Goal: Task Accomplishment & Management: Manage account settings

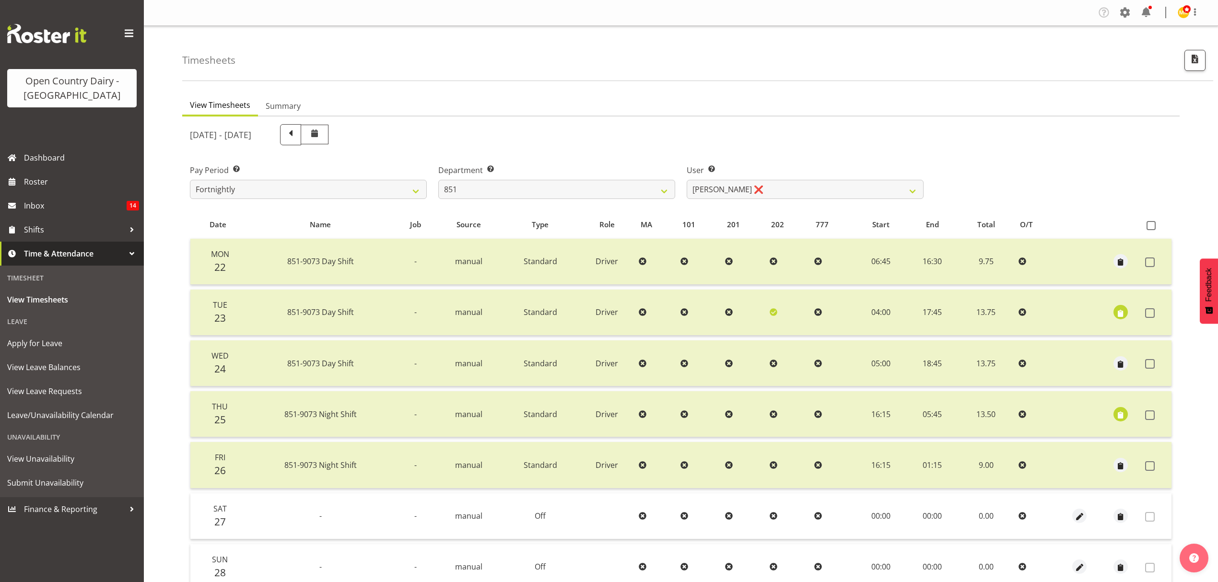
select select "667"
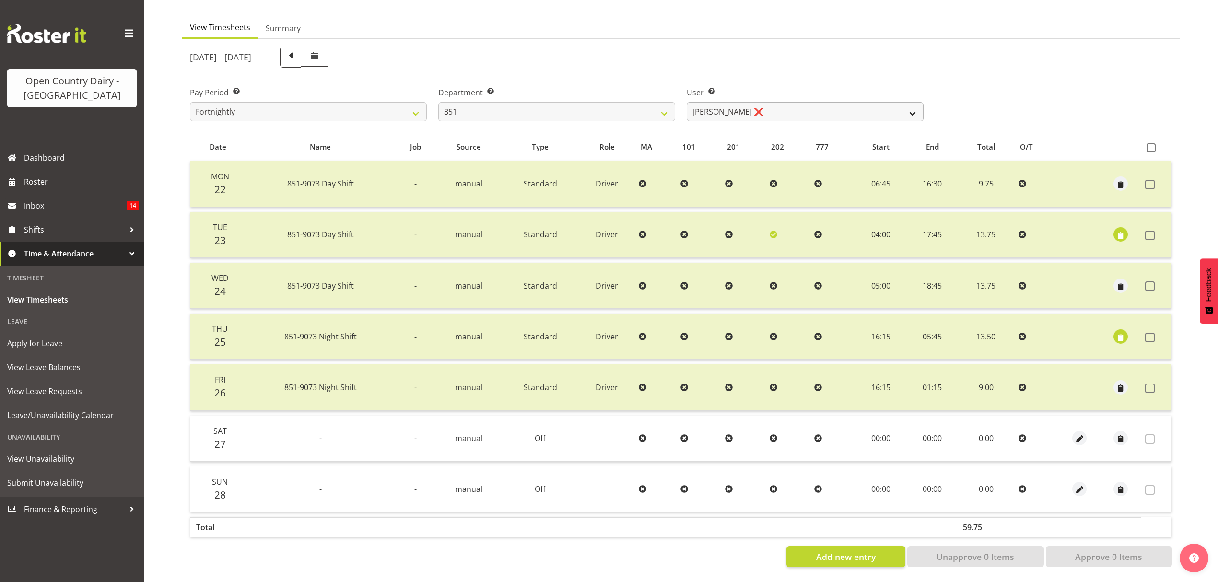
scroll to position [85, 0]
click at [902, 103] on select "[PERSON_NAME] ❌ [PERSON_NAME] ❌ [PERSON_NAME] ❌" at bounding box center [804, 111] width 237 height 19
select select "7437"
click at [686, 102] on select "Hayden Batt ❌ Martin Black ❌ Stacey Wilson ❌" at bounding box center [804, 111] width 237 height 19
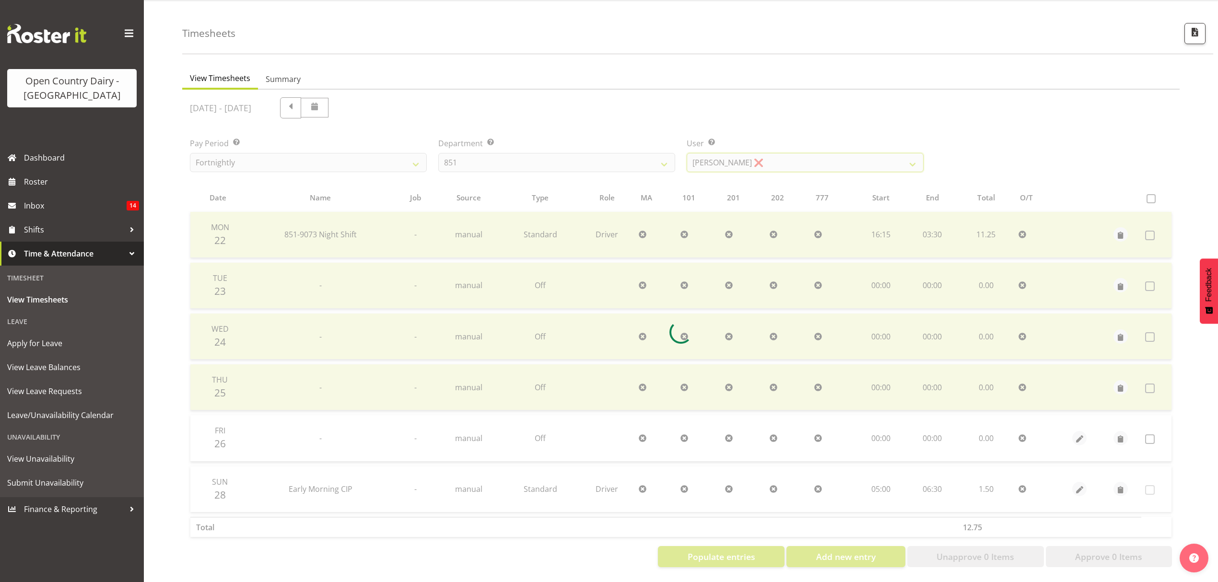
scroll to position [34, 0]
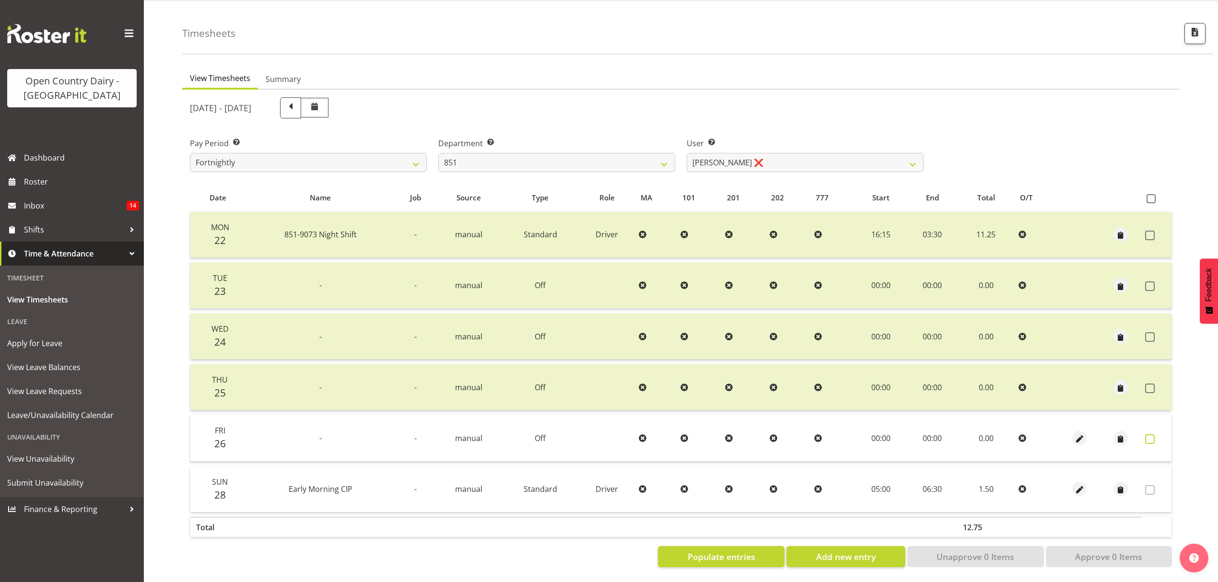
click at [1150, 434] on span at bounding box center [1150, 439] width 10 height 10
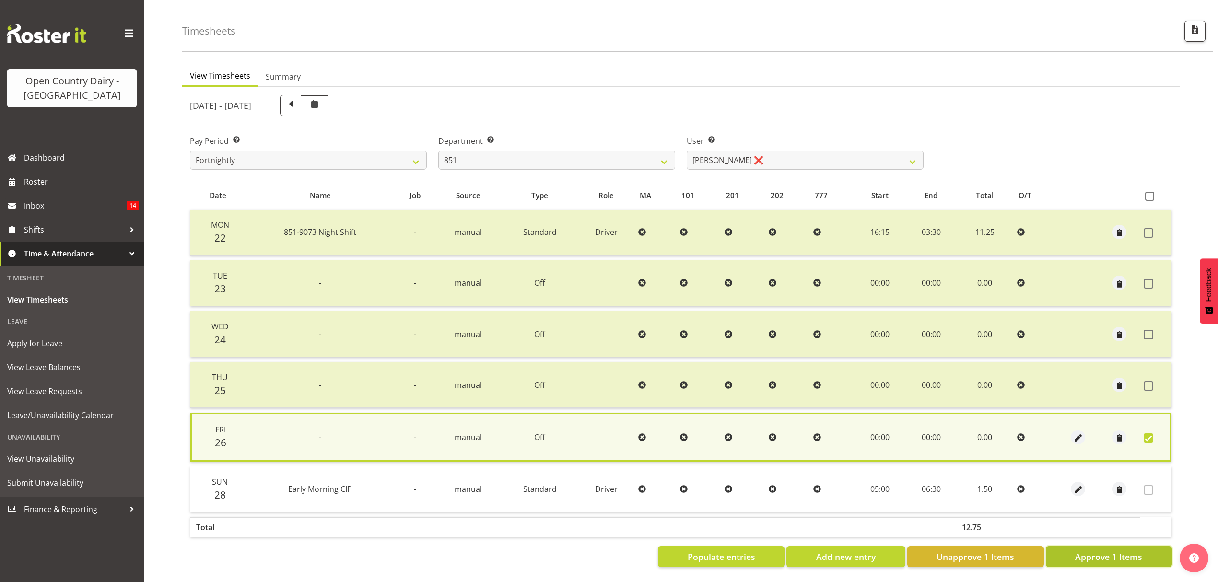
click at [1091, 555] on span "Approve 1 Items" at bounding box center [1108, 556] width 67 height 12
checkbox input "false"
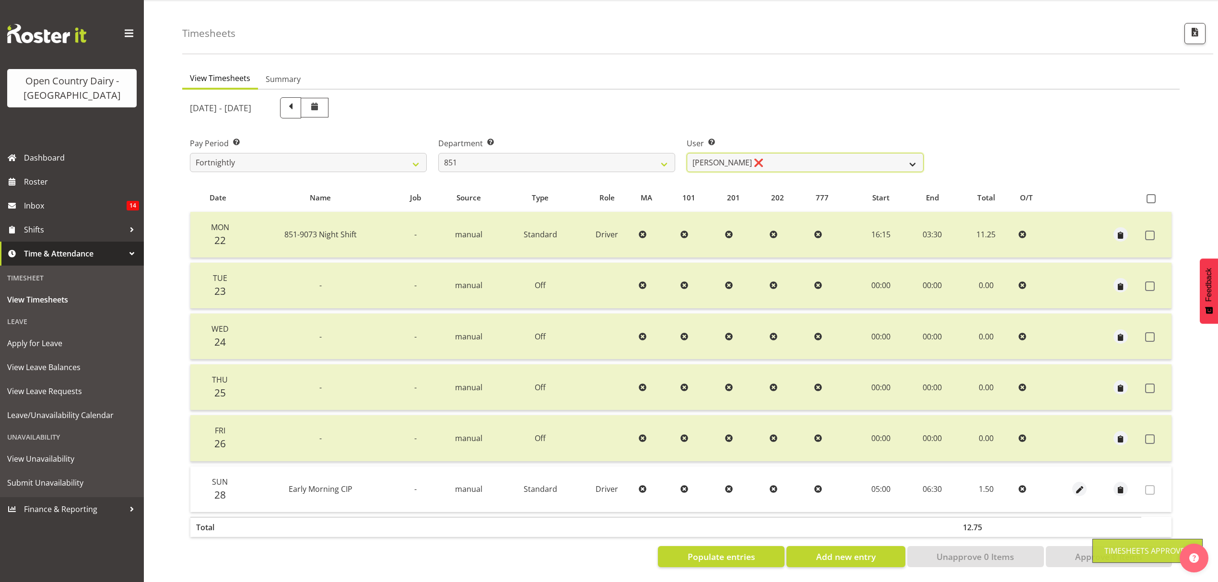
click at [916, 157] on select "Hayden Batt ❌ Martin Black ❌ Stacey Wilson ❌" at bounding box center [804, 162] width 237 height 19
click at [665, 156] on select "734 735 736 737 738 739 851 853 854 855 856 858 861 862 865 867-9032 868 869 87…" at bounding box center [556, 162] width 237 height 19
select select "669"
click at [438, 153] on select "734 735 736 737 738 739 851 853 854 855 856 858 861 862 865 867-9032 868 869 87…" at bounding box center [556, 162] width 237 height 19
select select "7394"
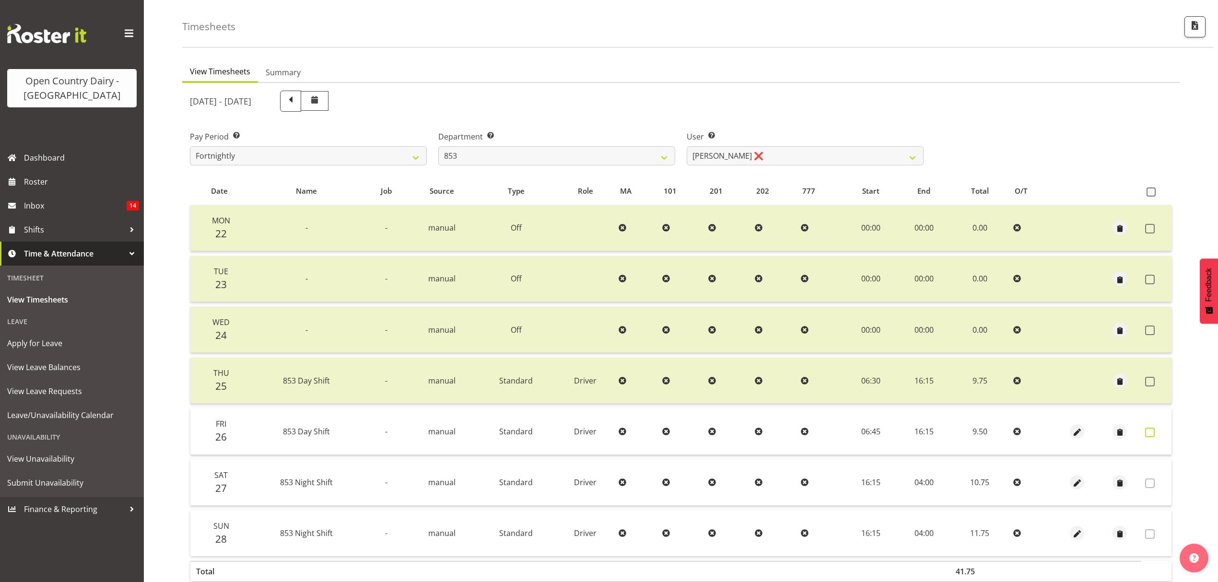
click at [1147, 428] on span at bounding box center [1150, 433] width 10 height 10
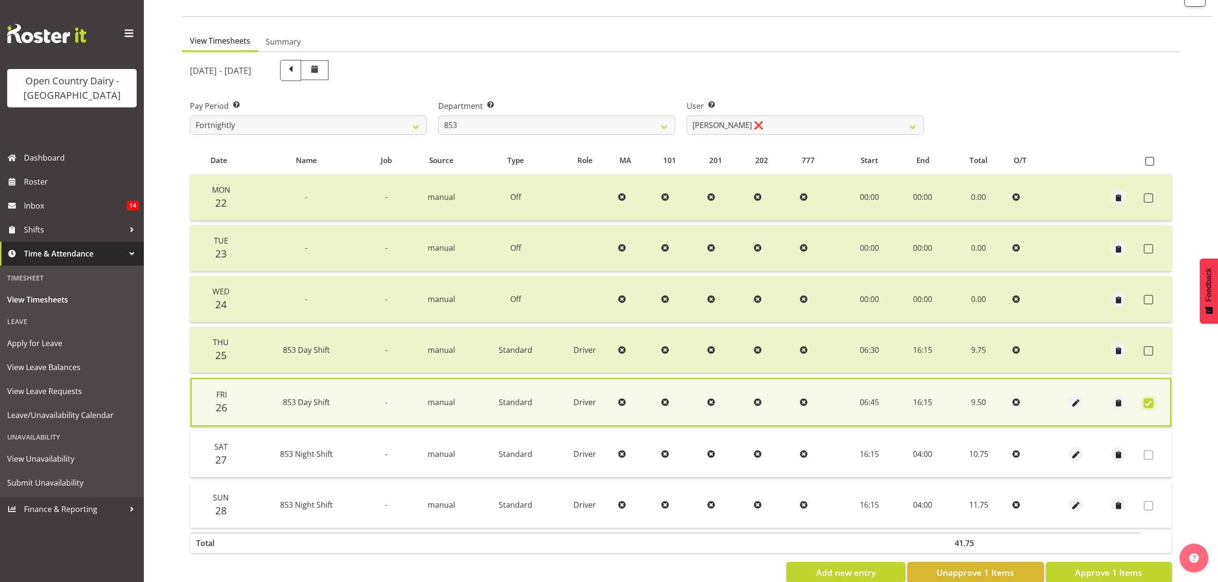
scroll to position [87, 0]
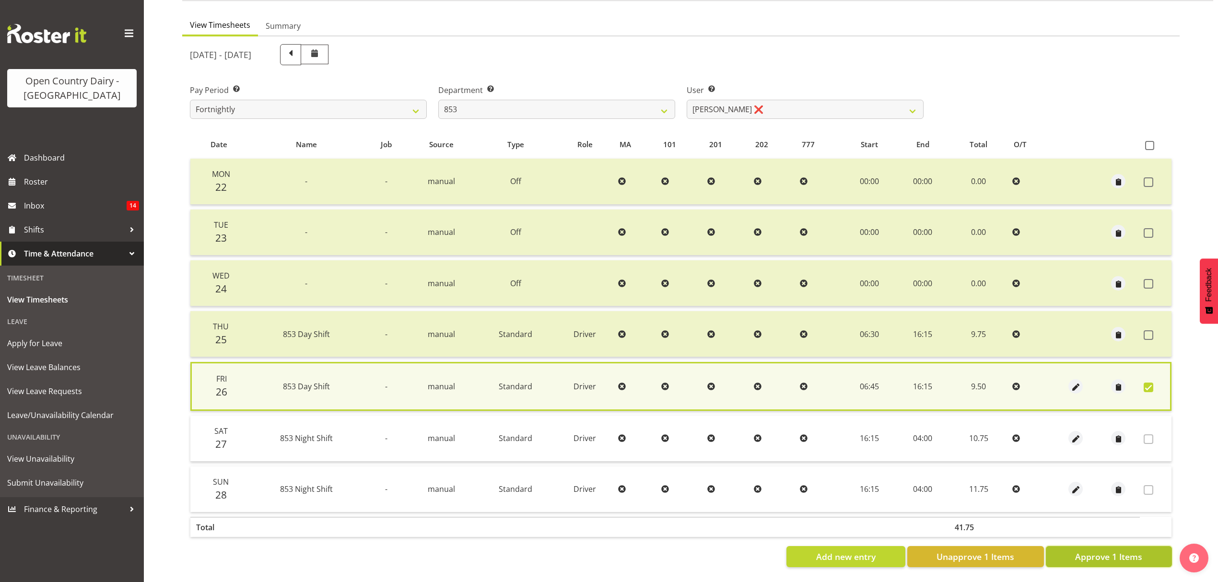
click at [1073, 548] on button "Approve 1 Items" at bounding box center [1108, 556] width 126 height 21
checkbox input "false"
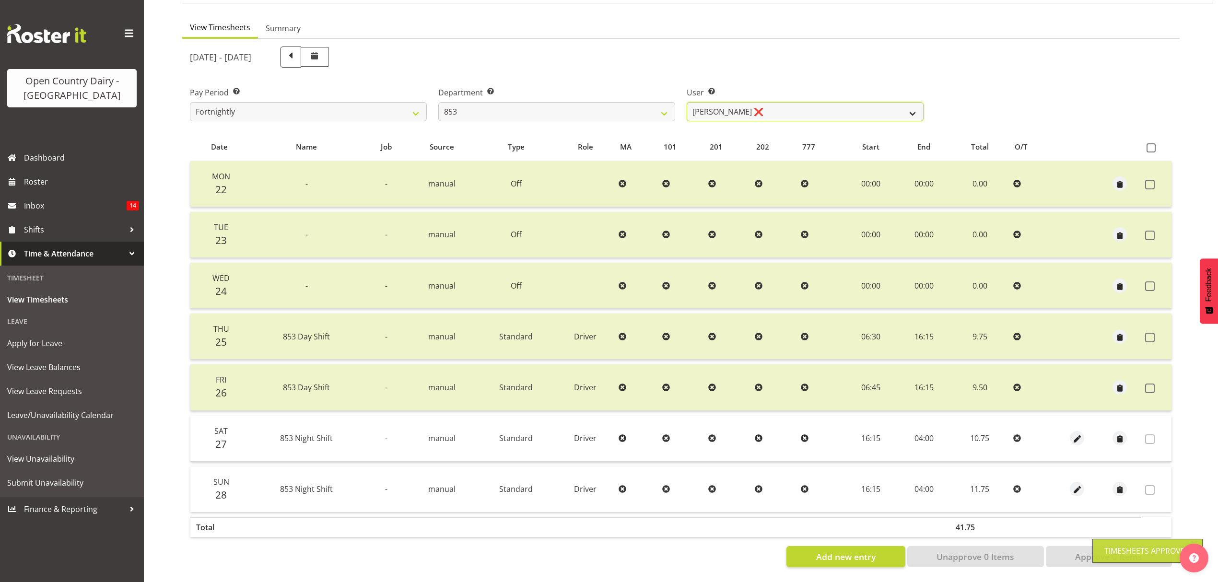
click at [905, 106] on select "Christiaan Botha ❌ Kevin Stuck ❌ Marty Powell ❌ Sean O'Neill ❌" at bounding box center [804, 111] width 237 height 19
click at [686, 102] on select "Christiaan Botha ❌ Kevin Stuck ❌ Marty Powell ❌ Sean O'Neill ❌" at bounding box center [804, 111] width 237 height 19
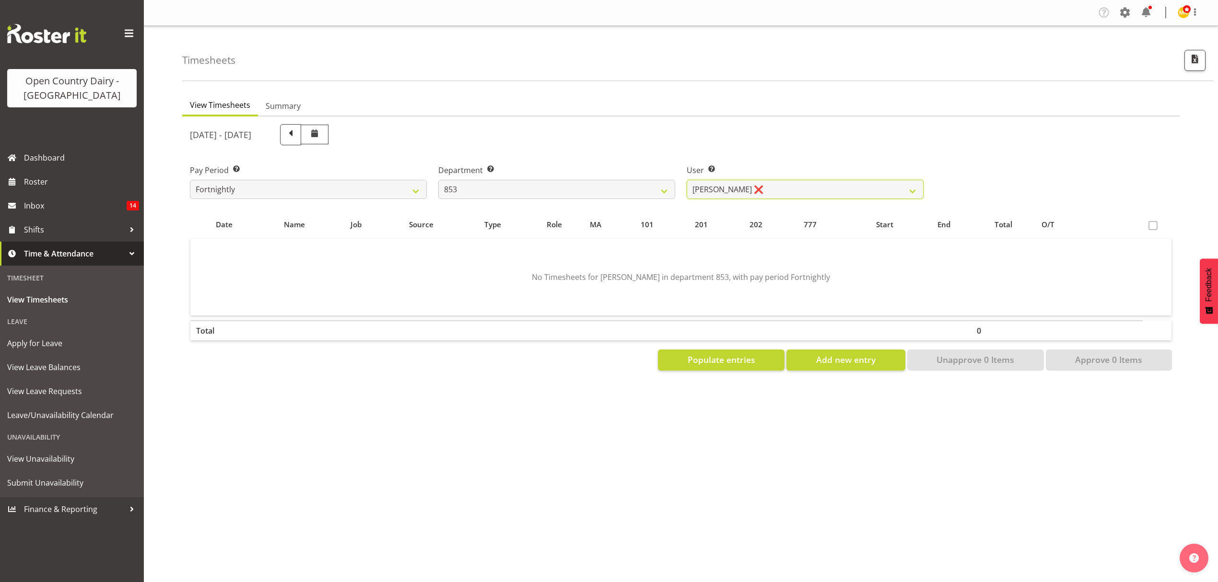
scroll to position [0, 0]
click at [907, 190] on select "Christiaan Botha ❌ Kevin Stuck ❌ Marty Powell ❌ Sean O'Neill ❌" at bounding box center [804, 189] width 237 height 19
select select "10116"
click at [686, 180] on select "Christiaan Botha ❌ Kevin Stuck ❌ Marty Powell ❌ Sean O'Neill ❌" at bounding box center [804, 189] width 237 height 19
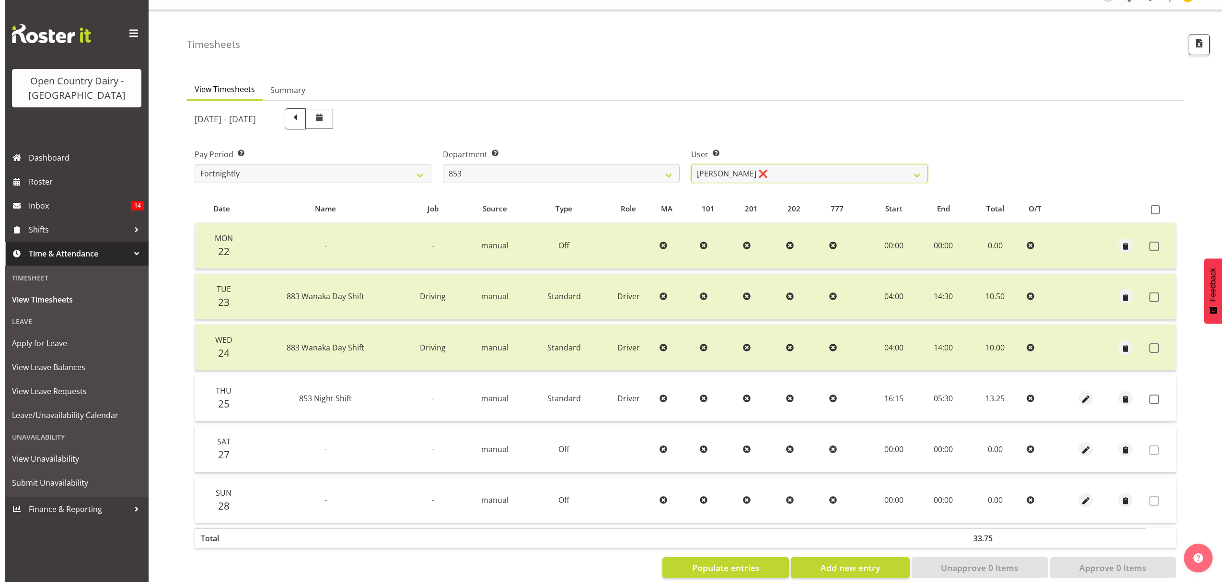
scroll to position [34, 0]
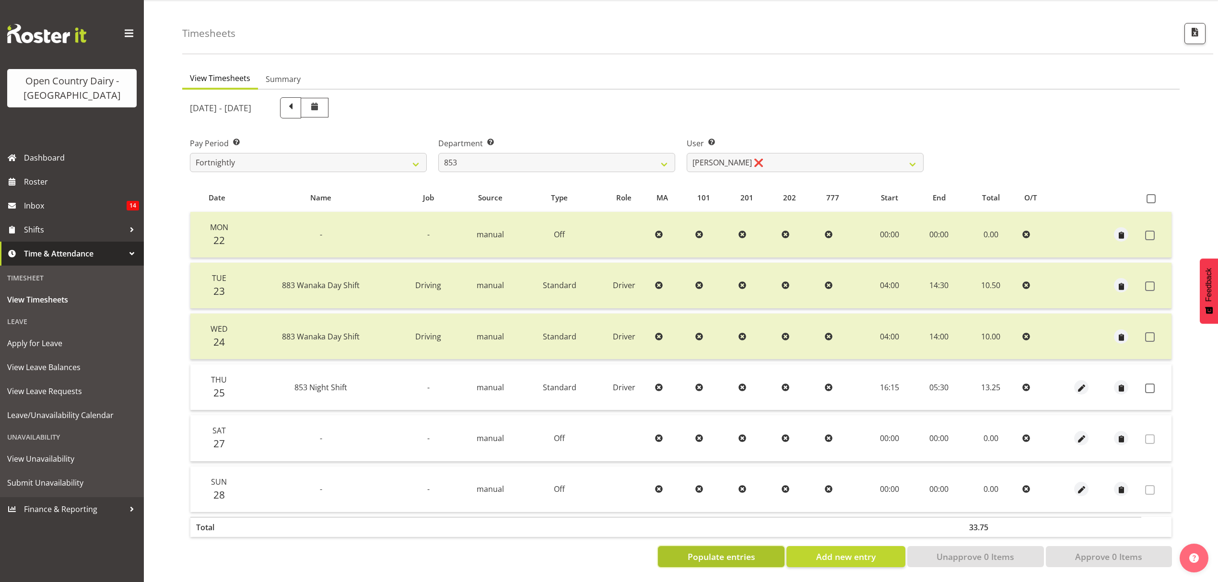
click at [702, 550] on span "Populate entries" at bounding box center [721, 556] width 68 height 12
click at [1151, 383] on span at bounding box center [1150, 388] width 10 height 10
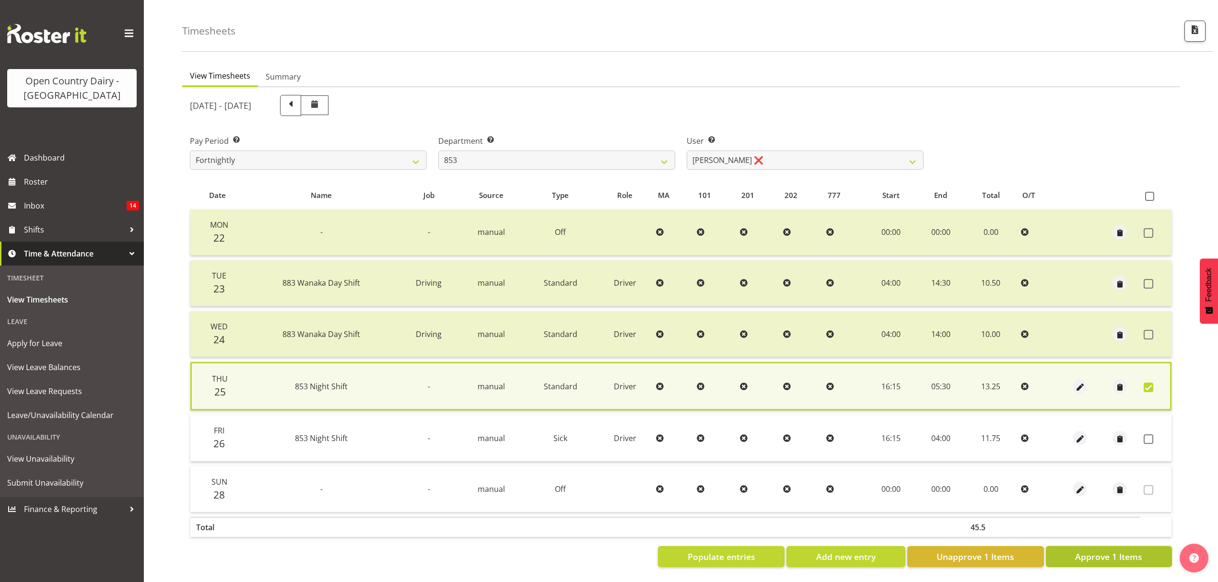
click at [1107, 550] on span "Approve 1 Items" at bounding box center [1108, 556] width 67 height 12
checkbox input "false"
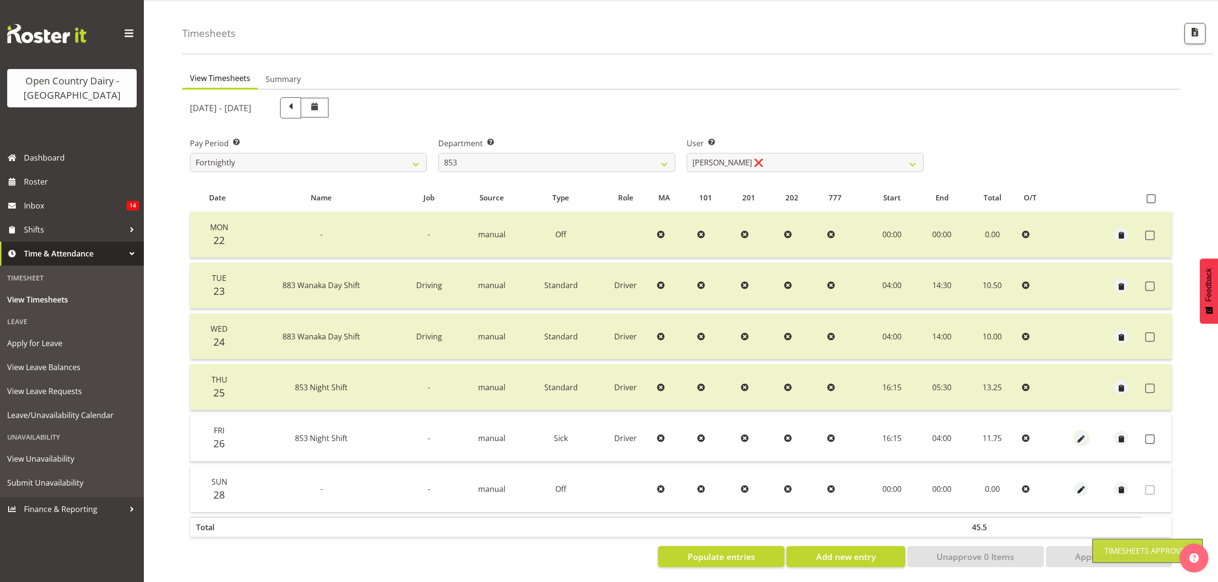
click at [1080, 433] on span "button" at bounding box center [1081, 438] width 11 height 11
select select "Sick"
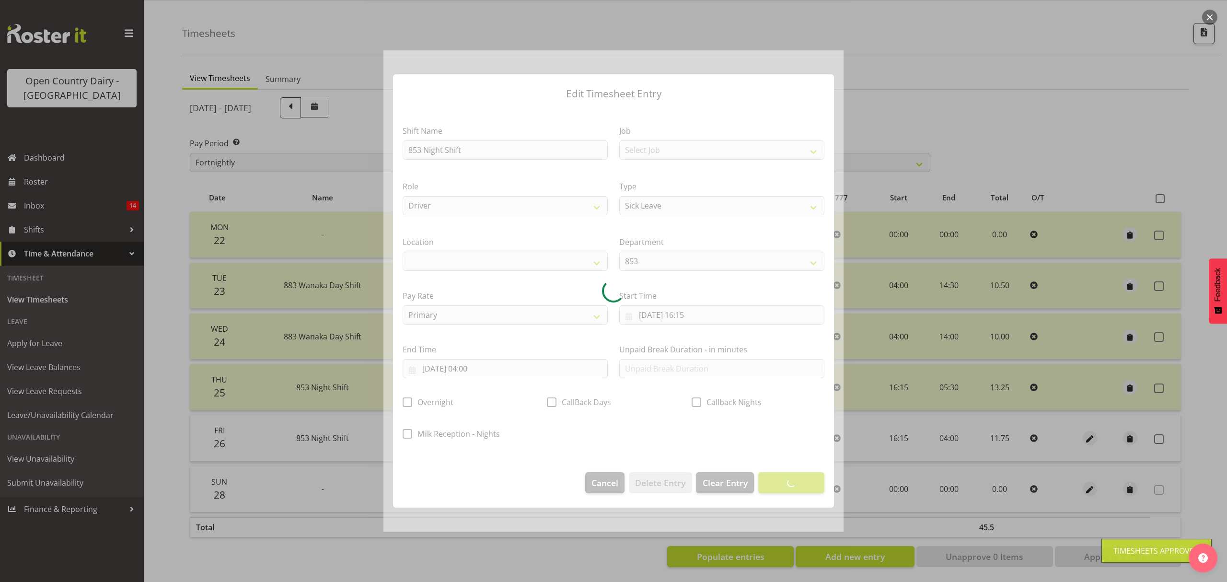
select select
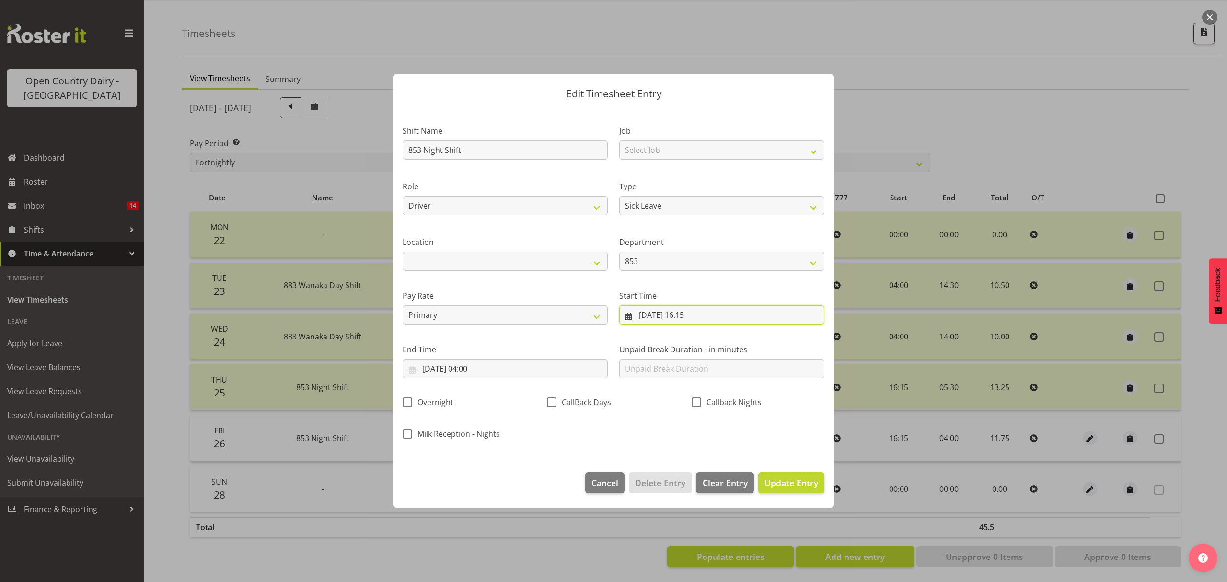
click at [695, 316] on input "26/09/2025, 16:15" at bounding box center [721, 314] width 205 height 19
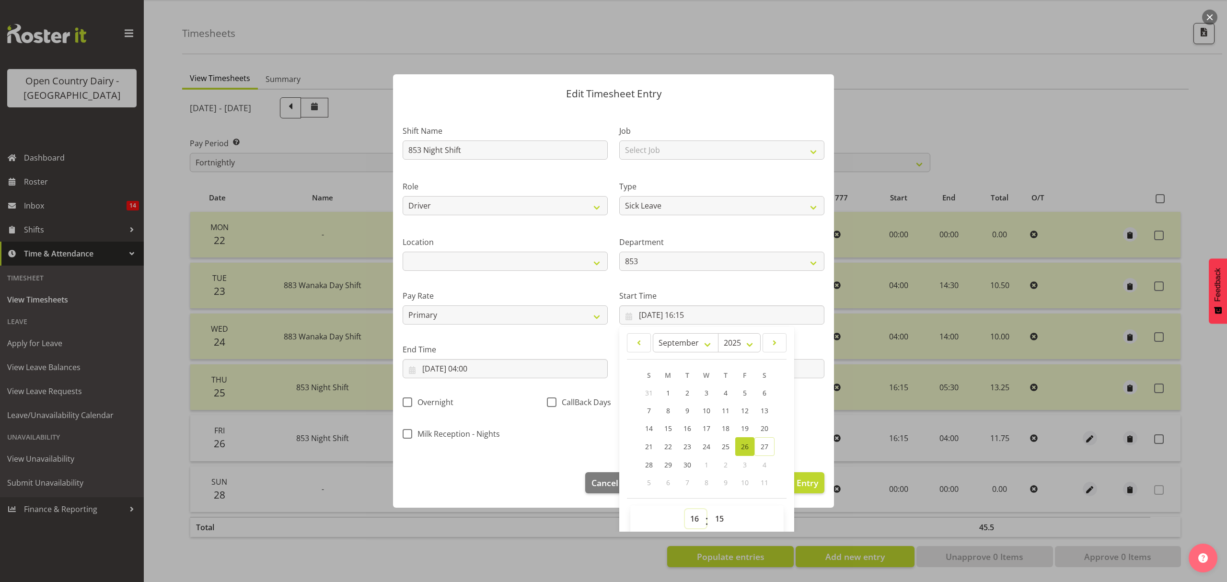
click at [691, 520] on select "00 01 02 03 04 05 06 07 08 09 10 11 12 13 14 15 16 17 18 19 20 21 22 23" at bounding box center [696, 518] width 22 height 19
select select "0"
click at [685, 510] on select "00 01 02 03 04 05 06 07 08 09 10 11 12 13 14 15 16 17 18 19 20 21 22 23" at bounding box center [696, 518] width 22 height 19
type input "26/09/2025, 00:15"
click at [718, 522] on select "00 01 02 03 04 05 06 07 08 09 10 11 12 13 14 15 16 17 18 19 20 21 22 23 24 25 2…" at bounding box center [721, 518] width 22 height 19
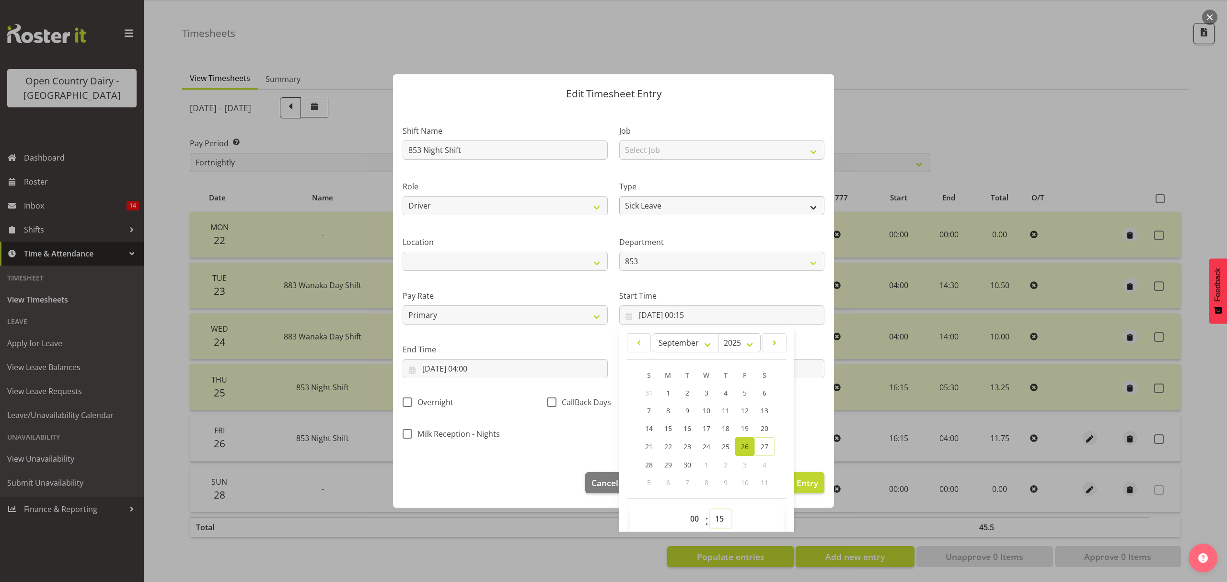
select select "0"
click at [710, 510] on select "00 01 02 03 04 05 06 07 08 09 10 11 12 13 14 15 16 17 18 19 20 21 22 23 24 25 2…" at bounding box center [721, 518] width 22 height 19
type input "26/09/2025, 00:00"
click at [482, 370] on input "27/09/2025, 04:00" at bounding box center [505, 368] width 205 height 19
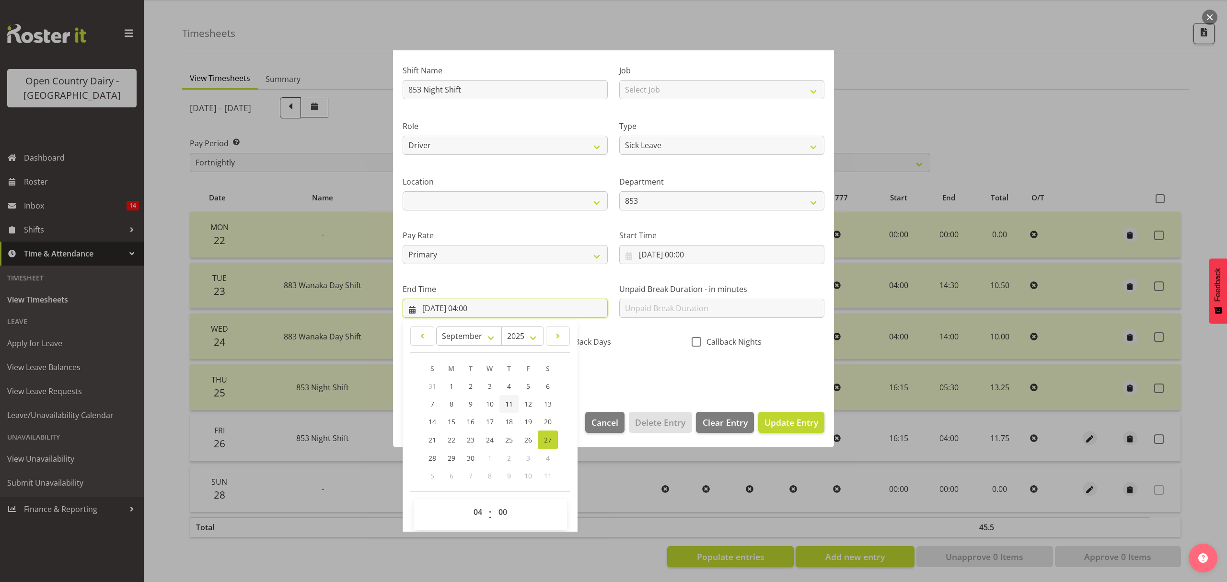
scroll to position [65, 0]
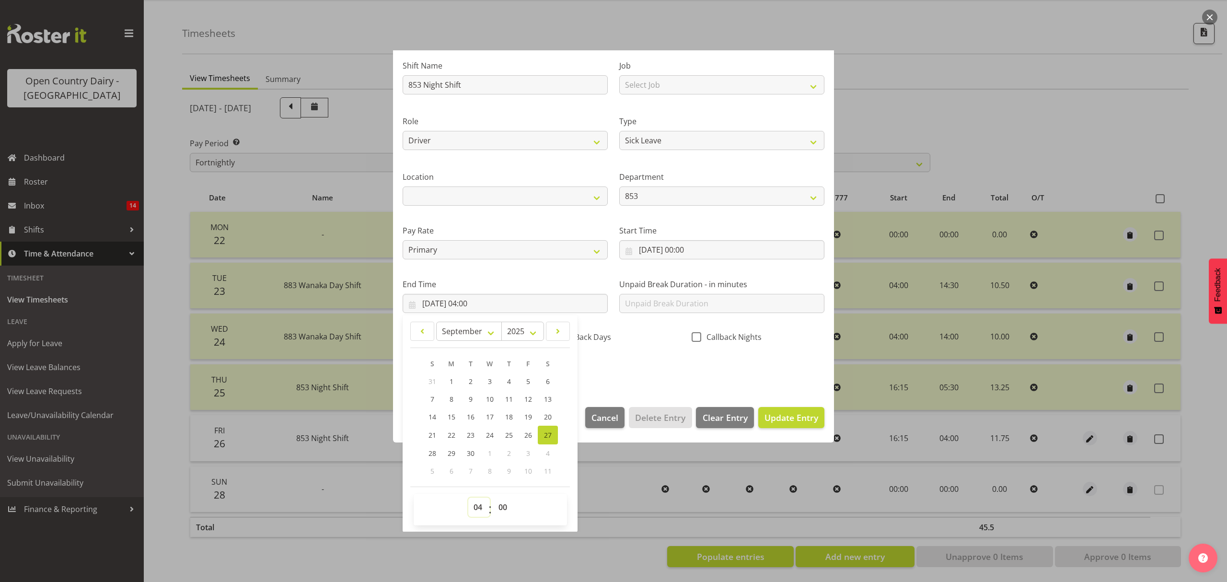
click at [477, 507] on select "00 01 02 03 04 05 06 07 08 09 10 11 12 13 14 15 16 17 18 19 20 21 22 23" at bounding box center [479, 507] width 22 height 19
select select "10"
click at [468, 498] on select "00 01 02 03 04 05 06 07 08 09 10 11 12 13 14 15 16 17 18 19 20 21 22 23" at bounding box center [479, 507] width 22 height 19
type input "27/09/2025, 10:00"
click at [769, 424] on span "Update Entry" at bounding box center [792, 417] width 54 height 12
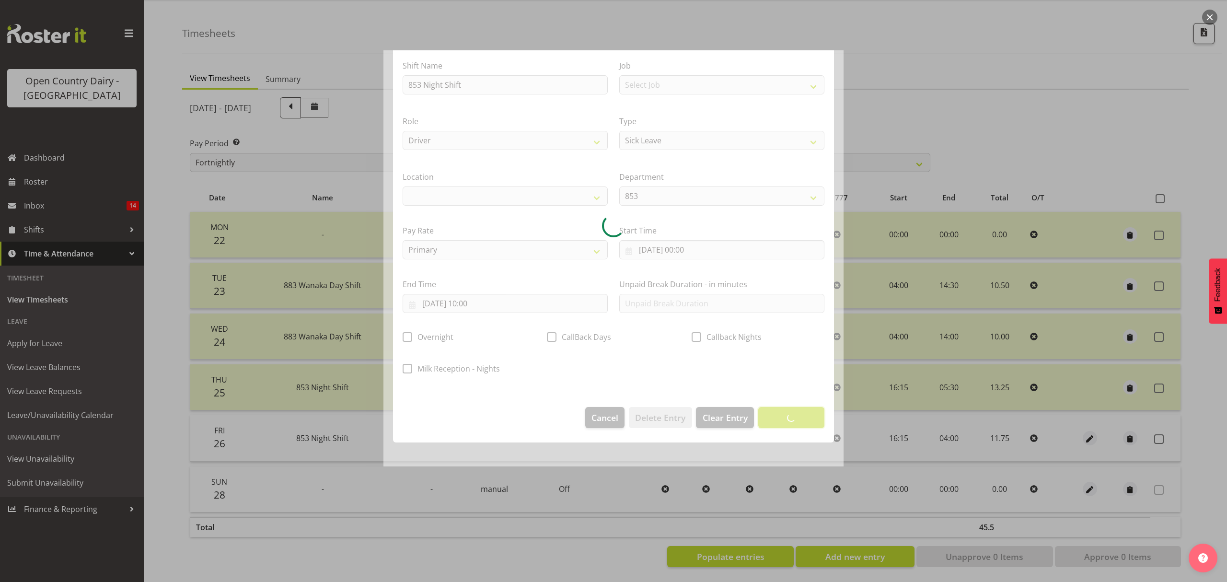
scroll to position [0, 0]
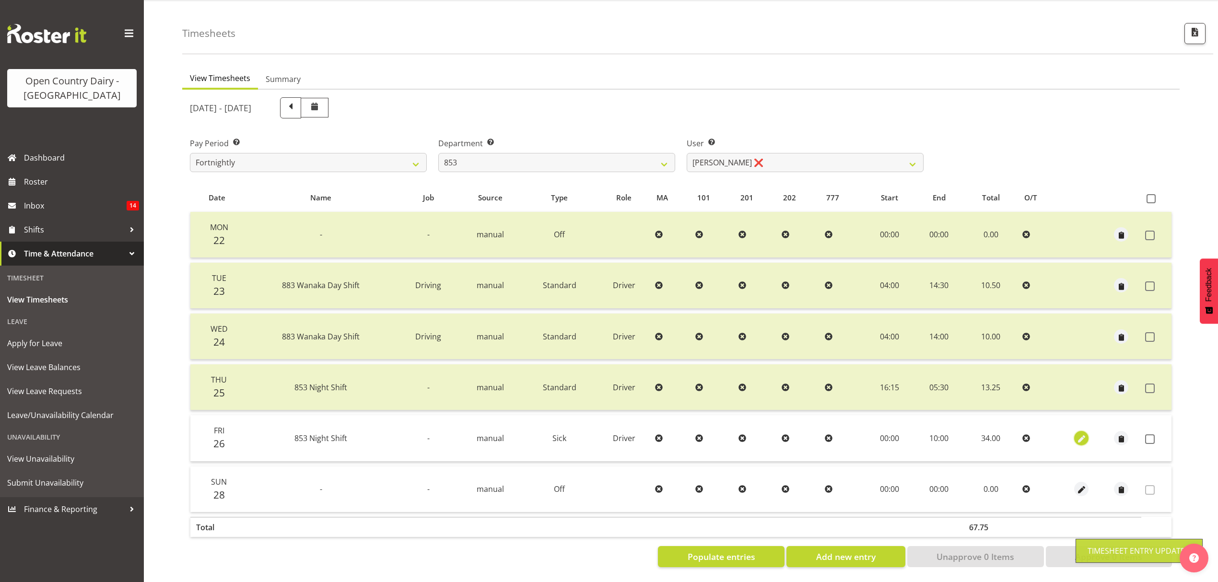
click at [1081, 433] on span "button" at bounding box center [1081, 438] width 11 height 11
select select "Sick"
select select "8"
select select "2025"
select select "10"
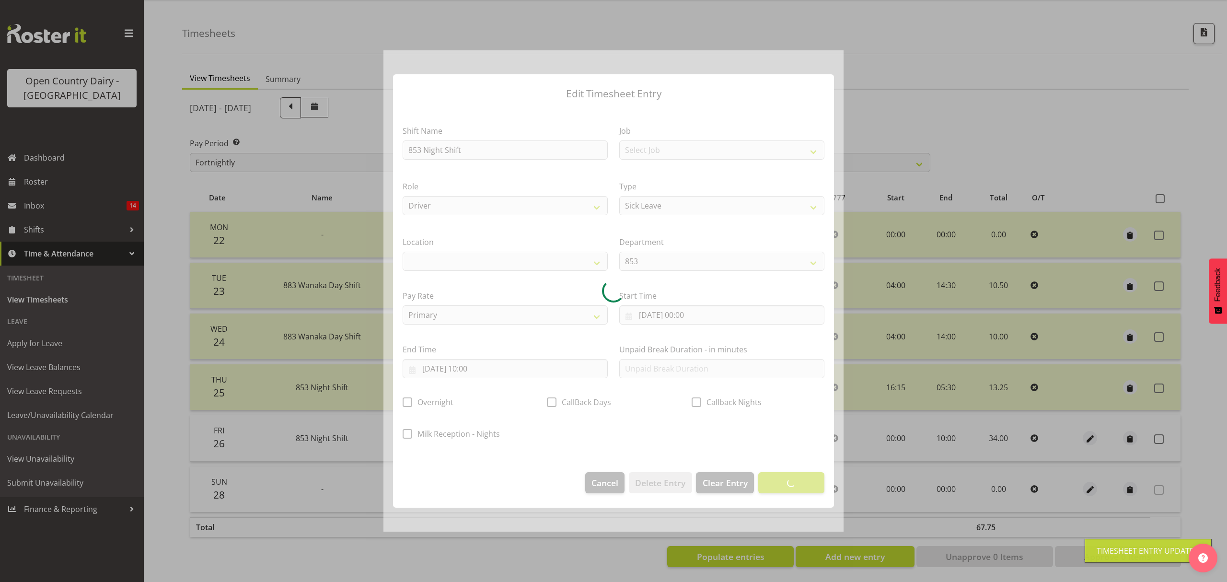
select select
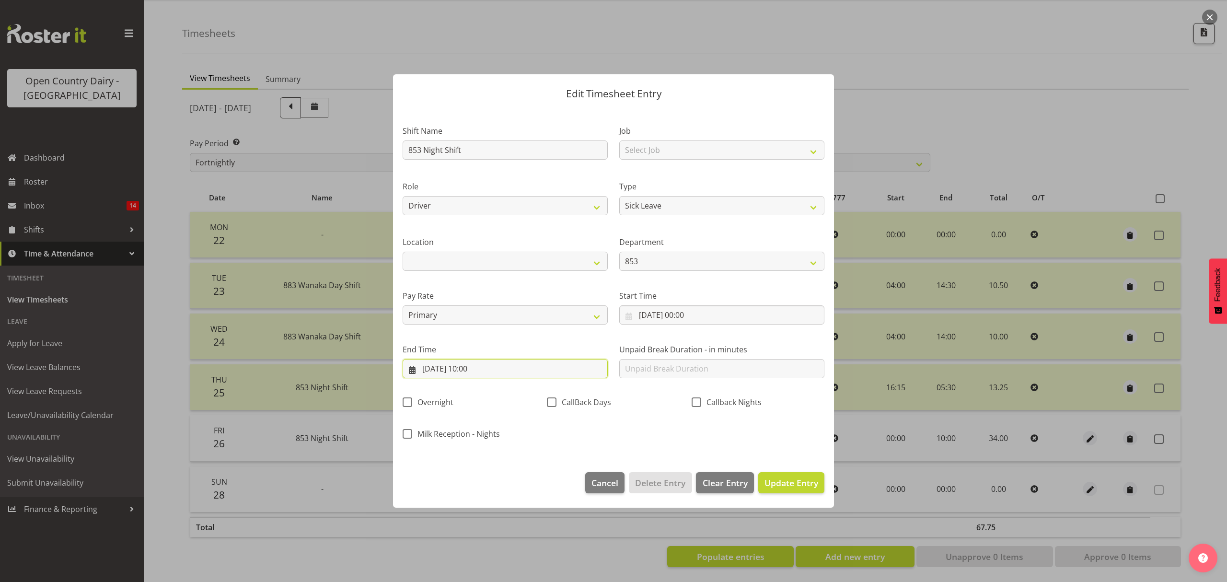
click at [439, 367] on input "27/09/2025, 10:00" at bounding box center [505, 368] width 205 height 19
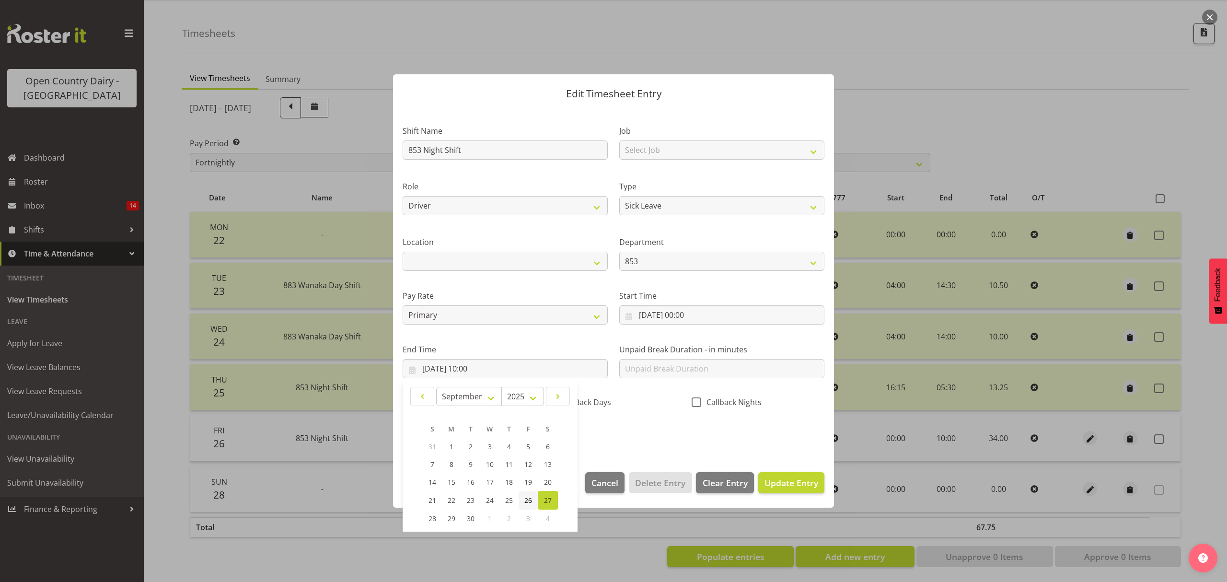
click at [523, 499] on link "26" at bounding box center [528, 500] width 19 height 19
type input "26/09/2025, 10:00"
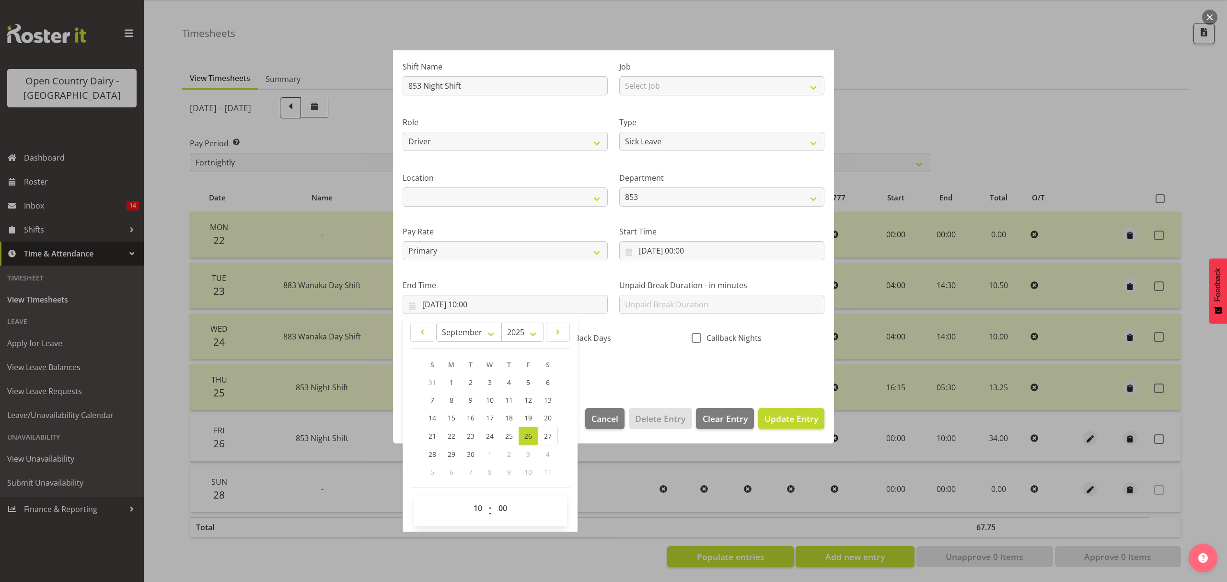
scroll to position [65, 0]
click at [479, 505] on select "00 01 02 03 04 05 06 07 08 09 10 11 12 13 14 15 16 17 18 19 20 21 22 23" at bounding box center [479, 507] width 22 height 19
click at [499, 511] on select "00 01 02 03 04 05 06 07 08 09 10 11 12 13 14 15 16 17 18 19 20 21 22 23 24 25 2…" at bounding box center [504, 507] width 22 height 19
select select "47"
click at [493, 498] on select "00 01 02 03 04 05 06 07 08 09 10 11 12 13 14 15 16 17 18 19 20 21 22 23 24 25 2…" at bounding box center [504, 507] width 22 height 19
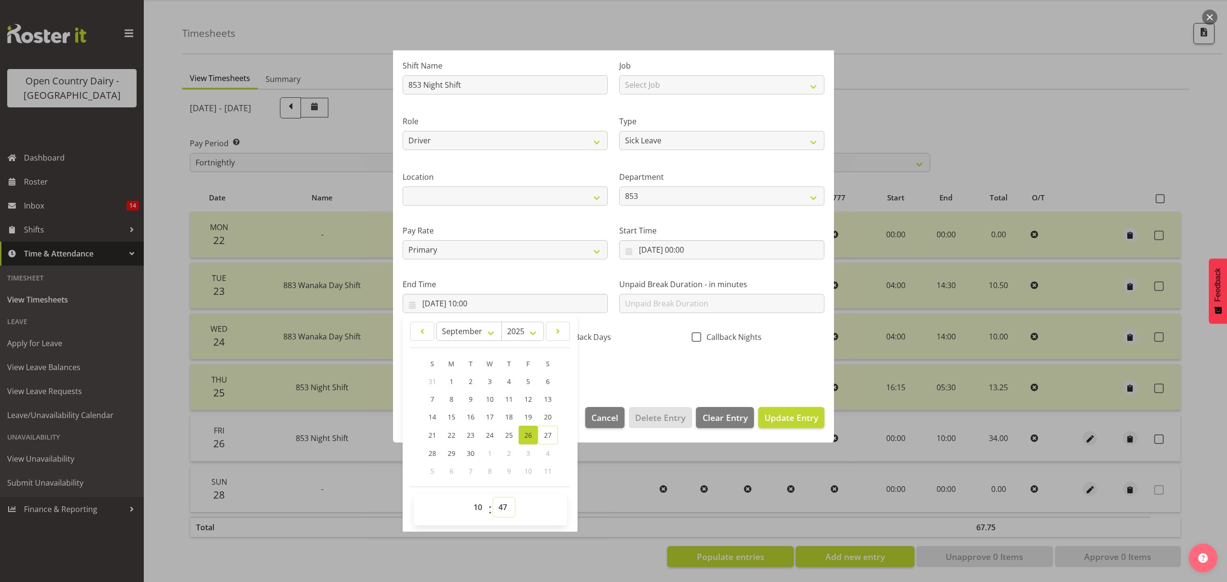
type input "26/09/2025, 10:47"
click at [768, 418] on span "Update Entry" at bounding box center [792, 418] width 54 height 12
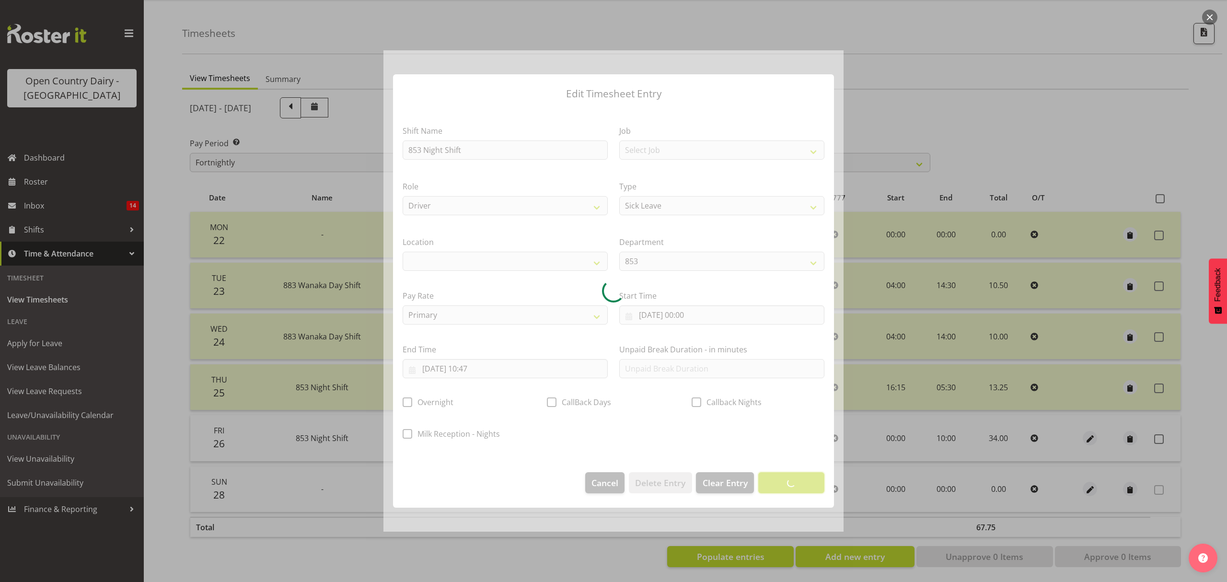
scroll to position [0, 0]
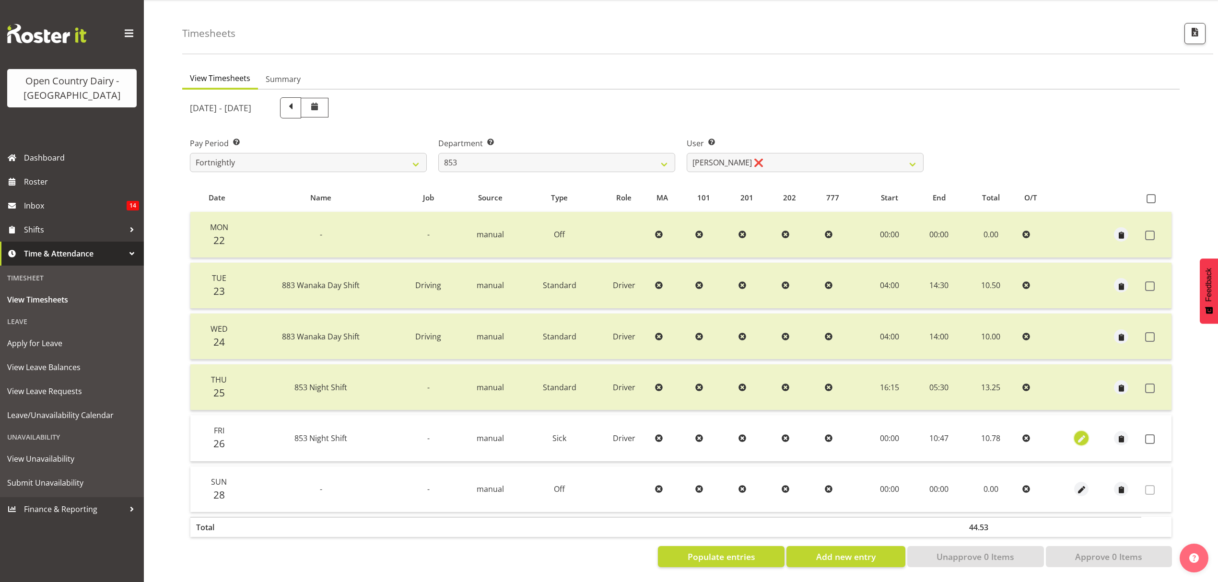
click at [1079, 433] on span "button" at bounding box center [1081, 438] width 11 height 11
select select "Sick"
select select "8"
select select "2025"
select select "10"
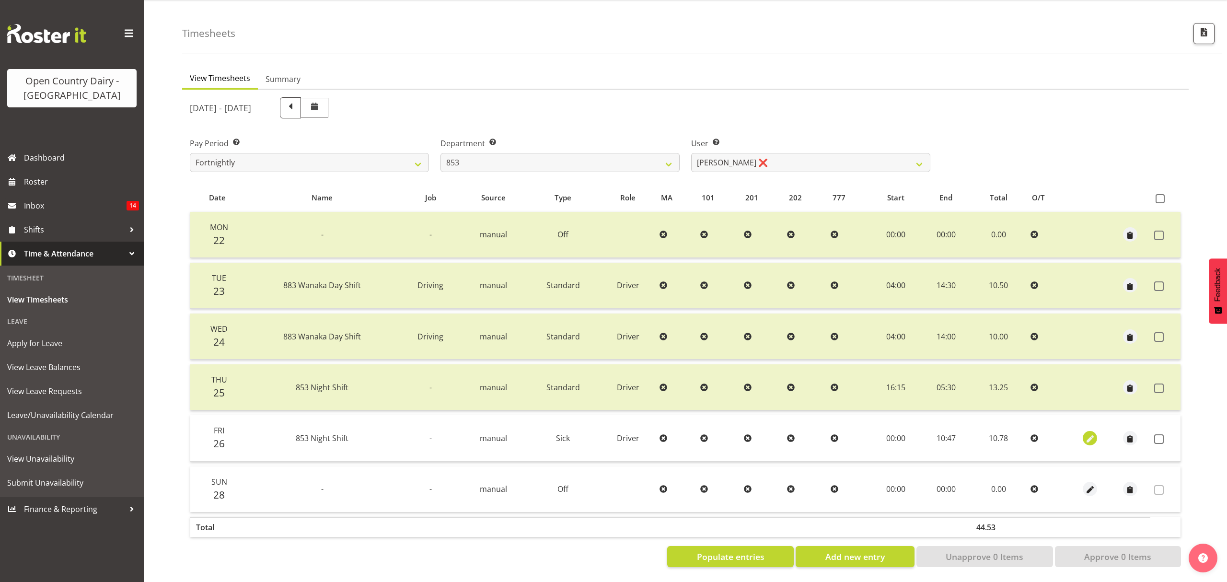
select select "47"
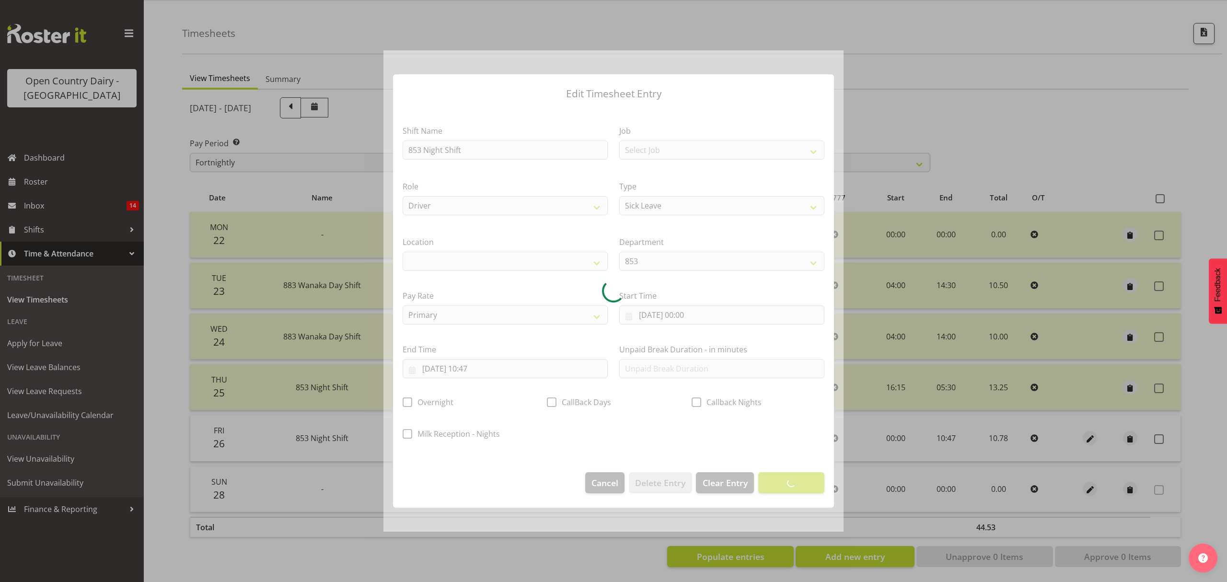
select select
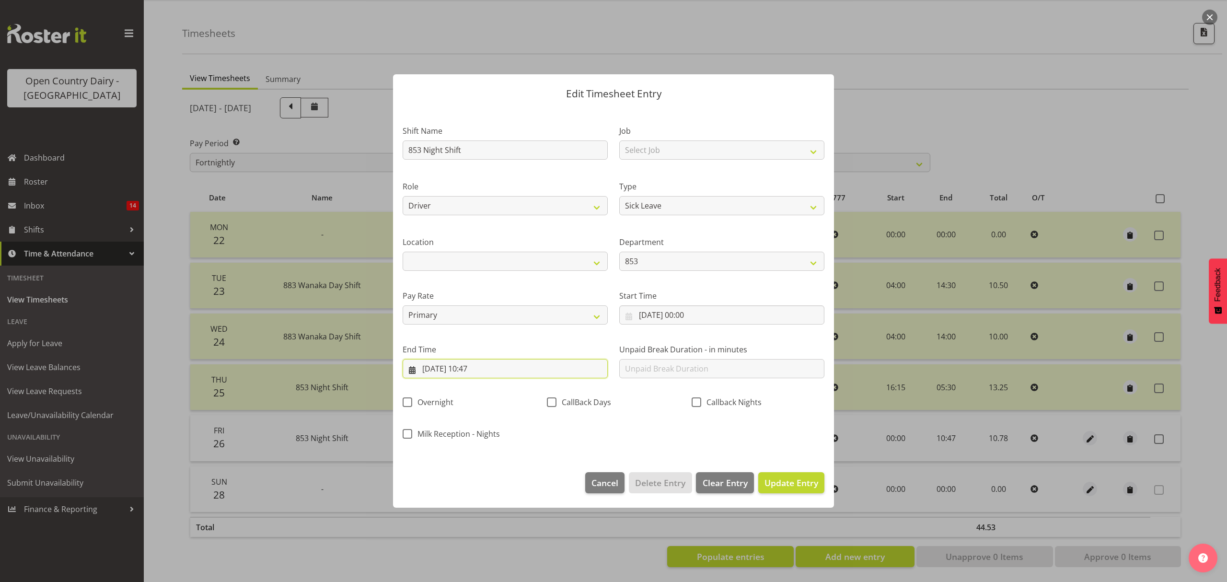
click at [478, 373] on input "26/09/2025, 10:47" at bounding box center [505, 368] width 205 height 19
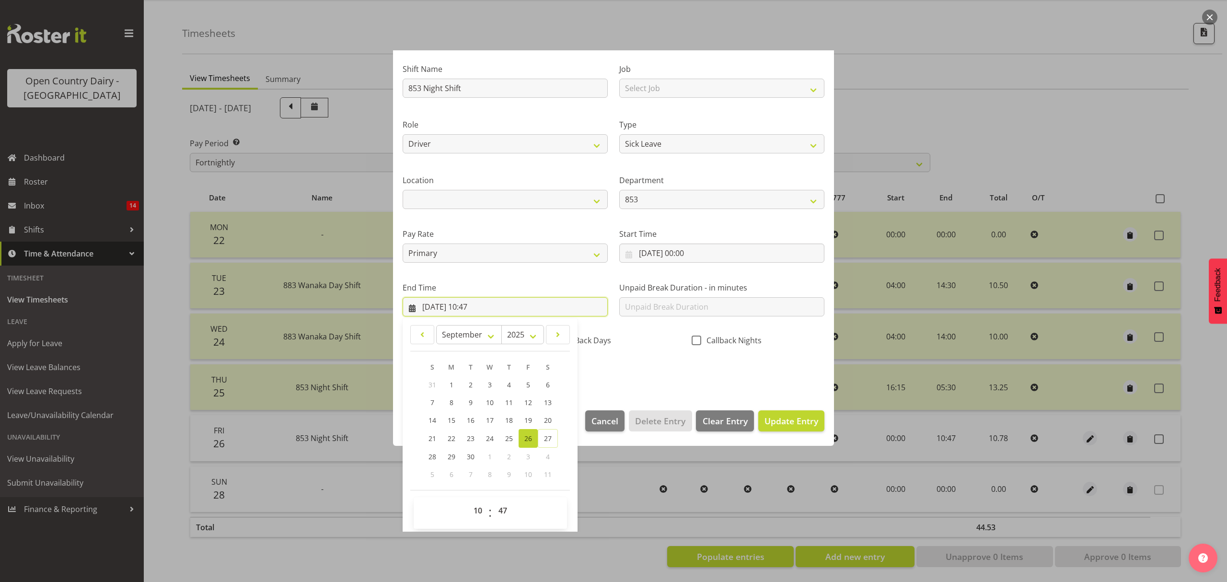
scroll to position [65, 0]
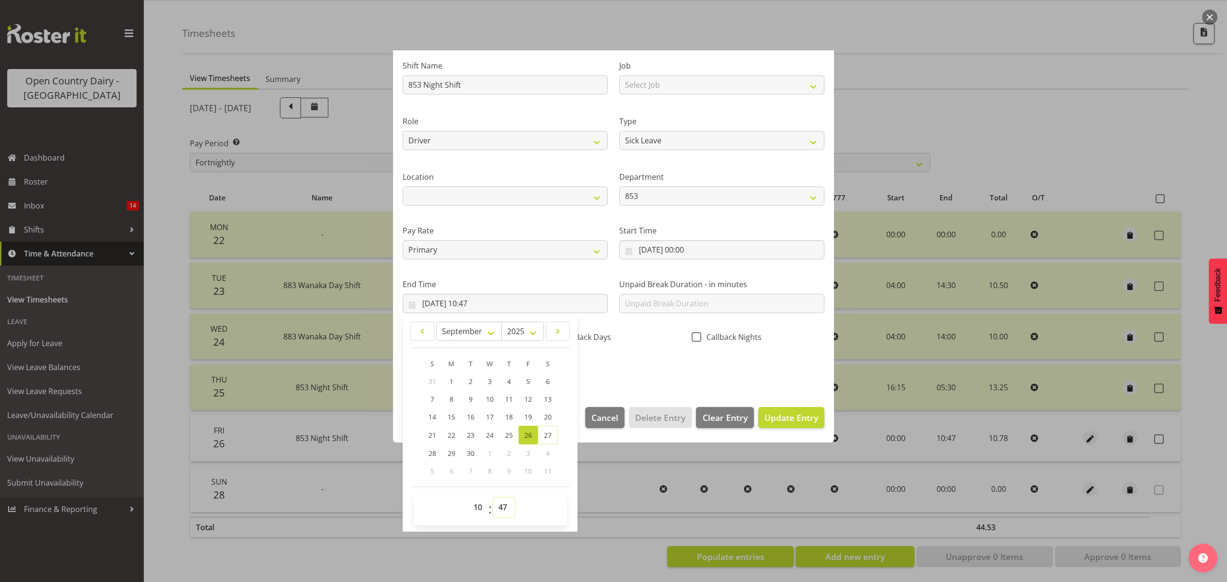
click at [503, 508] on select "00 01 02 03 04 05 06 07 08 09 10 11 12 13 14 15 16 17 18 19 20 21 22 23 24 25 2…" at bounding box center [504, 507] width 22 height 19
select select "49"
click at [493, 498] on select "00 01 02 03 04 05 06 07 08 09 10 11 12 13 14 15 16 17 18 19 20 21 22 23 24 25 2…" at bounding box center [504, 507] width 22 height 19
type input "26/09/2025, 10:49"
click at [765, 412] on span "Update Entry" at bounding box center [792, 418] width 54 height 12
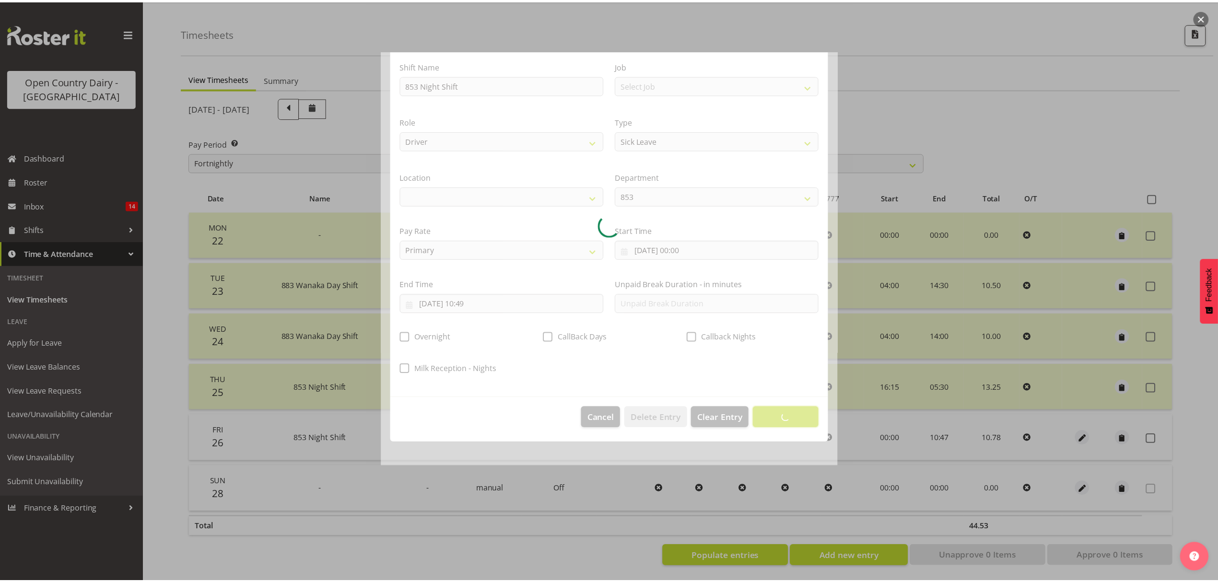
scroll to position [0, 0]
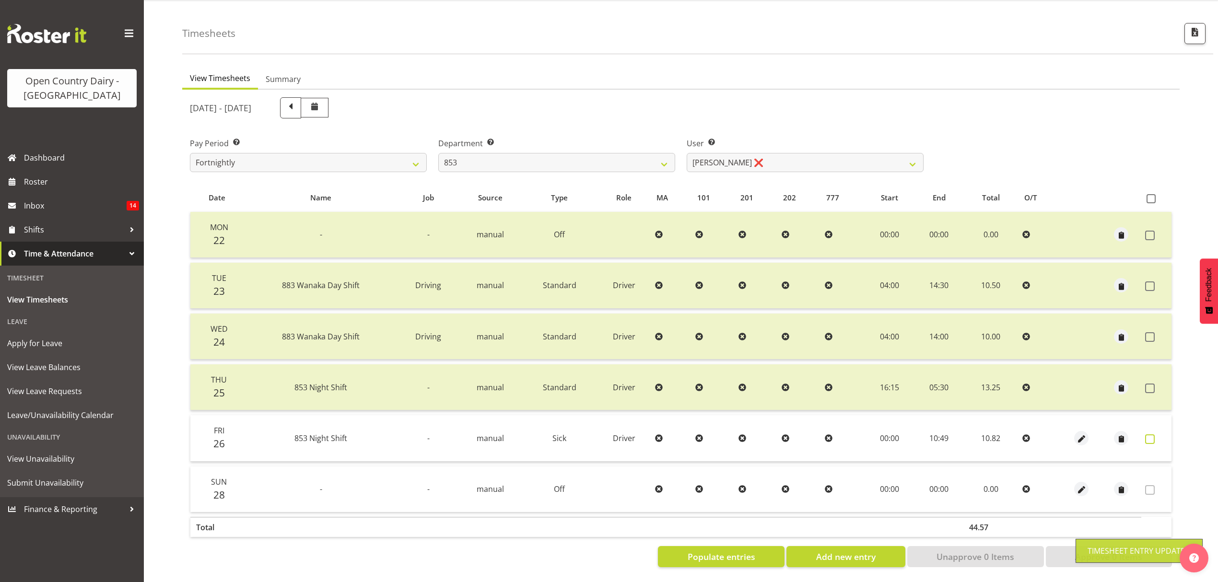
click at [1152, 434] on span at bounding box center [1150, 439] width 10 height 10
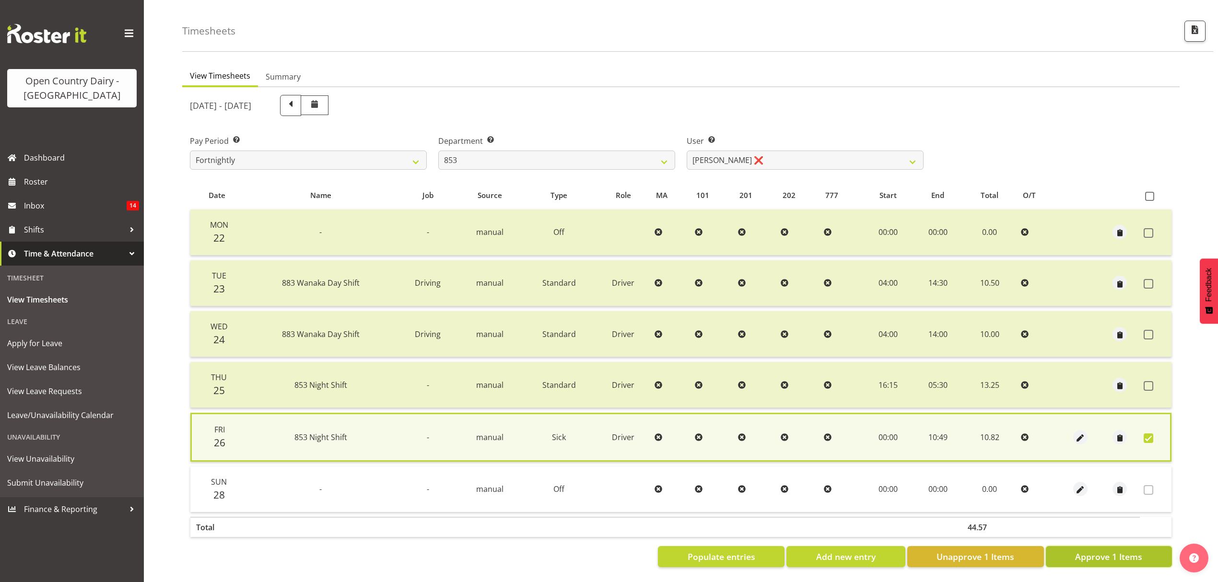
click at [1099, 550] on span "Approve 1 Items" at bounding box center [1108, 556] width 67 height 12
checkbox input "false"
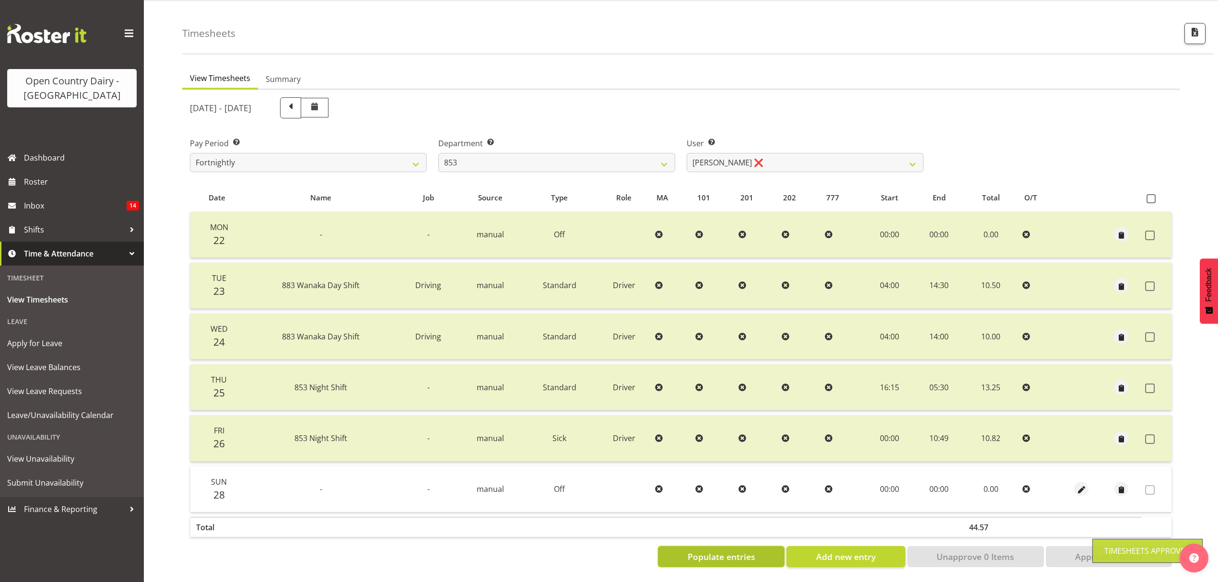
click at [728, 553] on span "Populate entries" at bounding box center [721, 556] width 68 height 12
click at [913, 155] on select "Christiaan Botha ❌ Kevin Stuck ❌ Marty Powell ❌ Sean O'Neill ❌" at bounding box center [804, 162] width 237 height 19
select select "10131"
click at [686, 153] on select "Christiaan Botha ❌ Kevin Stuck ❌ Marty Powell ❌ Sean O'Neill ❌" at bounding box center [804, 162] width 237 height 19
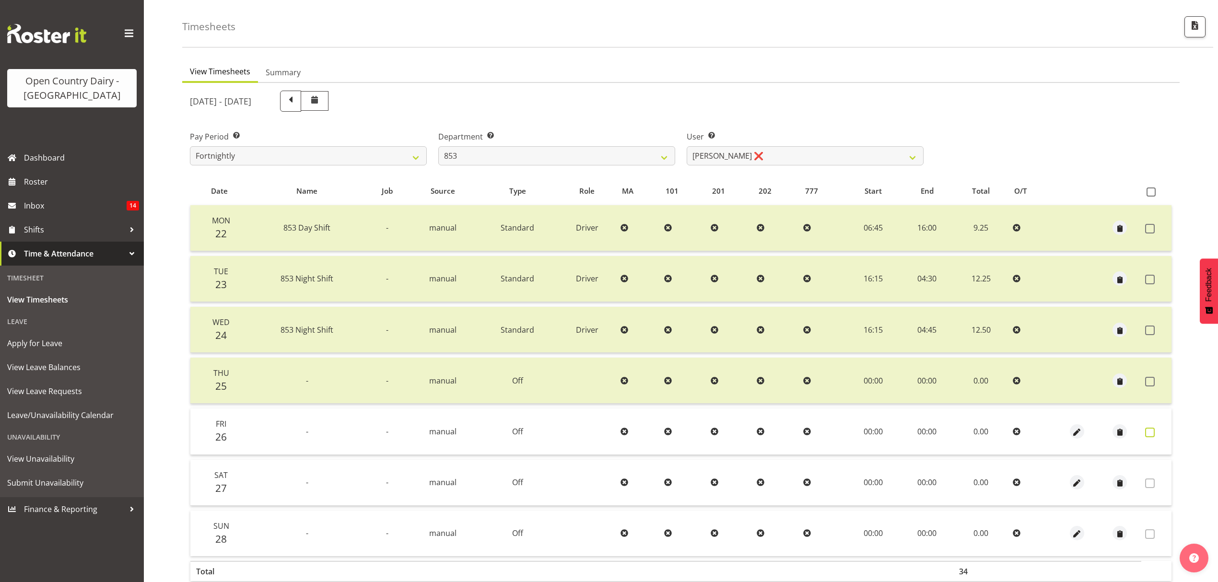
click at [1149, 429] on span at bounding box center [1150, 433] width 10 height 10
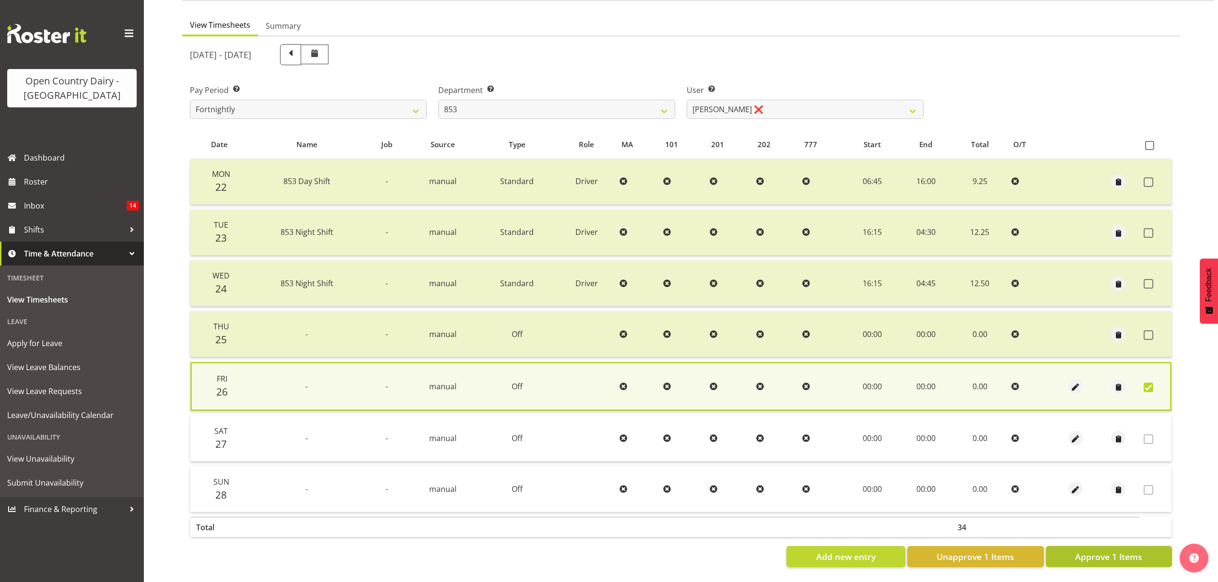
click at [1107, 550] on span "Approve 1 Items" at bounding box center [1108, 556] width 67 height 12
checkbox input "false"
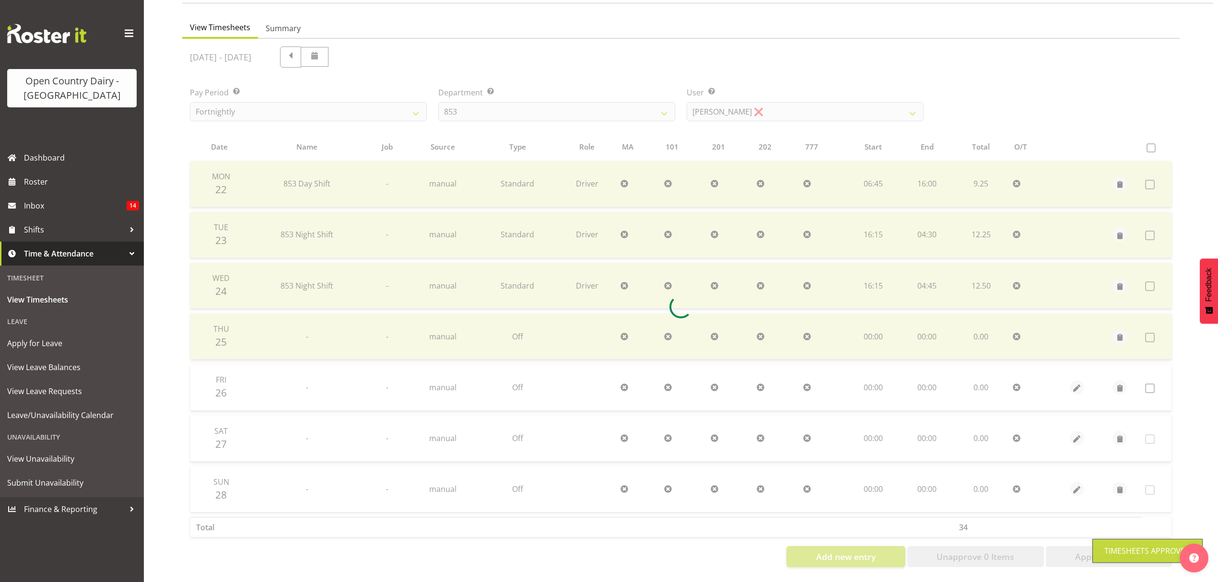
scroll to position [85, 0]
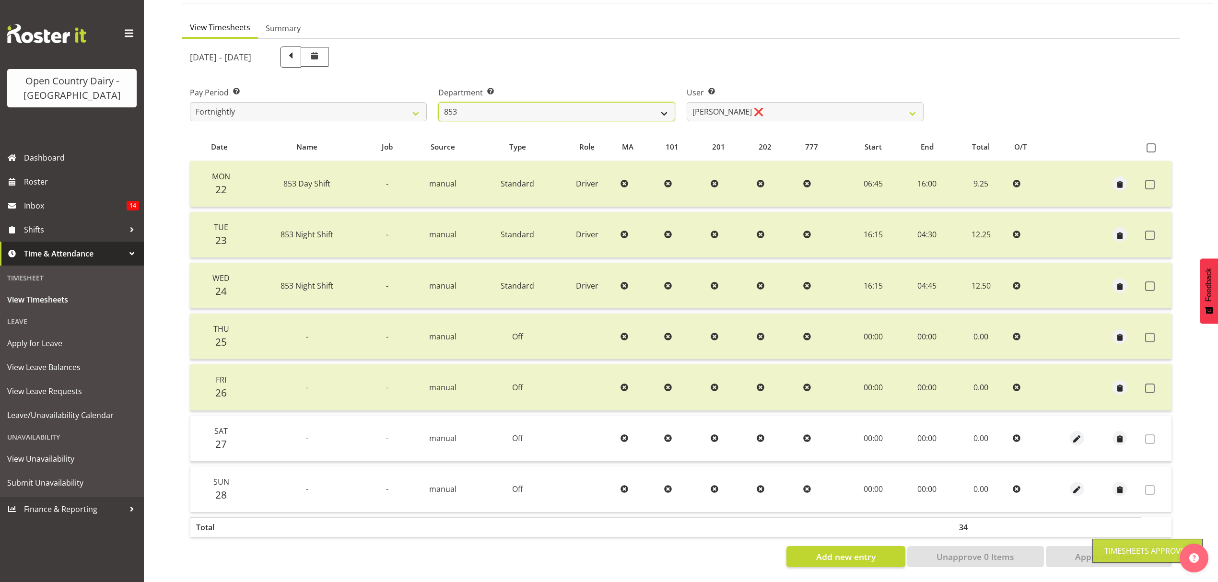
click at [663, 103] on select "734 735 736 737 738 739 851 853 854 855 856 858 861 862 865 867-9032 868 869 87…" at bounding box center [556, 111] width 237 height 19
select select "755"
click at [438, 102] on select "734 735 736 737 738 739 851 853 854 855 856 858 861 862 865 867-9032 868 869 87…" at bounding box center [556, 111] width 237 height 19
select select "10940"
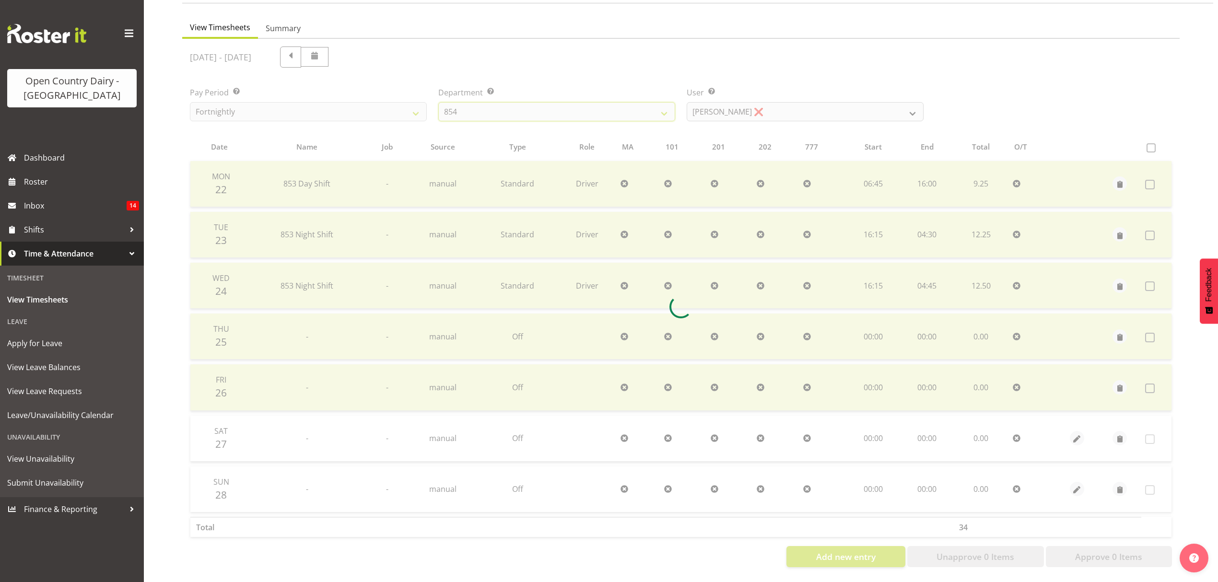
scroll to position [34, 0]
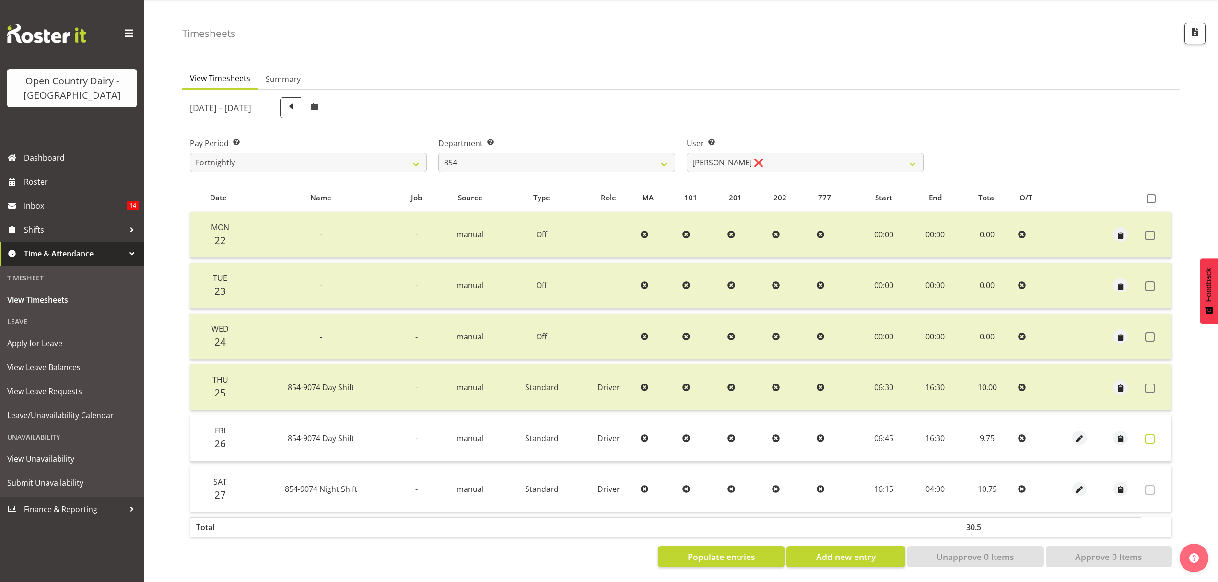
click at [1153, 434] on span at bounding box center [1150, 439] width 10 height 10
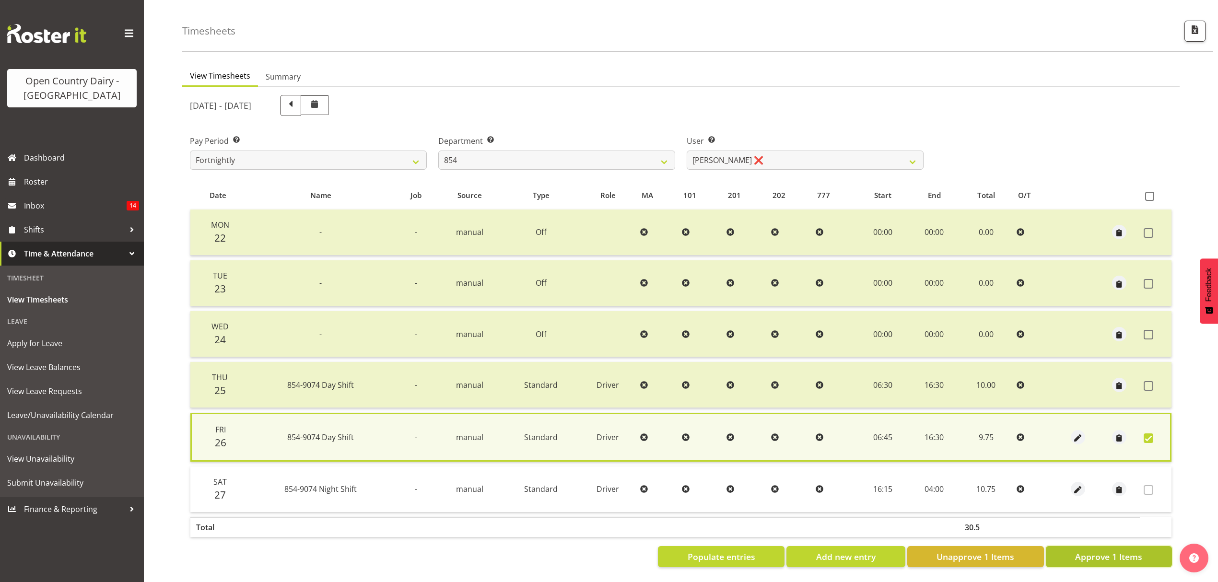
click at [1145, 546] on button "Approve 1 Items" at bounding box center [1108, 556] width 126 height 21
checkbox input "false"
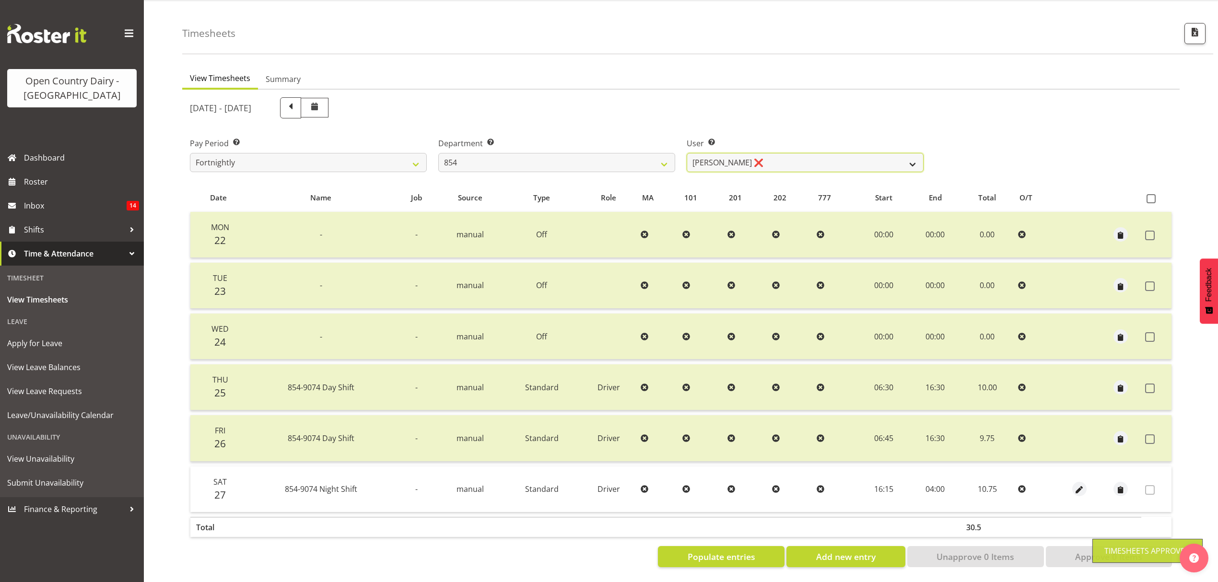
click at [906, 154] on select "Carl Johnstone ❌ John Rook ❌ Karl Nicol ❌ Raymond George ❌" at bounding box center [804, 162] width 237 height 19
select select "9976"
click at [686, 153] on select "Carl Johnstone ❌ John Rook ❌ Karl Nicol ❌ Raymond George ❌" at bounding box center [804, 162] width 237 height 19
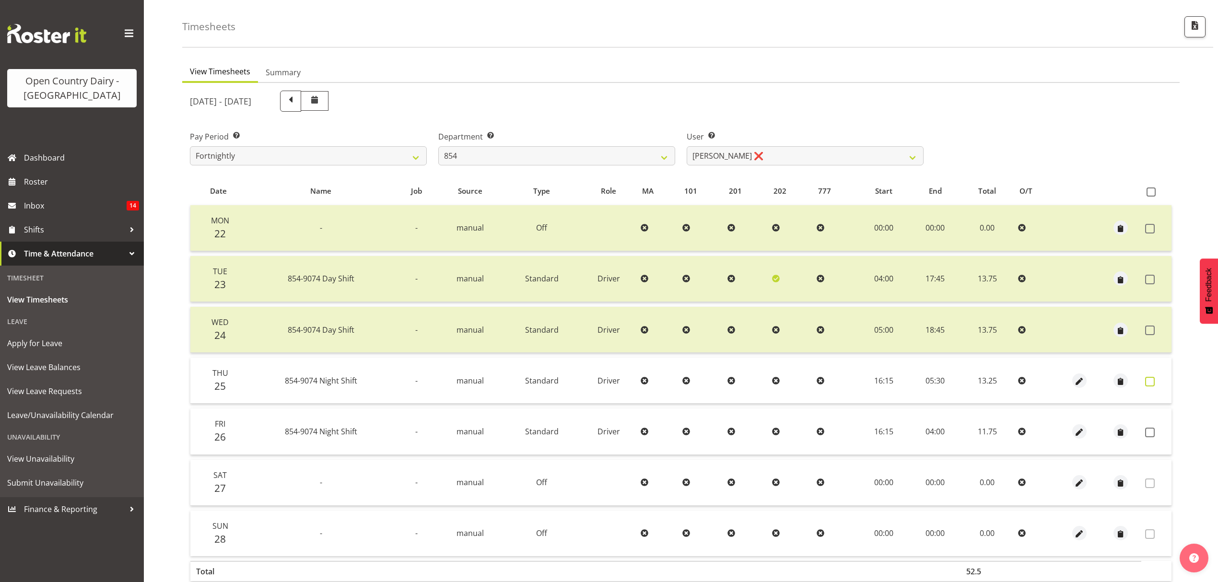
click at [1146, 380] on span at bounding box center [1150, 382] width 10 height 10
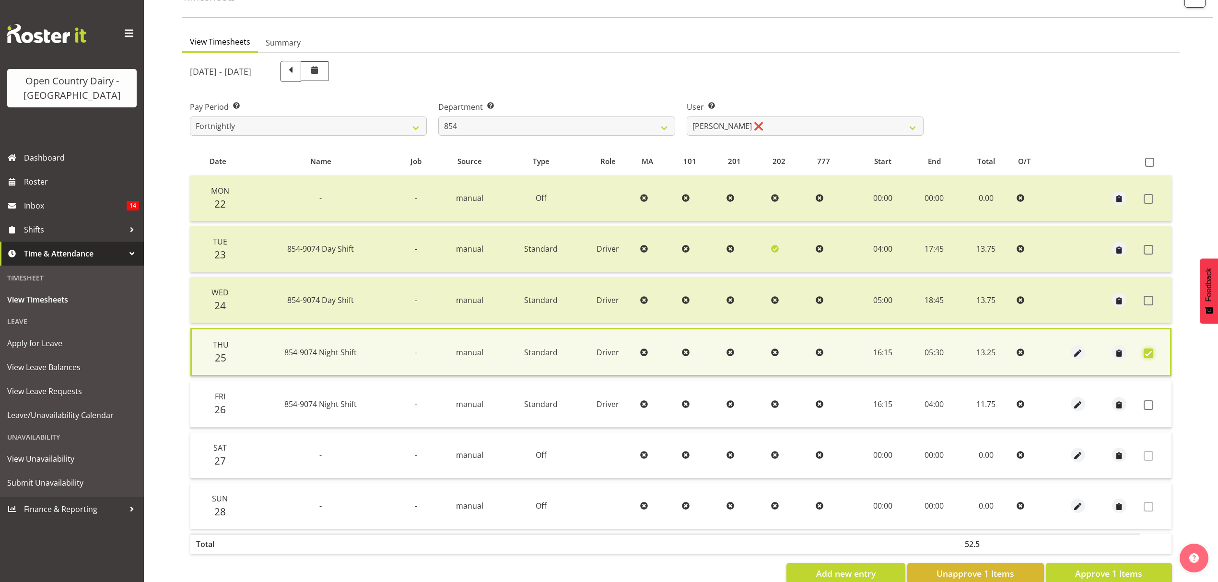
scroll to position [87, 0]
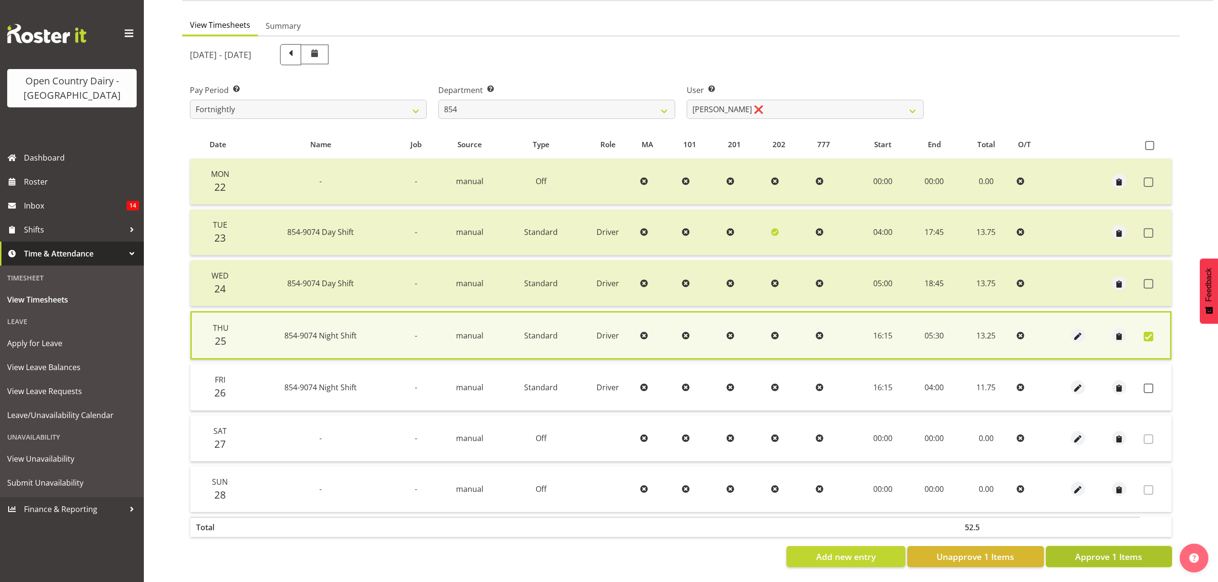
click at [1145, 546] on button "Approve 1 Items" at bounding box center [1108, 556] width 126 height 21
checkbox input "false"
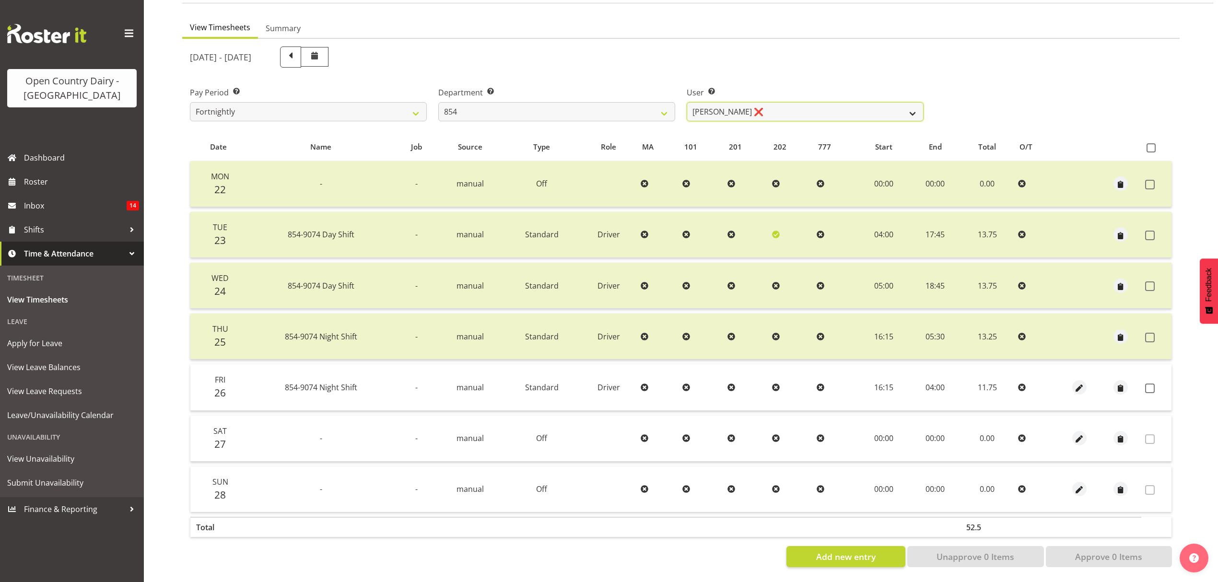
click at [902, 103] on select "Carl Johnstone ❌ John Rook ❌ Karl Nicol ❌ Raymond George ❌" at bounding box center [804, 111] width 237 height 19
select select "9851"
click at [686, 102] on select "Carl Johnstone ❌ John Rook ❌ Karl Nicol ❌ Raymond George ❌" at bounding box center [804, 111] width 237 height 19
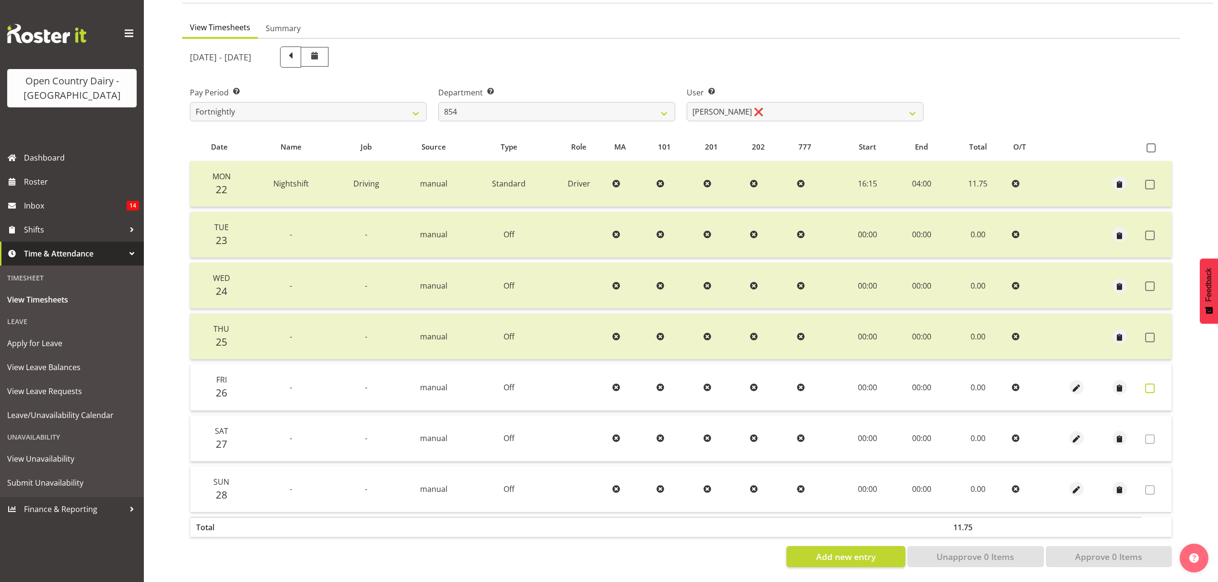
click at [1151, 384] on span at bounding box center [1150, 388] width 10 height 10
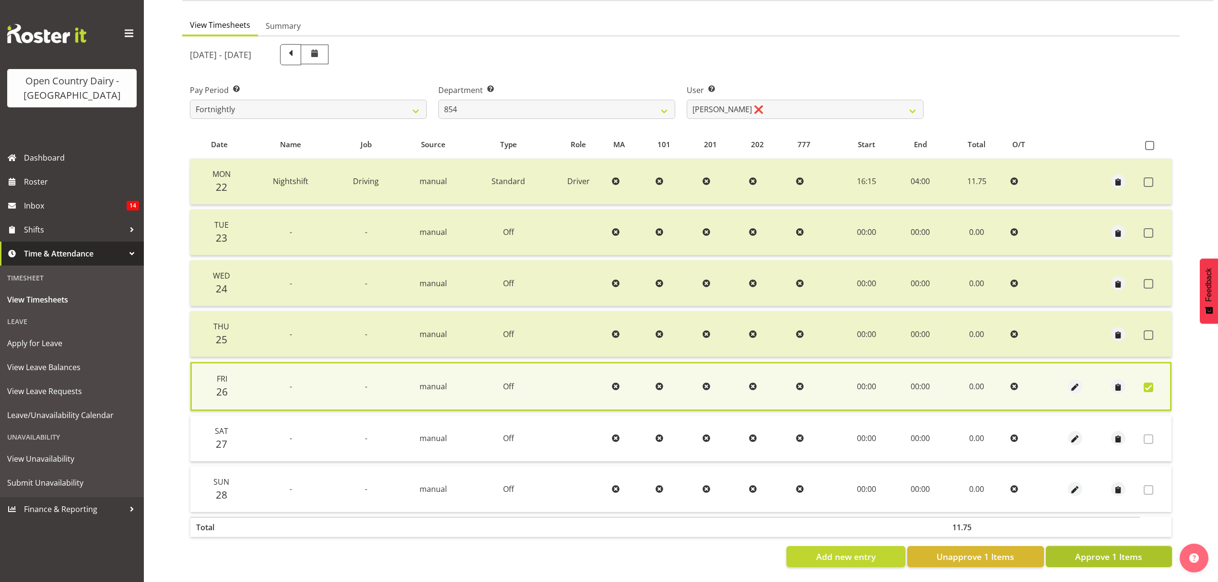
click at [1109, 550] on span "Approve 1 Items" at bounding box center [1108, 556] width 67 height 12
checkbox input "false"
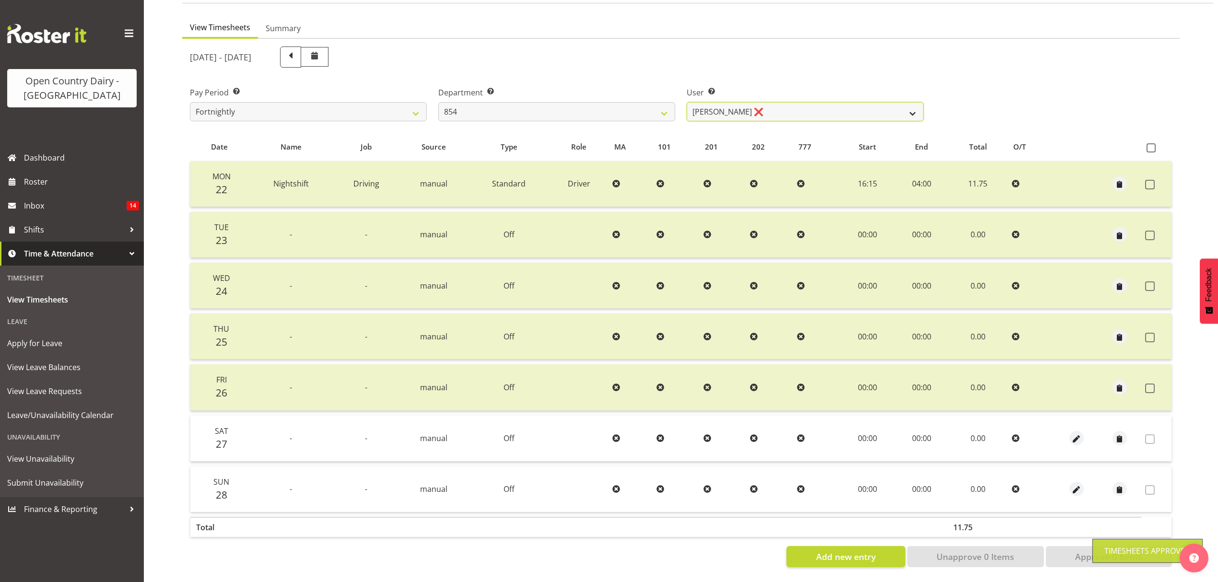
click at [910, 102] on select "Carl Johnstone ❌ John Rook ❌ Karl Nicol ❌ Raymond George ❌" at bounding box center [804, 111] width 237 height 19
select select "10054"
click at [686, 102] on select "Carl Johnstone ❌ John Rook ❌ Karl Nicol ❌ Raymond George ❌" at bounding box center [804, 111] width 237 height 19
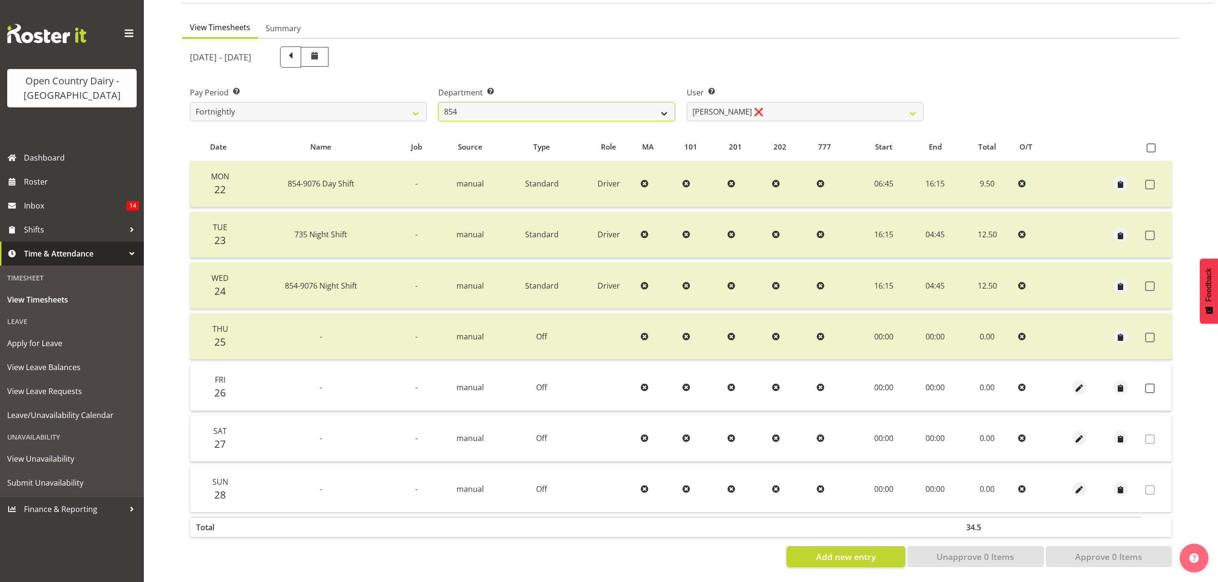
click at [662, 105] on select "734 735 736 737 738 739 851 853 854 855 856 858 861 862 865 867-9032 868 869 87…" at bounding box center [556, 111] width 237 height 19
select select "668"
click at [438, 102] on select "734 735 736 737 738 739 851 853 854 855 856 858 861 862 865 867-9032 868 869 87…" at bounding box center [556, 111] width 237 height 19
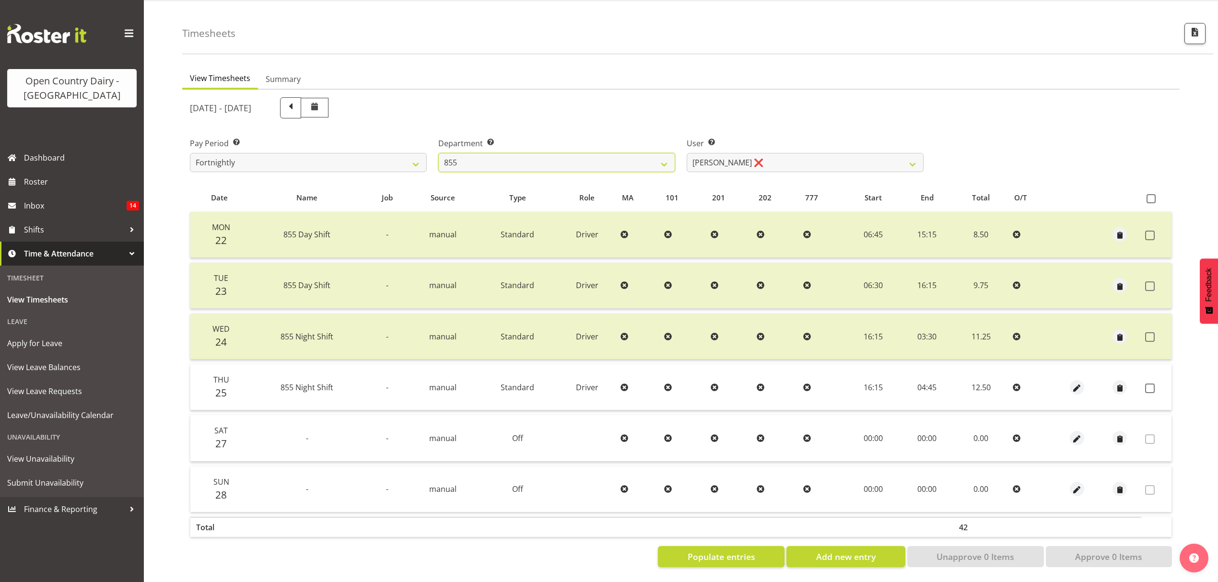
scroll to position [34, 0]
click at [1152, 383] on span at bounding box center [1150, 388] width 10 height 10
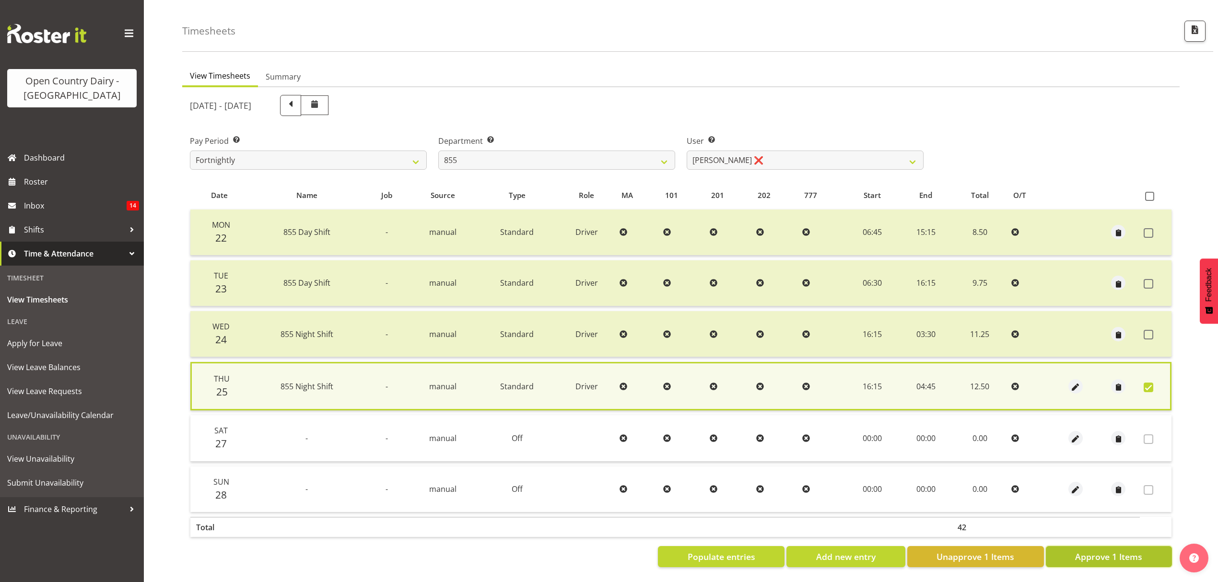
click at [1120, 552] on span "Approve 1 Items" at bounding box center [1108, 556] width 67 height 12
checkbox input "false"
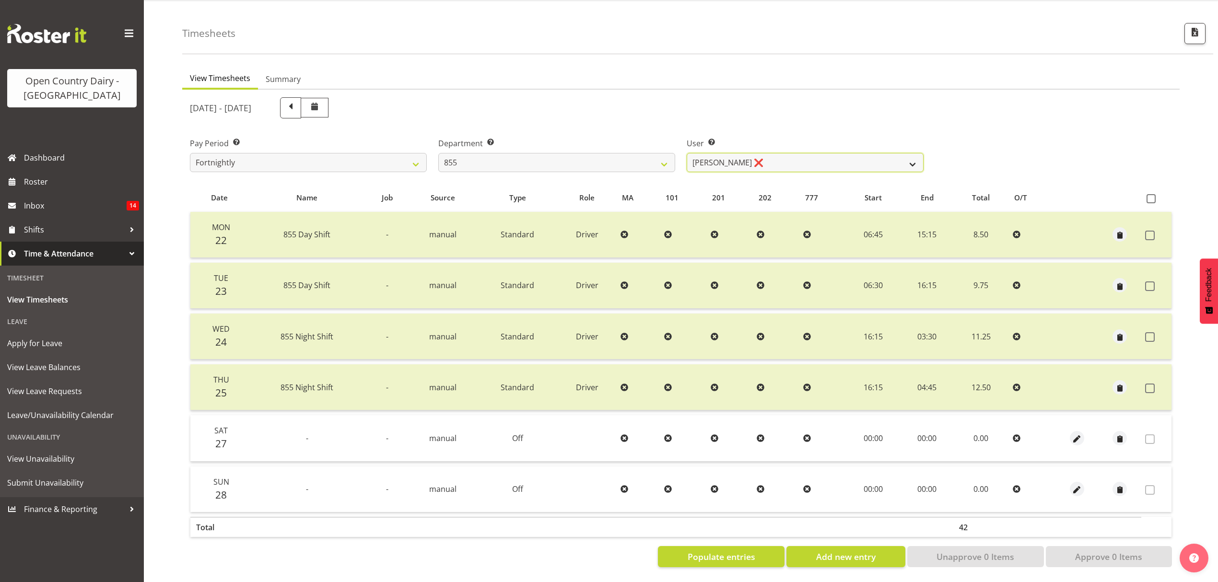
click at [916, 157] on select "Leon Harrison ❌ Nathan Vincent ❌ Wayne Jukes ❌" at bounding box center [804, 162] width 237 height 19
click at [686, 153] on select "Leon Harrison ❌ Nathan Vincent ❌ Wayne Jukes ❌" at bounding box center [804, 162] width 237 height 19
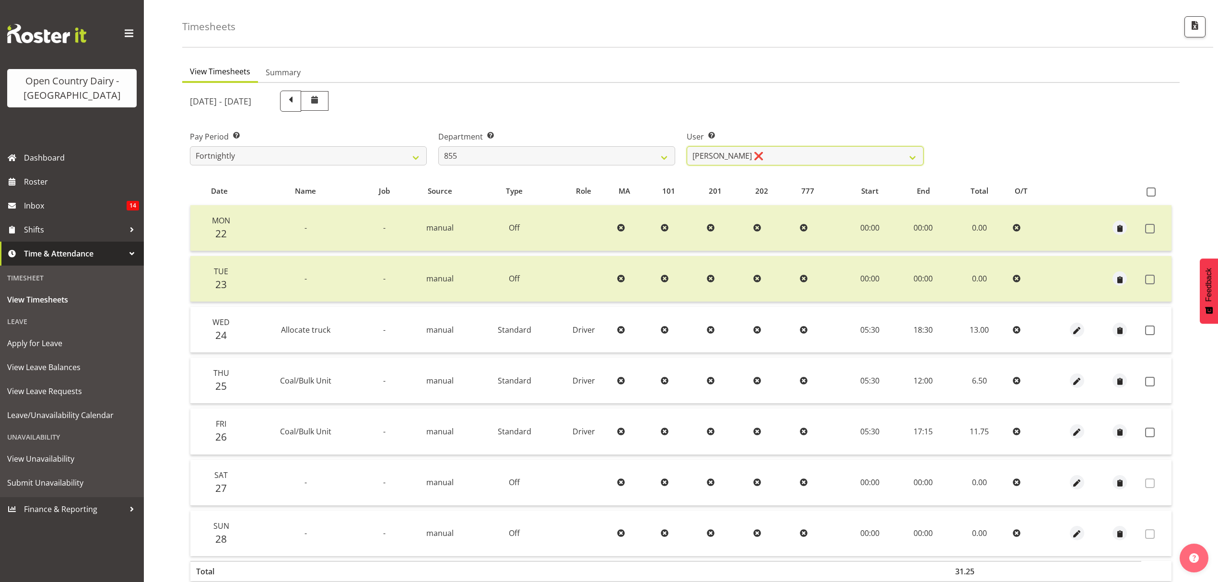
scroll to position [85, 0]
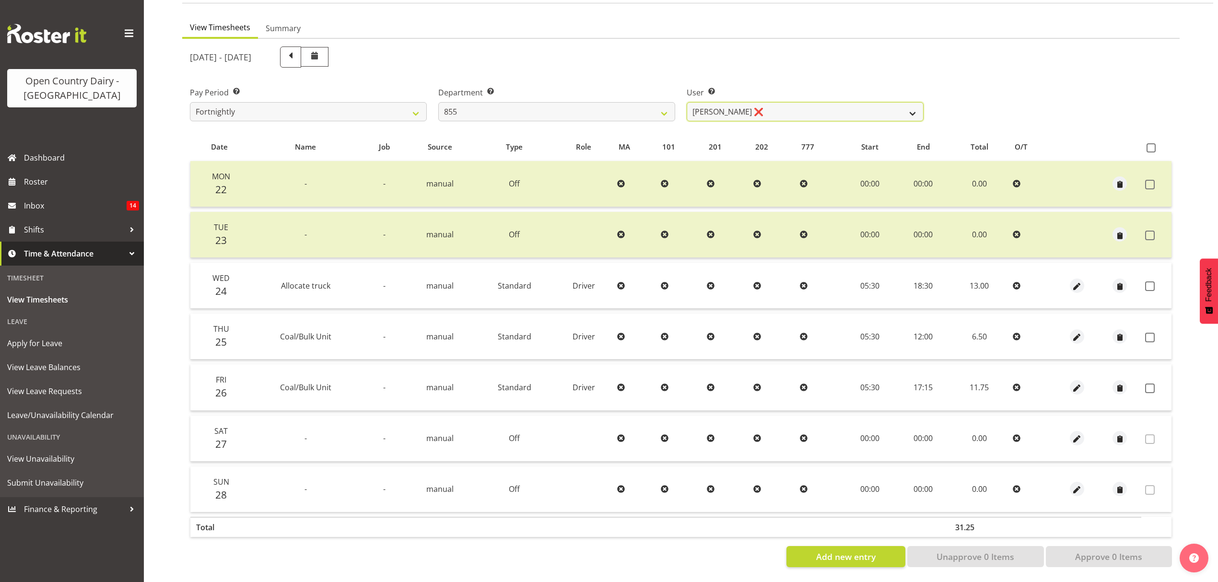
click at [917, 104] on select "Leon Harrison ❌ Nathan Vincent ❌ Wayne Jukes ❌" at bounding box center [804, 111] width 237 height 19
select select "7491"
click at [686, 102] on select "Leon Harrison ❌ Nathan Vincent ❌ Wayne Jukes ❌" at bounding box center [804, 111] width 237 height 19
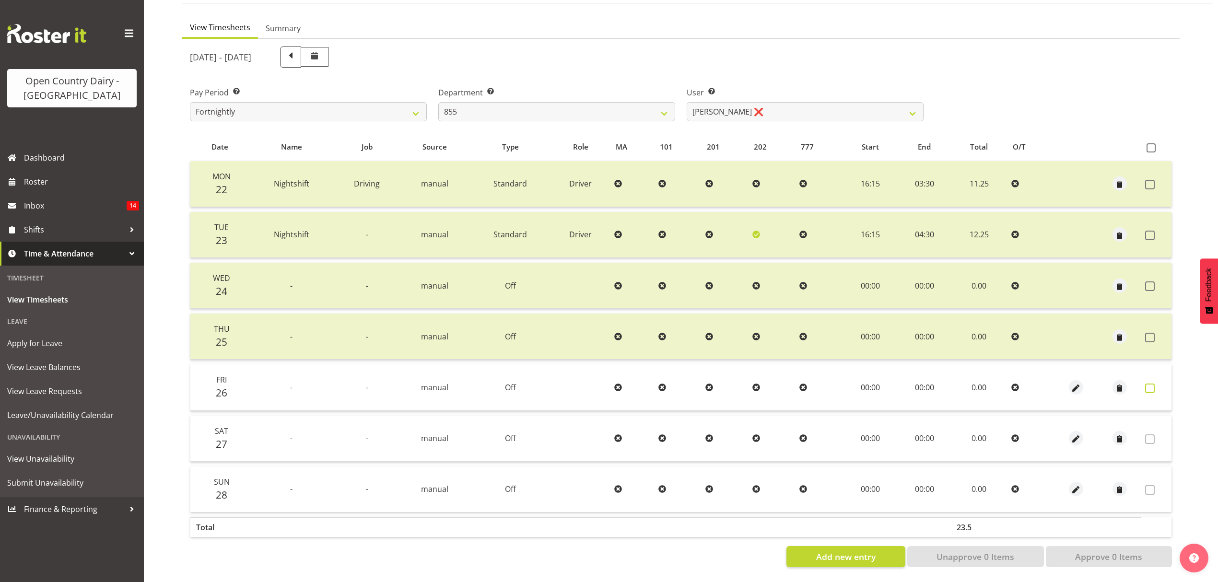
click at [1149, 383] on span at bounding box center [1150, 388] width 10 height 10
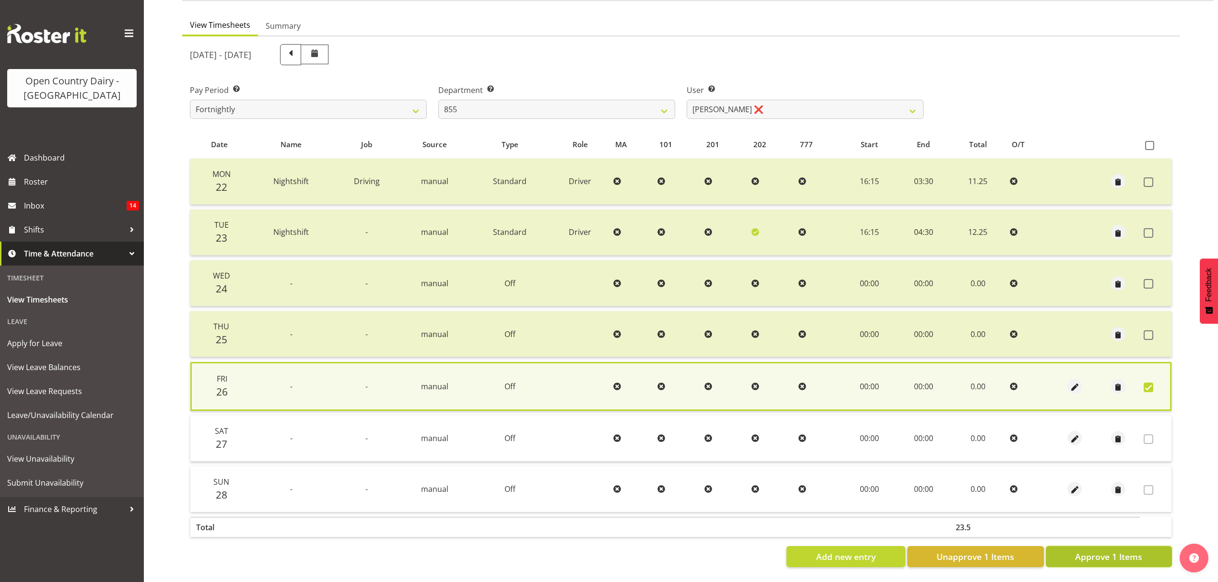
click at [1077, 550] on span "Approve 1 Items" at bounding box center [1108, 556] width 67 height 12
checkbox input "false"
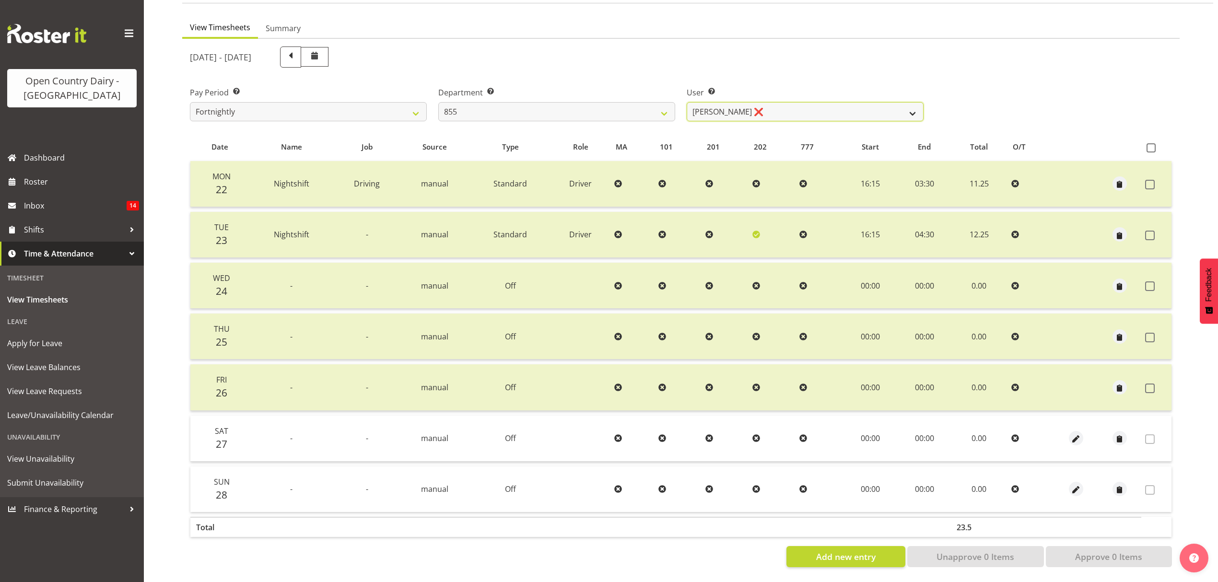
click at [914, 102] on select "Leon Harrison ❌ Nathan Vincent ❌ Wayne Jukes ❌" at bounding box center [804, 111] width 237 height 19
click at [660, 102] on select "734 735 736 737 738 739 851 853 854 855 856 858 861 862 865 867-9032 868 869 87…" at bounding box center [556, 111] width 237 height 19
select select "671"
click at [438, 102] on select "734 735 736 737 738 739 851 853 854 855 856 858 861 862 865 867-9032 868 869 87…" at bounding box center [556, 111] width 237 height 19
select select "7395"
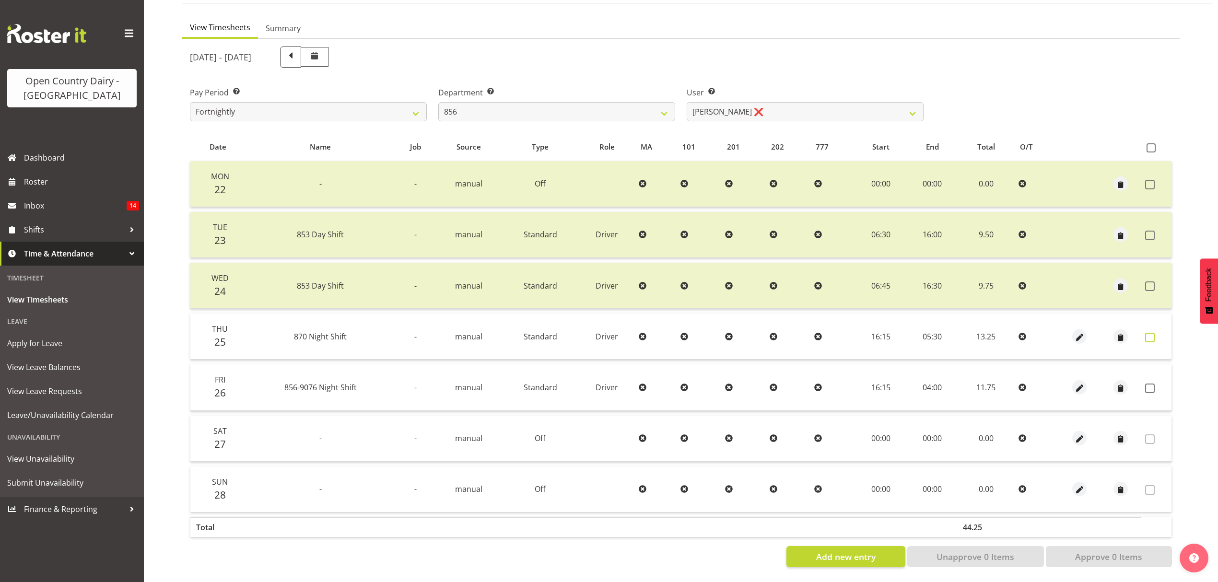
click at [1149, 333] on span at bounding box center [1150, 338] width 10 height 10
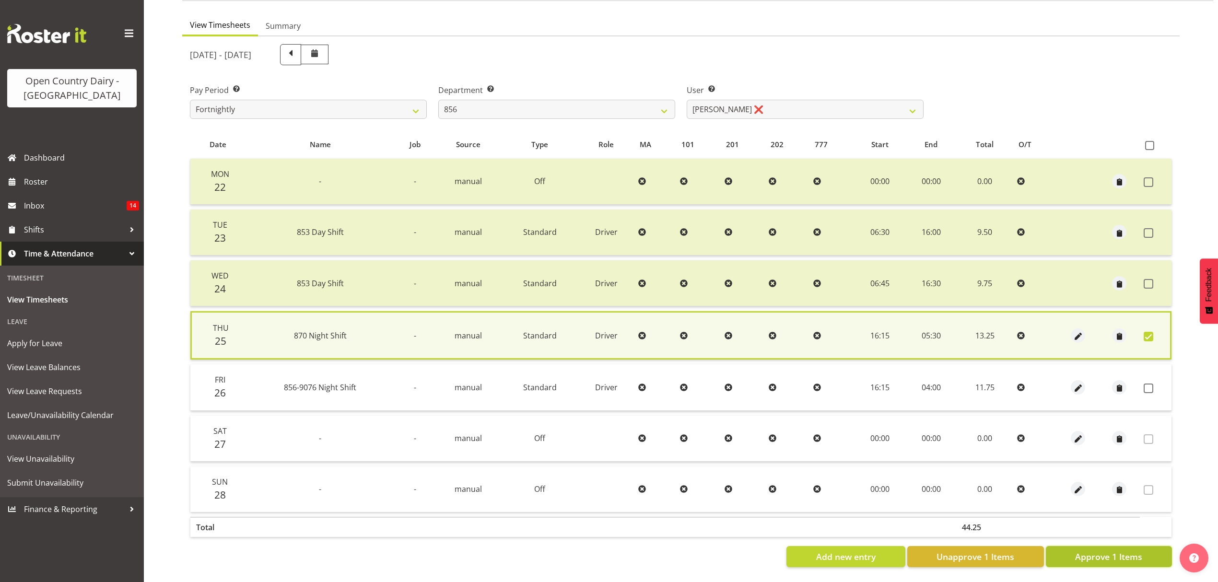
click at [1134, 550] on span "Approve 1 Items" at bounding box center [1108, 556] width 67 height 12
checkbox input "false"
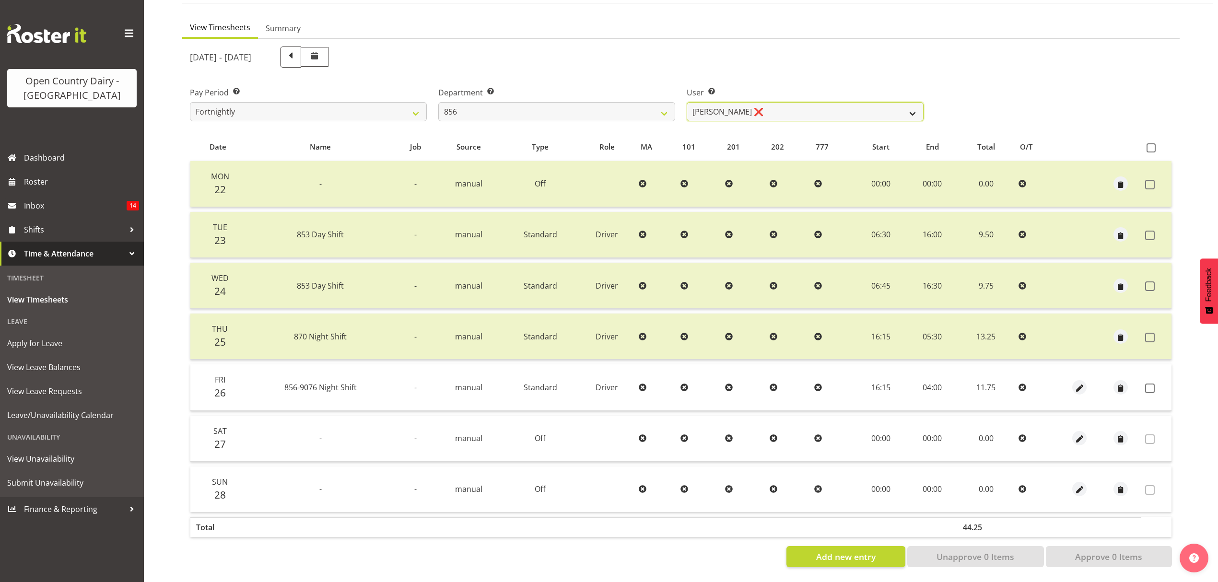
click at [910, 102] on select "Bradley Parkhill ❌ James Matheson ❌ Jason Vercoe ❌ Tony Lee ❌" at bounding box center [804, 111] width 237 height 19
select select "10196"
click at [686, 102] on select "Bradley Parkhill ❌ James Matheson ❌ Jason Vercoe ❌ Tony Lee ❌" at bounding box center [804, 111] width 237 height 19
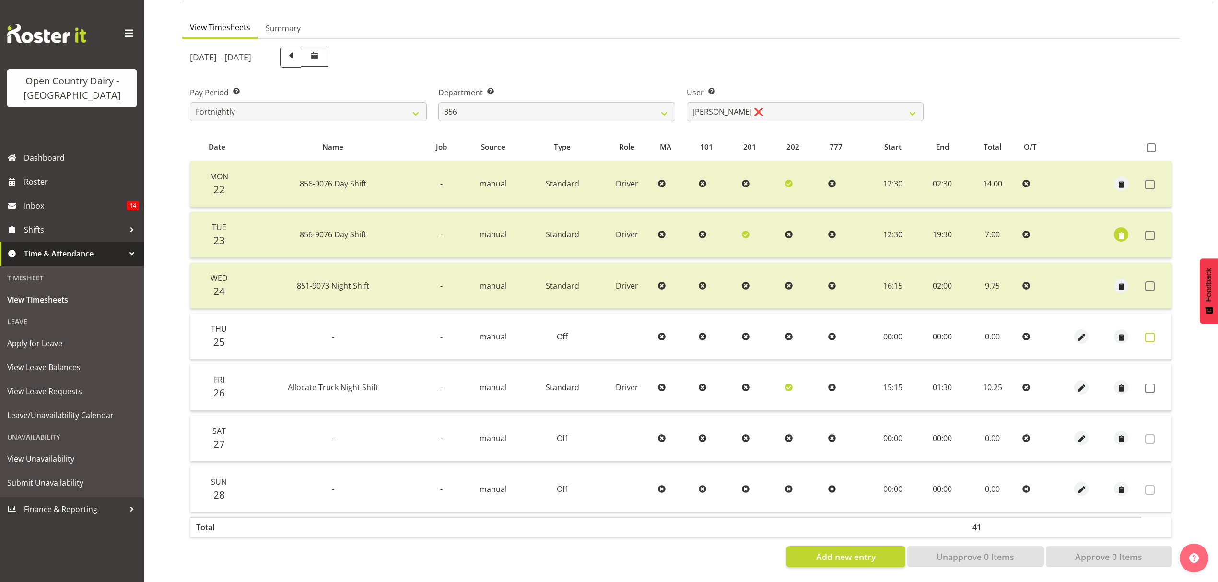
click at [1152, 333] on span at bounding box center [1150, 338] width 10 height 10
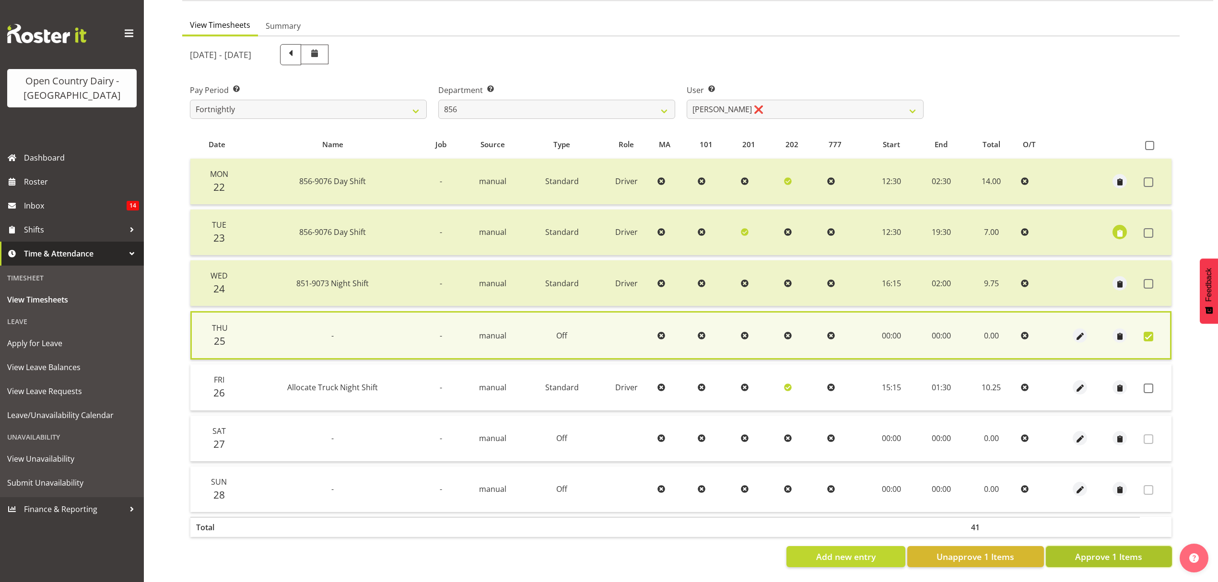
click at [1095, 550] on span "Approve 1 Items" at bounding box center [1108, 556] width 67 height 12
checkbox input "false"
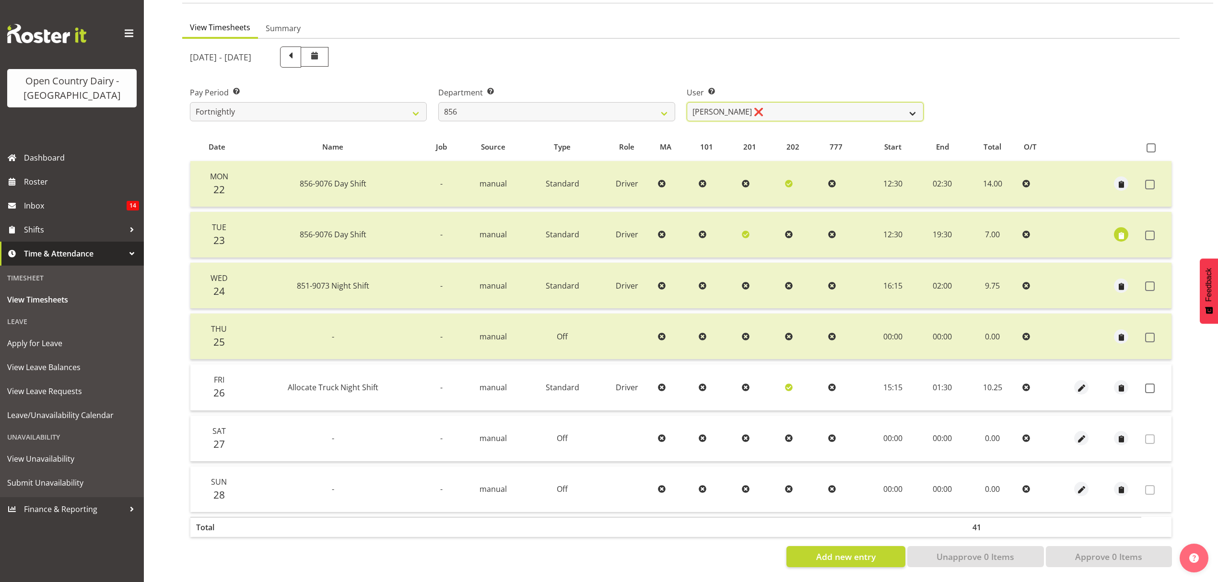
click at [917, 104] on select "Bradley Parkhill ❌ James Matheson ❌ Jason Vercoe ❌ Tony Lee ❌" at bounding box center [804, 111] width 237 height 19
select select "7435"
click at [686, 102] on select "Bradley Parkhill ❌ James Matheson ❌ Jason Vercoe ❌ Tony Lee ❌" at bounding box center [804, 111] width 237 height 19
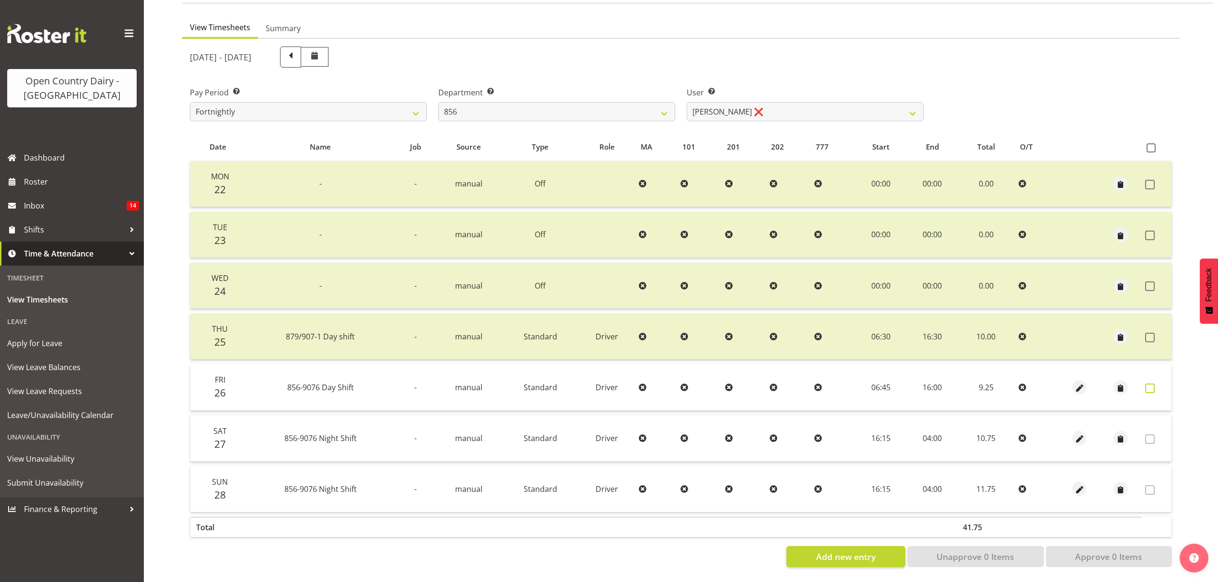
click at [1146, 383] on span at bounding box center [1150, 388] width 10 height 10
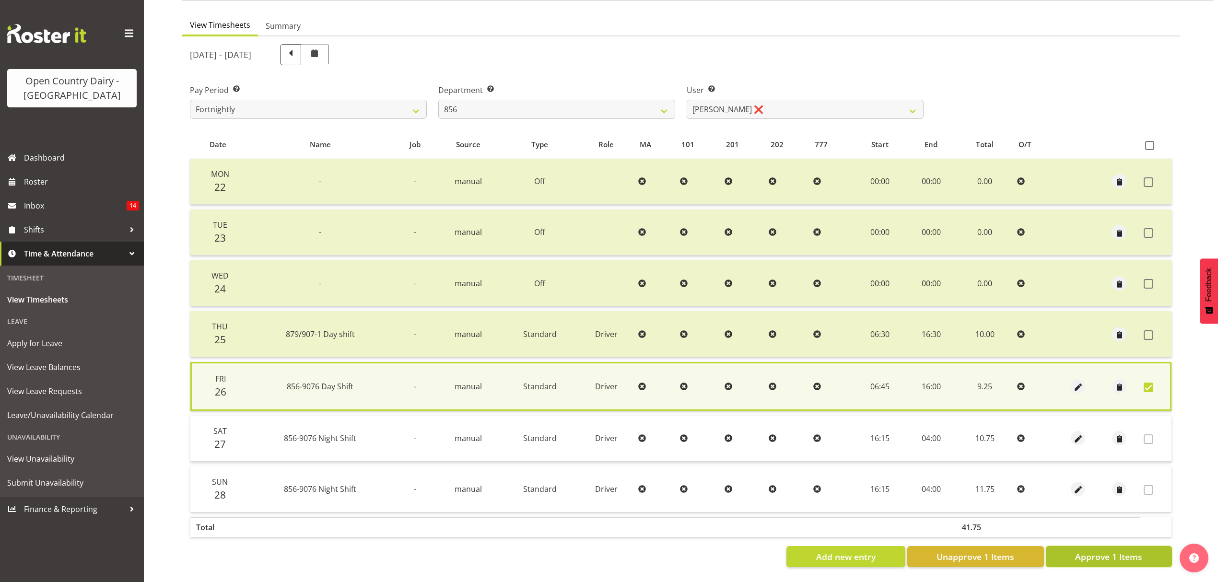
click at [1111, 551] on span "Approve 1 Items" at bounding box center [1108, 556] width 67 height 12
checkbox input "false"
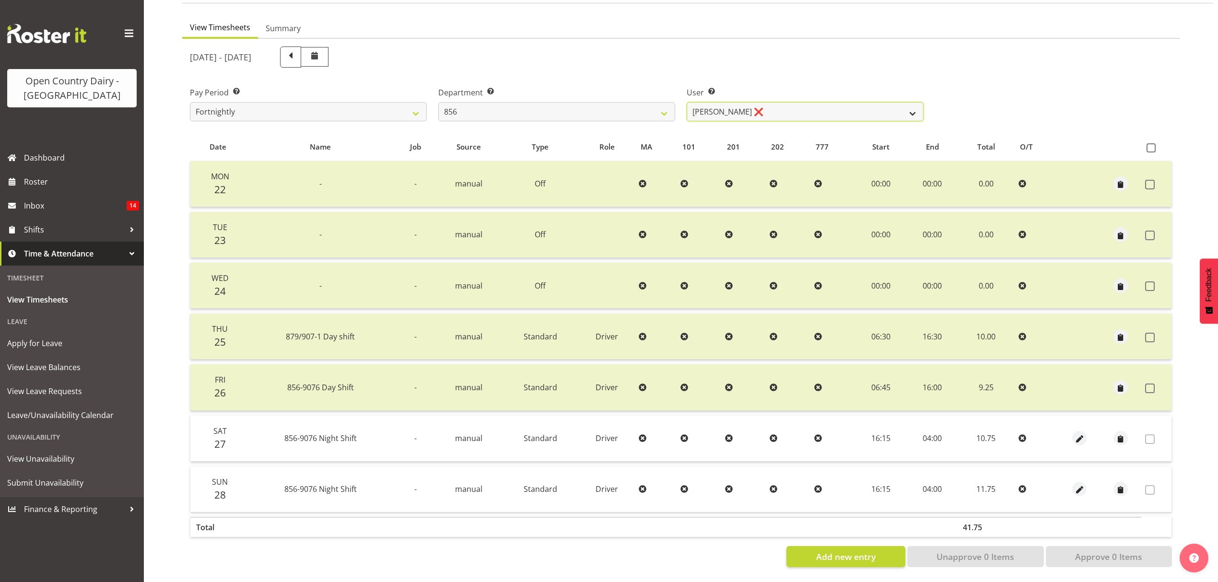
click at [904, 105] on select "Bradley Parkhill ❌ James Matheson ❌ Jason Vercoe ❌ Tony Lee ❌" at bounding box center [804, 111] width 237 height 19
select select "8441"
click at [686, 102] on select "Bradley Parkhill ❌ James Matheson ❌ Jason Vercoe ❌ Tony Lee ❌" at bounding box center [804, 111] width 237 height 19
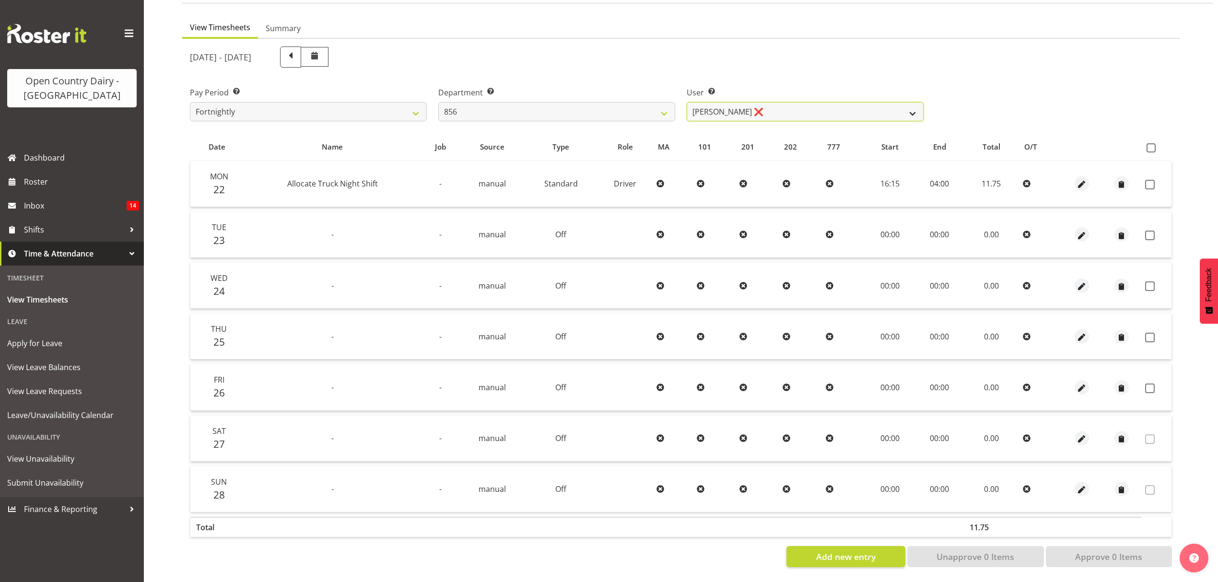
click at [917, 106] on select "Bradley Parkhill ❌ James Matheson ❌ Jason Vercoe ❌ Tony Lee ❌" at bounding box center [804, 111] width 237 height 19
click at [669, 104] on select "734 735 736 737 738 739 851 853 854 855 856 858 861 862 865 867-9032 868 869 87…" at bounding box center [556, 111] width 237 height 19
click at [438, 102] on select "734 735 736 737 738 739 851 853 854 855 856 858 861 862 865 867-9032 868 869 87…" at bounding box center [556, 111] width 237 height 19
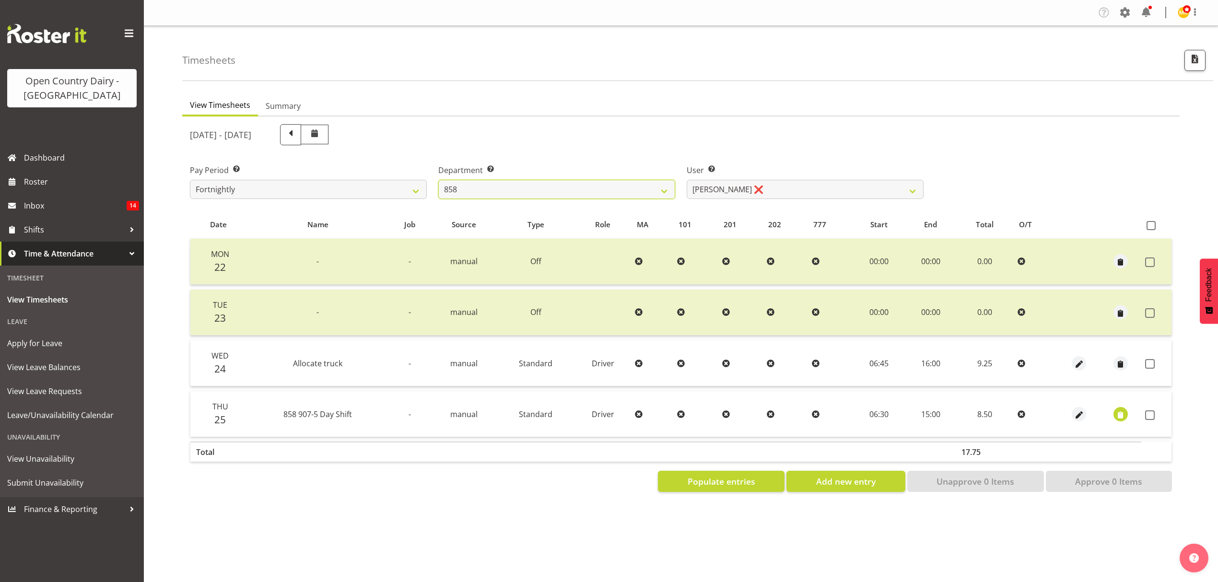
scroll to position [0, 0]
click at [1119, 414] on span "button" at bounding box center [1120, 414] width 11 height 11
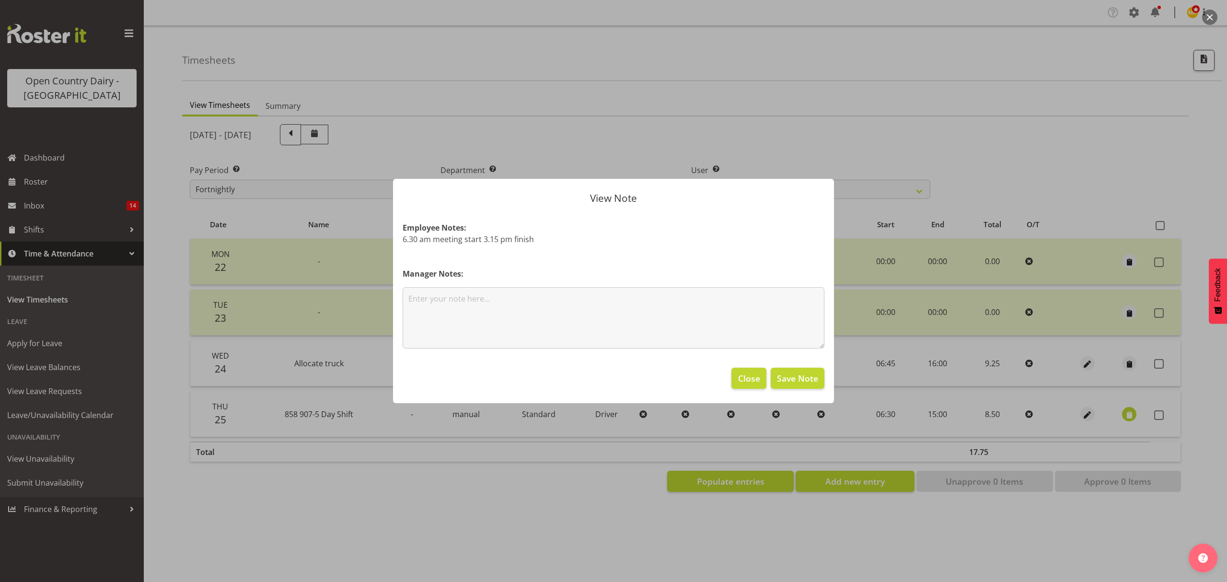
click at [982, 184] on div at bounding box center [613, 291] width 1227 height 582
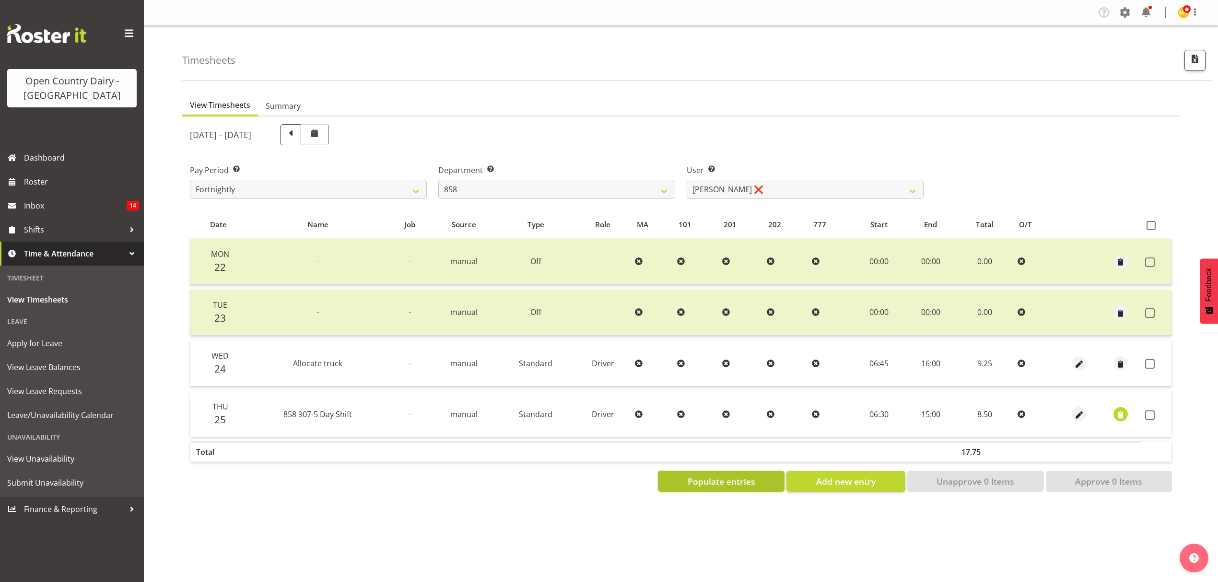
click at [746, 479] on span "Populate entries" at bounding box center [721, 481] width 68 height 12
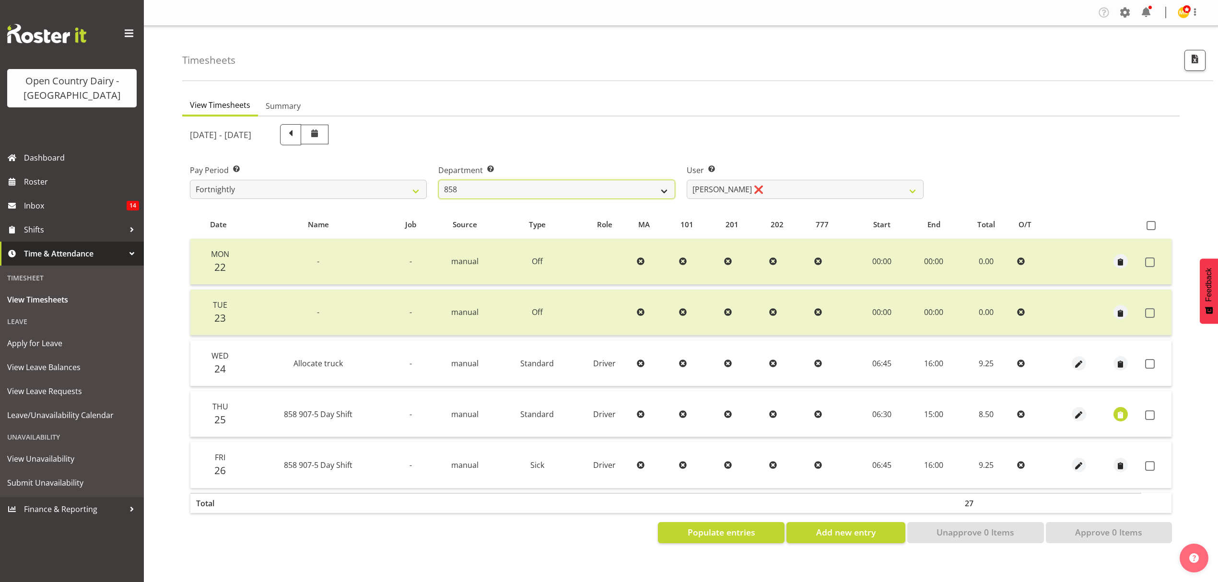
click at [667, 192] on select "734 735 736 737 738 739 851 853 854 855 856 858 861 862 865 867-9032 868 869 87…" at bounding box center [556, 189] width 237 height 19
select select "675"
click at [438, 180] on select "734 735 736 737 738 739 851 853 854 855 856 858 861 862 865 867-9032 868 869 87…" at bounding box center [556, 189] width 237 height 19
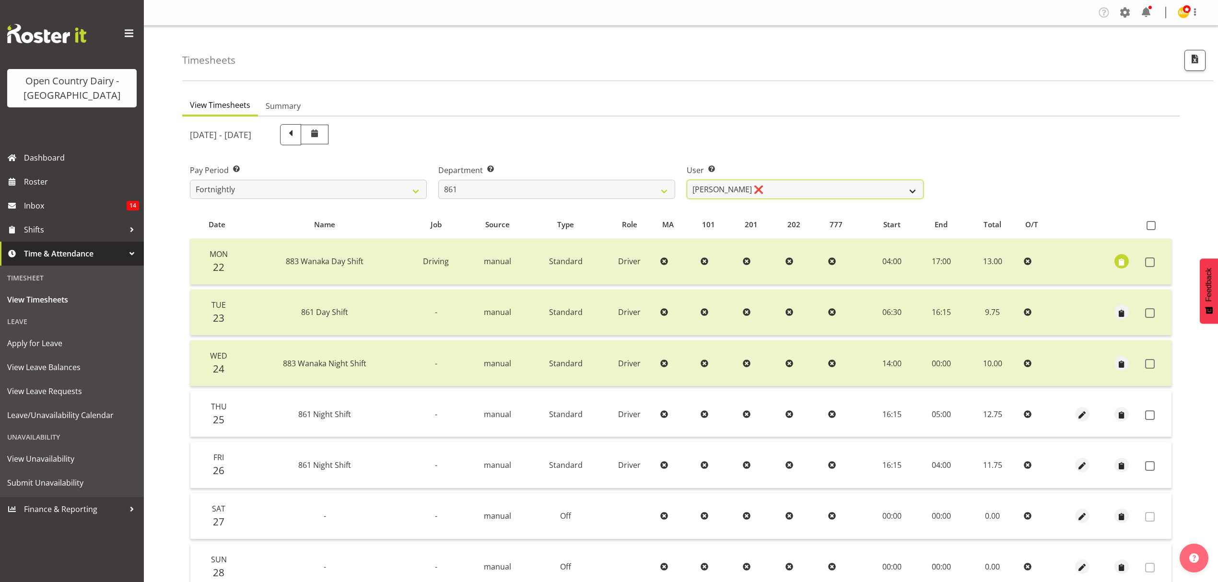
click at [909, 190] on select "Barry McIntosh ❌ Matthew Welland ❌ Philip Peek ❌" at bounding box center [804, 189] width 237 height 19
click at [686, 180] on select "Barry McIntosh ❌ Matthew Welland ❌ Philip Peek ❌" at bounding box center [804, 189] width 237 height 19
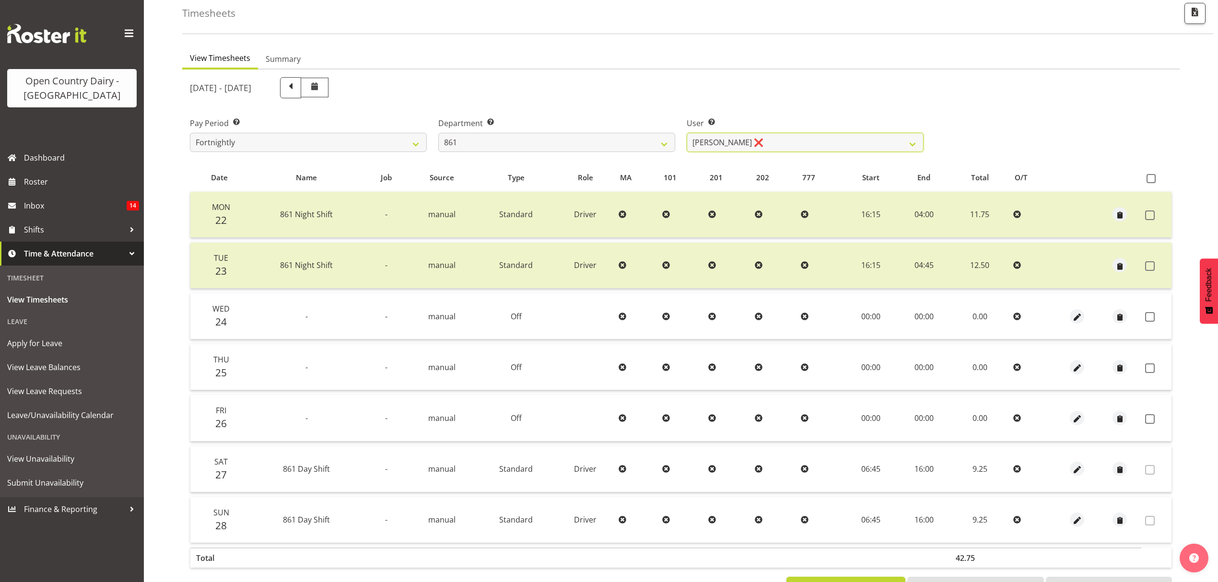
scroll to position [21, 0]
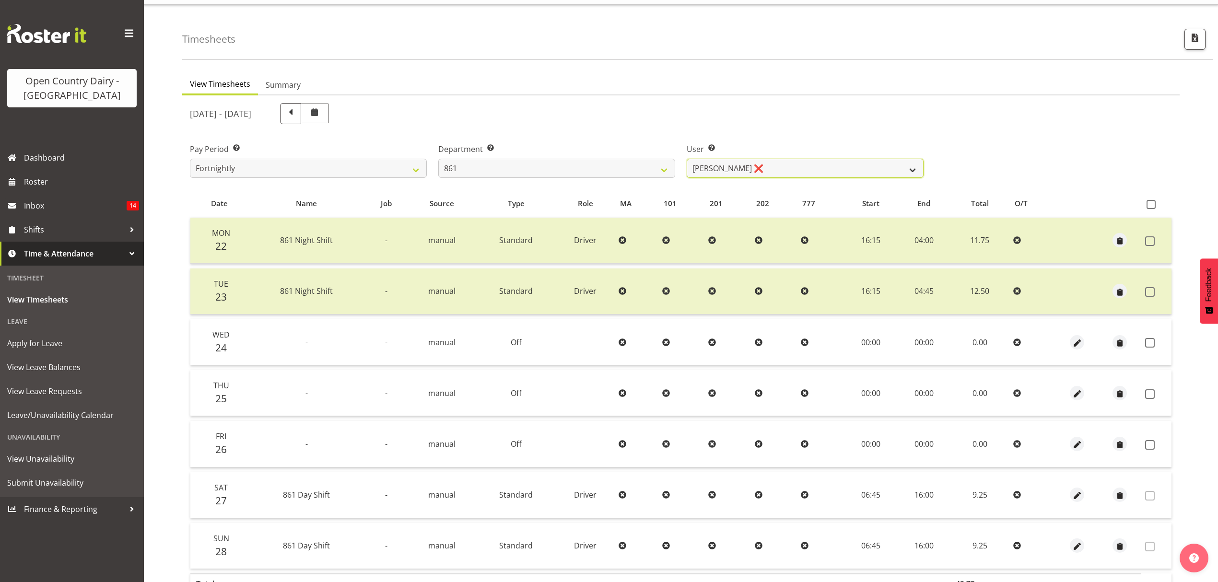
click at [917, 165] on select "Barry McIntosh ❌ Matthew Welland ❌ Philip Peek ❌" at bounding box center [804, 168] width 237 height 19
select select "7460"
click at [686, 159] on select "Barry McIntosh ❌ Matthew Welland ❌ Philip Peek ❌" at bounding box center [804, 168] width 237 height 19
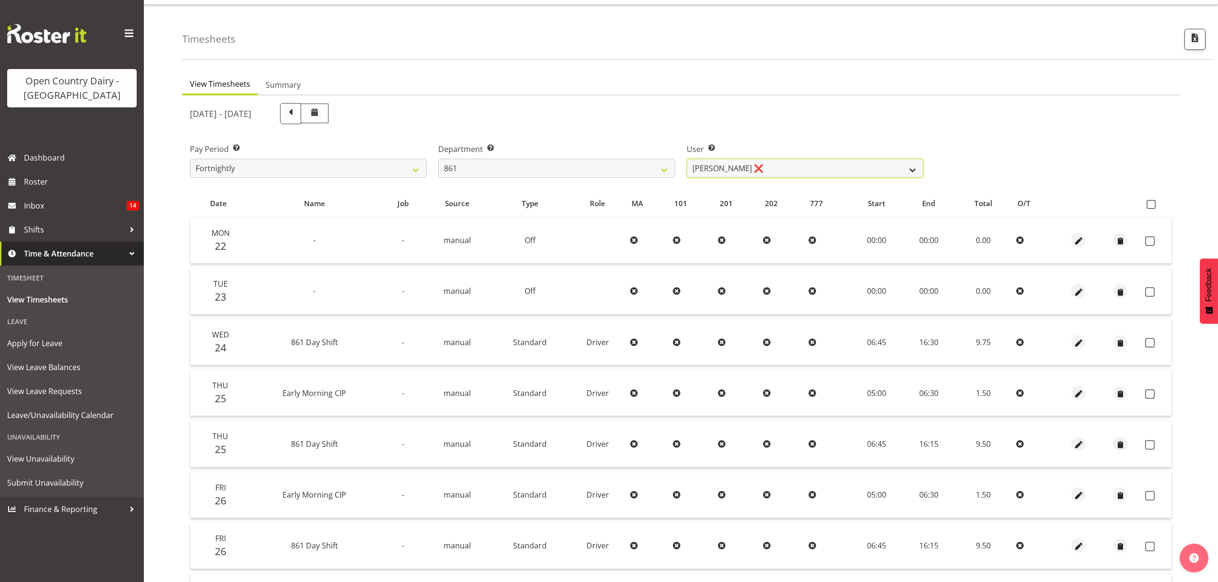
click at [912, 169] on select "Barry McIntosh ❌ Matthew Welland ❌ Philip Peek ❌" at bounding box center [804, 168] width 237 height 19
click at [664, 168] on select "734 735 736 737 738 739 851 853 854 855 856 858 861 862 865 867-9032 868 869 87…" at bounding box center [556, 168] width 237 height 19
select select "671"
click at [438, 159] on select "734 735 736 737 738 739 851 853 854 855 856 858 861 862 865 867-9032 868 869 87…" at bounding box center [556, 168] width 237 height 19
select select "7395"
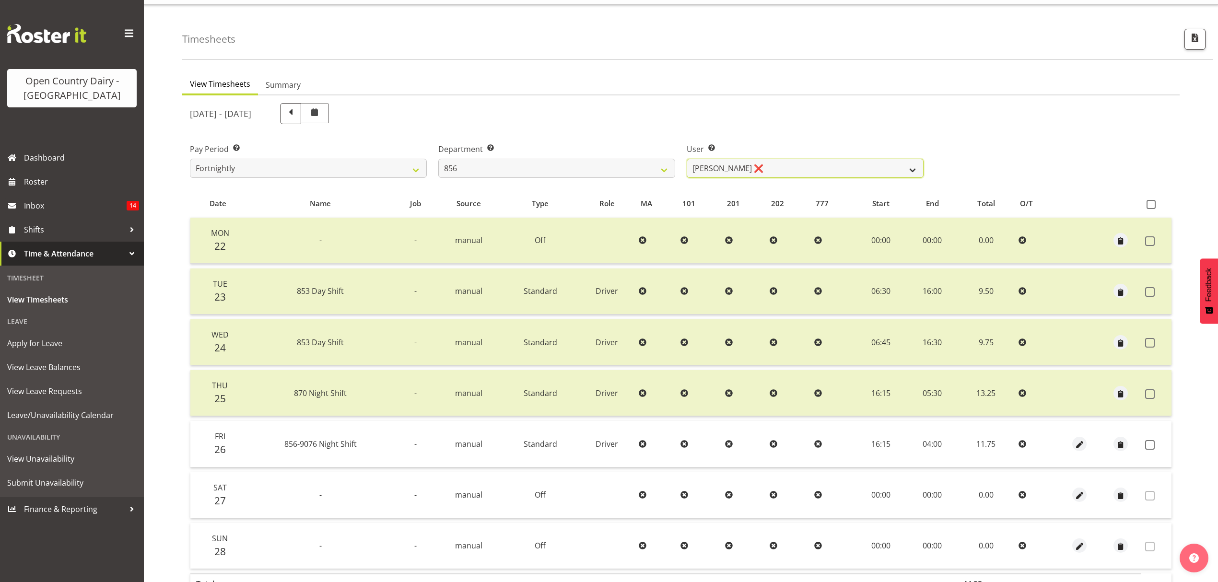
click at [846, 175] on select "Bradley Parkhill ❌ James Matheson ❌ Jason Vercoe ❌ Tony Lee ❌" at bounding box center [804, 168] width 237 height 19
click at [655, 169] on select "734 735 736 737 738 739 851 853 854 855 856 858 861 862 865 867-9032 868 869 87…" at bounding box center [556, 168] width 237 height 19
select select "783"
click at [438, 159] on select "734 735 736 737 738 739 851 853 854 855 856 858 861 862 865 867-9032 868 869 87…" at bounding box center [556, 168] width 237 height 19
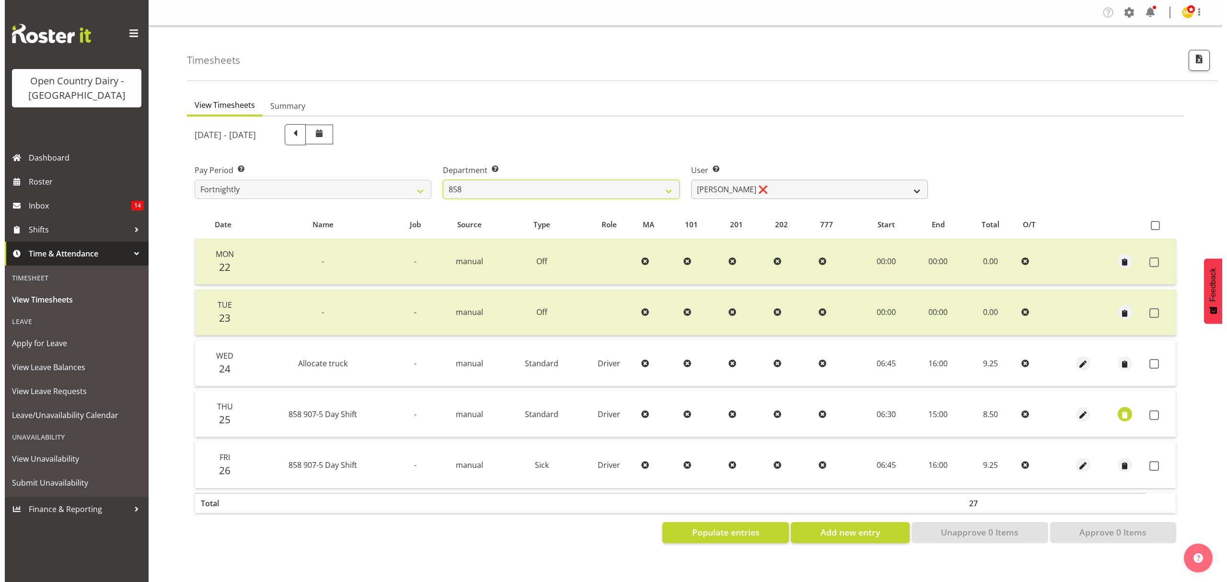
scroll to position [0, 0]
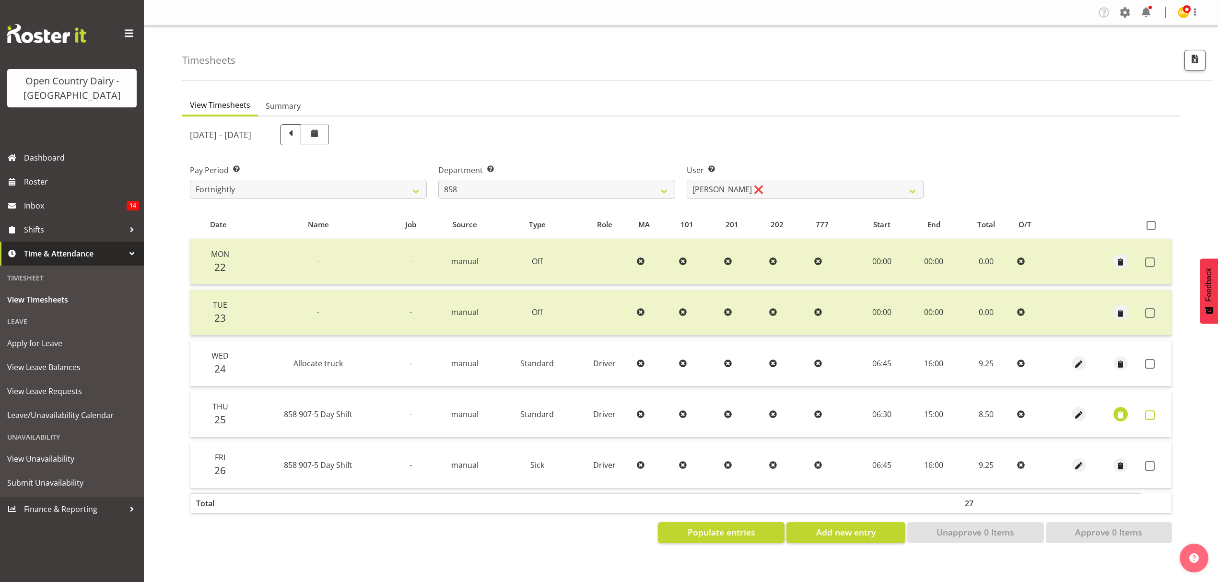
click at [1149, 413] on span at bounding box center [1150, 415] width 10 height 10
checkbox input "true"
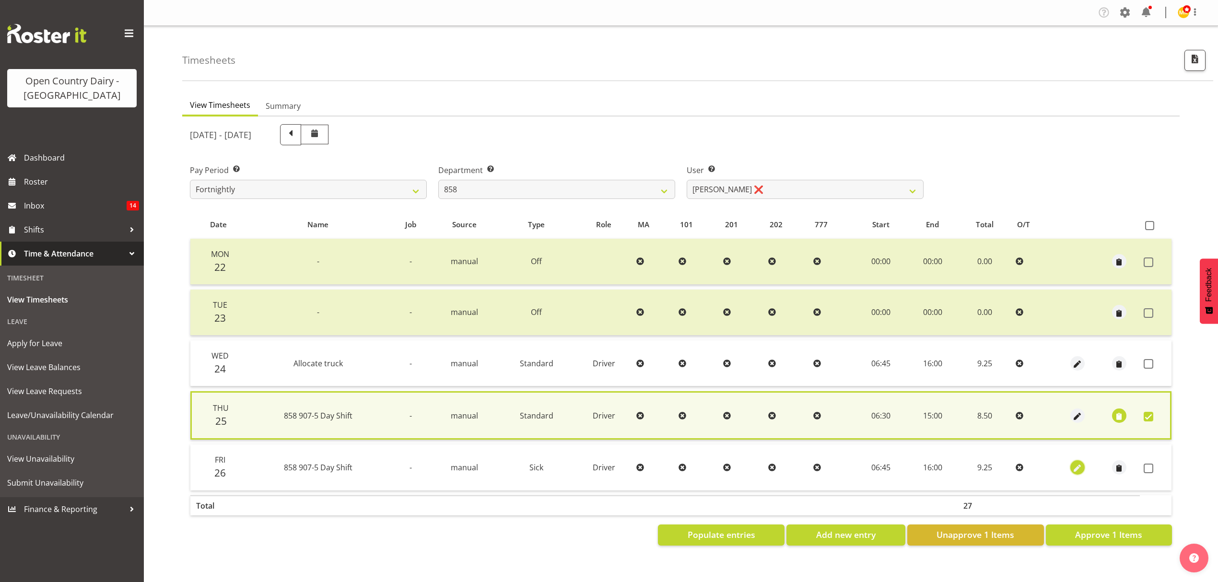
click at [1070, 466] on button "button" at bounding box center [1077, 467] width 14 height 14
select select "Sick"
select select "8"
select select "2025"
select select "6"
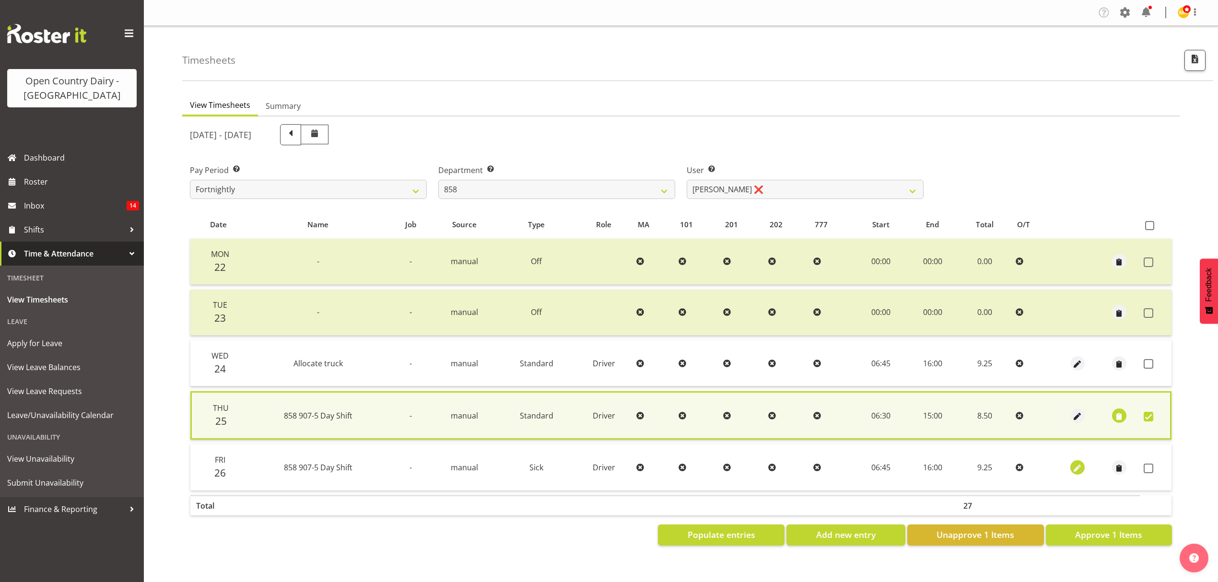
select select "45"
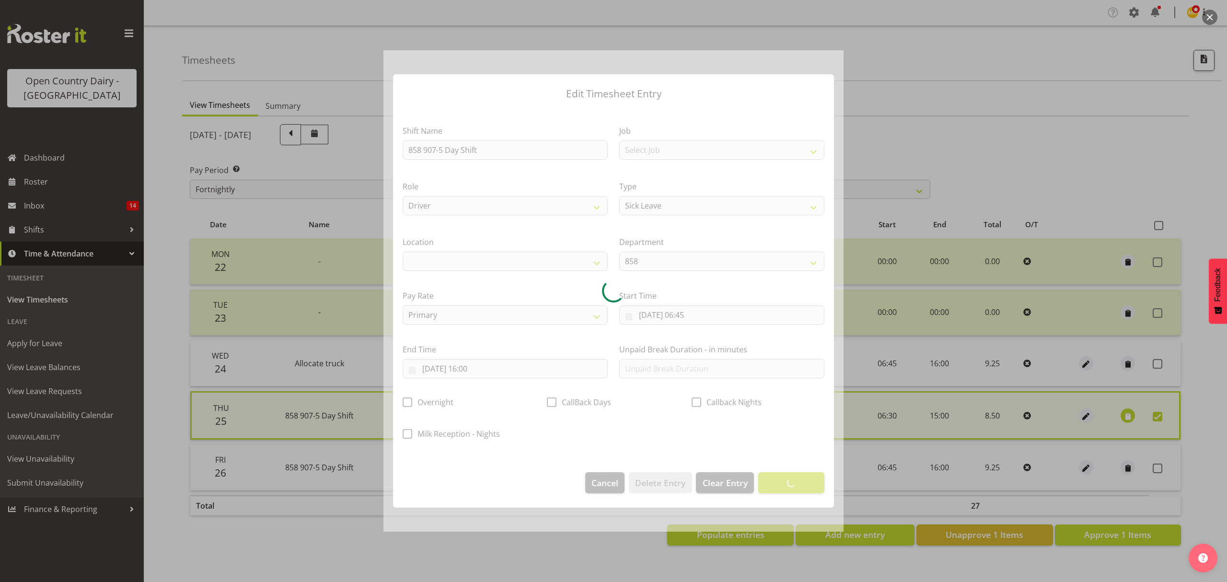
select select
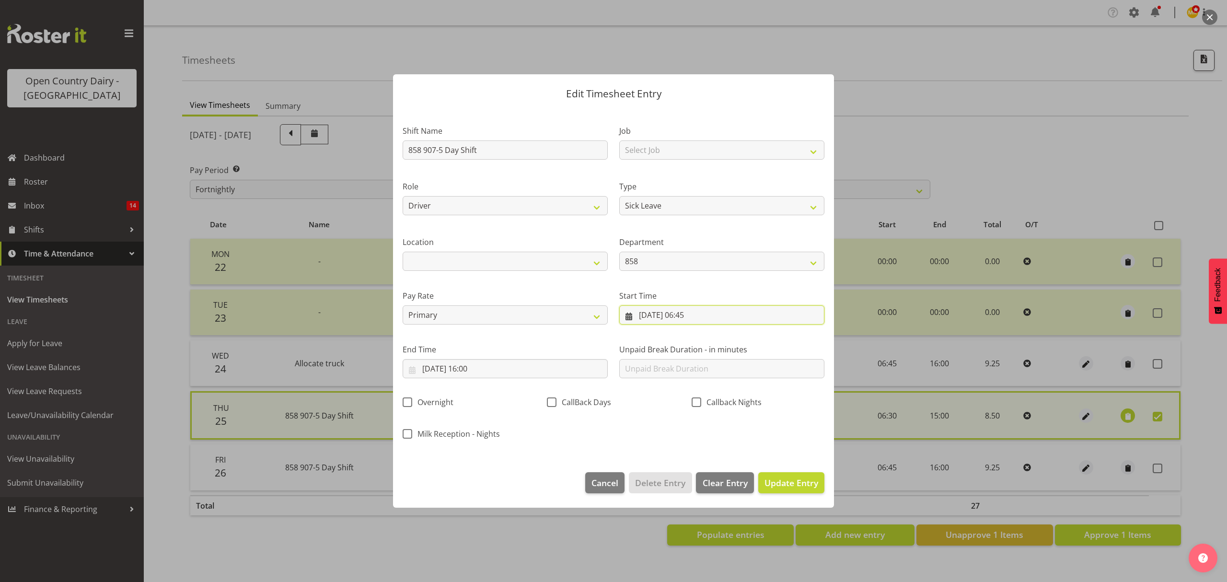
click at [691, 312] on input "26/09/2025, 06:45" at bounding box center [721, 314] width 205 height 19
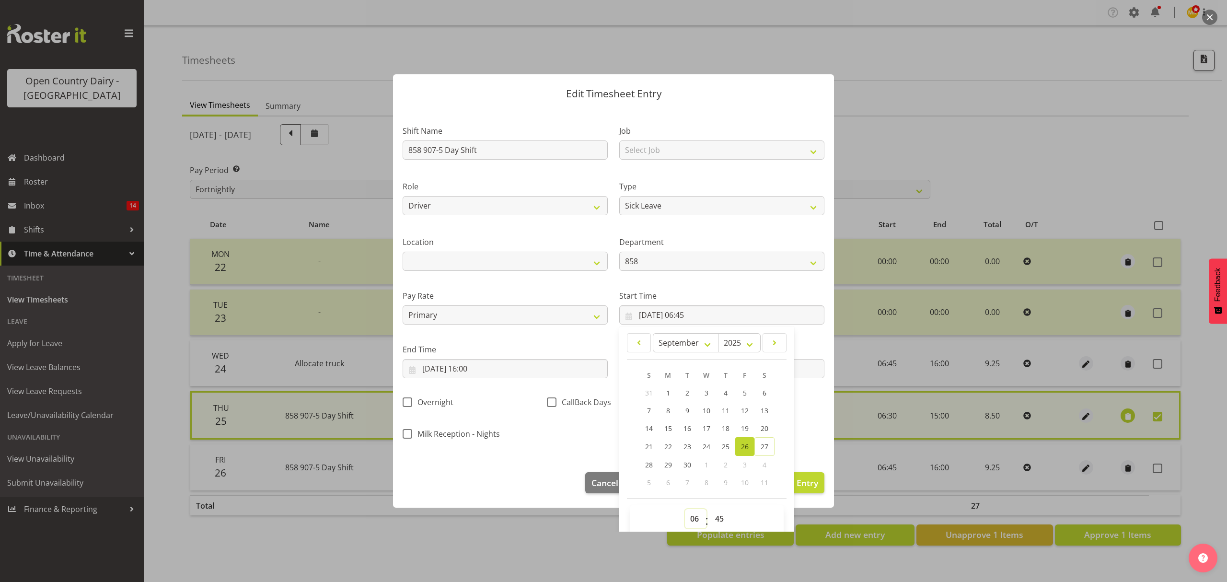
click at [691, 518] on select "00 01 02 03 04 05 06 07 08 09 10 11 12 13 14 15 16 17 18 19 20 21 22 23" at bounding box center [696, 518] width 22 height 19
select select "0"
click at [685, 510] on select "00 01 02 03 04 05 06 07 08 09 10 11 12 13 14 15 16 17 18 19 20 21 22 23" at bounding box center [696, 518] width 22 height 19
type input "26/09/2025, 00:45"
click at [715, 518] on select "00 01 02 03 04 05 06 07 08 09 10 11 12 13 14 15 16 17 18 19 20 21 22 23 24 25 2…" at bounding box center [721, 518] width 22 height 19
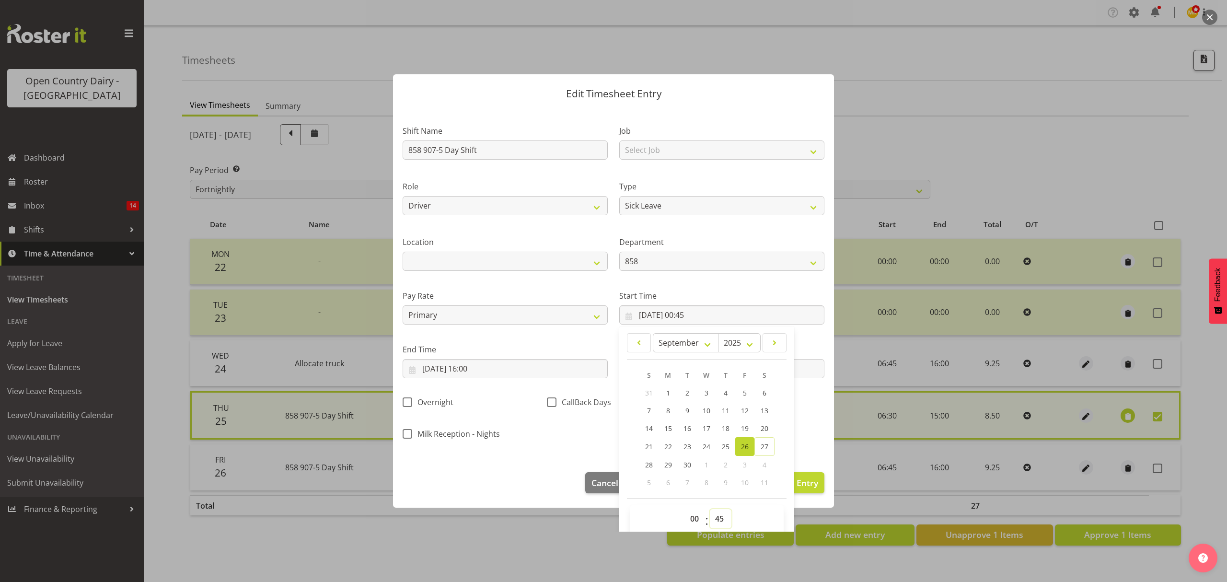
select select "0"
click at [710, 510] on select "00 01 02 03 04 05 06 07 08 09 10 11 12 13 14 15 16 17 18 19 20 21 22 23 24 25 2…" at bounding box center [721, 518] width 22 height 19
type input "26/09/2025, 00:00"
click at [489, 367] on input "26/09/2025, 16:00" at bounding box center [505, 368] width 205 height 19
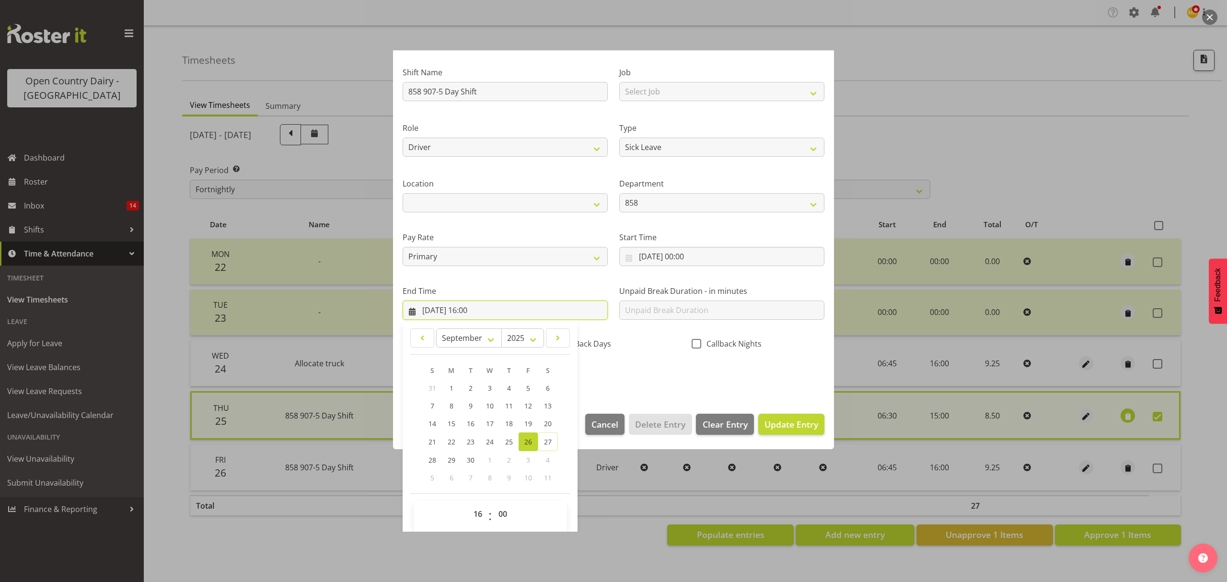
scroll to position [65, 0]
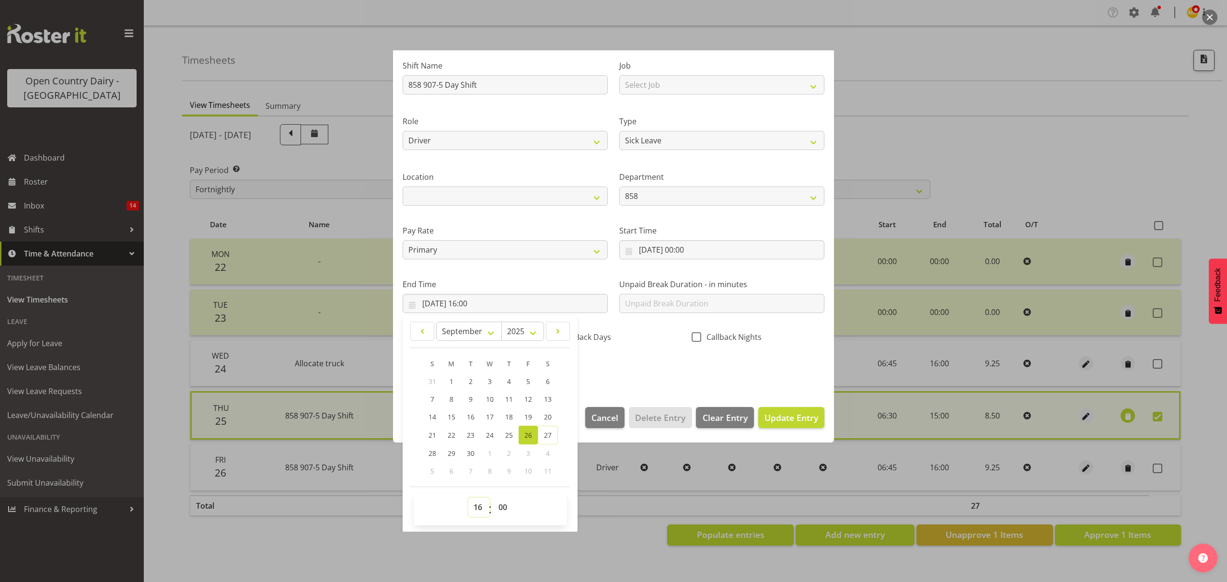
click at [476, 504] on select "00 01 02 03 04 05 06 07 08 09 10 11 12 13 14 15 16 17 18 19 20 21 22 23" at bounding box center [479, 507] width 22 height 19
select select "10"
click at [468, 498] on select "00 01 02 03 04 05 06 07 08 09 10 11 12 13 14 15 16 17 18 19 20 21 22 23" at bounding box center [479, 507] width 22 height 19
type input "26/09/2025, 10:00"
click at [505, 511] on select "00 01 02 03 04 05 06 07 08 09 10 11 12 13 14 15 16 17 18 19 20 21 22 23 24 25 2…" at bounding box center [504, 507] width 22 height 19
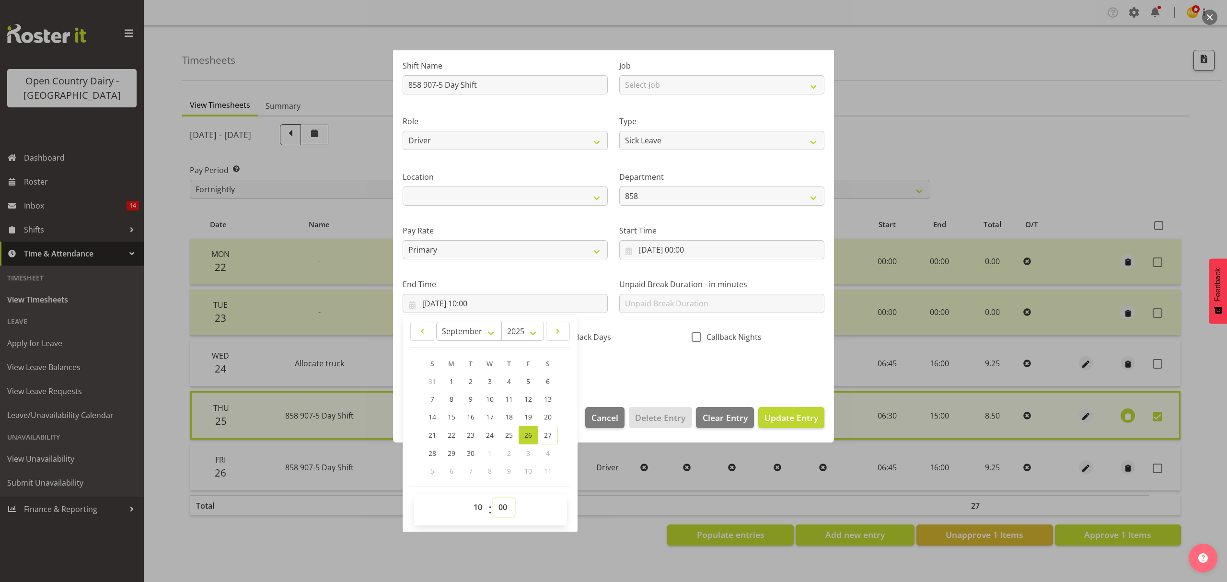
select select "30"
click at [493, 498] on select "00 01 02 03 04 05 06 07 08 09 10 11 12 13 14 15 16 17 18 19 20 21 22 23 24 25 2…" at bounding box center [504, 507] width 22 height 19
type input "26/09/2025, 10:30"
click at [765, 415] on span "Update Entry" at bounding box center [792, 418] width 54 height 12
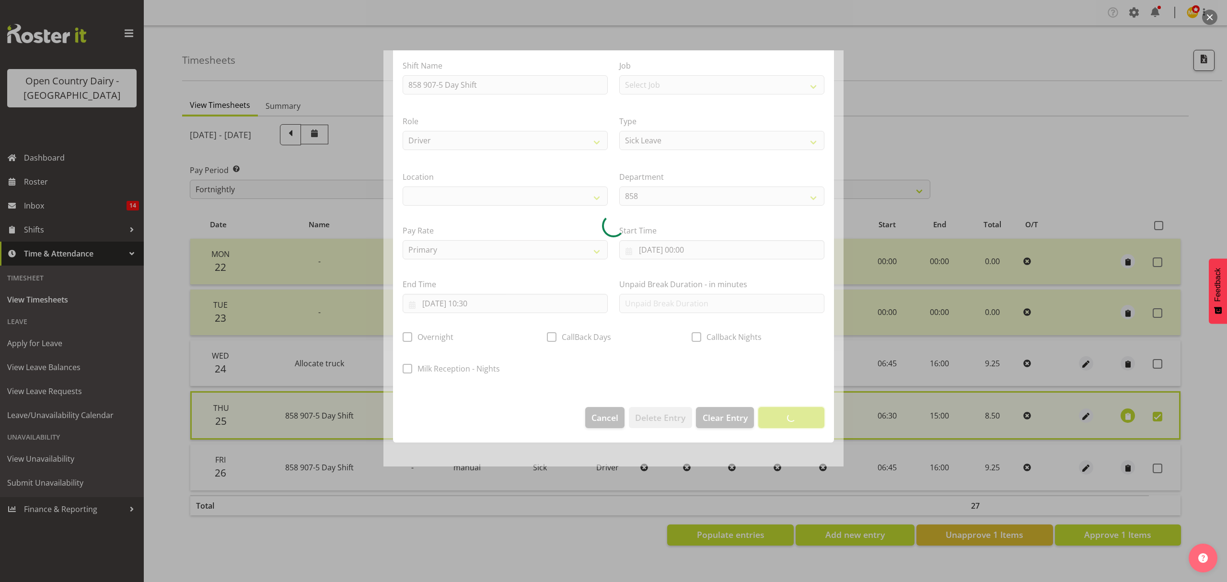
scroll to position [0, 0]
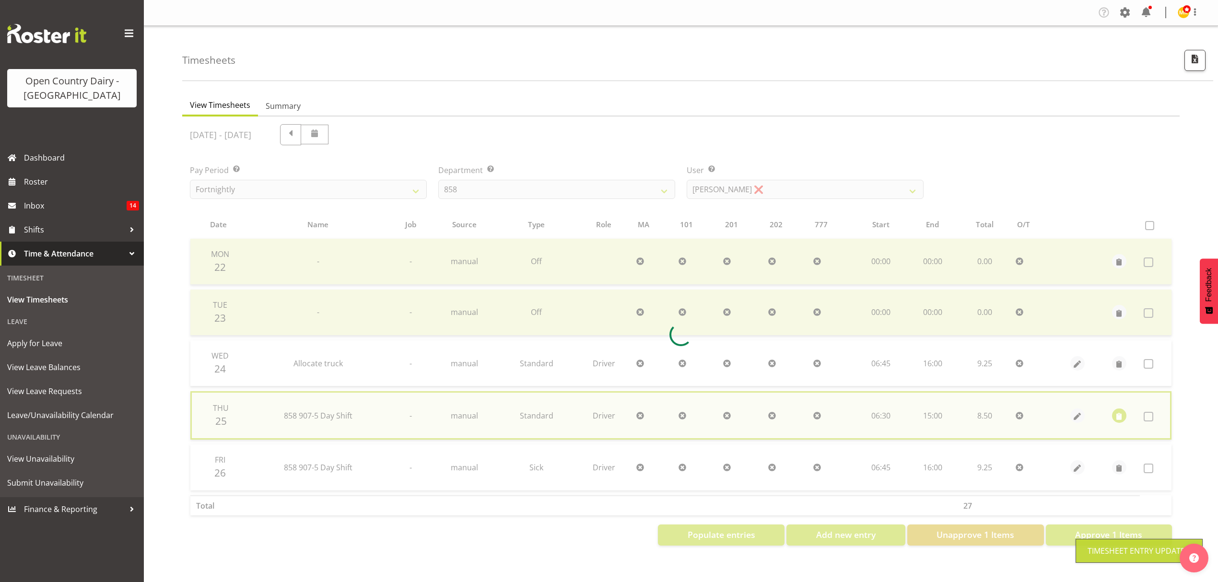
checkbox input "false"
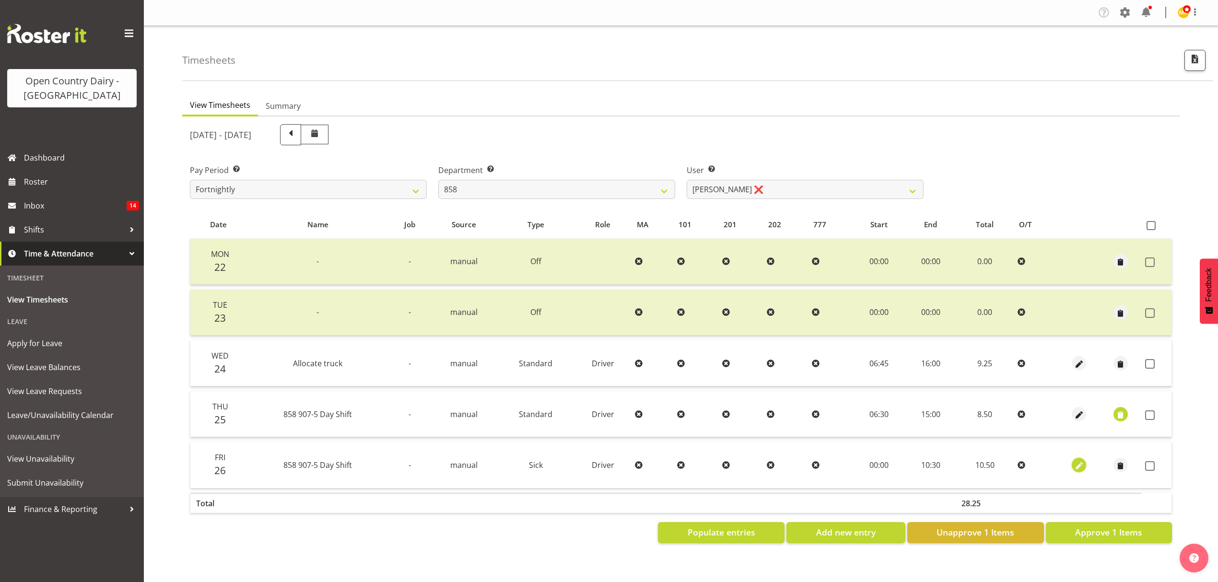
click at [1079, 463] on span "button" at bounding box center [1078, 465] width 11 height 11
select select "Sick"
select select "8"
select select "2025"
select select "10"
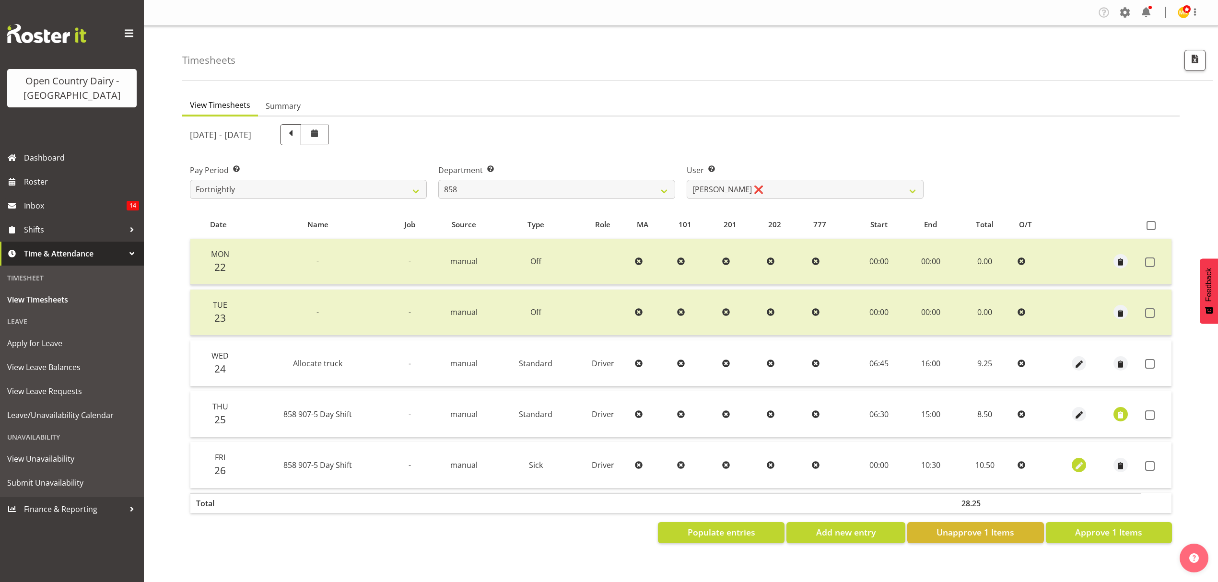
select select "30"
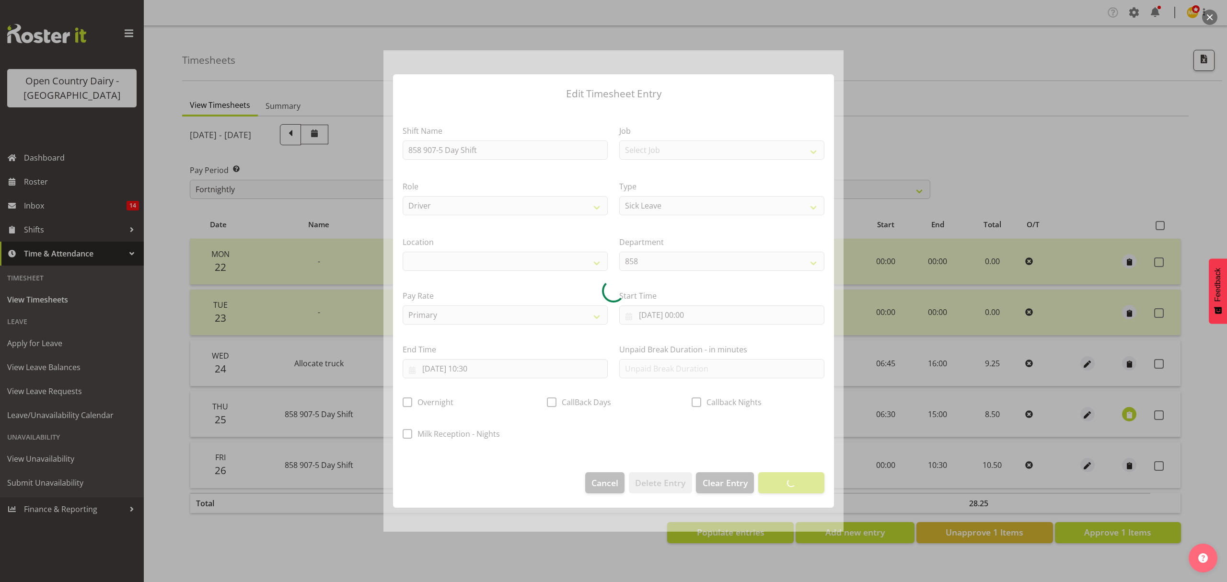
select select
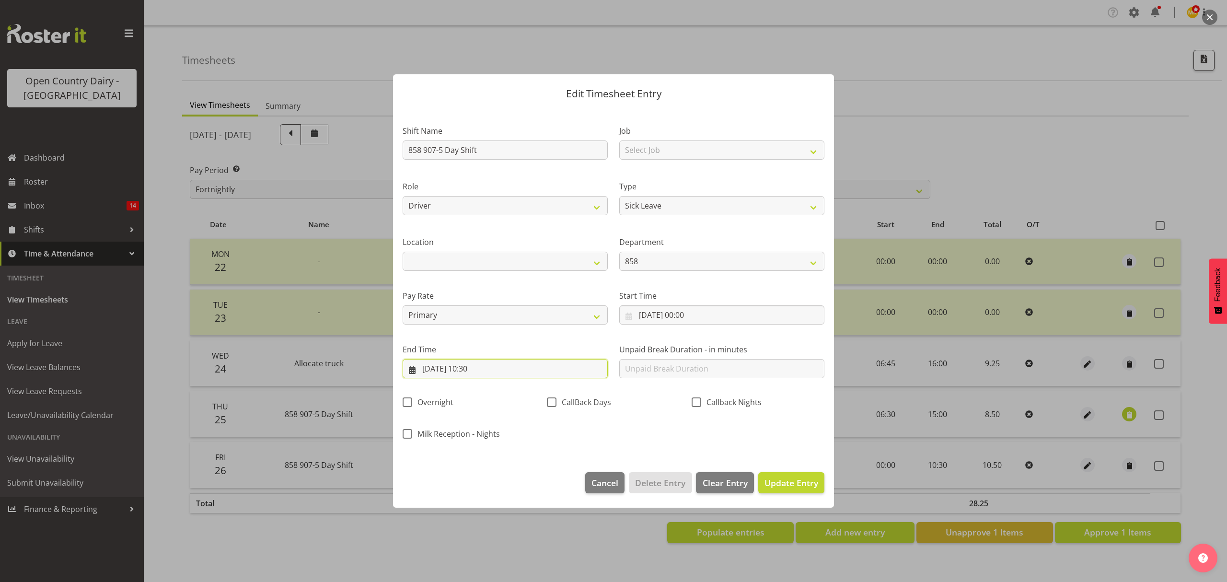
click at [484, 369] on input "26/09/2025, 10:30" at bounding box center [505, 368] width 205 height 19
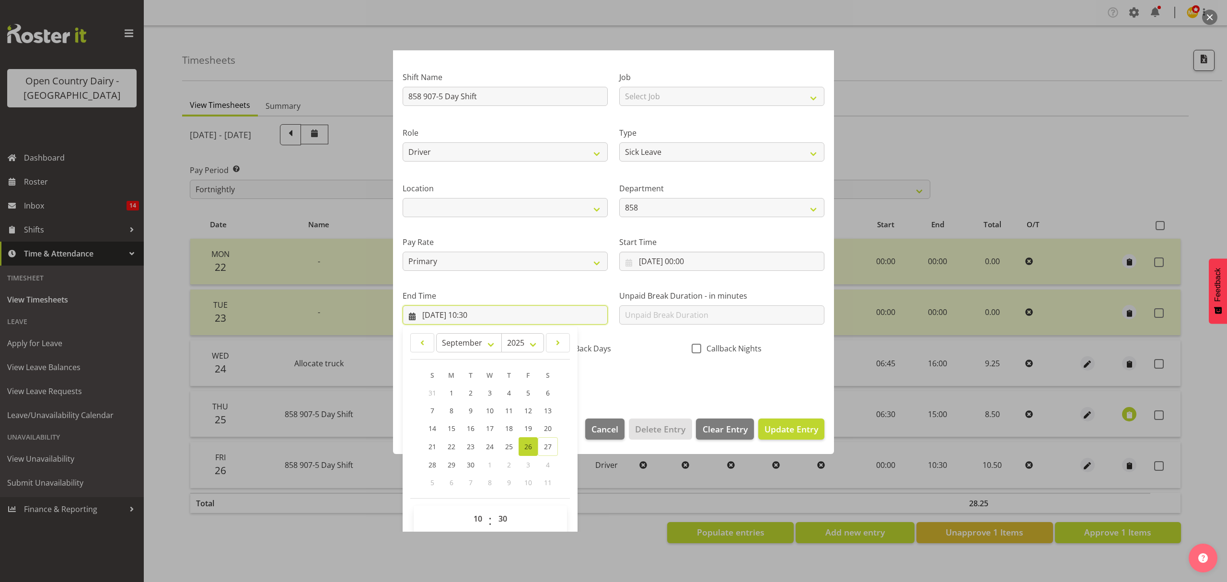
scroll to position [65, 0]
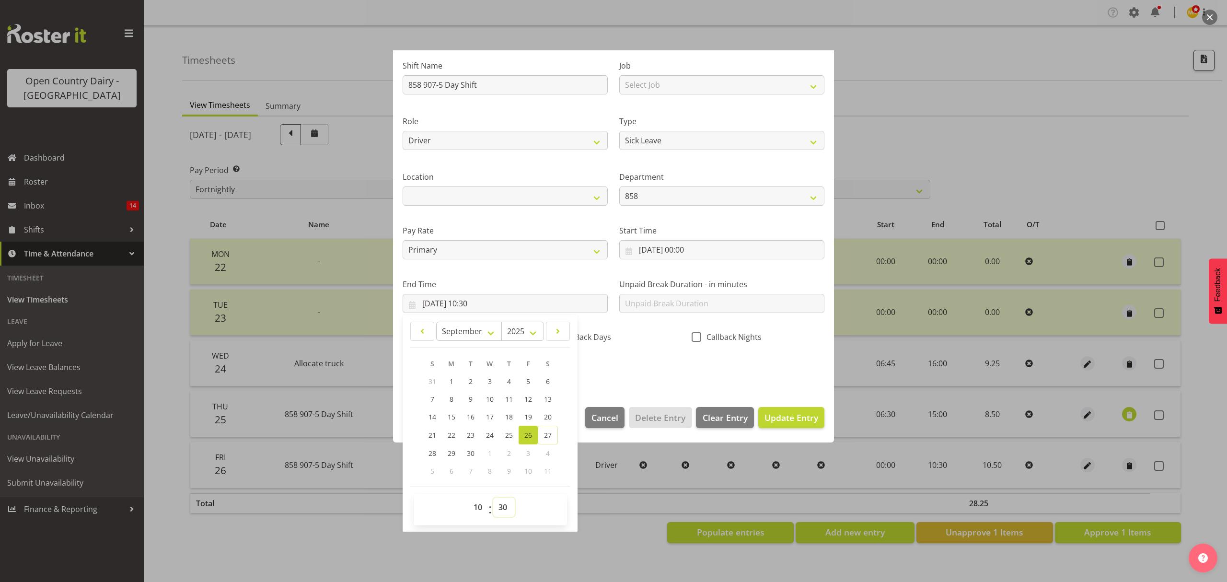
click at [502, 499] on select "00 01 02 03 04 05 06 07 08 09 10 11 12 13 14 15 16 17 18 19 20 21 22 23 24 25 2…" at bounding box center [504, 507] width 22 height 19
select select "29"
click at [493, 498] on select "00 01 02 03 04 05 06 07 08 09 10 11 12 13 14 15 16 17 18 19 20 21 22 23 24 25 2…" at bounding box center [504, 507] width 22 height 19
type input "26/09/2025, 10:29"
click at [771, 418] on span "Update Entry" at bounding box center [792, 418] width 54 height 12
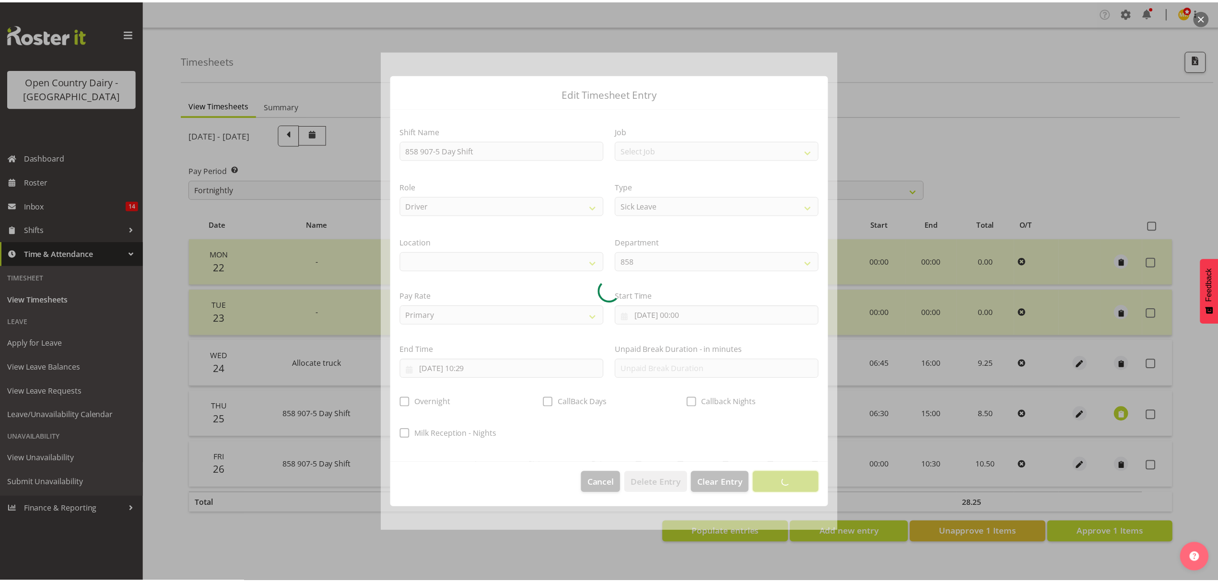
scroll to position [0, 0]
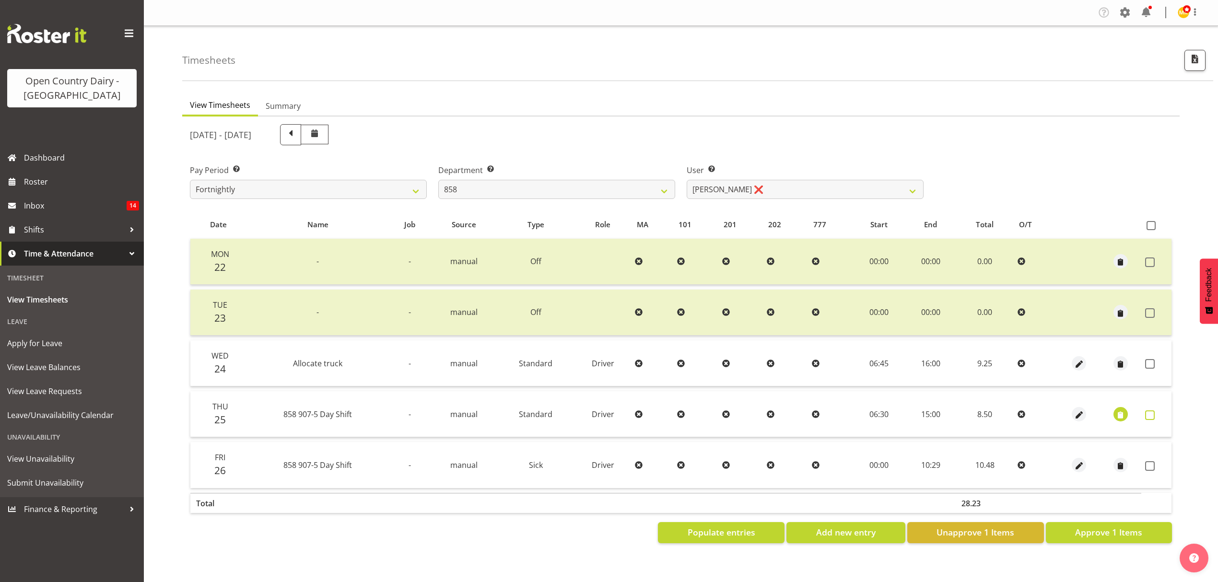
click at [1147, 412] on span at bounding box center [1150, 415] width 10 height 10
checkbox input "true"
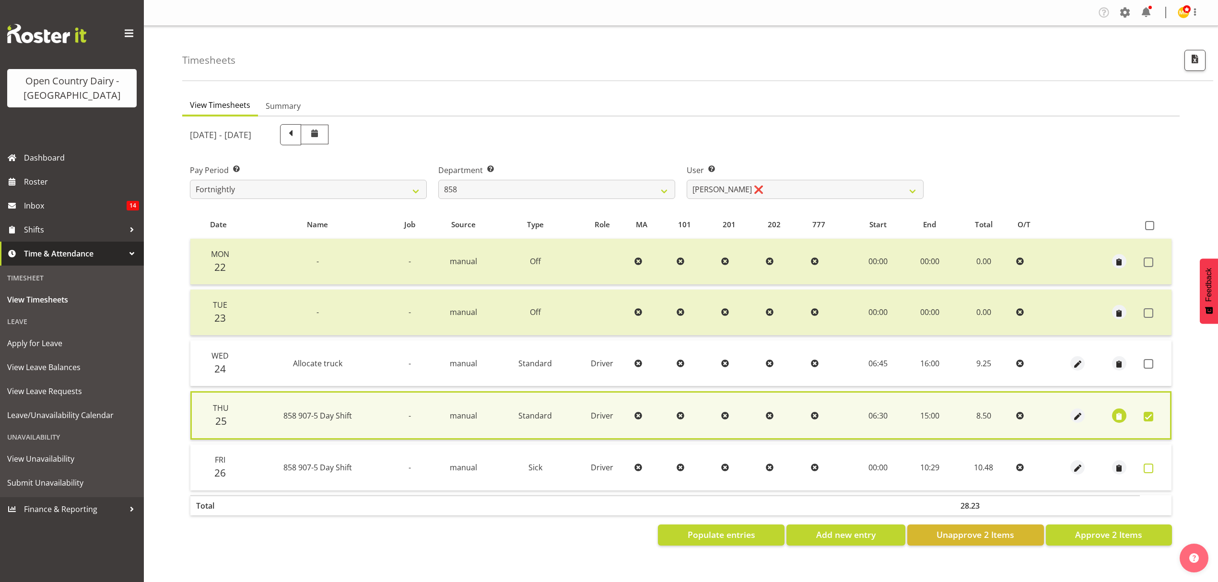
click at [1149, 464] on span at bounding box center [1148, 469] width 10 height 10
checkbox input "true"
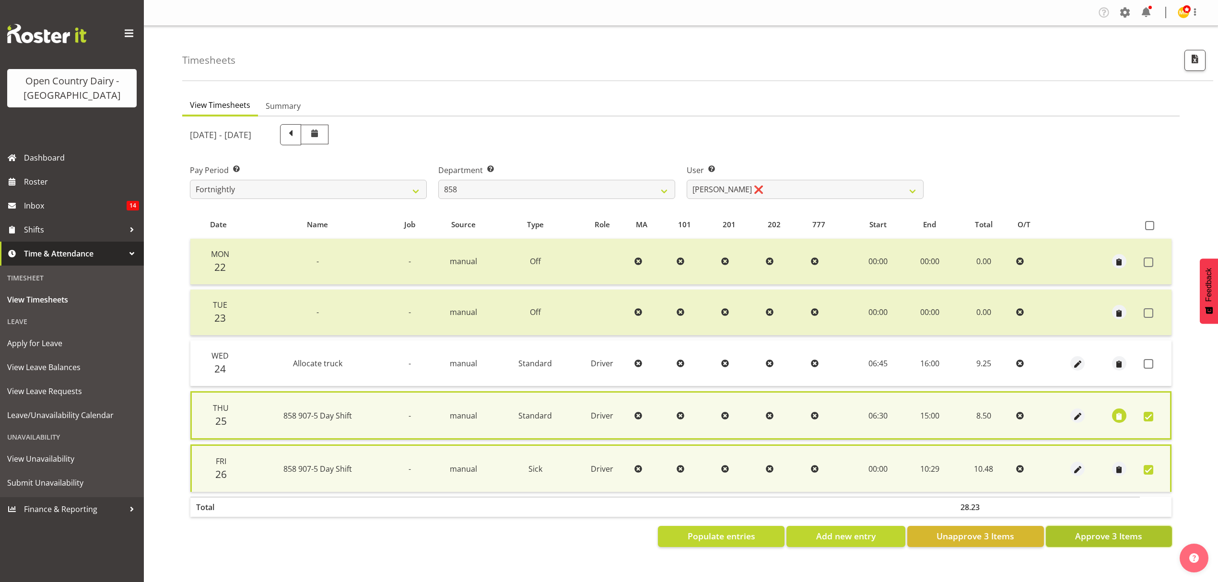
click at [1075, 535] on span "Approve 3 Items" at bounding box center [1108, 536] width 67 height 12
checkbox input "false"
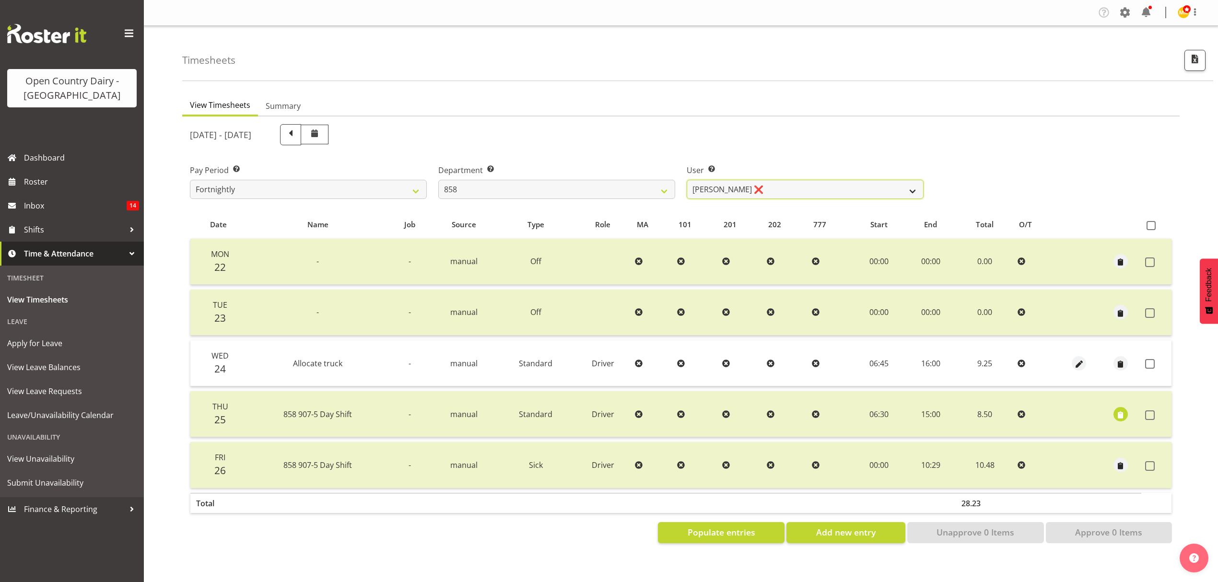
click at [902, 188] on select "Anthony Shaw ❌ Liam Bellman ❌ Neil Peters ❌" at bounding box center [804, 189] width 237 height 19
select select "9850"
click at [686, 180] on select "Anthony Shaw ❌ Liam Bellman ❌ Neil Peters ❌" at bounding box center [804, 189] width 237 height 19
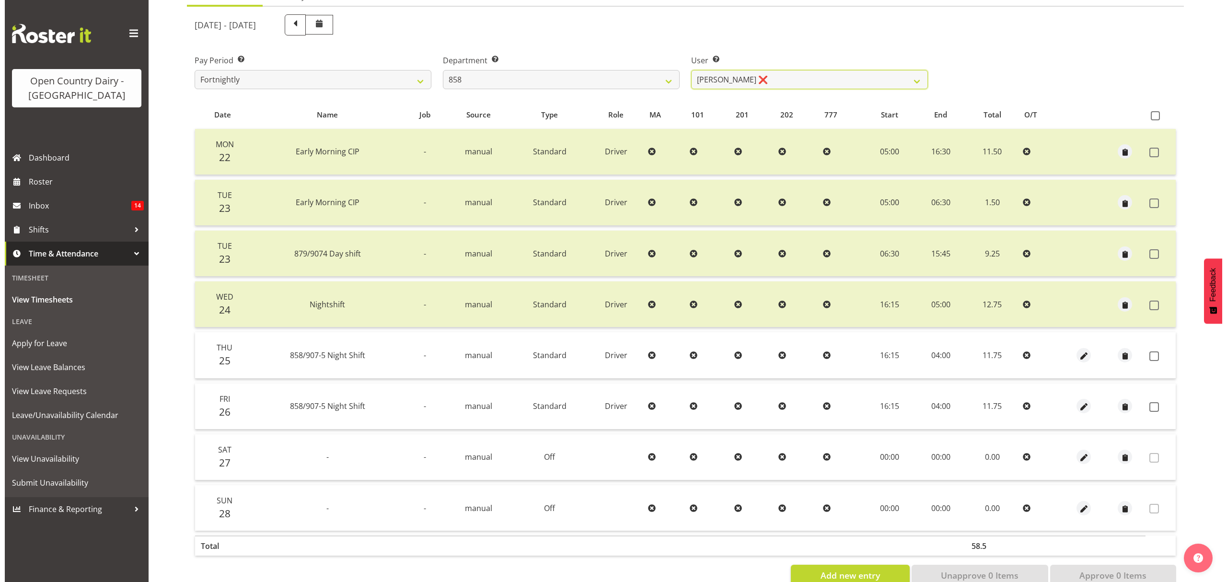
scroll to position [128, 0]
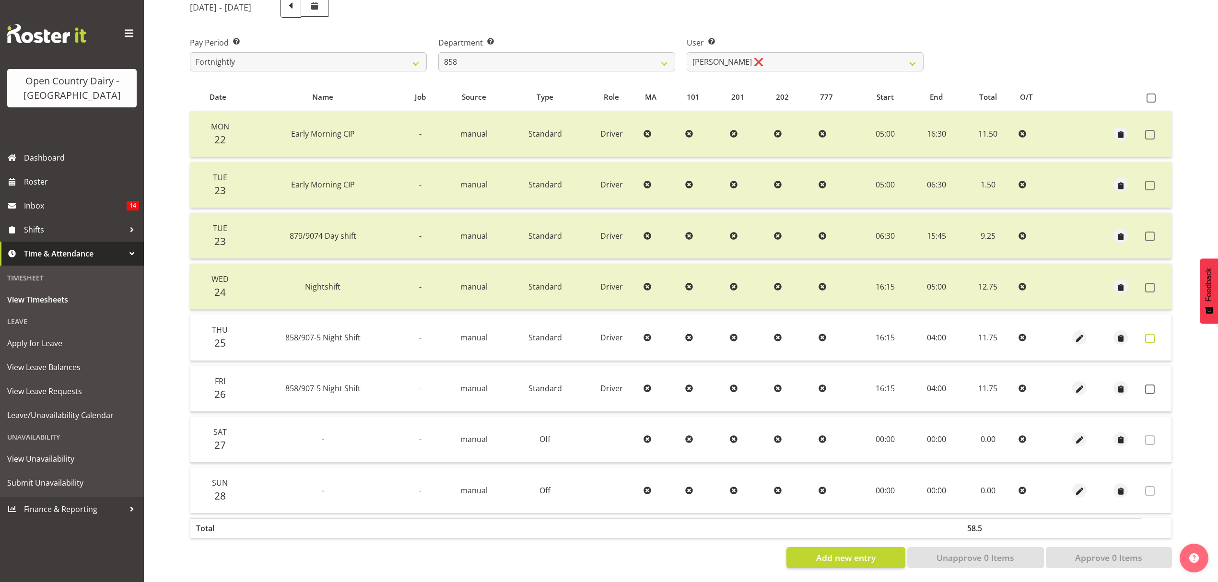
click at [1148, 340] on span at bounding box center [1150, 339] width 10 height 10
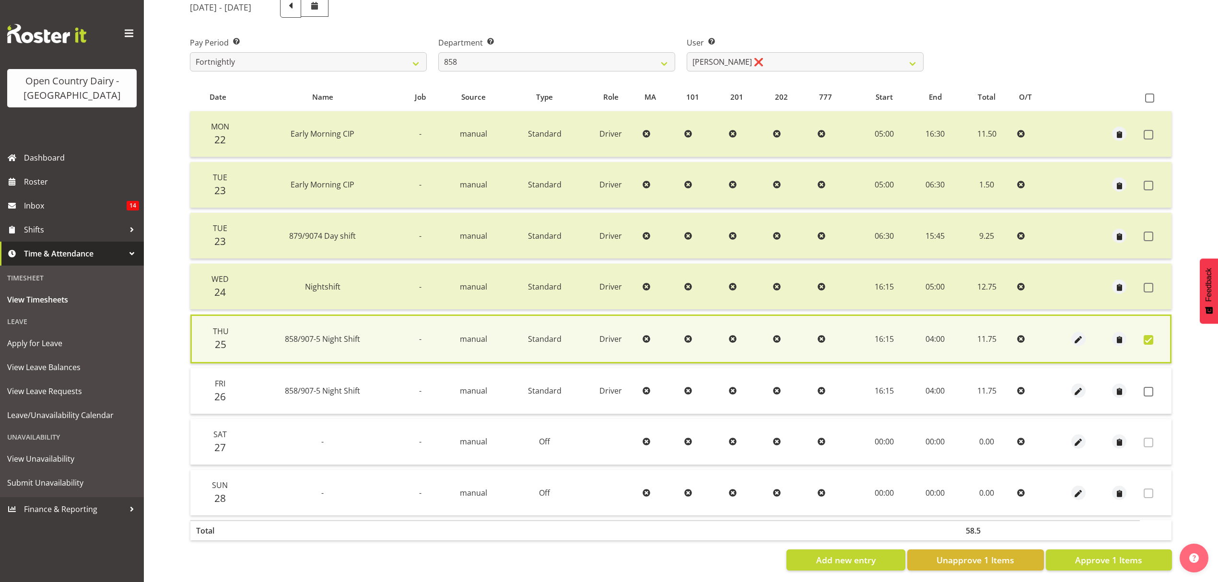
click at [1148, 340] on span at bounding box center [1148, 340] width 10 height 10
checkbox input "false"
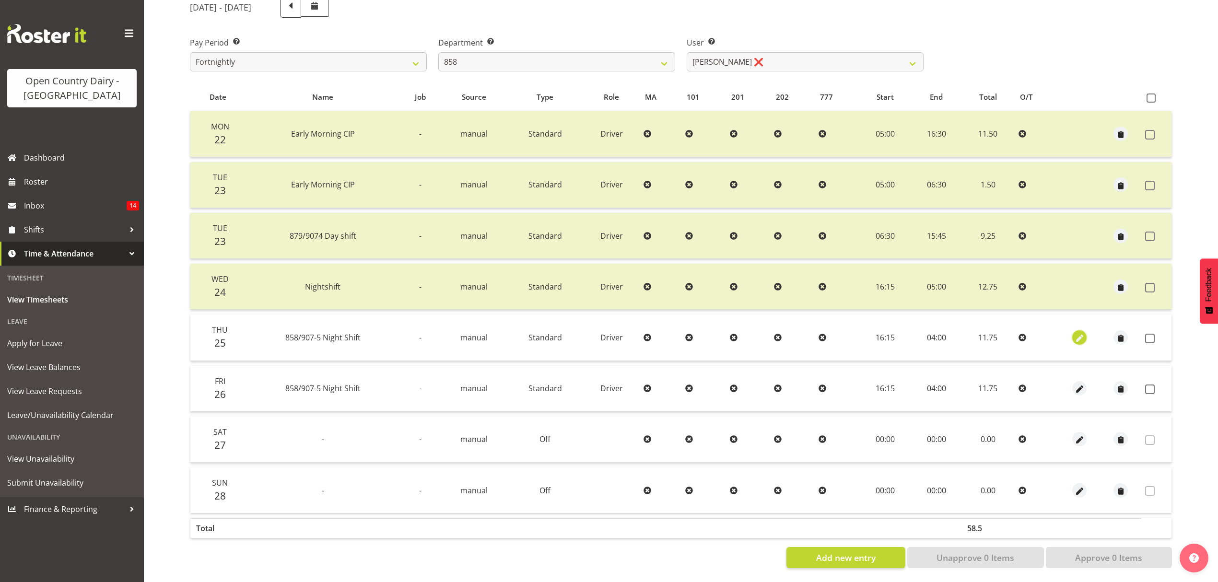
click at [1080, 338] on span "button" at bounding box center [1079, 338] width 11 height 11
select select "Standard"
select select "8"
select select "2025"
select select "4"
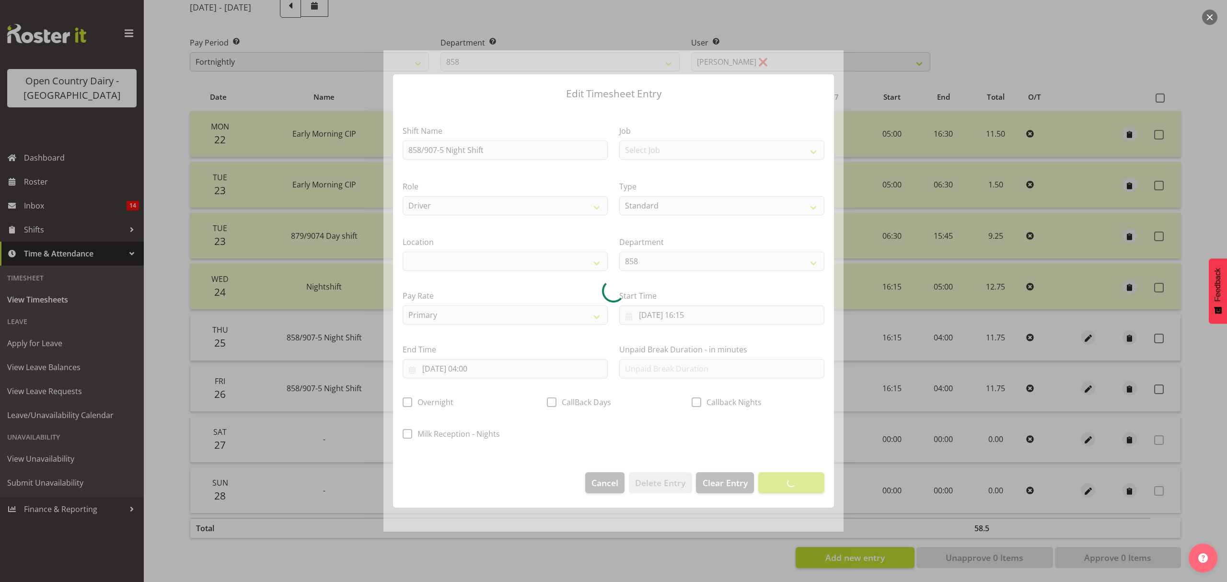
select select
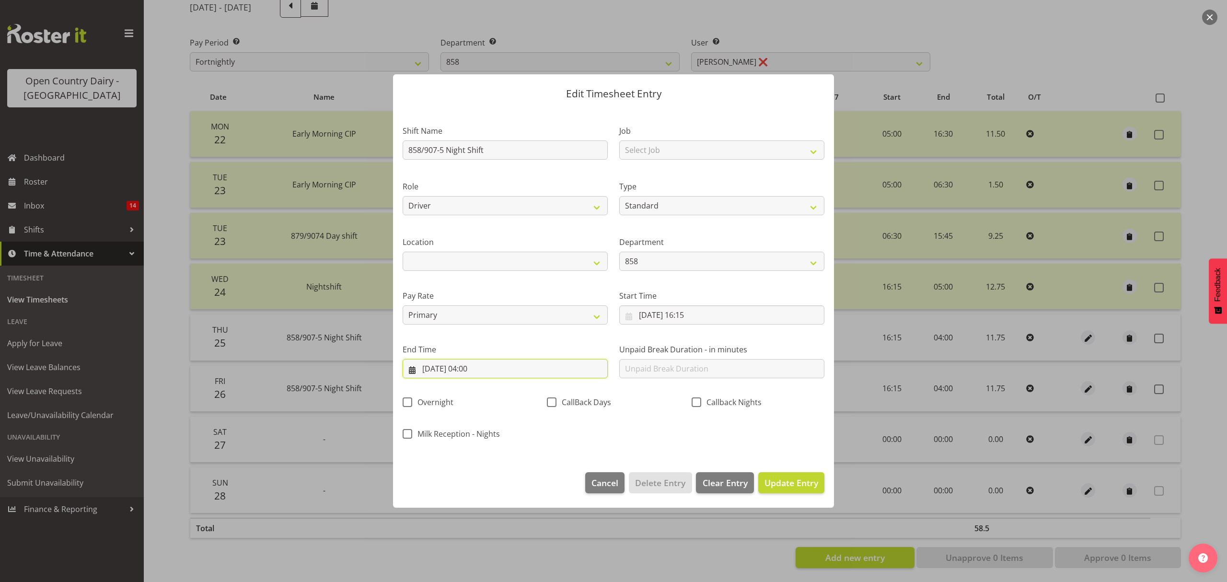
click at [480, 369] on input "26/09/2025, 04:00" at bounding box center [505, 368] width 205 height 19
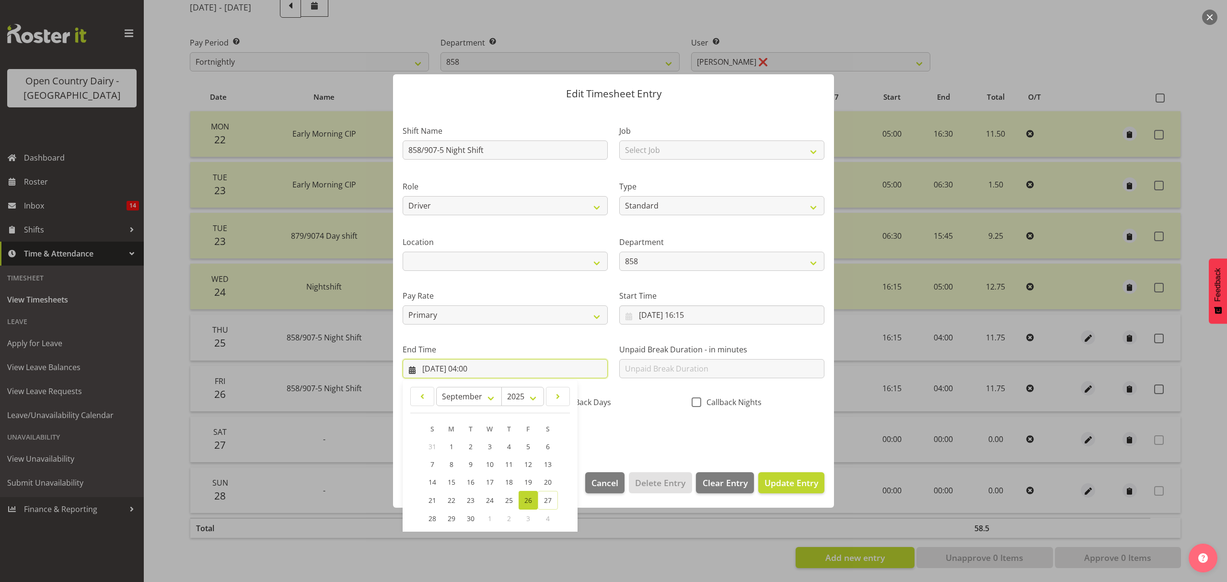
scroll to position [65, 0]
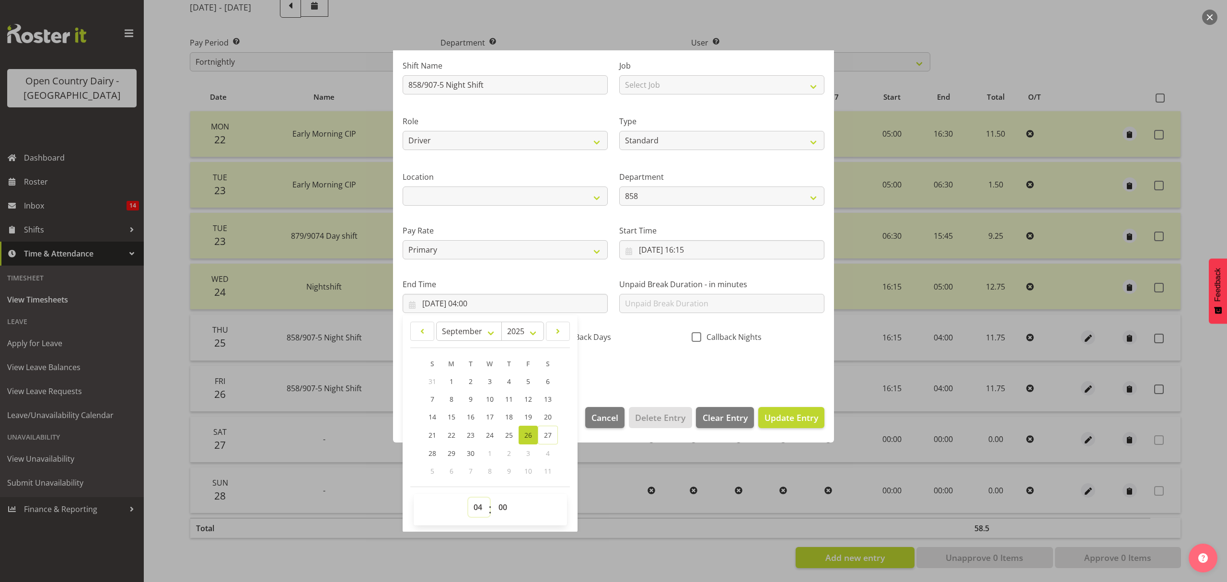
click at [480, 511] on select "00 01 02 03 04 05 06 07 08 09 10 11 12 13 14 15 16 17 18 19 20 21 22 23" at bounding box center [479, 507] width 22 height 19
select select "3"
click at [468, 498] on select "00 01 02 03 04 05 06 07 08 09 10 11 12 13 14 15 16 17 18 19 20 21 22 23" at bounding box center [479, 507] width 22 height 19
type input "26/09/2025, 03:00"
click at [499, 505] on select "00 01 02 03 04 05 06 07 08 09 10 11 12 13 14 15 16 17 18 19 20 21 22 23 24 25 2…" at bounding box center [504, 507] width 22 height 19
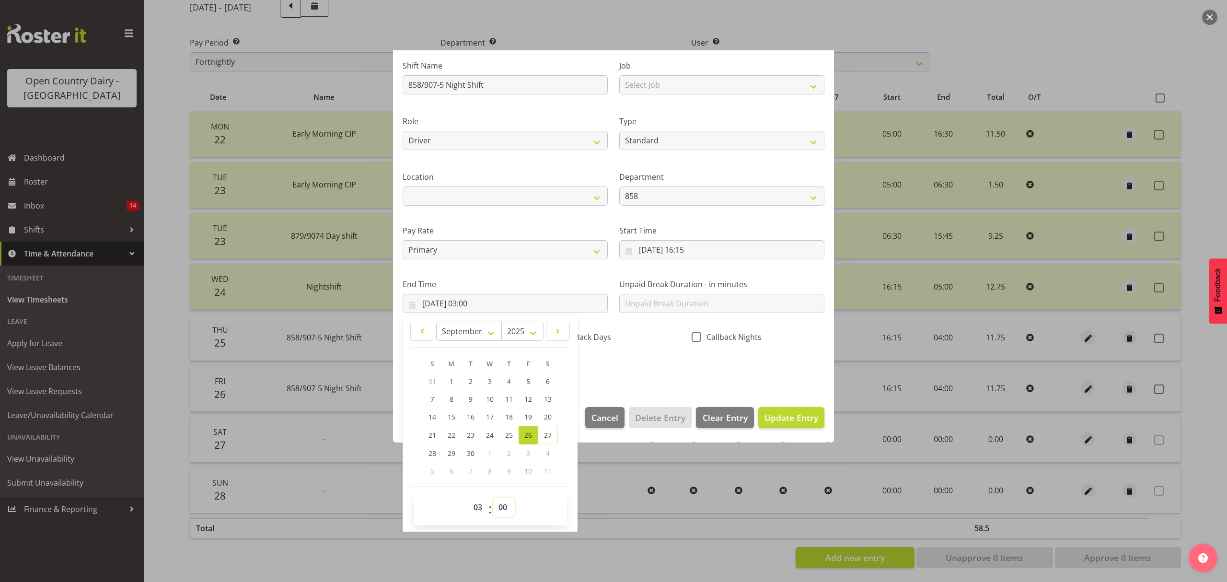
select select "45"
click at [493, 498] on select "00 01 02 03 04 05 06 07 08 09 10 11 12 13 14 15 16 17 18 19 20 21 22 23 24 25 2…" at bounding box center [504, 507] width 22 height 19
type input "26/09/2025, 03:45"
click at [775, 416] on span "Update Entry" at bounding box center [792, 418] width 54 height 12
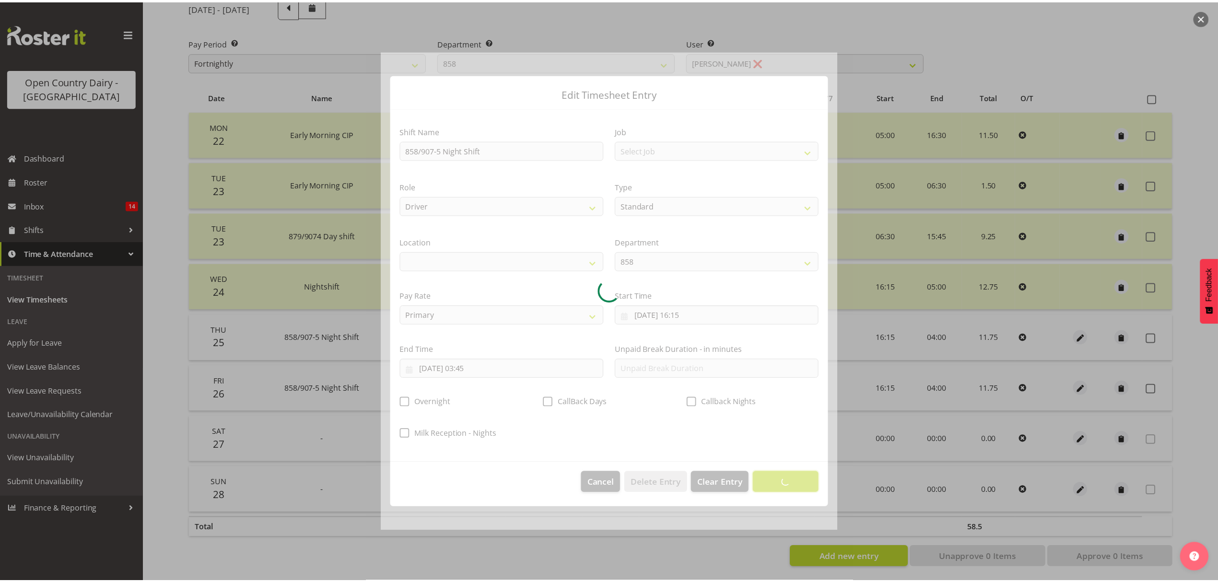
scroll to position [0, 0]
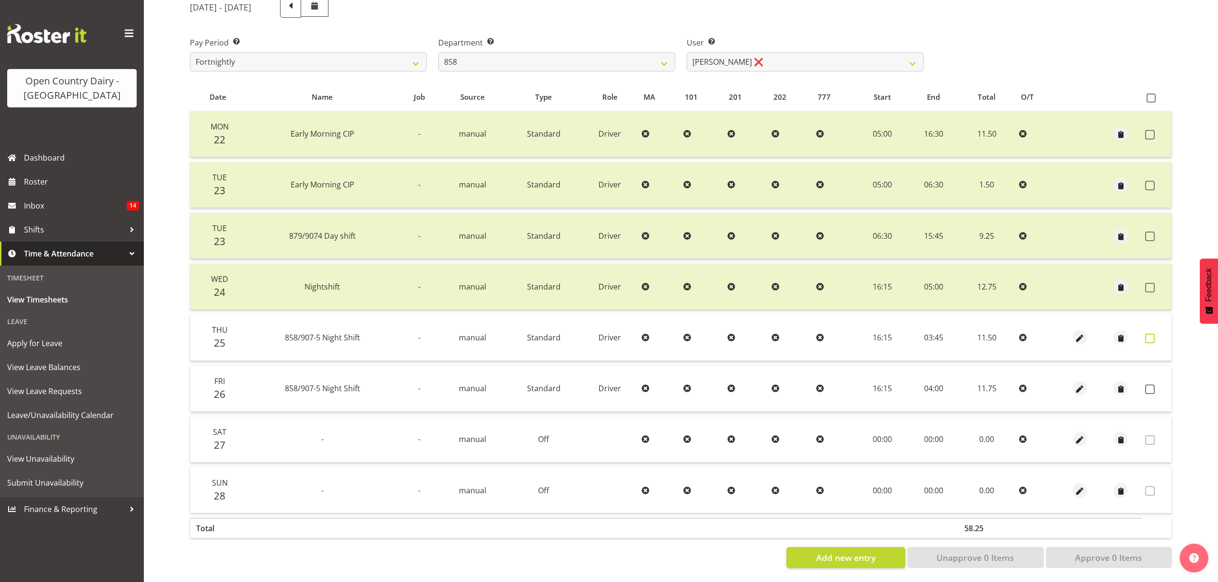
click at [1153, 339] on span at bounding box center [1150, 339] width 10 height 10
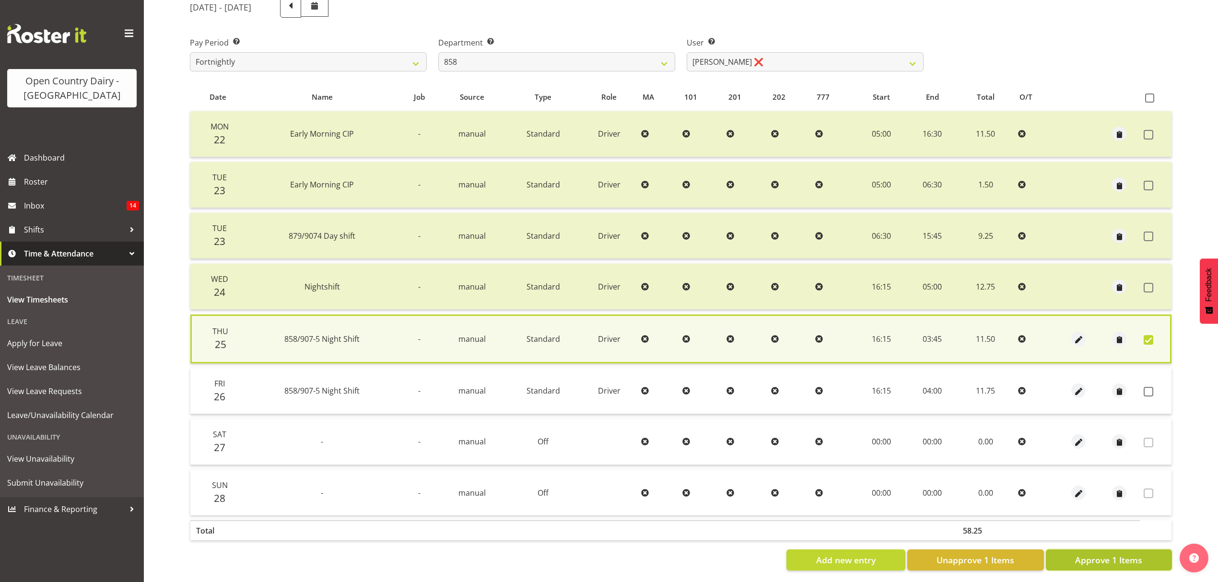
click at [1088, 560] on span "Approve 1 Items" at bounding box center [1108, 560] width 67 height 12
checkbox input "false"
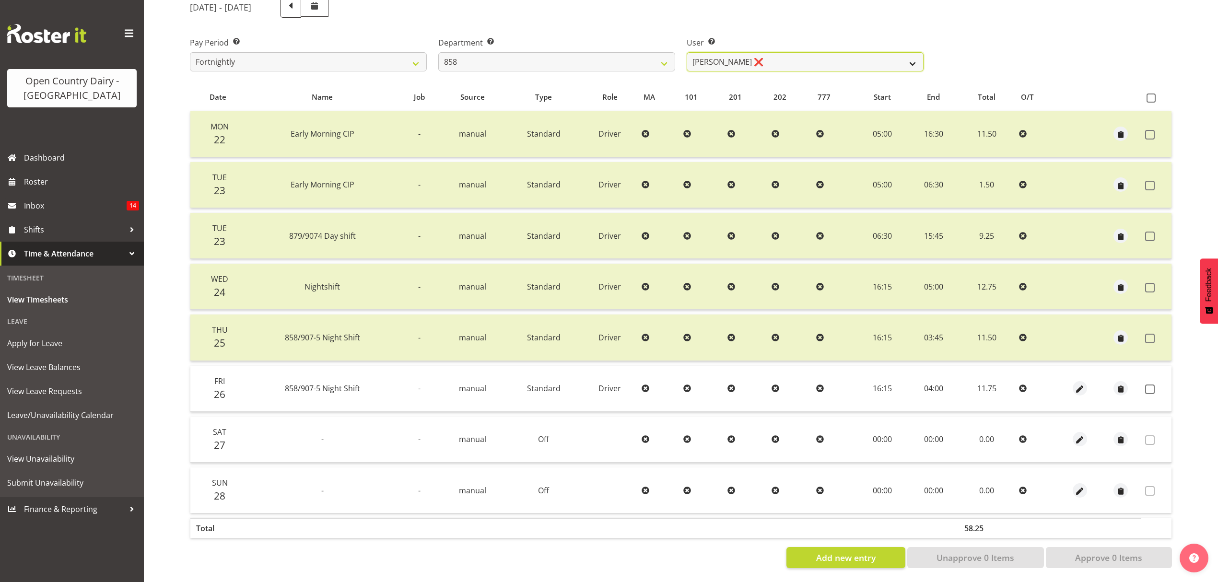
click at [912, 65] on select "Anthony Shaw ❌ Liam Bellman ❌ Neil Peters ❌" at bounding box center [804, 61] width 237 height 19
select select "7456"
click at [686, 52] on select "Anthony Shaw ❌ Liam Bellman ❌ Neil Peters ❌" at bounding box center [804, 61] width 237 height 19
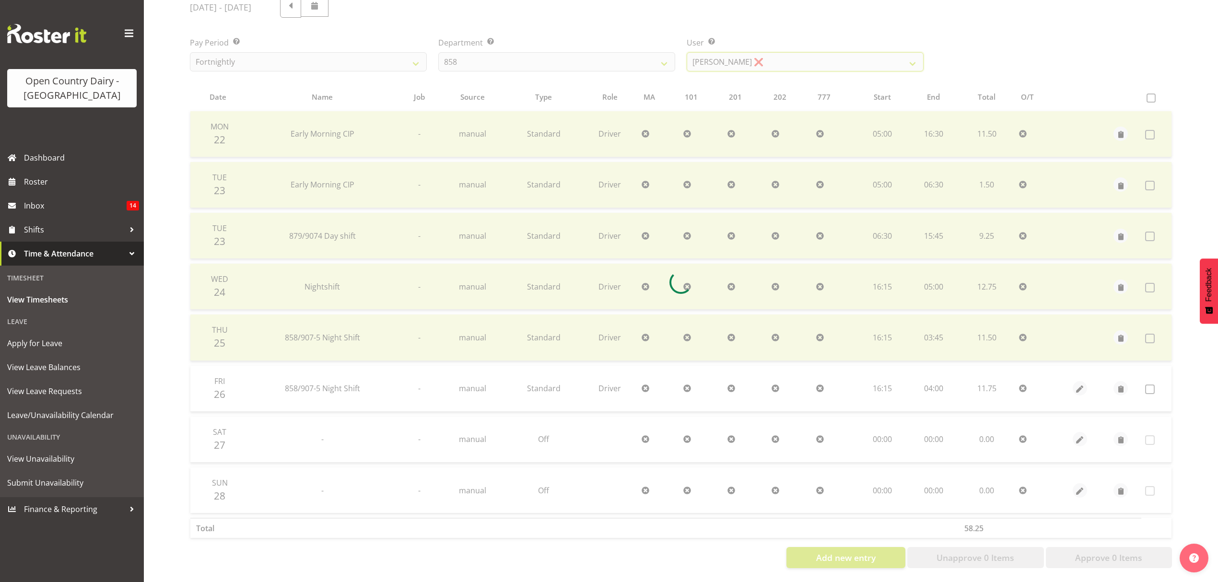
scroll to position [34, 0]
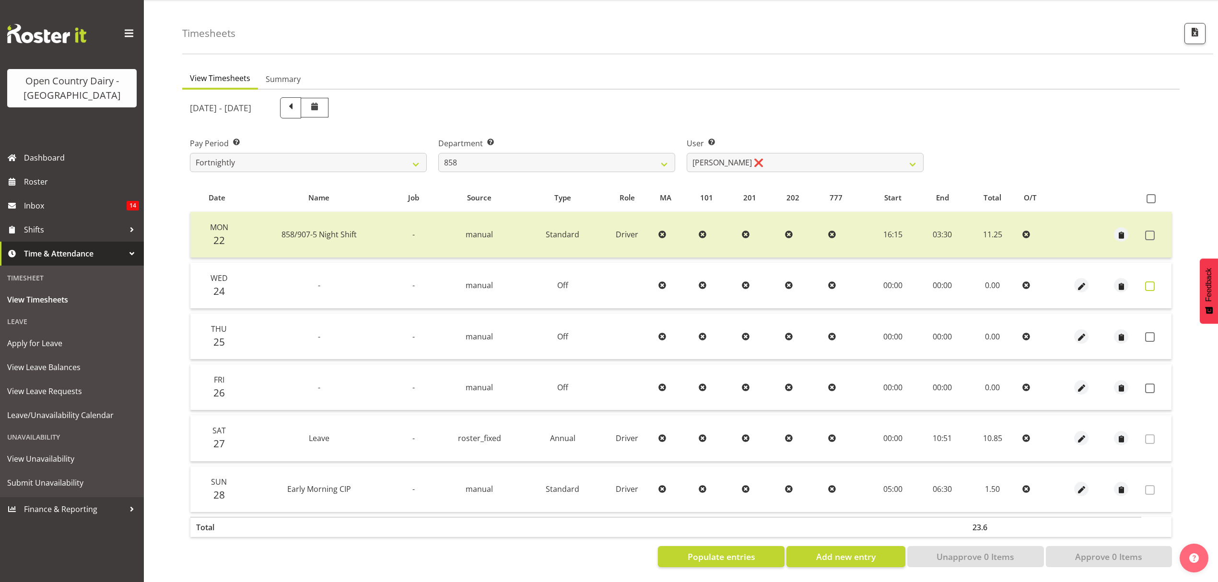
click at [1148, 281] on span at bounding box center [1150, 286] width 10 height 10
checkbox input "true"
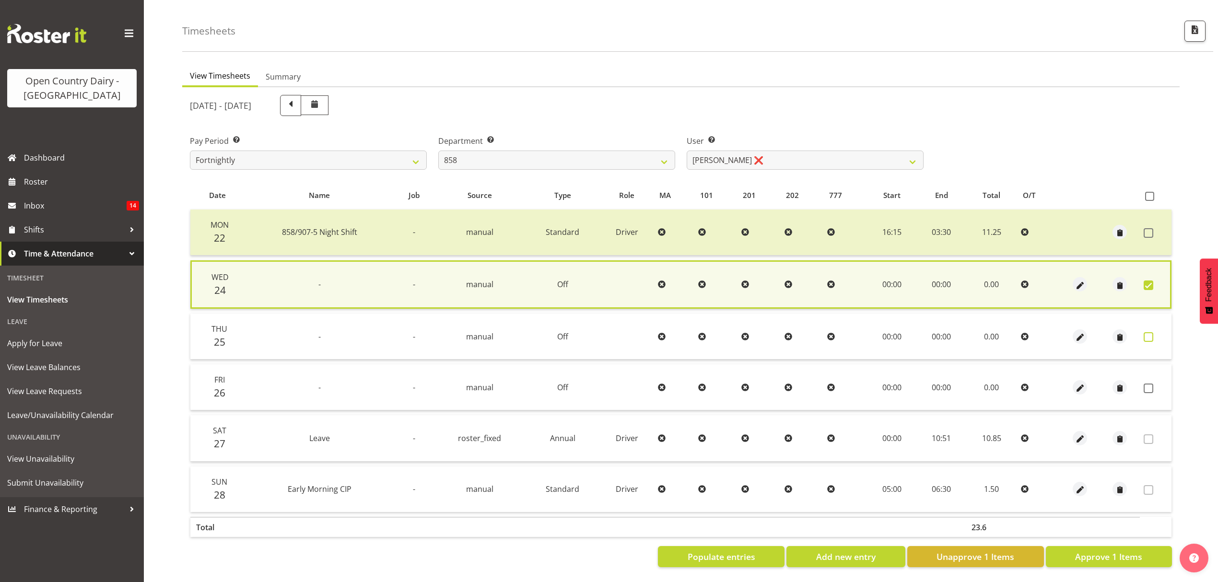
click at [1146, 332] on span at bounding box center [1148, 337] width 10 height 10
checkbox input "true"
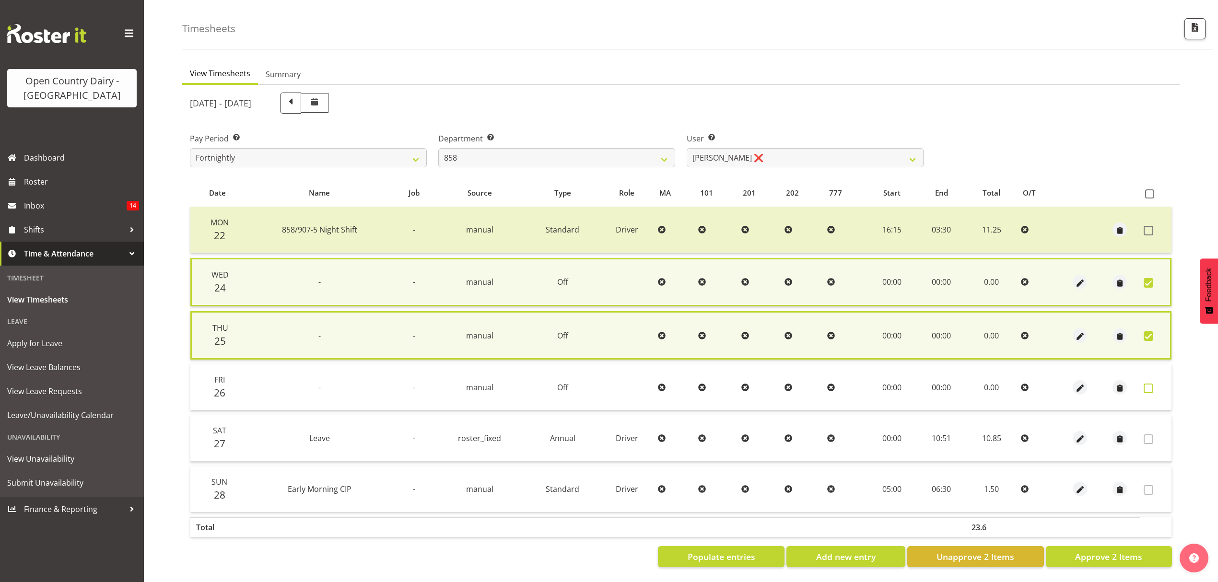
click at [1147, 386] on span at bounding box center [1148, 388] width 10 height 10
checkbox input "true"
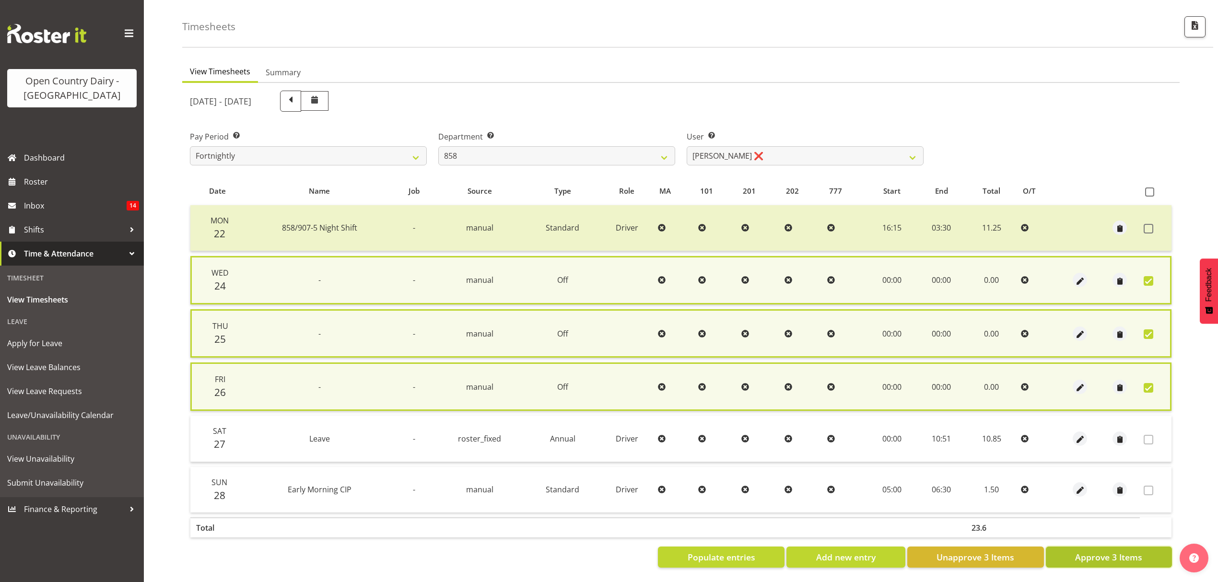
click at [1093, 557] on span "Approve 3 Items" at bounding box center [1108, 557] width 67 height 12
checkbox input "false"
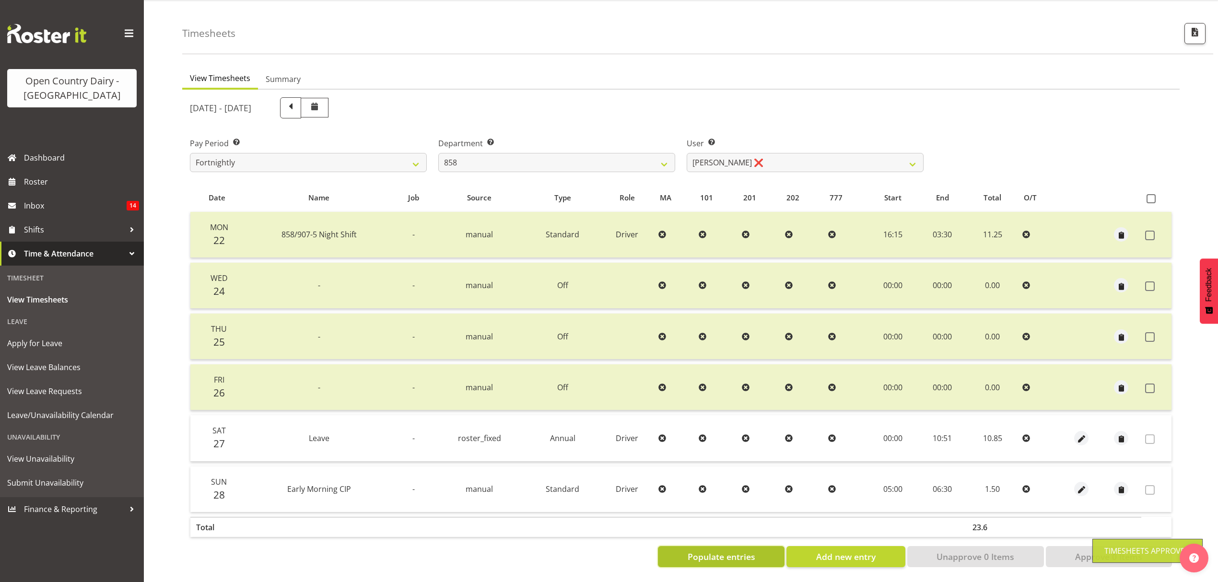
click at [706, 550] on span "Populate entries" at bounding box center [721, 556] width 68 height 12
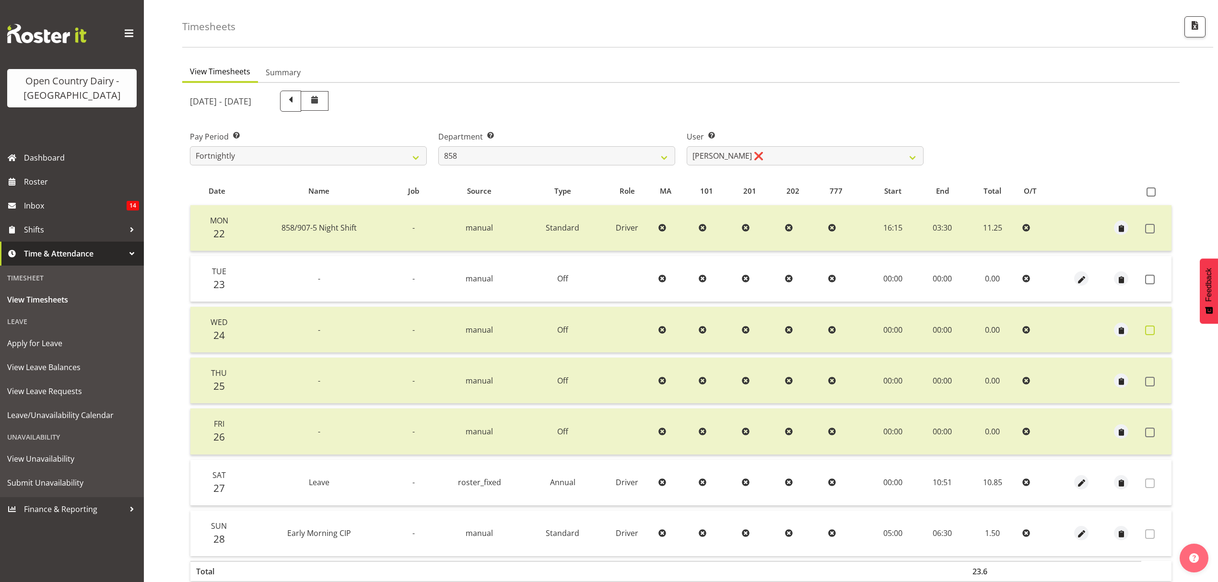
click at [1153, 330] on span at bounding box center [1150, 330] width 10 height 10
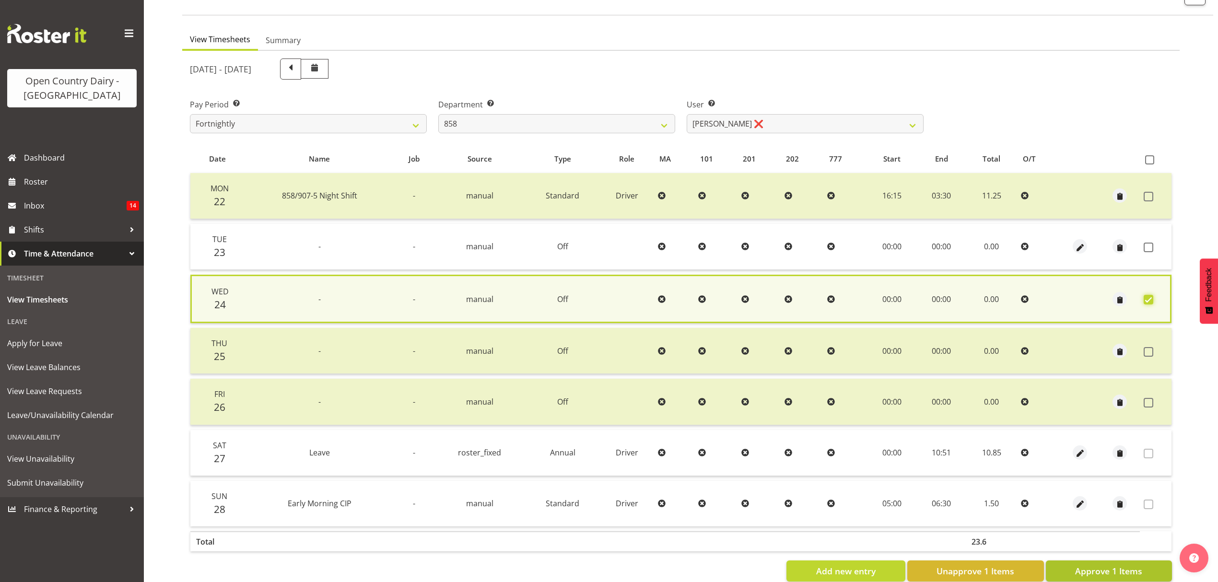
scroll to position [87, 0]
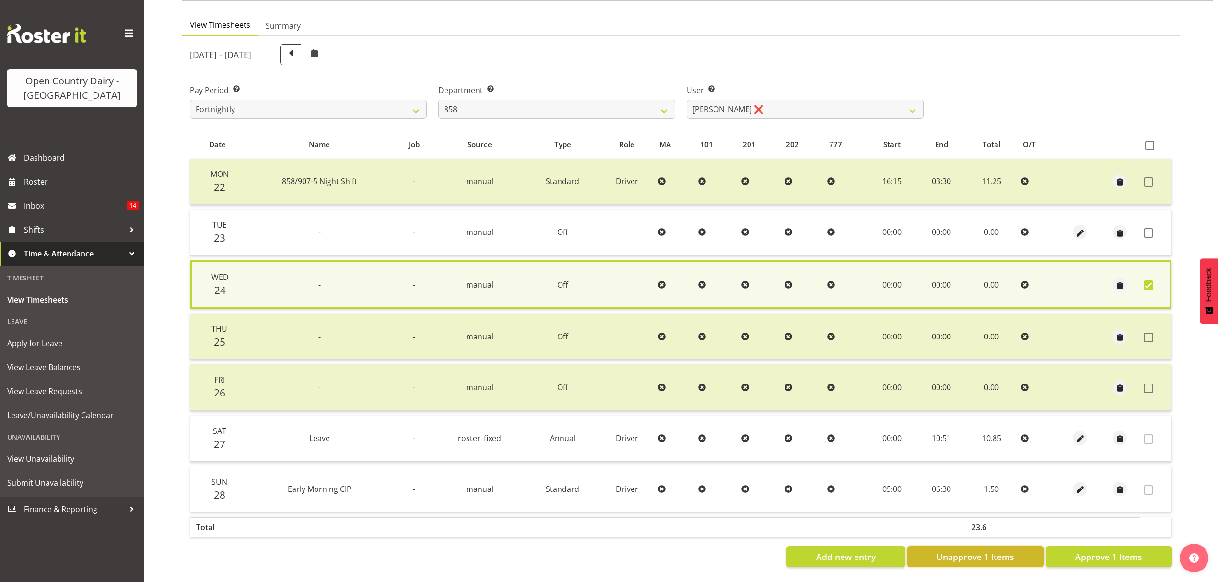
click at [993, 550] on span "Unapprove 1 Items" at bounding box center [975, 556] width 78 height 12
checkbox input "false"
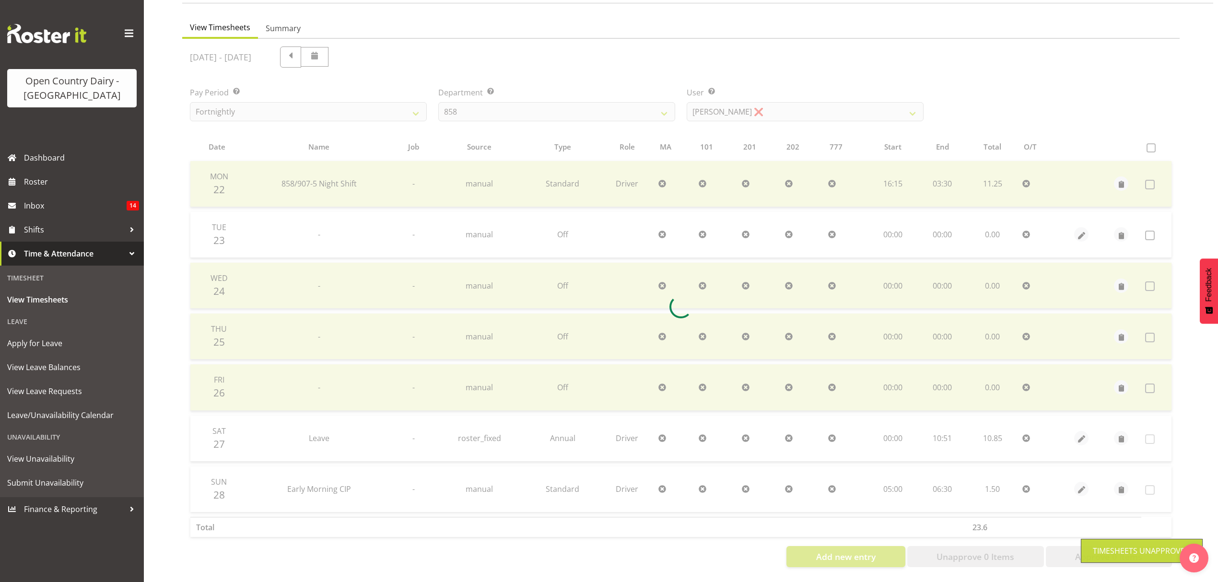
scroll to position [85, 0]
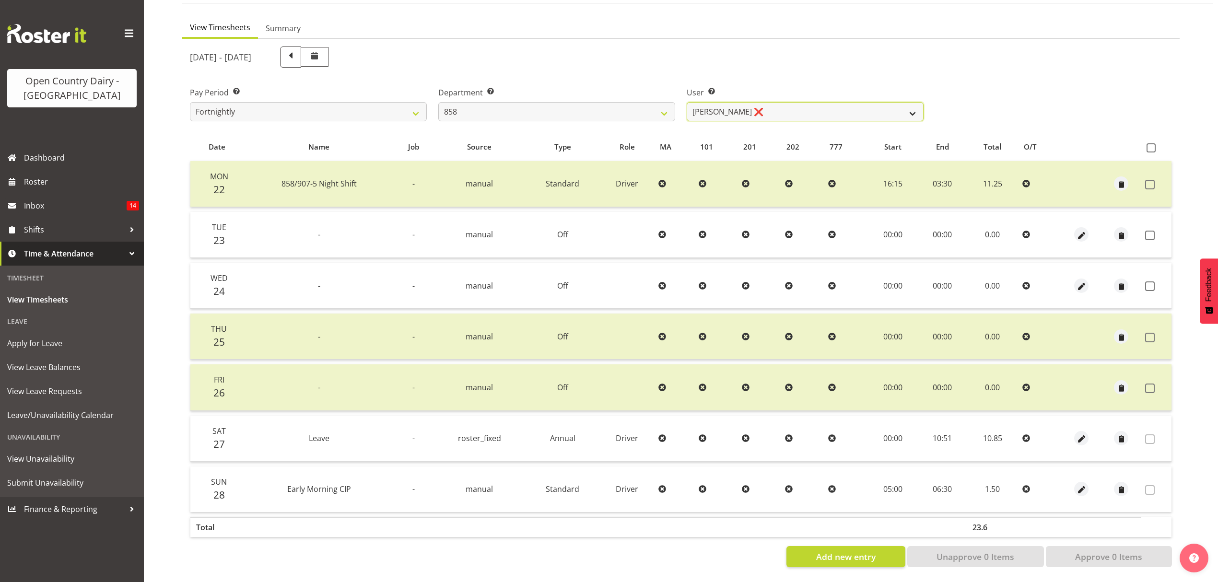
click at [898, 104] on select "Anthony Shaw ❌ Liam Bellman ❌ Neil Peters ❌" at bounding box center [804, 111] width 237 height 19
click at [662, 106] on select "734 735 736 737 738 739 851 853 854 855 856 858 861 862 865 867-9032 868 869 87…" at bounding box center [556, 111] width 237 height 19
select select "675"
click at [438, 102] on select "734 735 736 737 738 739 851 853 854 855 856 858 861 862 865 867-9032 868 869 87…" at bounding box center [556, 111] width 237 height 19
select select "7389"
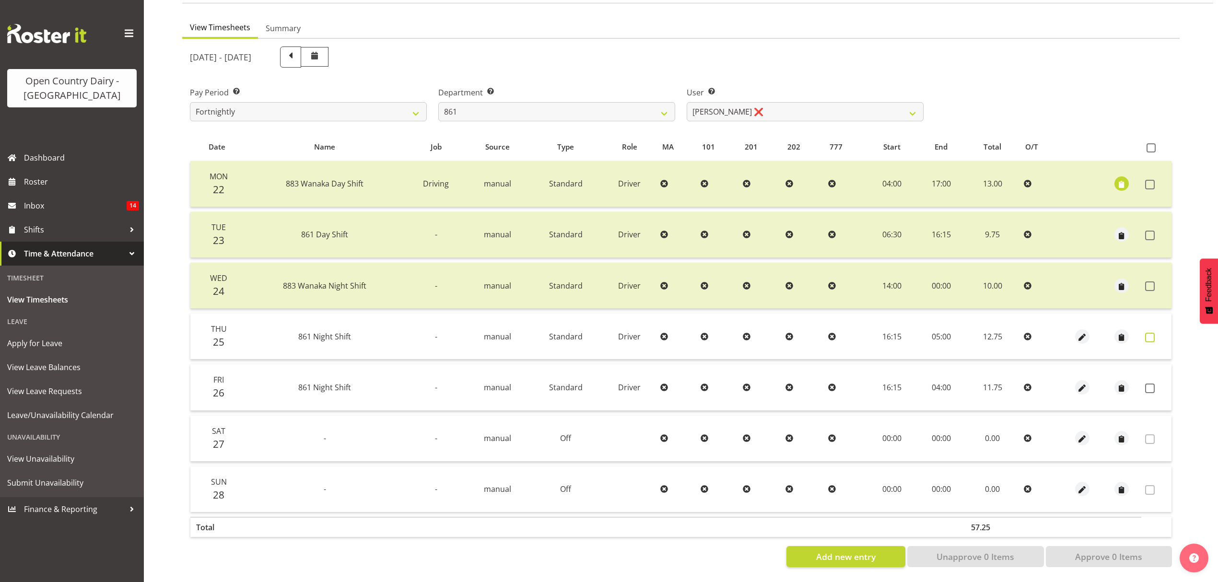
click at [1149, 333] on span at bounding box center [1150, 338] width 10 height 10
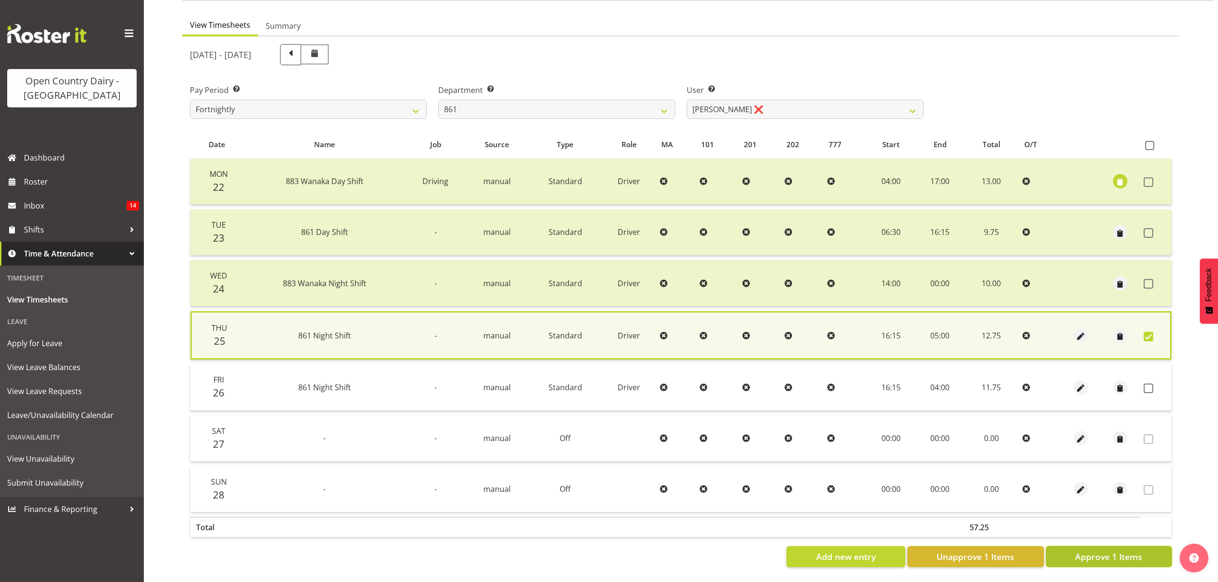
click at [1112, 550] on span "Approve 1 Items" at bounding box center [1108, 556] width 67 height 12
checkbox input "false"
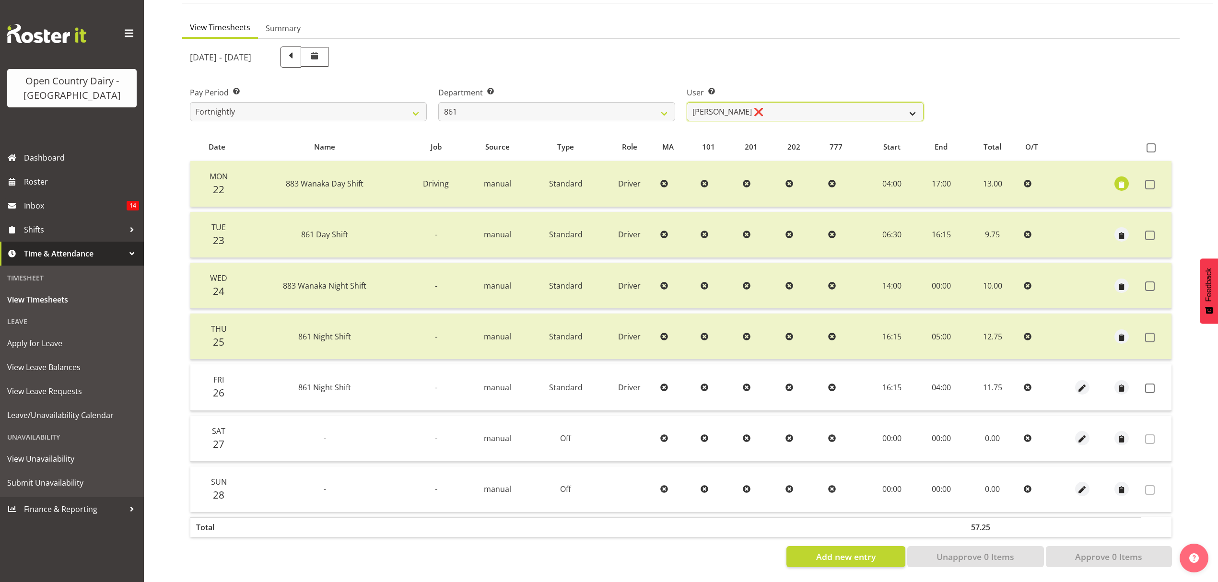
click at [917, 104] on select "Barry McIntosh ❌ Matthew Welland ❌ Philip Peek ❌" at bounding box center [804, 111] width 237 height 19
select select "7423"
click at [686, 102] on select "Barry McIntosh ❌ Matthew Welland ❌ Philip Peek ❌" at bounding box center [804, 111] width 237 height 19
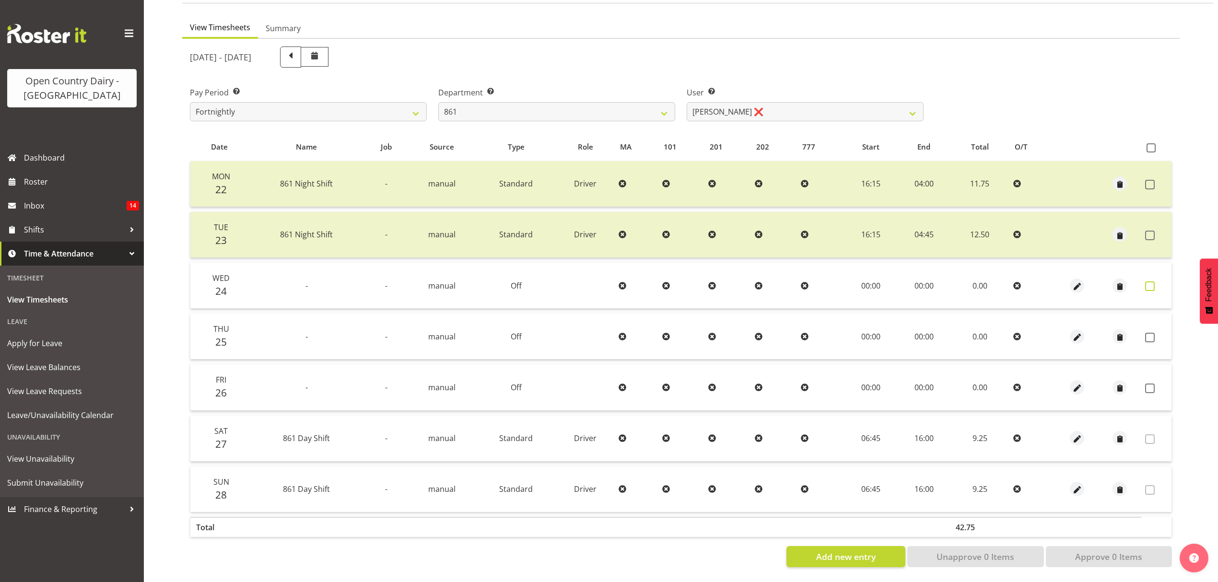
click at [1148, 281] on span at bounding box center [1150, 286] width 10 height 10
checkbox input "true"
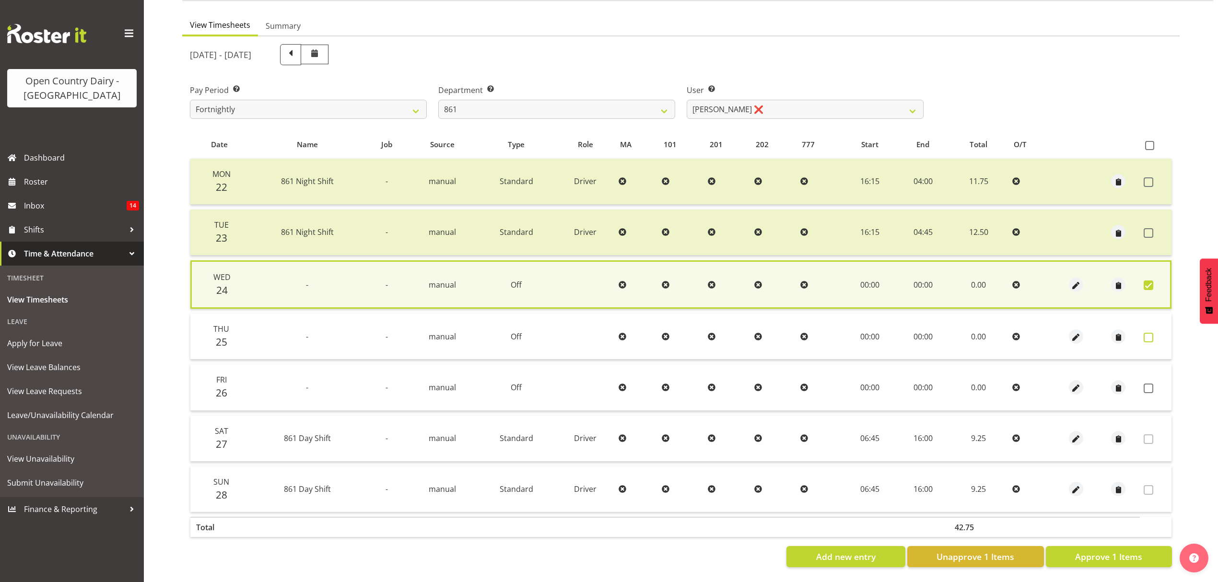
click at [1145, 333] on span at bounding box center [1148, 338] width 10 height 10
checkbox input "true"
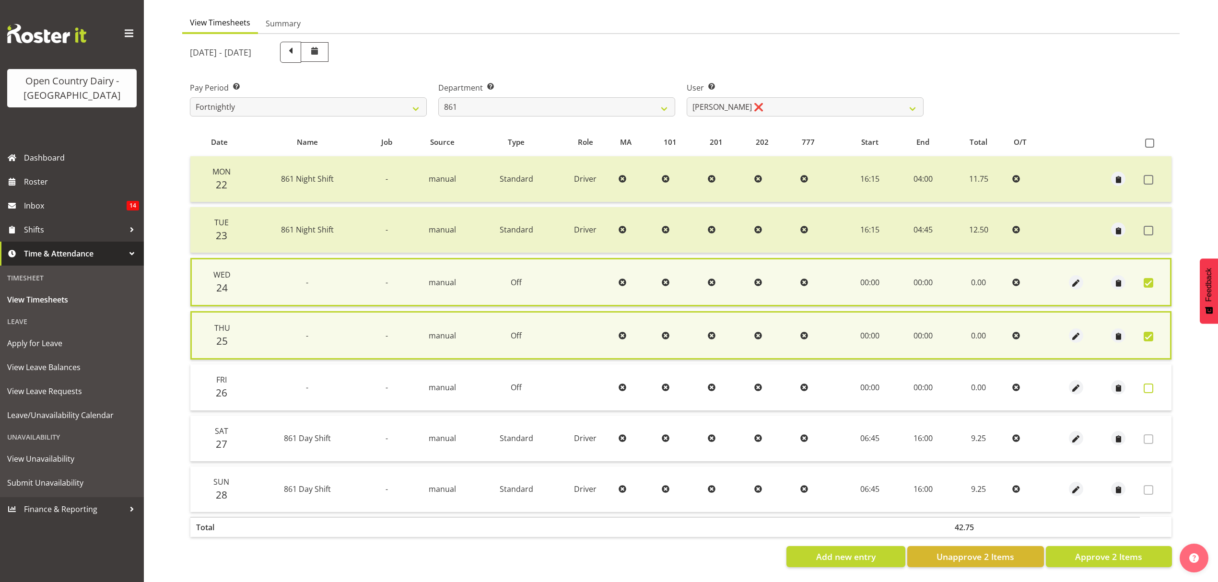
click at [1149, 383] on span at bounding box center [1148, 388] width 10 height 10
checkbox input "true"
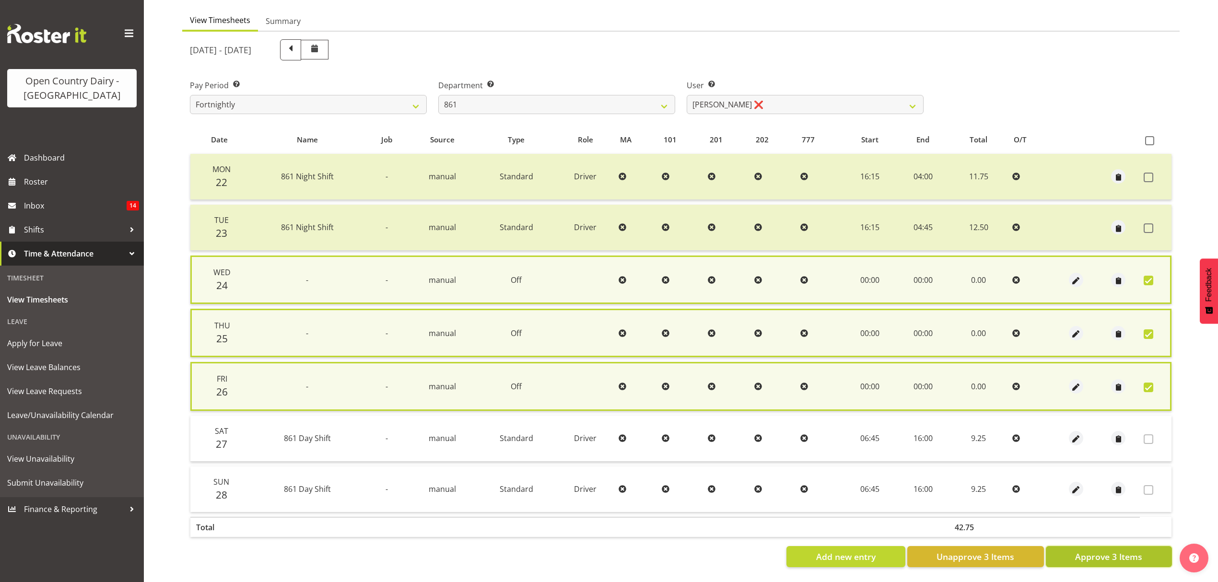
click at [1122, 550] on span "Approve 3 Items" at bounding box center [1108, 556] width 67 height 12
checkbox input "false"
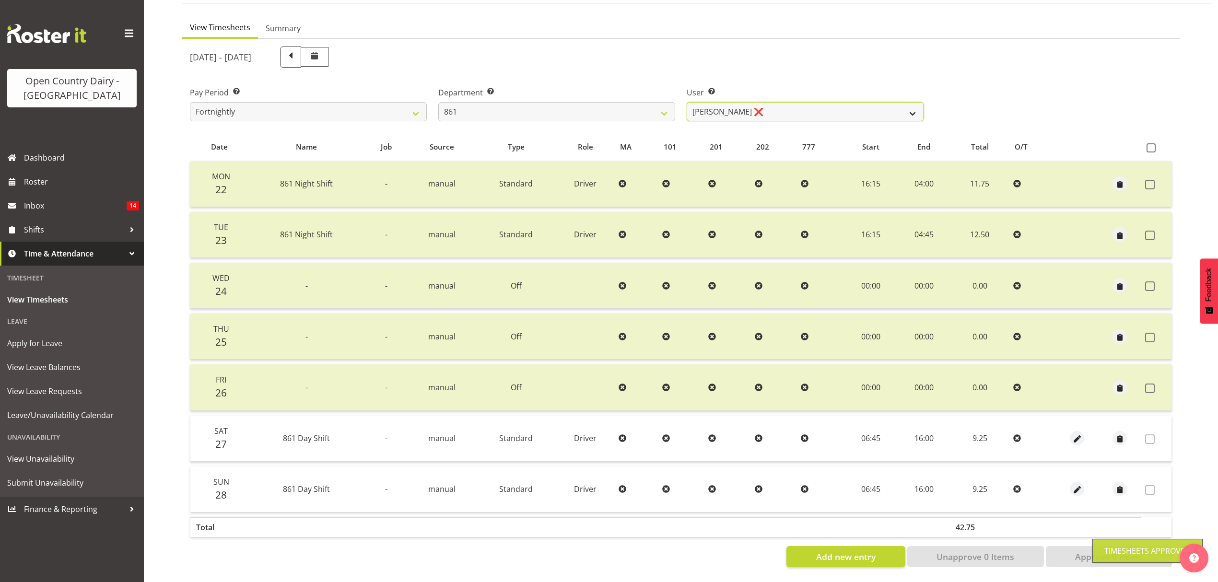
click at [915, 104] on select "Barry McIntosh ❌ Matthew Welland ❌ Philip Peek ❌" at bounding box center [804, 111] width 237 height 19
select select "7460"
click at [686, 102] on select "Barry McIntosh ❌ Matthew Welland ❌ Philip Peek ❌" at bounding box center [804, 111] width 237 height 19
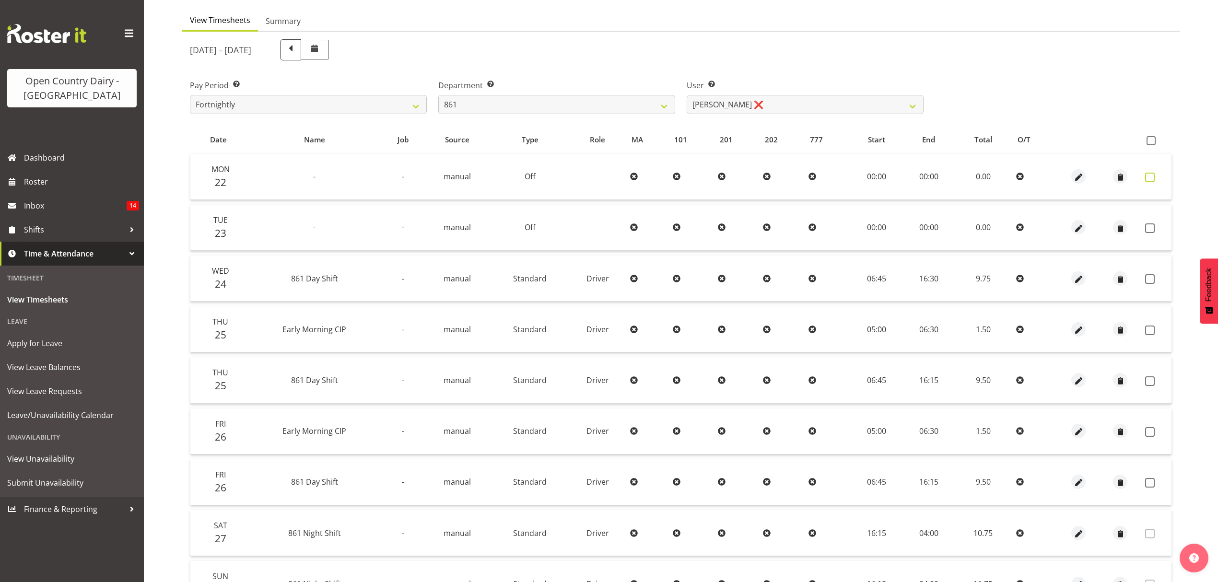
click at [1152, 177] on span at bounding box center [1150, 178] width 10 height 10
checkbox input "true"
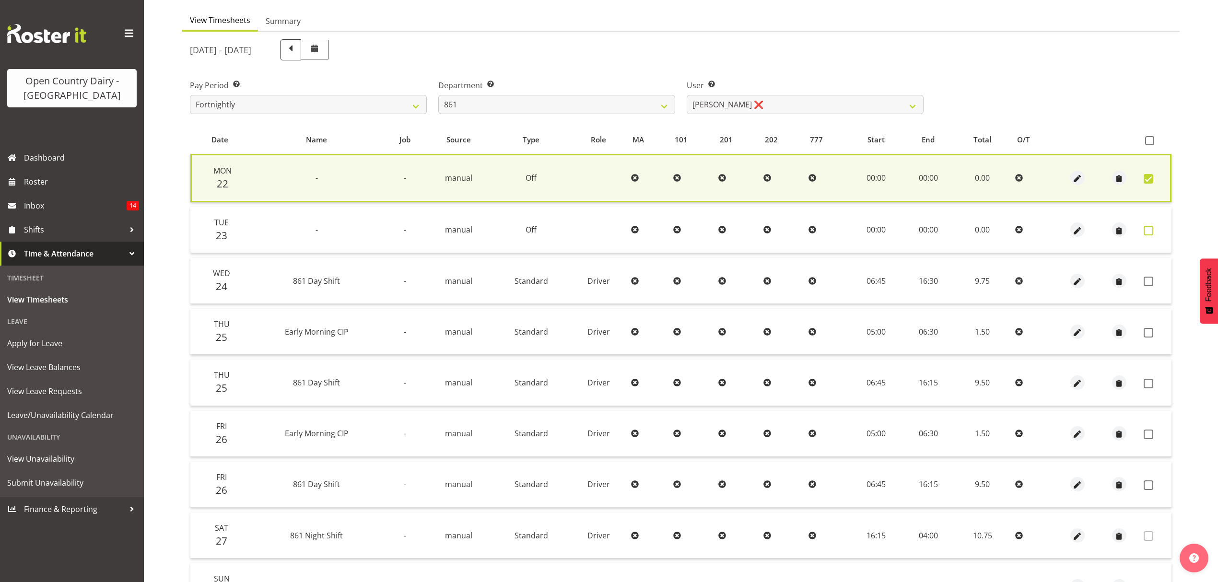
click at [1149, 231] on span at bounding box center [1148, 231] width 10 height 10
checkbox input "true"
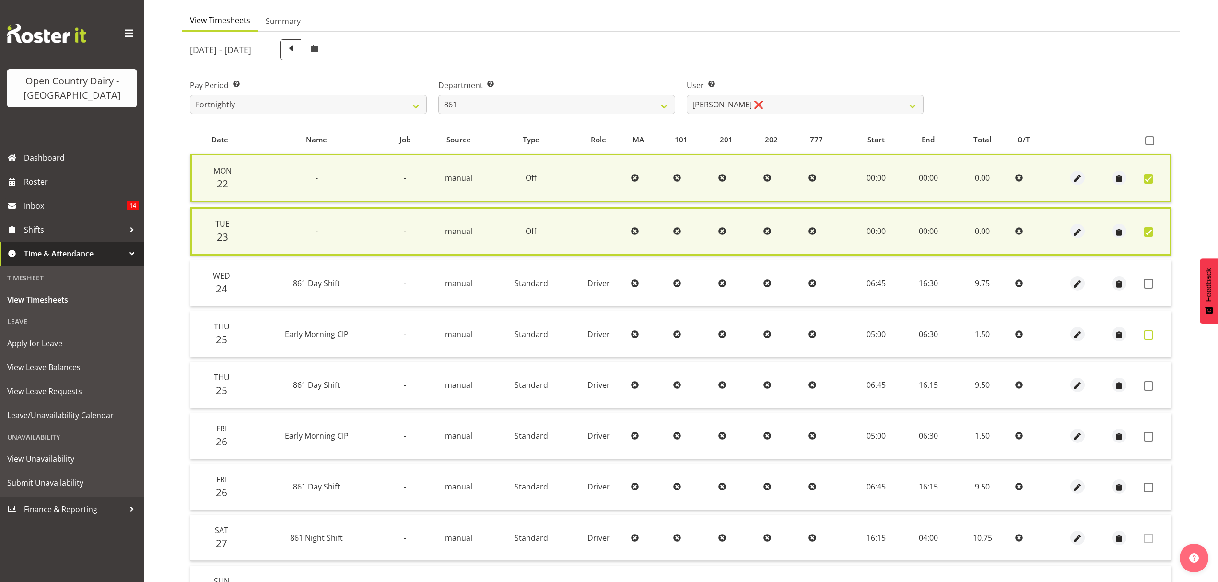
click at [1149, 330] on span at bounding box center [1148, 335] width 10 height 10
checkbox input "true"
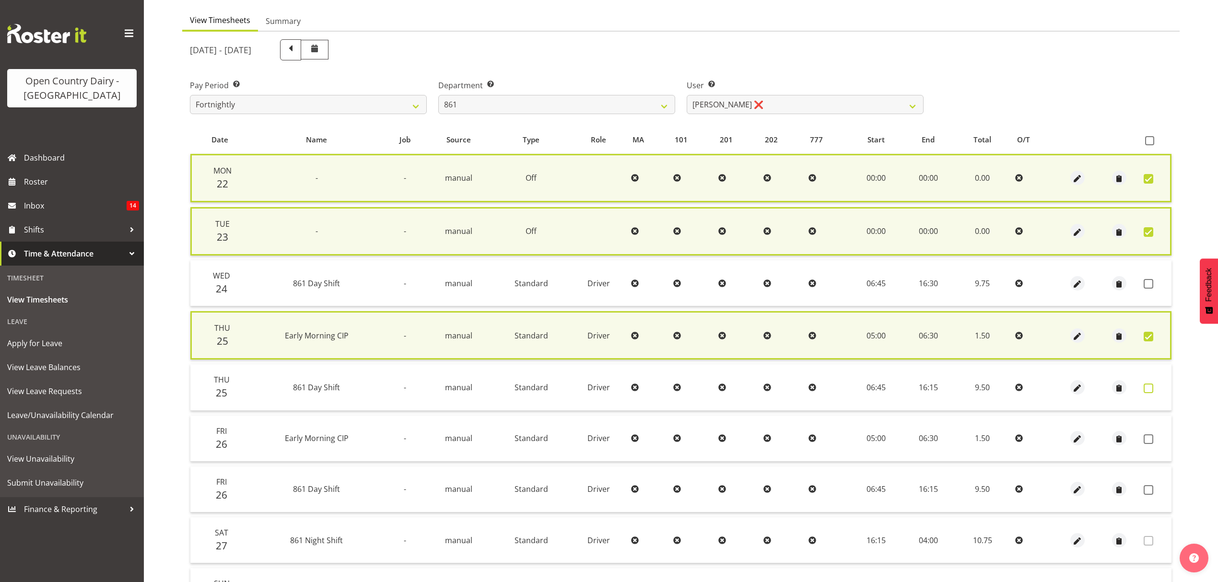
click at [1152, 386] on span at bounding box center [1148, 388] width 10 height 10
checkbox input "true"
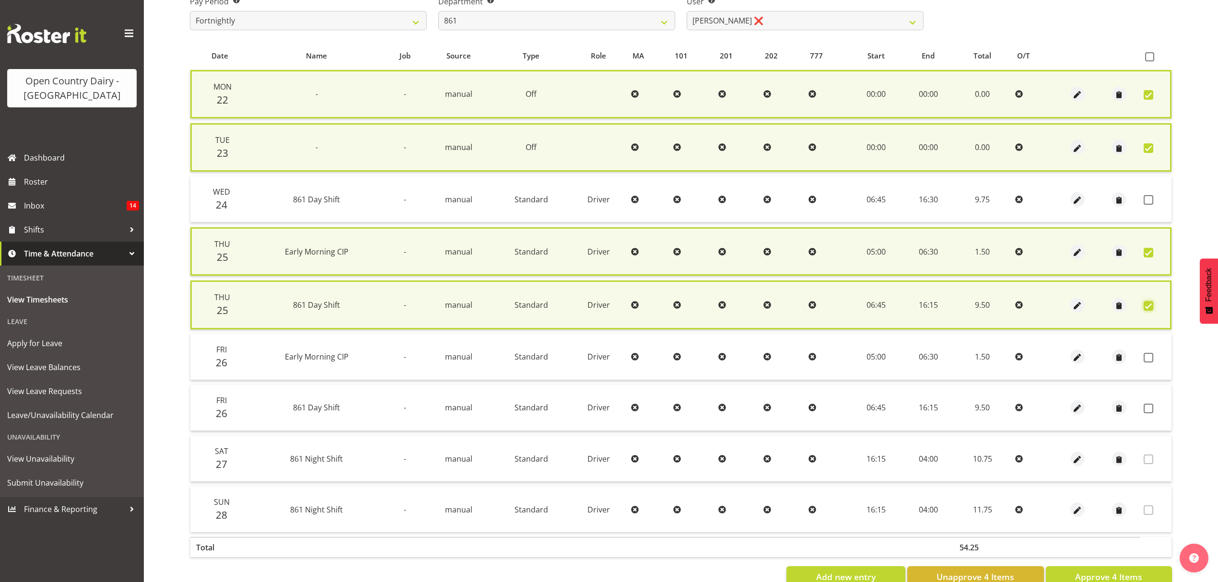
scroll to position [194, 0]
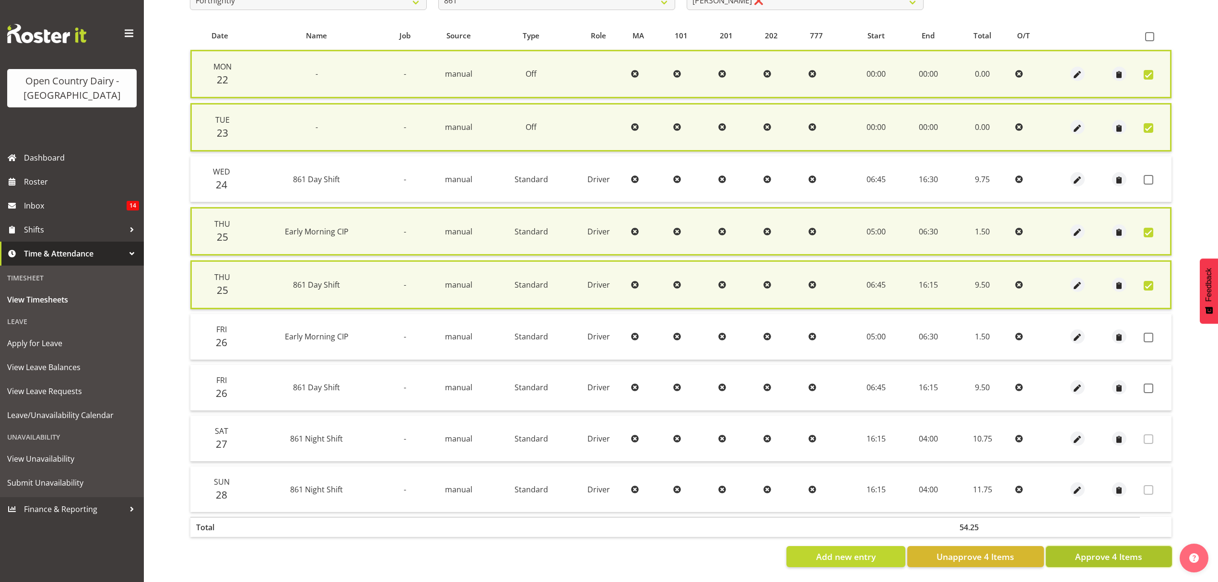
click at [1125, 550] on span "Approve 4 Items" at bounding box center [1108, 556] width 67 height 12
checkbox input "false"
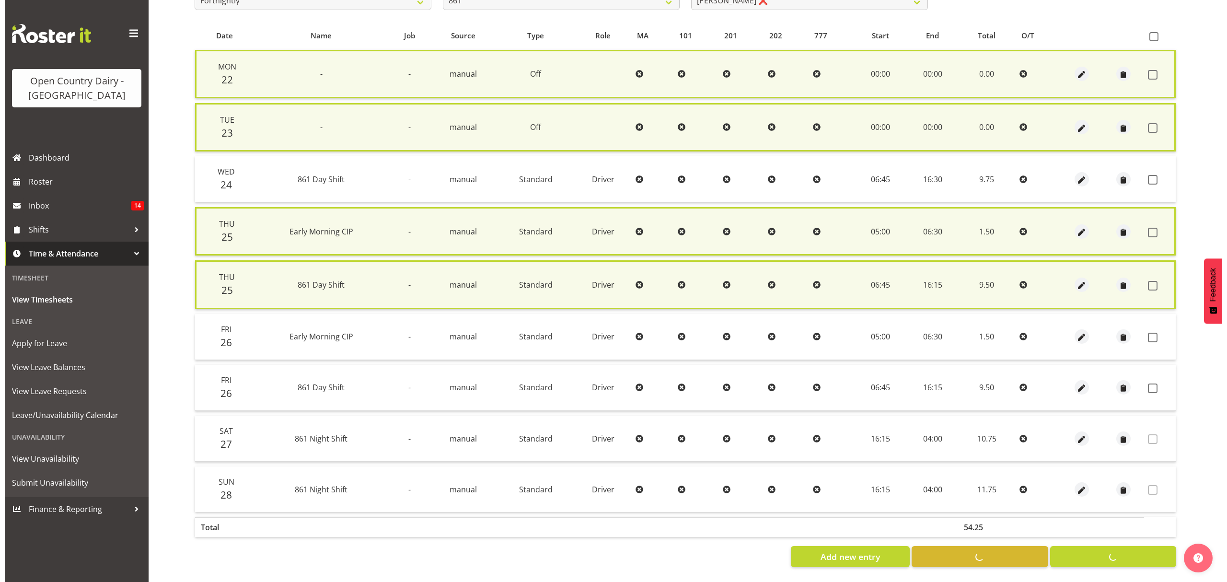
scroll to position [186, 0]
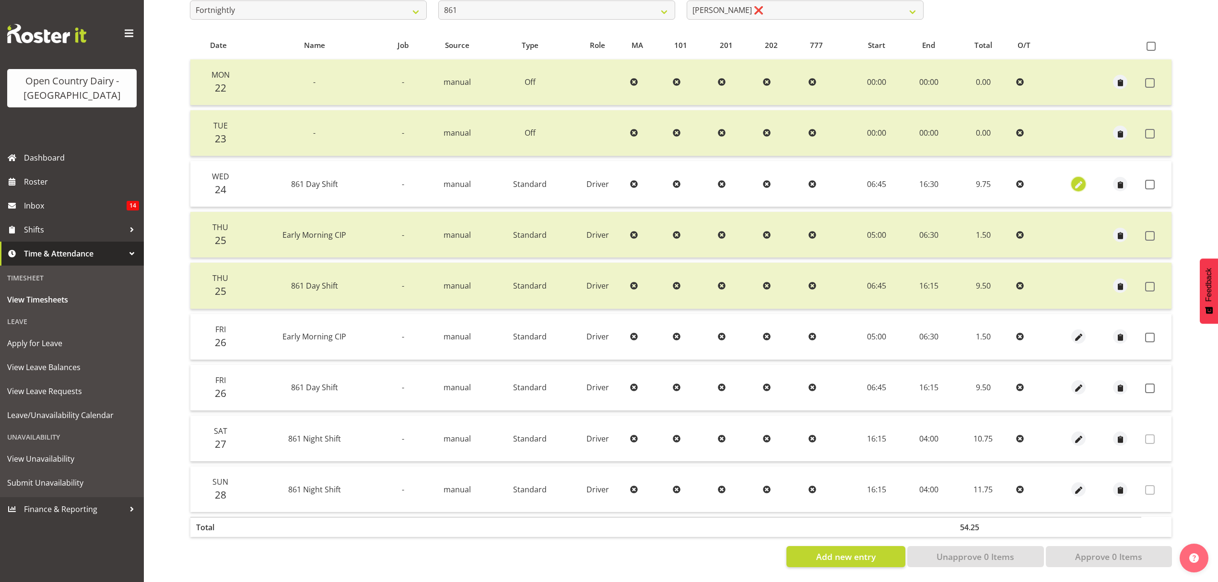
click at [1080, 179] on span "button" at bounding box center [1078, 184] width 11 height 11
select select "Standard"
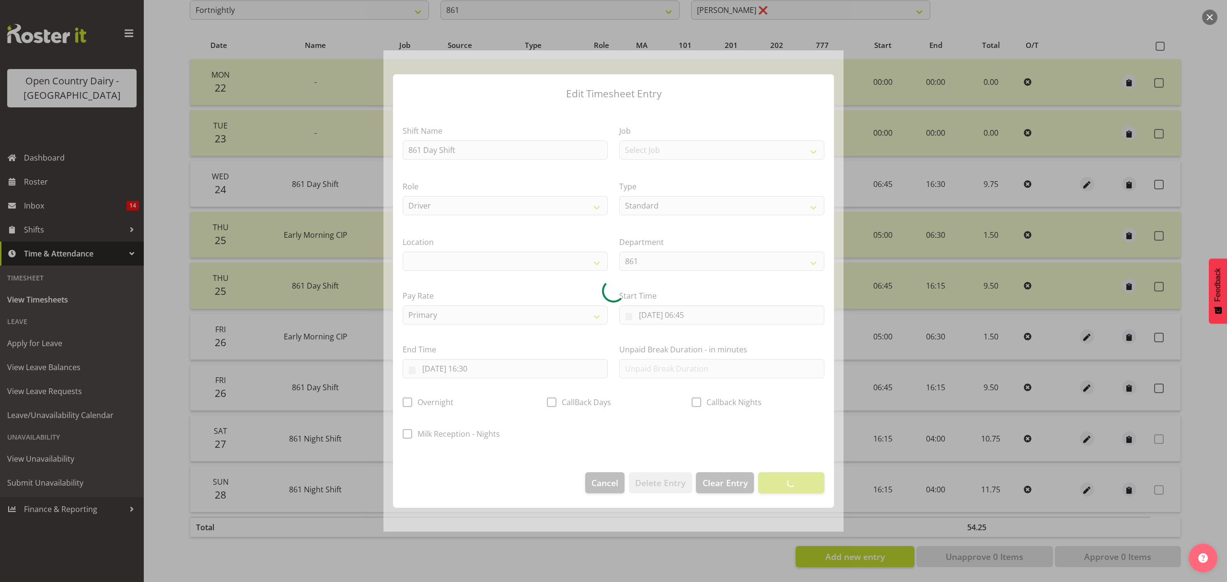
select select
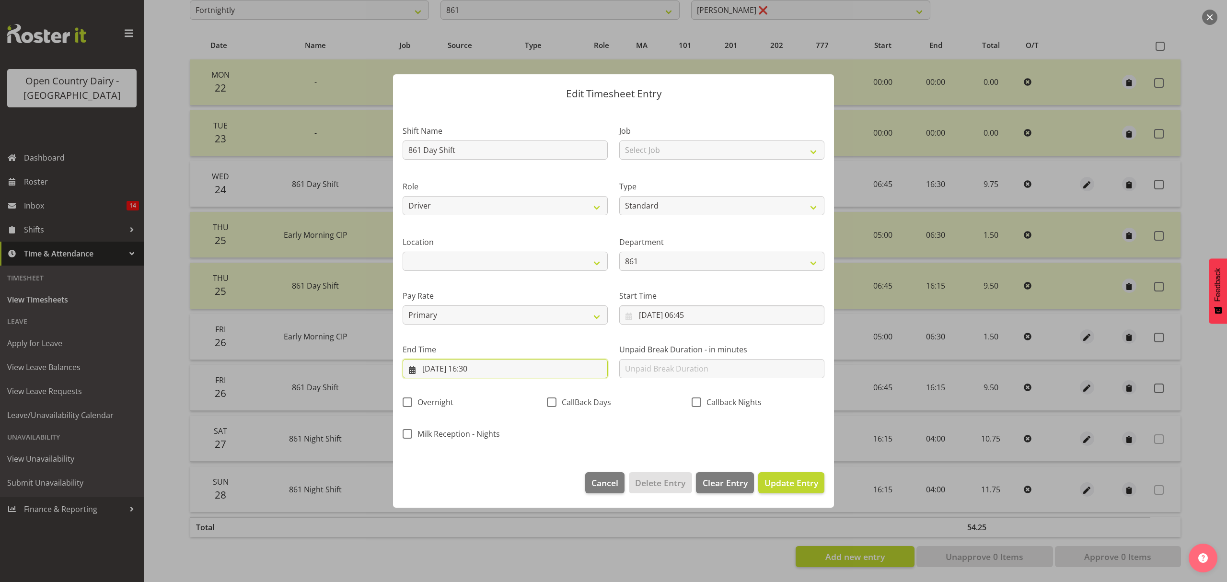
click at [482, 372] on input "24/09/2025, 16:30" at bounding box center [505, 368] width 205 height 19
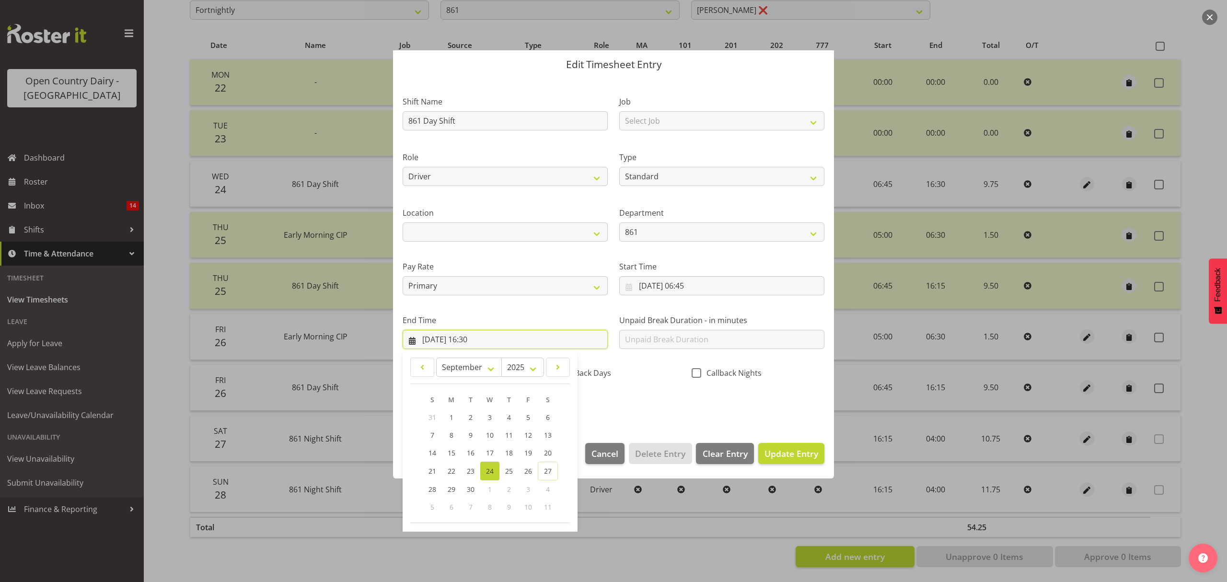
scroll to position [65, 0]
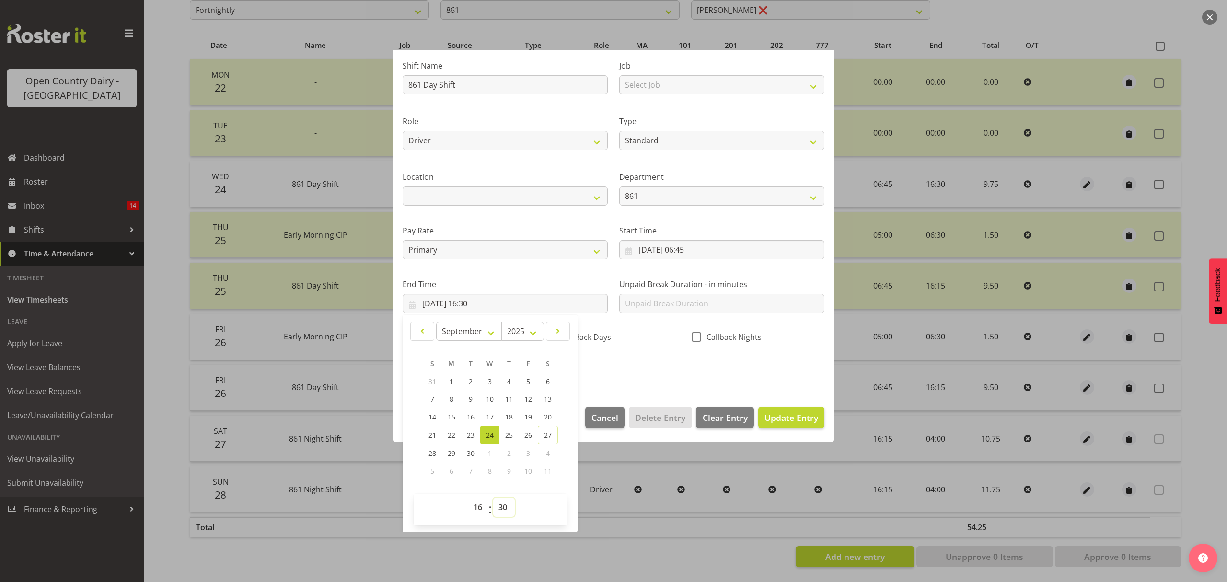
click at [497, 505] on select "00 01 02 03 04 05 06 07 08 09 10 11 12 13 14 15 16 17 18 19 20 21 22 23 24 25 2…" at bounding box center [504, 507] width 22 height 19
select select "15"
click at [493, 498] on select "00 01 02 03 04 05 06 07 08 09 10 11 12 13 14 15 16 17 18 19 20 21 22 23 24 25 2…" at bounding box center [504, 507] width 22 height 19
type input "24/09/2025, 16:15"
click at [776, 425] on button "Update Entry" at bounding box center [791, 417] width 66 height 21
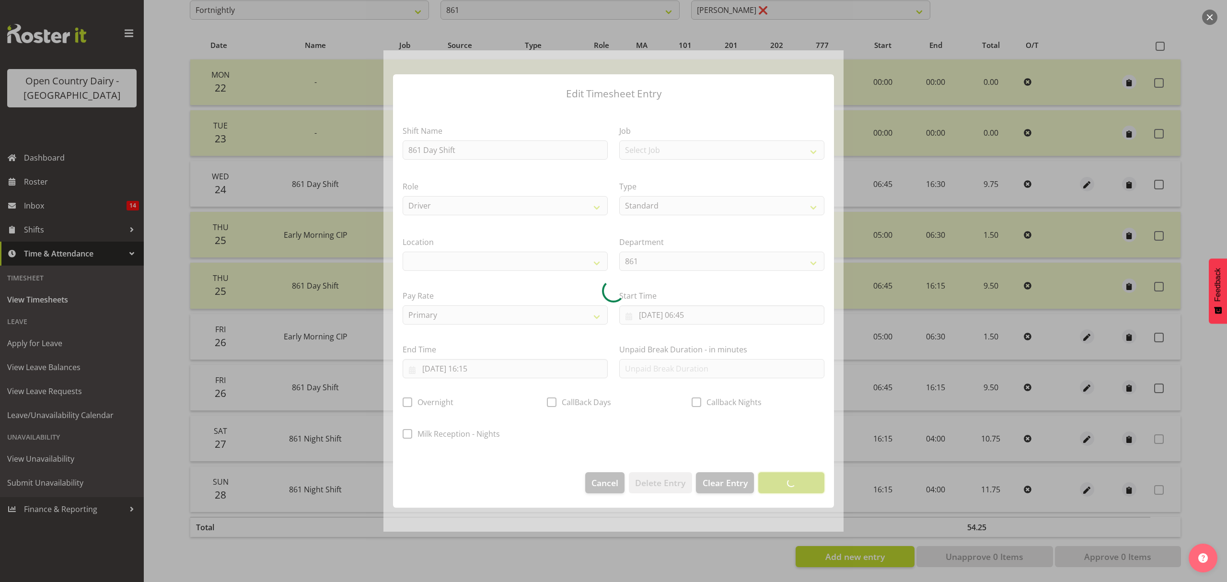
scroll to position [0, 0]
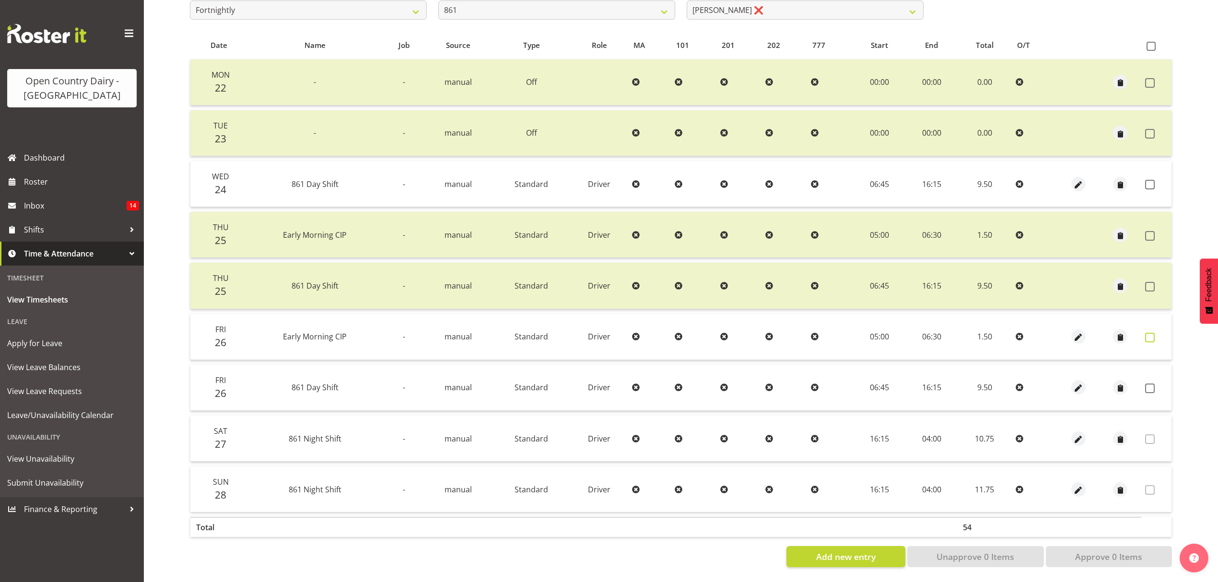
click at [1148, 333] on span at bounding box center [1150, 338] width 10 height 10
checkbox input "true"
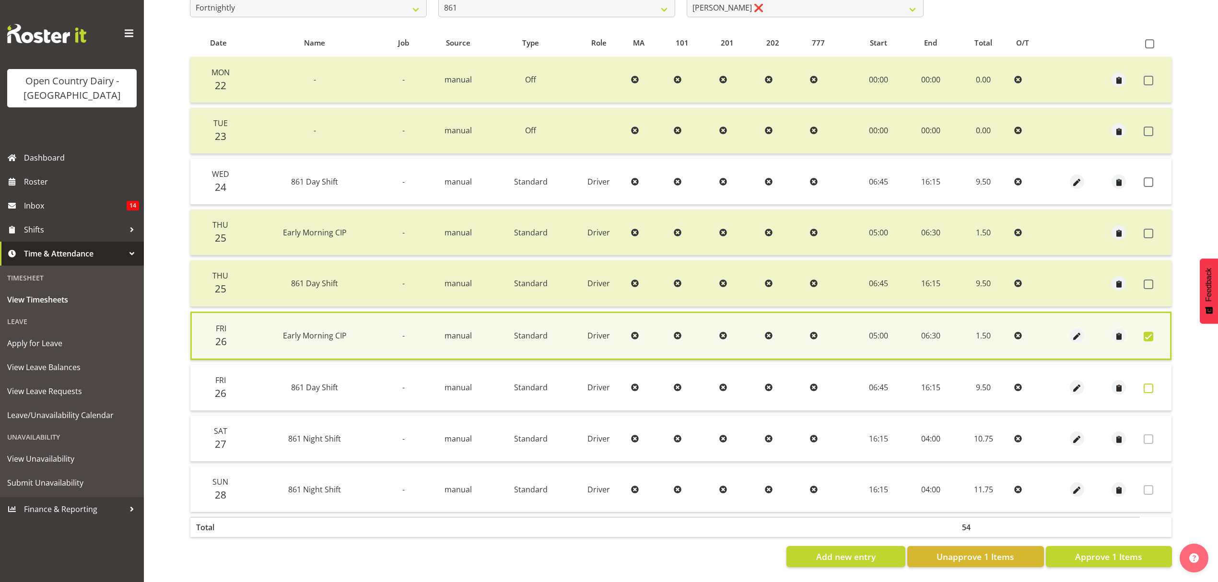
click at [1145, 383] on span at bounding box center [1148, 388] width 10 height 10
checkbox input "true"
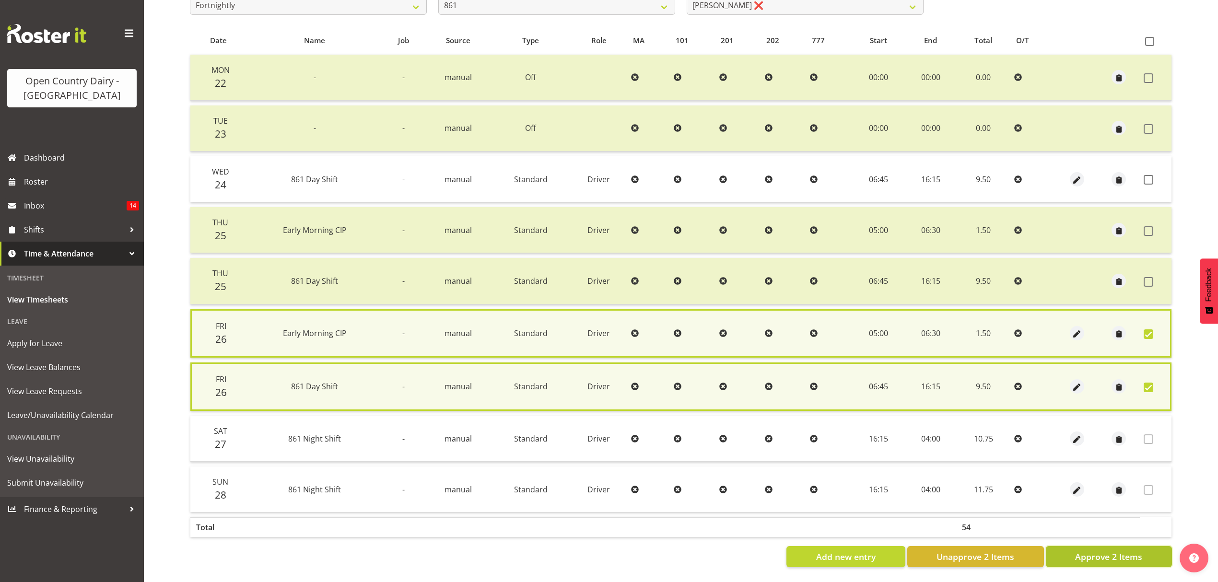
click at [1101, 555] on span "Approve 2 Items" at bounding box center [1108, 556] width 67 height 12
checkbox input "false"
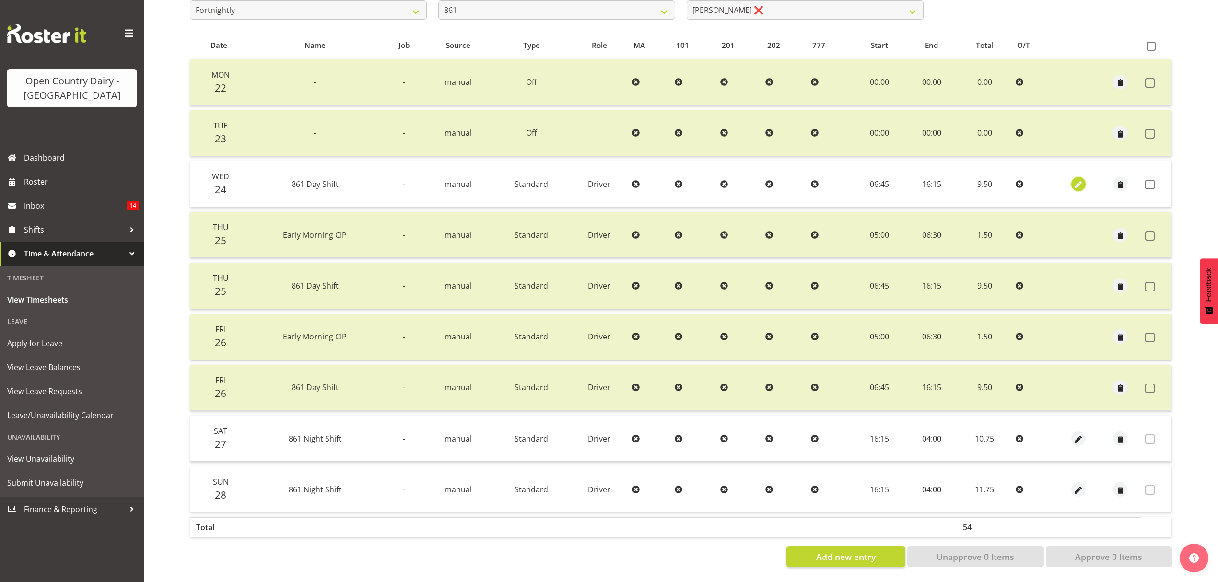
click at [1082, 181] on span "button" at bounding box center [1077, 184] width 11 height 11
select select "Standard"
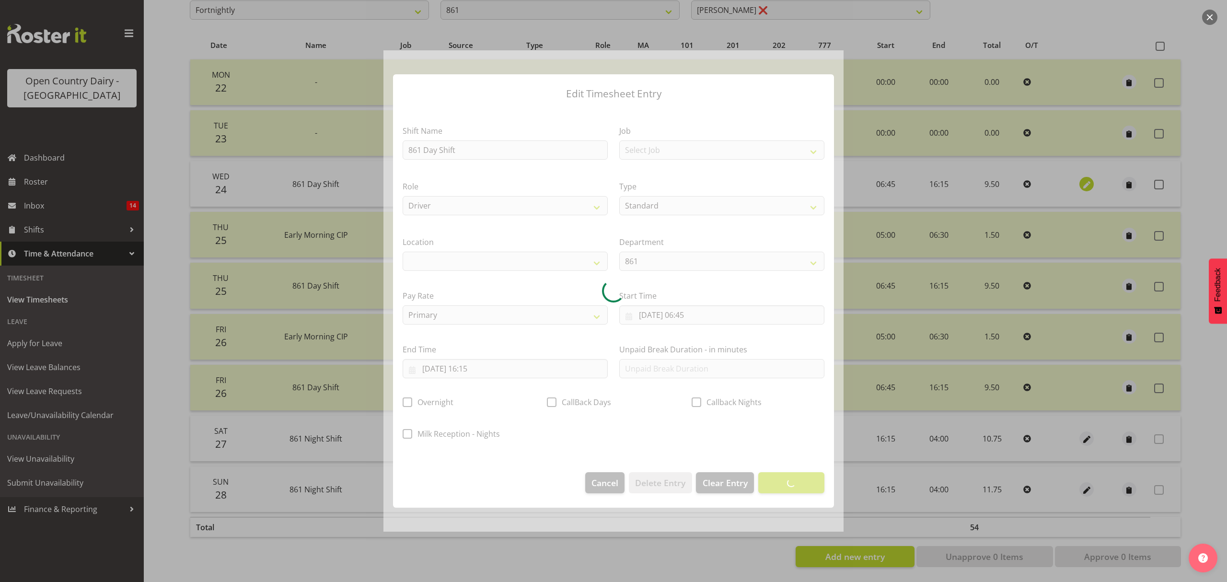
select select
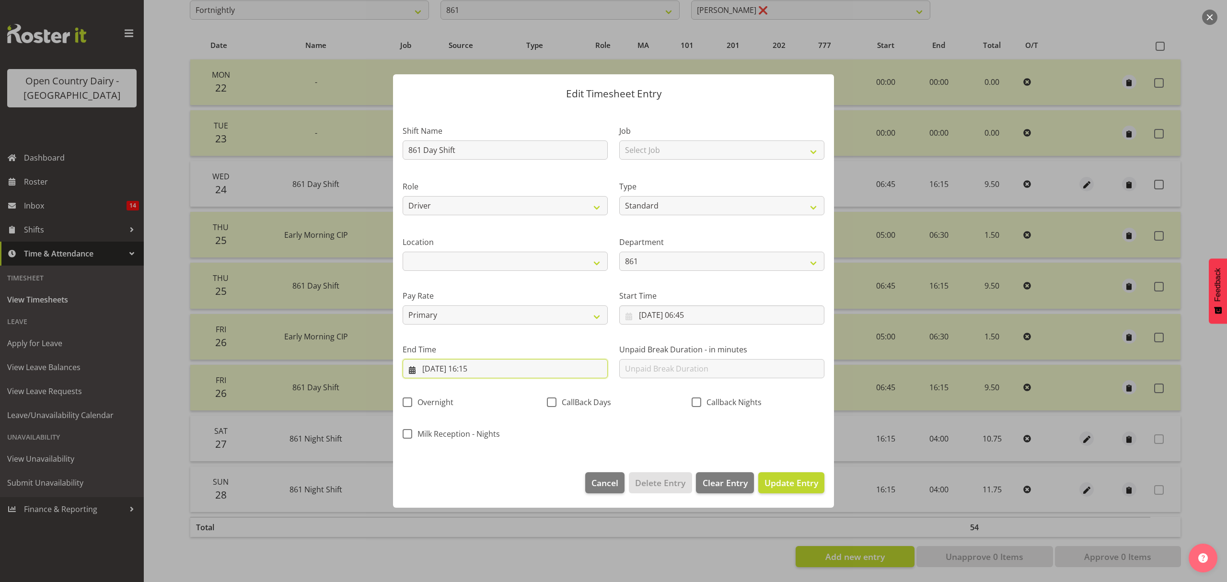
click at [476, 369] on input "24/09/2025, 16:15" at bounding box center [505, 368] width 205 height 19
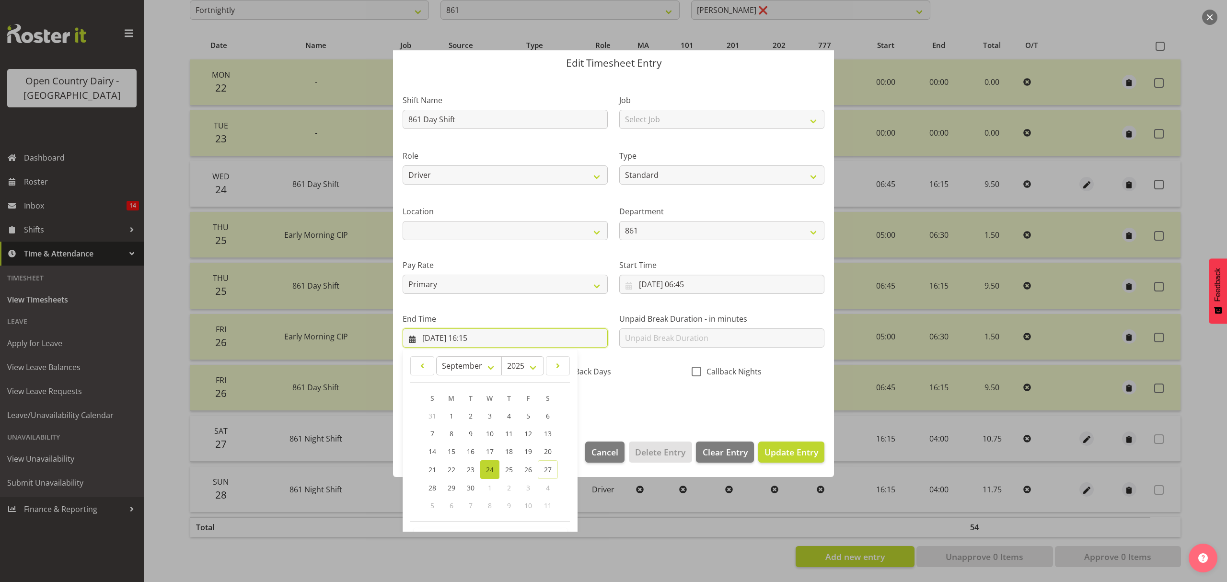
scroll to position [65, 0]
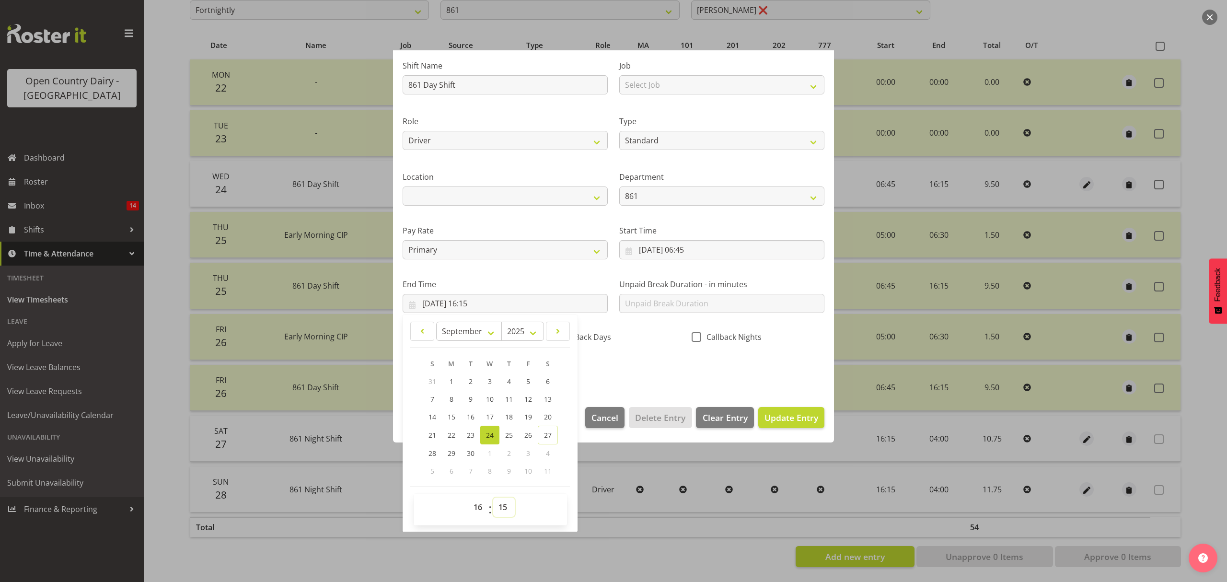
click at [505, 505] on select "00 01 02 03 04 05 06 07 08 09 10 11 12 13 14 15 16 17 18 19 20 21 22 23 24 25 2…" at bounding box center [504, 507] width 22 height 19
select select "30"
click at [493, 498] on select "00 01 02 03 04 05 06 07 08 09 10 11 12 13 14 15 16 17 18 19 20 21 22 23 24 25 2…" at bounding box center [504, 507] width 22 height 19
type input "24/09/2025, 16:30"
click at [772, 414] on span "Update Entry" at bounding box center [792, 418] width 54 height 12
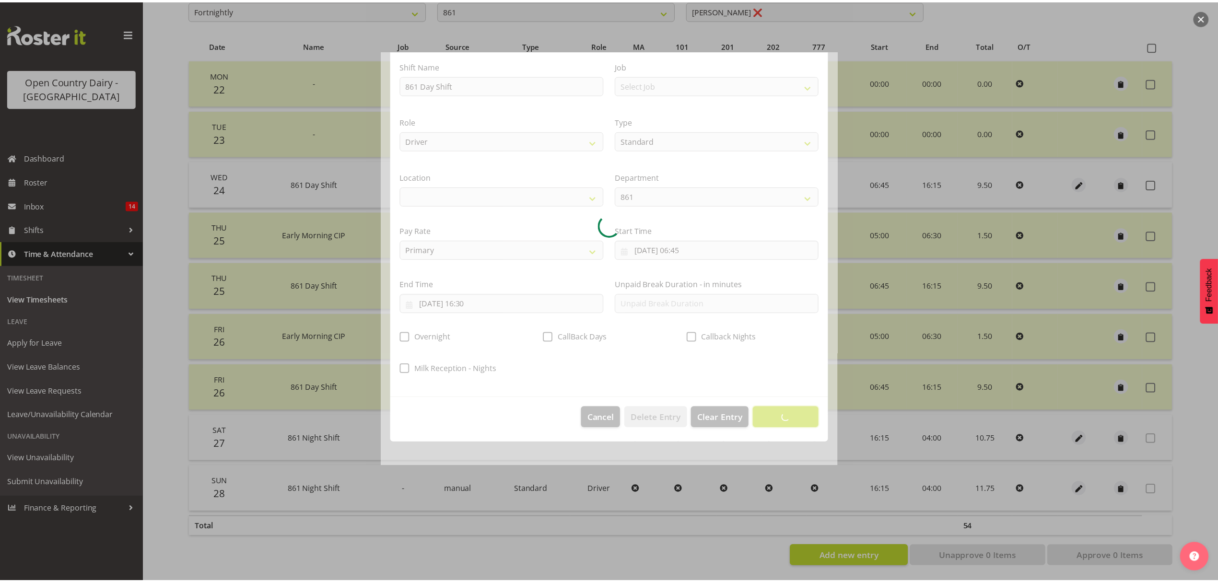
scroll to position [0, 0]
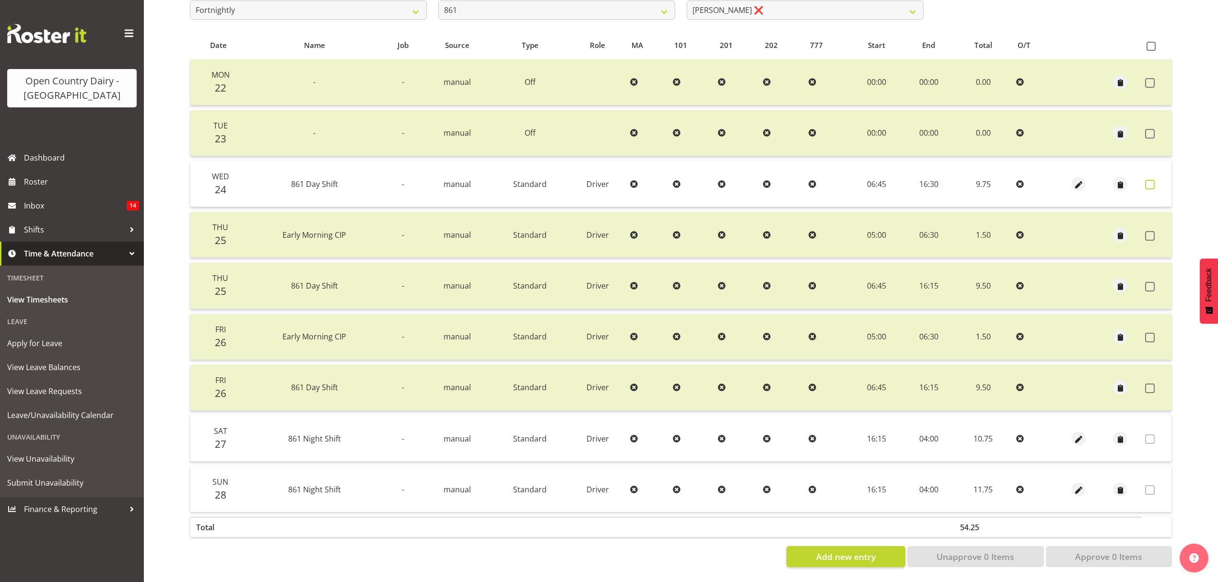
click at [1151, 180] on span at bounding box center [1150, 185] width 10 height 10
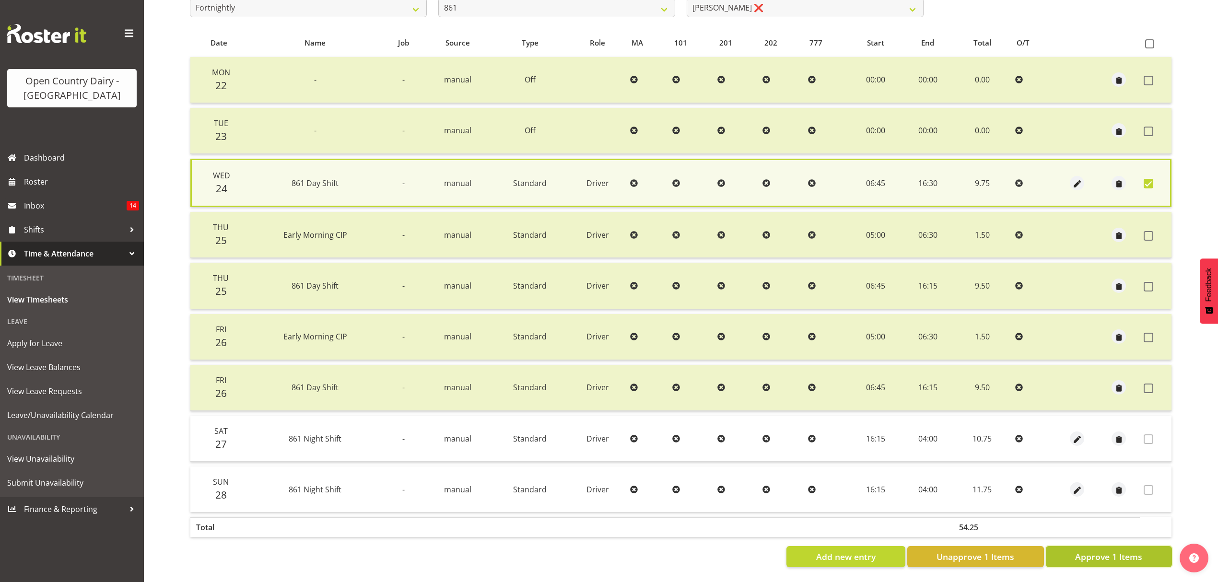
click at [1081, 553] on span "Approve 1 Items" at bounding box center [1108, 556] width 67 height 12
checkbox input "false"
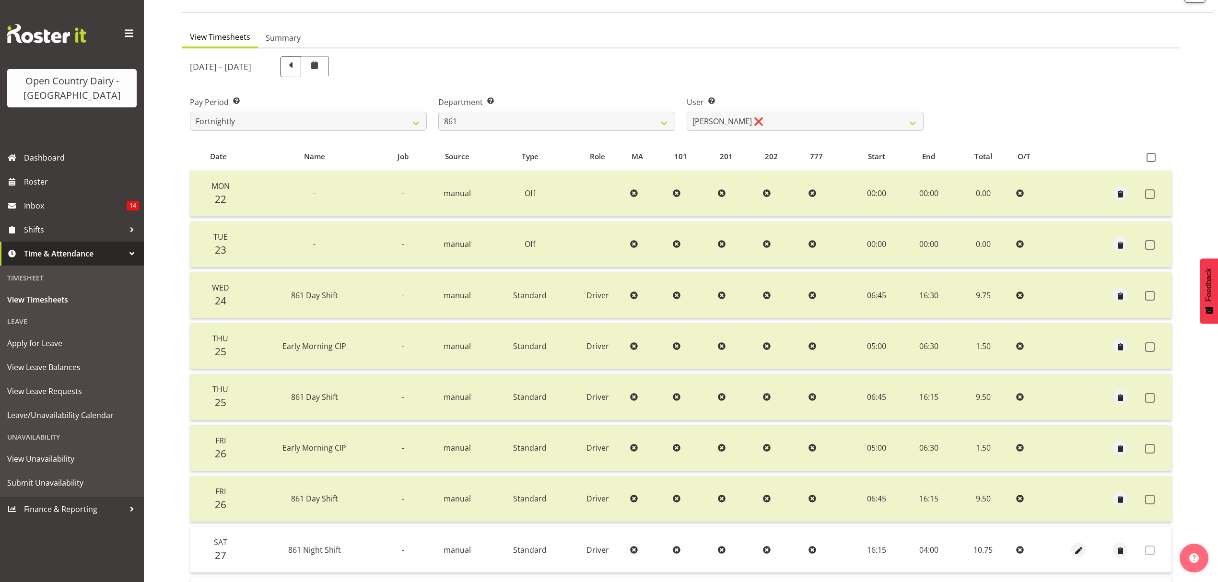
scroll to position [58, 0]
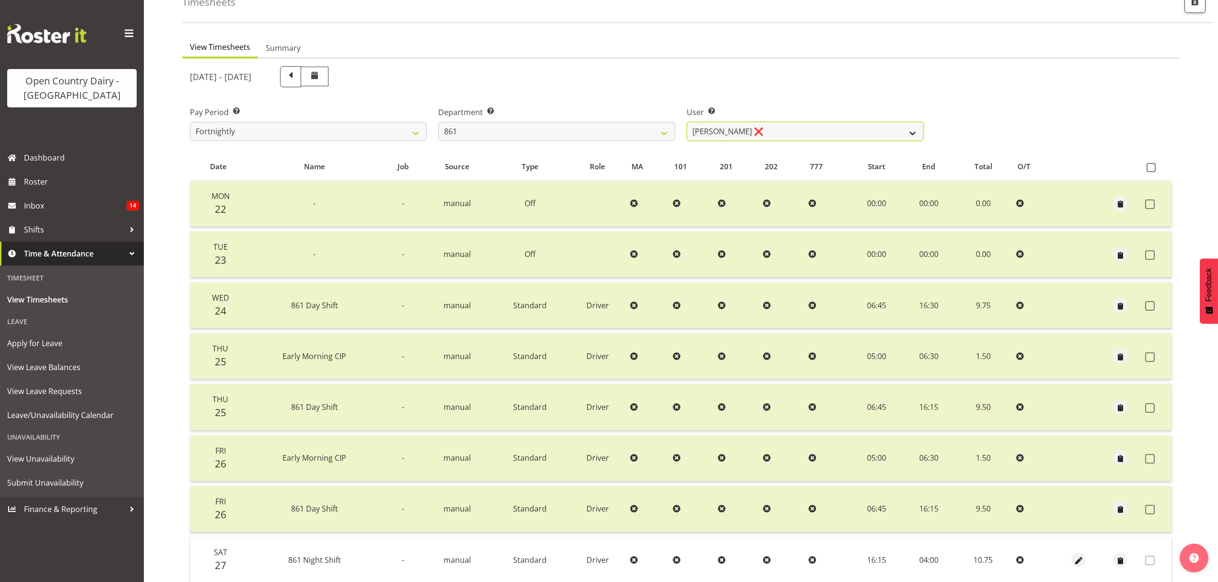
click at [917, 132] on select "Barry McIntosh ❌ Matthew Welland ❌ Philip Peek ❌" at bounding box center [804, 131] width 237 height 19
click at [657, 129] on select "734 735 736 737 738 739 851 853 854 855 856 858 861 862 865 867-9032 868 869 87…" at bounding box center [556, 131] width 237 height 19
select select "676"
click at [438, 122] on select "734 735 736 737 738 739 851 853 854 855 856 858 861 862 865 867-9032 868 869 87…" at bounding box center [556, 131] width 237 height 19
select select "10213"
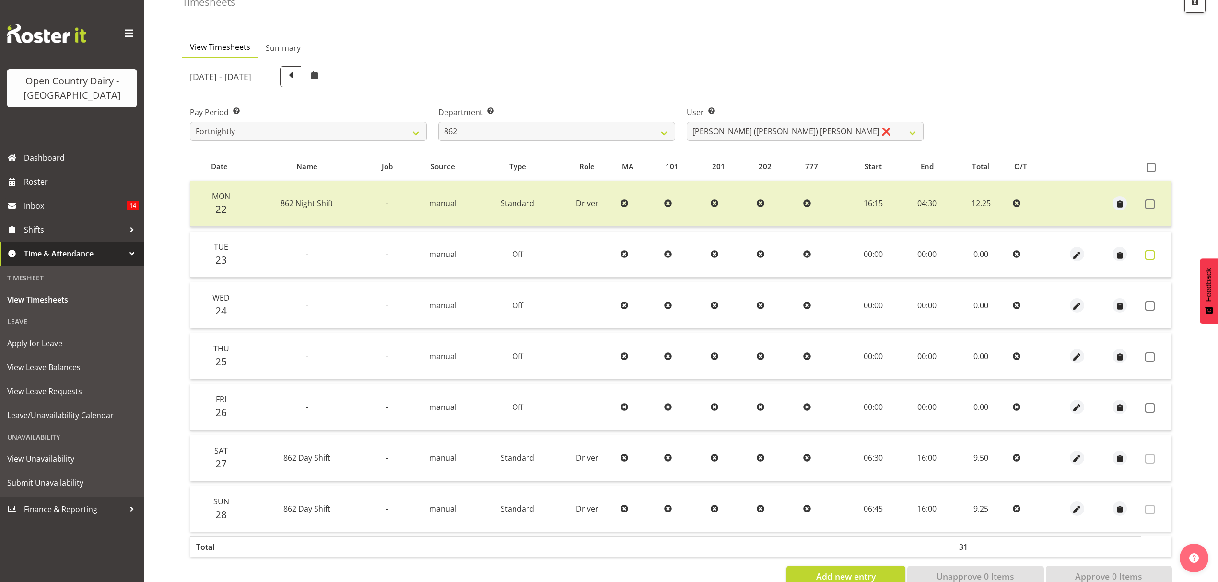
click at [1153, 252] on span at bounding box center [1150, 255] width 10 height 10
checkbox input "true"
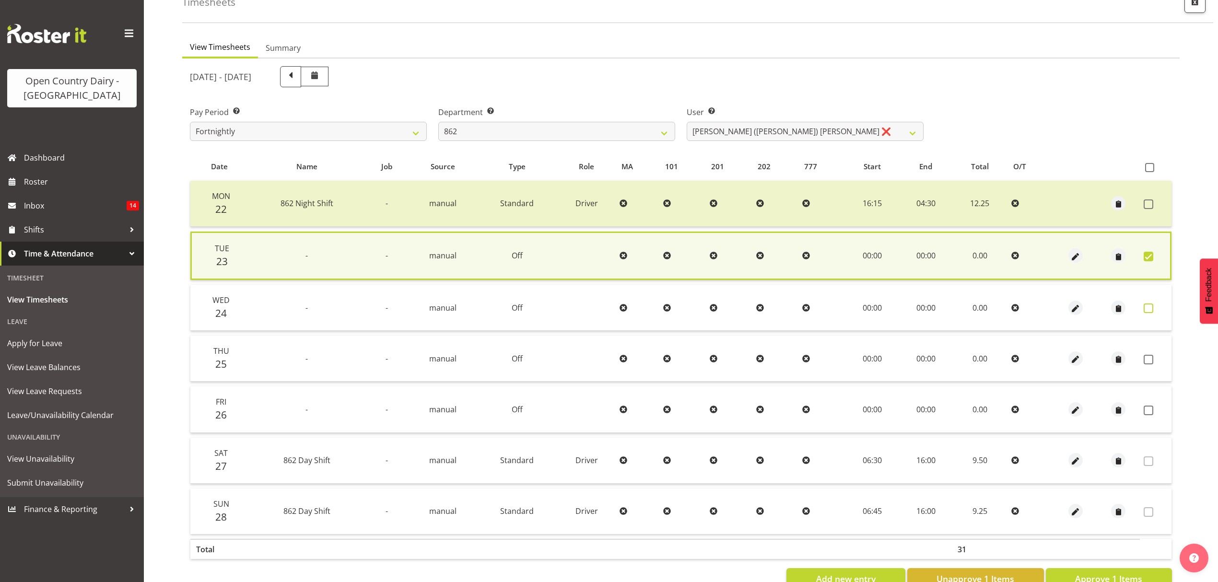
click at [1147, 305] on span at bounding box center [1148, 308] width 10 height 10
checkbox input "true"
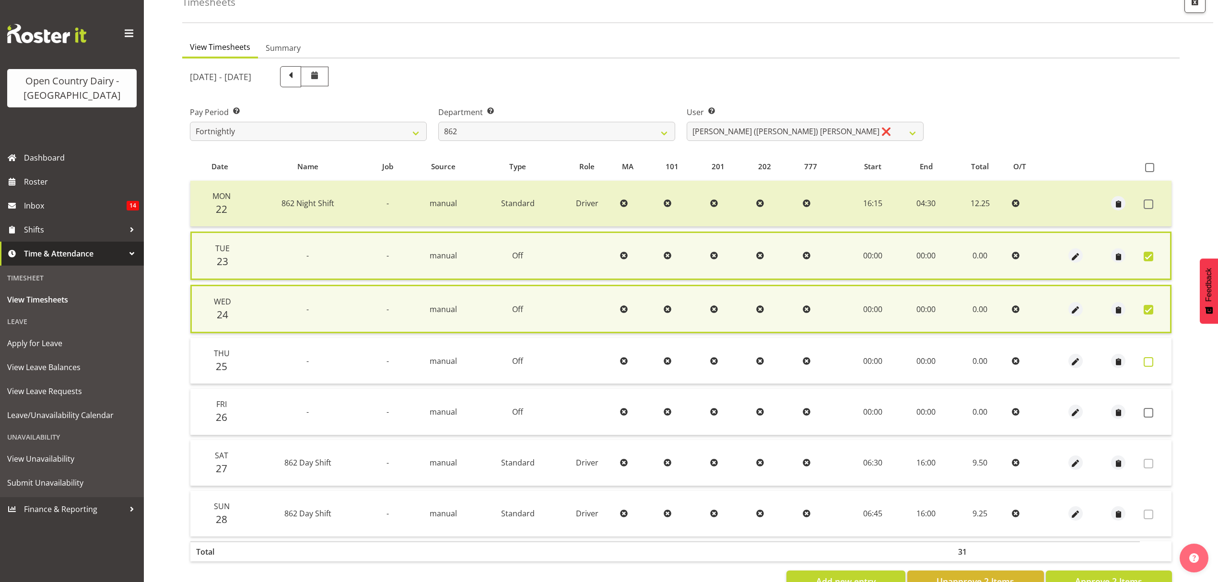
click at [1148, 359] on span at bounding box center [1148, 362] width 10 height 10
checkbox input "true"
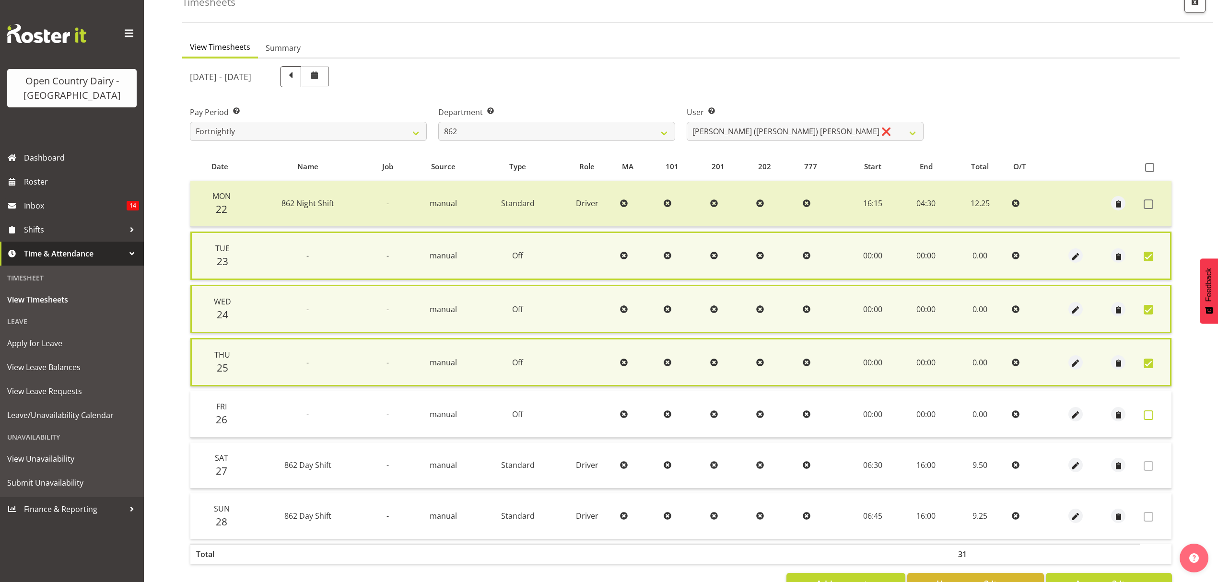
click at [1149, 411] on span at bounding box center [1148, 415] width 10 height 10
checkbox input "true"
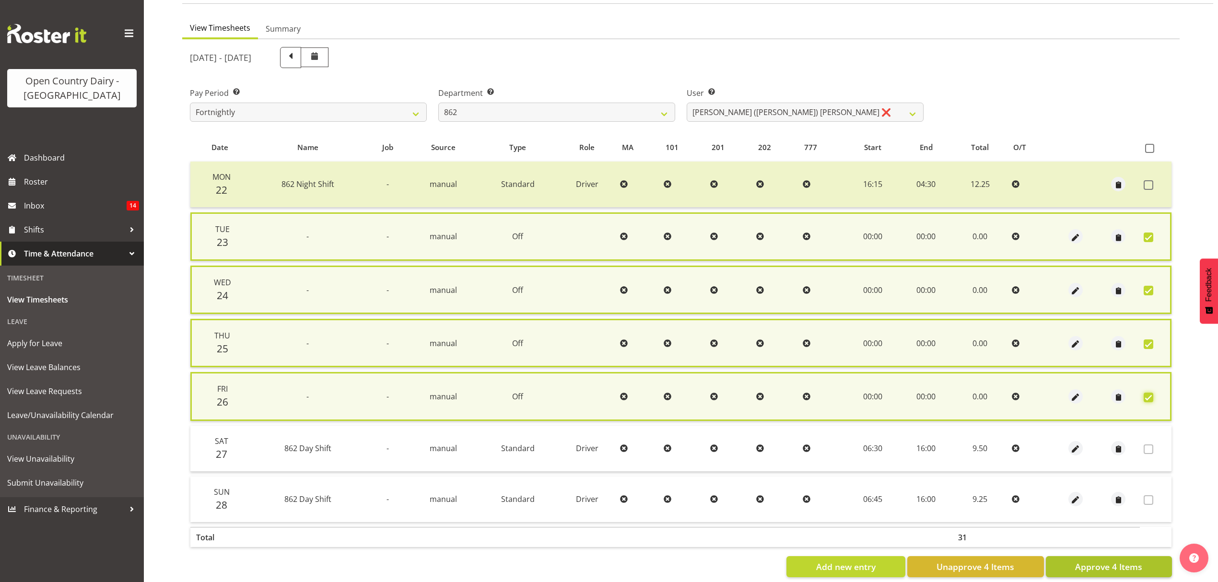
scroll to position [93, 0]
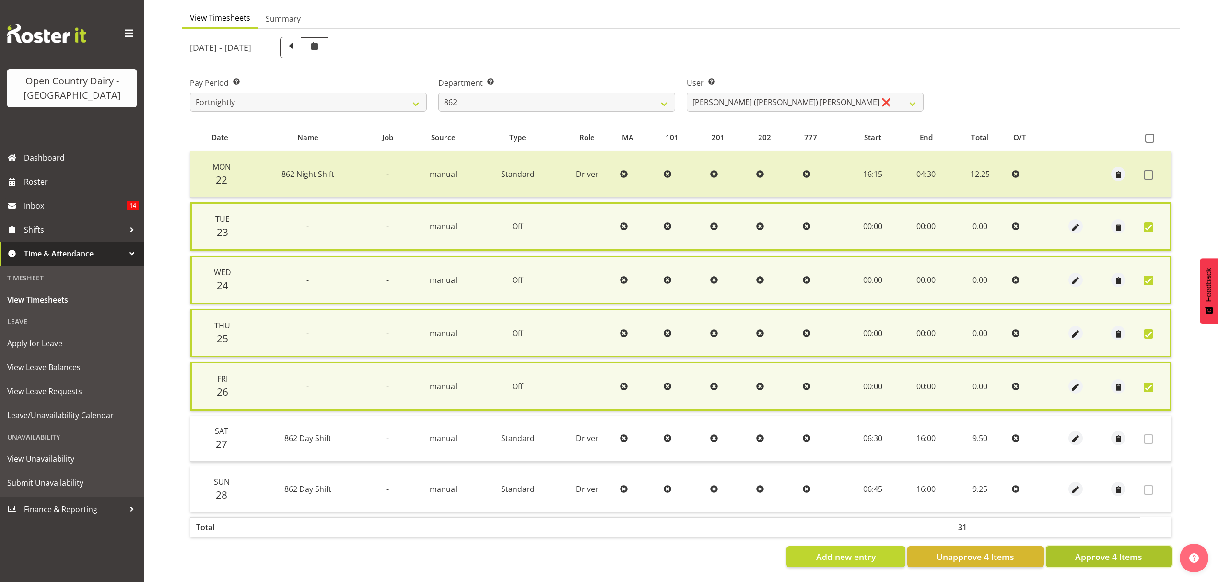
click at [1110, 550] on span "Approve 4 Items" at bounding box center [1108, 556] width 67 height 12
checkbox input "false"
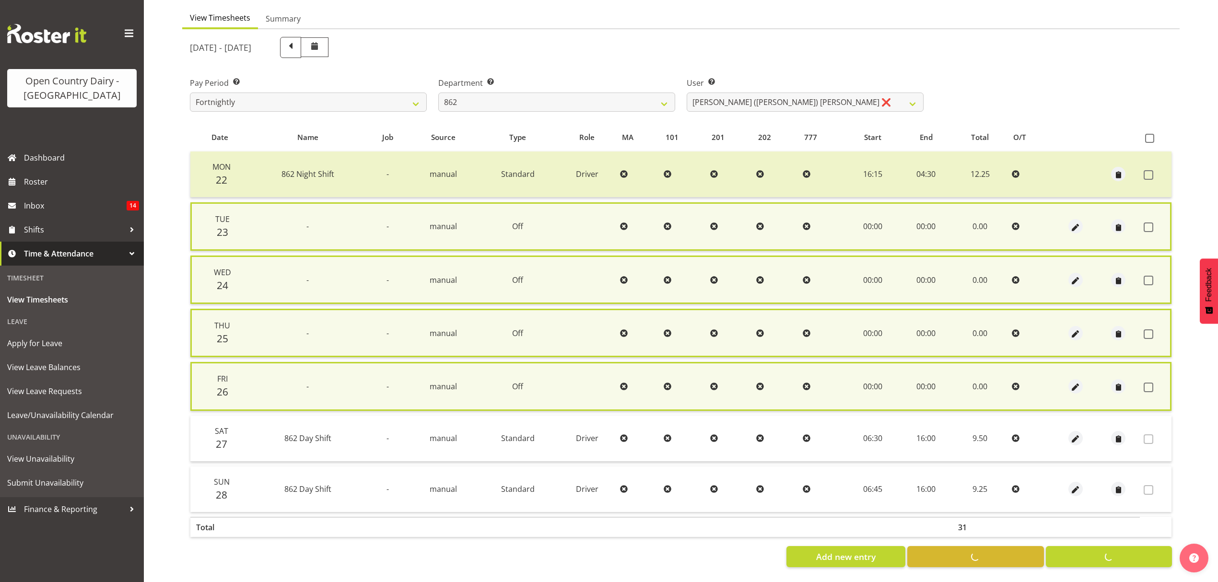
scroll to position [85, 0]
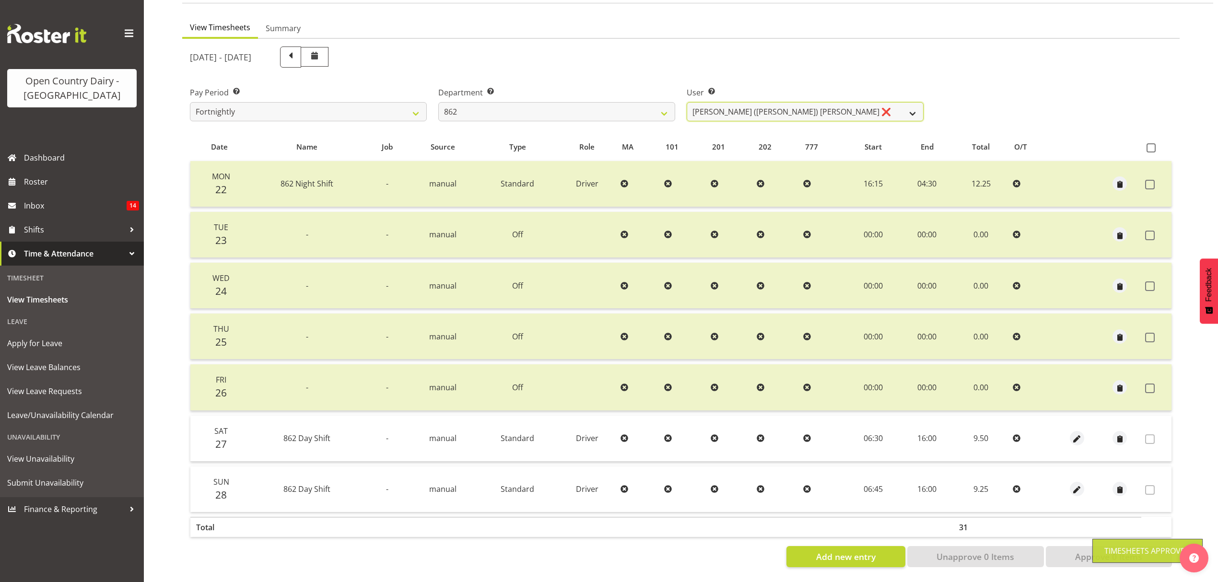
click at [917, 104] on select "Bennie (David) Smith ❌ Colin Schwarz ❌ Forbes O'Reilly ❌ Tracy Inder ❌" at bounding box center [804, 111] width 237 height 19
select select "11652"
click at [686, 102] on select "Bennie (David) Smith ❌ Colin Schwarz ❌ Forbes O'Reilly ❌ Tracy Inder ❌" at bounding box center [804, 111] width 237 height 19
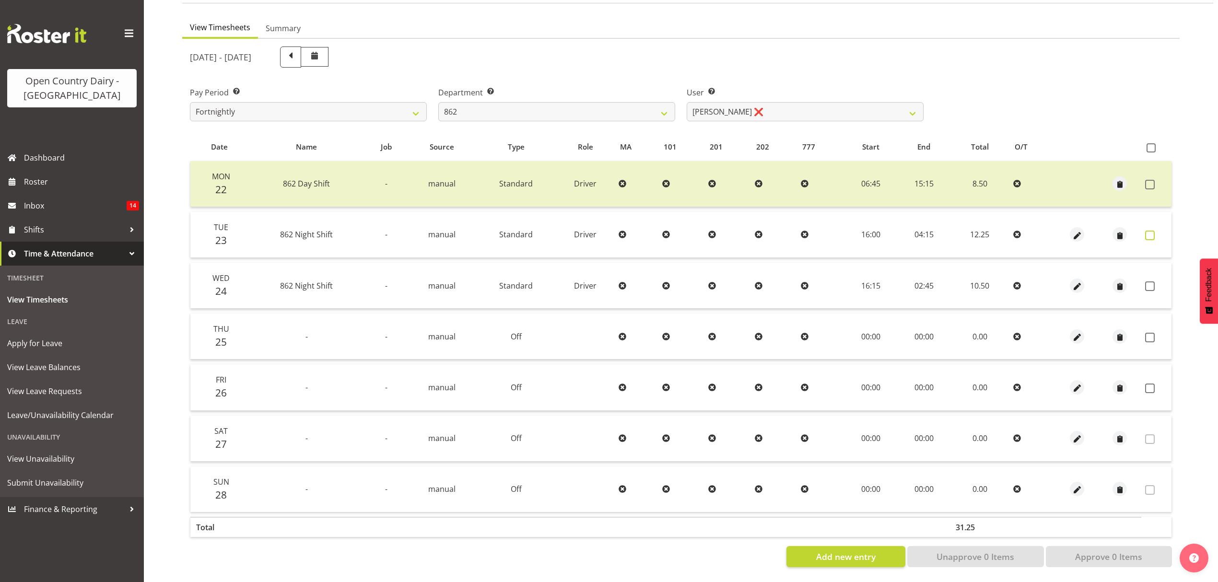
click at [1148, 231] on span at bounding box center [1150, 236] width 10 height 10
checkbox input "true"
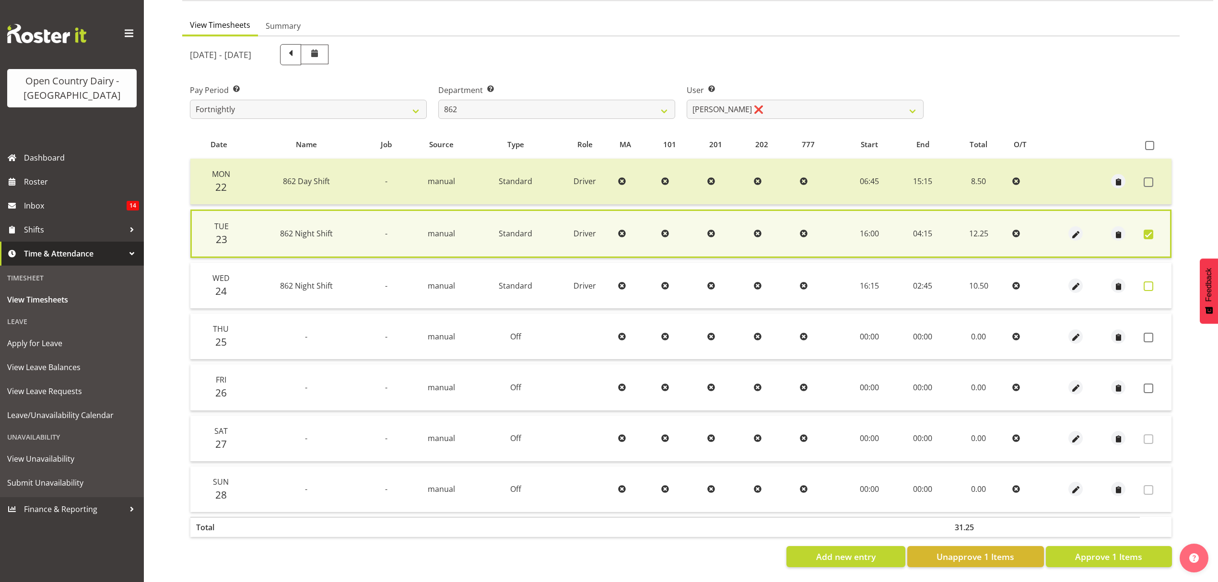
click at [1152, 281] on span at bounding box center [1148, 286] width 10 height 10
checkbox input "true"
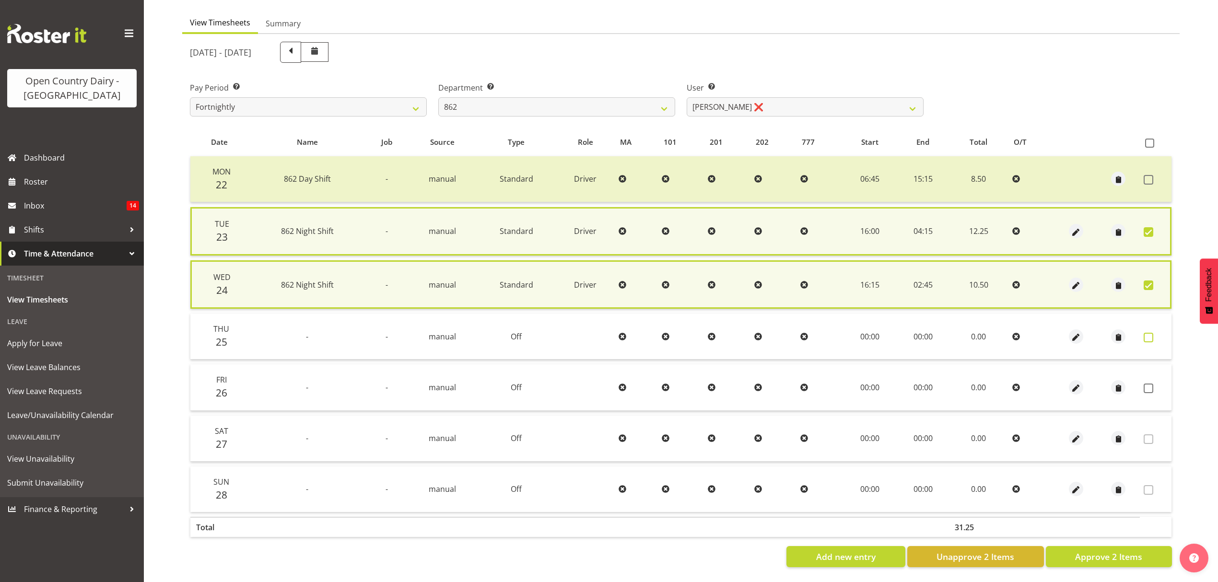
drag, startPoint x: 1143, startPoint y: 332, endPoint x: 1146, endPoint y: 338, distance: 6.7
click at [1144, 333] on span at bounding box center [1148, 338] width 10 height 10
checkbox input "true"
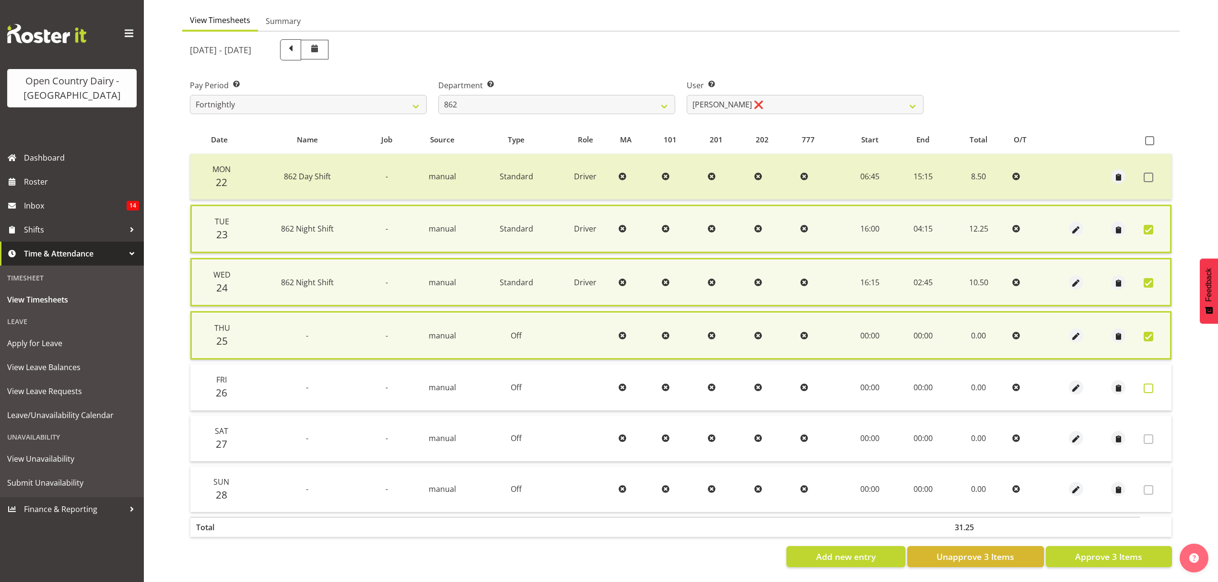
click at [1151, 383] on span at bounding box center [1148, 388] width 10 height 10
checkbox input "true"
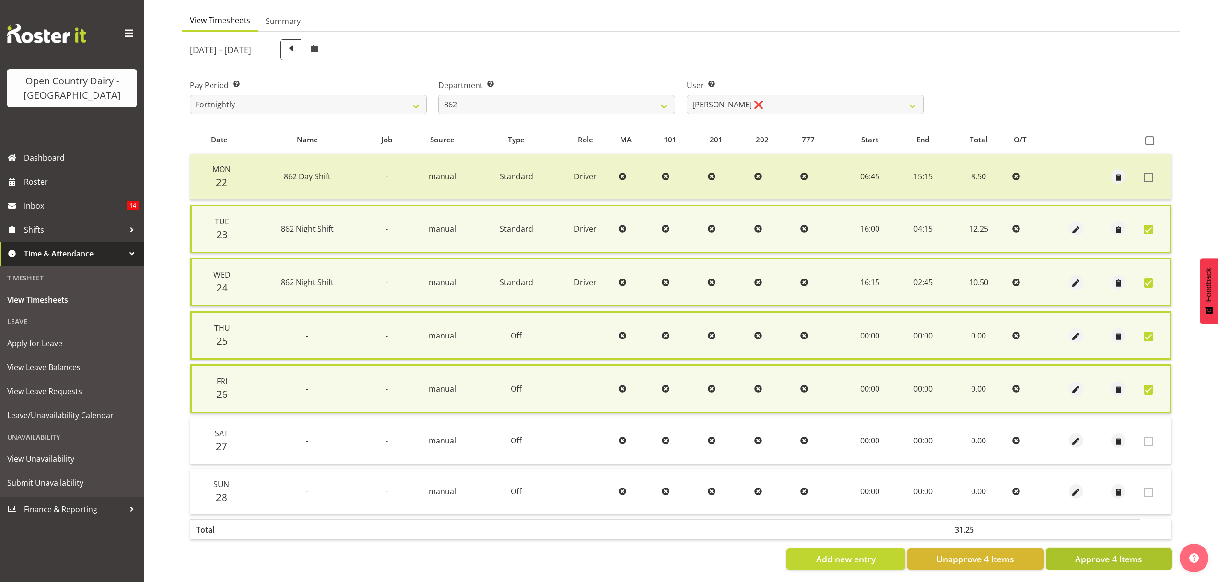
click at [1095, 558] on span "Approve 4 Items" at bounding box center [1108, 559] width 67 height 12
checkbox input "false"
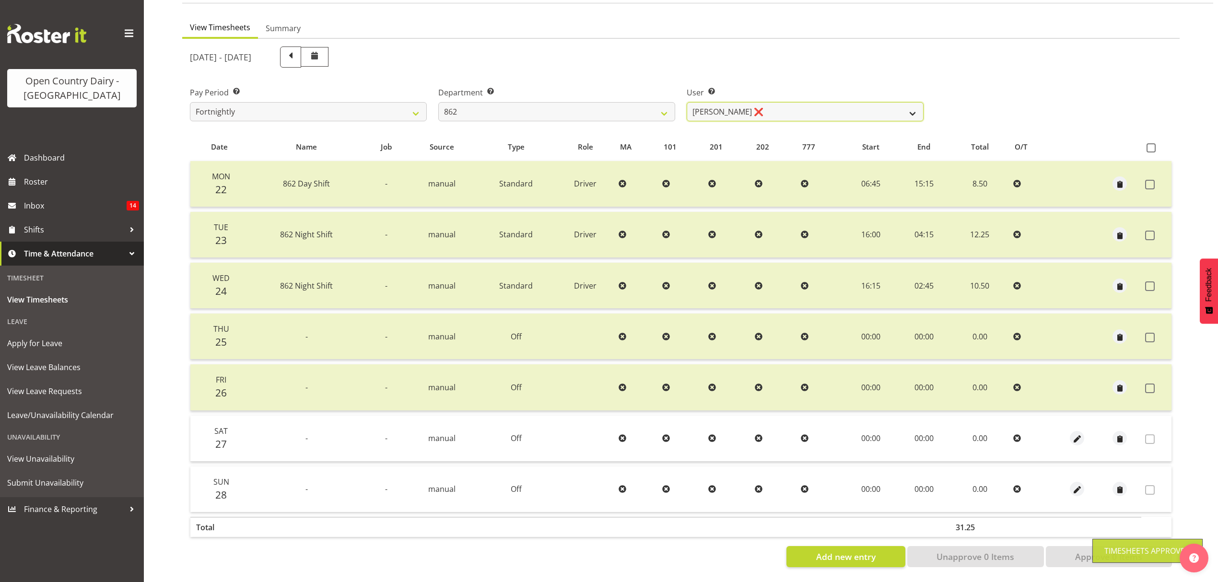
click at [901, 102] on select "Bennie (David) Smith ❌ Colin Schwarz ❌ Forbes O'Reilly ❌ Tracy Inder ❌" at bounding box center [804, 111] width 237 height 19
select select "10208"
click at [686, 102] on select "Bennie (David) Smith ❌ Colin Schwarz ❌ Forbes O'Reilly ❌ Tracy Inder ❌" at bounding box center [804, 111] width 237 height 19
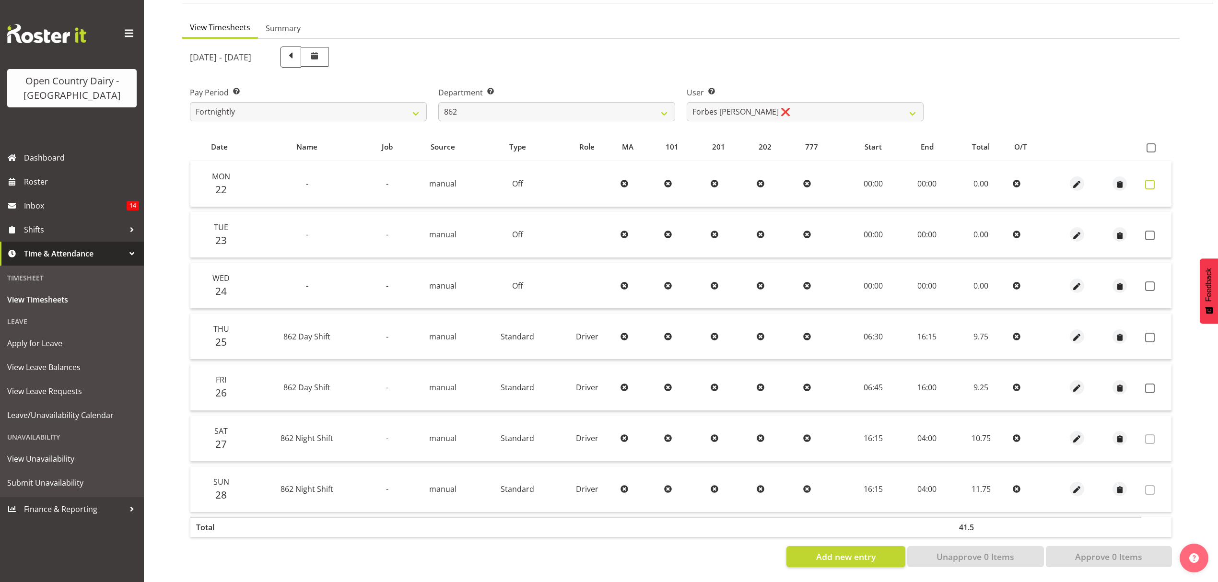
click at [1151, 180] on span at bounding box center [1150, 185] width 10 height 10
checkbox input "true"
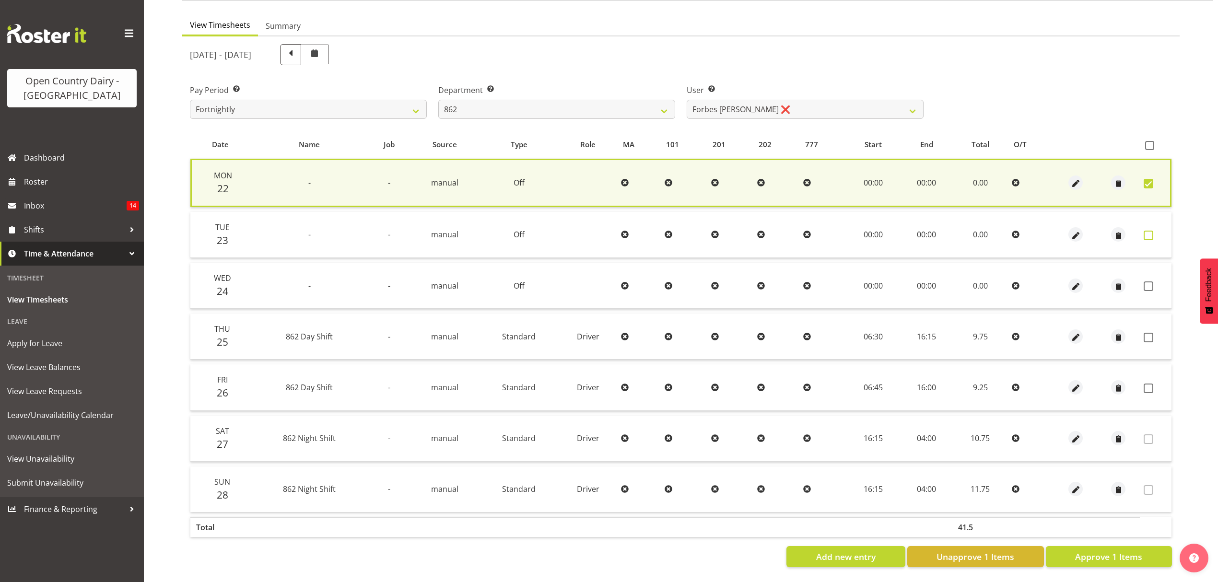
click at [1151, 231] on span at bounding box center [1148, 236] width 10 height 10
checkbox input "true"
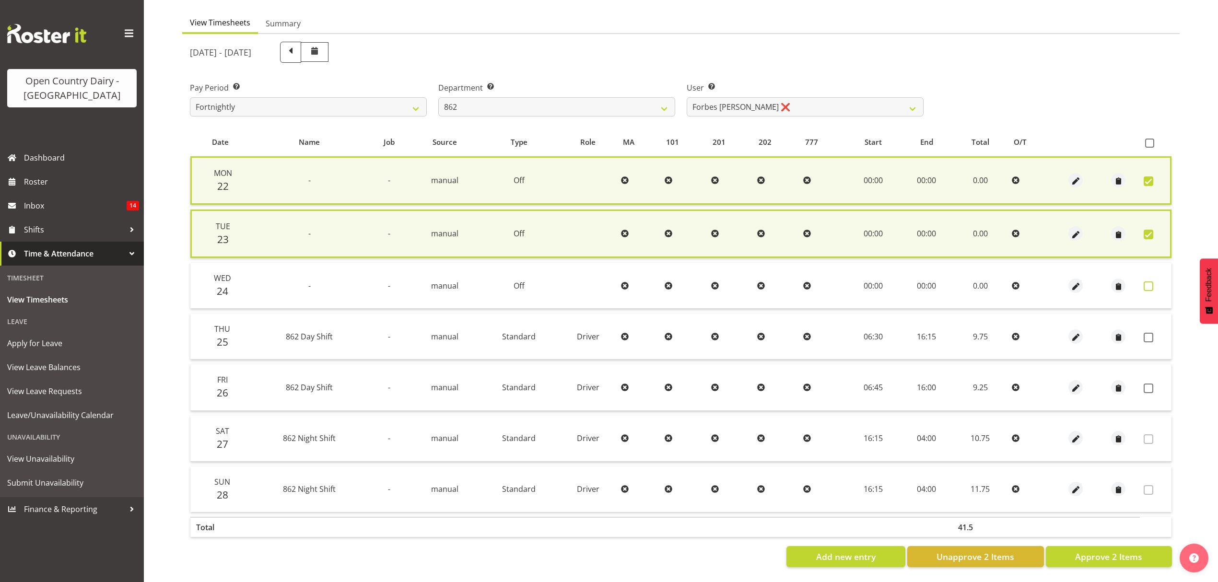
click at [1150, 282] on span at bounding box center [1148, 286] width 10 height 10
checkbox input "true"
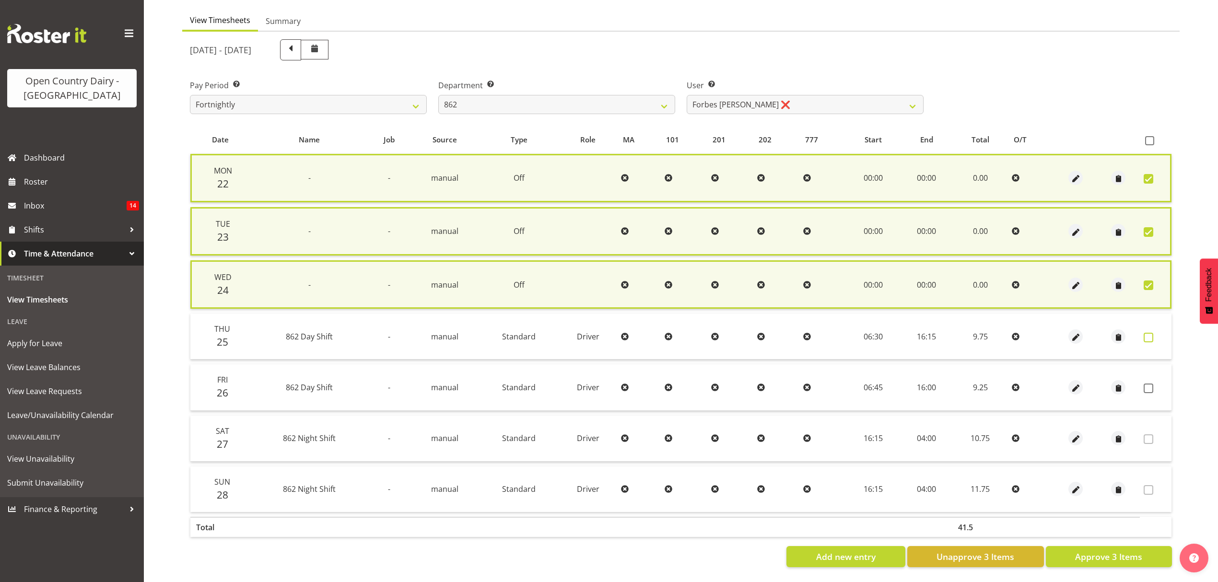
click at [1143, 336] on span at bounding box center [1148, 338] width 10 height 10
checkbox input "true"
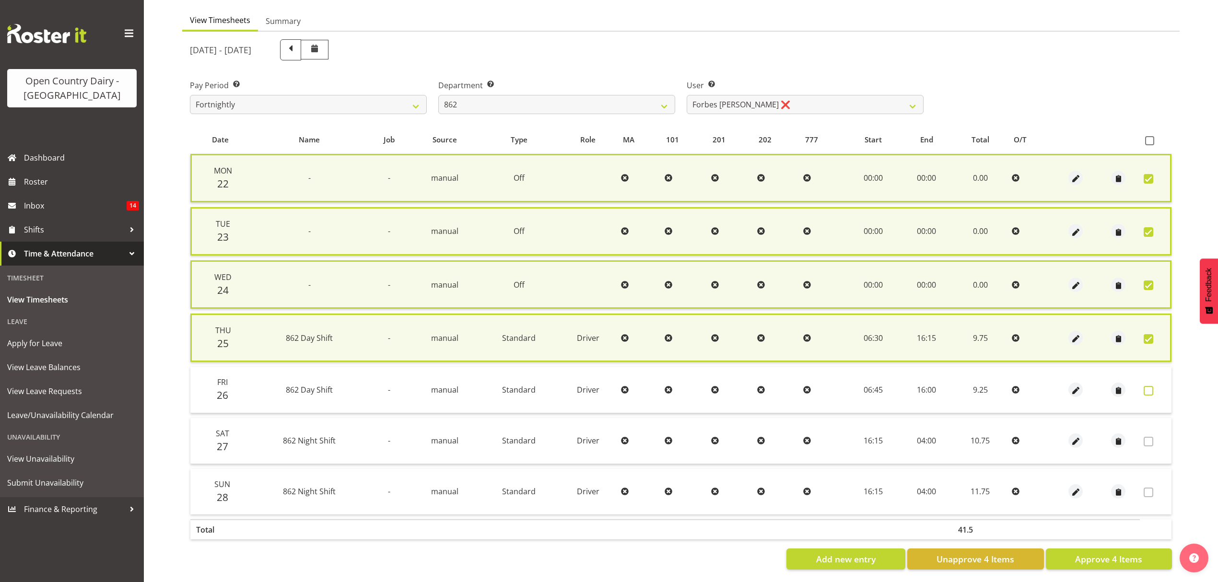
click at [1145, 386] on span at bounding box center [1148, 391] width 10 height 10
checkbox input "true"
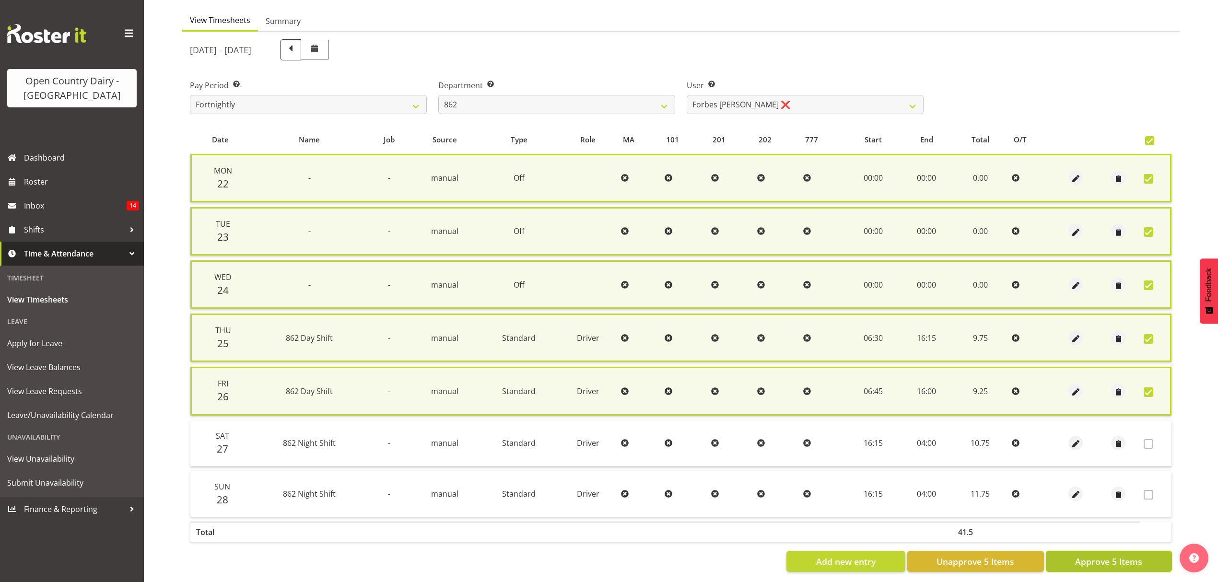
click at [1120, 562] on span "Approve 5 Items" at bounding box center [1108, 561] width 67 height 12
checkbox input "false"
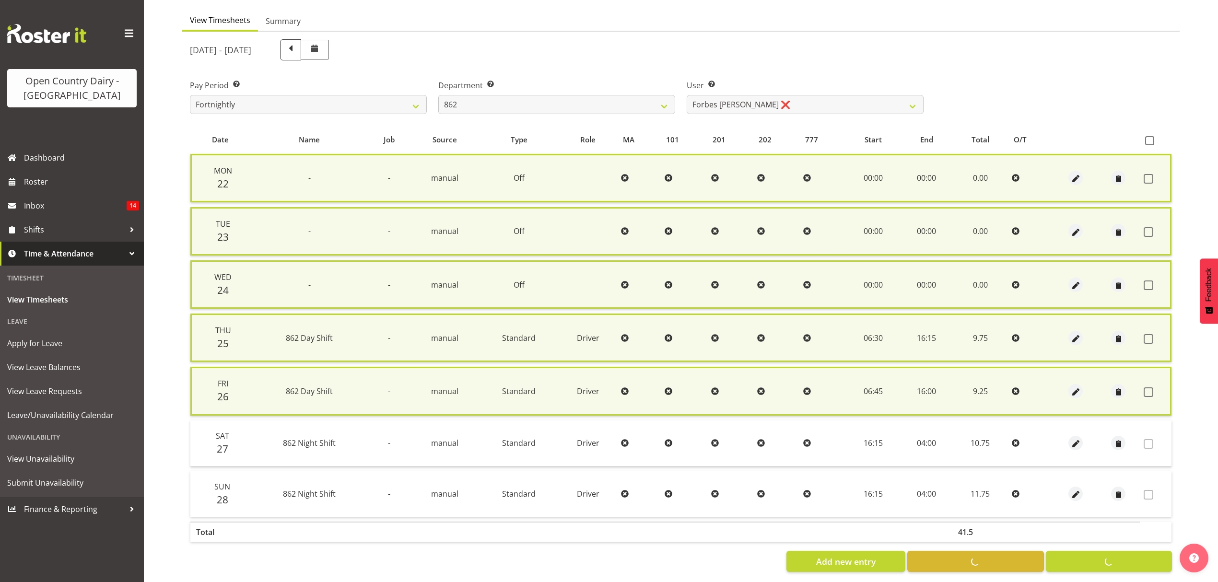
checkbox input "false"
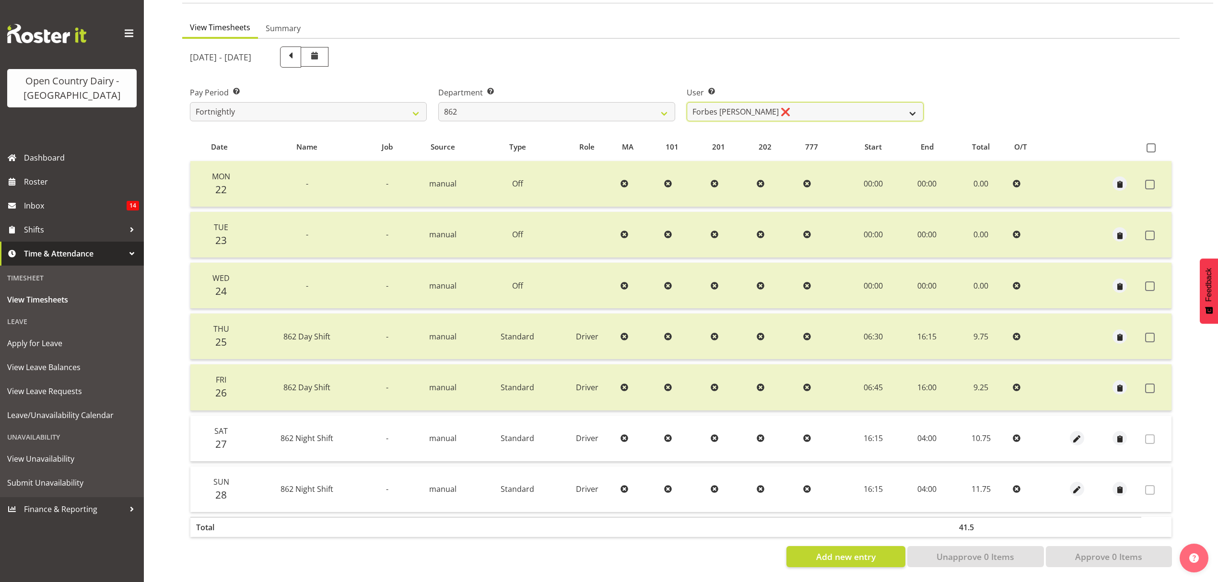
click at [913, 102] on select "Bennie (David) Smith ❌ Colin Schwarz ❌ Forbes O'Reilly ❌ Tracy Inder ❌" at bounding box center [804, 111] width 237 height 19
select select "11000"
click at [686, 102] on select "Bennie (David) Smith ❌ Colin Schwarz ❌ Forbes O'Reilly ❌ Tracy Inder ❌" at bounding box center [804, 111] width 237 height 19
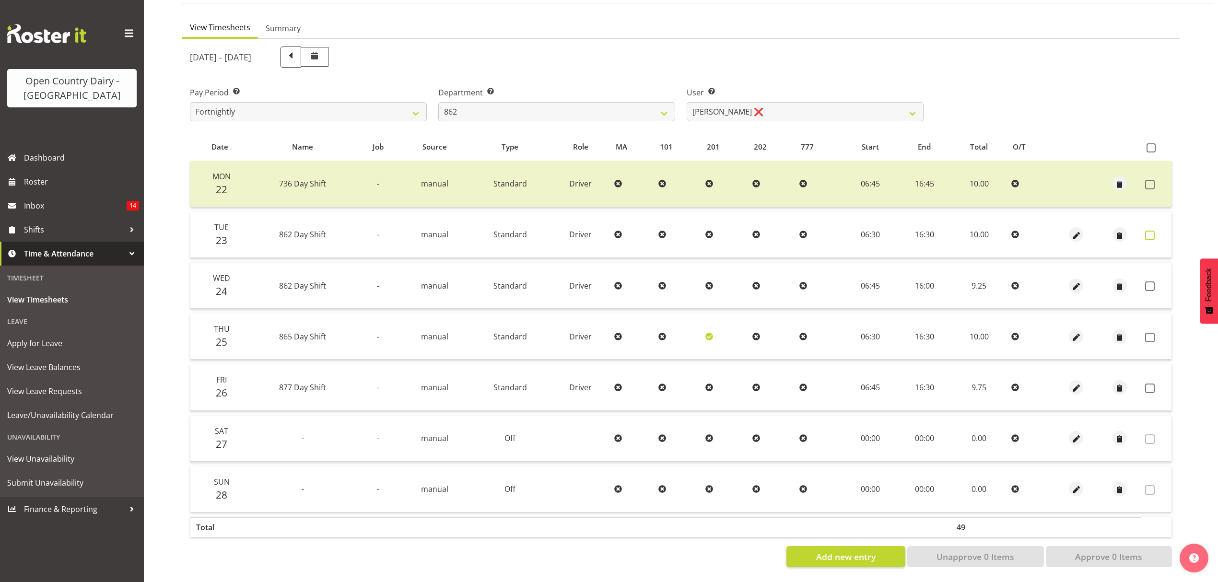
click at [1152, 231] on span at bounding box center [1150, 236] width 10 height 10
checkbox input "true"
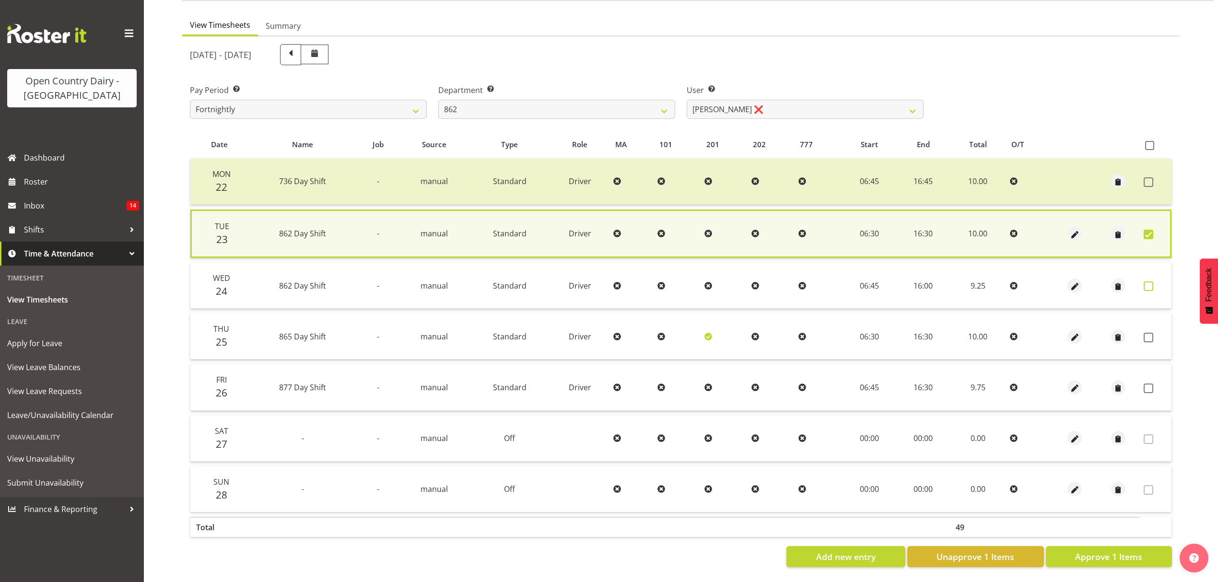
click at [1147, 281] on span at bounding box center [1148, 286] width 10 height 10
checkbox input "true"
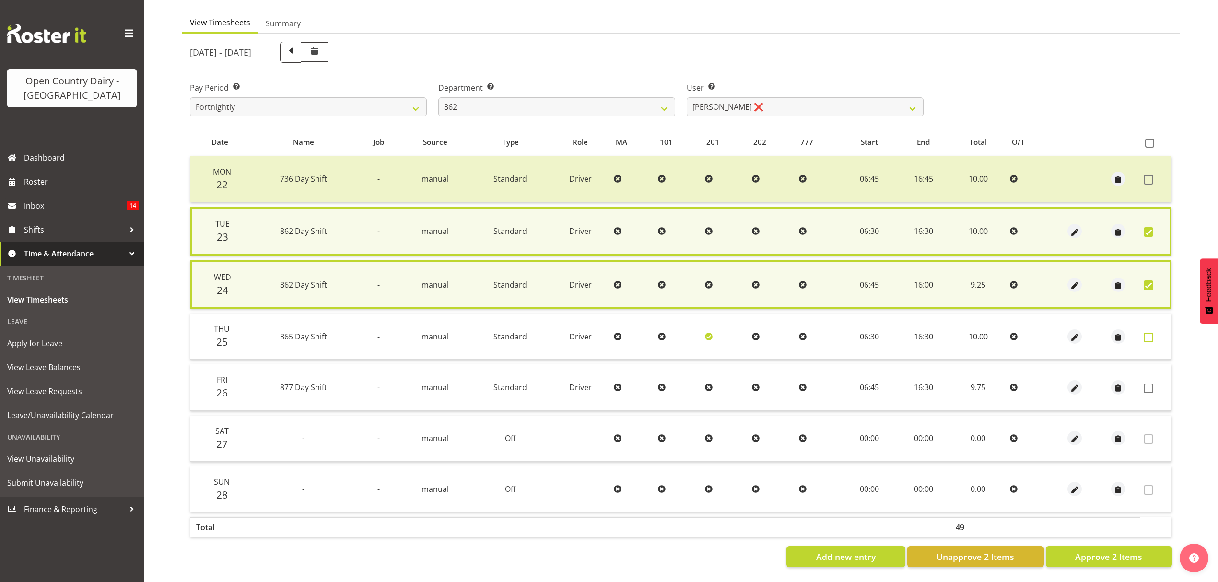
click at [1149, 336] on span at bounding box center [1148, 338] width 10 height 10
checkbox input "true"
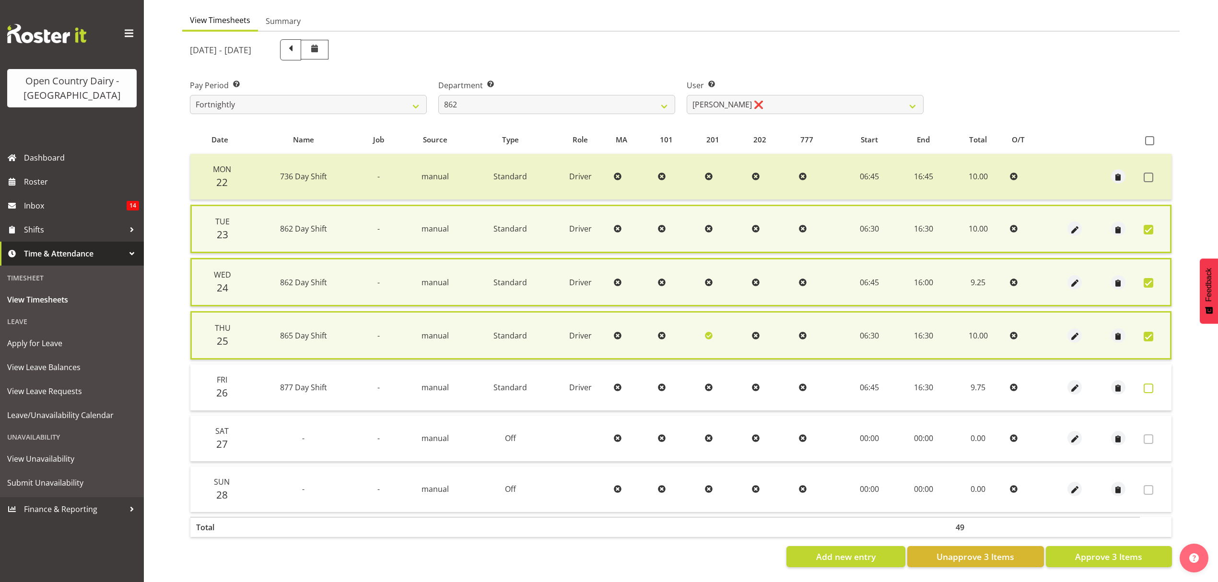
click at [1144, 383] on span at bounding box center [1148, 388] width 10 height 10
checkbox input "true"
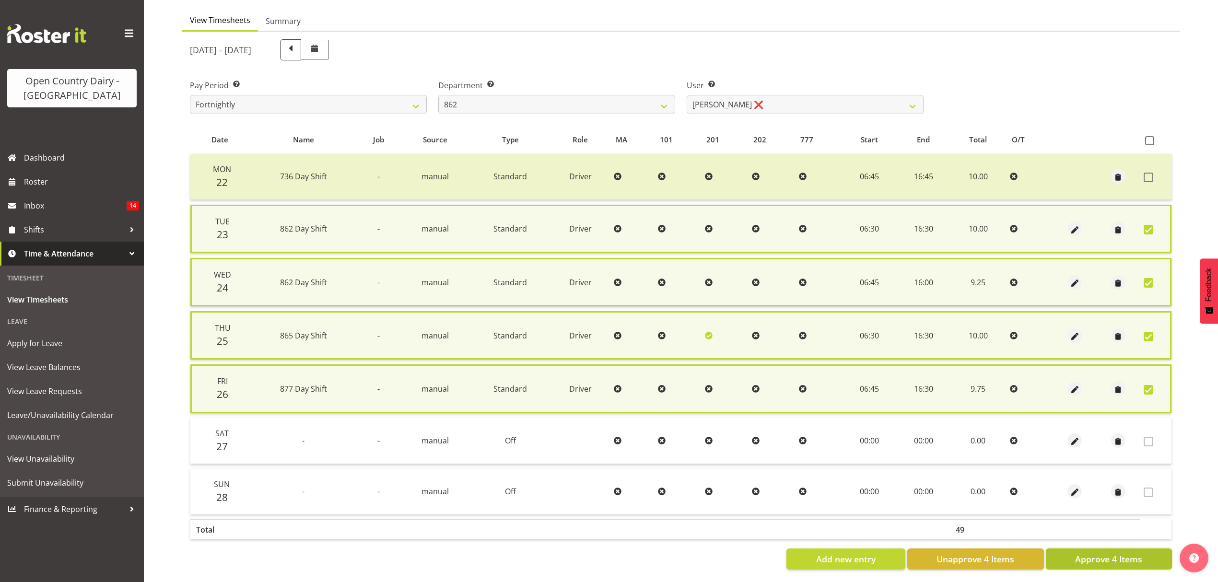
click at [1098, 555] on span "Approve 4 Items" at bounding box center [1108, 559] width 67 height 12
checkbox input "false"
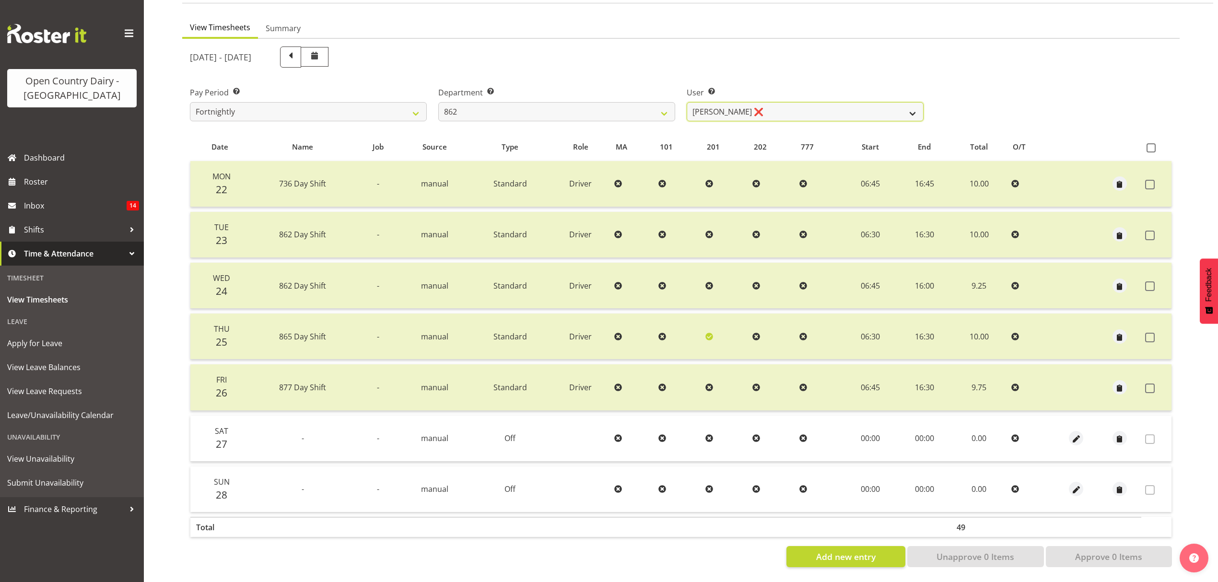
drag, startPoint x: 915, startPoint y: 96, endPoint x: 913, endPoint y: 107, distance: 11.1
click at [915, 102] on select "Bennie (David) Smith ❌ Colin Schwarz ❌ Forbes O'Reilly ❌ Tracy Inder ❌" at bounding box center [804, 111] width 237 height 19
click at [657, 104] on select "734 735 736 737 738 739 851 853 854 855 856 858 861 862 865 867-9032 868 869 87…" at bounding box center [556, 111] width 237 height 19
click at [438, 102] on select "734 735 736 737 738 739 851 853 854 855 856 858 861 862 865 867-9032 868 869 87…" at bounding box center [556, 111] width 237 height 19
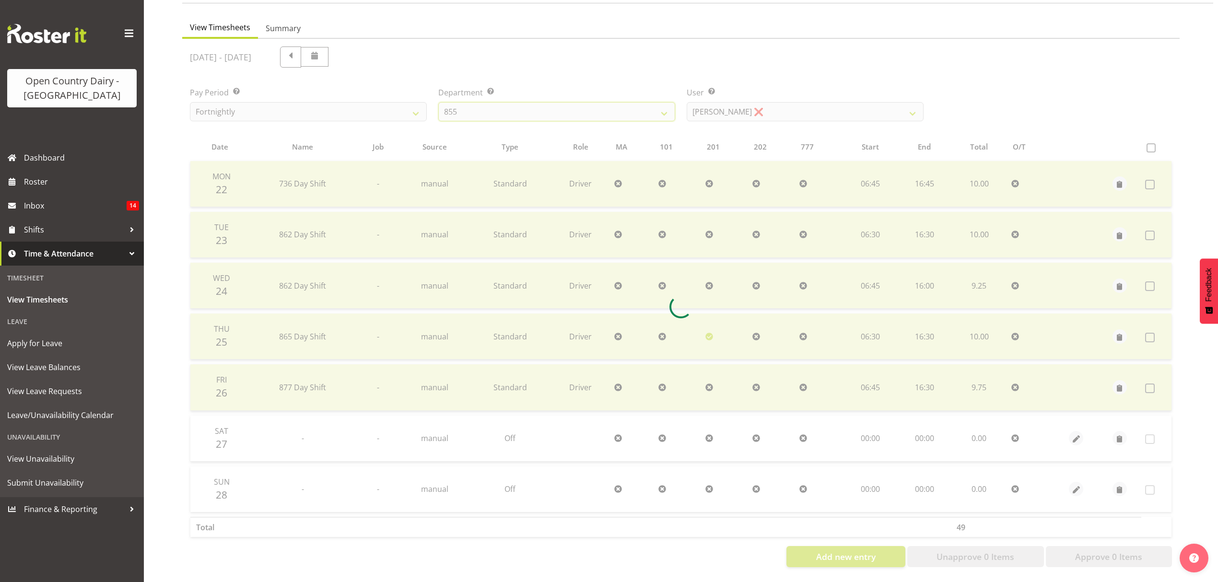
scroll to position [34, 0]
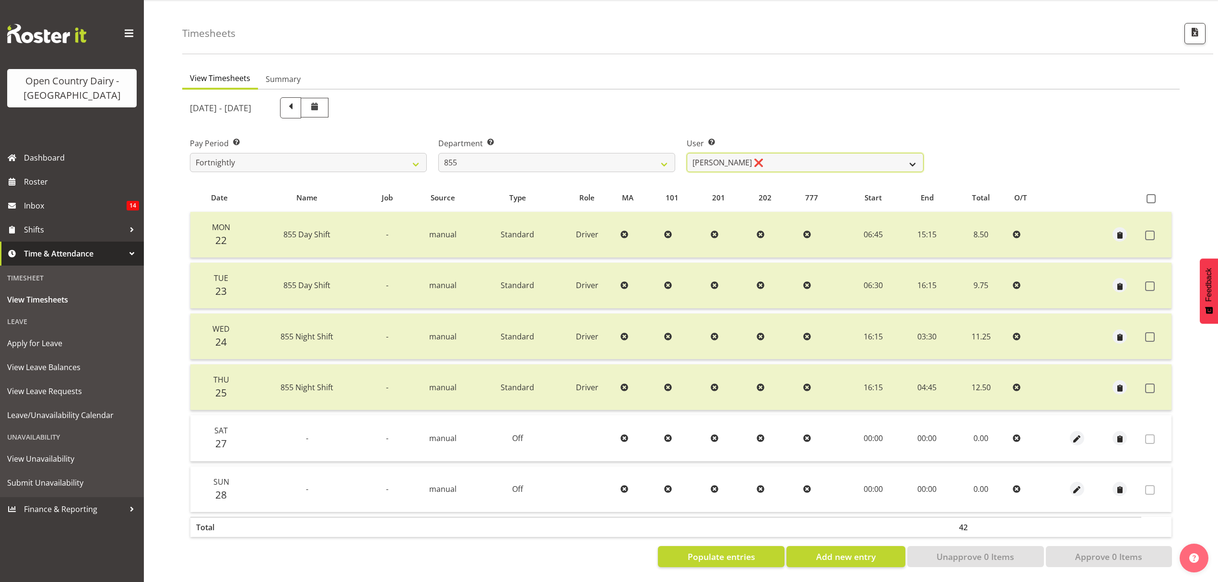
click at [824, 153] on select "Leon Harrison ❌ Nathan Vincent ❌ Wayne Jukes ❌" at bounding box center [804, 162] width 237 height 19
click at [648, 153] on select "734 735 736 737 738 739 851 853 854 855 856 858 861 862 865 867-9032 868 869 87…" at bounding box center [556, 162] width 237 height 19
select select "676"
click at [438, 153] on select "734 735 736 737 738 739 851 853 854 855 856 858 861 862 865 867-9032 868 869 87…" at bounding box center [556, 162] width 237 height 19
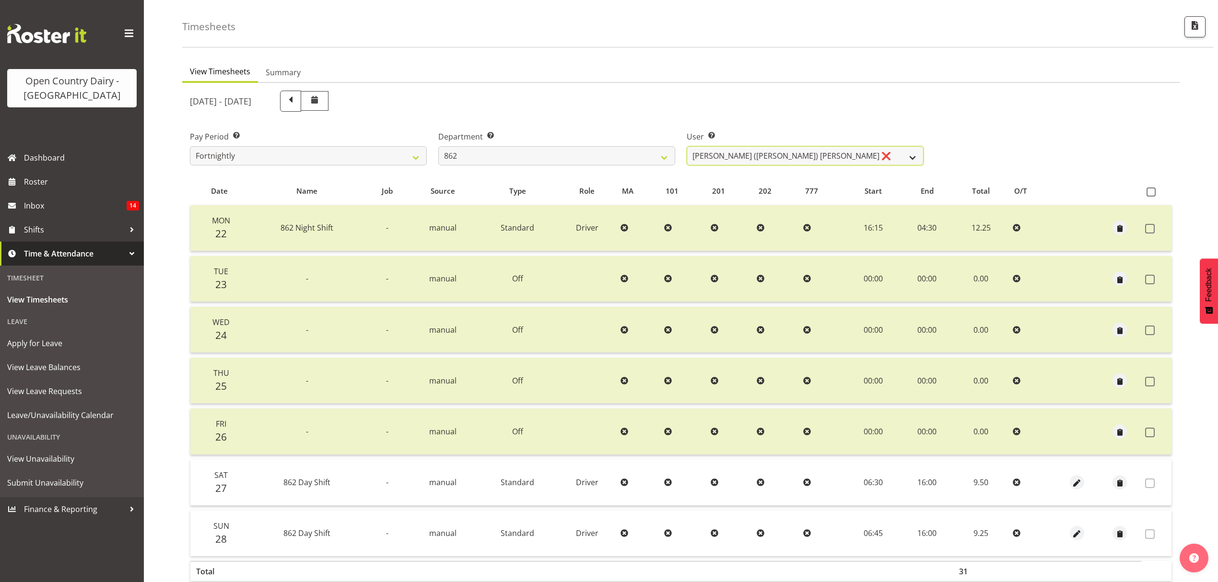
click at [871, 160] on select "Bennie (David) Smith ❌ Colin Schwarz ❌ Forbes O'Reilly ❌ Tracy Inder ❌" at bounding box center [804, 155] width 237 height 19
select select "11000"
click at [686, 146] on select "Bennie (David) Smith ❌ Colin Schwarz ❌ Forbes O'Reilly ❌ Tracy Inder ❌" at bounding box center [804, 155] width 237 height 19
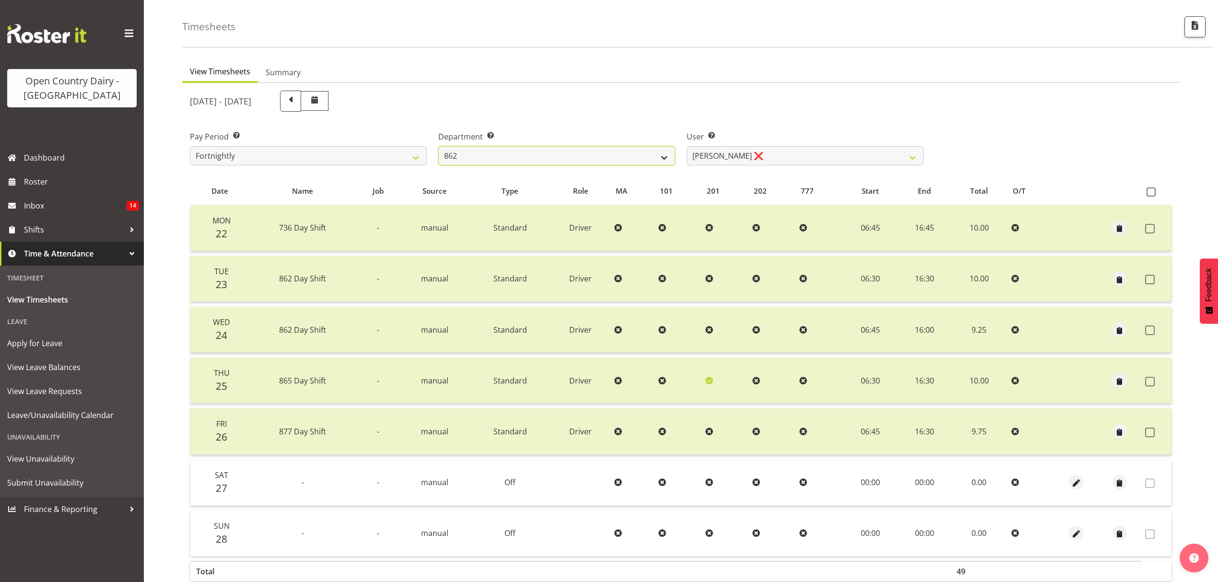
click at [662, 156] on select "734 735 736 737 738 739 851 853 854 855 856 858 861 862 865 867-9032 868 869 87…" at bounding box center [556, 155] width 237 height 19
select select "678"
click at [438, 146] on select "734 735 736 737 738 739 851 853 854 855 856 858 861 862 865 867-9032 868 869 87…" at bounding box center [556, 155] width 237 height 19
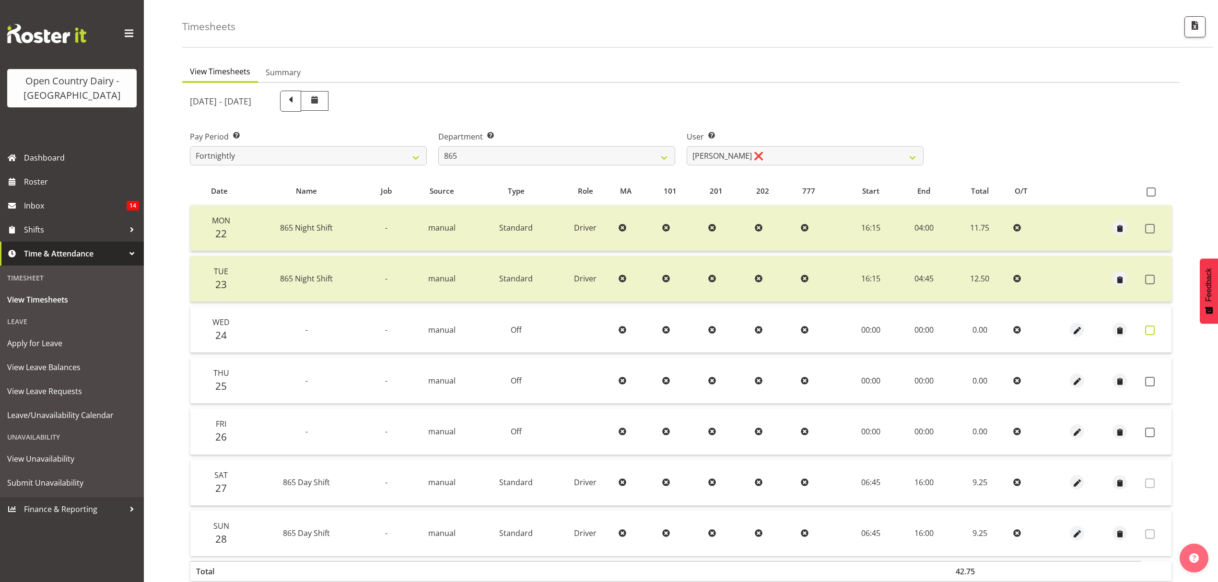
click at [1149, 332] on span at bounding box center [1150, 330] width 10 height 10
checkbox input "true"
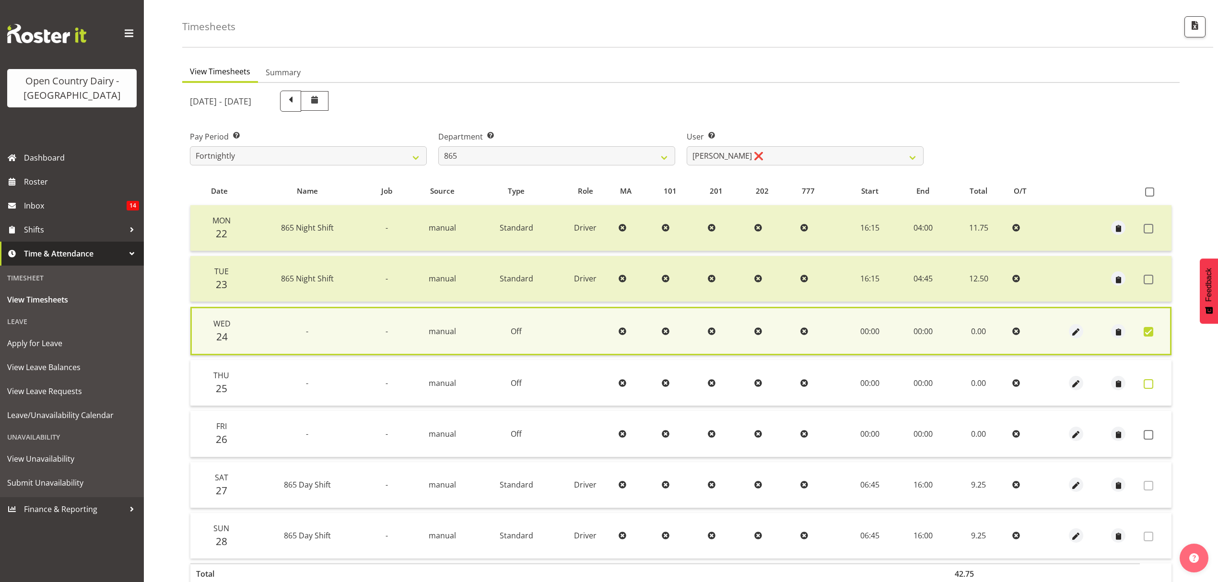
drag, startPoint x: 1152, startPoint y: 382, endPoint x: 1153, endPoint y: 387, distance: 5.3
click at [1153, 383] on label at bounding box center [1150, 384] width 15 height 10
checkbox input "true"
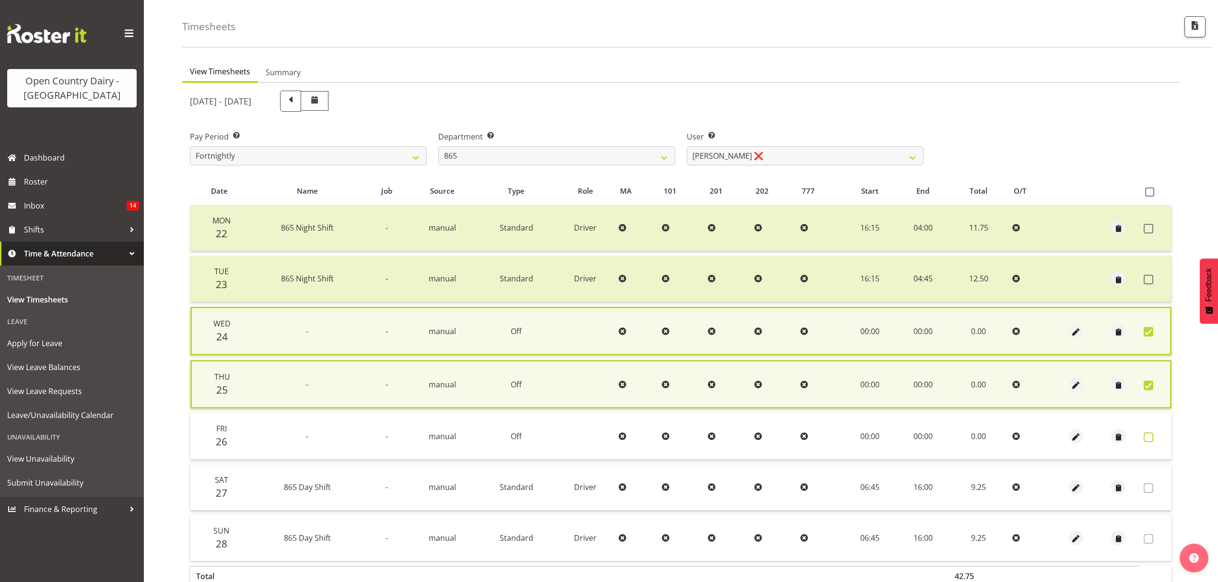
click at [1153, 434] on label at bounding box center [1150, 437] width 15 height 10
checkbox input "true"
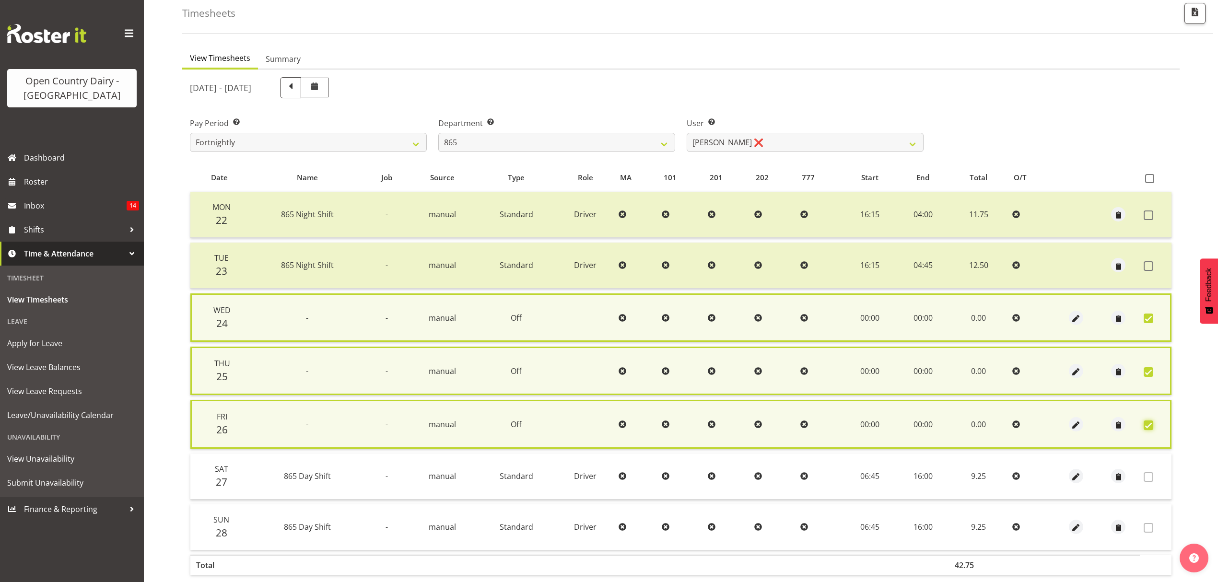
scroll to position [91, 0]
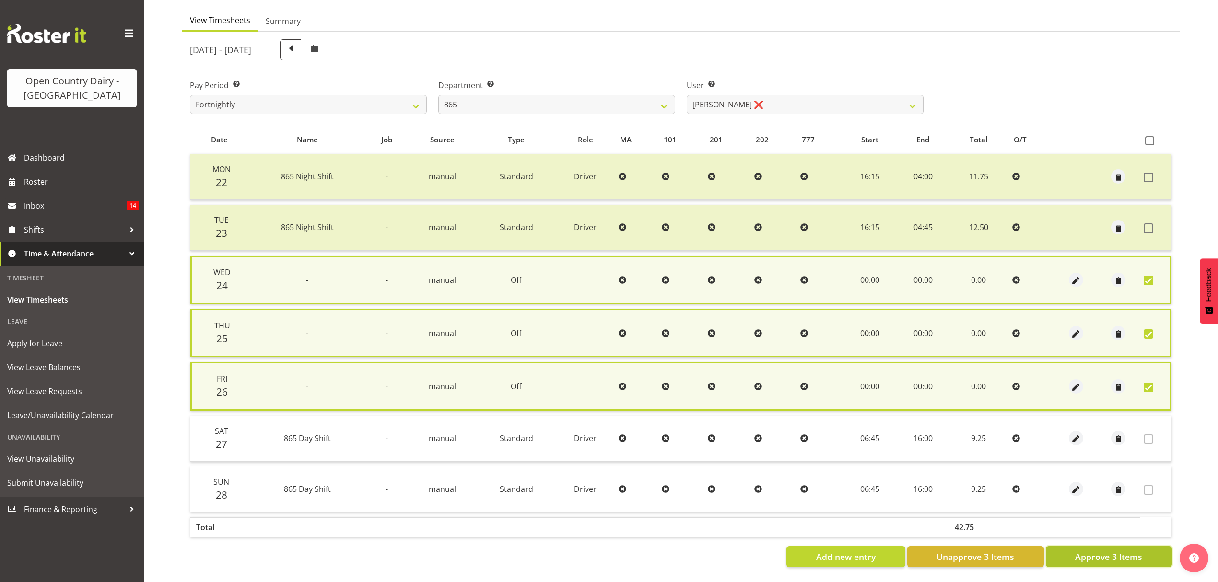
click at [1117, 550] on span "Approve 3 Items" at bounding box center [1108, 556] width 67 height 12
checkbox input "false"
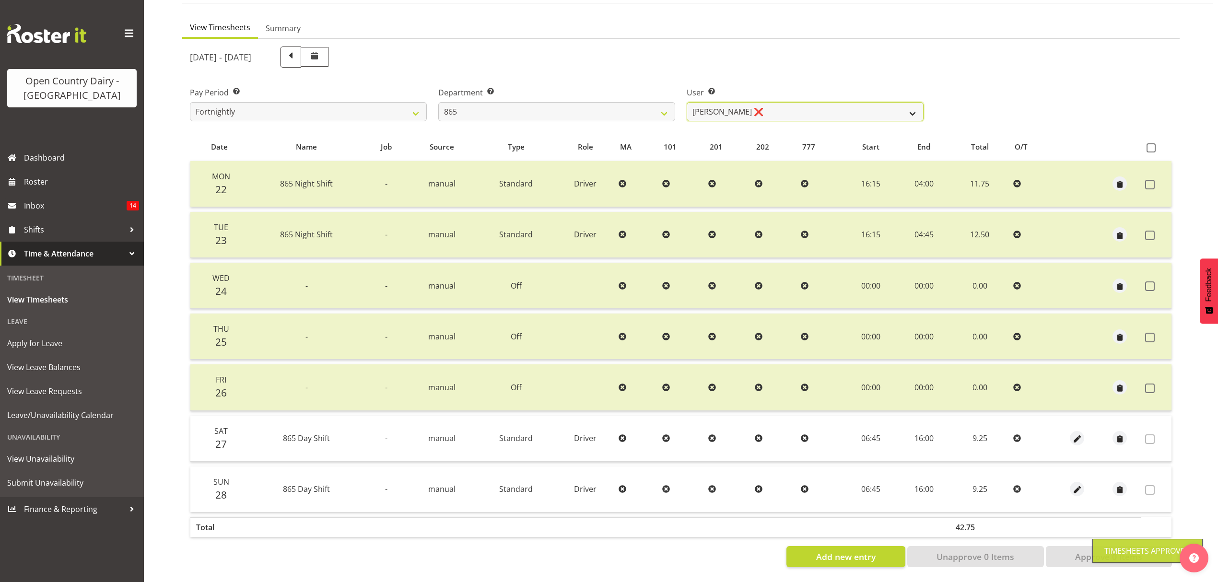
click at [915, 104] on select "Flavio Ferraz ❌ George Courtney ❌ Steffan Kennard ❌" at bounding box center [804, 111] width 237 height 19
select select "7487"
click at [686, 102] on select "Flavio Ferraz ❌ George Courtney ❌ Steffan Kennard ❌" at bounding box center [804, 111] width 237 height 19
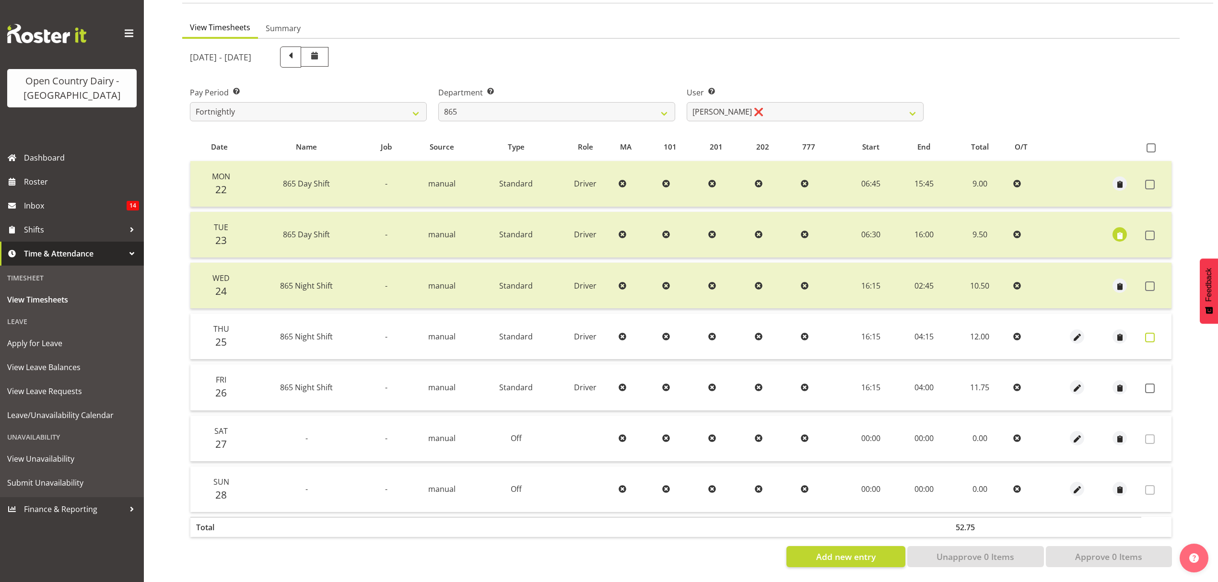
click at [1149, 333] on span at bounding box center [1150, 338] width 10 height 10
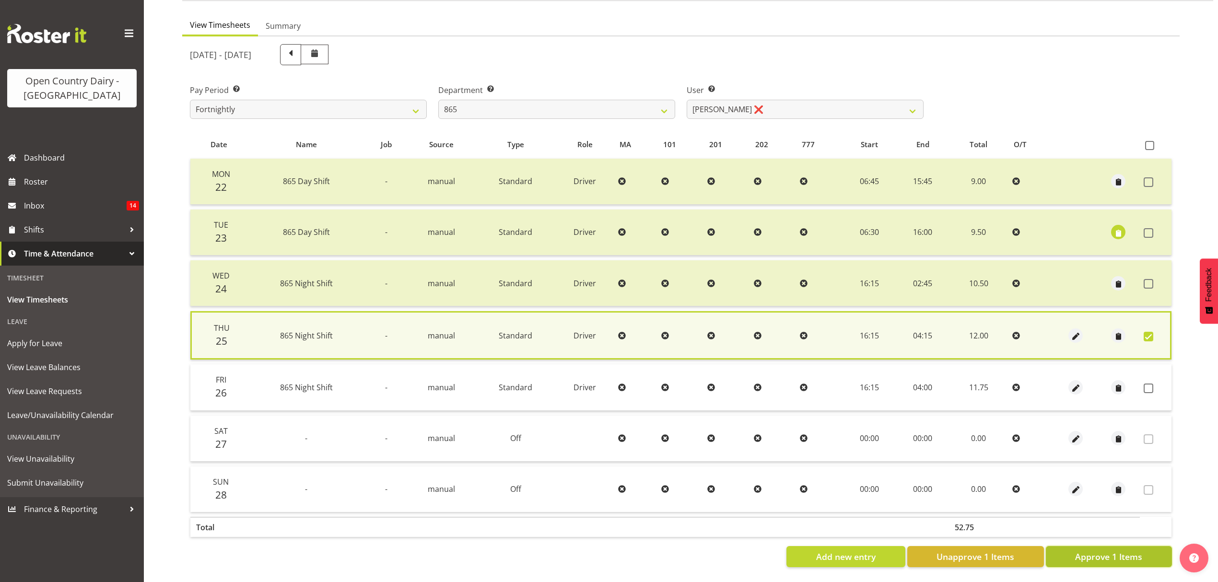
click at [1112, 554] on span "Approve 1 Items" at bounding box center [1108, 556] width 67 height 12
checkbox input "false"
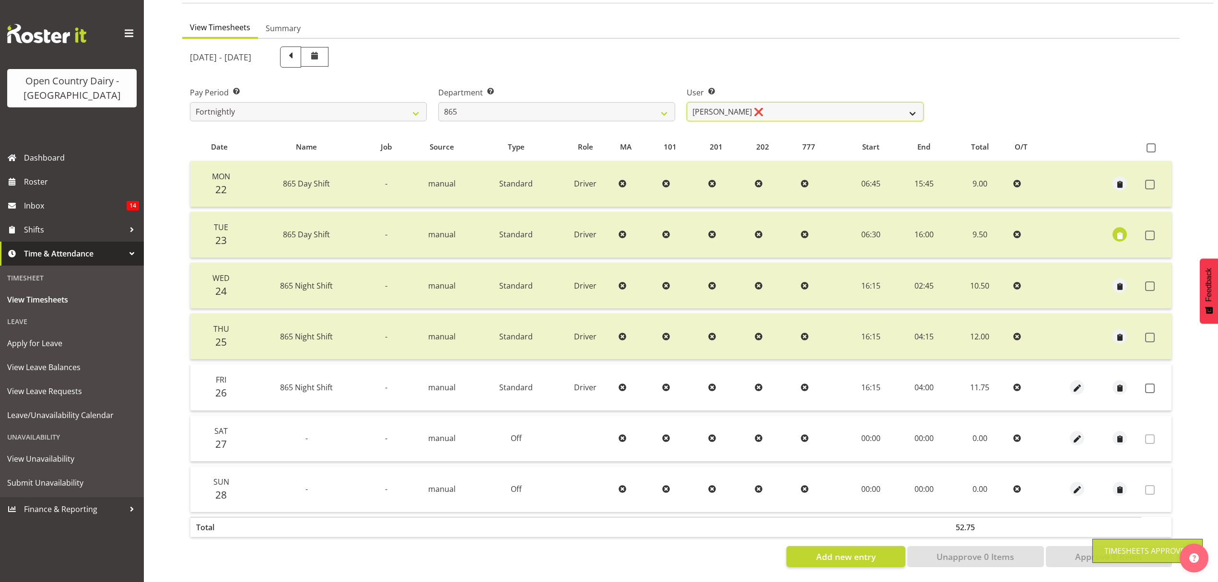
click at [911, 102] on select "Flavio Ferraz ❌ George Courtney ❌ Steffan Kennard ❌" at bounding box center [804, 111] width 237 height 19
select select "9760"
click at [686, 102] on select "Flavio Ferraz ❌ George Courtney ❌ Steffan Kennard ❌" at bounding box center [804, 111] width 237 height 19
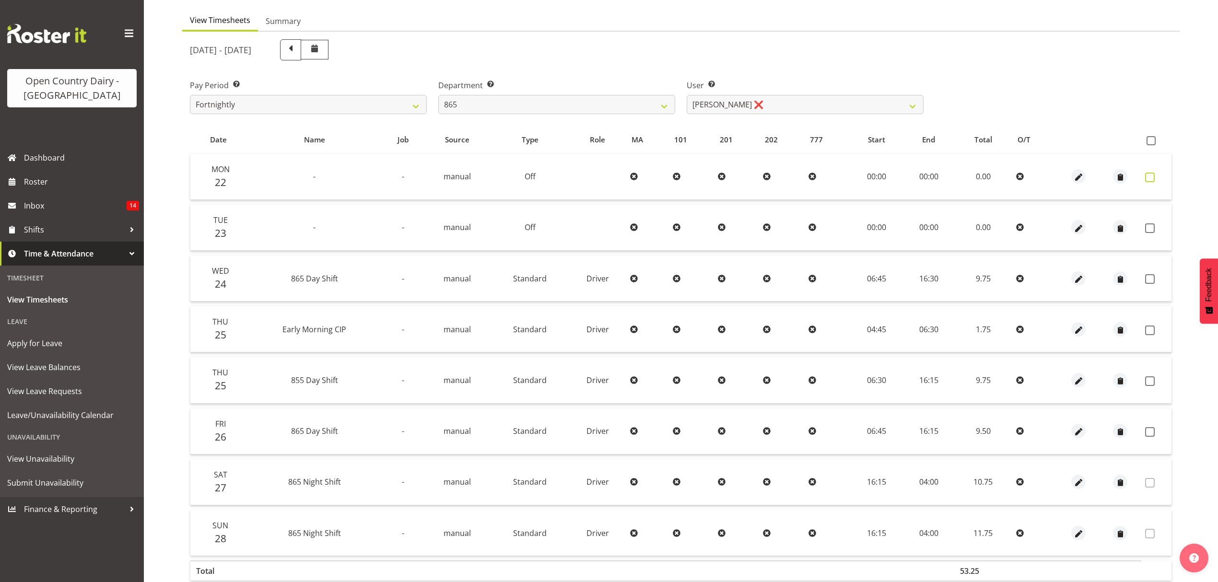
click at [1155, 175] on label at bounding box center [1152, 178] width 15 height 10
checkbox input "true"
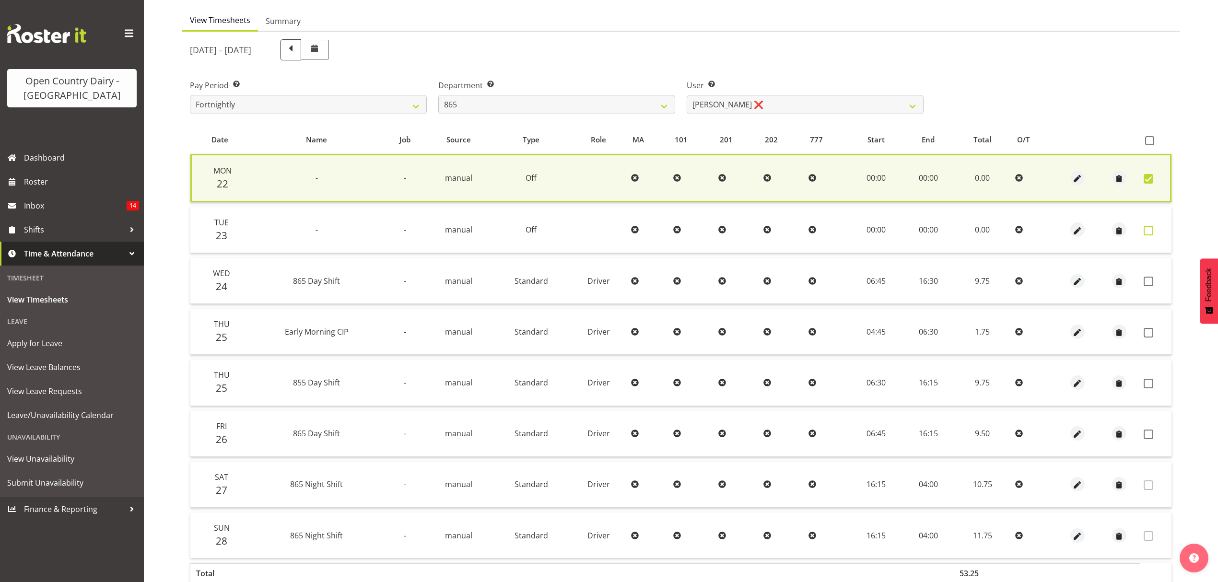
click at [1149, 231] on span at bounding box center [1148, 231] width 10 height 10
checkbox input "true"
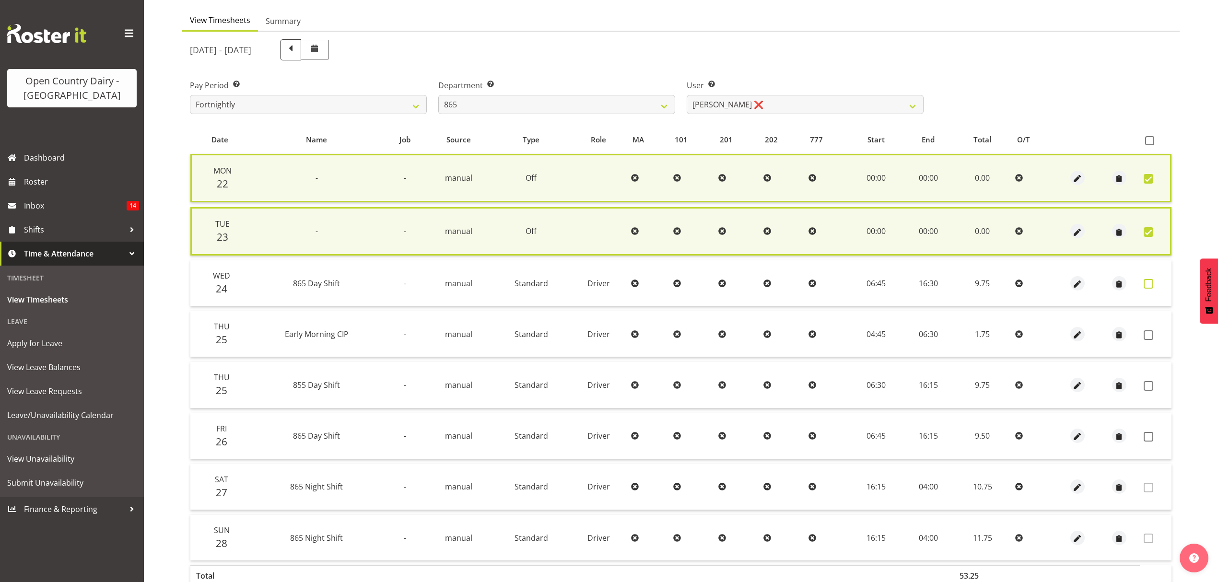
click at [1149, 281] on span at bounding box center [1148, 284] width 10 height 10
checkbox input "true"
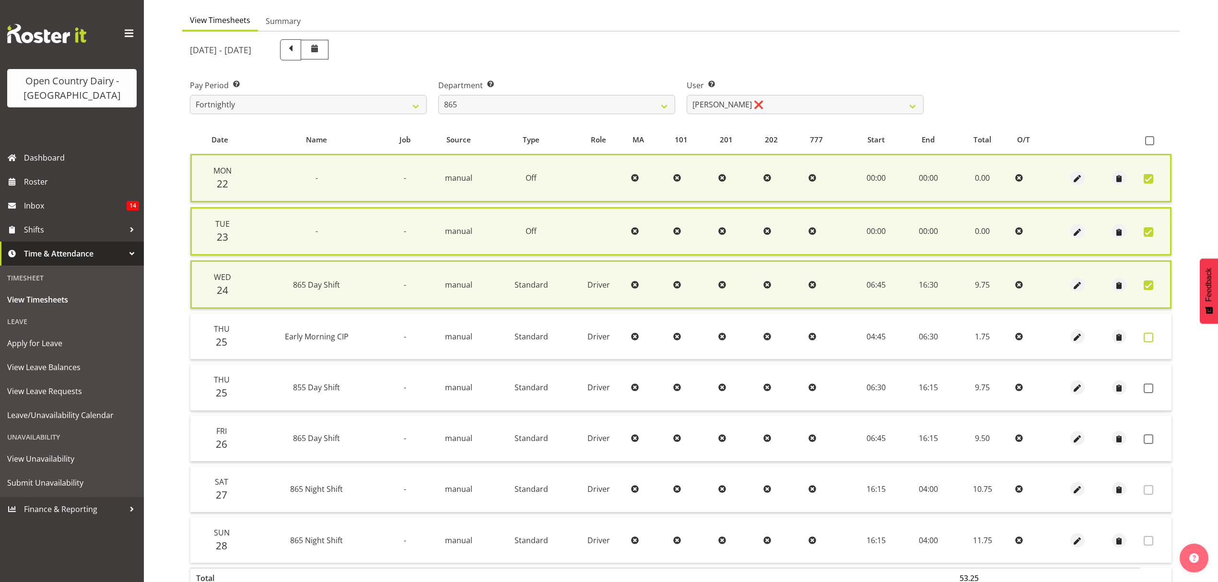
click at [1149, 338] on span at bounding box center [1148, 338] width 10 height 10
checkbox input "true"
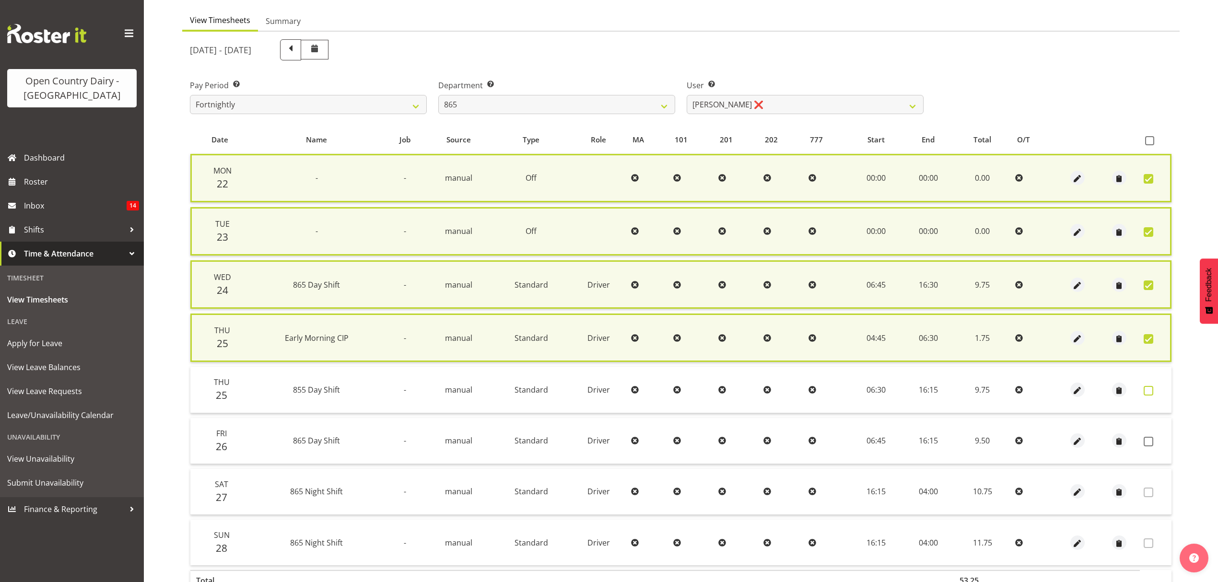
click at [1147, 387] on span at bounding box center [1148, 391] width 10 height 10
checkbox input "true"
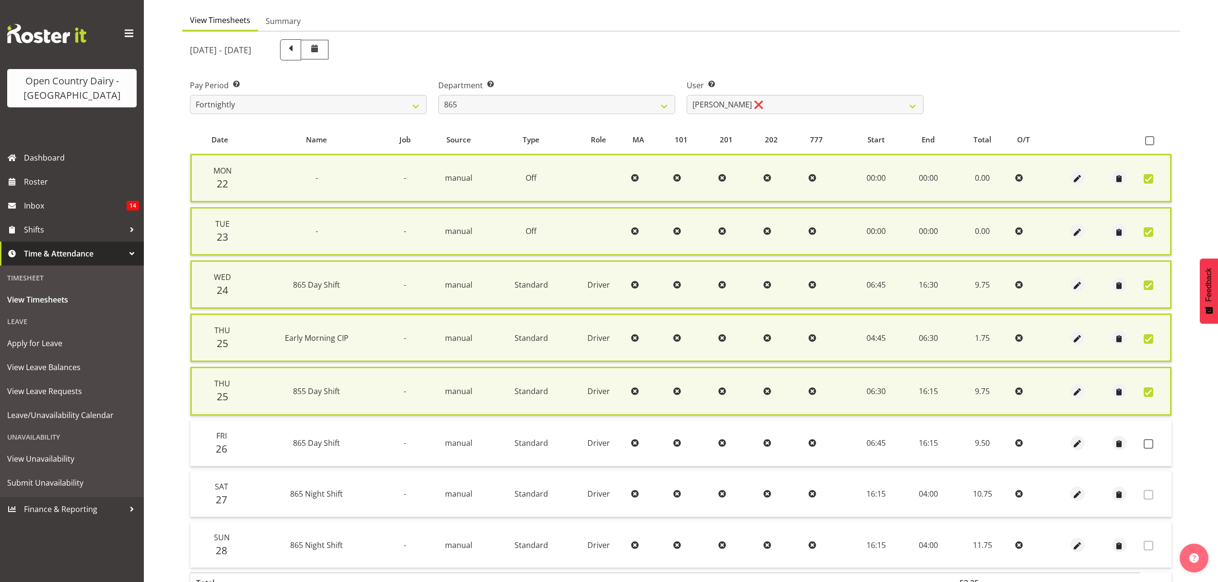
click at [1151, 336] on span at bounding box center [1148, 339] width 10 height 10
checkbox input "false"
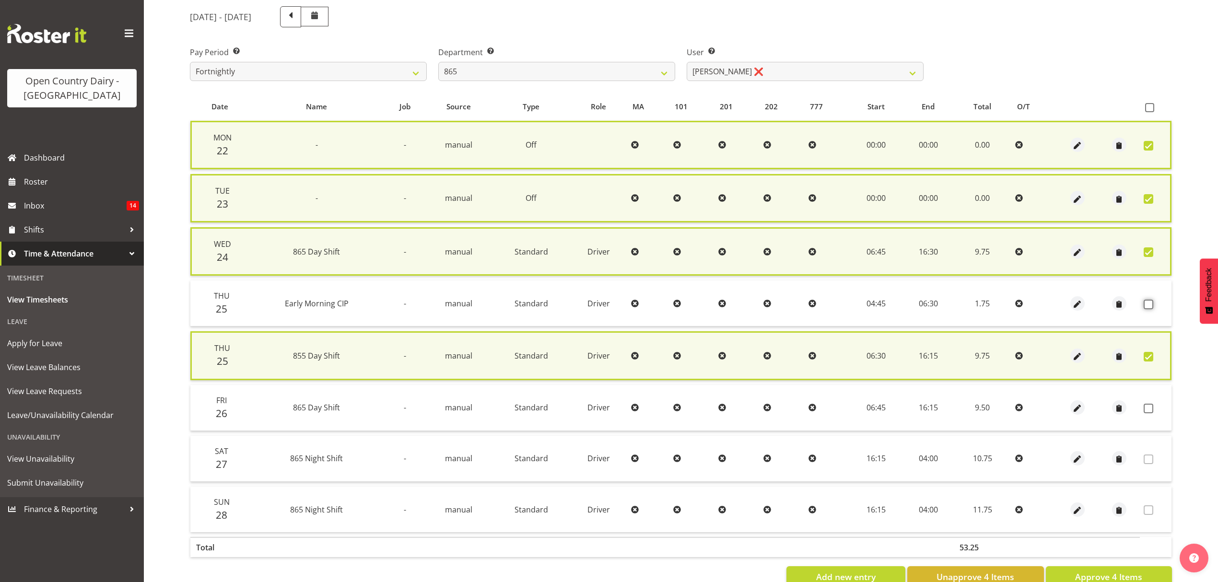
scroll to position [143, 0]
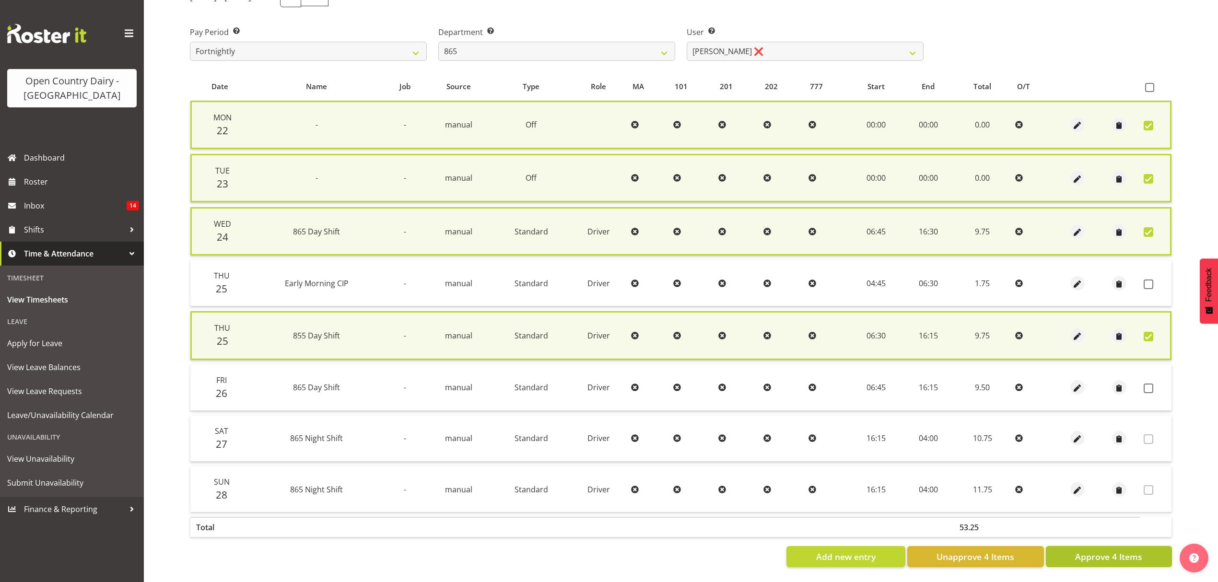
click at [1105, 550] on span "Approve 4 Items" at bounding box center [1108, 556] width 67 height 12
checkbox input "false"
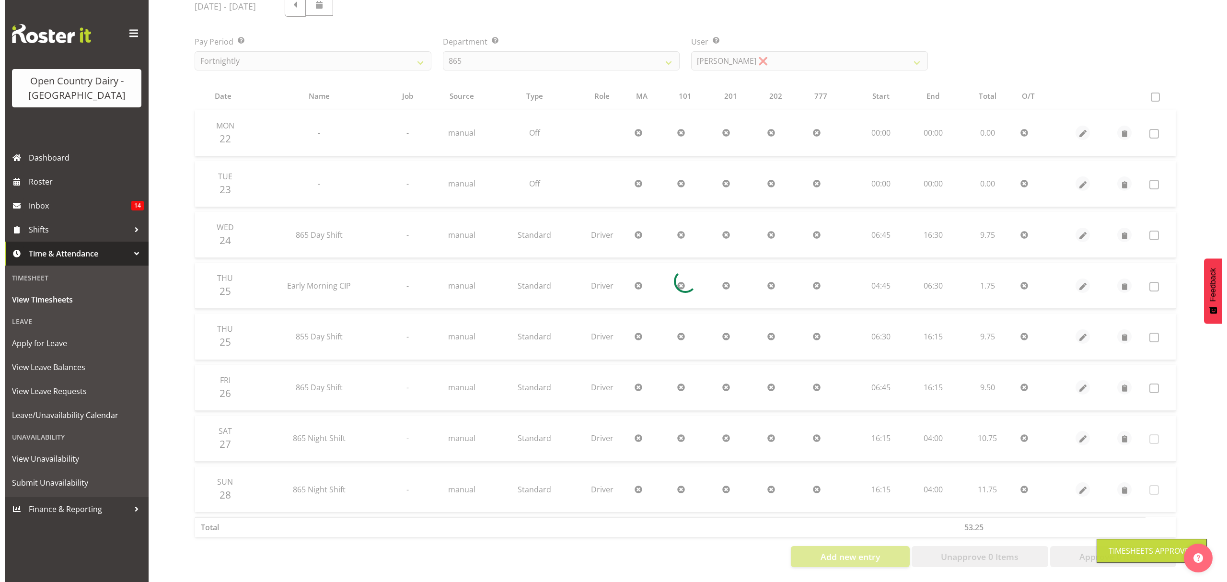
scroll to position [135, 0]
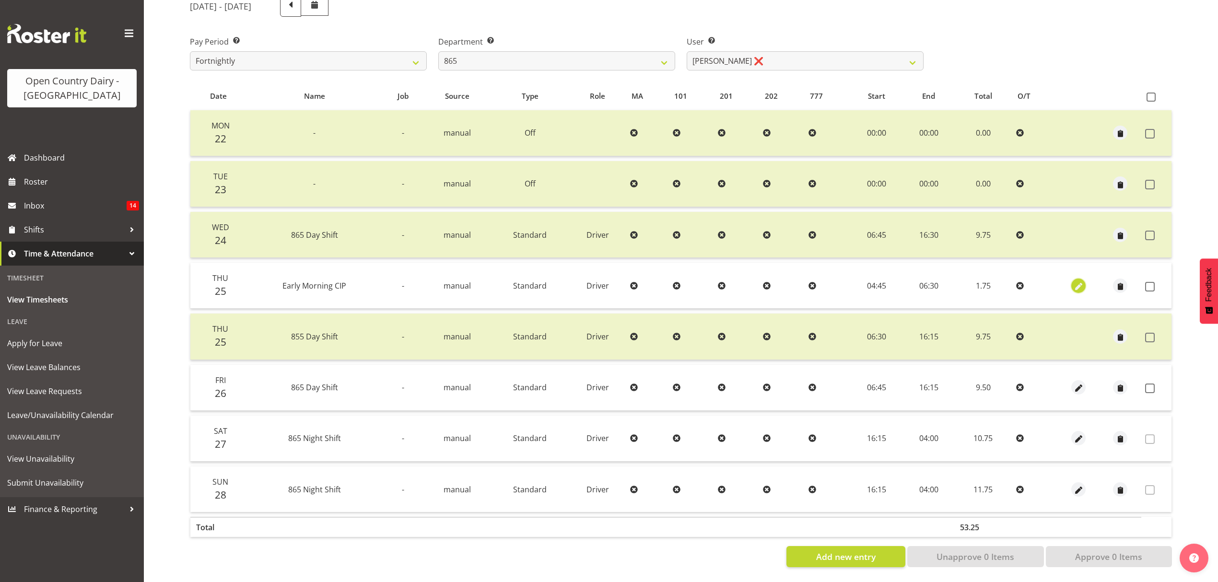
click at [1076, 281] on span "button" at bounding box center [1078, 286] width 11 height 11
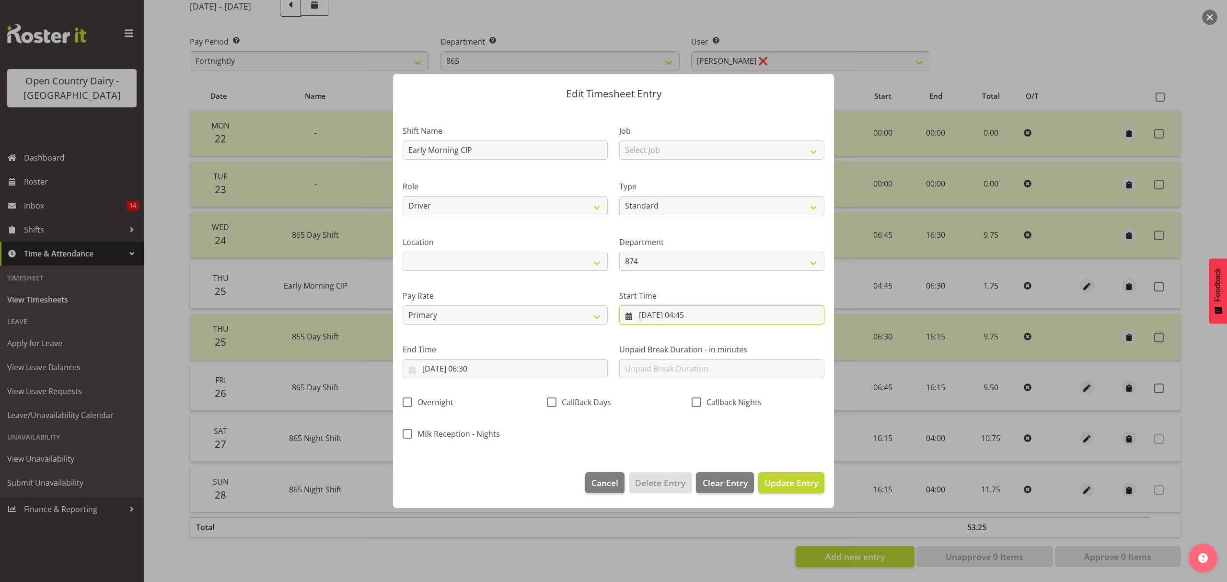
click at [701, 313] on input "25/09/2025, 04:45" at bounding box center [721, 314] width 205 height 19
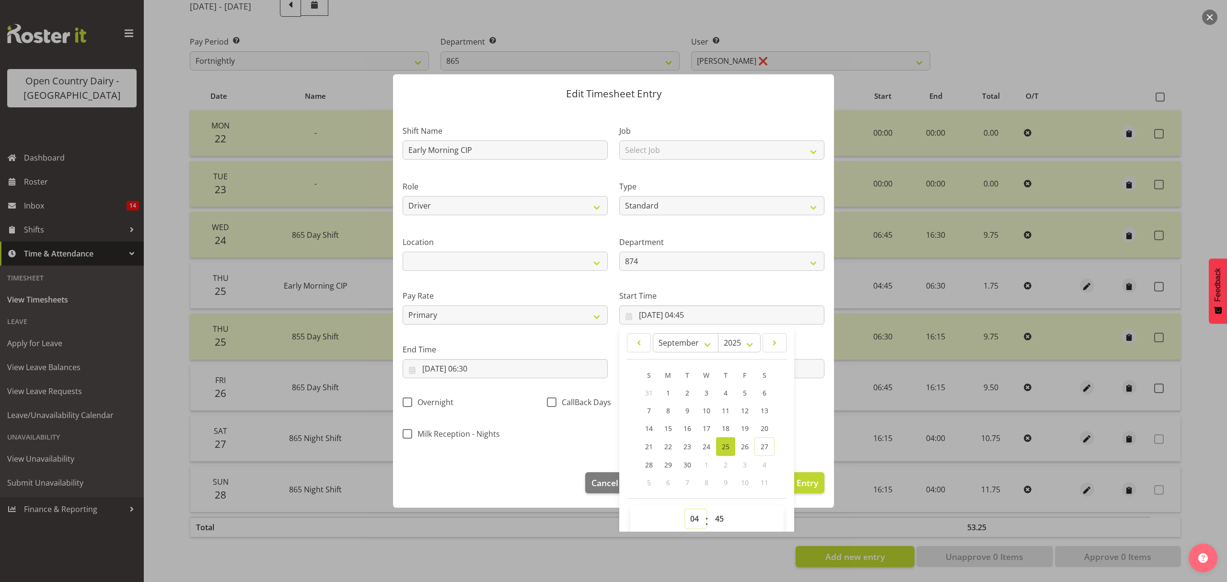
click at [685, 517] on select "00 01 02 03 04 05 06 07 08 09 10 11 12 13 14 15 16 17 18 19 20 21 22 23" at bounding box center [696, 518] width 22 height 19
click at [685, 510] on select "00 01 02 03 04 05 06 07 08 09 10 11 12 13 14 15 16 17 18 19 20 21 22 23" at bounding box center [696, 518] width 22 height 19
drag, startPoint x: 717, startPoint y: 522, endPoint x: 717, endPoint y: 513, distance: 8.6
click at [717, 522] on select "00 01 02 03 04 05 06 07 08 09 10 11 12 13 14 15 16 17 18 19 20 21 22 23 24 25 2…" at bounding box center [721, 518] width 22 height 19
click at [710, 510] on select "00 01 02 03 04 05 06 07 08 09 10 11 12 13 14 15 16 17 18 19 20 21 22 23 24 25 2…" at bounding box center [721, 518] width 22 height 19
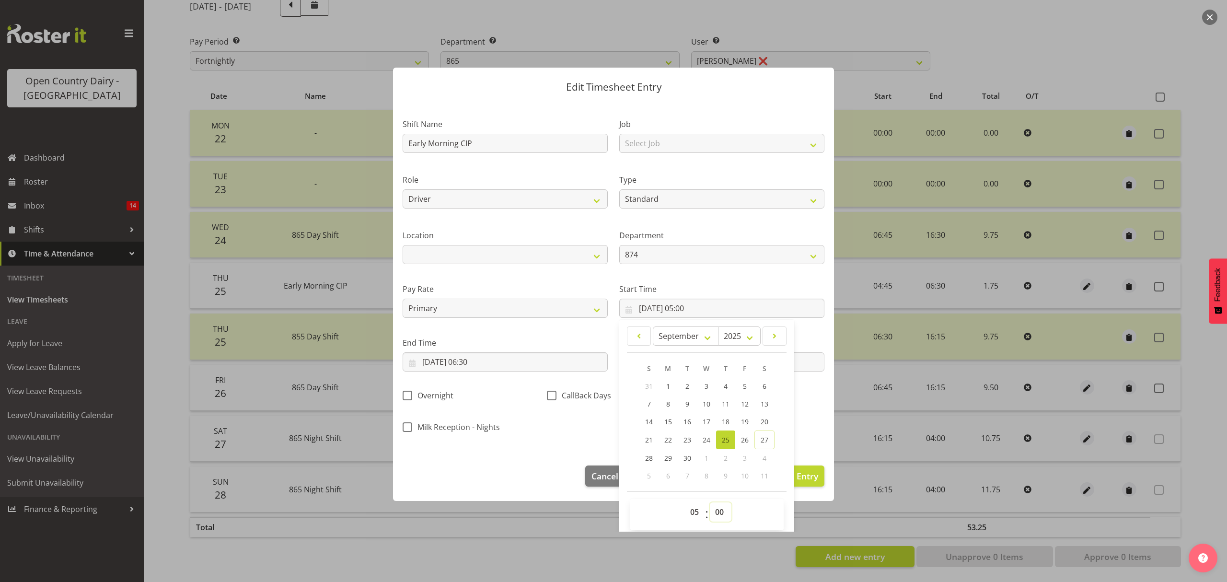
scroll to position [12, 0]
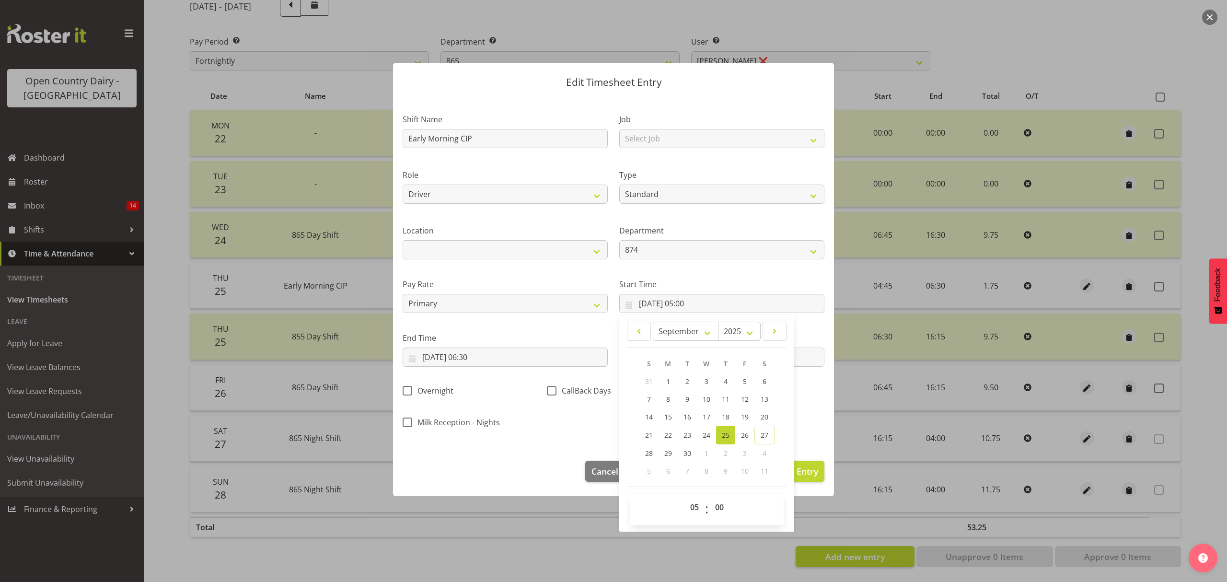
click at [818, 426] on div "Shift Name Early Morning CIP Job Select Job Connecting /unconnecting Trailers D…" at bounding box center [613, 268] width 433 height 336
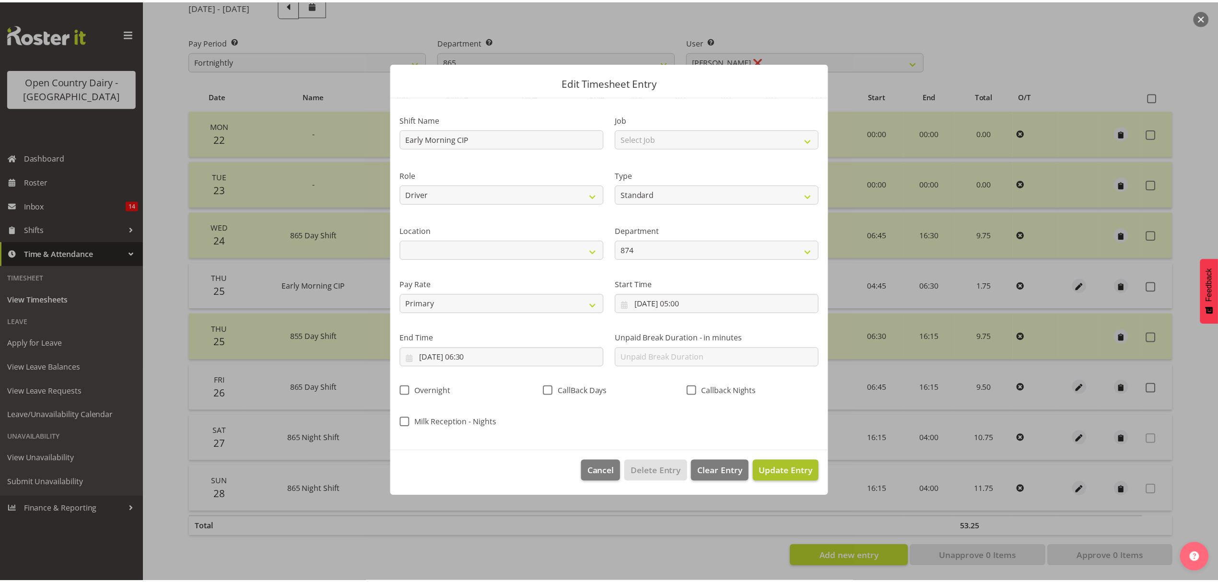
scroll to position [0, 0]
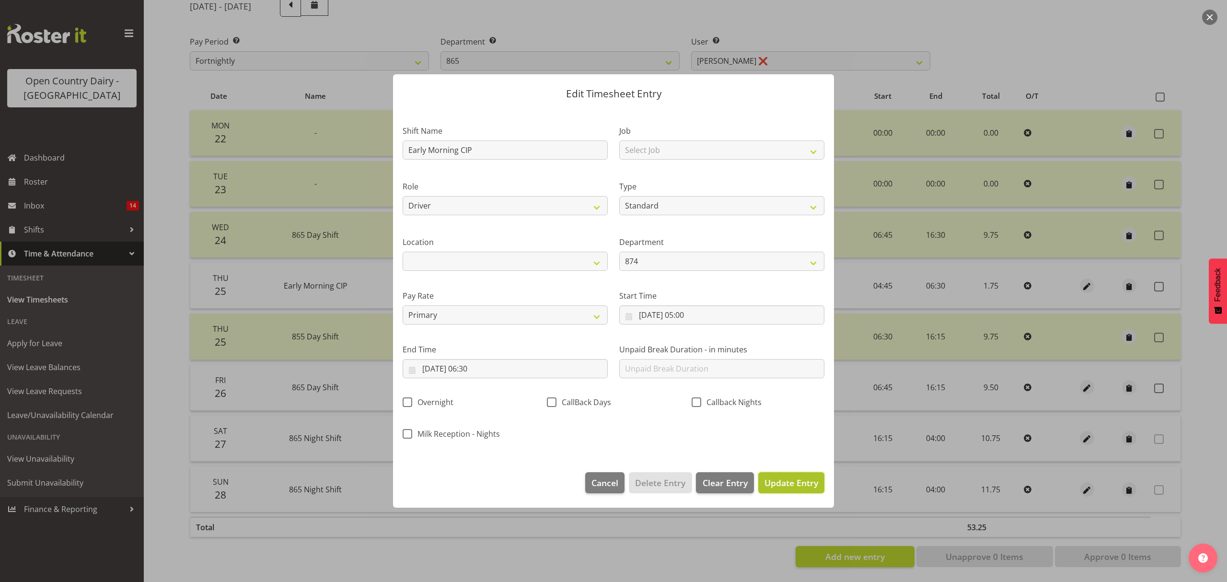
click at [783, 486] on span "Update Entry" at bounding box center [792, 483] width 54 height 12
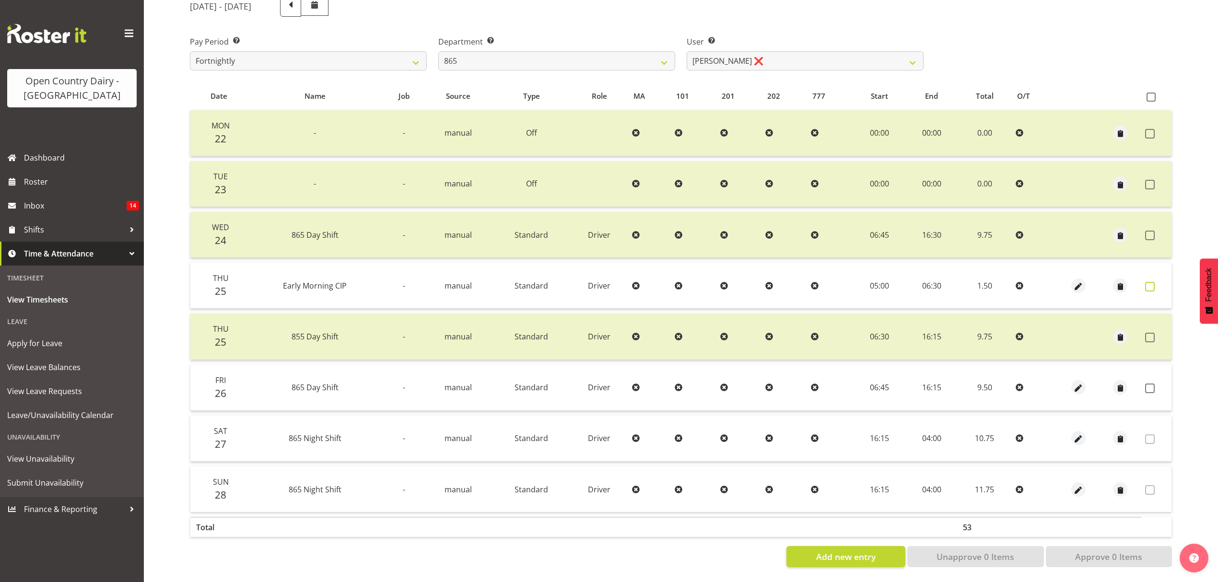
click at [1151, 282] on span at bounding box center [1150, 287] width 10 height 10
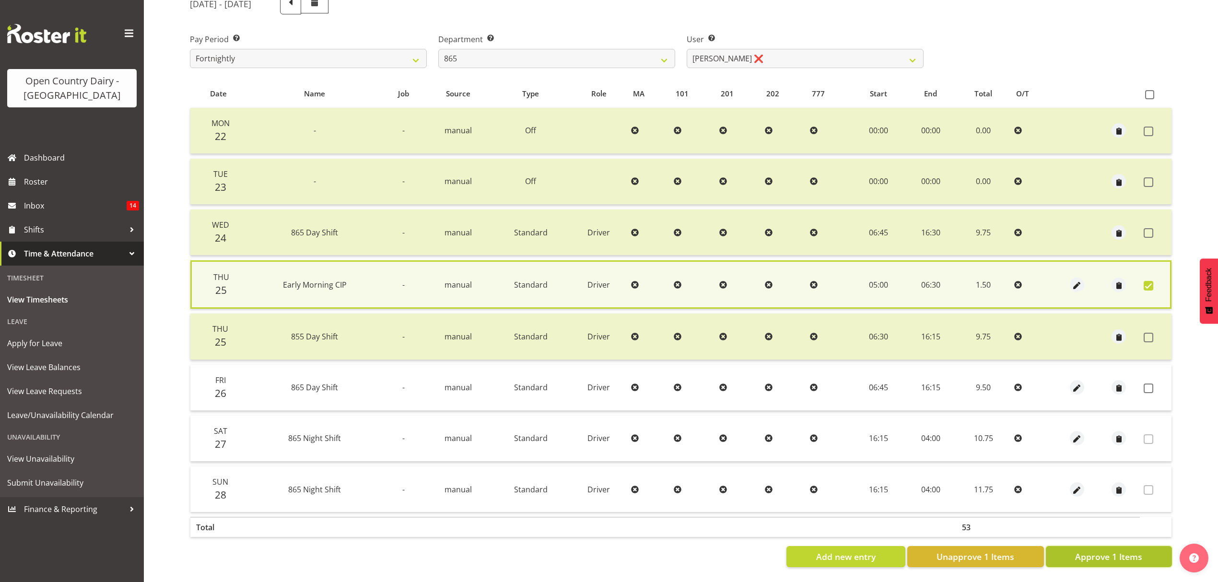
click at [1117, 550] on span "Approve 1 Items" at bounding box center [1108, 556] width 67 height 12
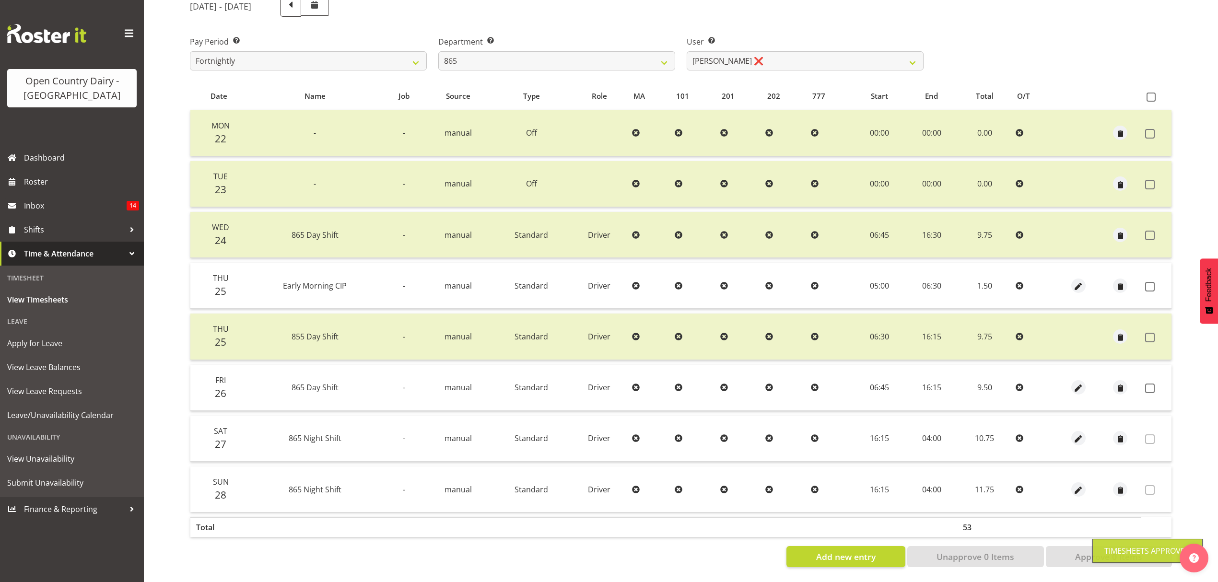
scroll to position [135, 0]
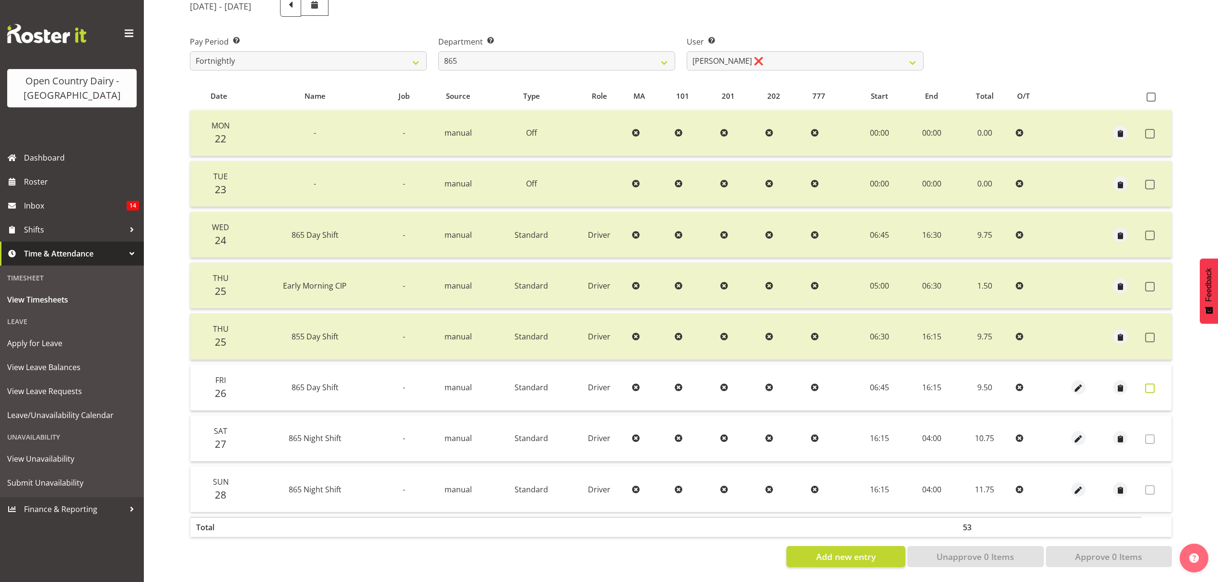
click at [1145, 383] on span at bounding box center [1150, 388] width 10 height 10
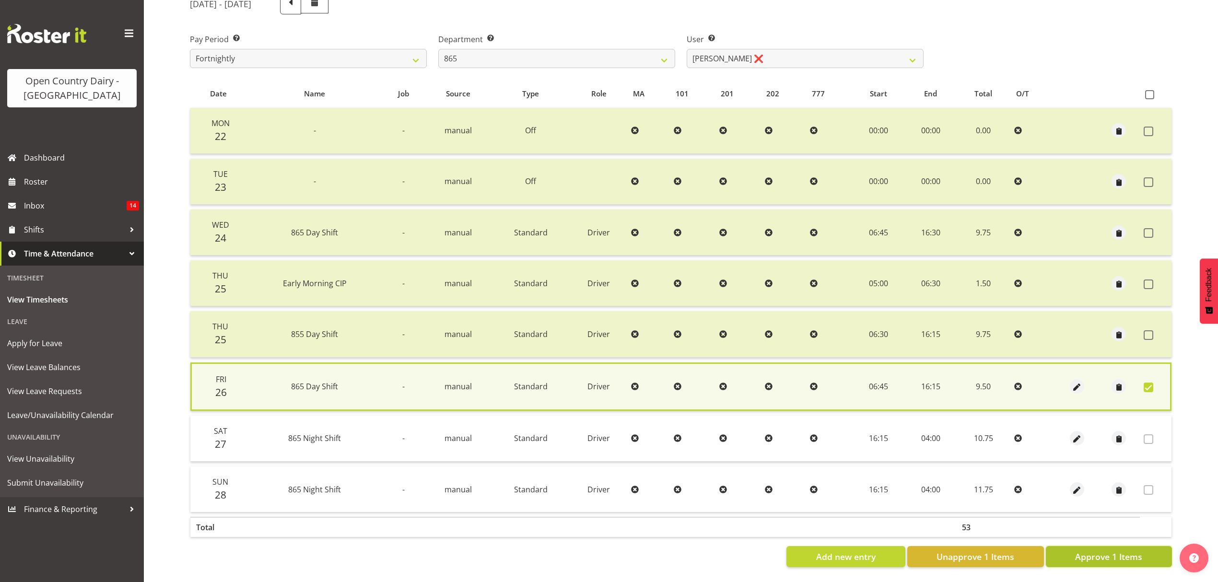
click at [1128, 552] on span "Approve 1 Items" at bounding box center [1108, 556] width 67 height 12
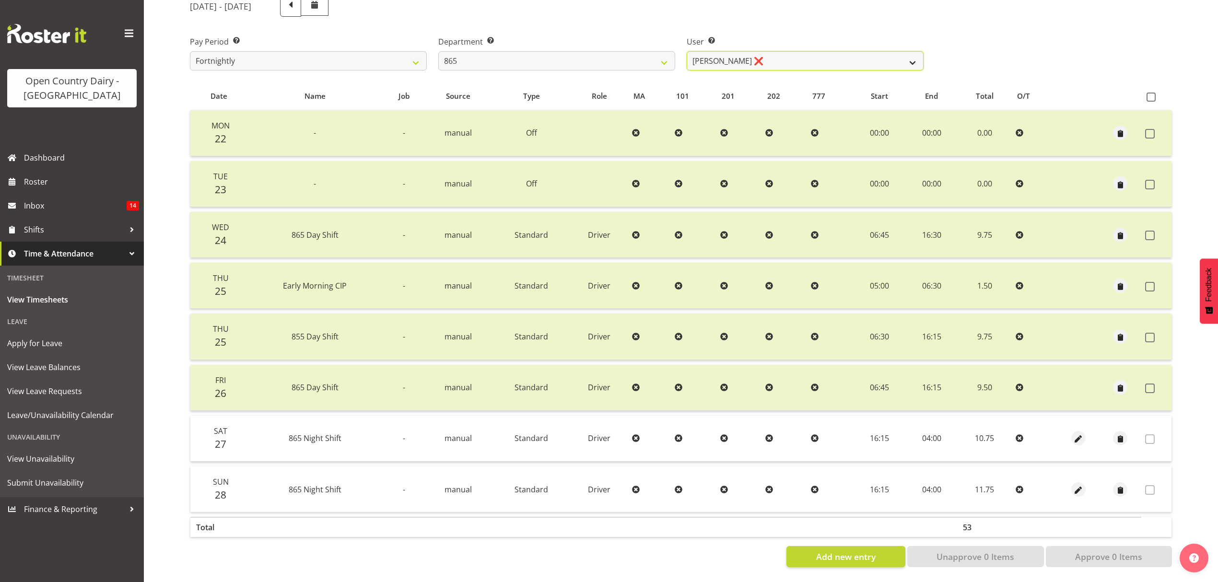
click at [917, 54] on select "Flavio Ferraz ❌ George Courtney ❌ Steffan Kennard ❌" at bounding box center [804, 60] width 237 height 19
click at [666, 52] on select "734 735 736 737 738 739 851 853 854 855 856 858 861 862 865 867-9032 868 869 87…" at bounding box center [556, 60] width 237 height 19
click at [785, 56] on select "Flavio Ferraz ❌ George Courtney ❌ Steffan Kennard ❌" at bounding box center [804, 60] width 237 height 19
click at [662, 54] on select "734 735 736 737 738 739 851 853 854 855 856 858 861 862 865 867-9032 868 869 87…" at bounding box center [556, 60] width 237 height 19
click at [438, 51] on select "734 735 736 737 738 739 851 853 854 855 856 858 861 862 865 867-9032 868 869 87…" at bounding box center [556, 60] width 237 height 19
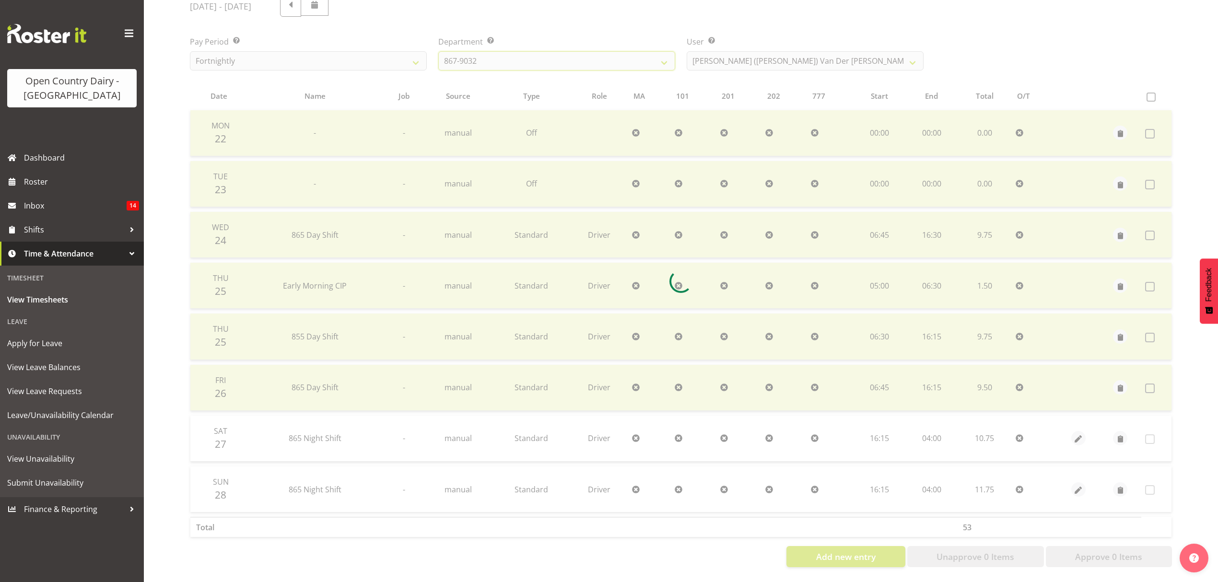
scroll to position [85, 0]
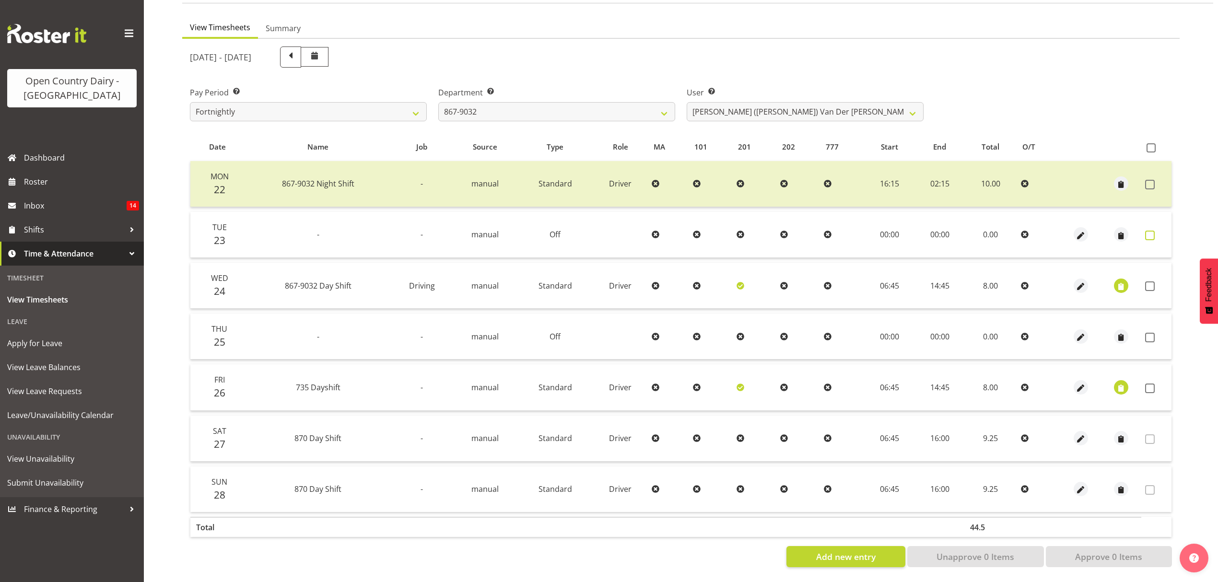
click at [1149, 231] on span at bounding box center [1150, 236] width 10 height 10
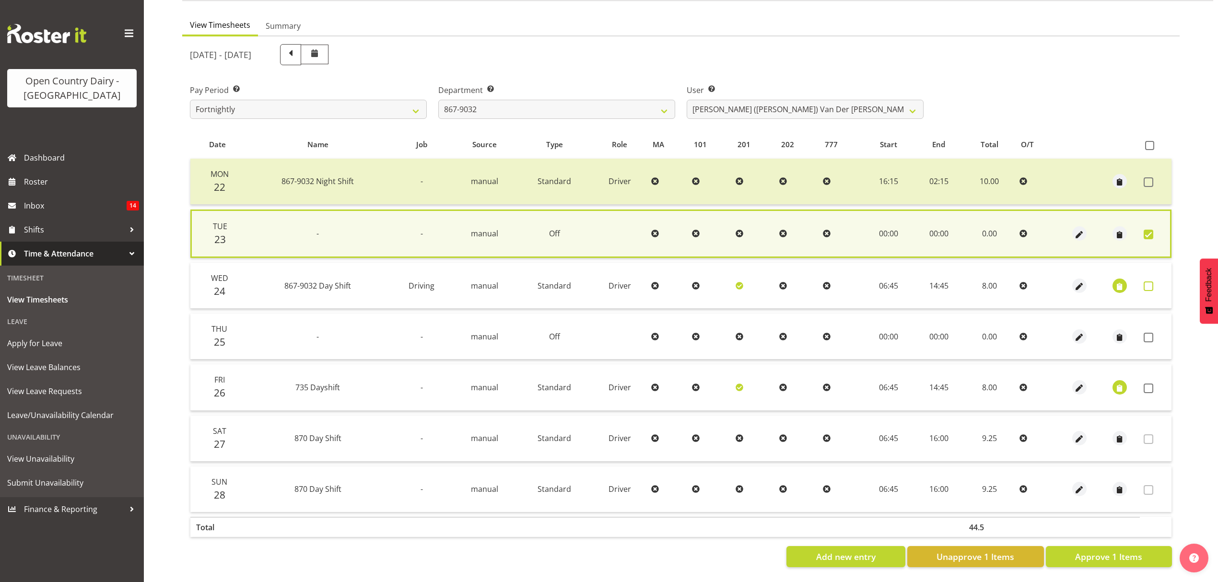
click at [1145, 281] on span at bounding box center [1148, 286] width 10 height 10
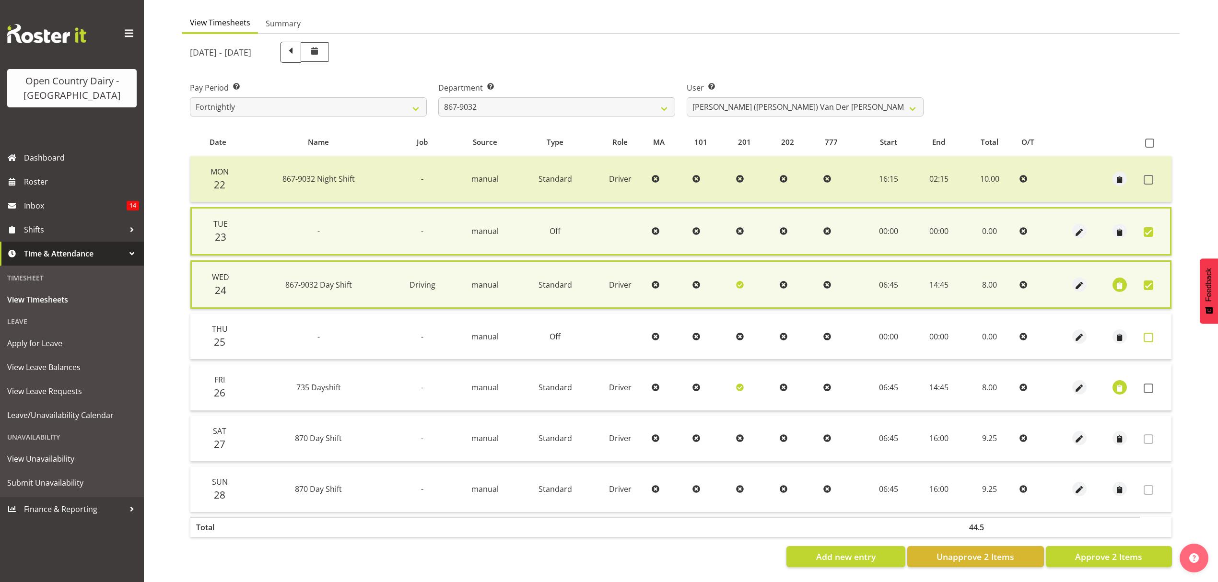
click at [1147, 333] on span at bounding box center [1148, 338] width 10 height 10
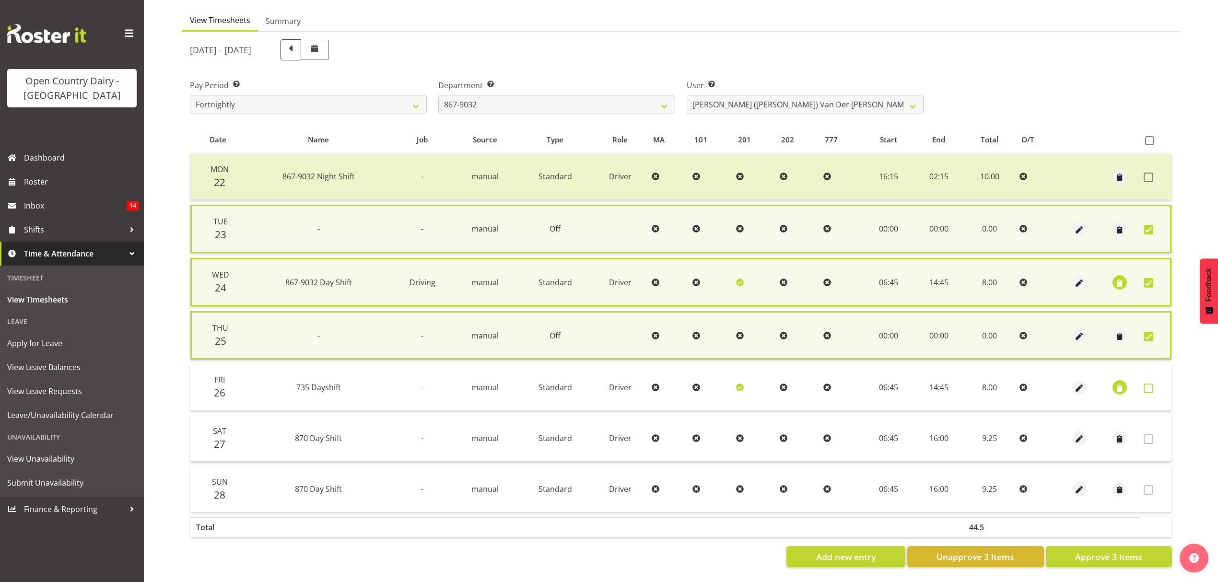
click at [1148, 384] on span at bounding box center [1148, 388] width 10 height 10
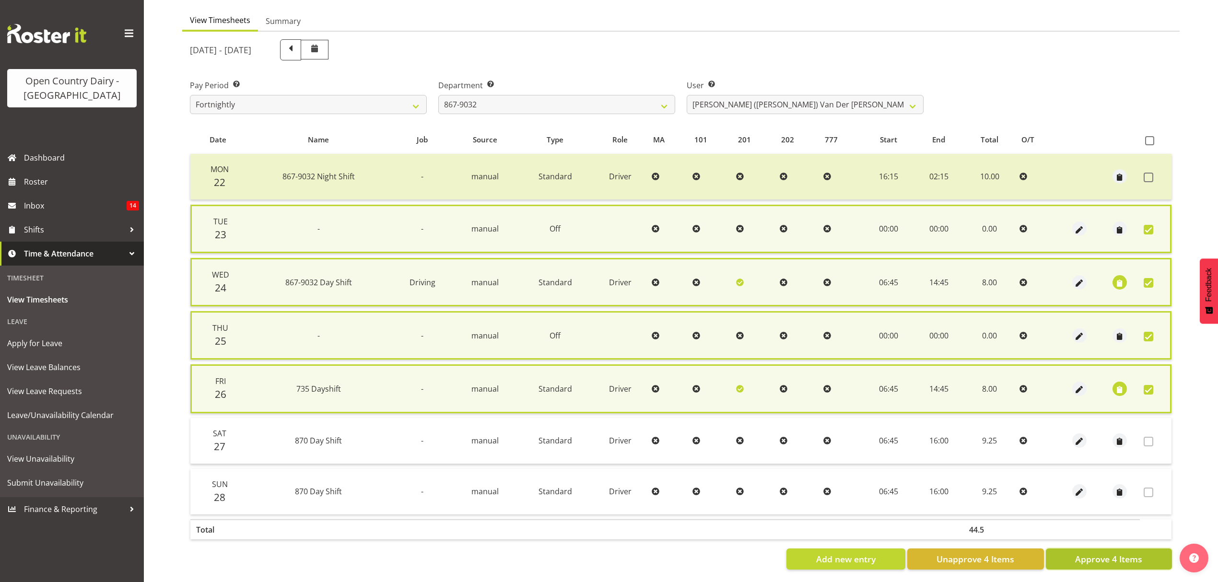
click at [1124, 555] on span "Approve 4 Items" at bounding box center [1108, 559] width 67 height 12
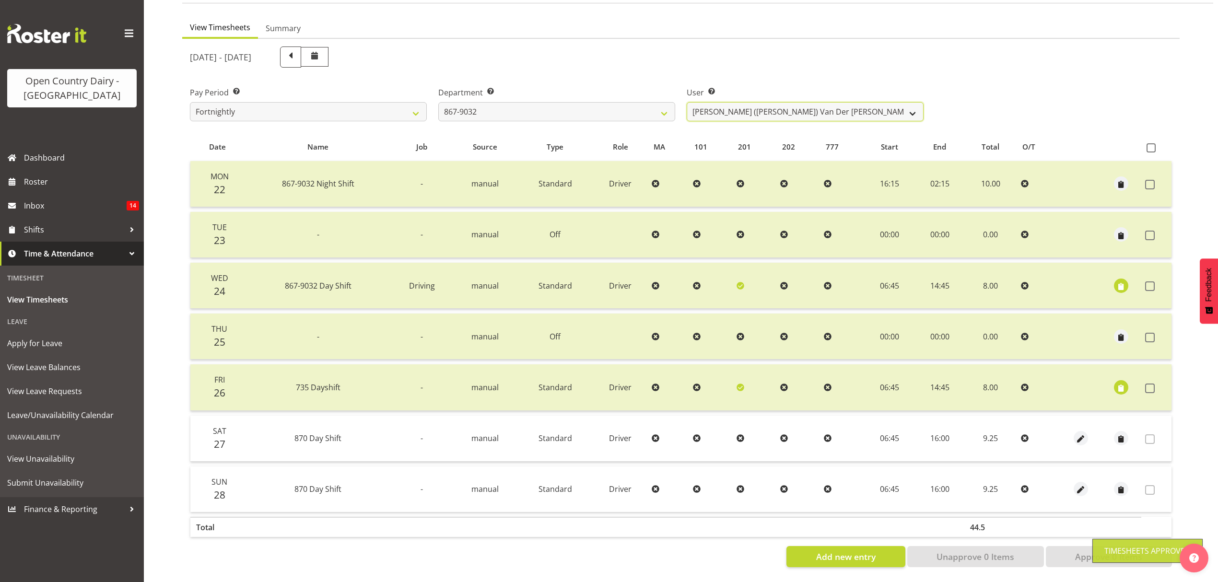
click at [917, 108] on select "Gert (Gerry) Van Der Berg ❌ Glenn Tither ❌ Jason Gough ❌ Richard Aitken ❌" at bounding box center [804, 111] width 237 height 19
click at [686, 102] on select "Gert (Gerry) Van Der Berg ❌ Glenn Tither ❌ Jason Gough ❌ Richard Aitken ❌" at bounding box center [804, 111] width 237 height 19
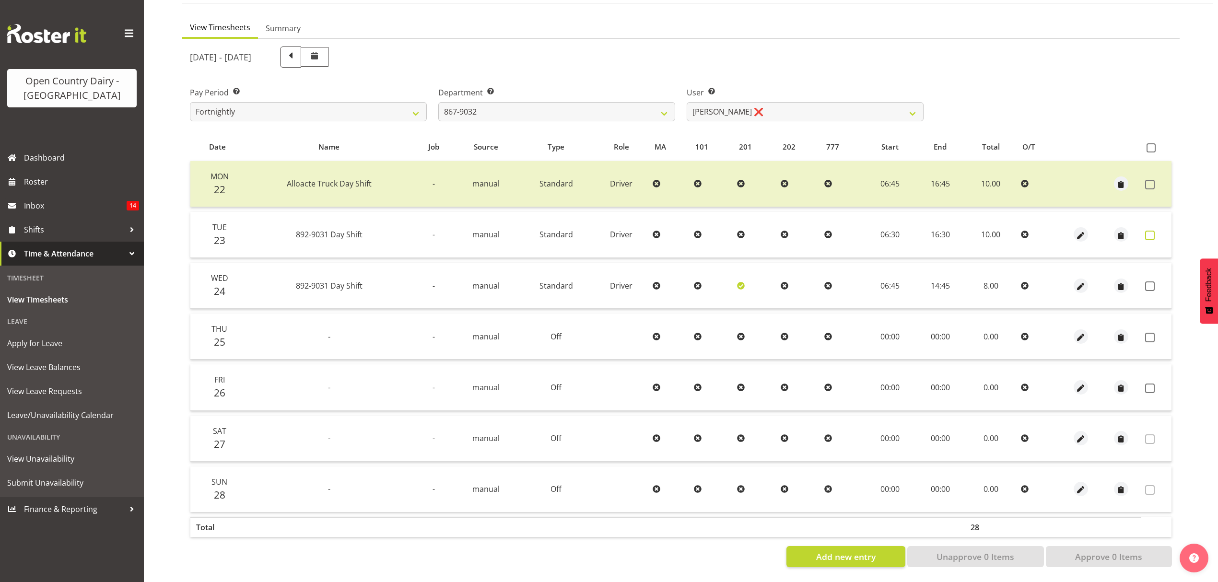
click at [1153, 231] on span at bounding box center [1150, 236] width 10 height 10
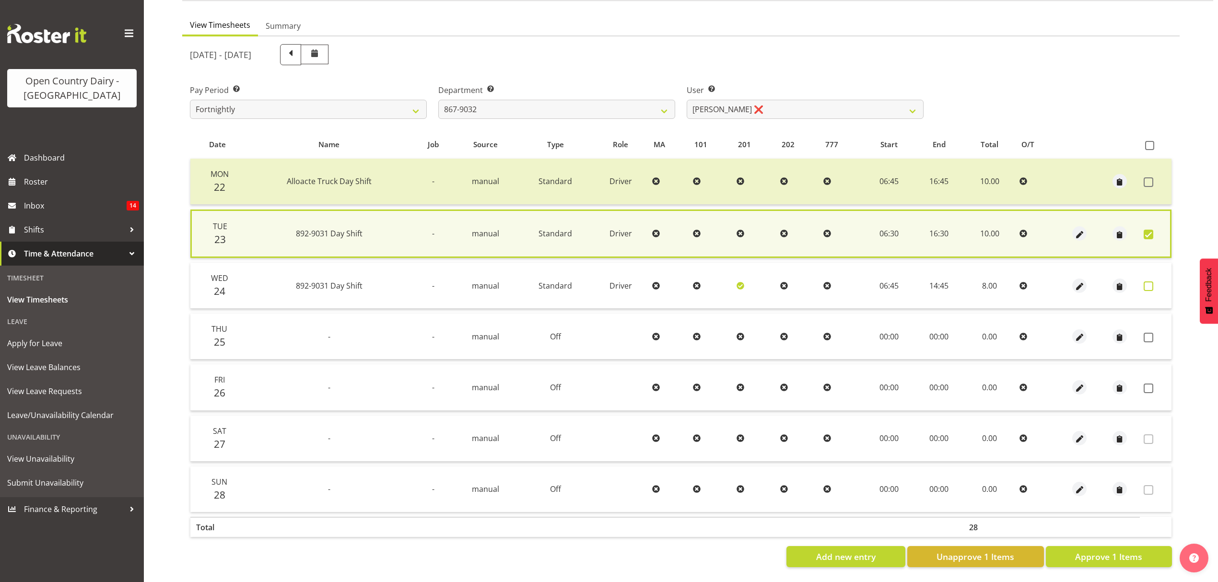
click at [1153, 281] on label at bounding box center [1150, 286] width 15 height 10
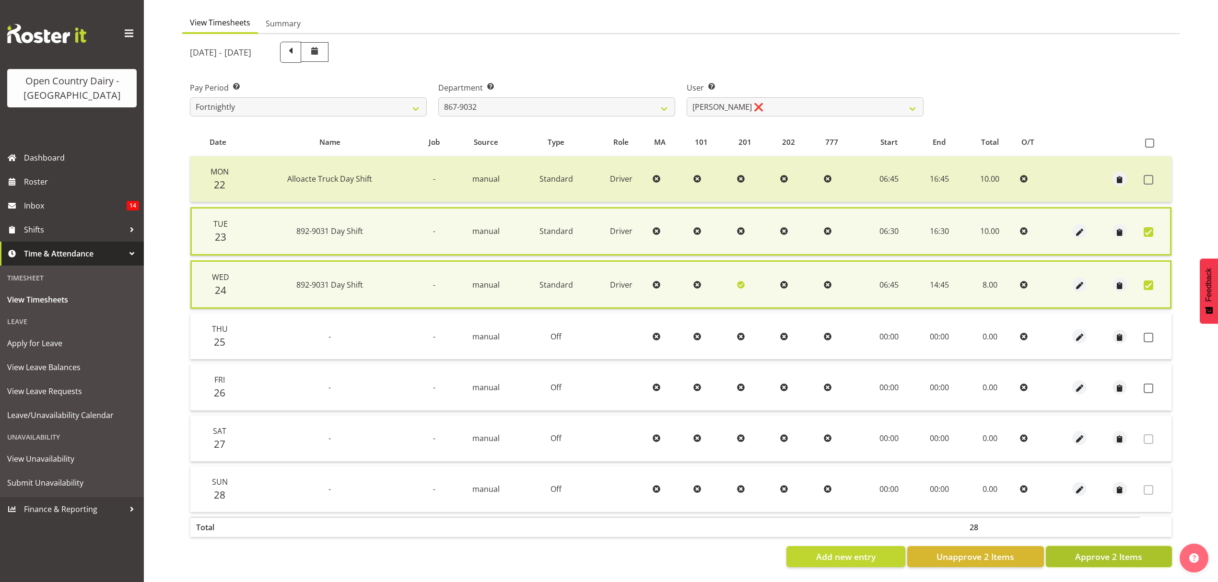
click at [1121, 550] on span "Approve 2 Items" at bounding box center [1108, 556] width 67 height 12
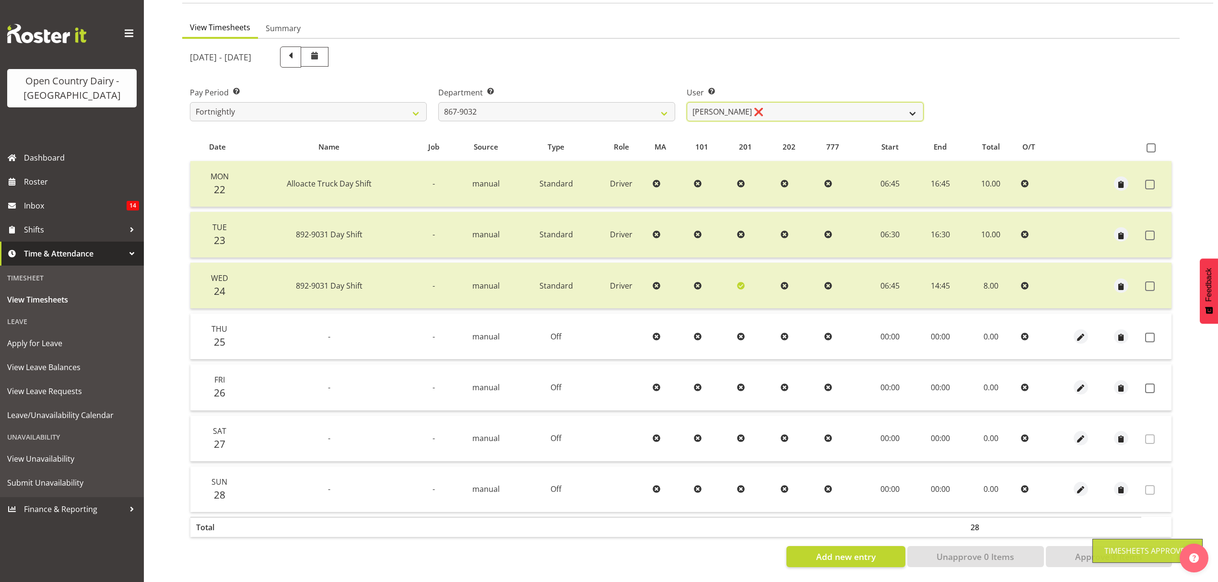
click at [873, 102] on select "Gert (Gerry) Van Der Berg ❌ Glenn Tither ❌ Jason Gough ❌ Richard Aitken ❌" at bounding box center [804, 111] width 237 height 19
drag, startPoint x: 1149, startPoint y: 330, endPoint x: 1149, endPoint y: 339, distance: 9.1
click at [1149, 333] on span at bounding box center [1150, 338] width 10 height 10
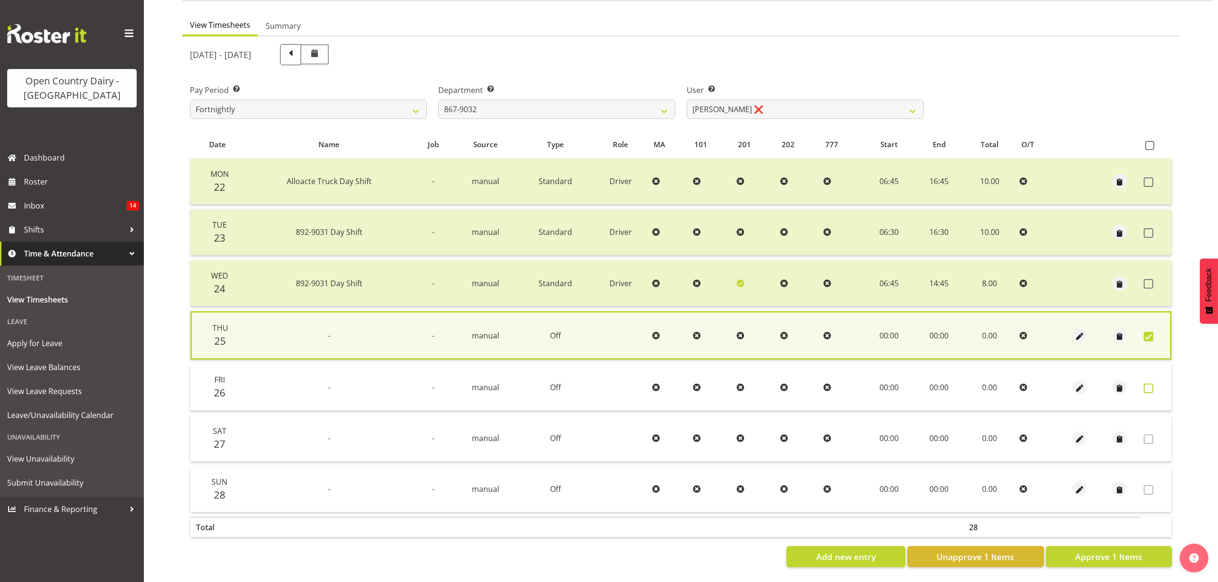
click at [1152, 383] on span at bounding box center [1148, 388] width 10 height 10
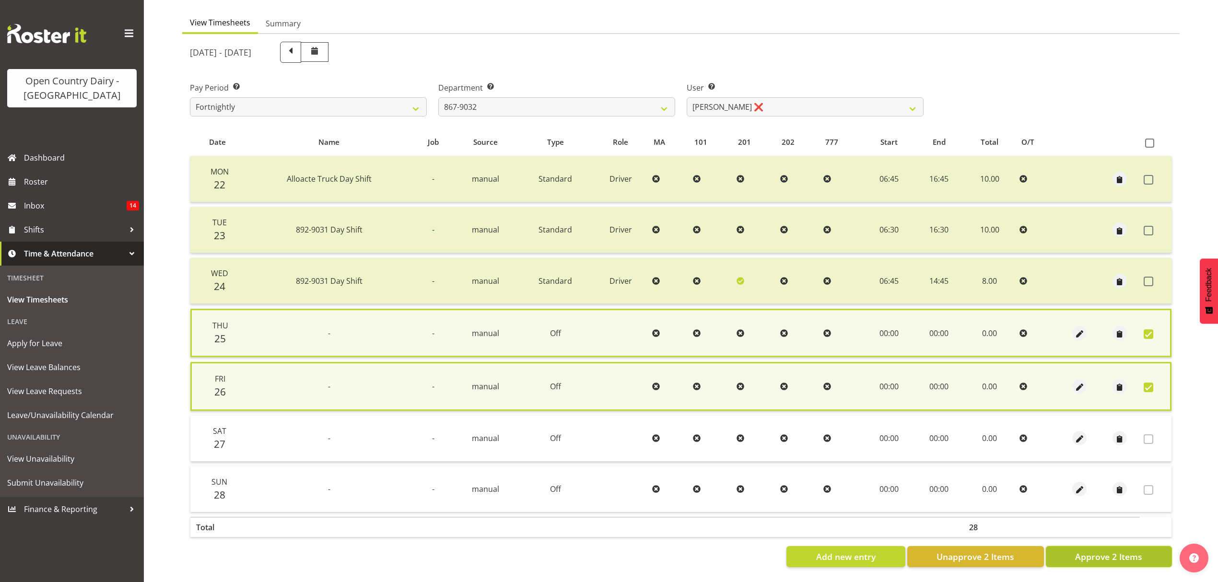
click at [1140, 550] on span "Approve 2 Items" at bounding box center [1108, 556] width 67 height 12
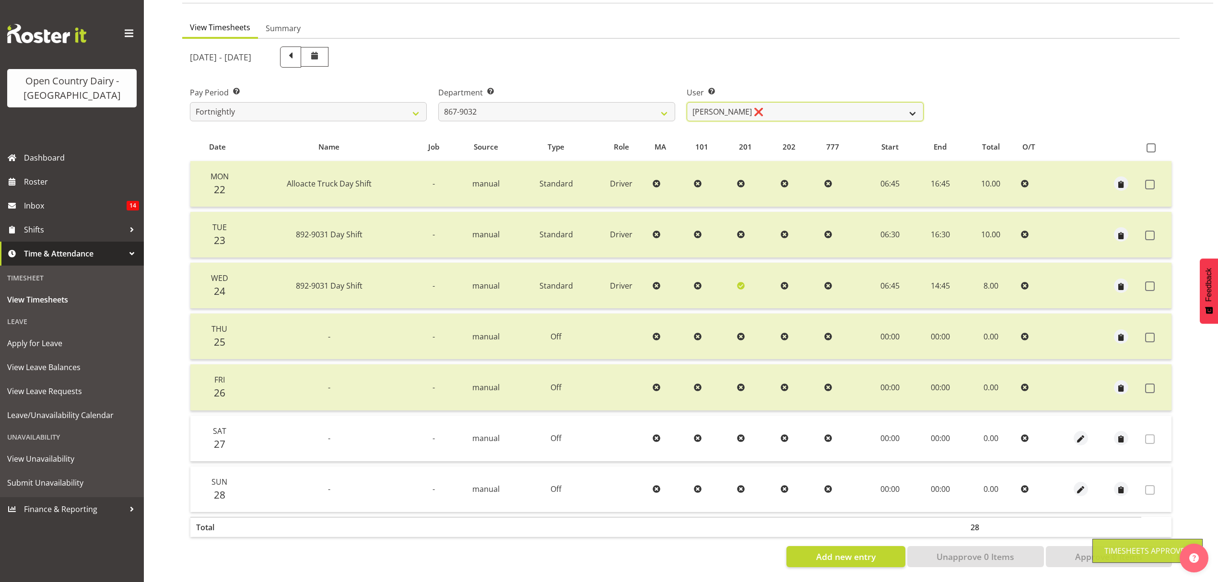
click at [913, 110] on select "Gert (Gerry) Van Der Berg ❌ Glenn Tither ❌ Jason Gough ❌ Richard Aitken ❌" at bounding box center [804, 111] width 237 height 19
click at [686, 102] on select "Gert (Gerry) Van Der Berg ❌ Glenn Tither ❌ Jason Gough ❌ Richard Aitken ❌" at bounding box center [804, 111] width 237 height 19
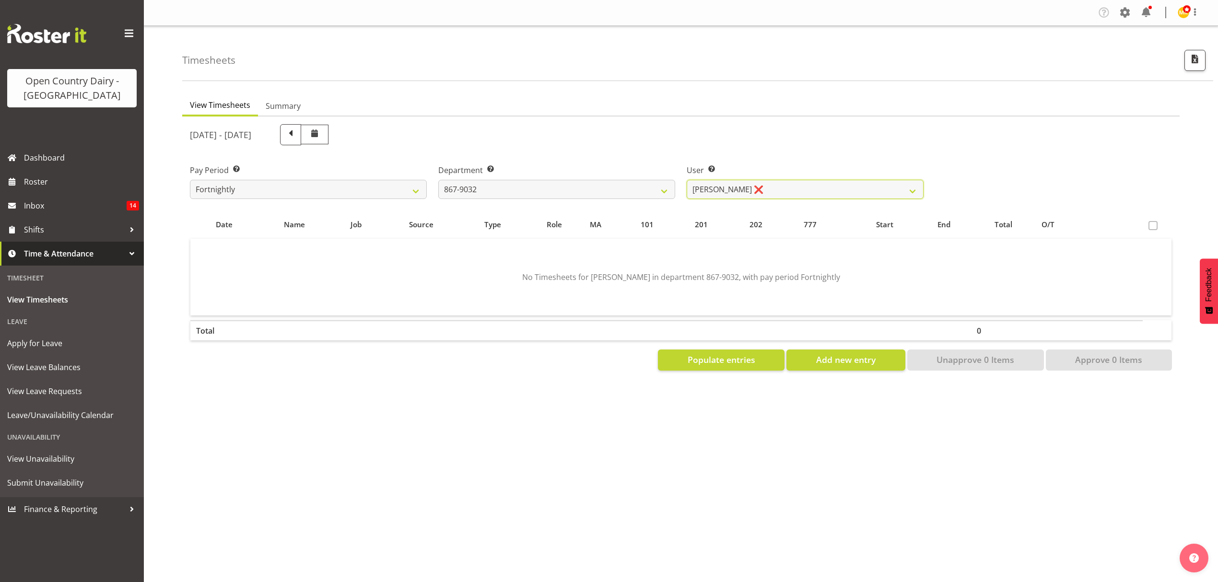
scroll to position [0, 0]
click at [898, 186] on select "Gert (Gerry) Van Der Berg ❌ Glenn Tither ❌ Jason Gough ❌ Richard Aitken ❌" at bounding box center [804, 189] width 237 height 19
click at [686, 180] on select "Gert (Gerry) Van Der Berg ❌ Glenn Tither ❌ Jason Gough ❌ Richard Aitken ❌" at bounding box center [804, 189] width 237 height 19
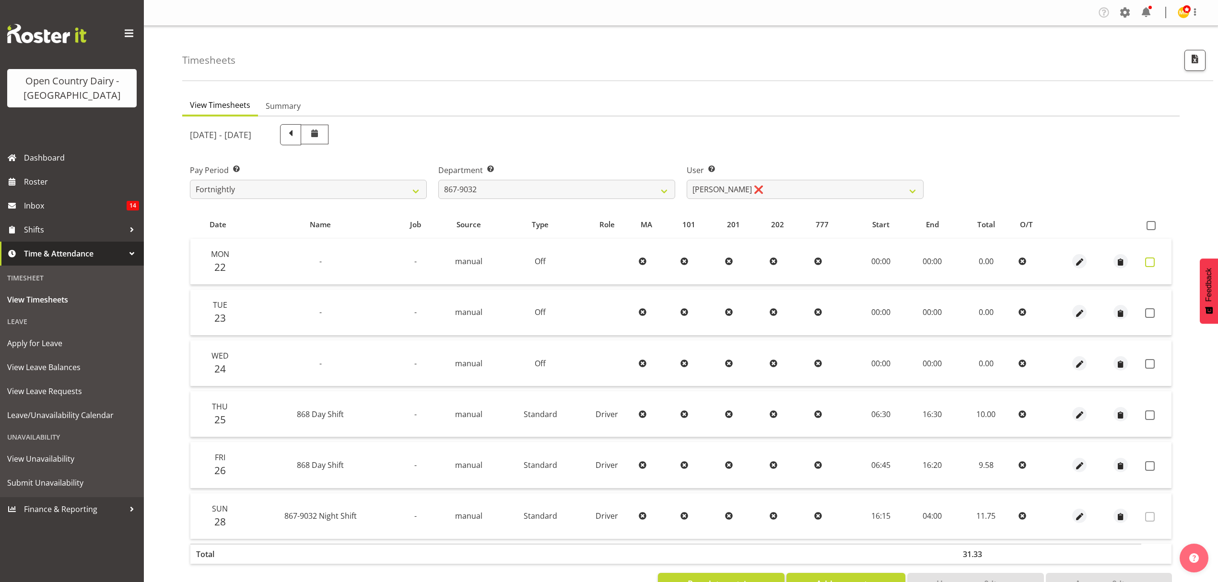
click at [1147, 262] on span at bounding box center [1150, 262] width 10 height 10
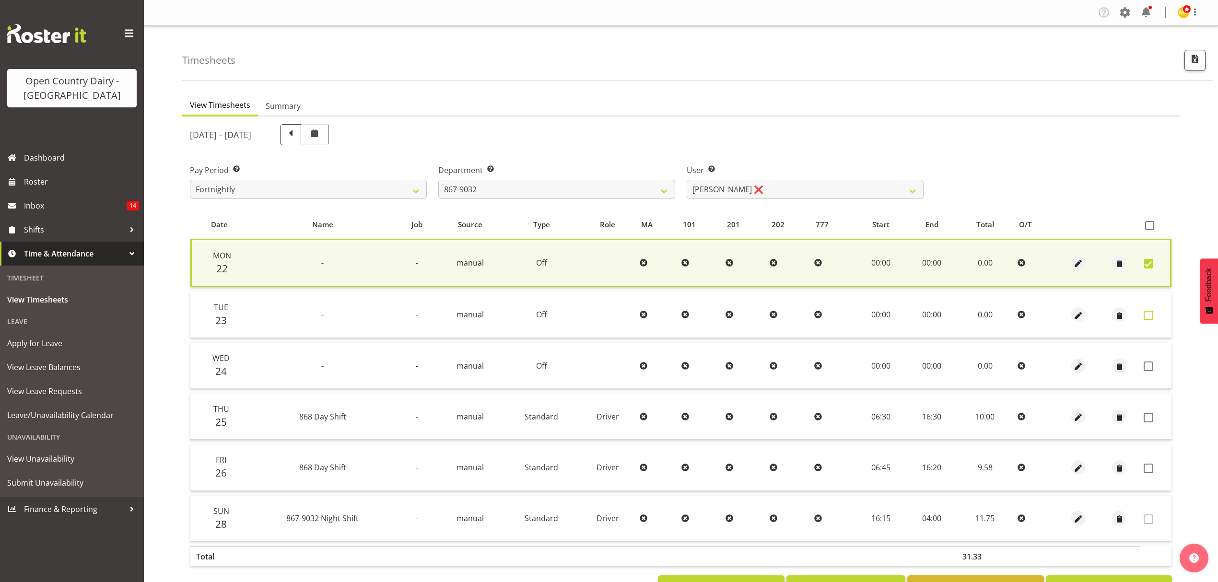
click at [1147, 311] on span at bounding box center [1148, 316] width 10 height 10
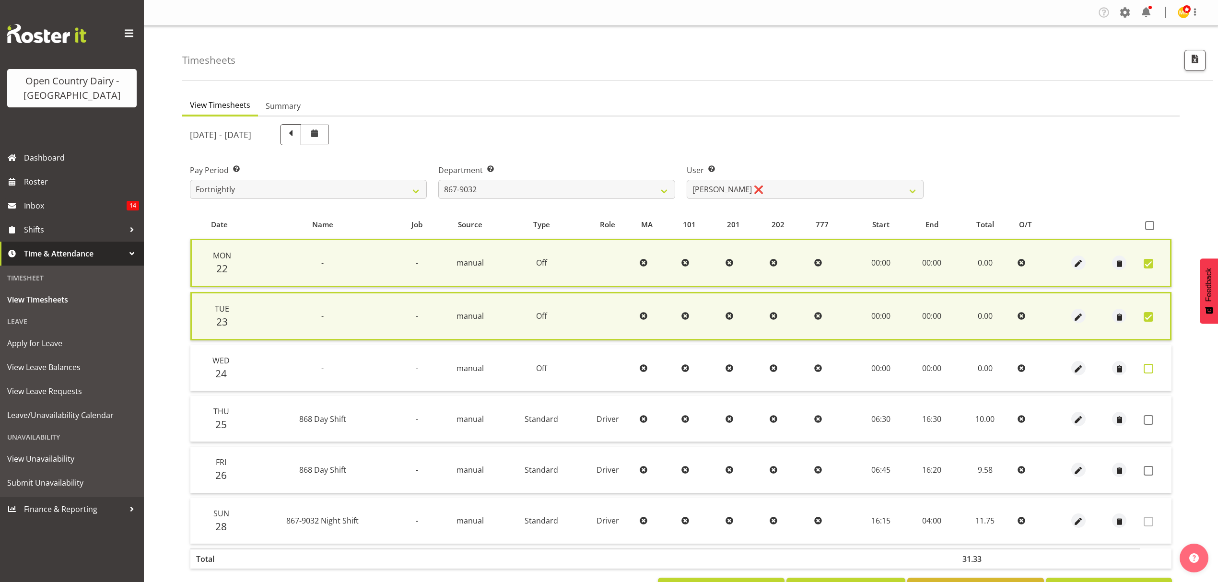
click at [1149, 364] on span at bounding box center [1148, 369] width 10 height 10
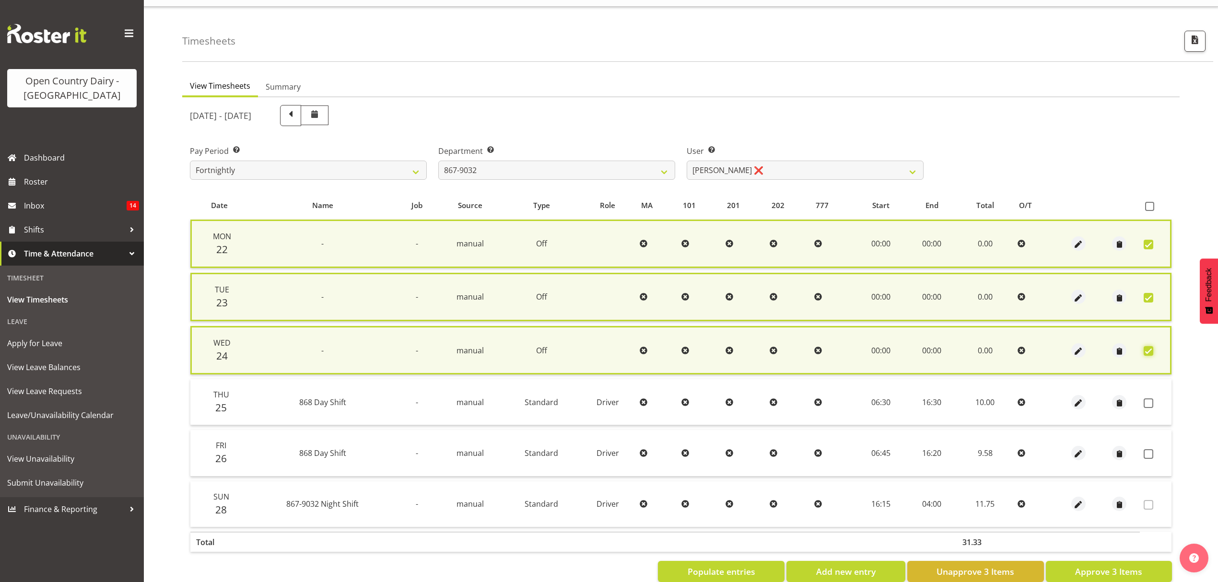
scroll to position [39, 0]
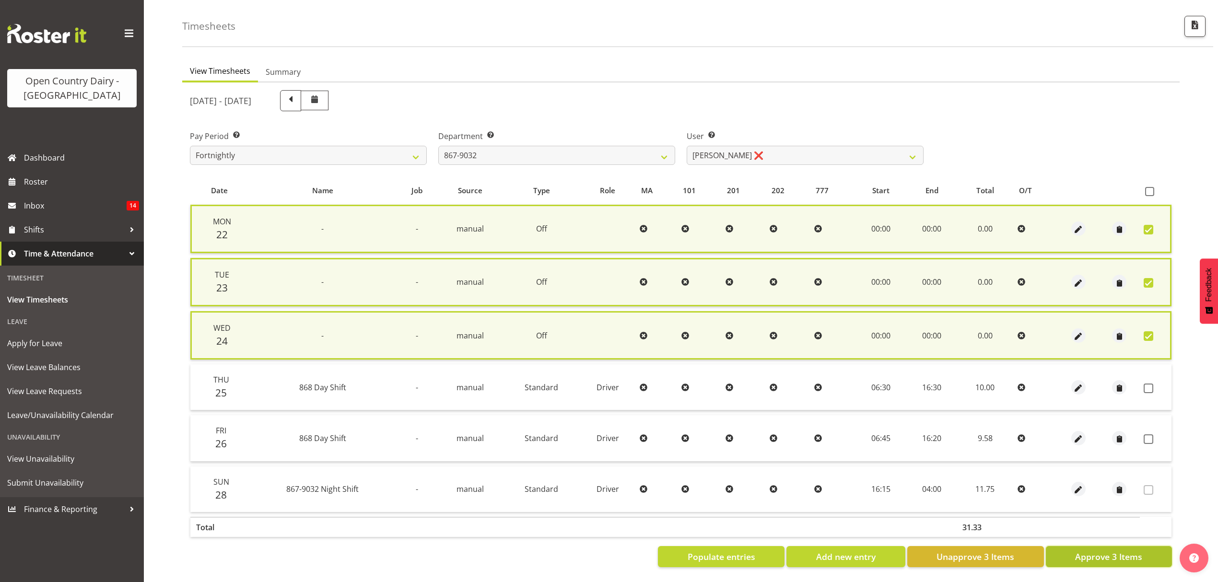
click at [1084, 553] on span "Approve 3 Items" at bounding box center [1108, 556] width 67 height 12
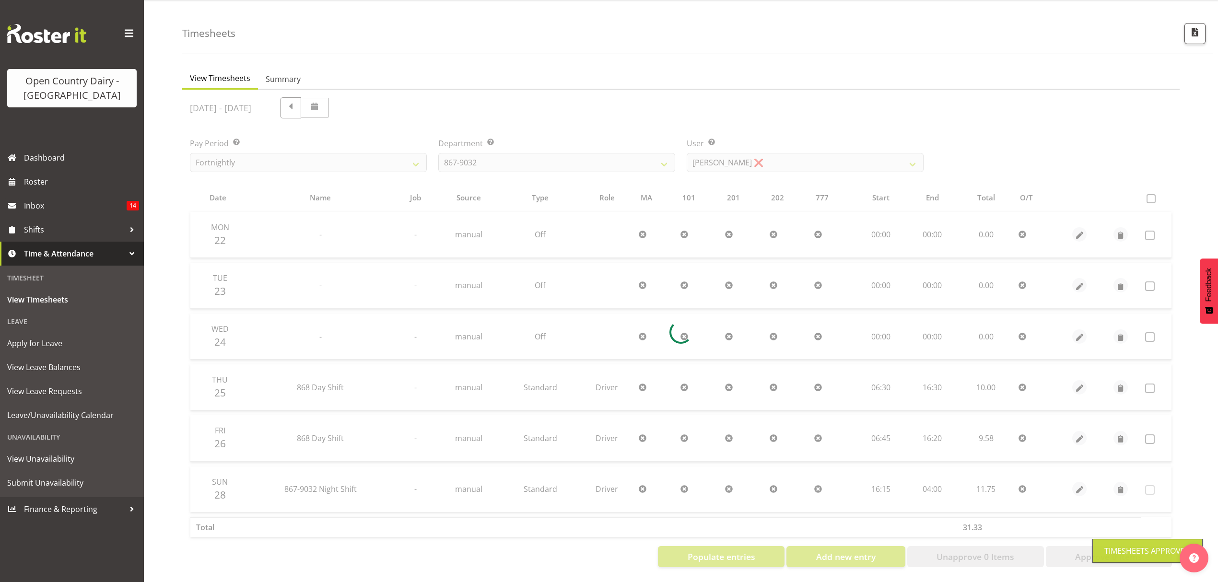
scroll to position [34, 0]
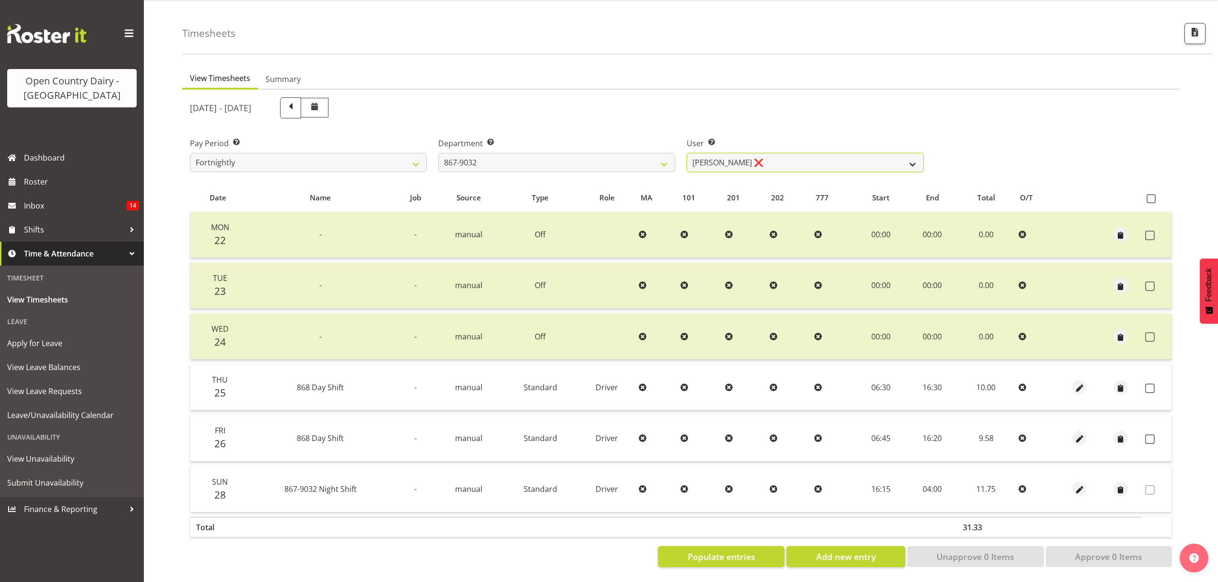
click at [917, 156] on select "Gert (Gerry) Van Der Berg ❌ Glenn Tither ❌ Jason Gough ❌ Richard Aitken ❌" at bounding box center [804, 162] width 237 height 19
click at [660, 160] on select "734 735 736 737 738 739 851 853 854 855 856 858 861 862 865 867-9032 868 869 87…" at bounding box center [556, 162] width 237 height 19
click at [438, 153] on select "734 735 736 737 738 739 851 853 854 855 856 858 861 862 865 867-9032 868 869 87…" at bounding box center [556, 162] width 237 height 19
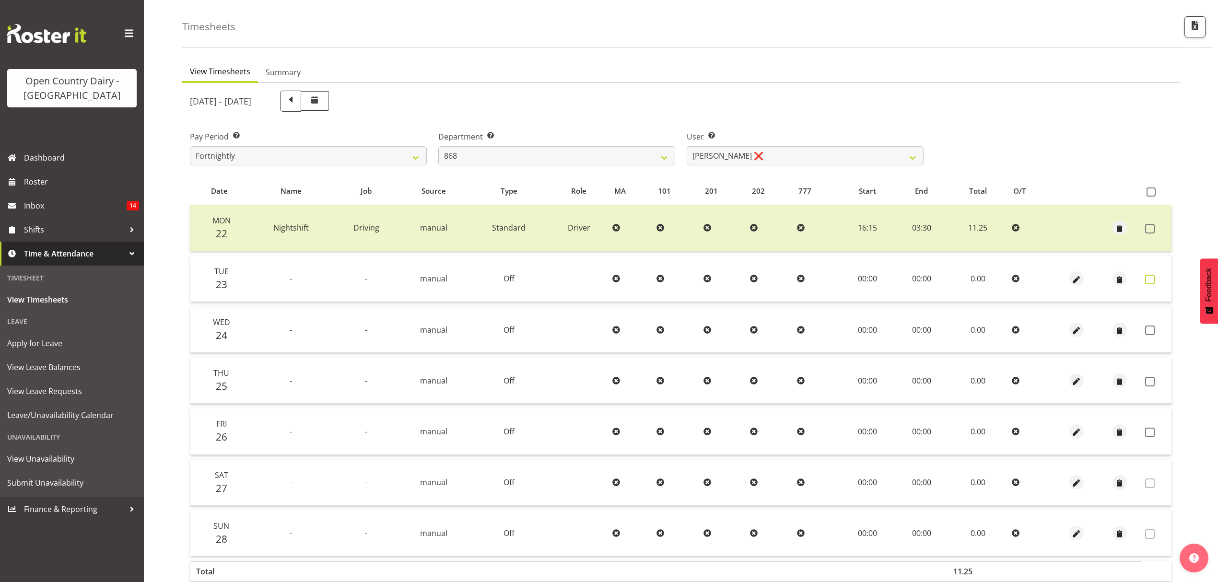
click at [1147, 280] on span at bounding box center [1150, 280] width 10 height 10
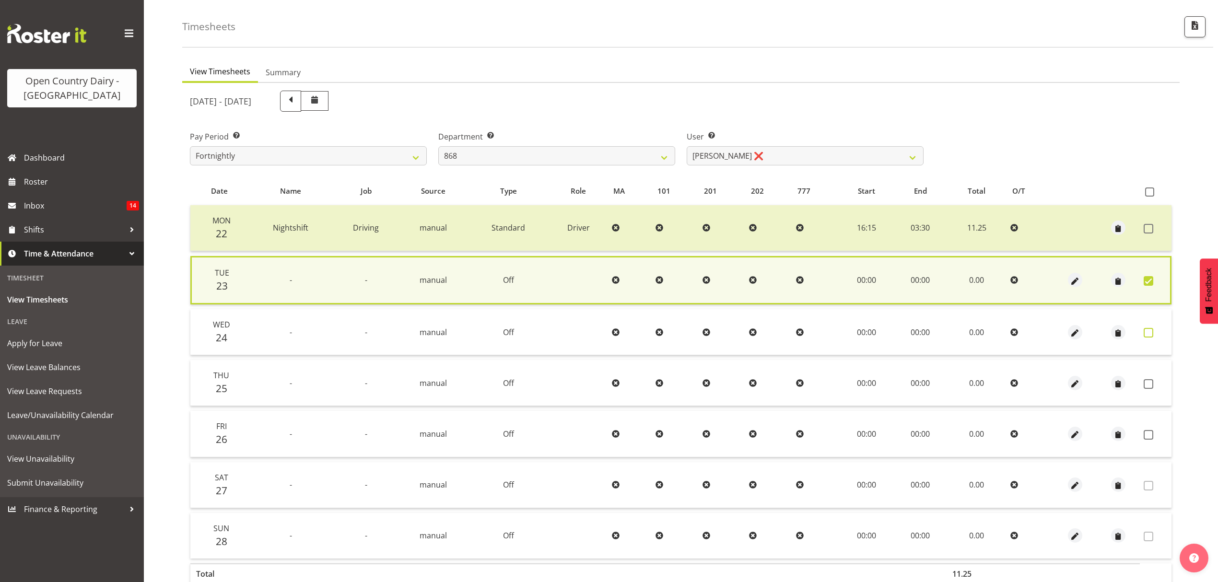
click at [1149, 336] on span at bounding box center [1148, 333] width 10 height 10
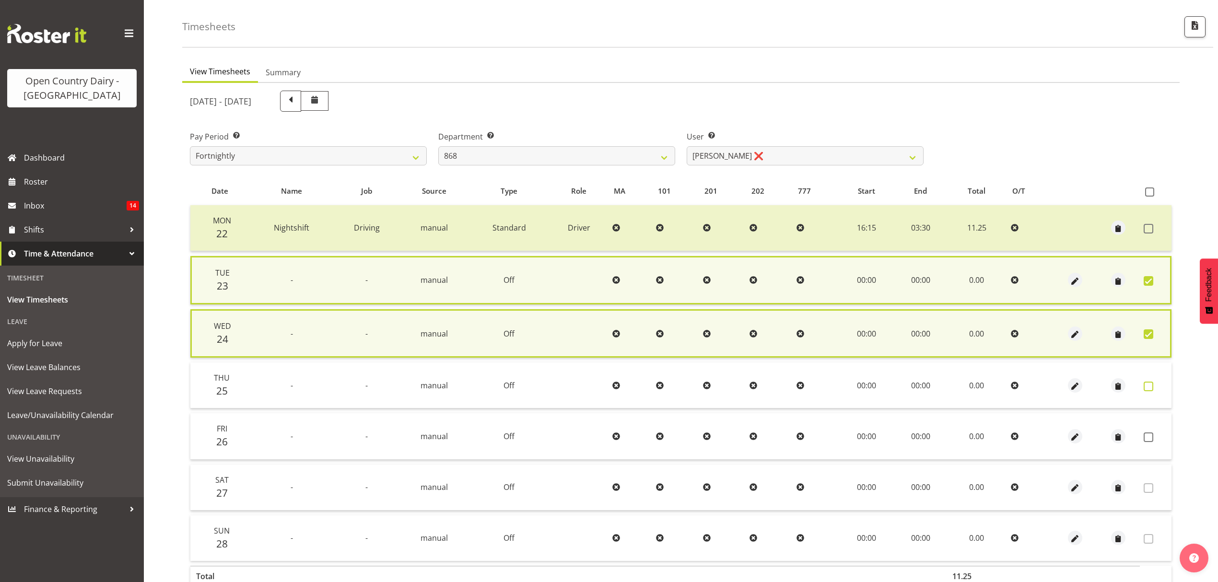
click at [1149, 382] on span at bounding box center [1148, 387] width 10 height 10
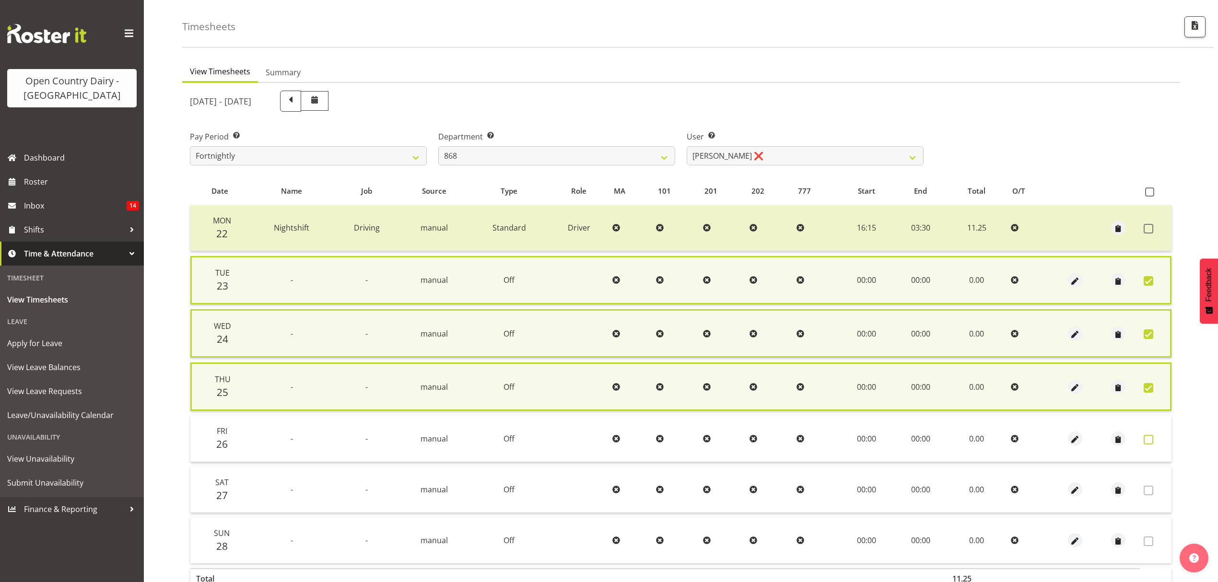
click at [1149, 435] on span at bounding box center [1148, 440] width 10 height 10
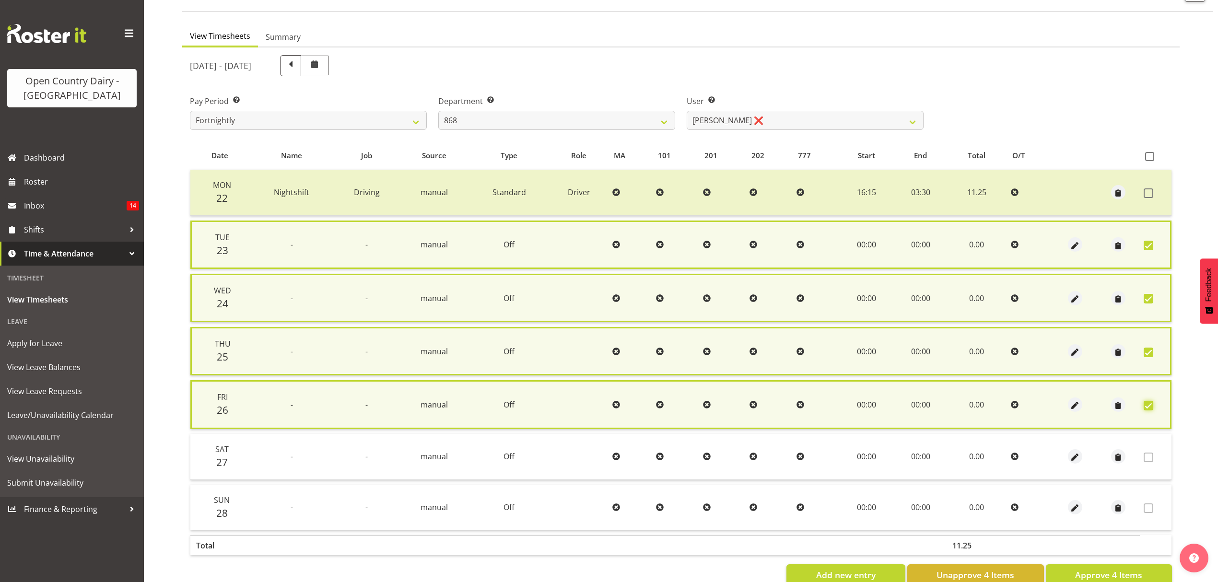
scroll to position [93, 0]
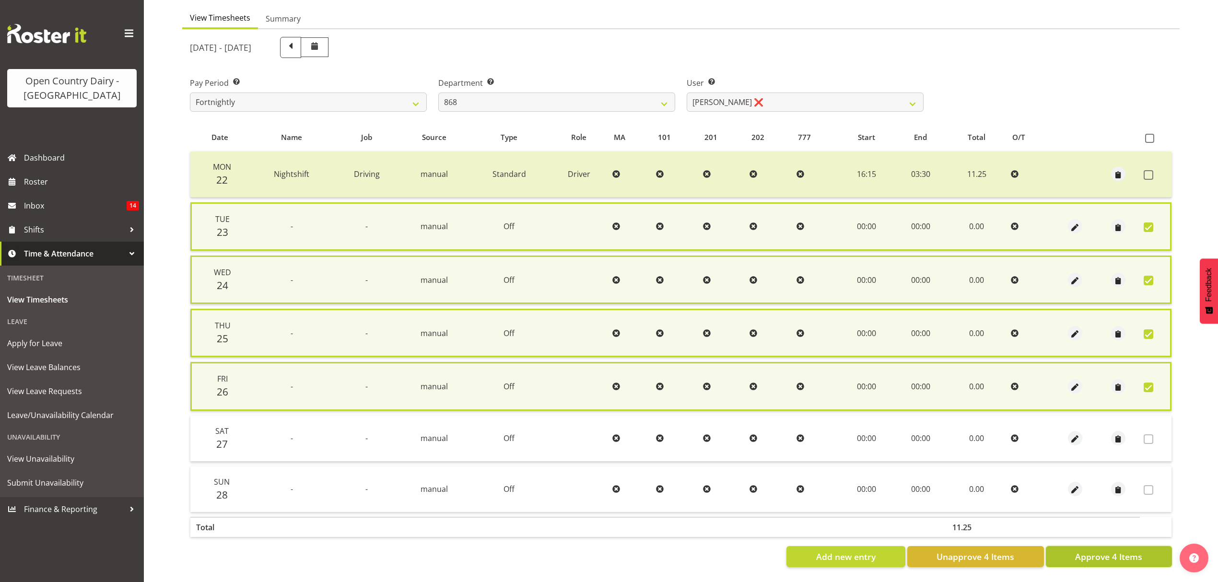
click at [1108, 551] on span "Approve 4 Items" at bounding box center [1108, 556] width 67 height 12
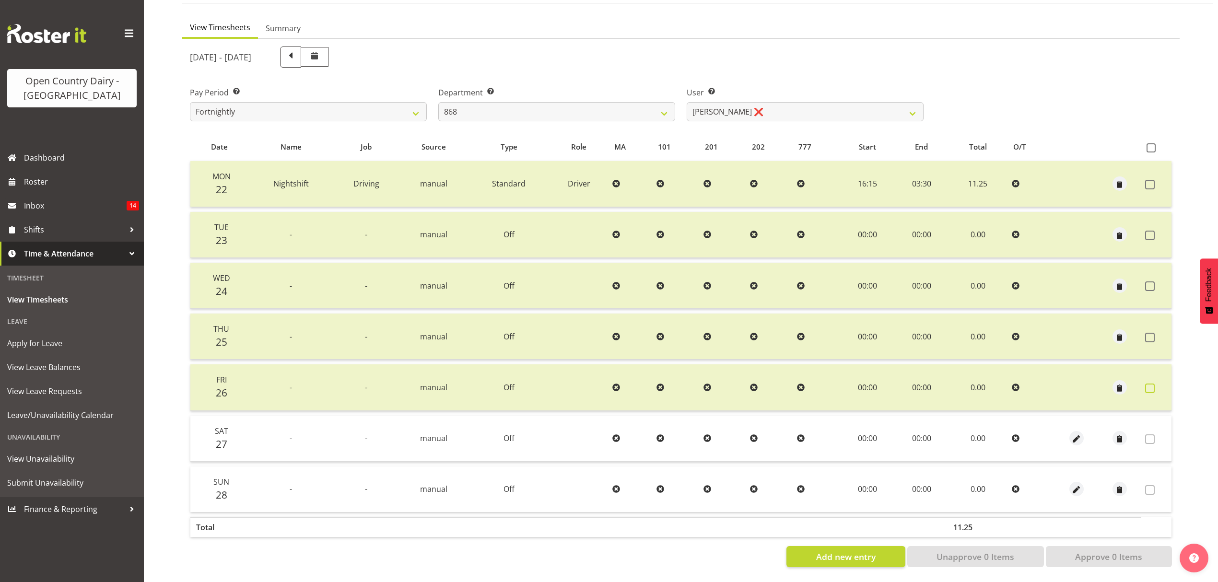
click at [1151, 383] on span at bounding box center [1150, 388] width 10 height 10
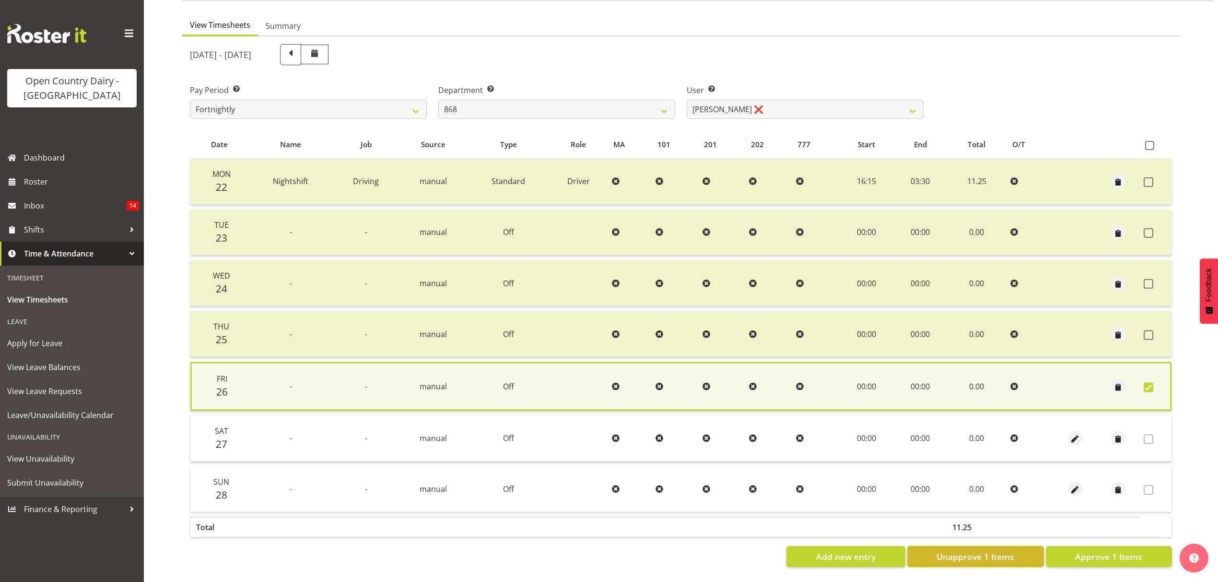
click at [1013, 555] on span "Unapprove 1 Items" at bounding box center [975, 556] width 78 height 12
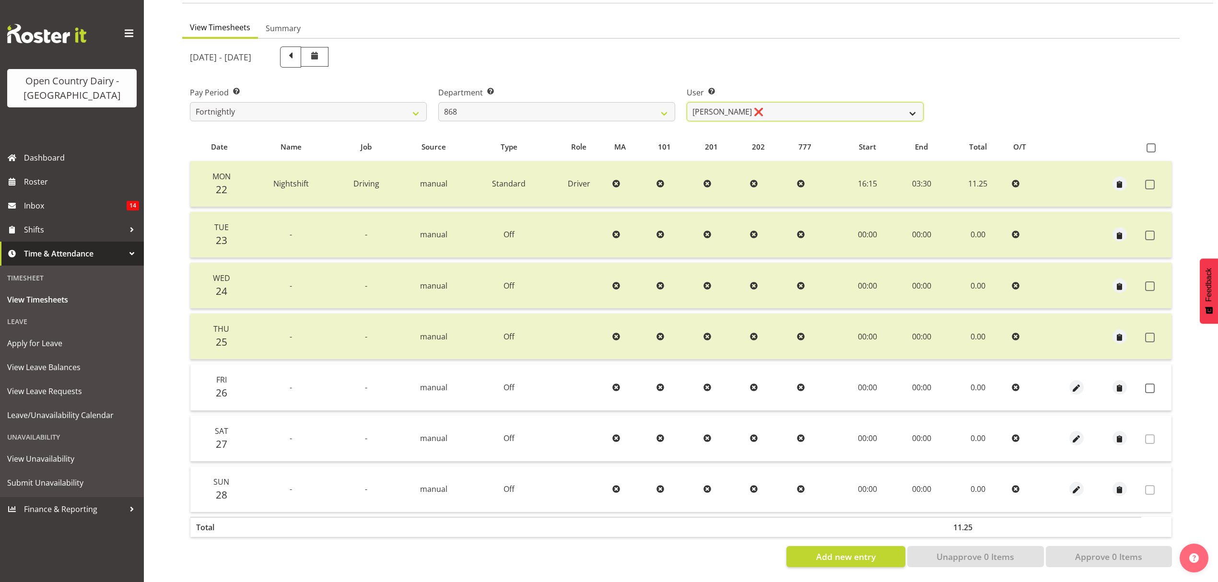
click at [909, 102] on select "Alan Rolton ❌ Cassidy Williams ❌ Christopher McIver ❌ Darin Ayling ❌" at bounding box center [804, 111] width 237 height 19
click at [686, 102] on select "Alan Rolton ❌ Cassidy Williams ❌ Christopher McIver ❌ Darin Ayling ❌" at bounding box center [804, 111] width 237 height 19
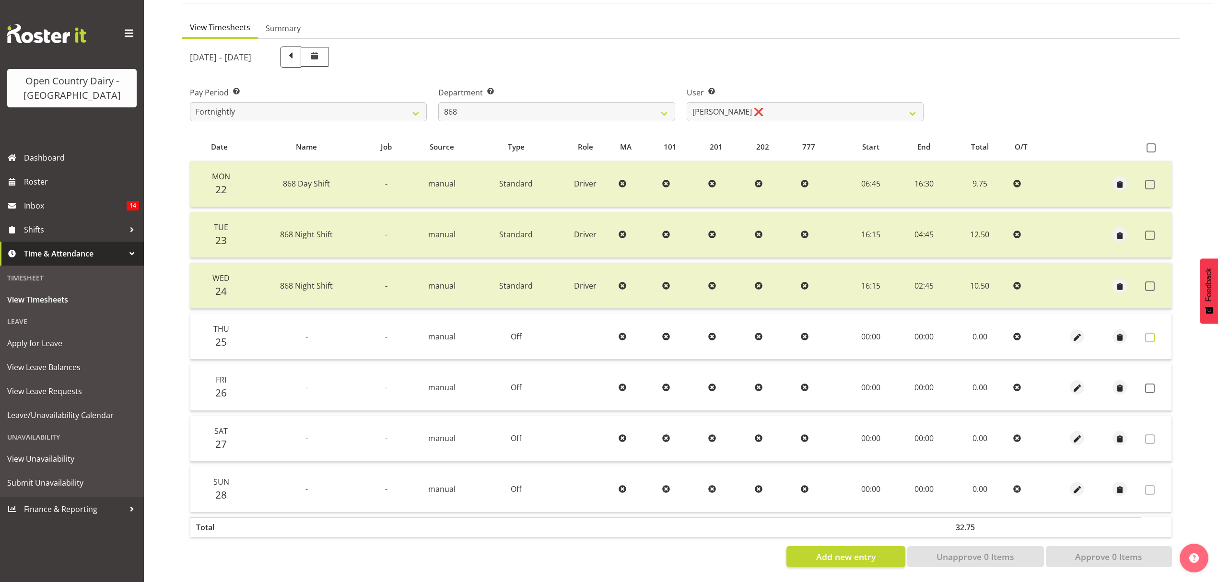
click at [1153, 333] on span at bounding box center [1150, 338] width 10 height 10
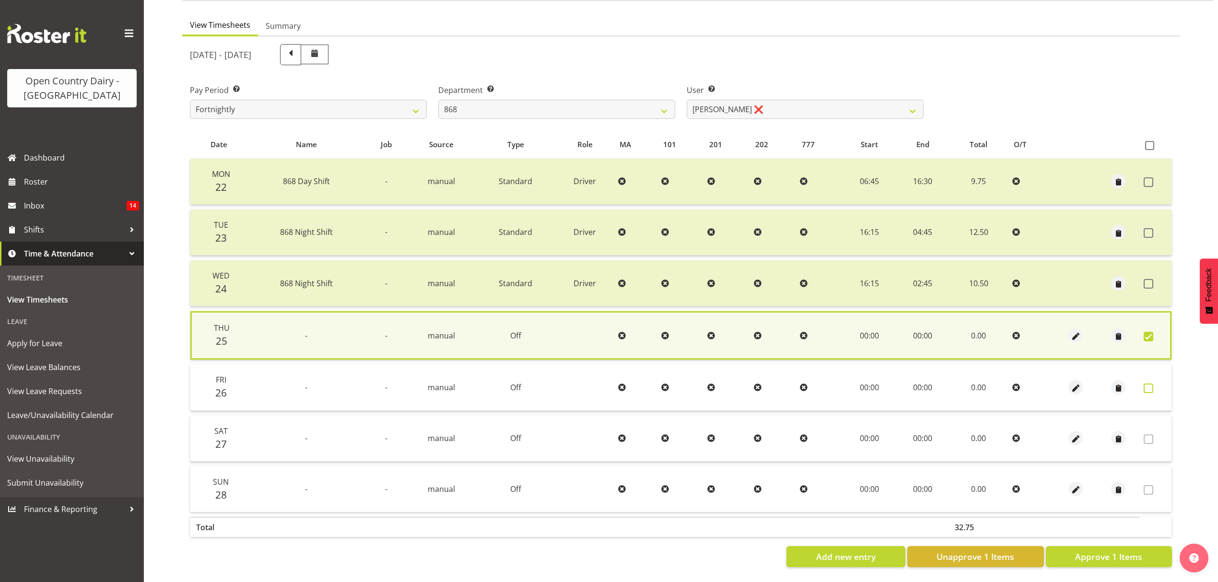
click at [1150, 384] on span at bounding box center [1148, 388] width 10 height 10
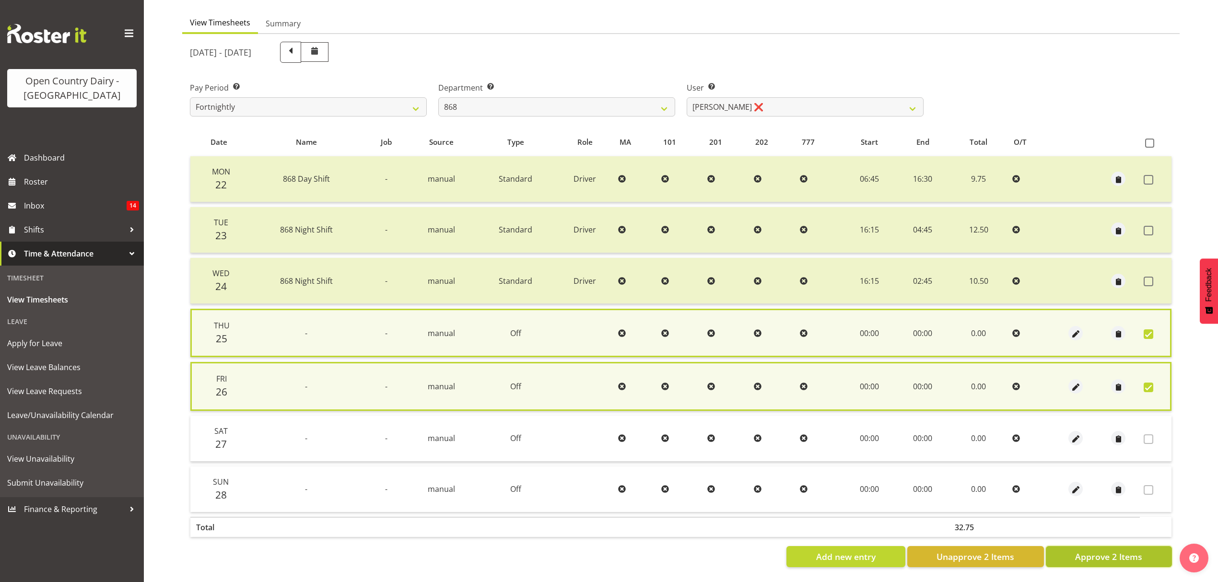
click at [1137, 550] on span "Approve 2 Items" at bounding box center [1108, 556] width 67 height 12
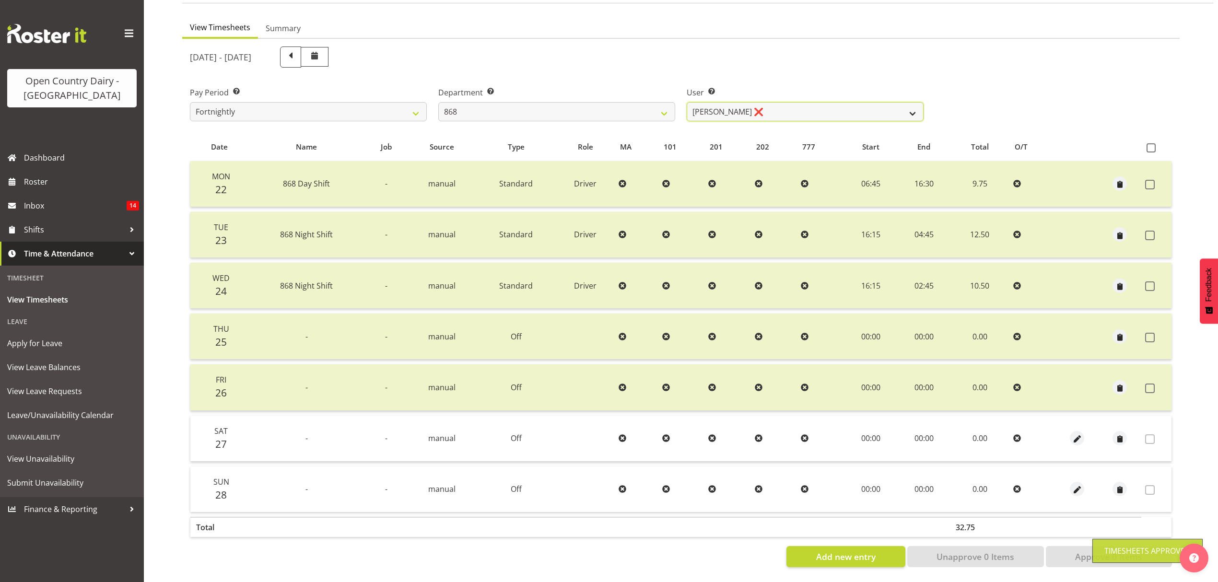
click at [901, 107] on select "Alan Rolton ❌ Cassidy Williams ❌ Christopher McIver ❌ Darin Ayling ❌" at bounding box center [804, 111] width 237 height 19
click at [686, 102] on select "Alan Rolton ❌ Cassidy Williams ❌ Christopher McIver ❌ Darin Ayling ❌" at bounding box center [804, 111] width 237 height 19
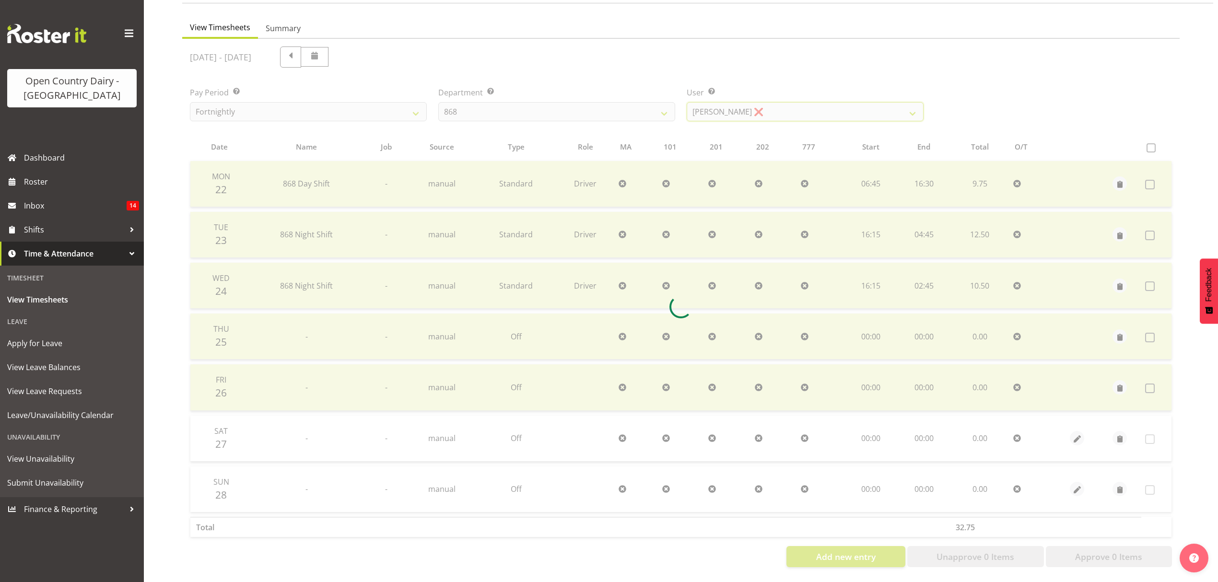
scroll to position [0, 0]
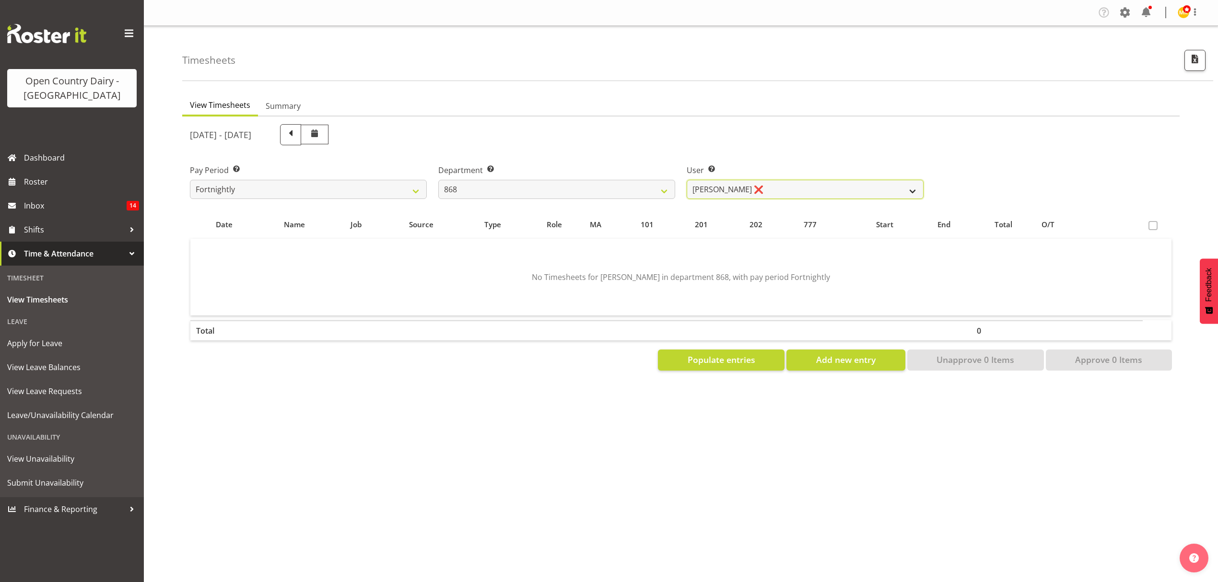
click at [892, 183] on select "Alan Rolton ❌ Cassidy Williams ❌ Christopher McIver ❌ Darin Ayling ❌" at bounding box center [804, 189] width 237 height 19
click at [686, 180] on select "Alan Rolton ❌ Cassidy Williams ❌ Christopher McIver ❌ Darin Ayling ❌" at bounding box center [804, 189] width 237 height 19
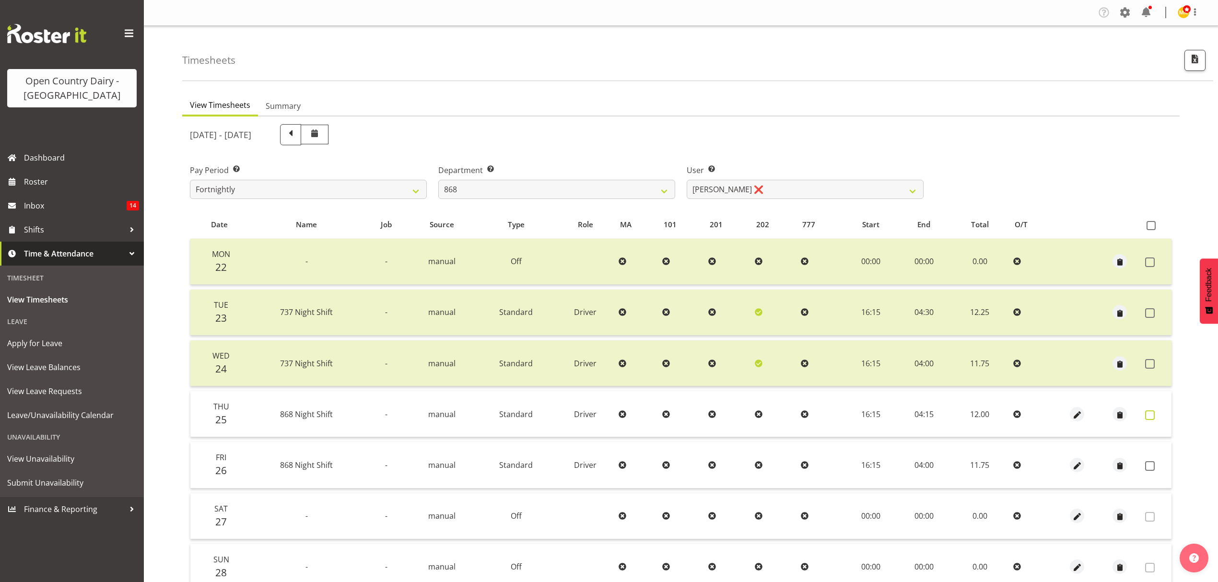
click at [1147, 413] on span at bounding box center [1150, 415] width 10 height 10
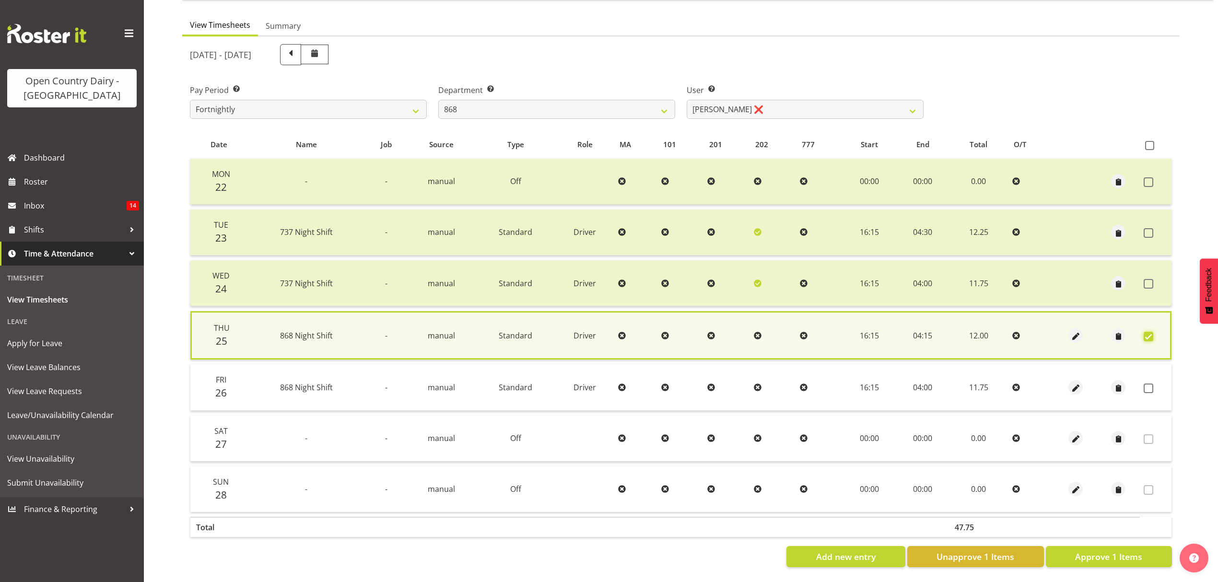
scroll to position [87, 0]
click at [1096, 550] on span "Approve 1 Items" at bounding box center [1108, 556] width 67 height 12
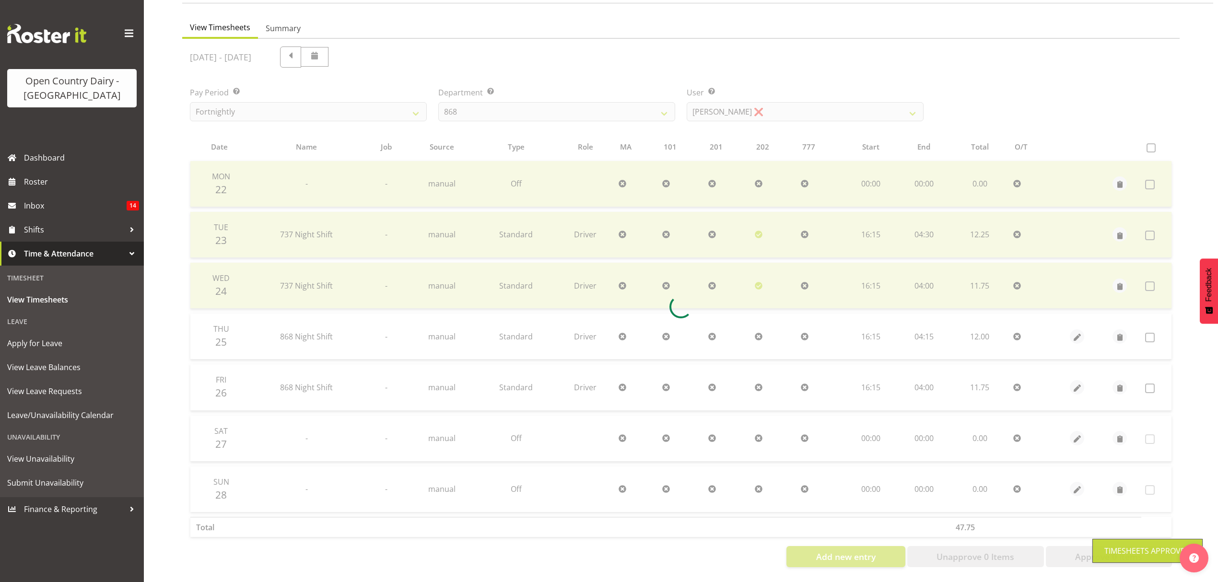
scroll to position [85, 0]
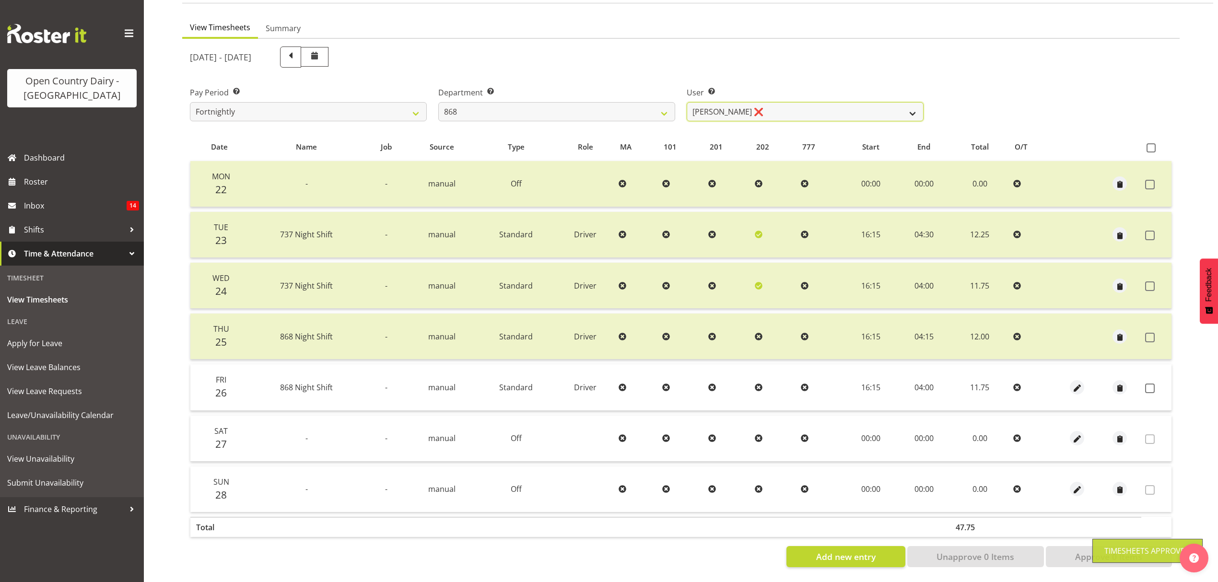
click at [899, 102] on select "Alan Rolton ❌ Cassidy Williams ❌ Christopher McIver ❌ Darin Ayling ❌" at bounding box center [804, 111] width 237 height 19
click at [659, 107] on select "734 735 736 737 738 739 851 853 854 855 856 858 861 862 865 867-9032 868 869 87…" at bounding box center [556, 111] width 237 height 19
click at [438, 102] on select "734 735 736 737 738 739 851 853 854 855 856 858 861 862 865 867-9032 868 869 87…" at bounding box center [556, 111] width 237 height 19
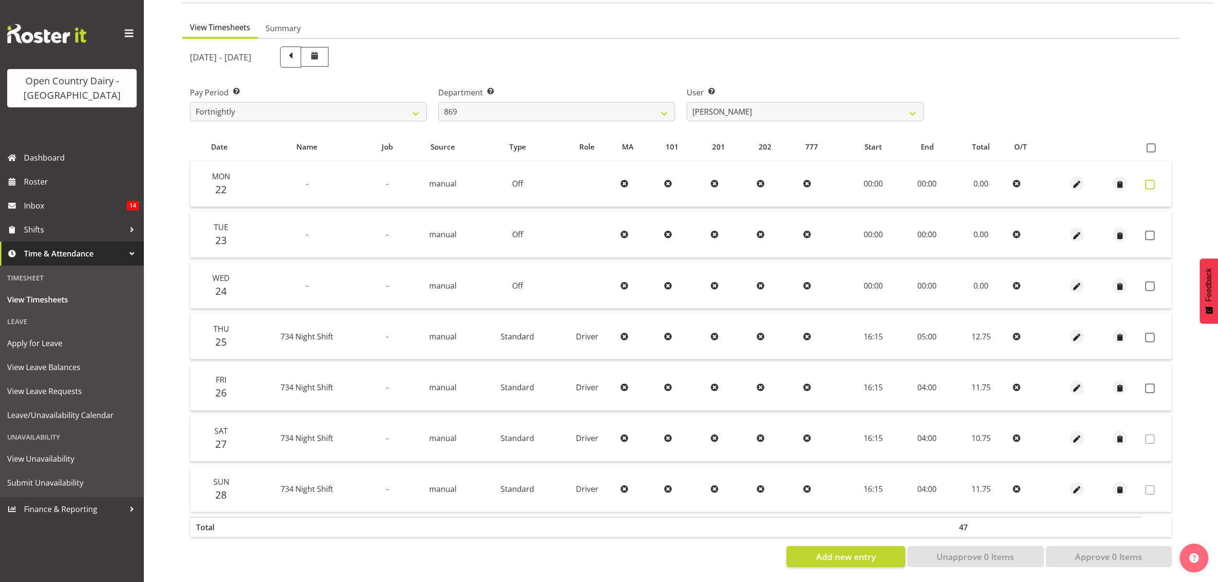
click at [1148, 180] on span at bounding box center [1150, 185] width 10 height 10
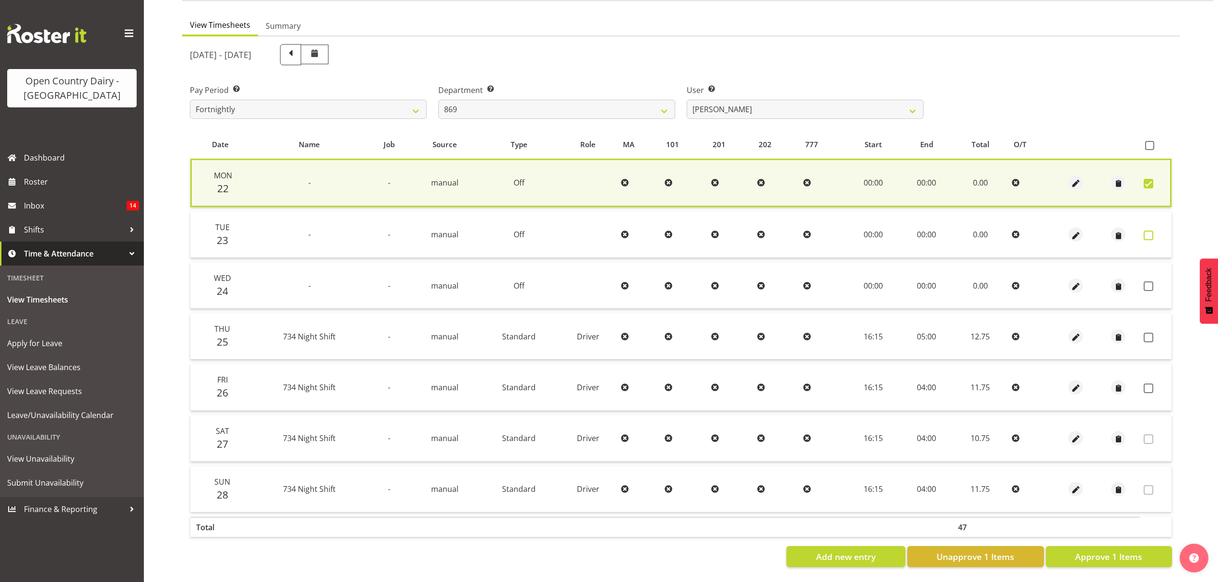
click at [1148, 231] on span at bounding box center [1148, 236] width 10 height 10
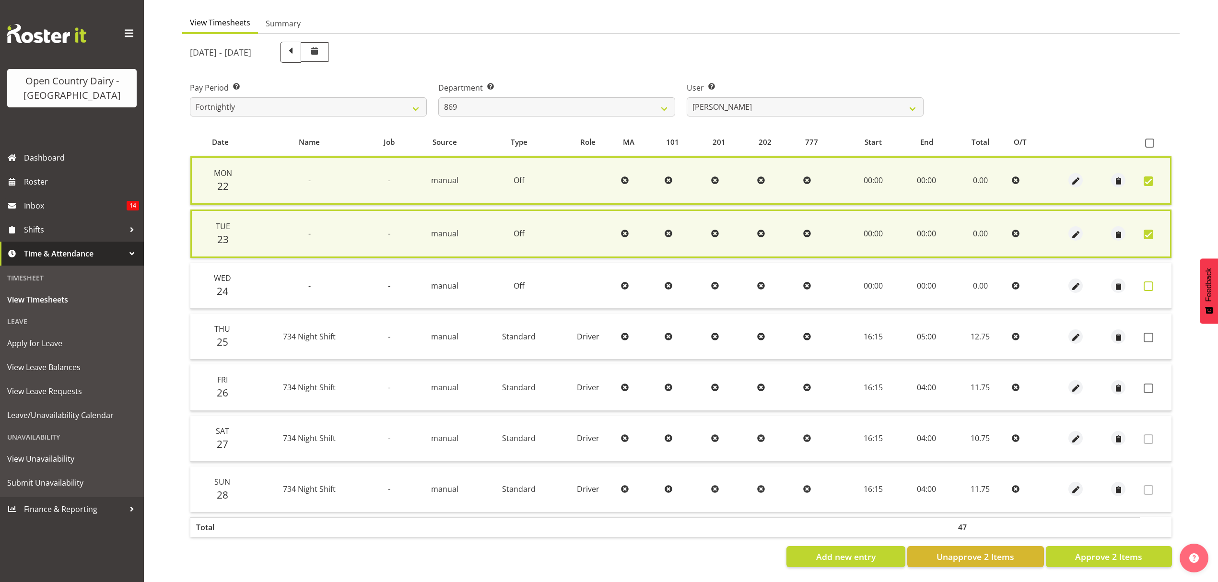
click at [1147, 285] on span at bounding box center [1148, 286] width 10 height 10
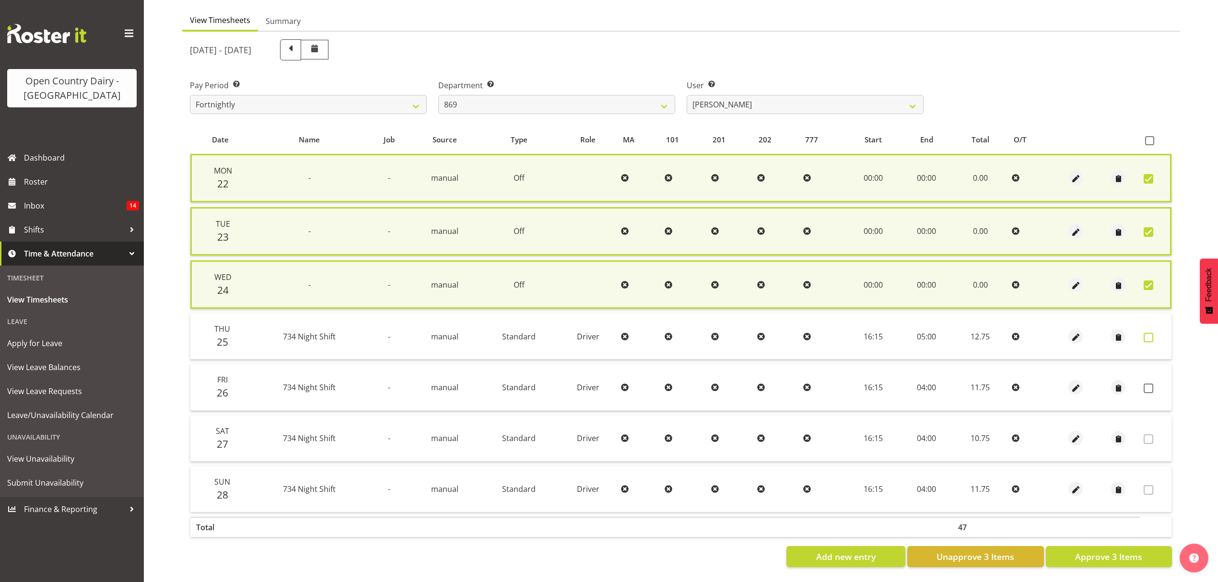
click at [1149, 334] on span at bounding box center [1148, 338] width 10 height 10
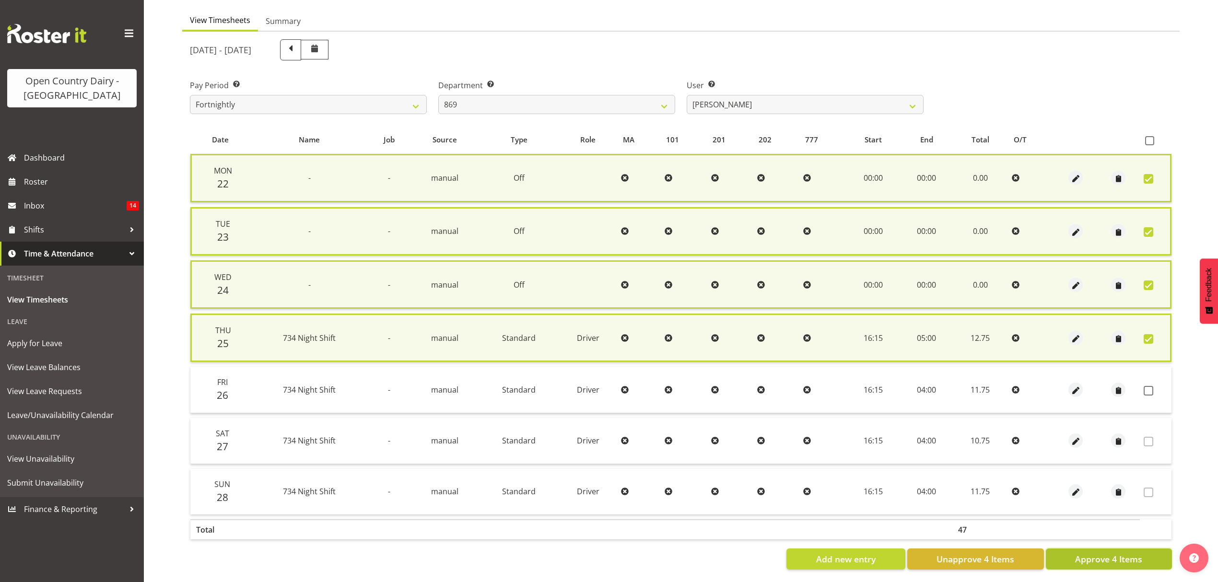
click at [1099, 557] on span "Approve 4 Items" at bounding box center [1108, 559] width 67 height 12
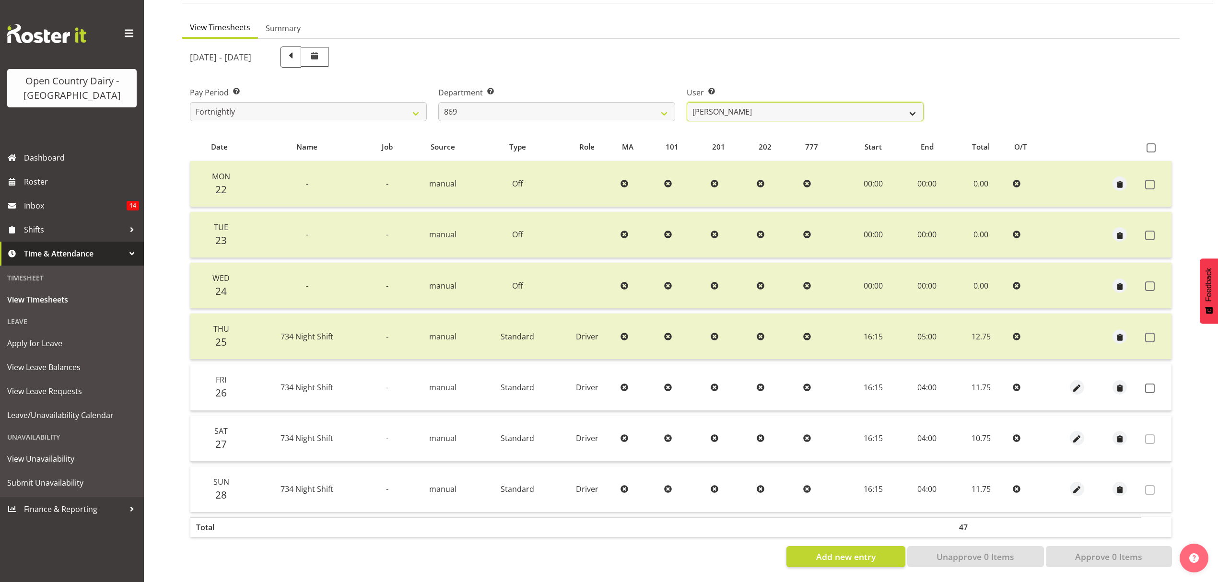
click at [904, 106] on select "Barry O'Donnell ❌ Barry Johnston ❌ Jason Soper ❌ Peter Wieczorek ❌" at bounding box center [804, 111] width 237 height 19
click at [686, 102] on select "Barry O'Donnell ❌ Barry Johnston ❌ Jason Soper ❌ Peter Wieczorek ❌" at bounding box center [804, 111] width 237 height 19
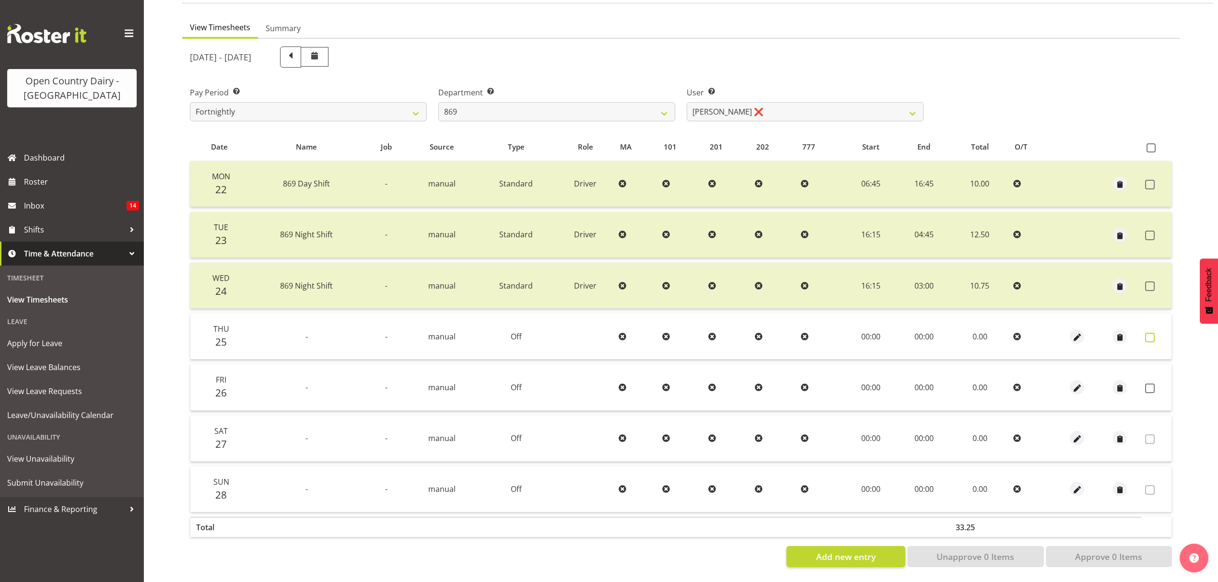
click at [1149, 333] on span at bounding box center [1150, 338] width 10 height 10
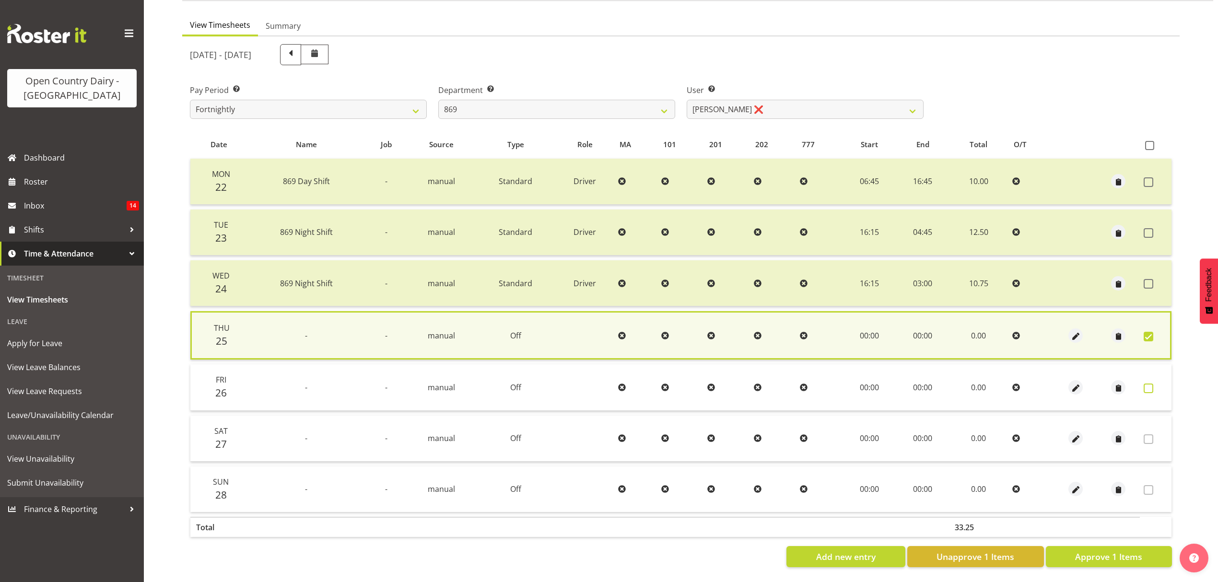
click at [1148, 383] on span at bounding box center [1148, 388] width 10 height 10
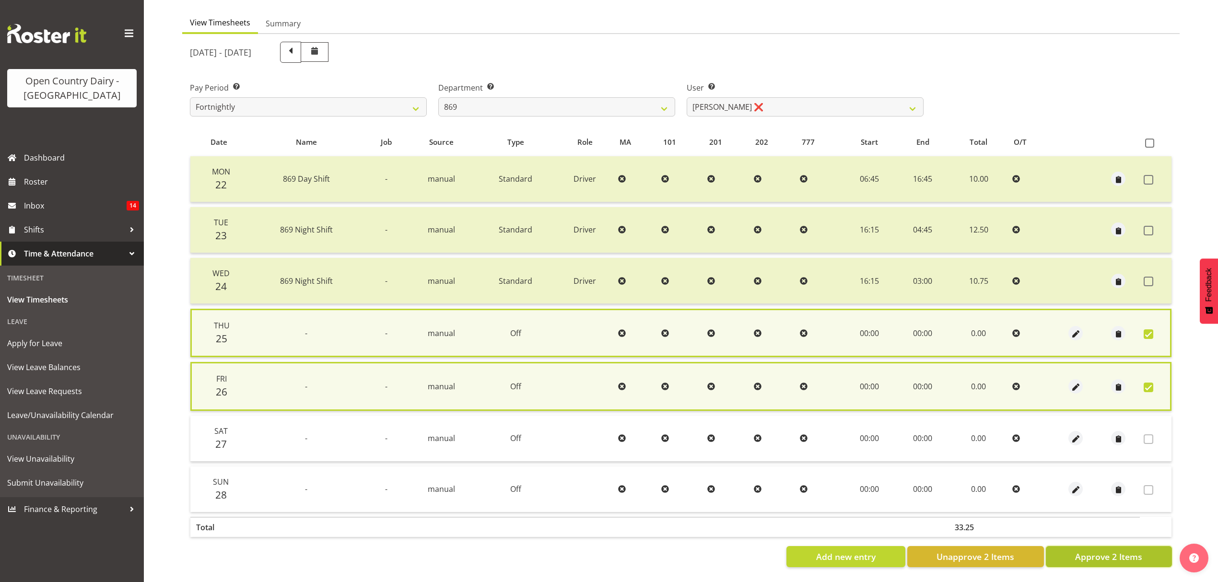
click at [1115, 550] on span "Approve 2 Items" at bounding box center [1108, 556] width 67 height 12
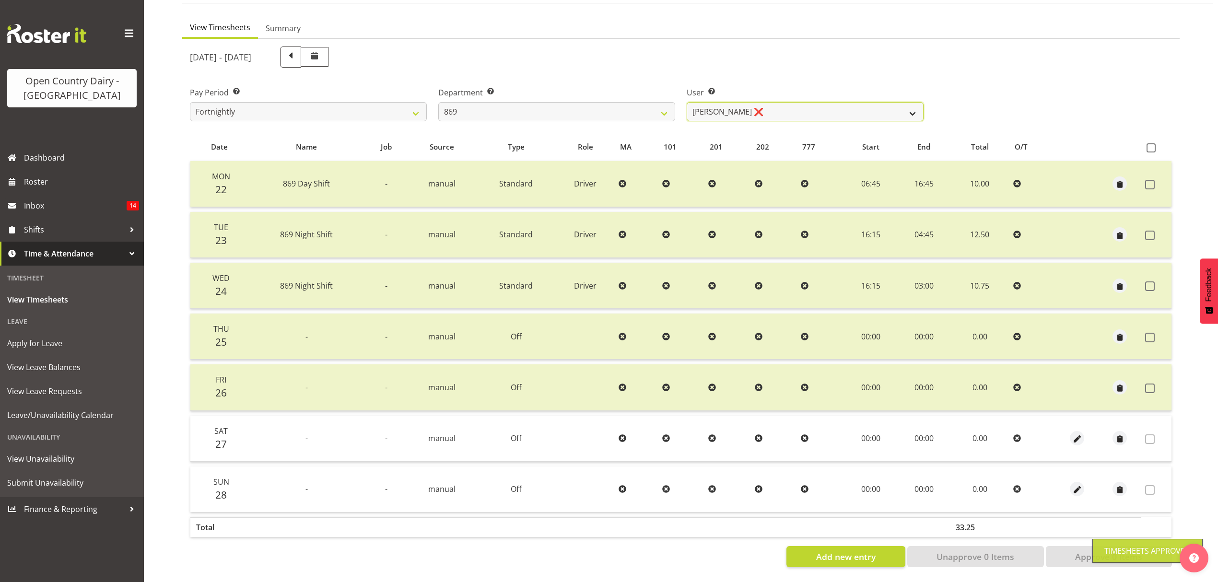
click at [907, 102] on select "Barry O'Donnell ❌ Barry Johnston ❌ Jason Soper ❌ Peter Wieczorek ❌" at bounding box center [804, 111] width 237 height 19
click at [686, 102] on select "Barry O'Donnell ❌ Barry Johnston ❌ Jason Soper ❌ Peter Wieczorek ❌" at bounding box center [804, 111] width 237 height 19
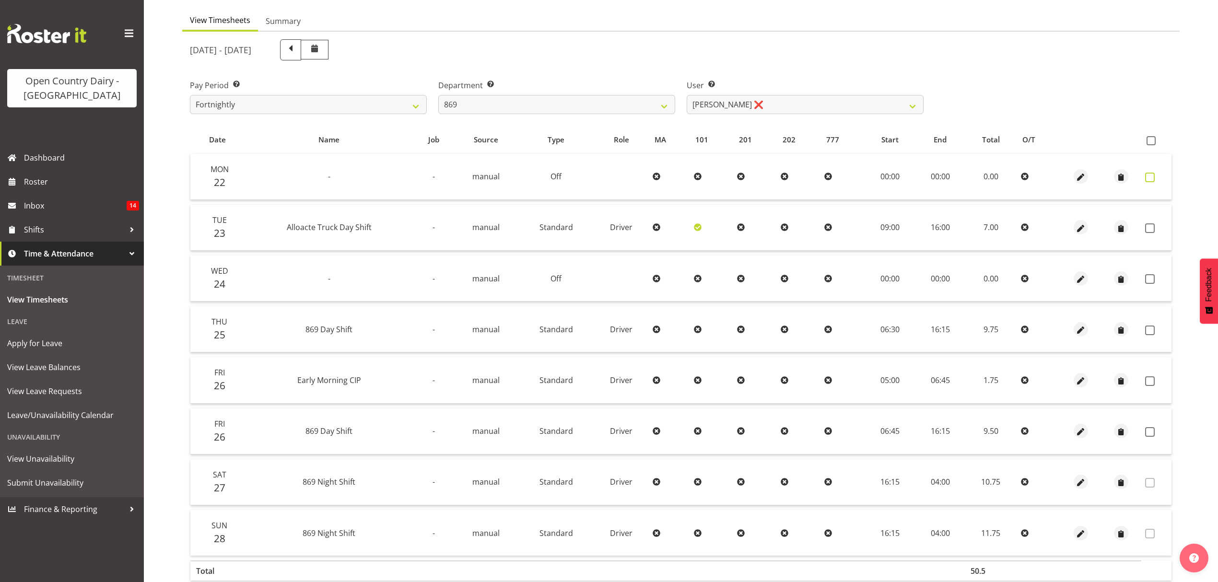
click at [1148, 174] on span at bounding box center [1150, 178] width 10 height 10
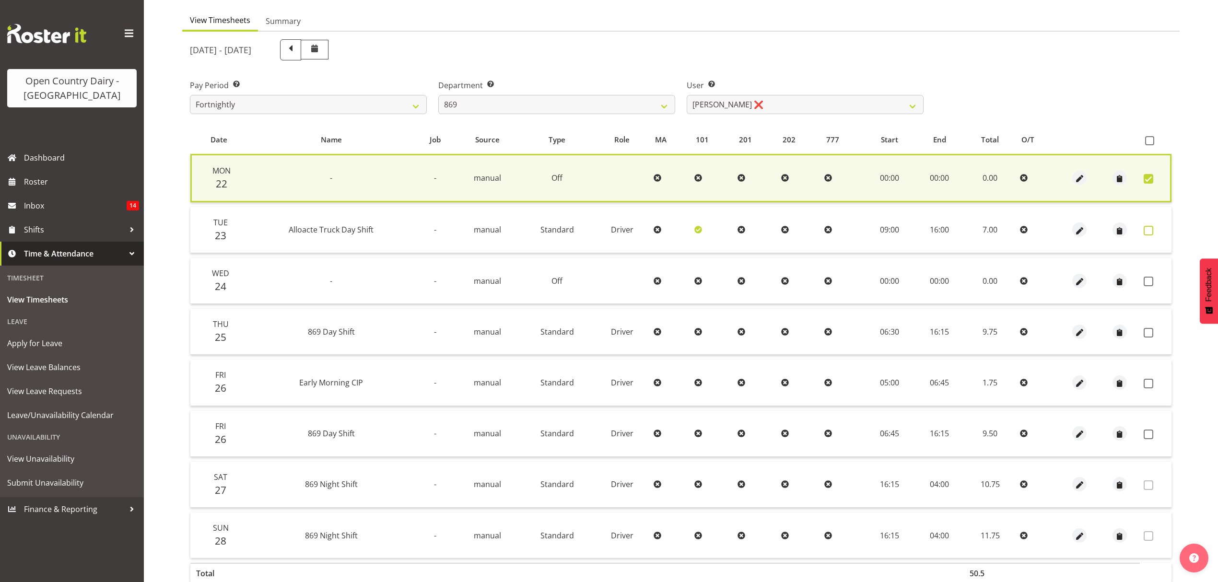
click at [1145, 228] on span at bounding box center [1148, 231] width 10 height 10
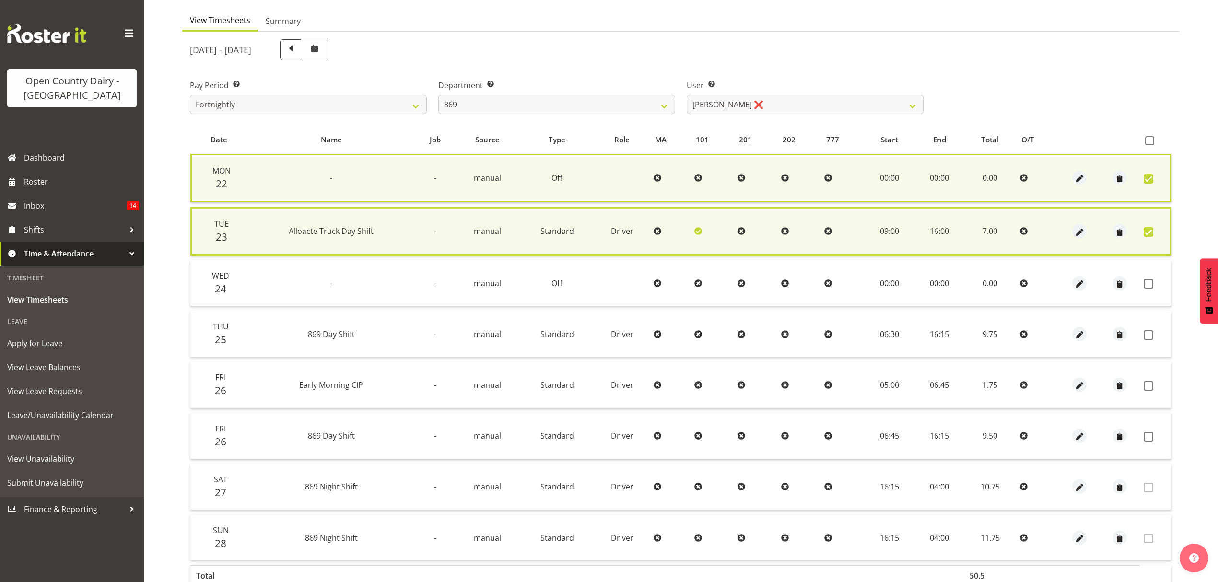
click at [1148, 229] on span at bounding box center [1148, 232] width 10 height 10
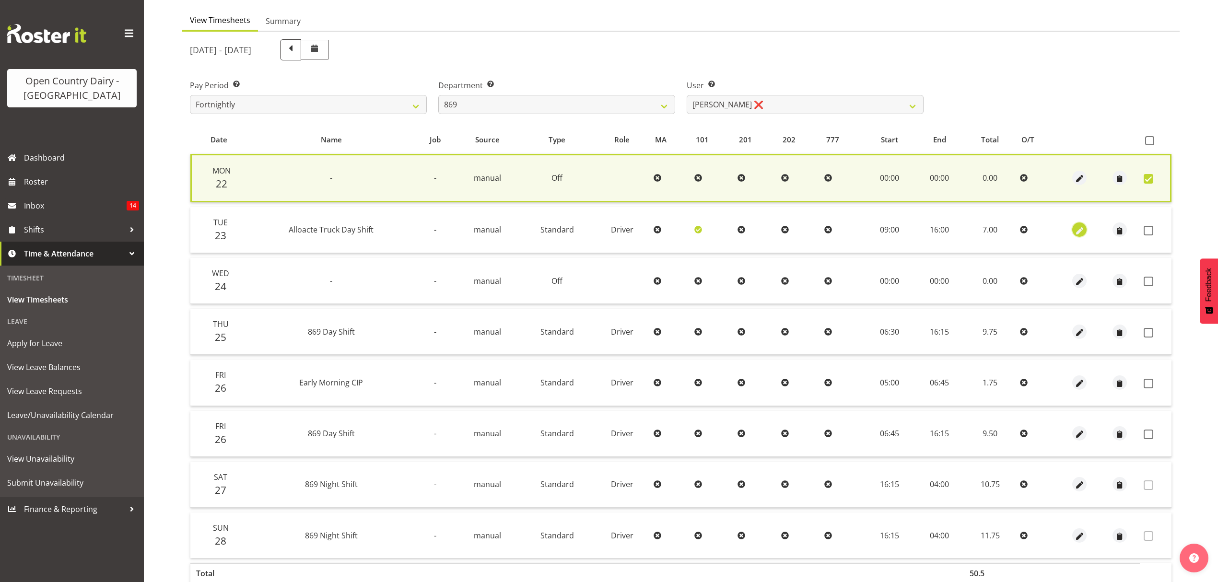
click at [1079, 223] on span "button" at bounding box center [1079, 230] width 11 height 14
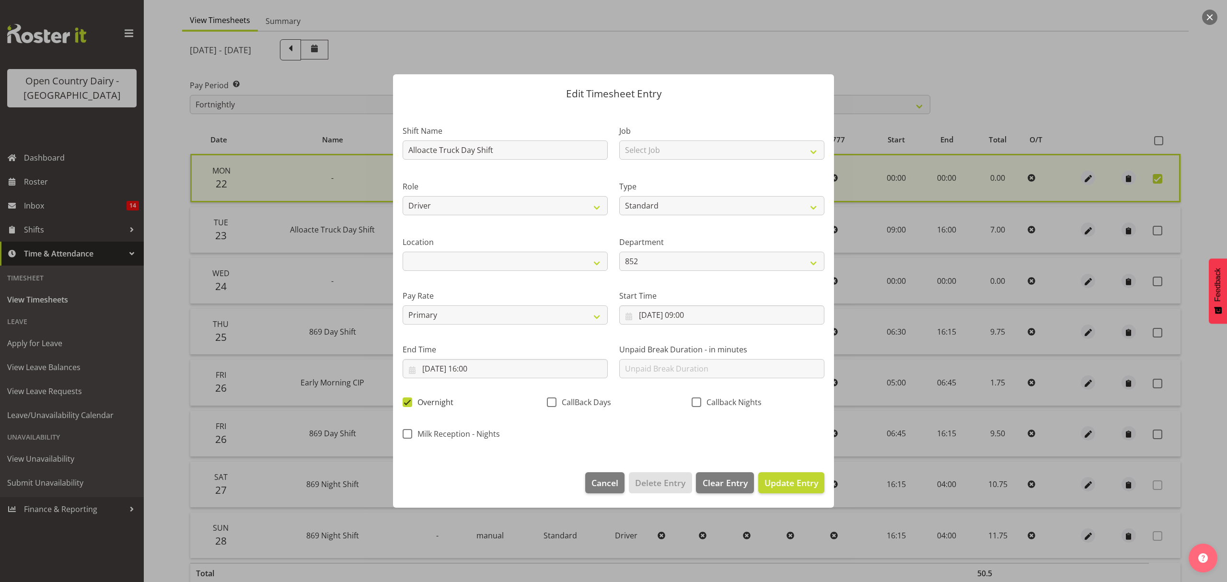
click at [406, 402] on span at bounding box center [408, 402] width 10 height 10
click at [406, 402] on input "Overnight" at bounding box center [406, 402] width 6 height 6
click at [550, 397] on span at bounding box center [552, 402] width 10 height 10
click at [550, 399] on input "CallBack Days" at bounding box center [550, 402] width 6 height 6
click at [779, 477] on span "Update Entry" at bounding box center [792, 483] width 54 height 12
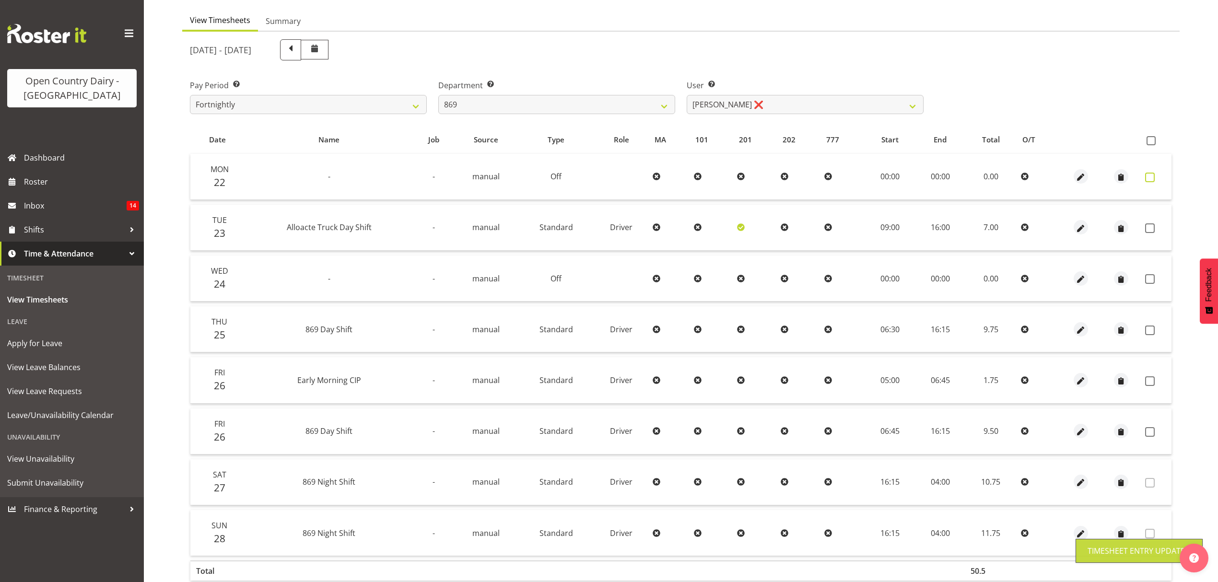
click at [1151, 175] on span at bounding box center [1150, 178] width 10 height 10
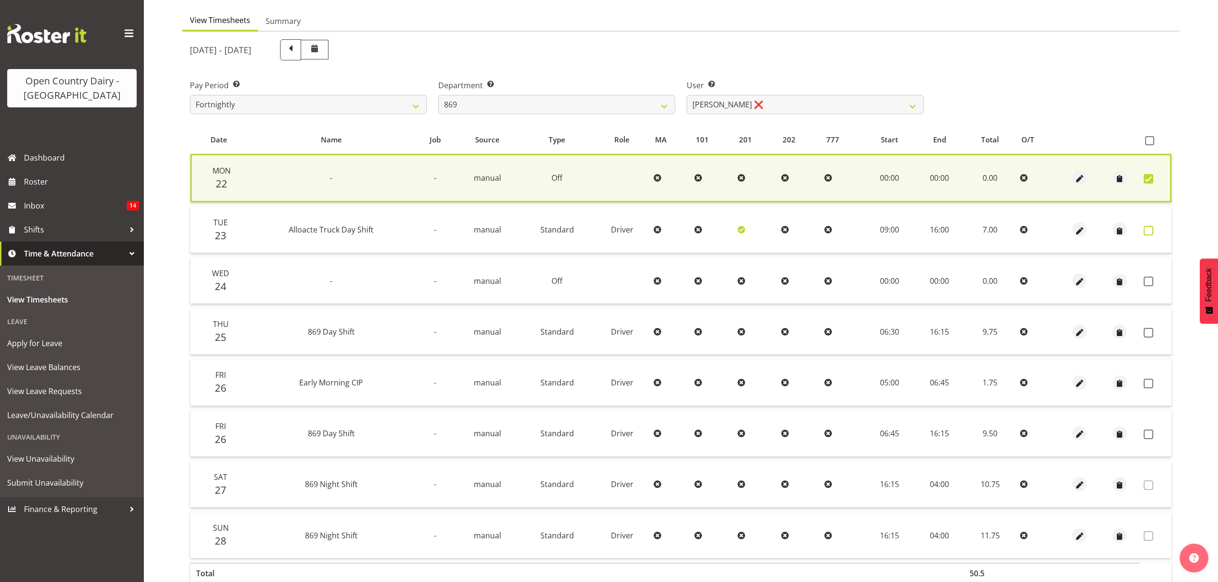
click at [1146, 228] on span at bounding box center [1148, 231] width 10 height 10
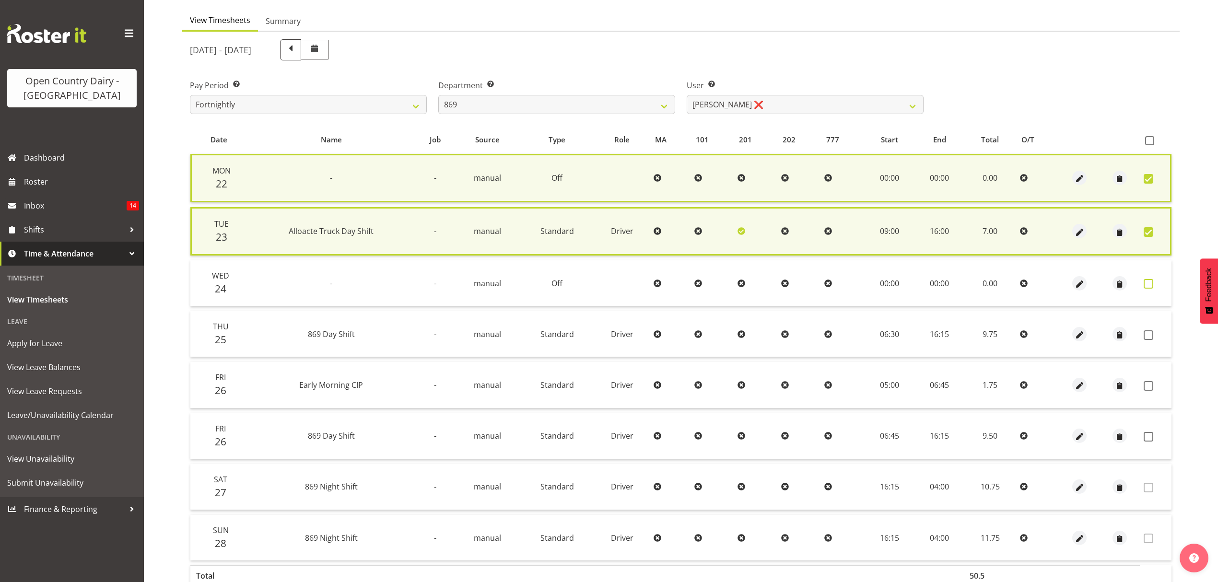
click at [1147, 282] on span at bounding box center [1148, 284] width 10 height 10
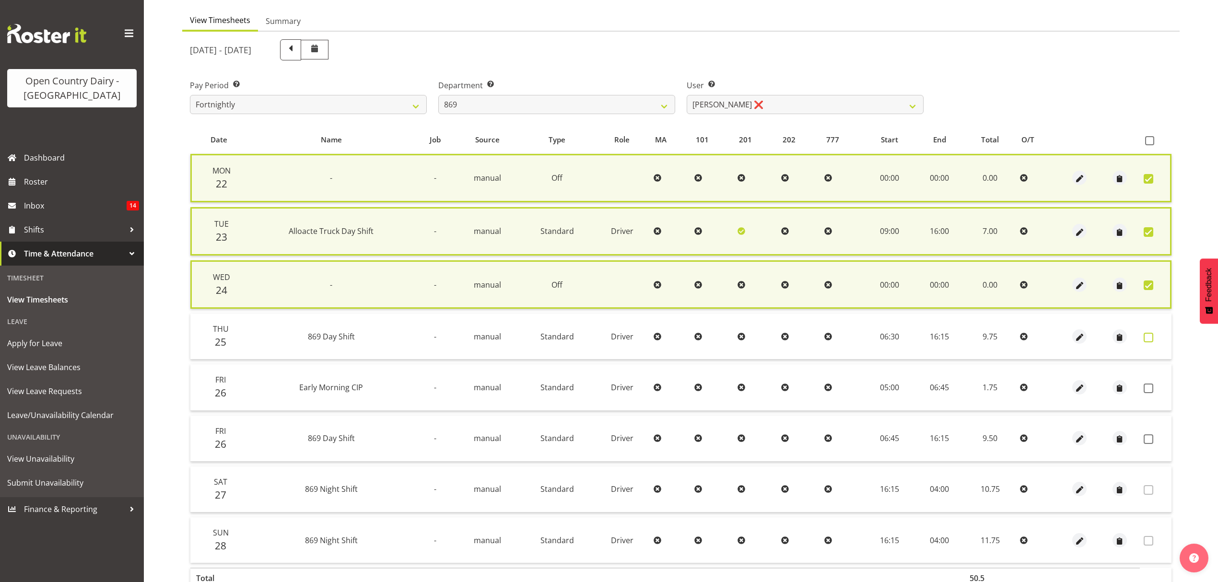
click at [1152, 334] on span at bounding box center [1148, 338] width 10 height 10
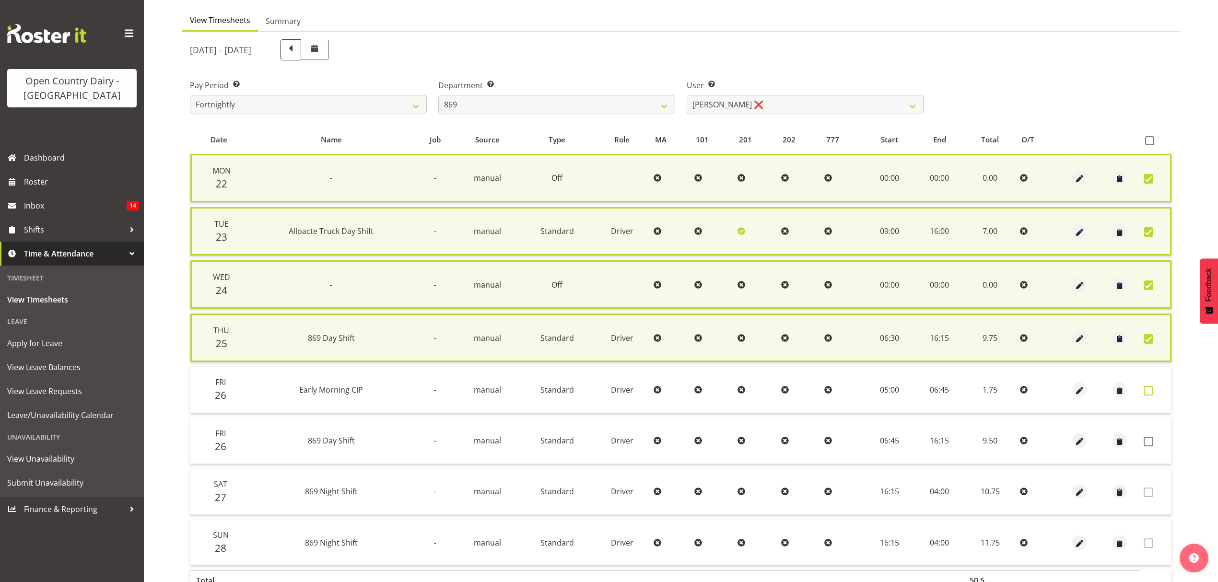
click at [1150, 386] on span at bounding box center [1148, 391] width 10 height 10
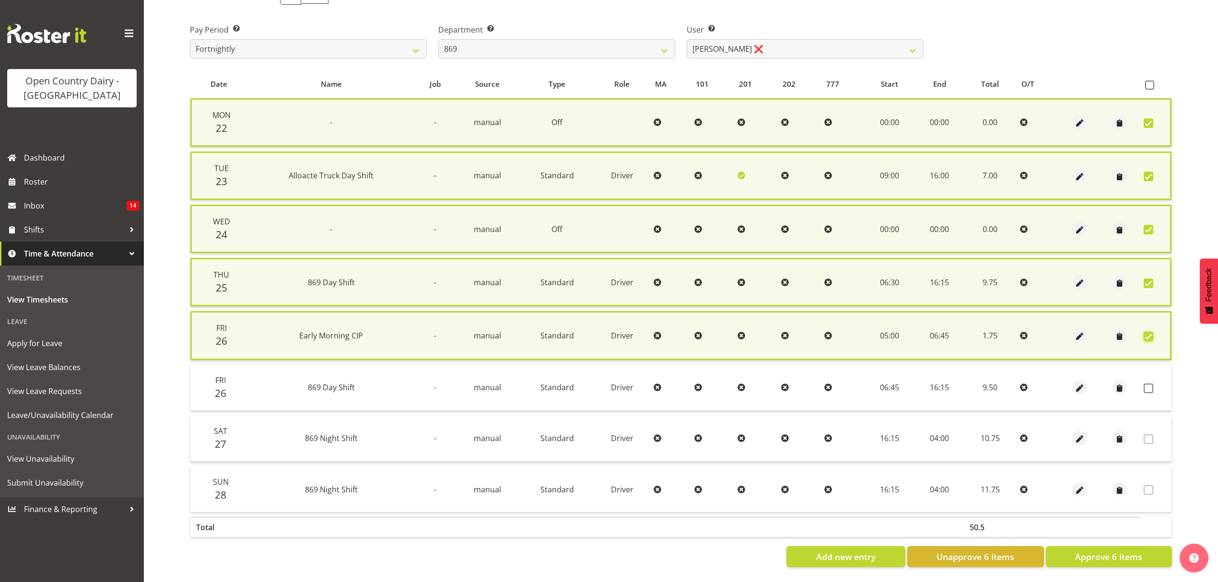
scroll to position [145, 0]
click at [1138, 550] on span "Approve 6 Items" at bounding box center [1108, 556] width 67 height 12
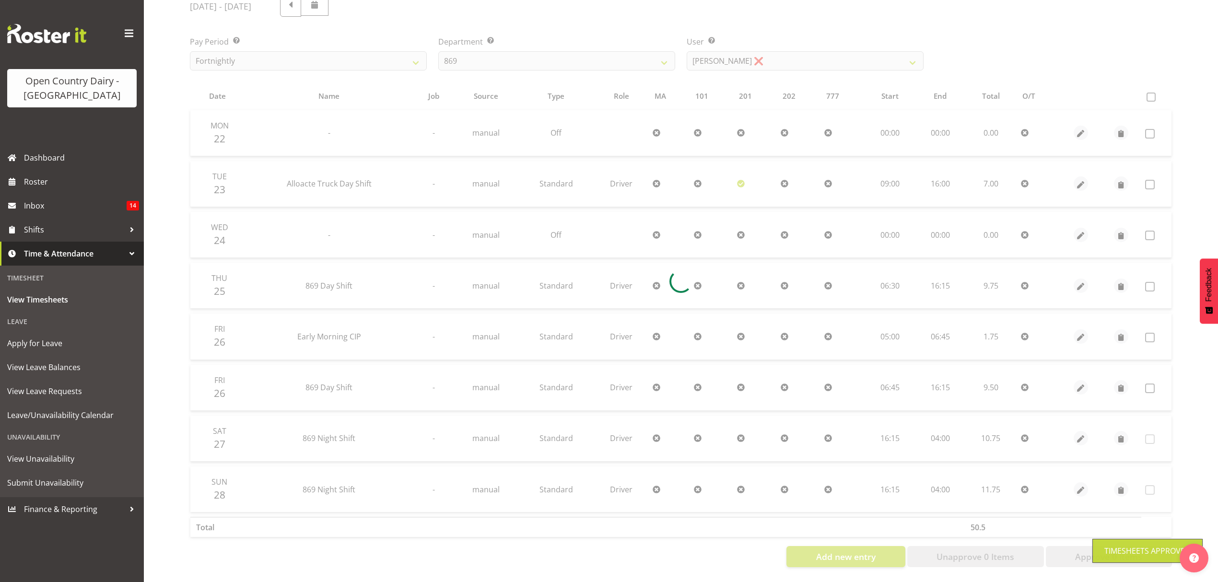
scroll to position [135, 0]
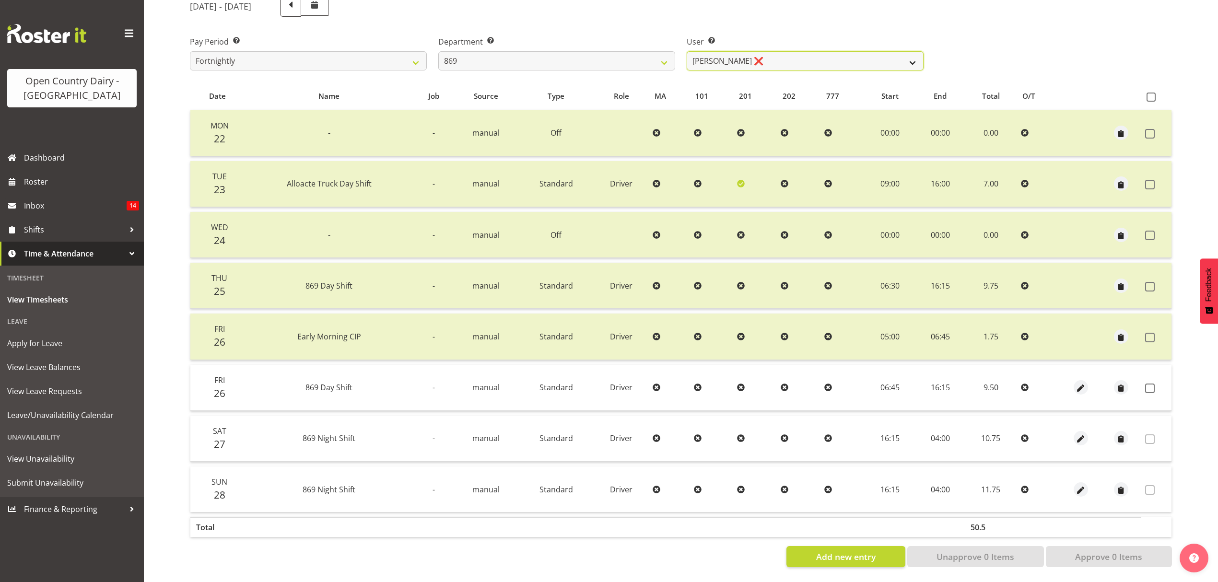
click at [911, 54] on select "Barry O'Donnell ❌ Barry Johnston ❌ Jason Soper ❌ Peter Wieczorek ❌" at bounding box center [804, 60] width 237 height 19
click at [686, 51] on select "Barry O'Donnell ❌ Barry Johnston ❌ Jason Soper ❌ Peter Wieczorek ❌" at bounding box center [804, 60] width 237 height 19
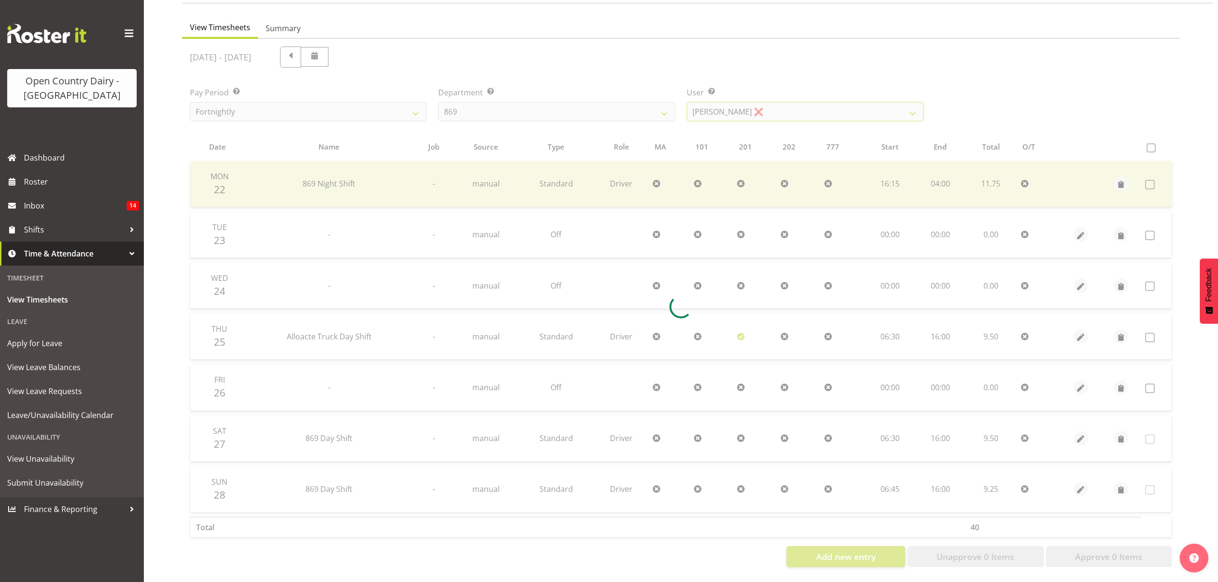
scroll to position [85, 0]
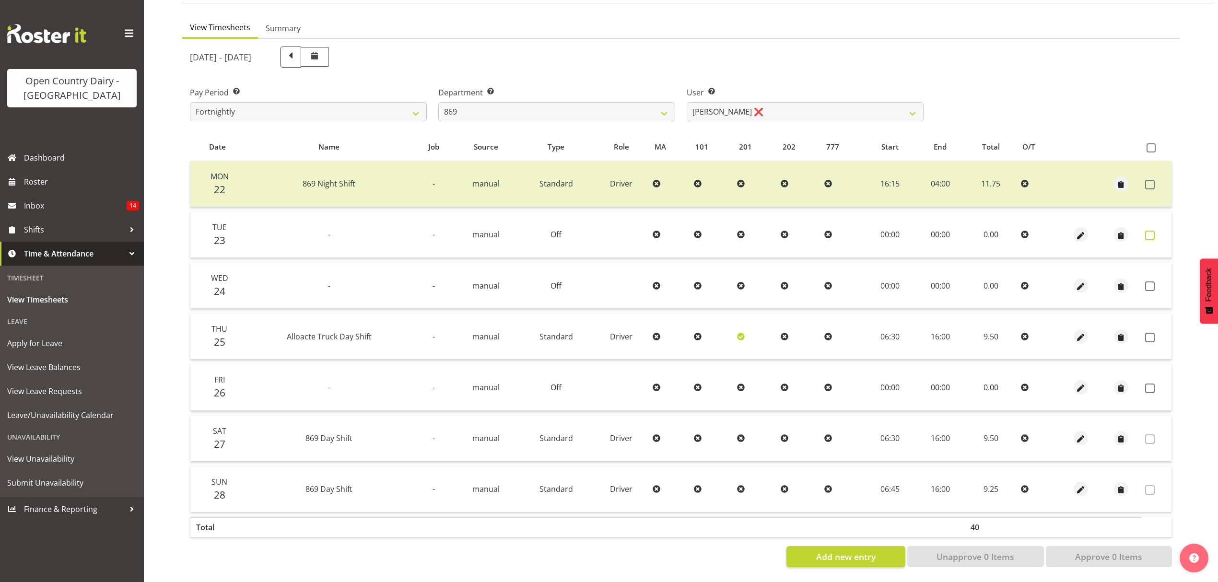
click at [1149, 231] on span at bounding box center [1150, 236] width 10 height 10
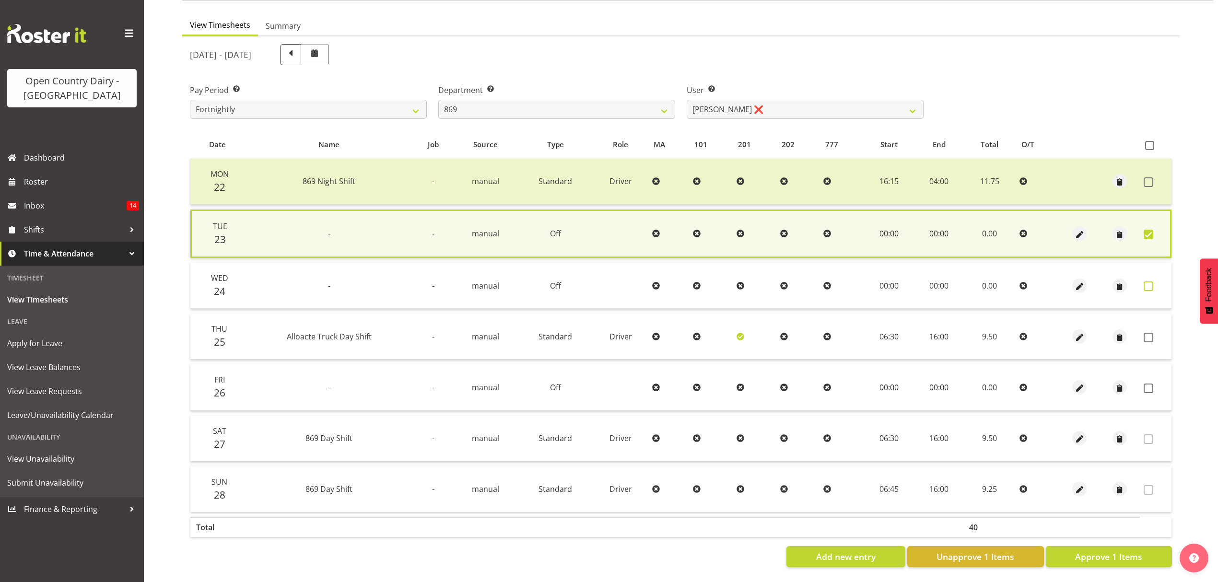
click at [1149, 281] on span at bounding box center [1148, 286] width 10 height 10
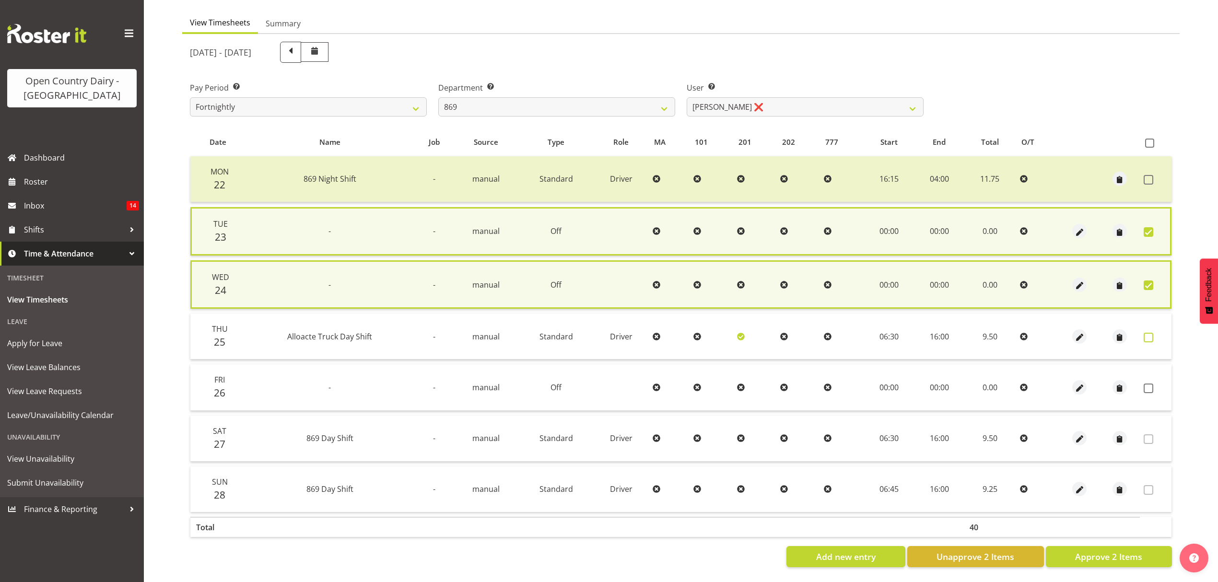
click at [1146, 335] on span at bounding box center [1148, 338] width 10 height 10
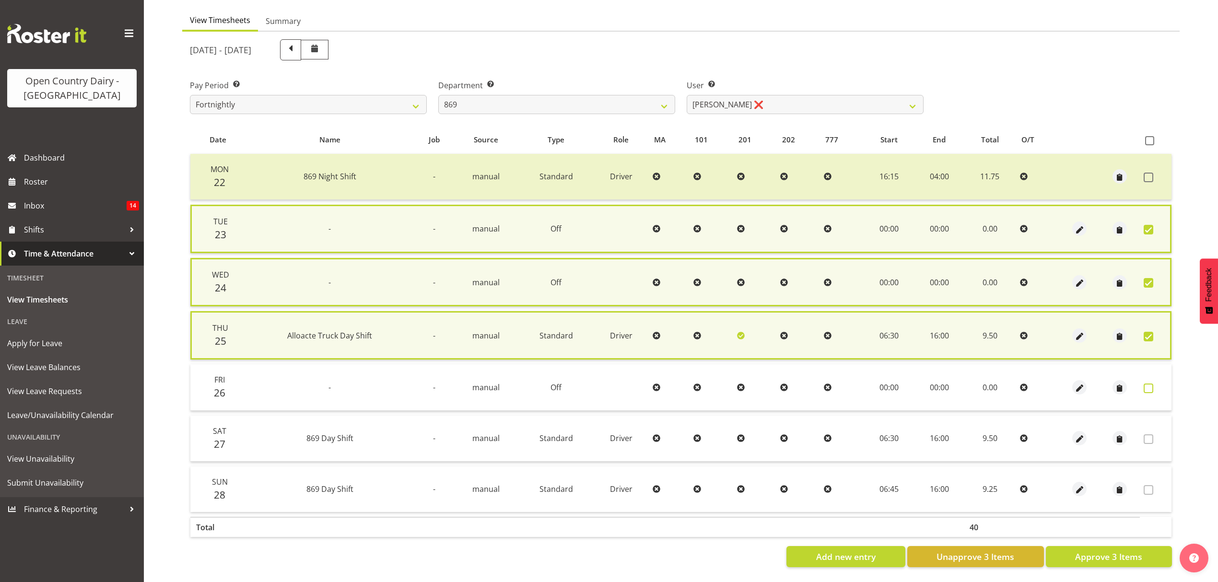
click at [1148, 383] on span at bounding box center [1148, 388] width 10 height 10
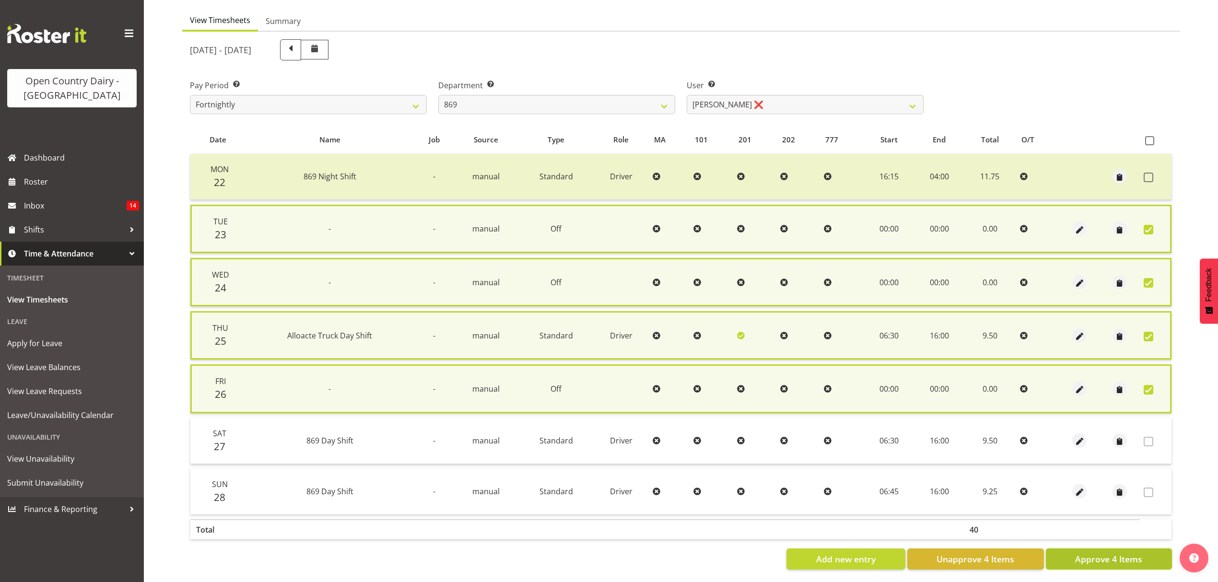
click at [1085, 553] on span "Approve 4 Items" at bounding box center [1108, 559] width 67 height 12
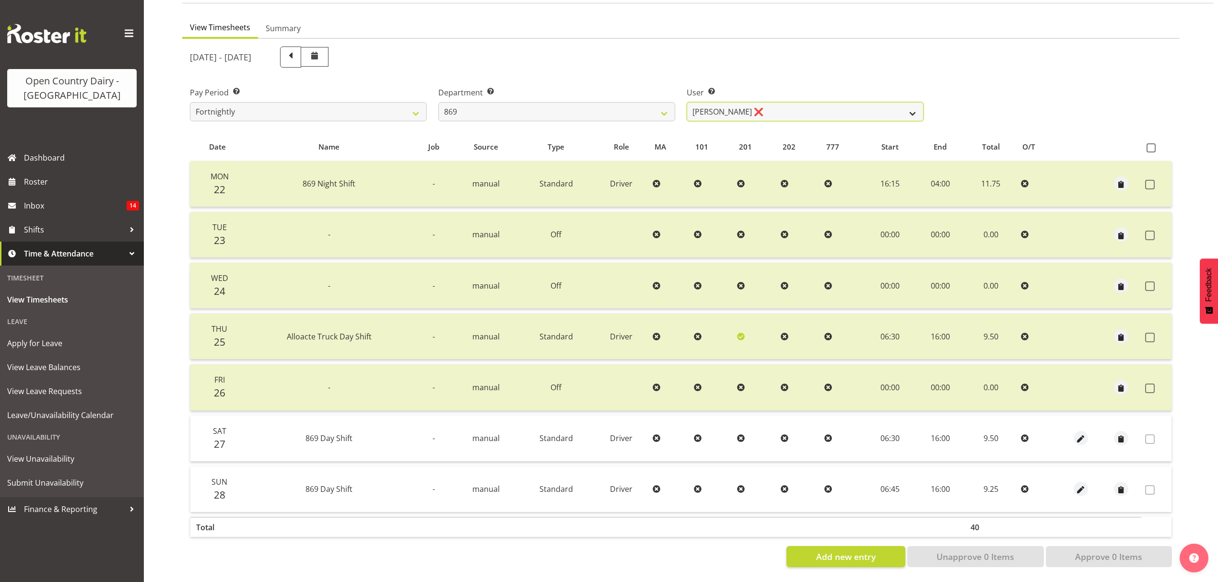
click at [886, 107] on select "Barry O'Donnell ❌ Barry Johnston ❌ Jason Soper ❌ Peter Wieczorek ❌" at bounding box center [804, 111] width 237 height 19
click at [650, 111] on select "734 735 736 737 738 739 851 853 854 855 856 858 861 862 865 867-9032 868 869 87…" at bounding box center [556, 111] width 237 height 19
click at [438, 102] on select "734 735 736 737 738 739 851 853 854 855 856 858 861 862 865 867-9032 868 869 87…" at bounding box center [556, 111] width 237 height 19
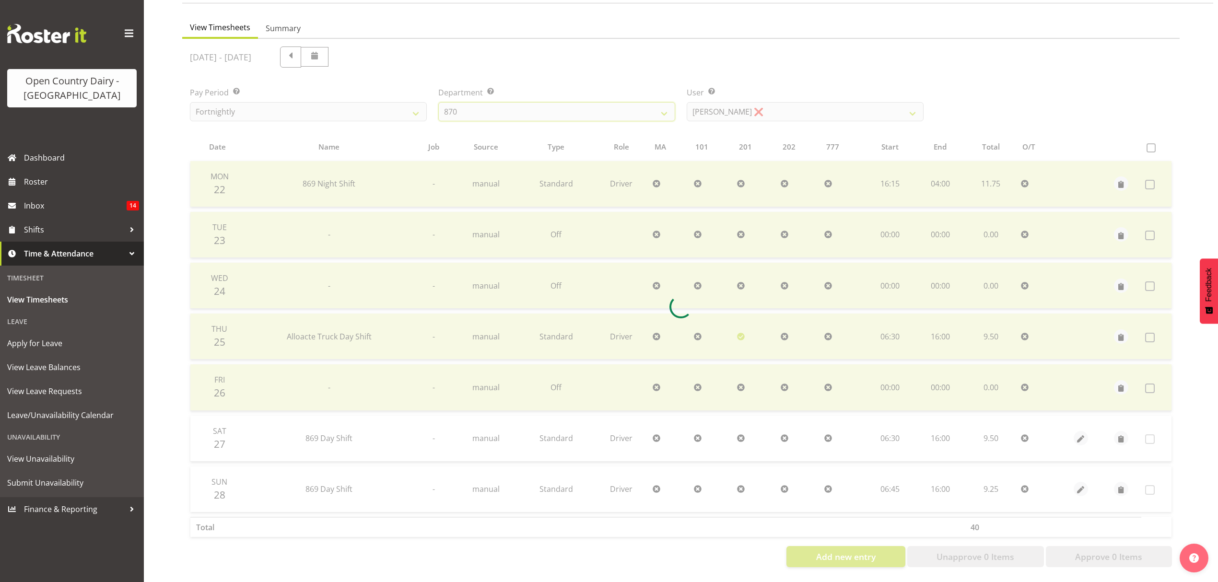
scroll to position [0, 0]
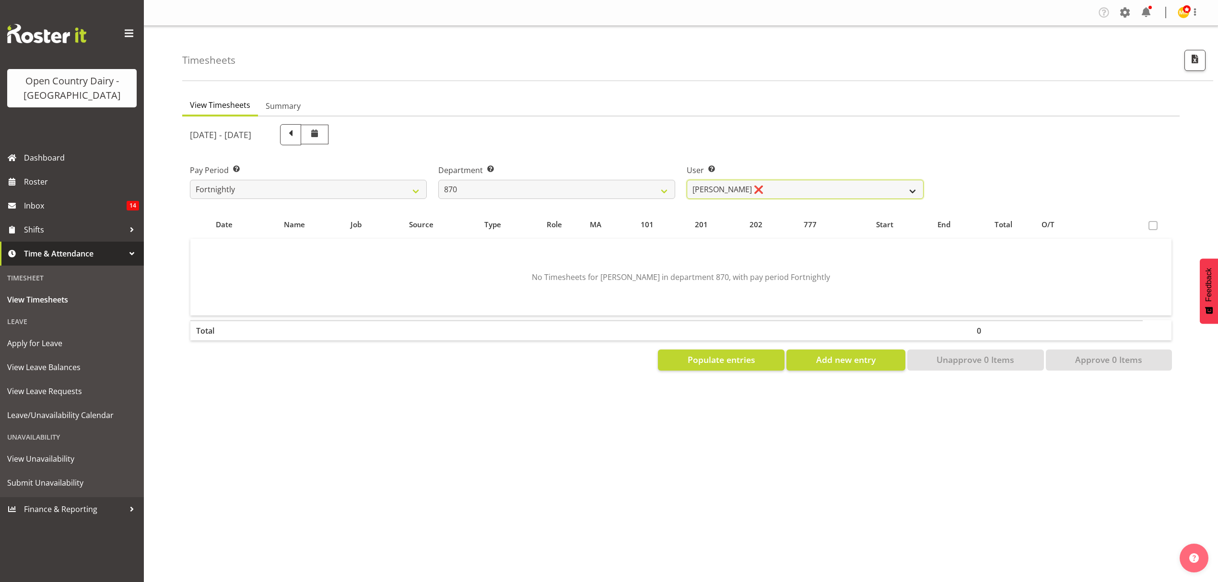
click at [901, 187] on select "Andy Haywood ❌ David Young ❌ Stewart Matheson ❌" at bounding box center [804, 189] width 237 height 19
click at [686, 180] on select "Andy Haywood ❌ David Young ❌ Stewart Matheson ❌" at bounding box center [804, 189] width 237 height 19
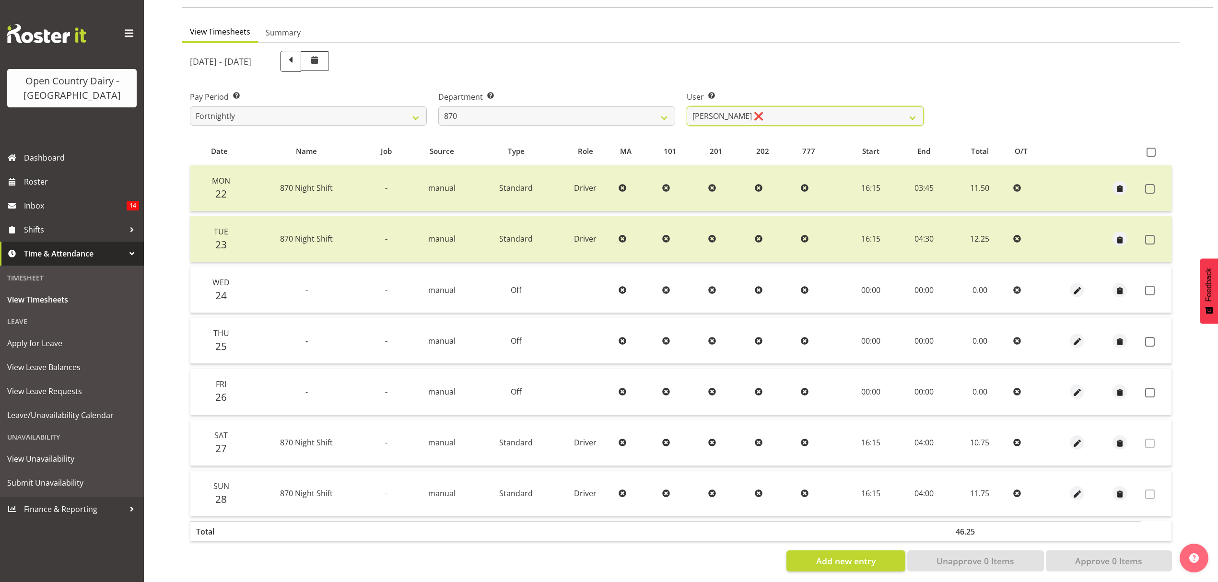
scroll to position [85, 0]
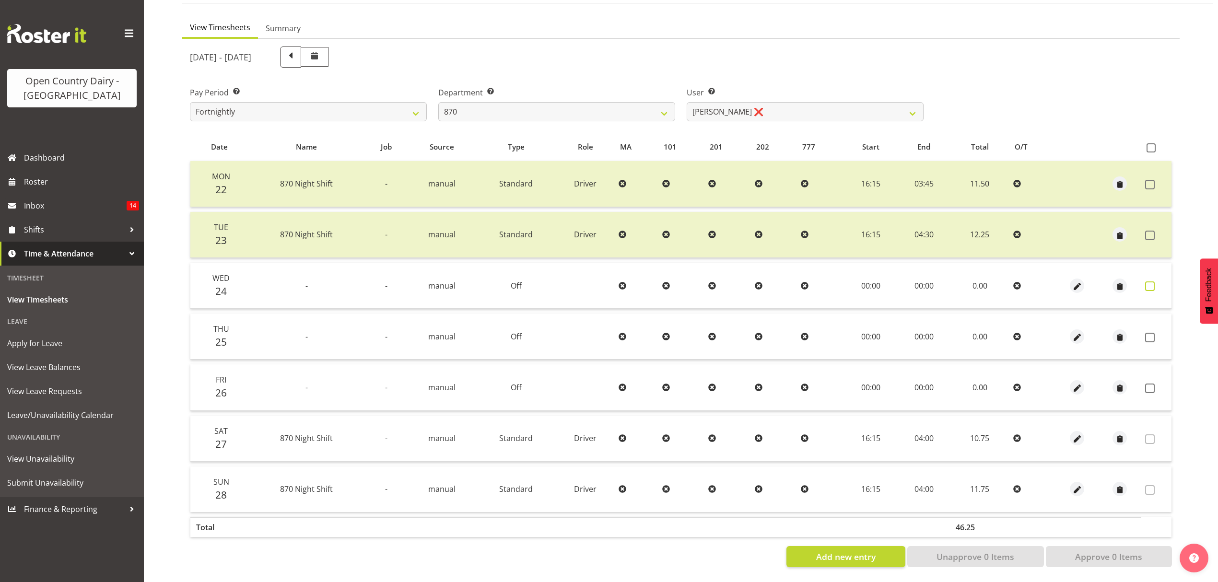
click at [1151, 281] on span at bounding box center [1150, 286] width 10 height 10
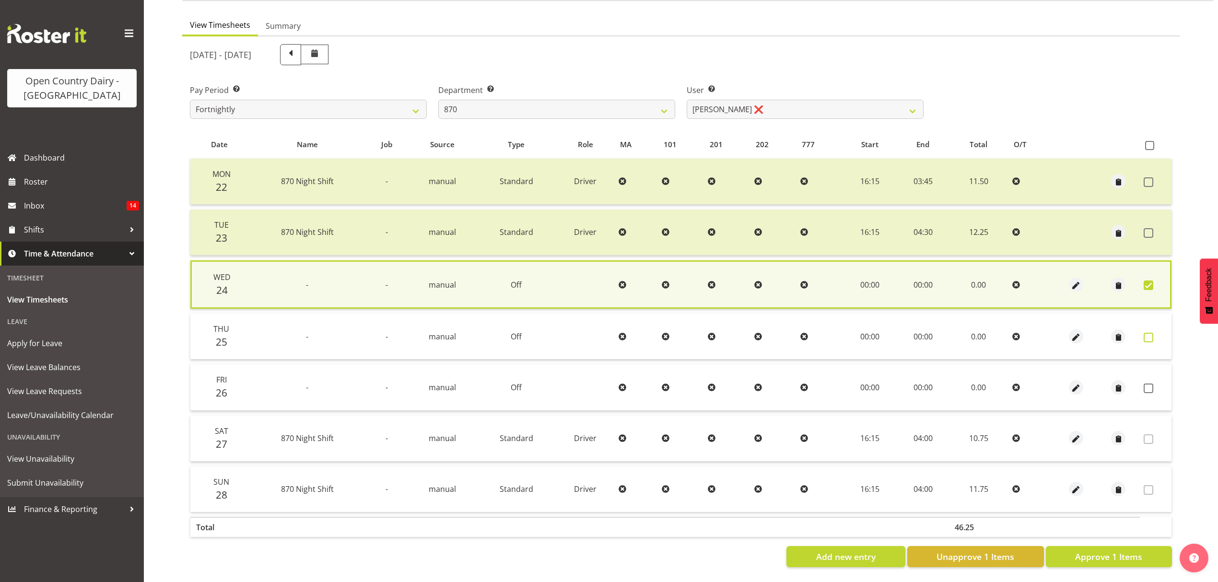
click at [1149, 334] on span at bounding box center [1148, 338] width 10 height 10
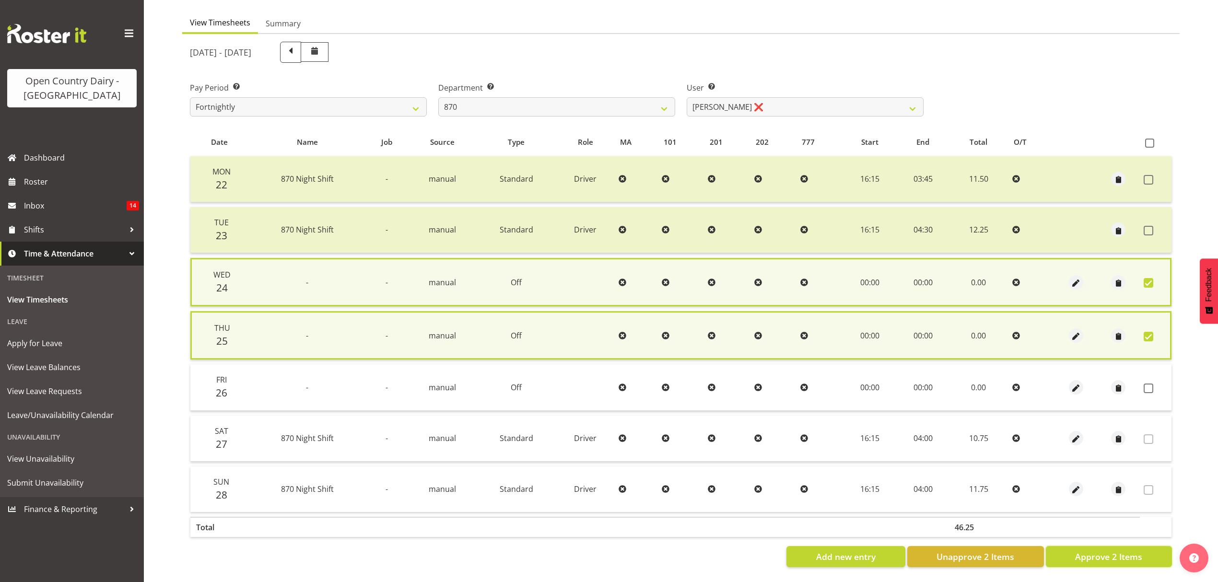
click at [1099, 553] on span "Approve 2 Items" at bounding box center [1108, 556] width 67 height 12
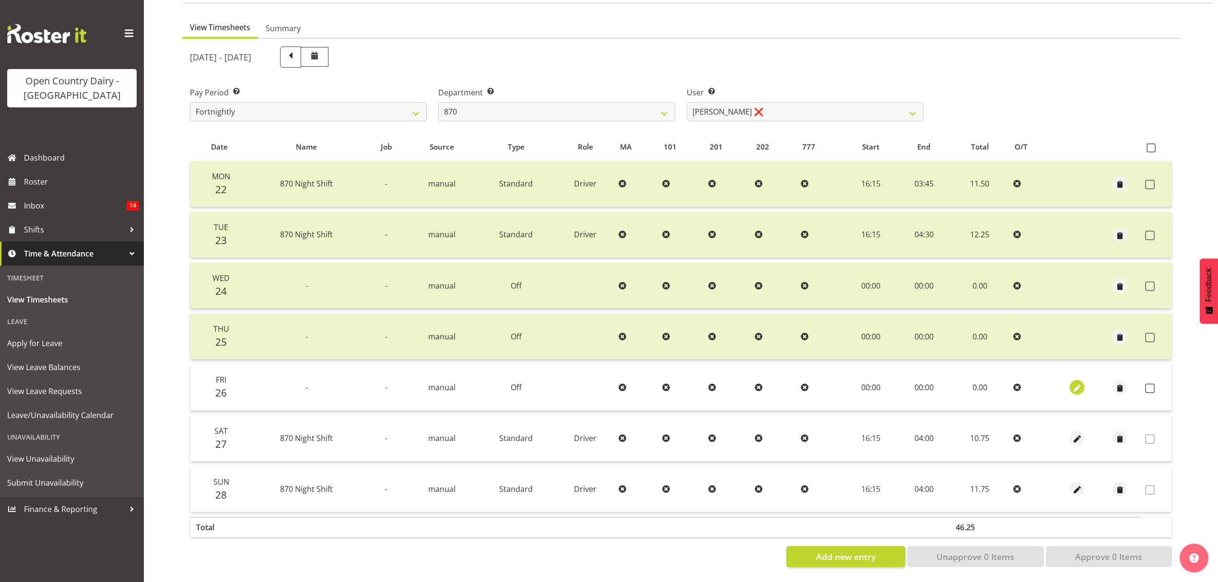
click at [1076, 383] on span "button" at bounding box center [1076, 388] width 11 height 11
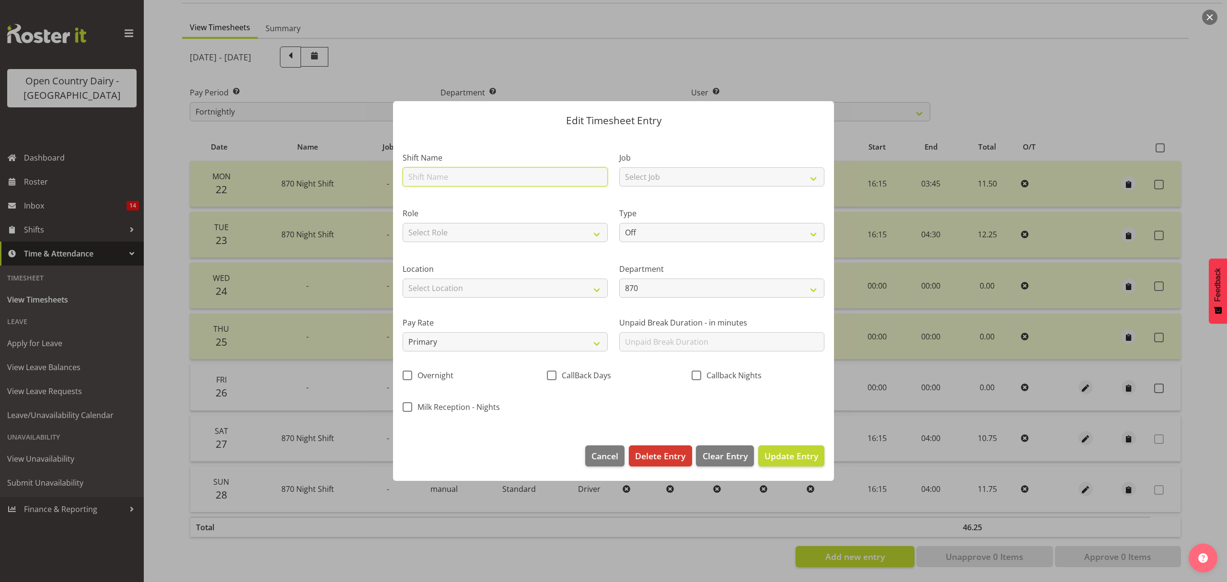
click at [459, 178] on input "text" at bounding box center [505, 176] width 205 height 19
click at [652, 236] on select "Off Standard Public Holiday Public Holiday (Worked) Day In Lieu Annual Leave Si…" at bounding box center [721, 232] width 205 height 19
click at [619, 223] on select "Off Standard Public Holiday Public Holiday (Worked) Day In Lieu Annual Leave Si…" at bounding box center [721, 232] width 205 height 19
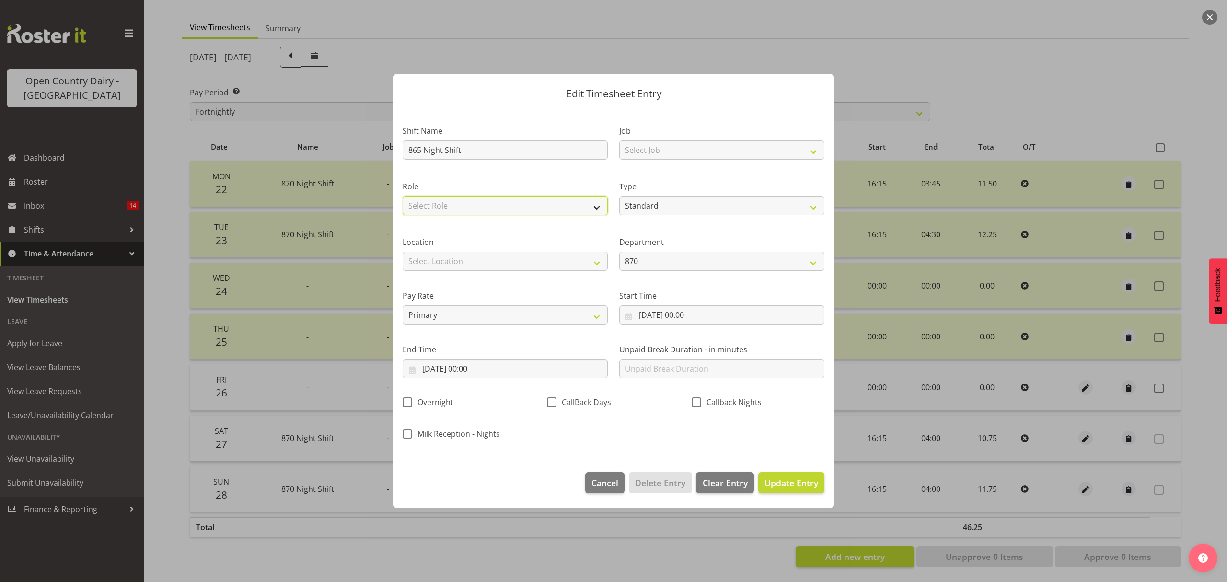
click at [478, 209] on select "Select Role Driver" at bounding box center [505, 205] width 205 height 19
click at [403, 196] on select "Select Role Driver" at bounding box center [505, 205] width 205 height 19
click at [461, 255] on select "Select Location Awarua Milk Awarua Office Freight Horotiu office Waharoa Office…" at bounding box center [505, 261] width 205 height 19
click at [403, 252] on select "Select Location Awarua Milk Awarua Office Freight Horotiu office Waharoa Office…" at bounding box center [505, 261] width 205 height 19
click at [698, 397] on span at bounding box center [697, 402] width 10 height 10
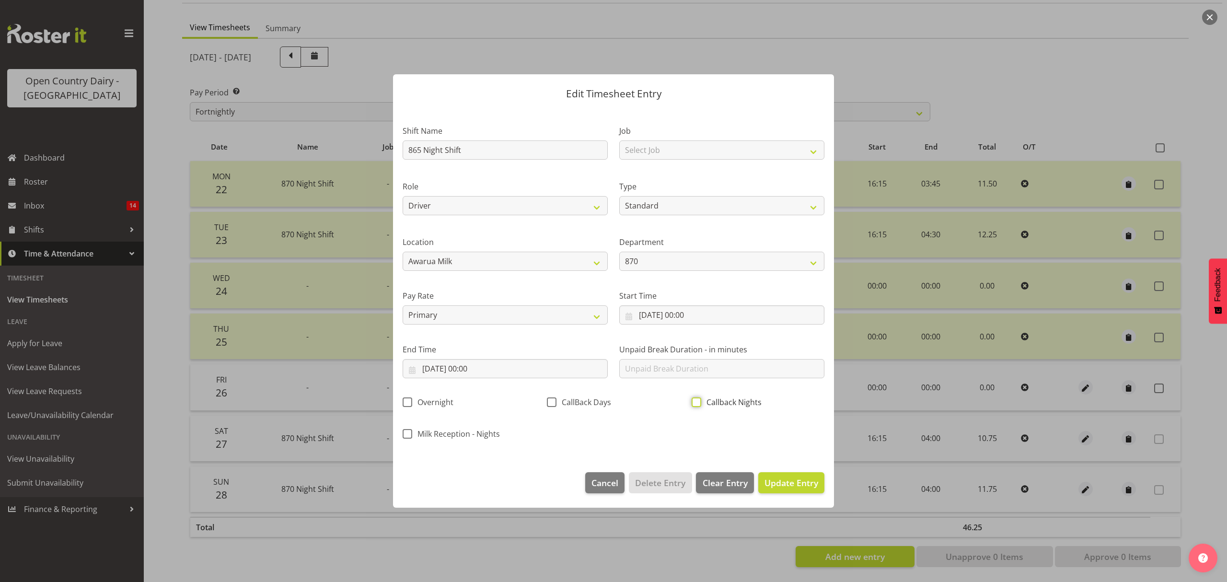
click at [698, 399] on input "Callback Nights" at bounding box center [695, 402] width 6 height 6
click at [798, 486] on span "Update Entry" at bounding box center [792, 483] width 54 height 12
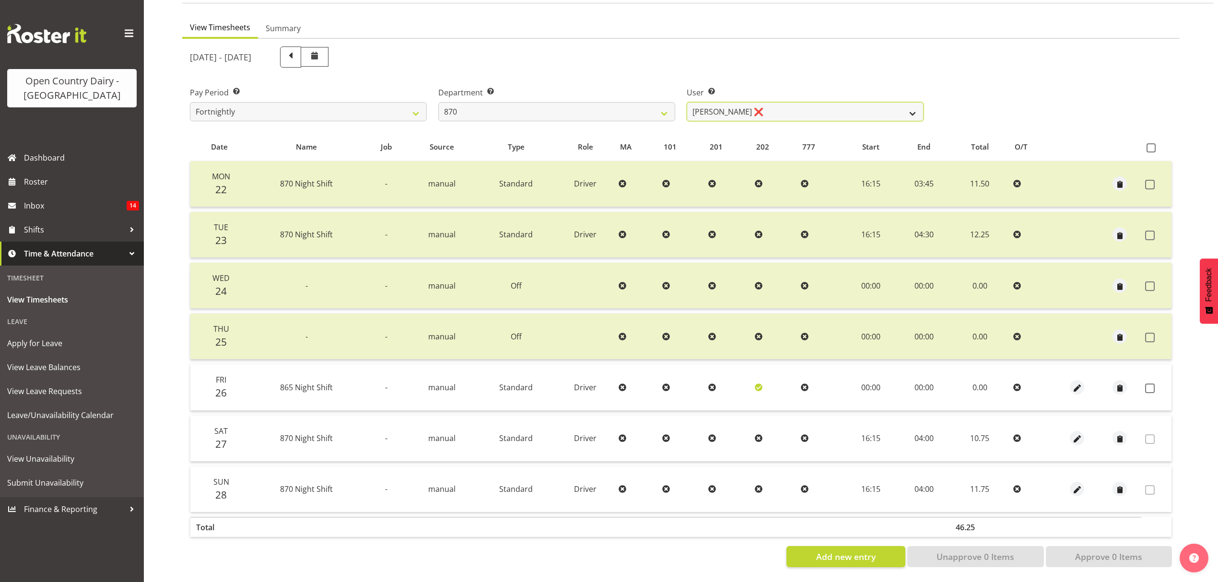
click at [828, 103] on select "Andy Haywood ❌ David Young ❌ Stewart Matheson ❌" at bounding box center [804, 111] width 237 height 19
click at [686, 102] on select "Andy Haywood ❌ David Young ❌ Stewart Matheson ❌" at bounding box center [804, 111] width 237 height 19
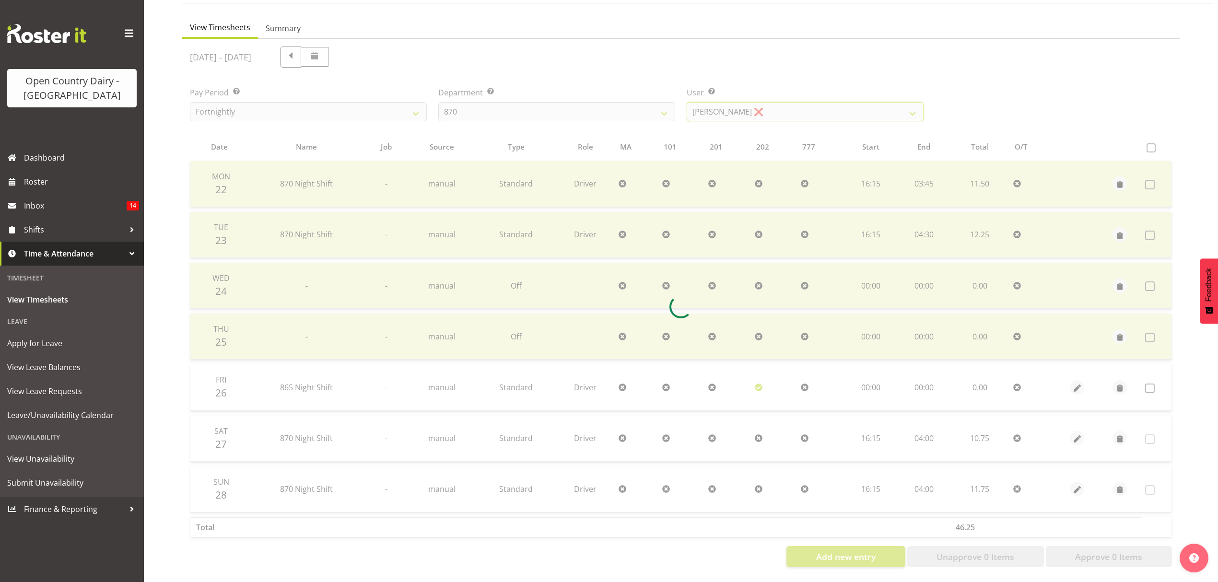
scroll to position [0, 0]
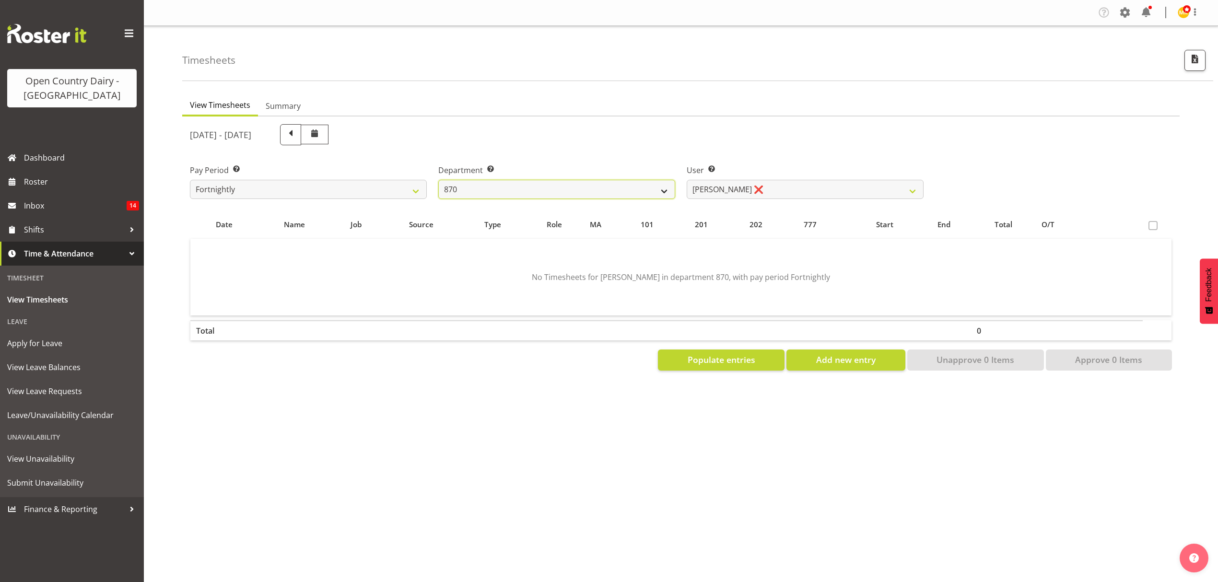
click at [650, 190] on select "734 735 736 737 738 739 851 853 854 855 856 858 861 862 865 867-9032 868 869 87…" at bounding box center [556, 189] width 237 height 19
click at [438, 180] on select "734 735 736 737 738 739 851 853 854 855 856 858 861 862 865 867-9032 868 869 87…" at bounding box center [556, 189] width 237 height 19
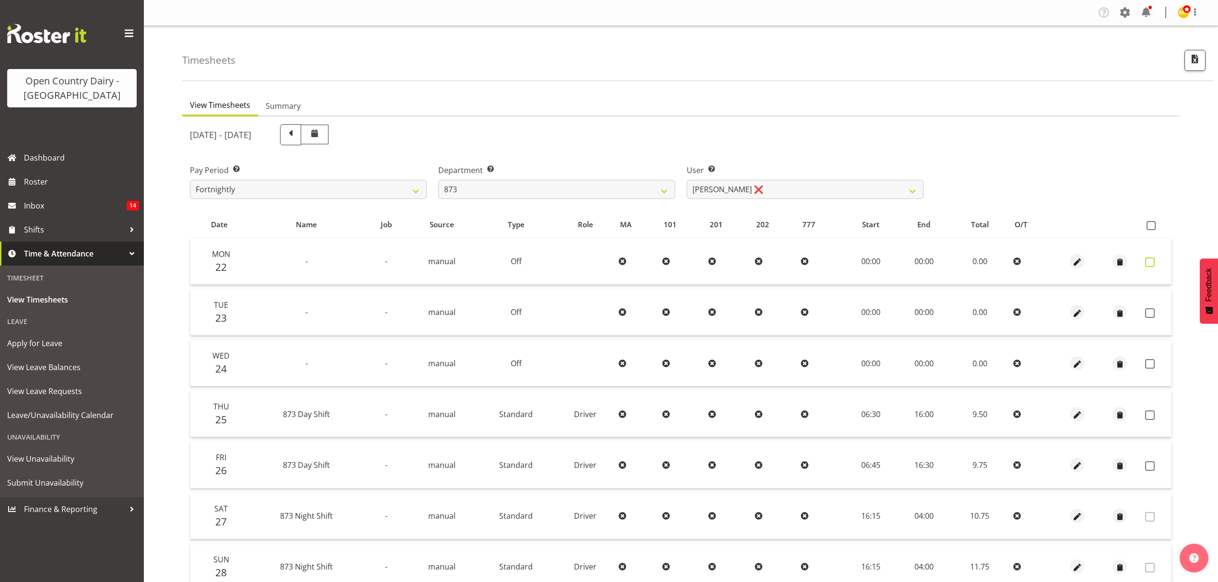
click at [1149, 263] on span at bounding box center [1150, 262] width 10 height 10
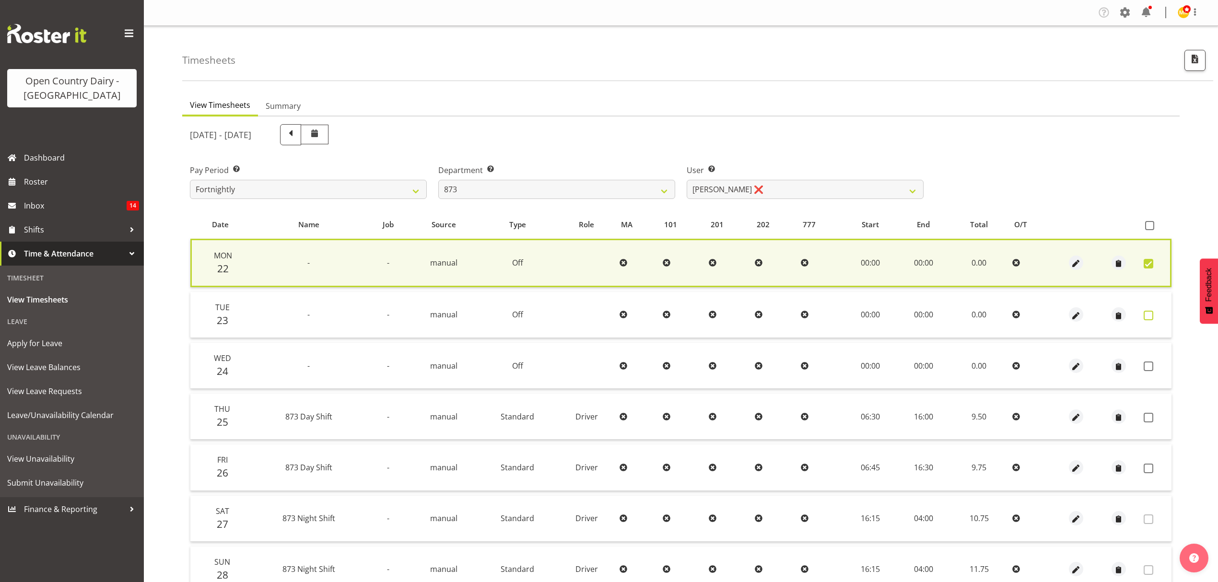
click at [1145, 313] on span at bounding box center [1148, 316] width 10 height 10
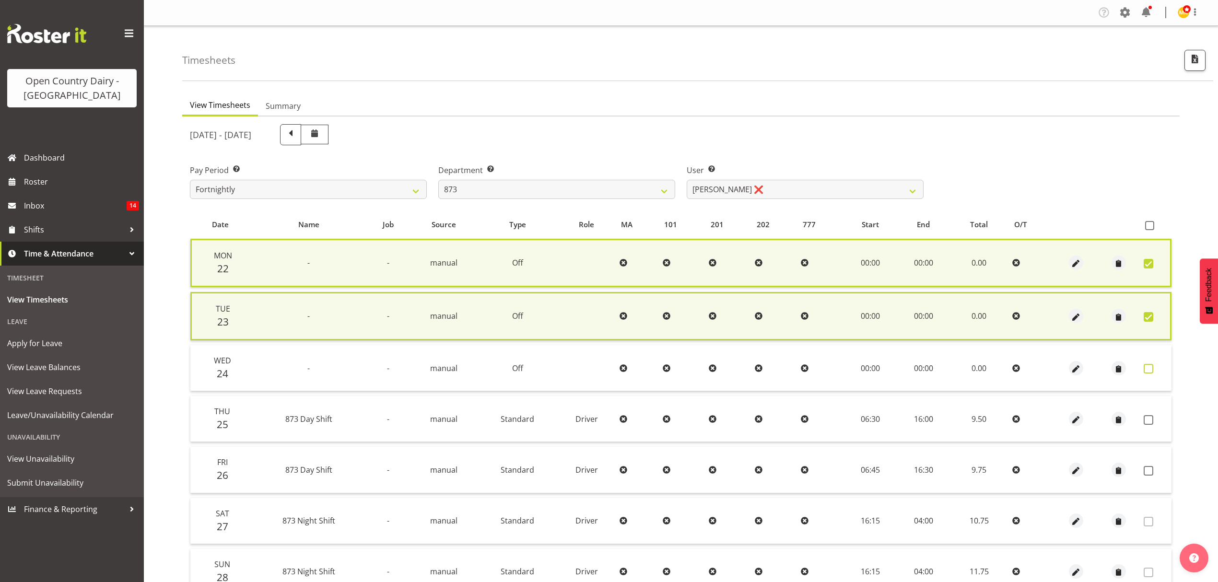
click at [1147, 367] on span at bounding box center [1148, 369] width 10 height 10
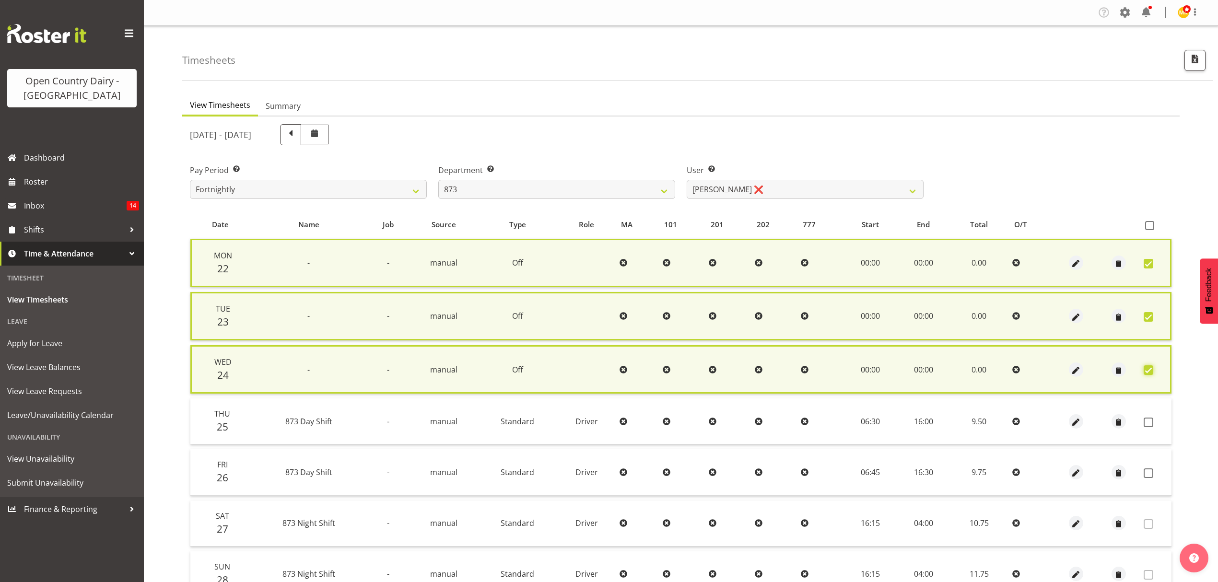
scroll to position [64, 0]
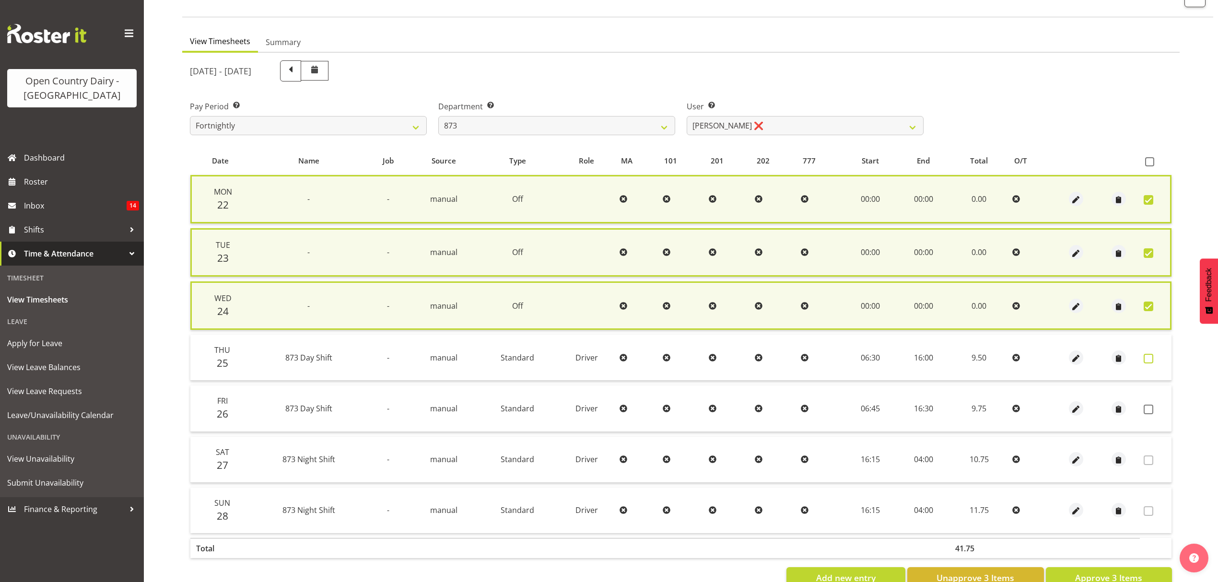
click at [1152, 355] on span at bounding box center [1148, 359] width 10 height 10
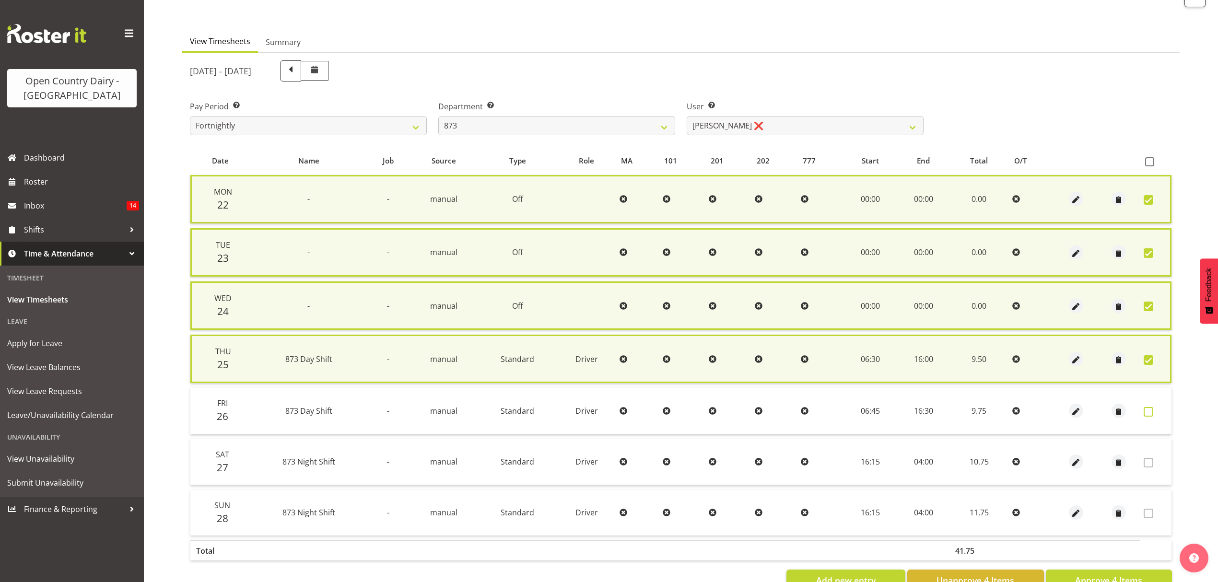
click at [1152, 407] on span at bounding box center [1148, 412] width 10 height 10
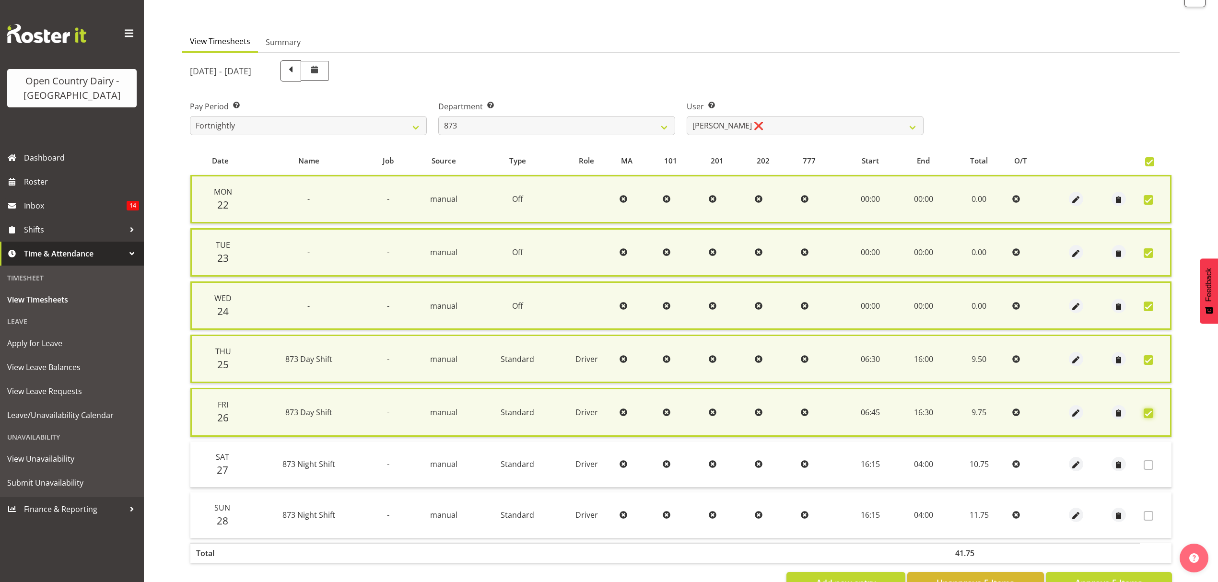
scroll to position [94, 0]
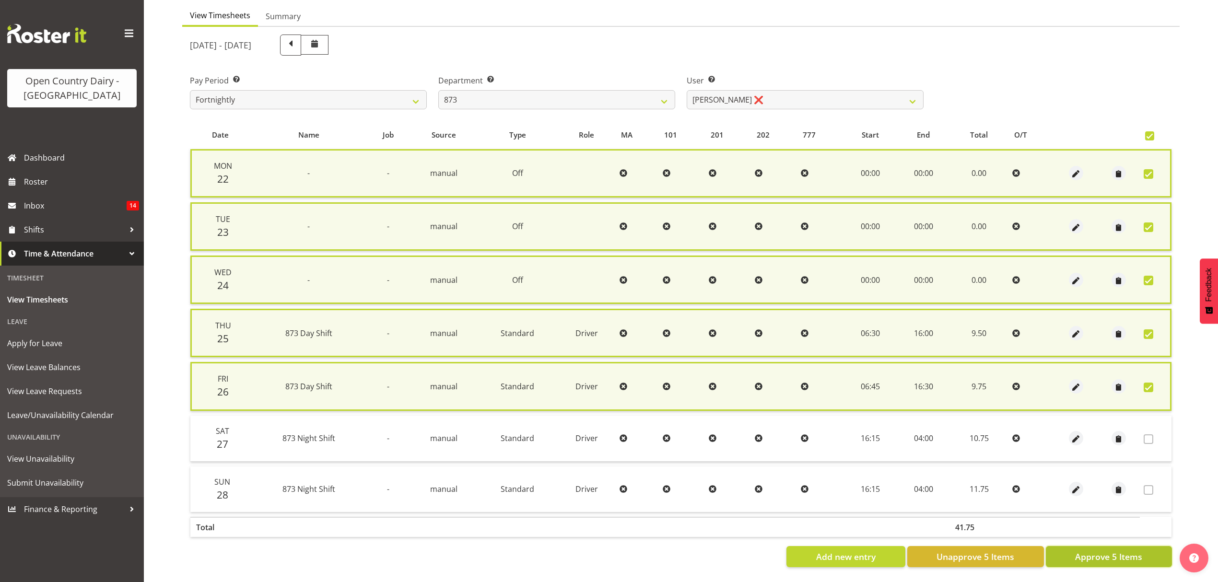
click at [1120, 550] on span "Approve 5 Items" at bounding box center [1108, 556] width 67 height 12
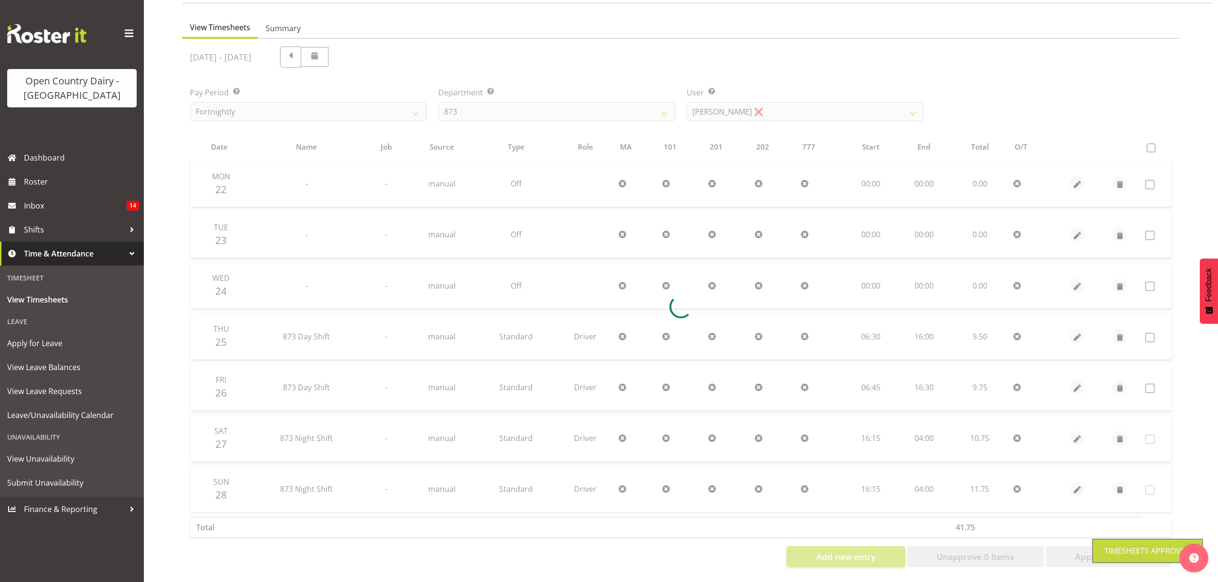
scroll to position [85, 0]
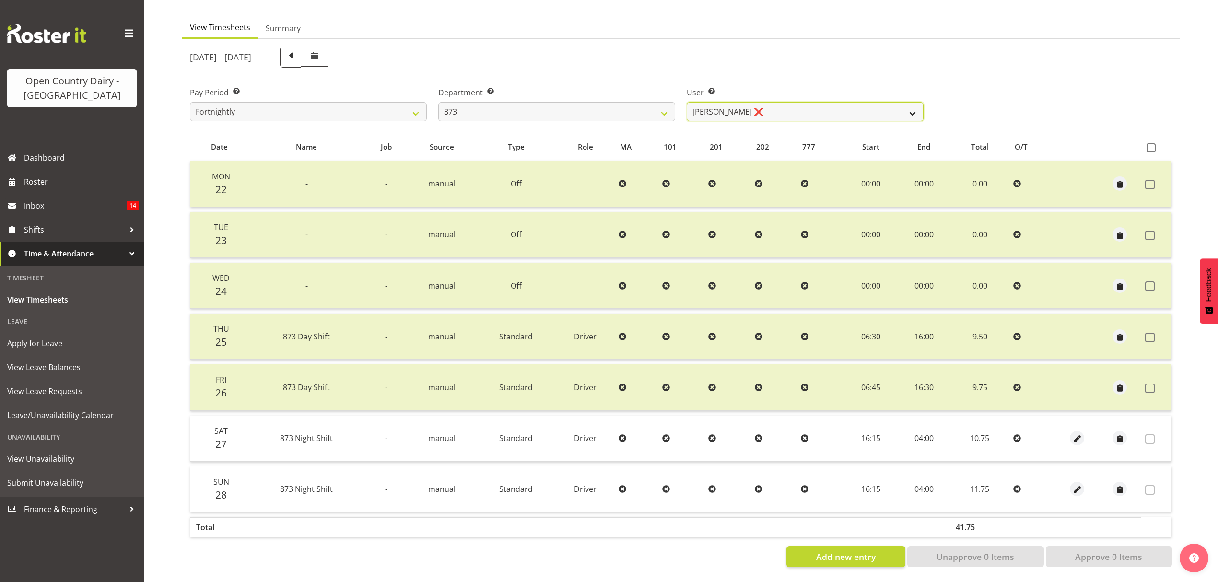
click at [884, 106] on select "Andrew Henderson ❌ Ricky Popham ❌ Stacy MacAskill ❌ Trish Nicol ❌" at bounding box center [804, 111] width 237 height 19
click at [686, 102] on select "Andrew Henderson ❌ Ricky Popham ❌ Stacy MacAskill ❌ Trish Nicol ❌" at bounding box center [804, 111] width 237 height 19
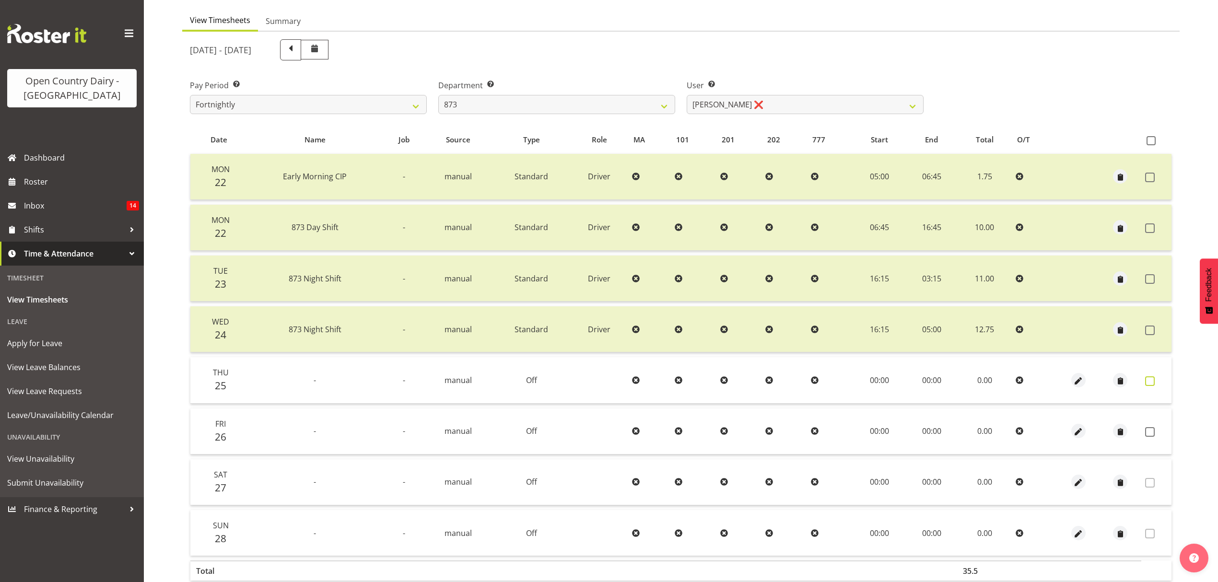
click at [1149, 378] on span at bounding box center [1150, 381] width 10 height 10
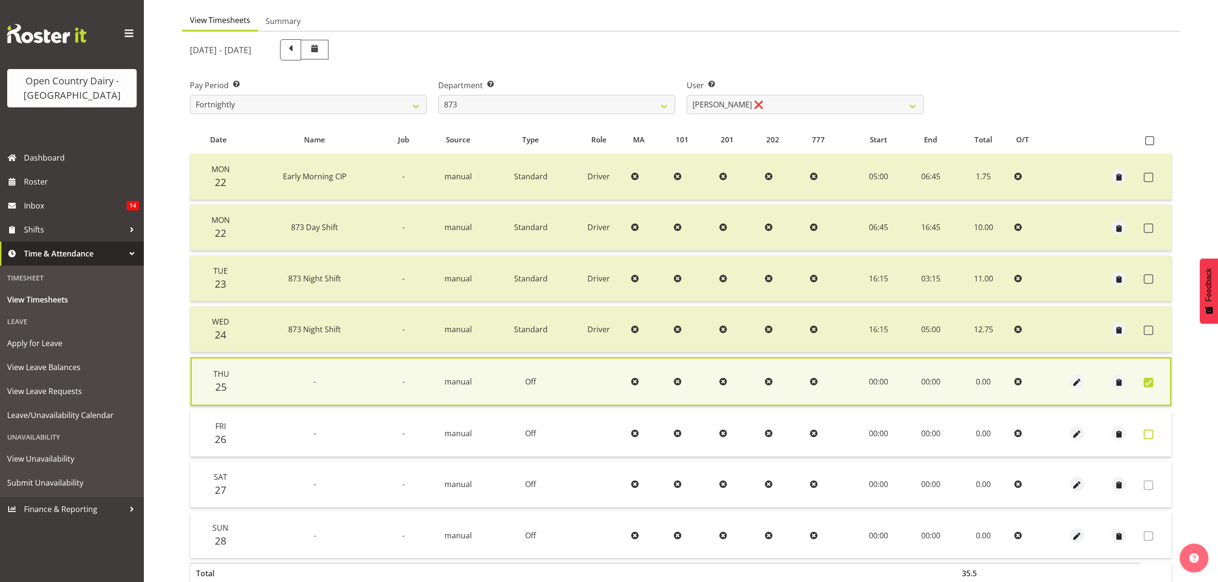
click at [1153, 429] on label at bounding box center [1150, 434] width 15 height 10
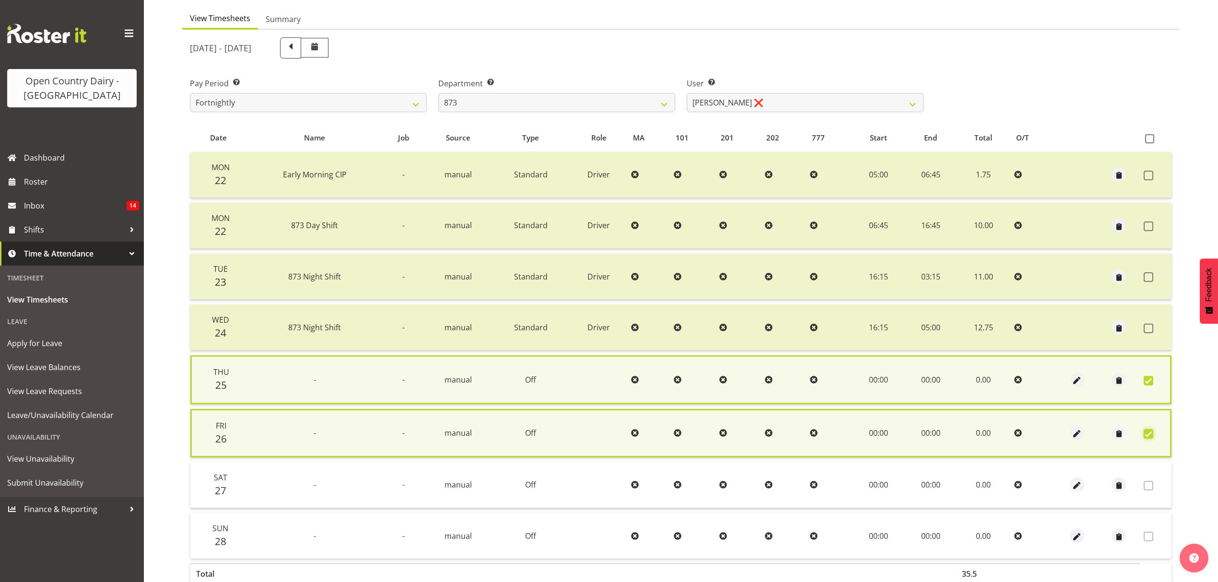
scroll to position [139, 0]
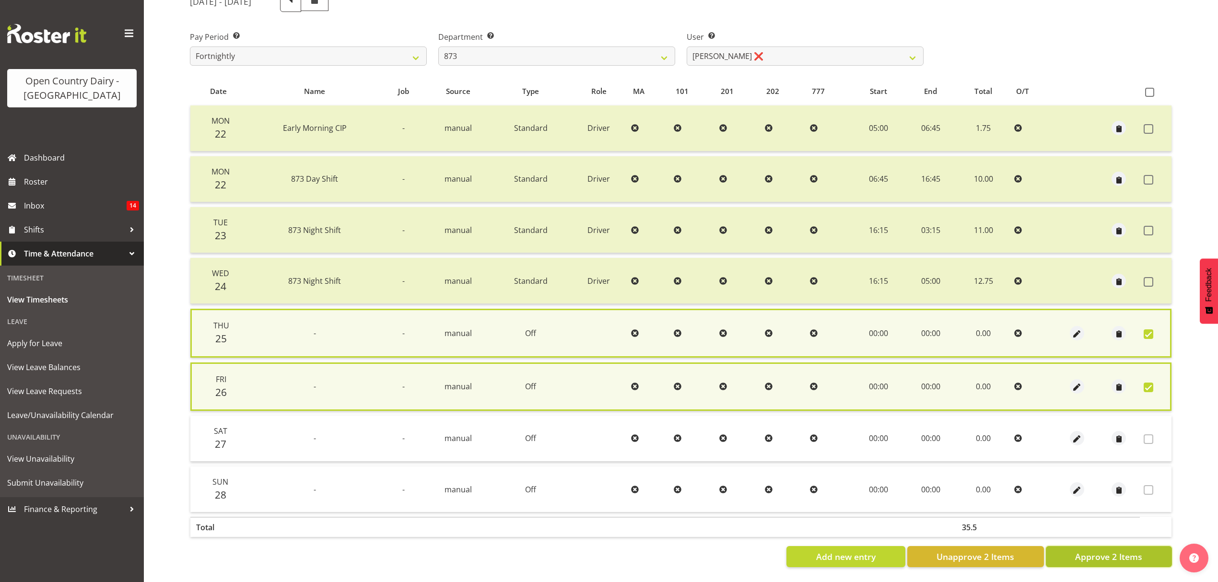
click at [1119, 550] on span "Approve 2 Items" at bounding box center [1108, 556] width 67 height 12
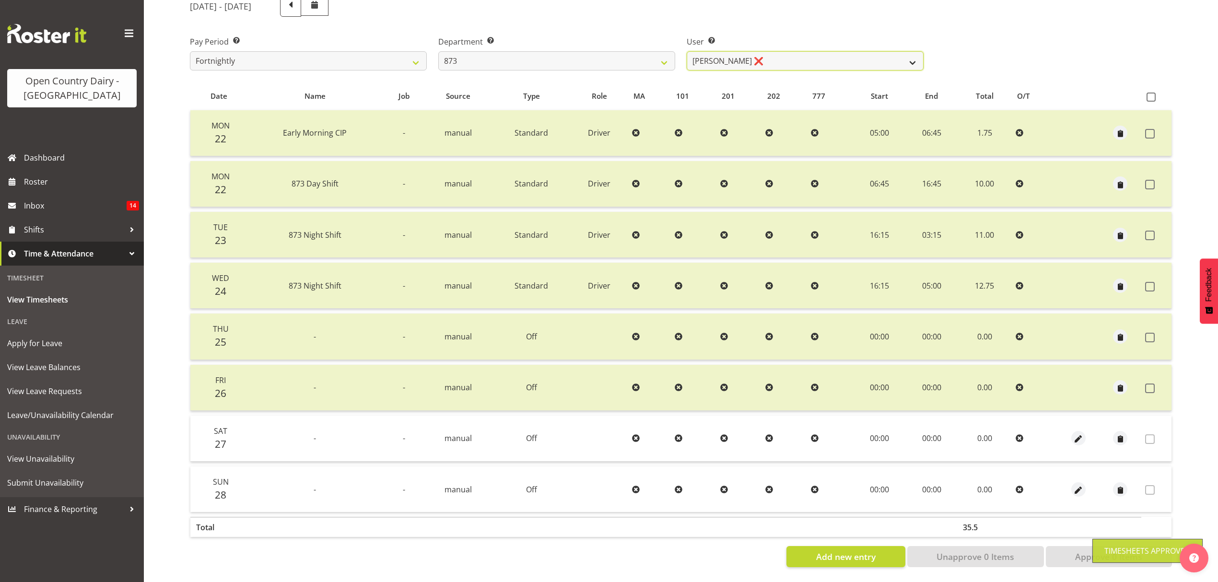
click at [909, 55] on select "Andrew Henderson ❌ Ricky Popham ❌ Stacy MacAskill ❌ Trish Nicol ❌" at bounding box center [804, 60] width 237 height 19
click at [686, 51] on select "Andrew Henderson ❌ Ricky Popham ❌ Stacy MacAskill ❌ Trish Nicol ❌" at bounding box center [804, 60] width 237 height 19
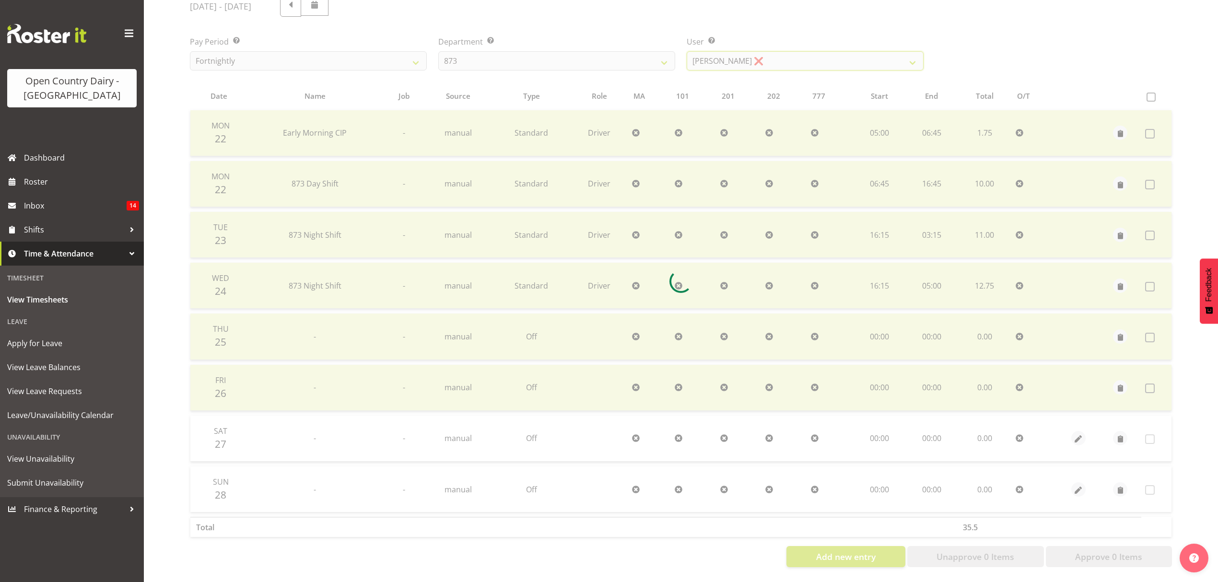
scroll to position [85, 0]
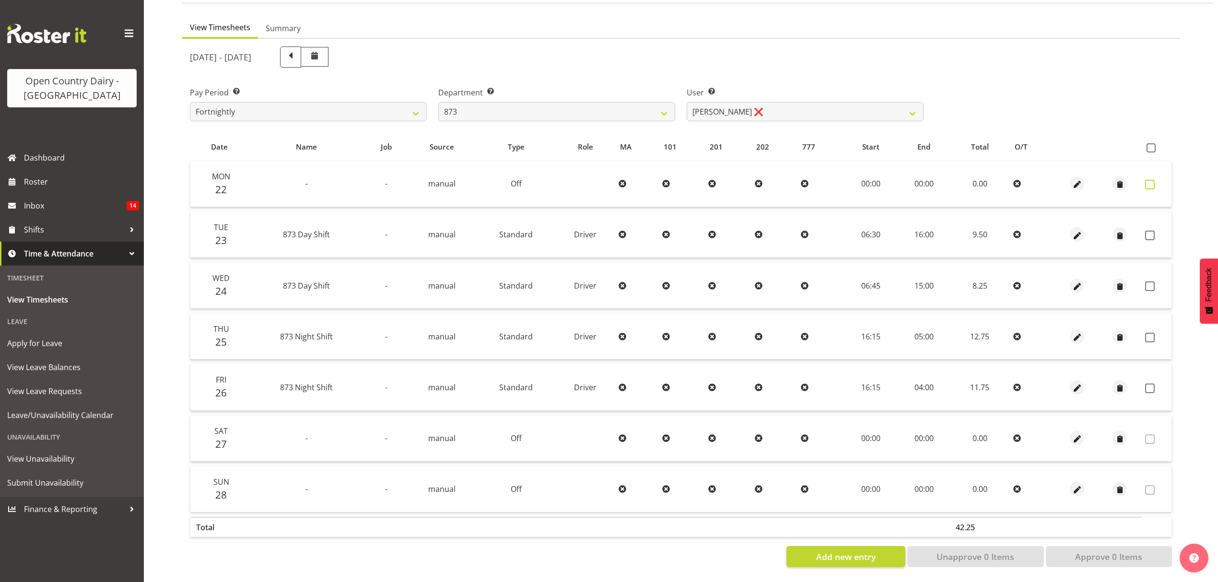
click at [1153, 180] on span at bounding box center [1150, 185] width 10 height 10
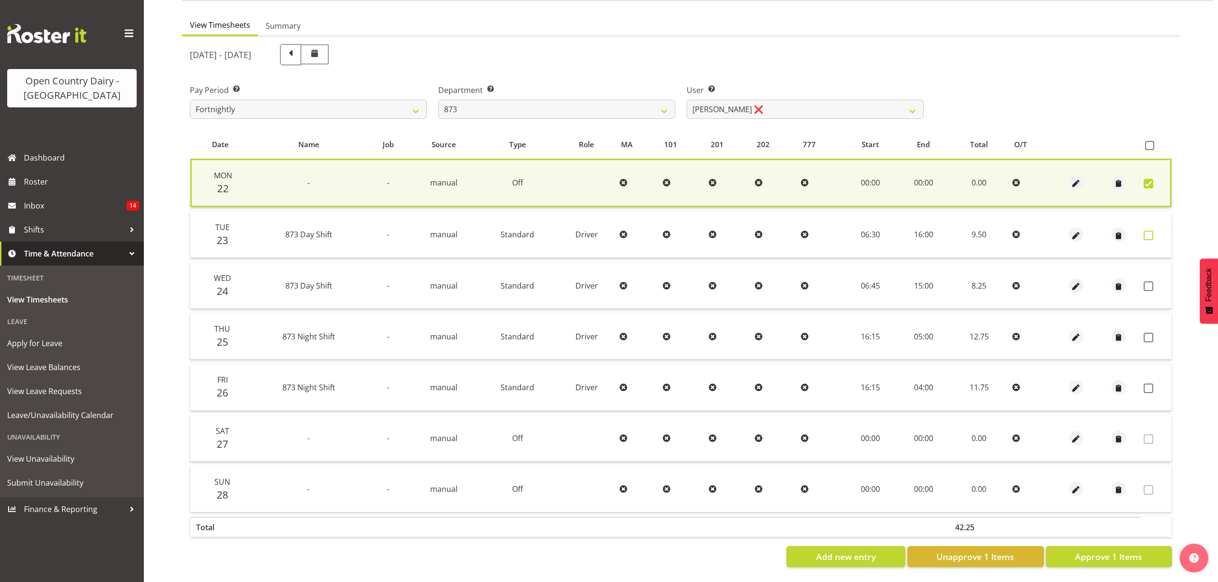
click at [1149, 231] on span at bounding box center [1148, 236] width 10 height 10
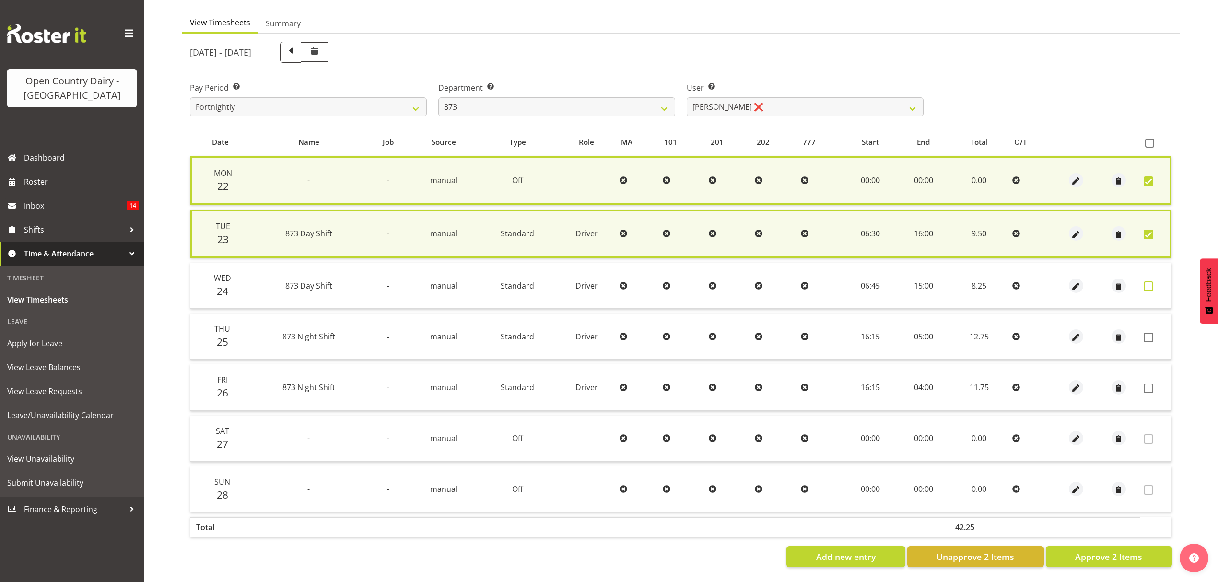
click at [1143, 281] on span at bounding box center [1148, 286] width 10 height 10
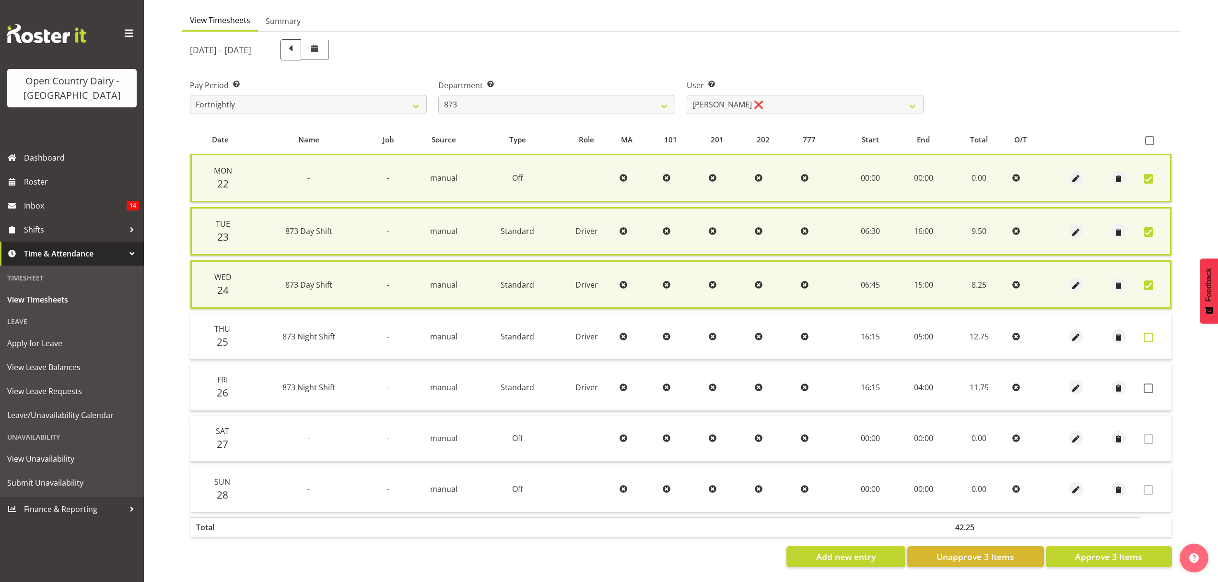
click at [1149, 334] on span at bounding box center [1148, 338] width 10 height 10
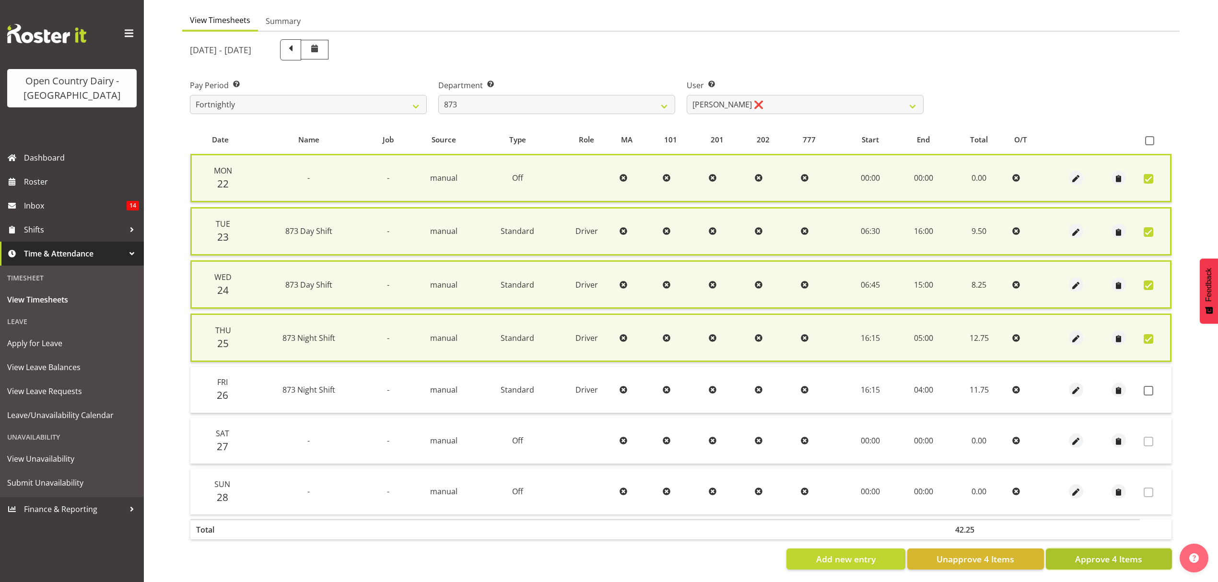
click at [1143, 549] on button "Approve 4 Items" at bounding box center [1108, 558] width 126 height 21
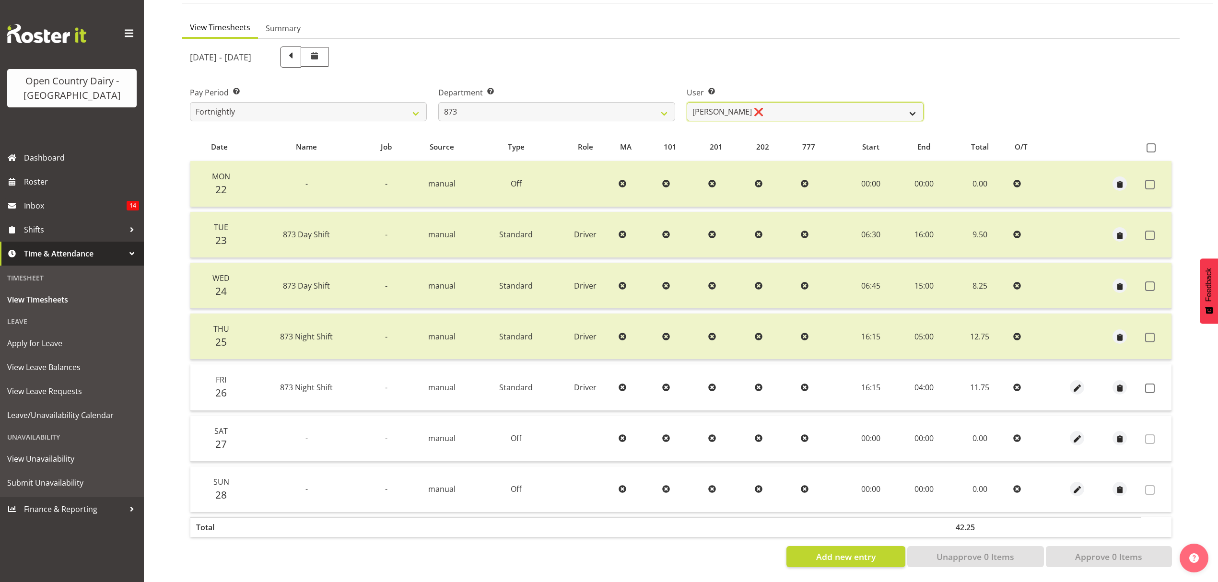
click at [906, 108] on select "Andrew Henderson ❌ Ricky Popham ❌ Stacy MacAskill ❌ Trish Nicol ❌" at bounding box center [804, 111] width 237 height 19
click at [686, 102] on select "Andrew Henderson ❌ Ricky Popham ❌ Stacy MacAskill ❌ Trish Nicol ❌" at bounding box center [804, 111] width 237 height 19
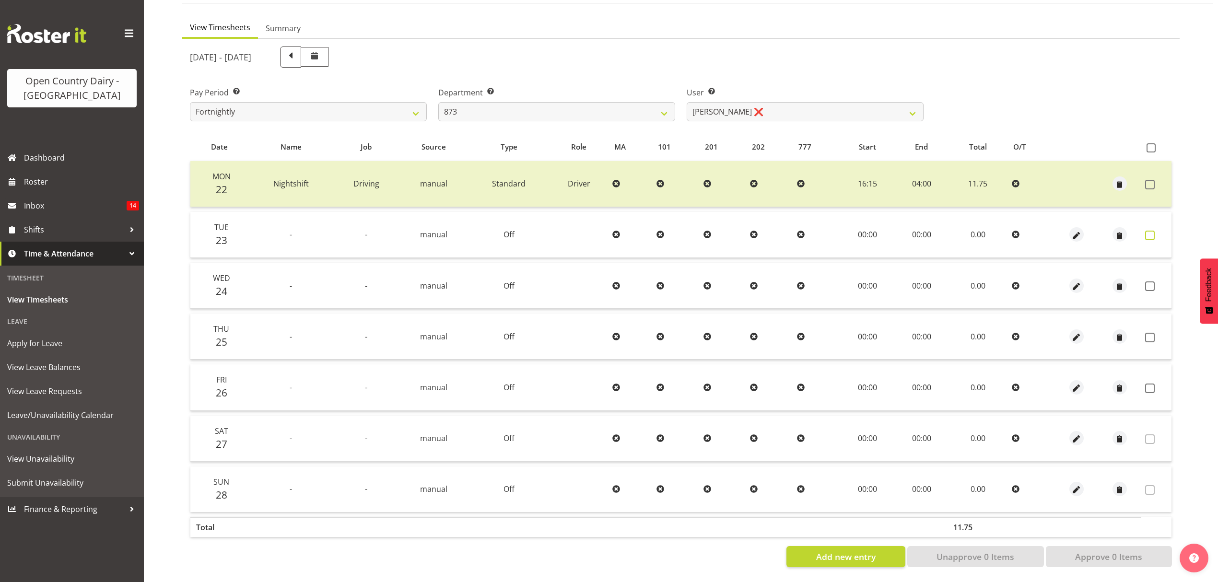
click at [1151, 231] on span at bounding box center [1150, 236] width 10 height 10
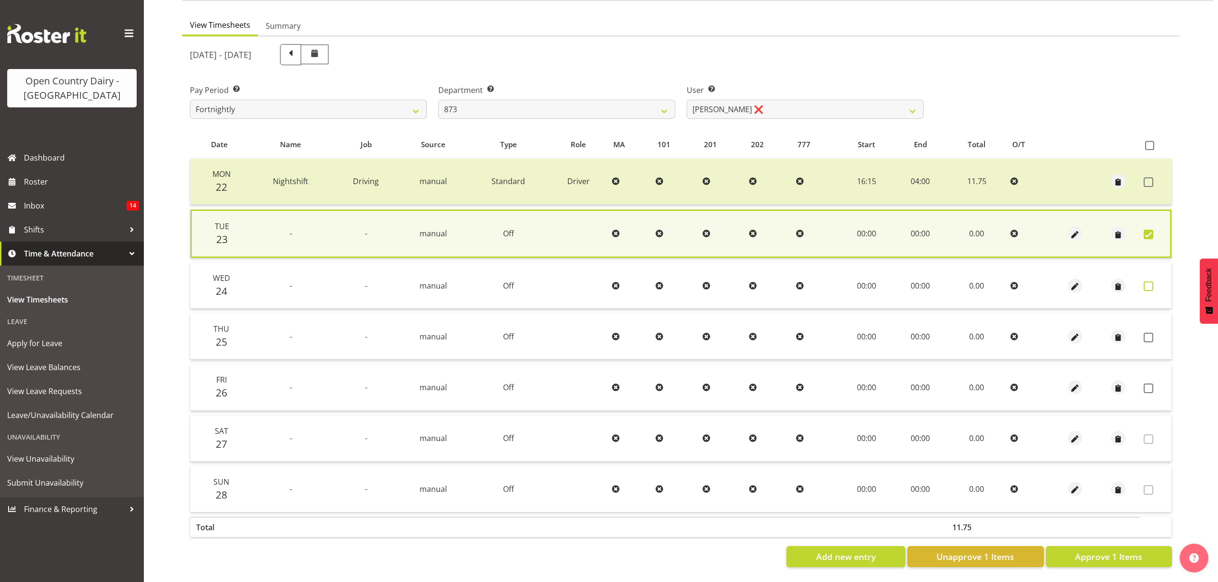
click at [1146, 281] on span at bounding box center [1148, 286] width 10 height 10
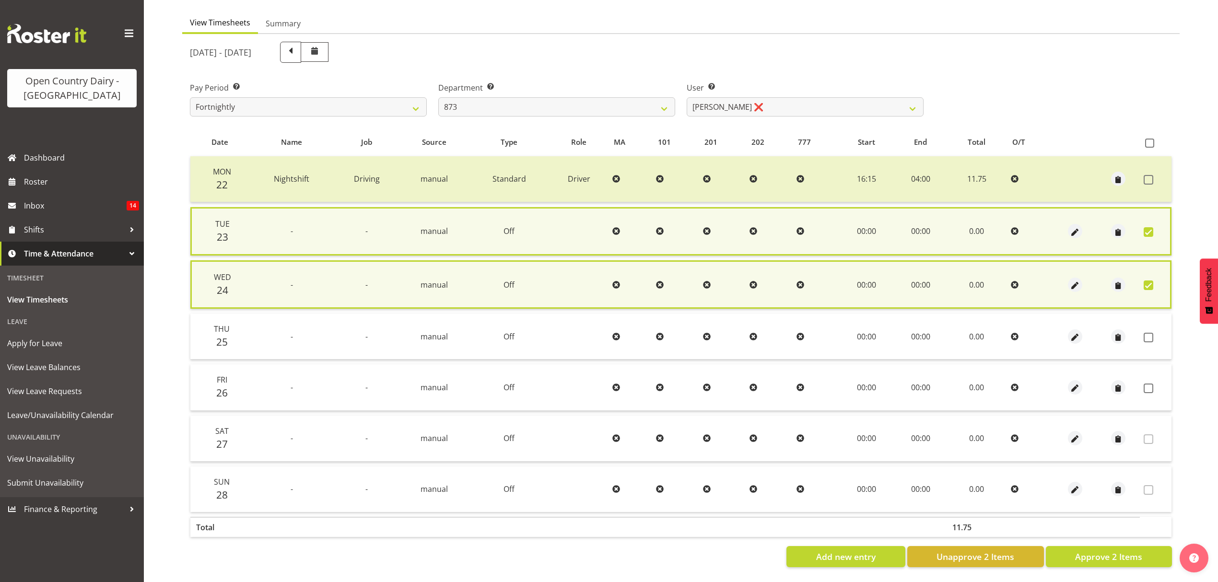
click at [1149, 227] on span at bounding box center [1148, 232] width 10 height 10
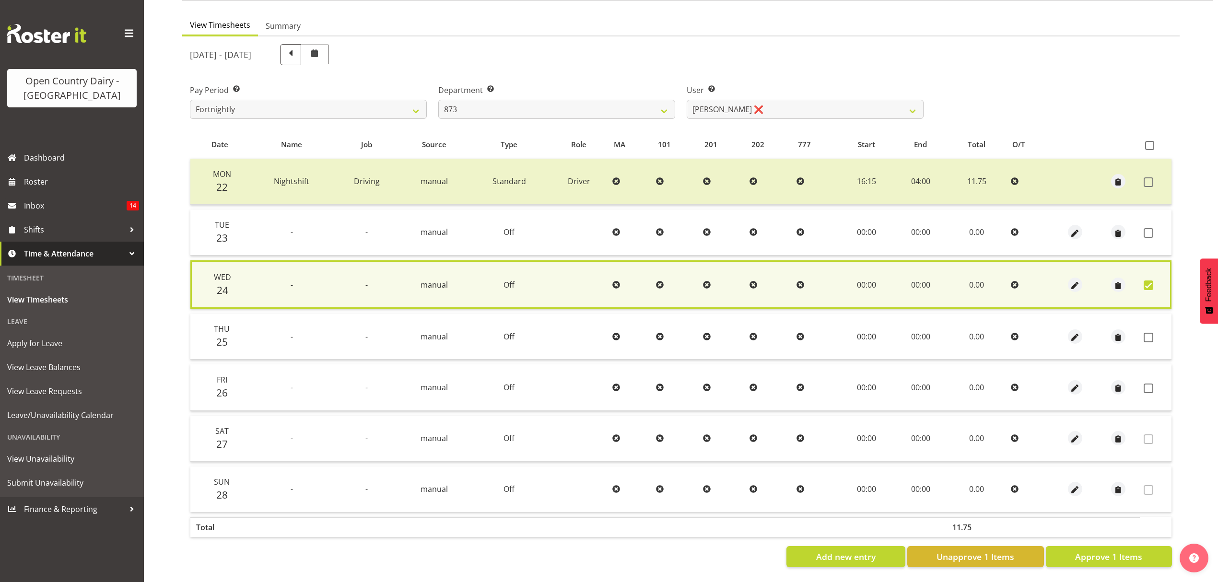
click at [1150, 280] on span at bounding box center [1148, 285] width 10 height 10
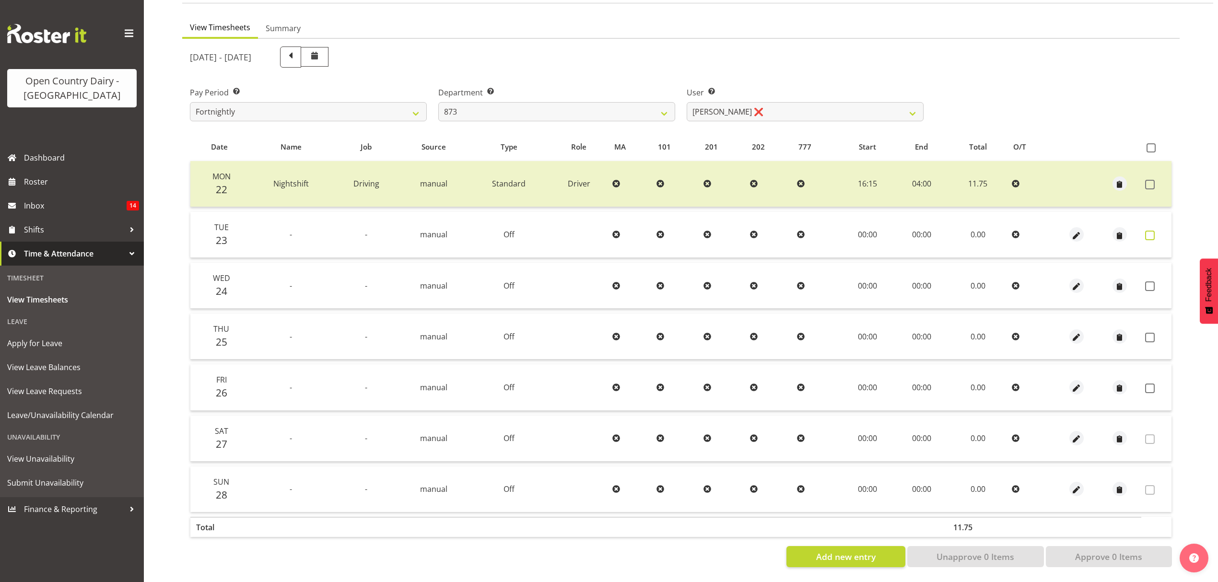
click at [1150, 231] on span at bounding box center [1150, 236] width 10 height 10
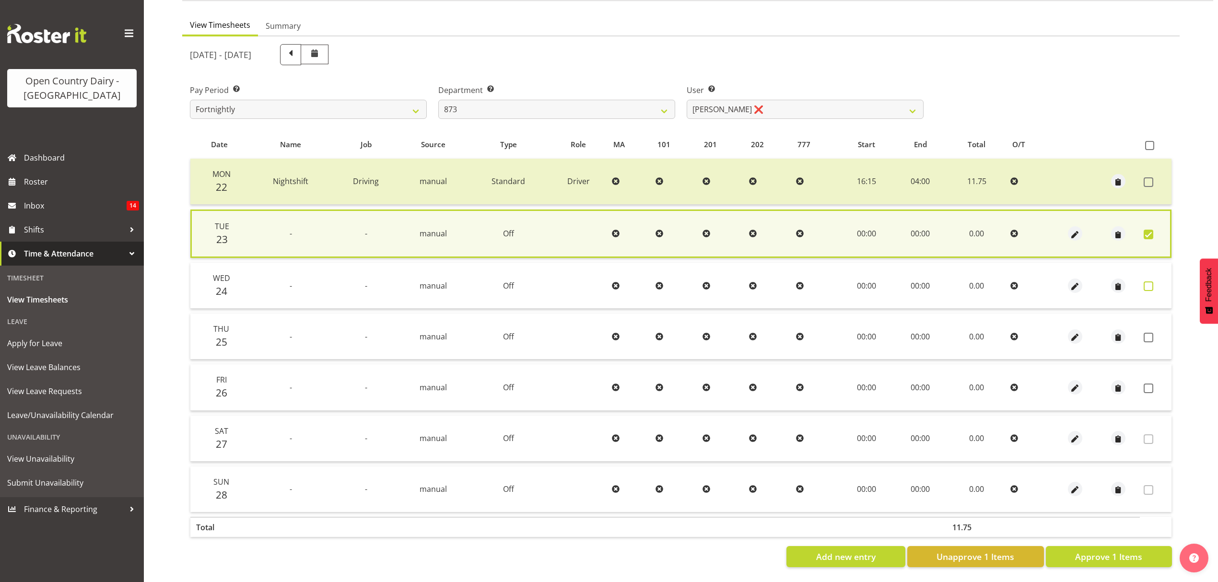
click at [1147, 281] on span at bounding box center [1148, 286] width 10 height 10
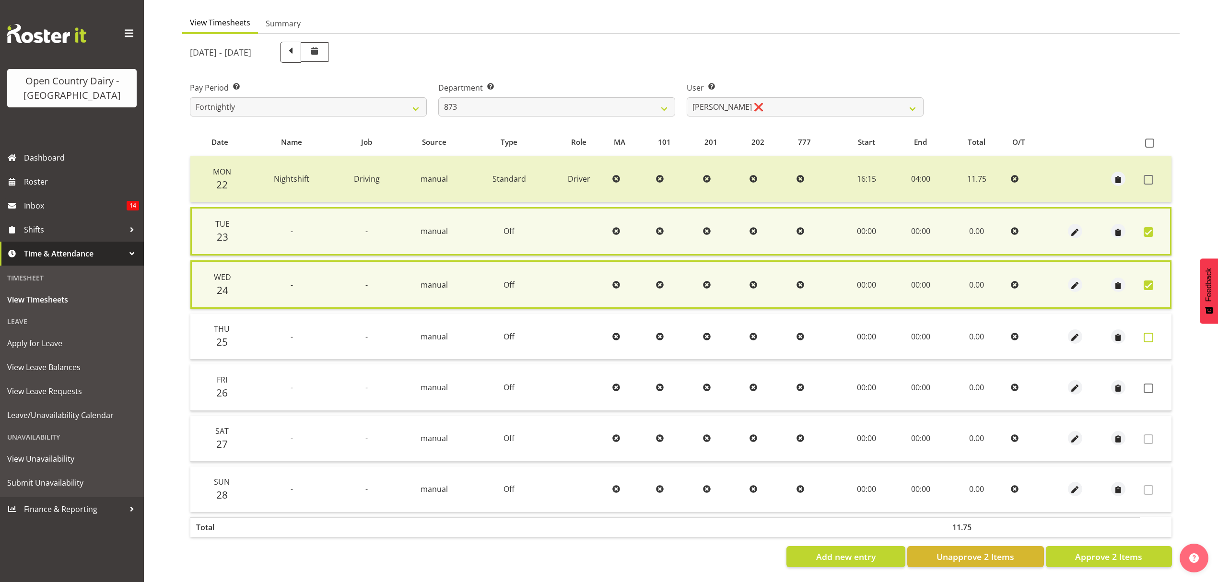
click at [1146, 335] on span at bounding box center [1148, 338] width 10 height 10
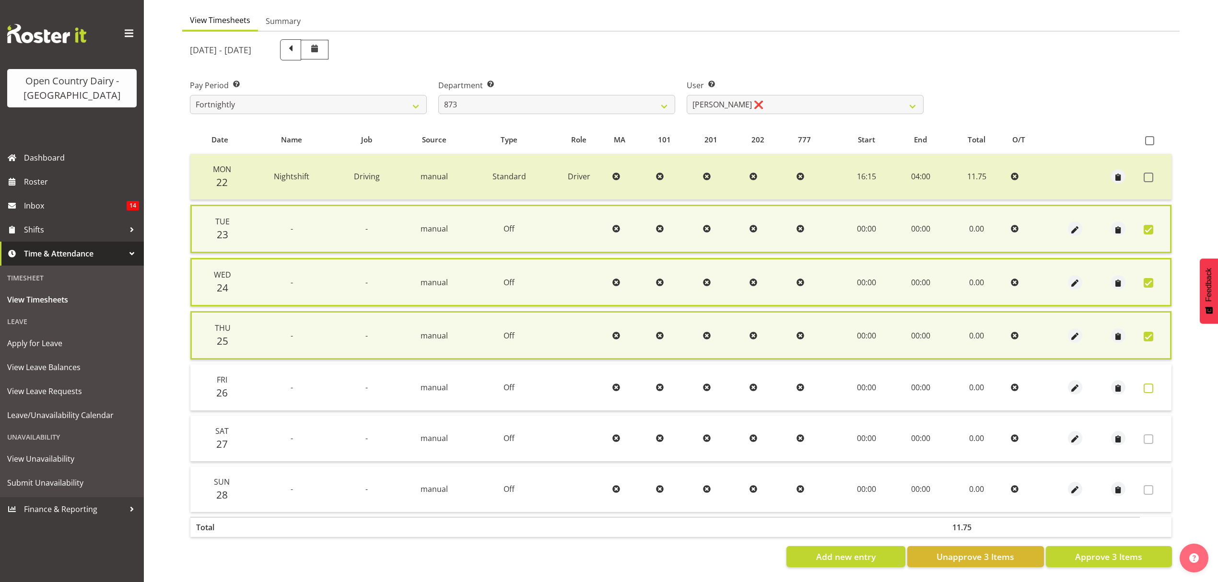
click at [1149, 383] on span at bounding box center [1148, 388] width 10 height 10
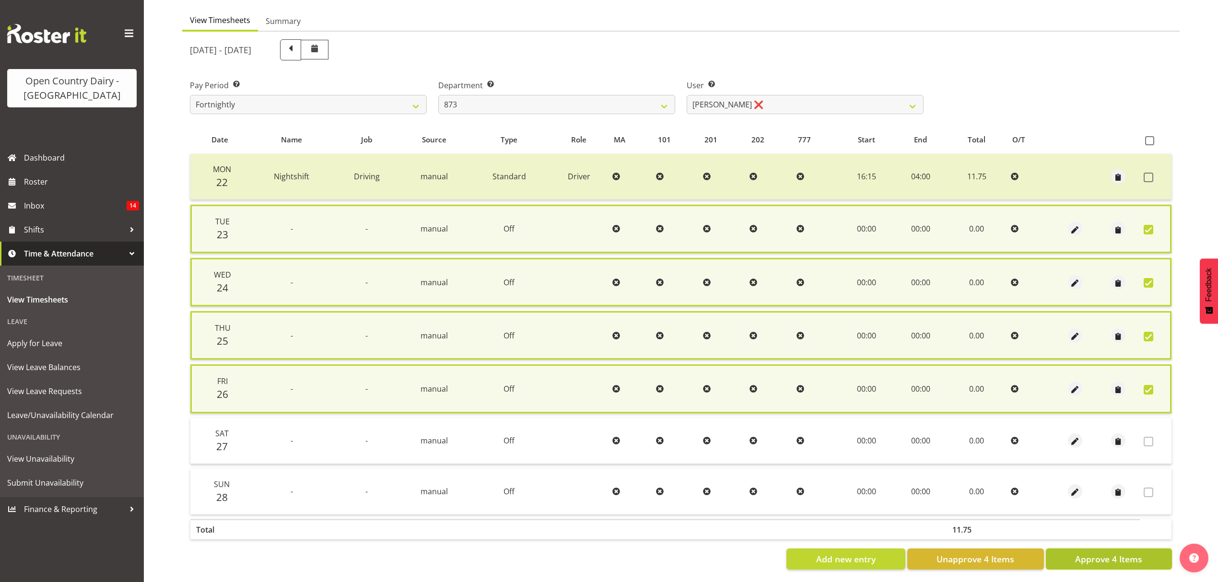
click at [1145, 553] on button "Approve 4 Items" at bounding box center [1108, 558] width 126 height 21
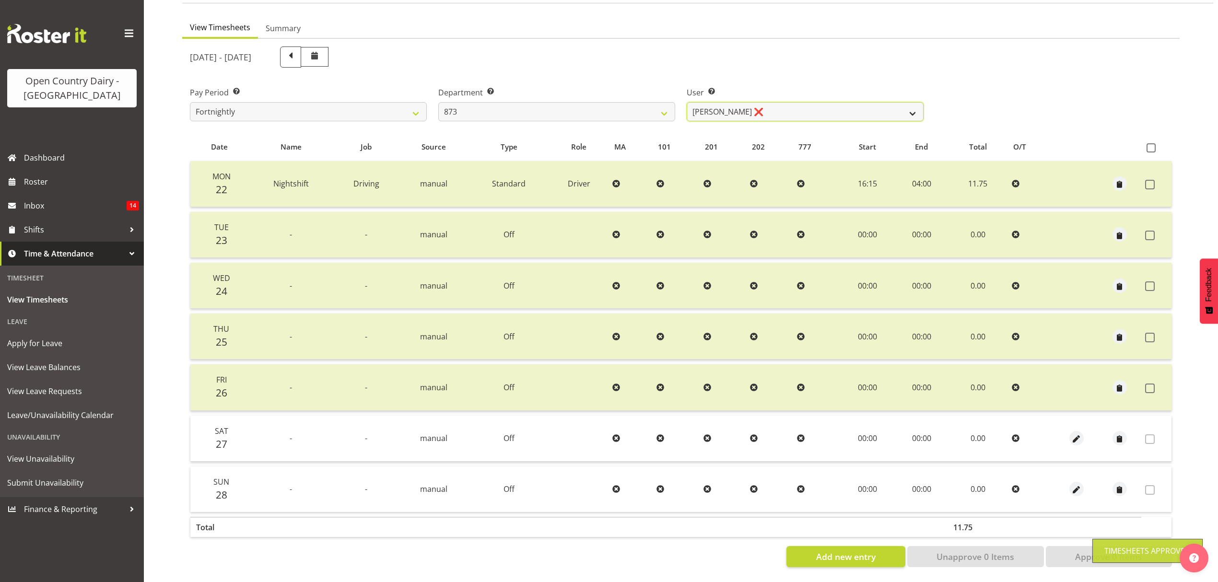
click at [904, 103] on select "Andrew Henderson ❌ Ricky Popham ❌ Stacy MacAskill ❌ Trish Nicol ❌" at bounding box center [804, 111] width 237 height 19
click at [667, 106] on select "734 735 736 737 738 739 851 853 854 855 856 858 861 862 865 867-9032 868 869 87…" at bounding box center [556, 111] width 237 height 19
click at [438, 102] on select "734 735 736 737 738 739 851 853 854 855 856 858 861 862 865 867-9032 868 869 87…" at bounding box center [556, 111] width 237 height 19
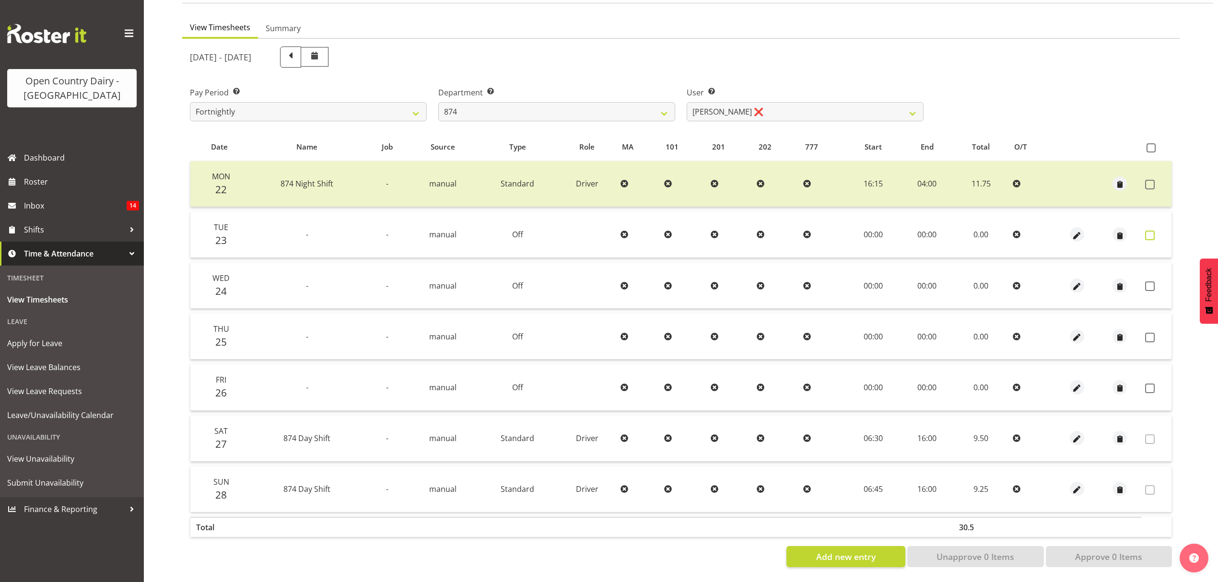
click at [1149, 231] on span at bounding box center [1150, 236] width 10 height 10
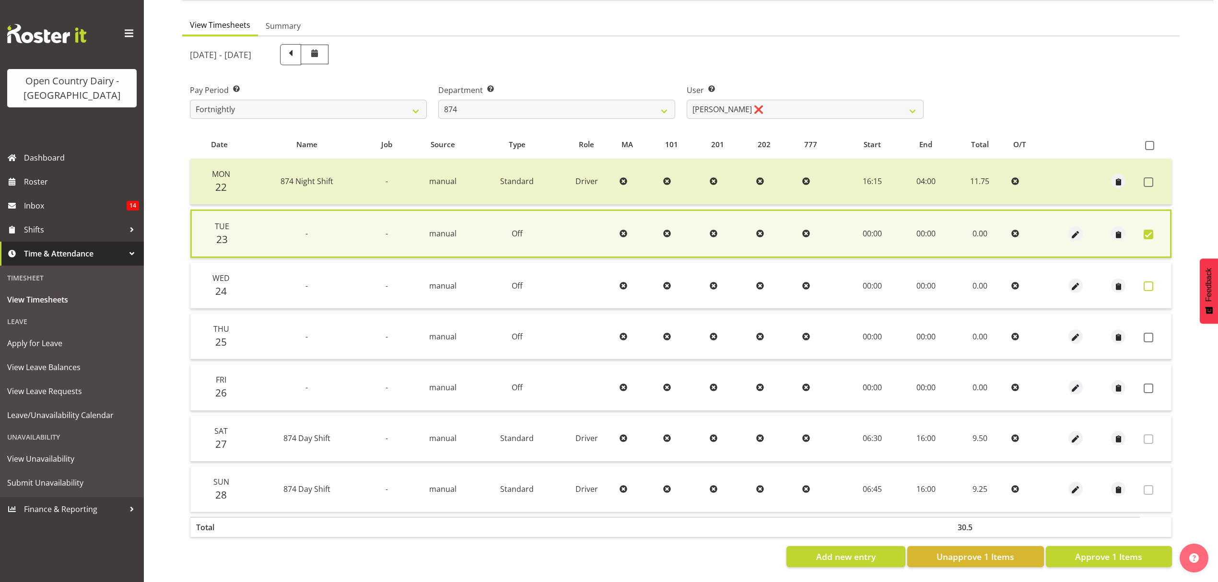
click at [1150, 281] on span at bounding box center [1148, 286] width 10 height 10
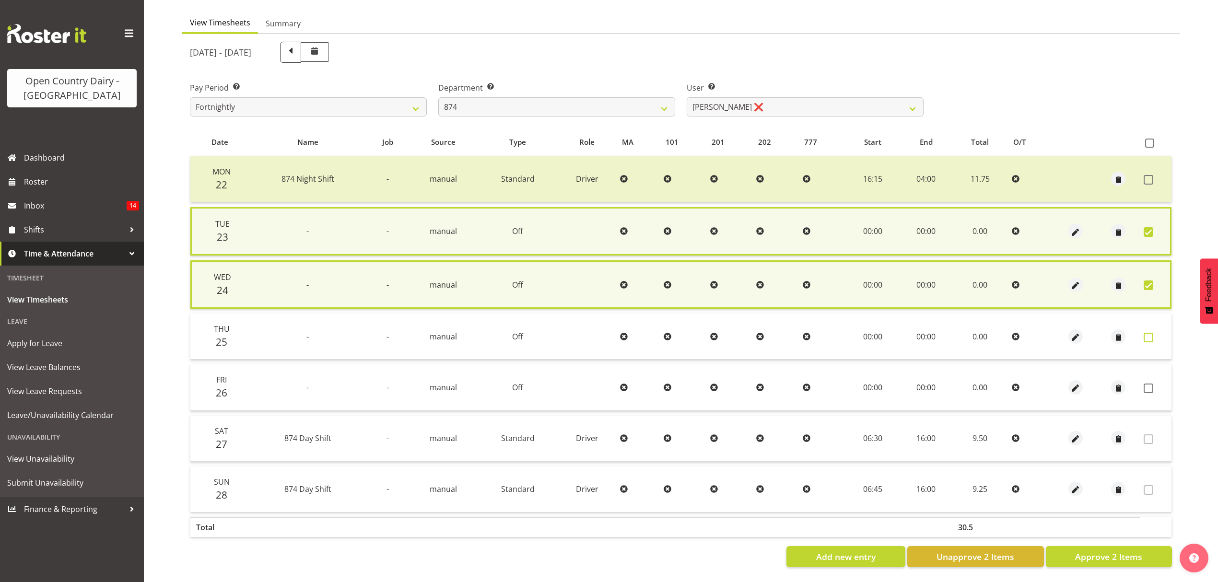
click at [1151, 334] on span at bounding box center [1148, 338] width 10 height 10
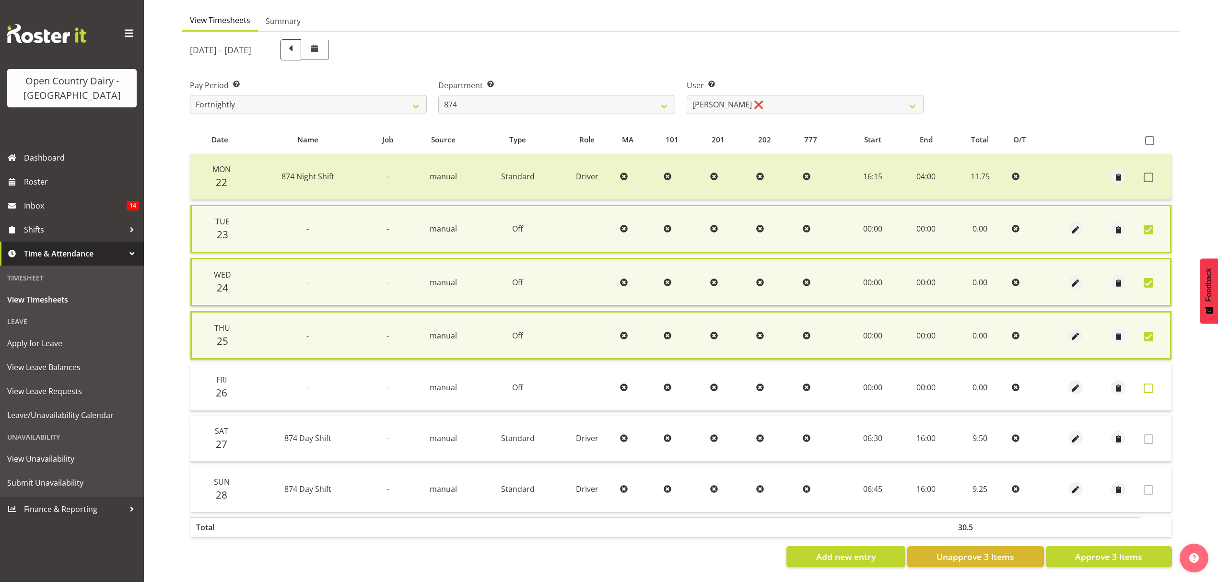
click at [1148, 384] on span at bounding box center [1148, 388] width 10 height 10
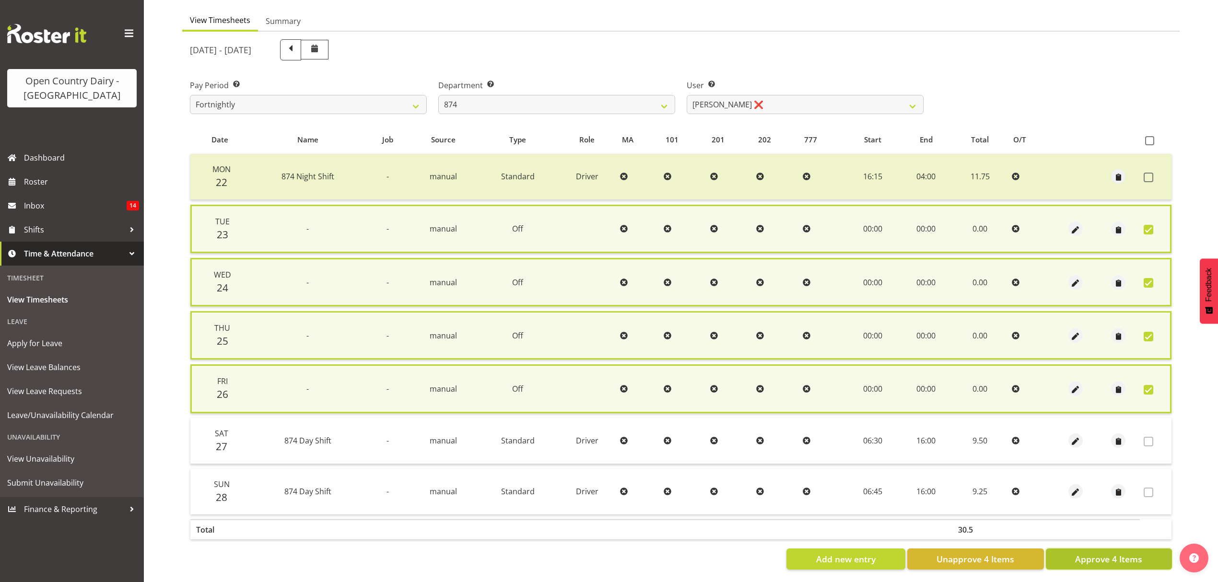
click at [1100, 556] on span "Approve 4 Items" at bounding box center [1108, 559] width 67 height 12
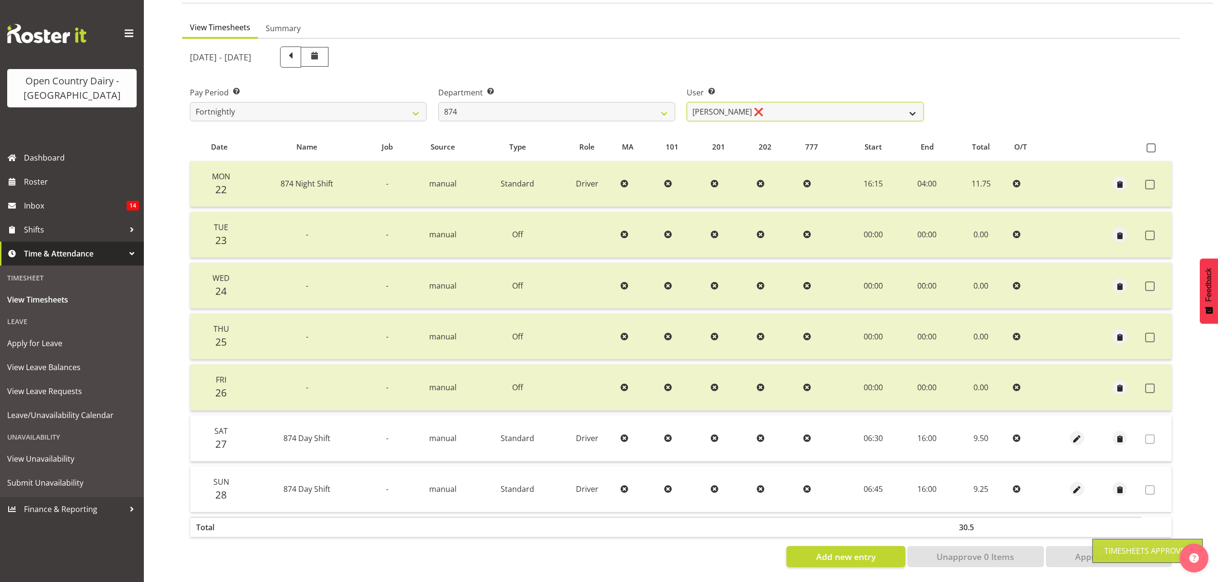
click at [899, 106] on select "Annette Parker ❌ Christopher McRae ❌ Patrick Stenton ❌ Rachel Carpenter ❌" at bounding box center [804, 111] width 237 height 19
click at [686, 102] on select "Annette Parker ❌ Christopher McRae ❌ Patrick Stenton ❌ Rachel Carpenter ❌" at bounding box center [804, 111] width 237 height 19
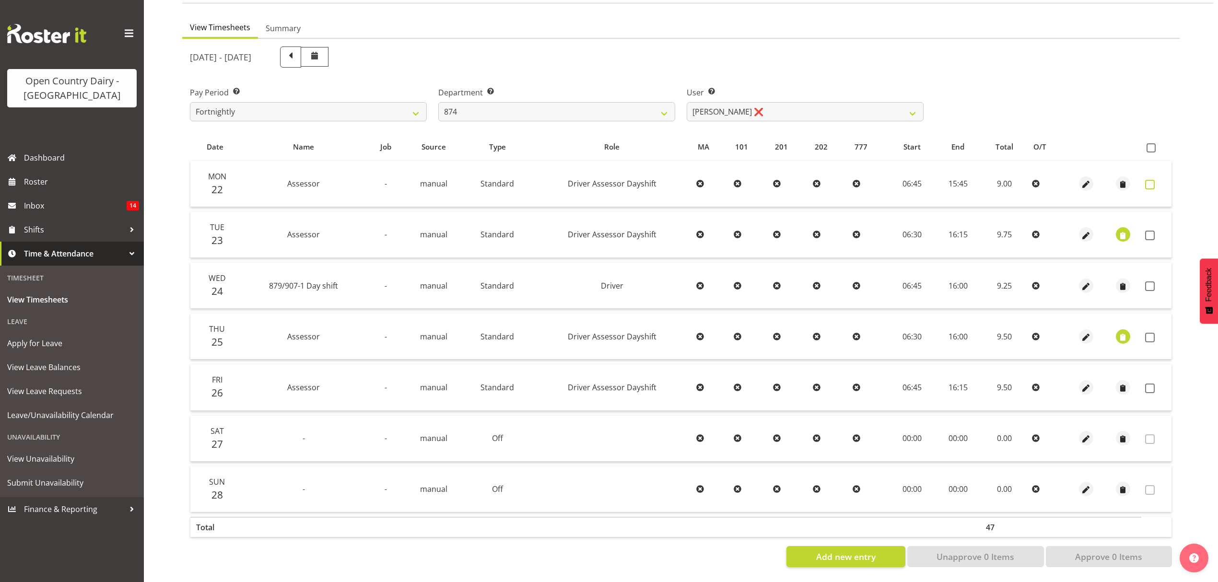
click at [1151, 180] on span at bounding box center [1150, 185] width 10 height 10
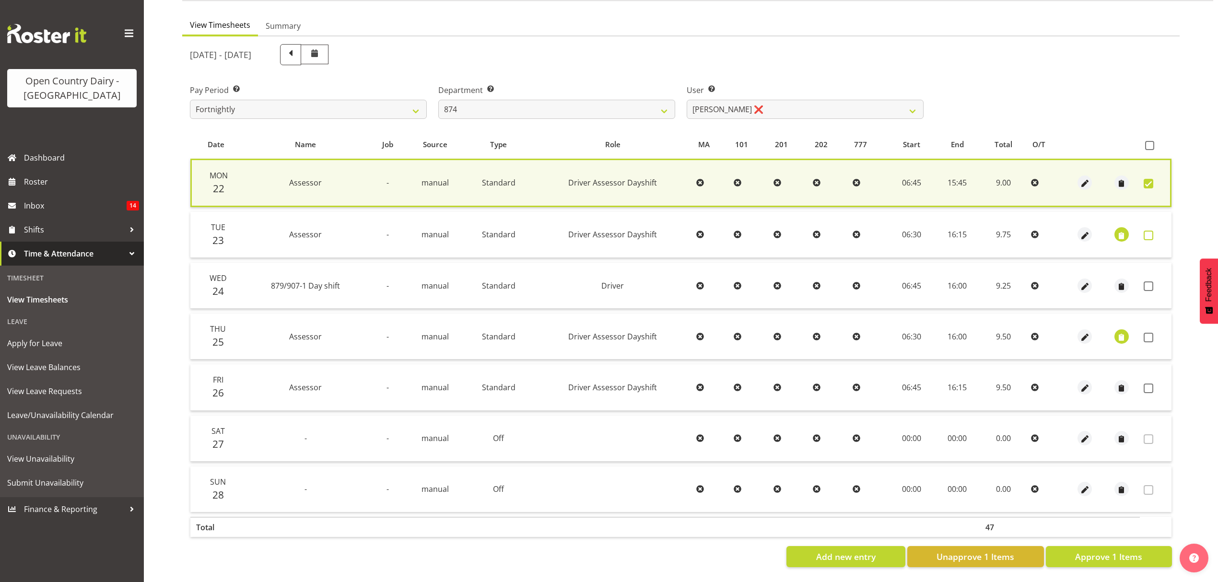
click at [1150, 231] on span at bounding box center [1148, 236] width 10 height 10
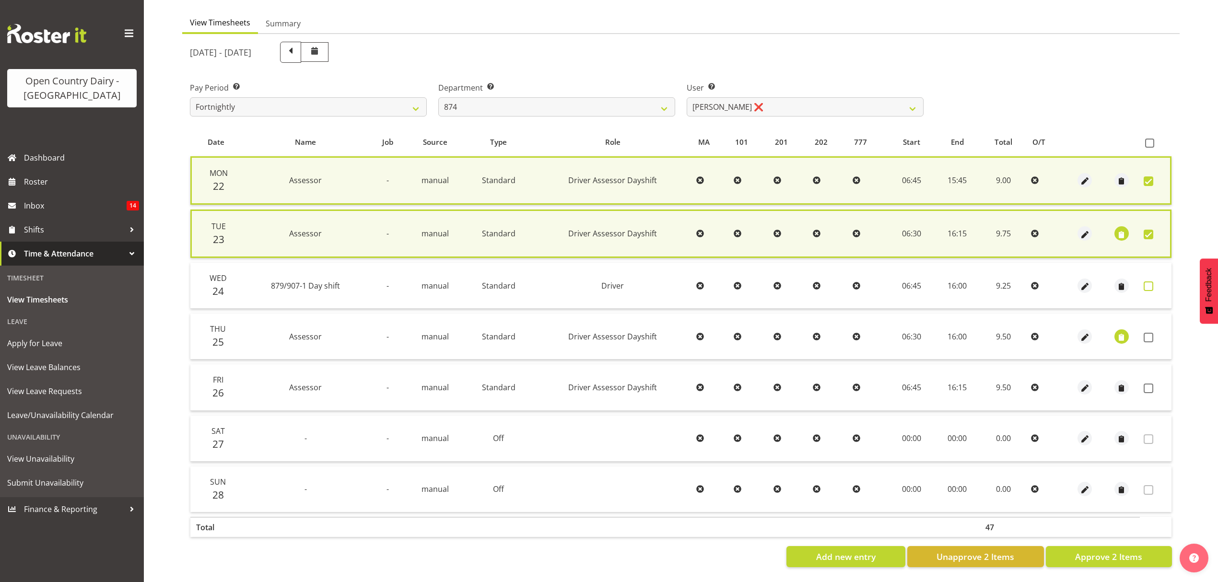
click at [1149, 281] on span at bounding box center [1148, 286] width 10 height 10
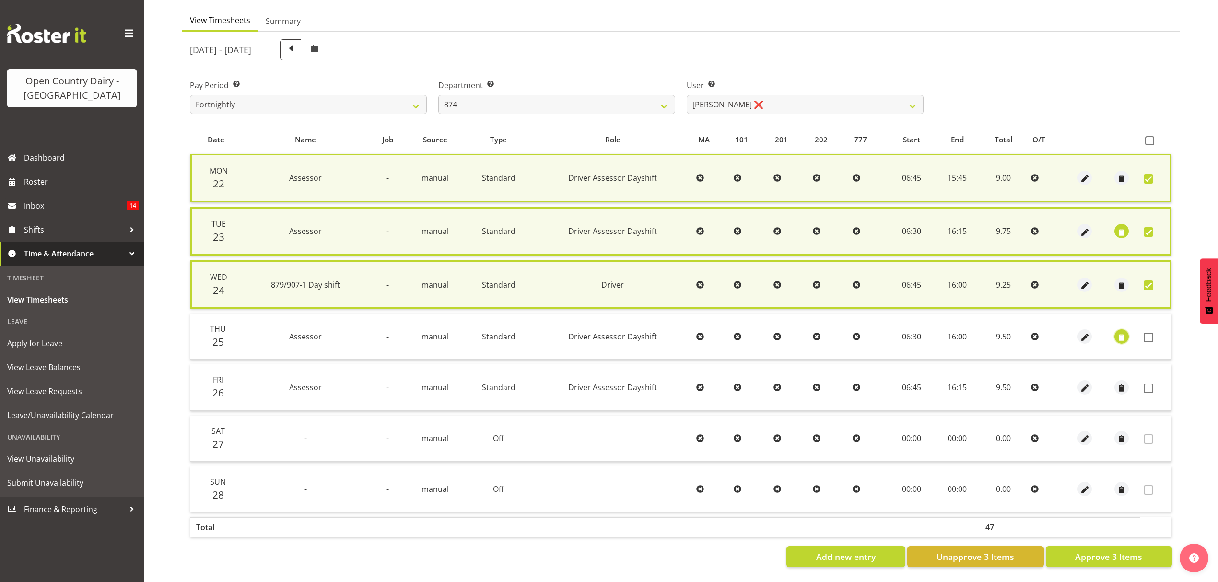
click at [1123, 334] on span "button" at bounding box center [1121, 337] width 11 height 11
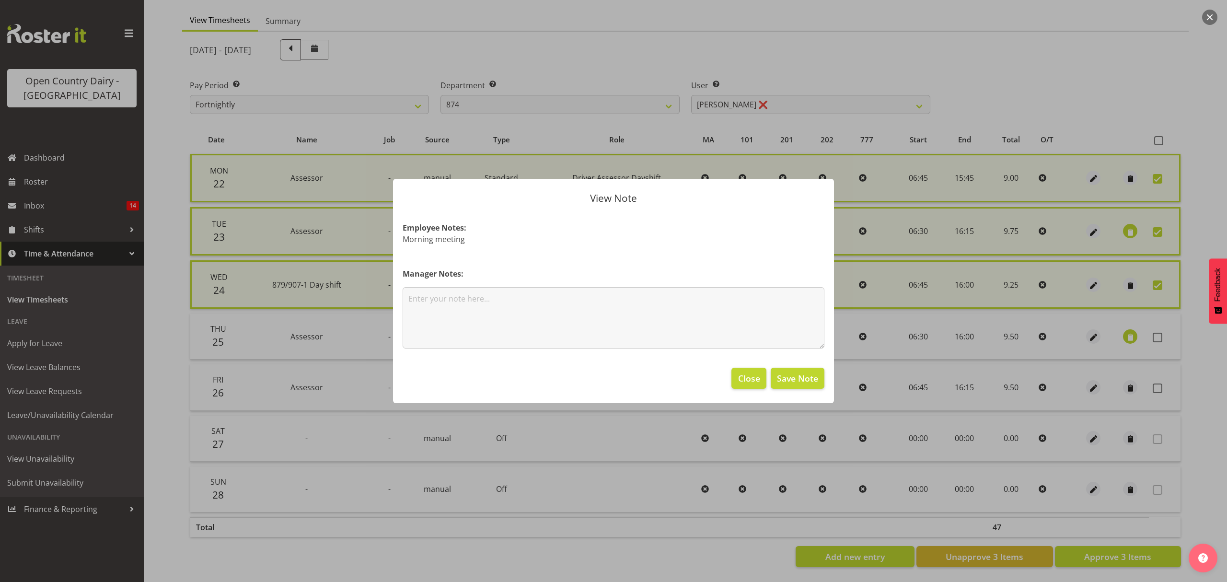
click at [1159, 333] on div at bounding box center [613, 291] width 1227 height 582
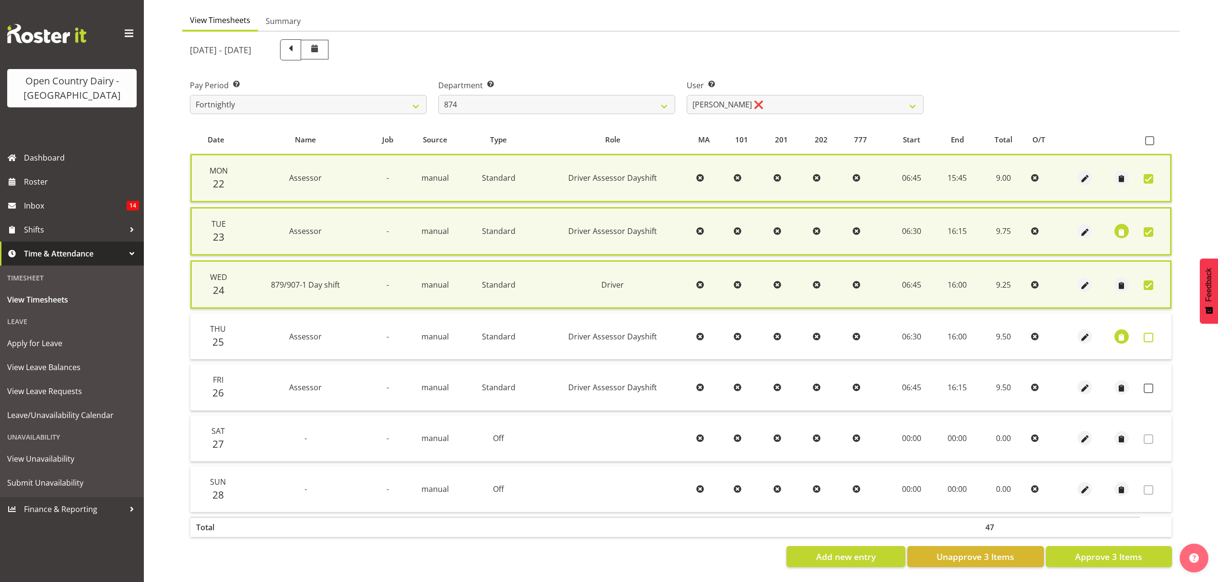
click at [1150, 337] on span at bounding box center [1148, 338] width 10 height 10
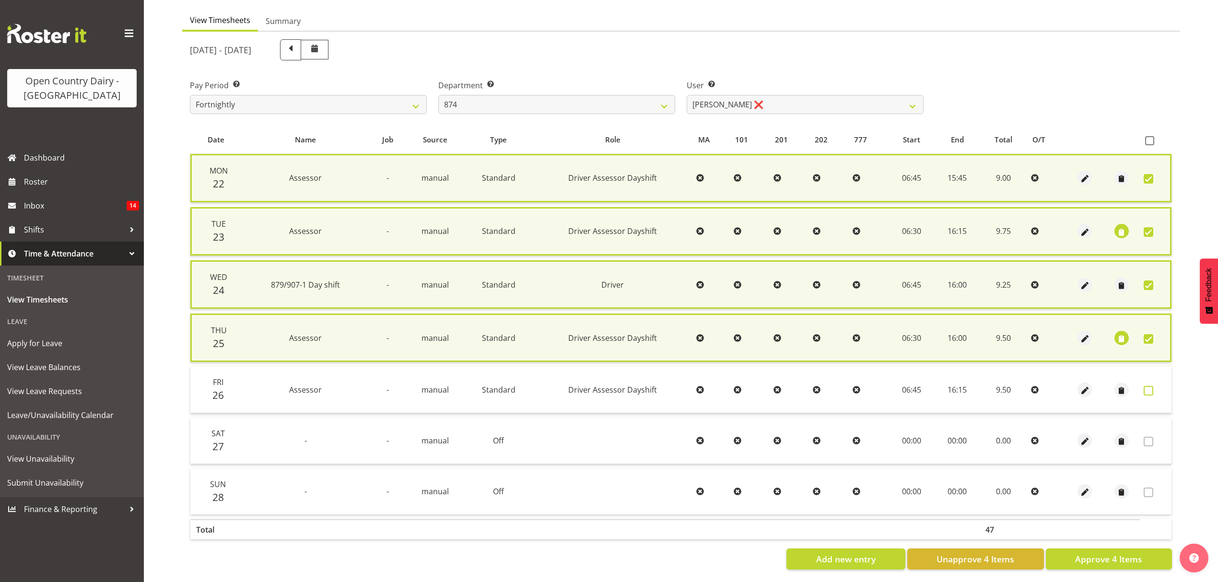
click at [1151, 386] on span at bounding box center [1148, 391] width 10 height 10
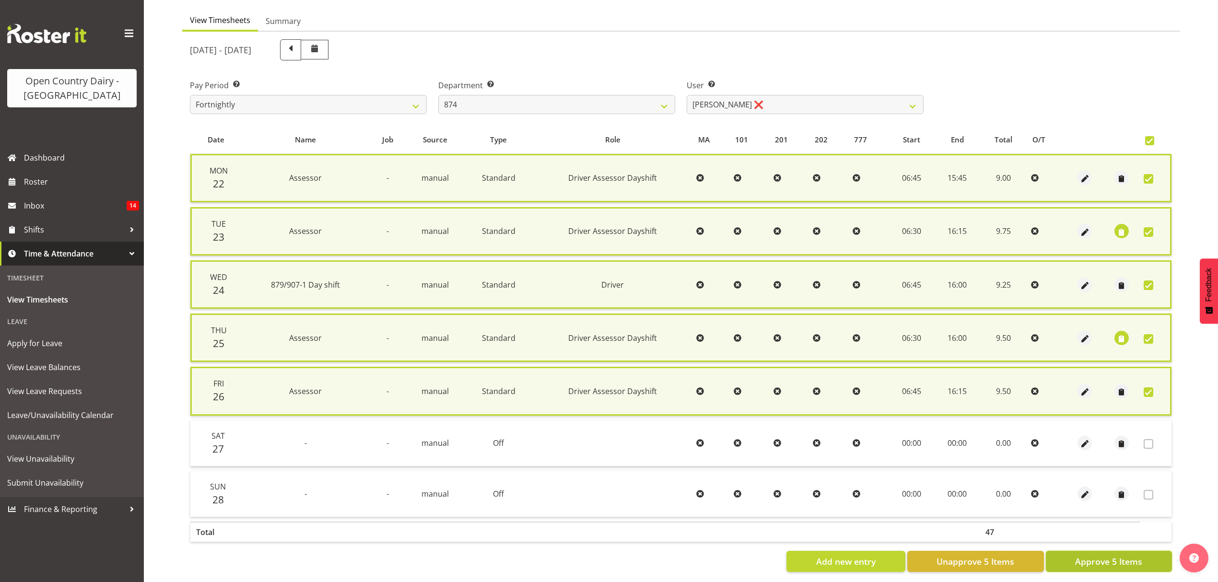
click at [1104, 555] on span "Approve 5 Items" at bounding box center [1108, 561] width 67 height 12
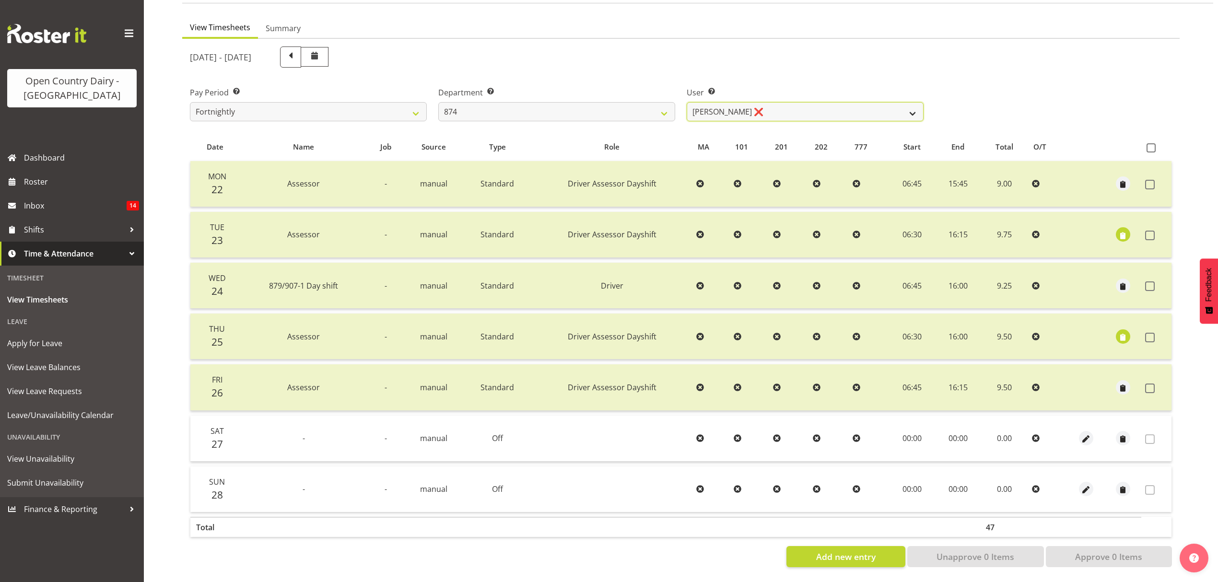
click at [908, 108] on select "Annette Parker ❌ Christopher McRae ❌ Patrick Stenton ❌ Rachel Carpenter ❌" at bounding box center [804, 111] width 237 height 19
click at [686, 102] on select "Annette Parker ❌ Christopher McRae ❌ Patrick Stenton ❌ Rachel Carpenter ❌" at bounding box center [804, 111] width 237 height 19
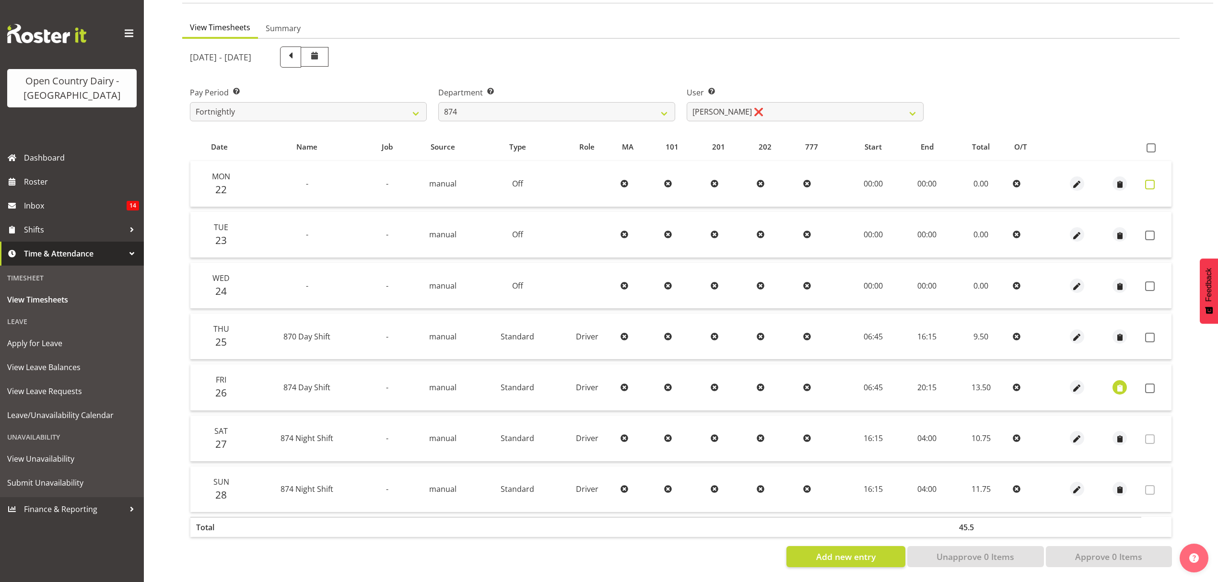
click at [1150, 180] on span at bounding box center [1150, 185] width 10 height 10
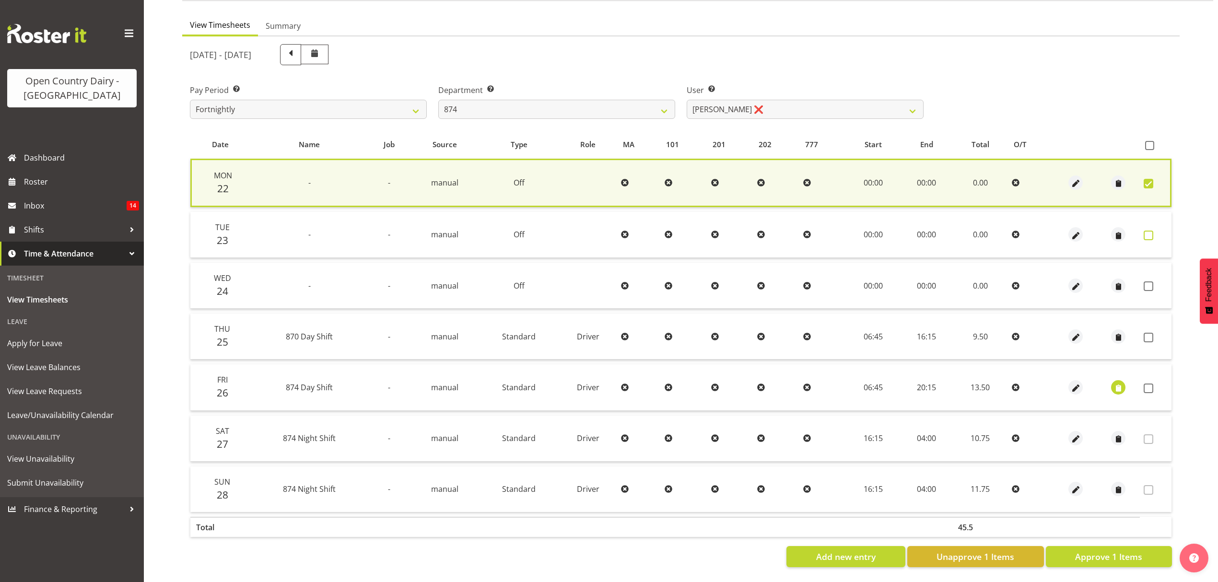
click at [1151, 231] on span at bounding box center [1148, 236] width 10 height 10
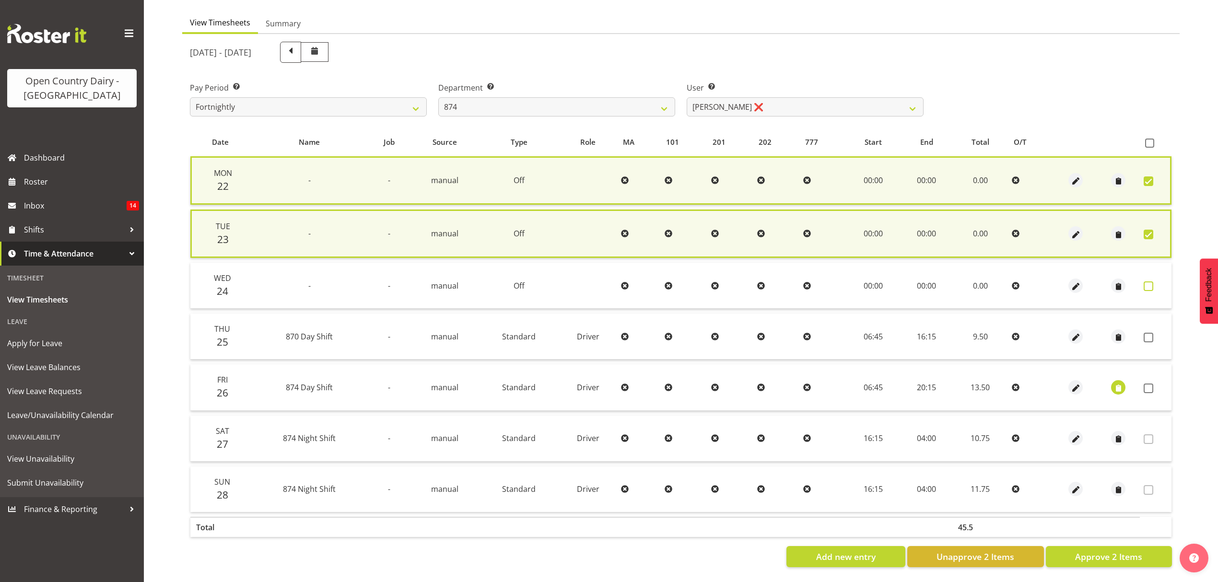
click at [1146, 282] on span at bounding box center [1148, 286] width 10 height 10
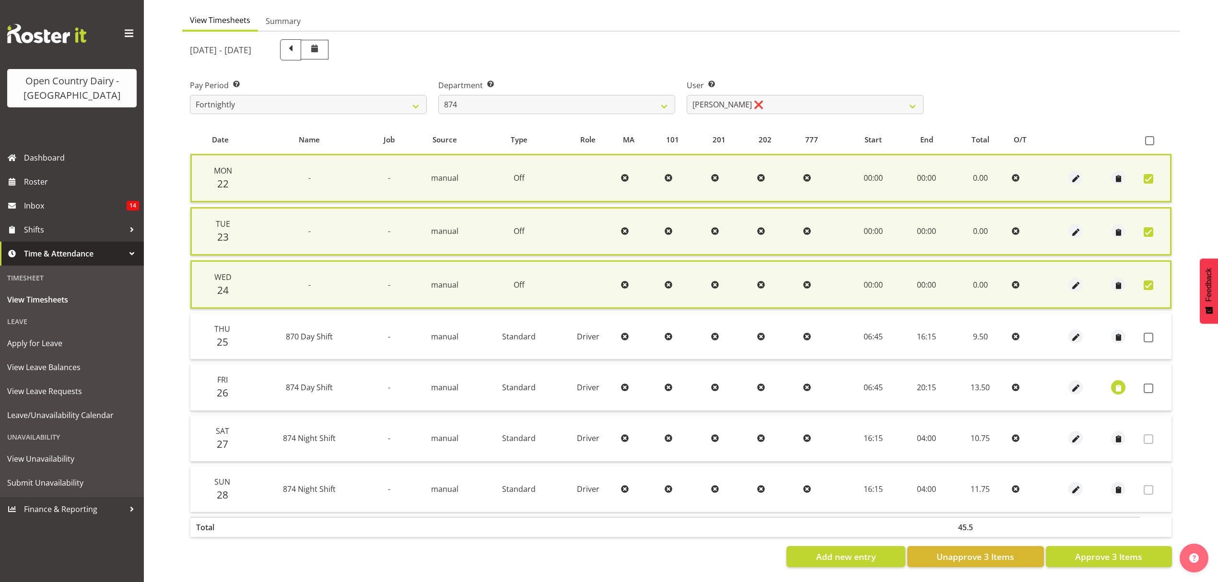
drag, startPoint x: 1143, startPoint y: 313, endPoint x: 1149, endPoint y: 345, distance: 32.6
click at [1143, 324] on td at bounding box center [1155, 336] width 32 height 46
click at [1149, 336] on span at bounding box center [1148, 338] width 10 height 10
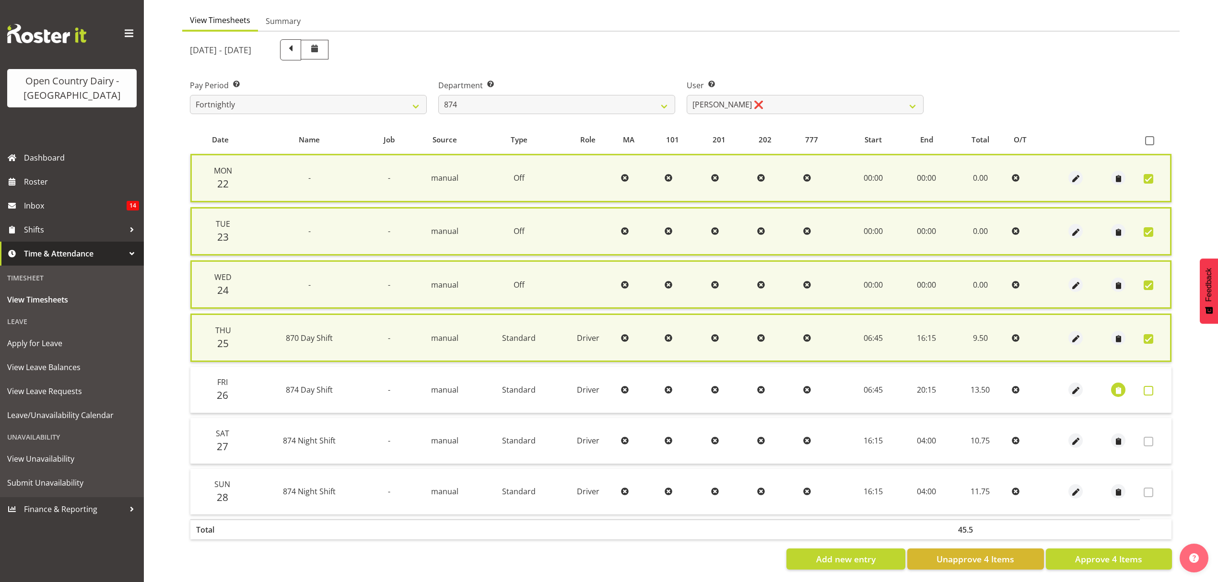
click at [1151, 390] on span at bounding box center [1148, 391] width 10 height 10
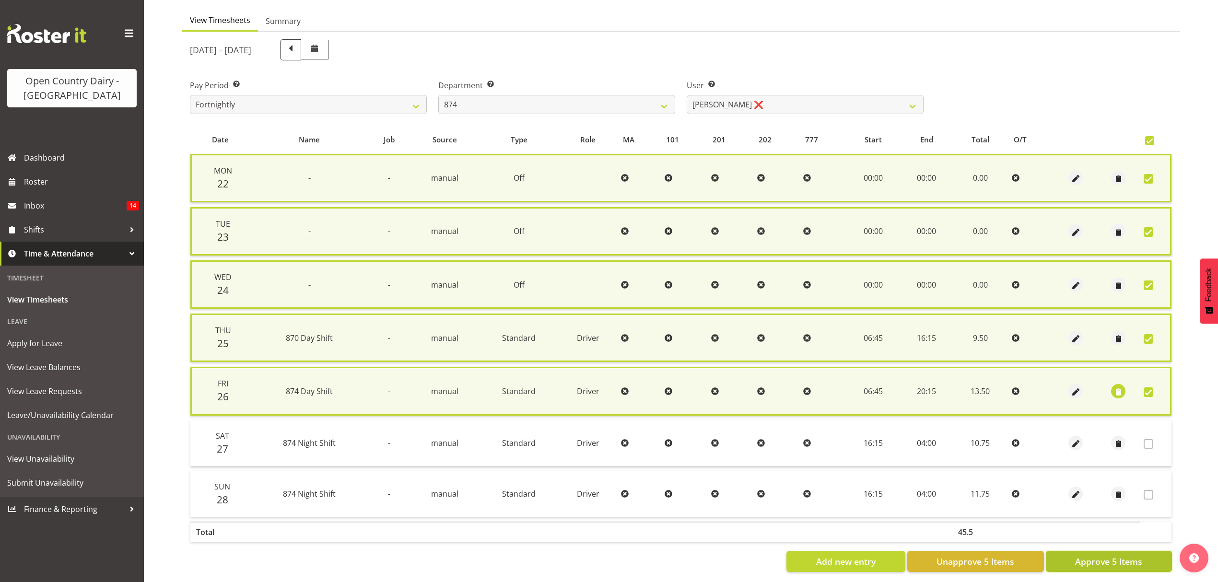
click at [1126, 557] on span "Approve 5 Items" at bounding box center [1108, 561] width 67 height 12
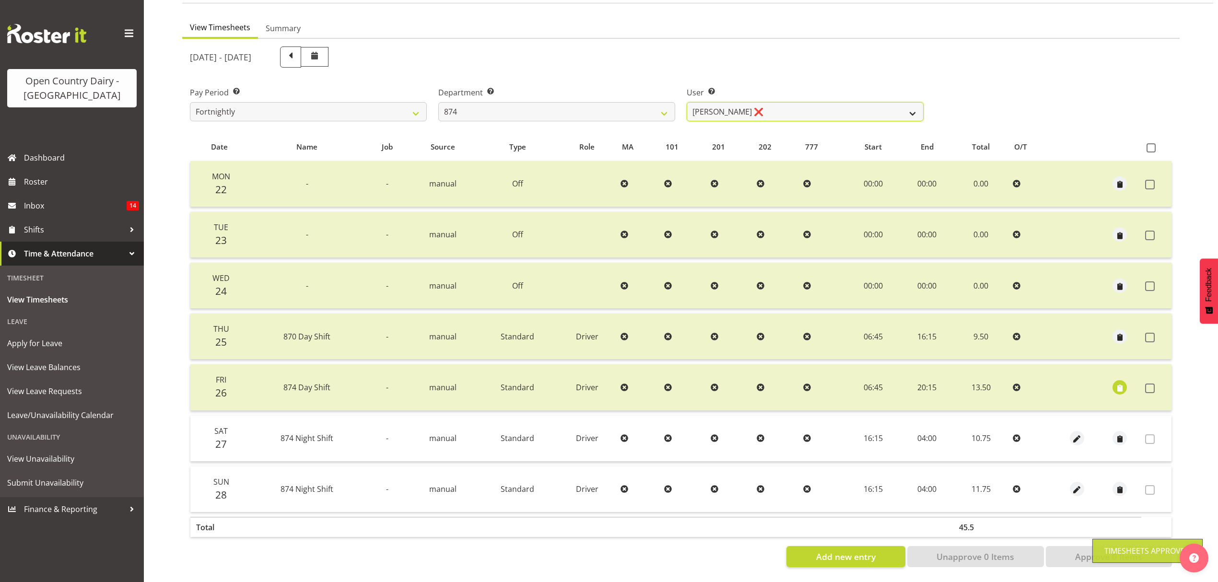
click at [909, 103] on select "Annette Parker ❌ Christopher McRae ❌ Patrick Stenton ❌ Rachel Carpenter ❌" at bounding box center [804, 111] width 237 height 19
click at [686, 102] on select "Annette Parker ❌ Christopher McRae ❌ Patrick Stenton ❌ Rachel Carpenter ❌" at bounding box center [804, 111] width 237 height 19
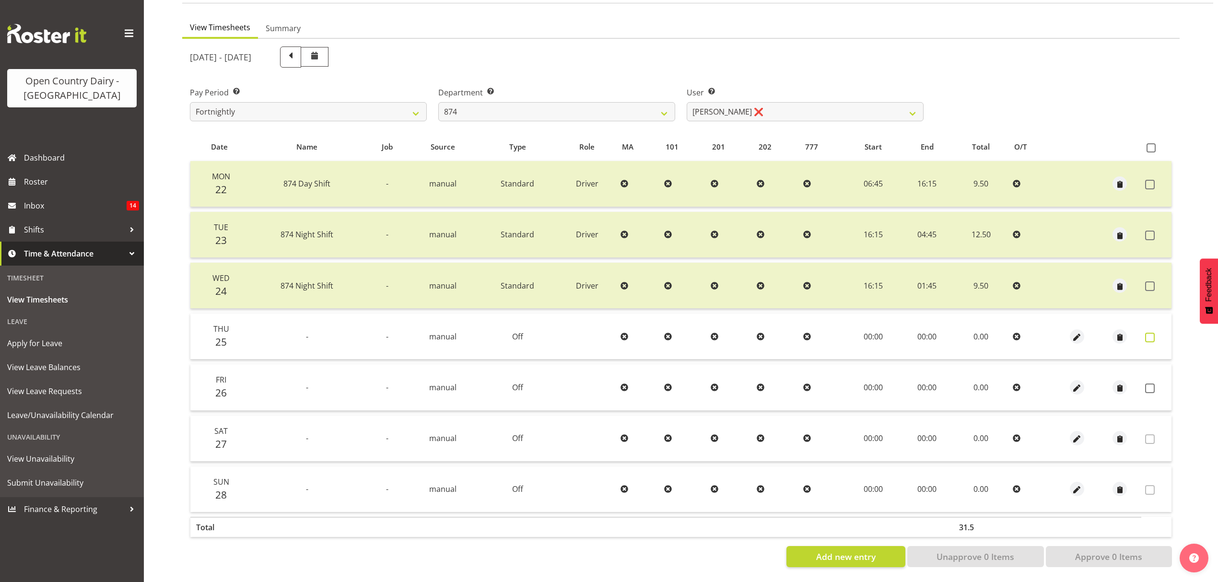
click at [1153, 333] on span at bounding box center [1150, 338] width 10 height 10
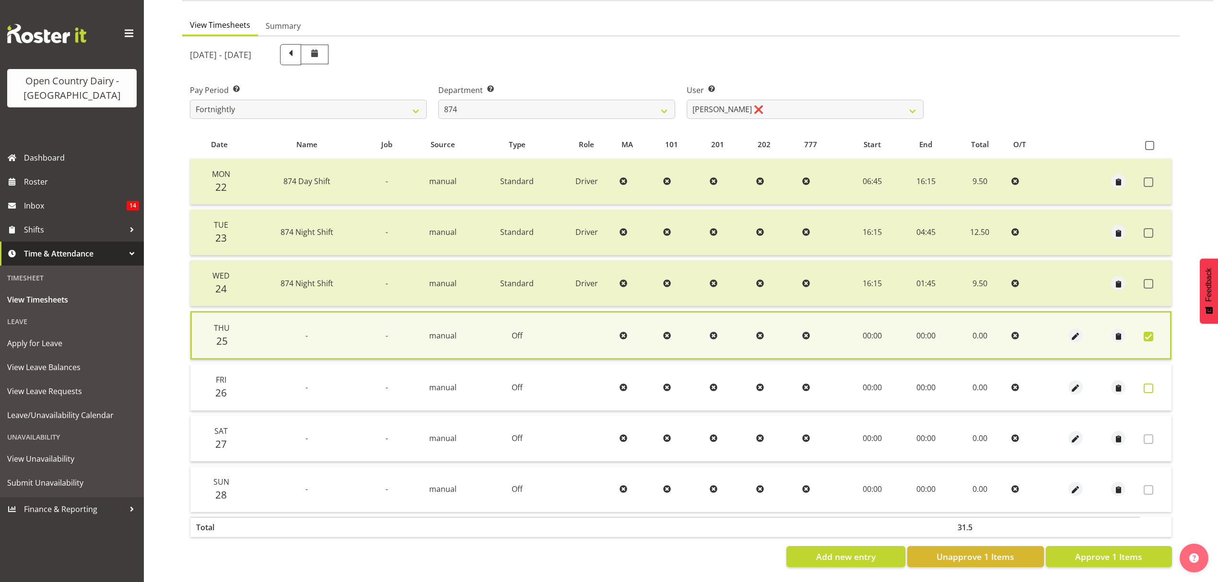
click at [1147, 383] on span at bounding box center [1148, 388] width 10 height 10
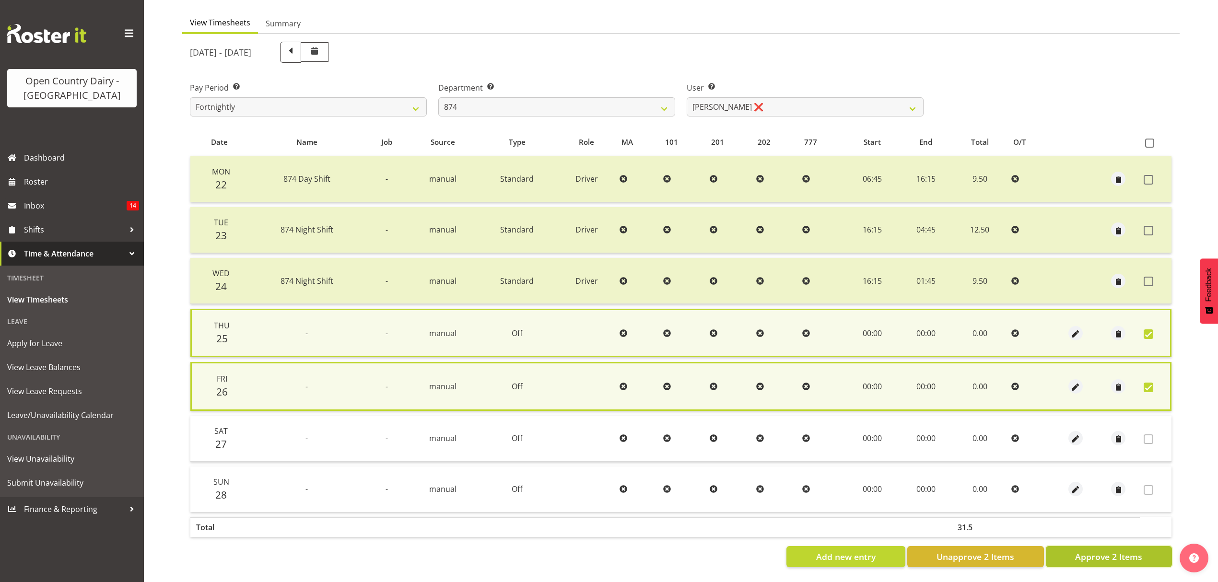
click at [1070, 551] on button "Approve 2 Items" at bounding box center [1108, 556] width 126 height 21
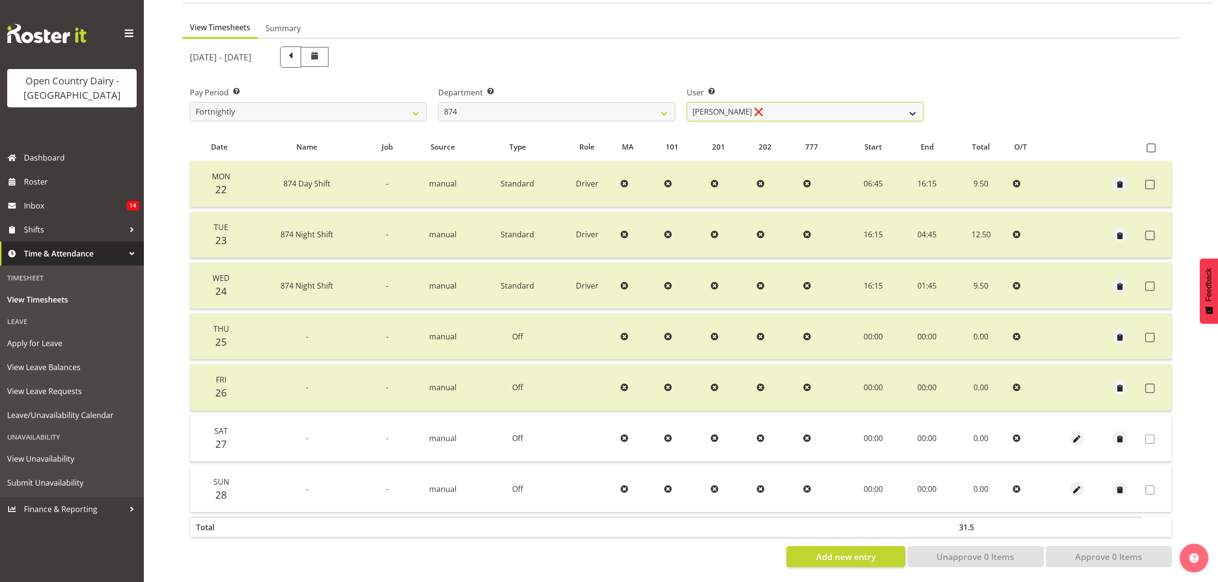
click at [894, 105] on select "Annette Parker ❌ Christopher McRae ❌ Patrick Stenton ❌ Rachel Carpenter ❌" at bounding box center [804, 111] width 237 height 19
click at [666, 106] on select "734 735 736 737 738 739 851 853 854 855 856 858 861 862 865 867-9032 868 869 87…" at bounding box center [556, 111] width 237 height 19
click at [438, 102] on select "734 735 736 737 738 739 851 853 854 855 856 858 861 862 865 867-9032 868 869 87…" at bounding box center [556, 111] width 237 height 19
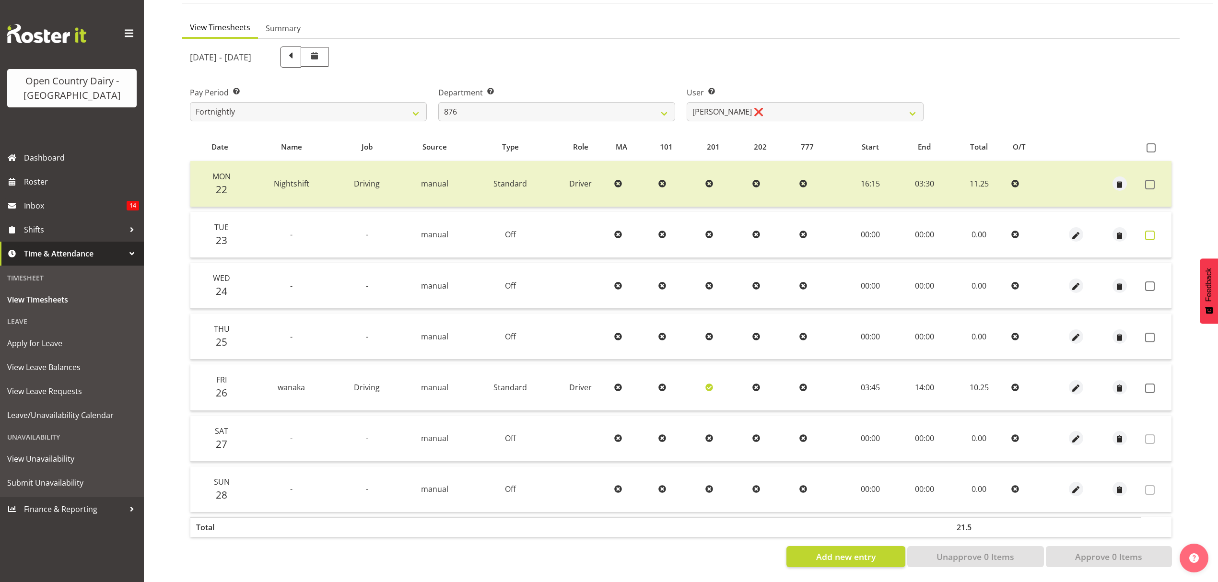
click at [1145, 231] on span at bounding box center [1150, 236] width 10 height 10
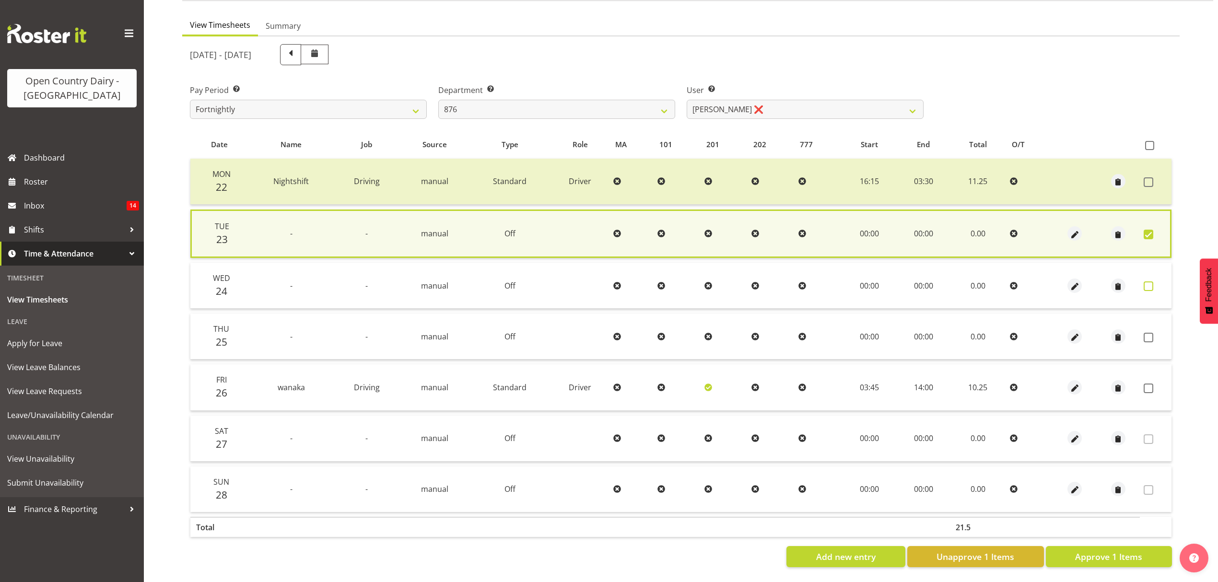
click at [1152, 282] on span at bounding box center [1148, 286] width 10 height 10
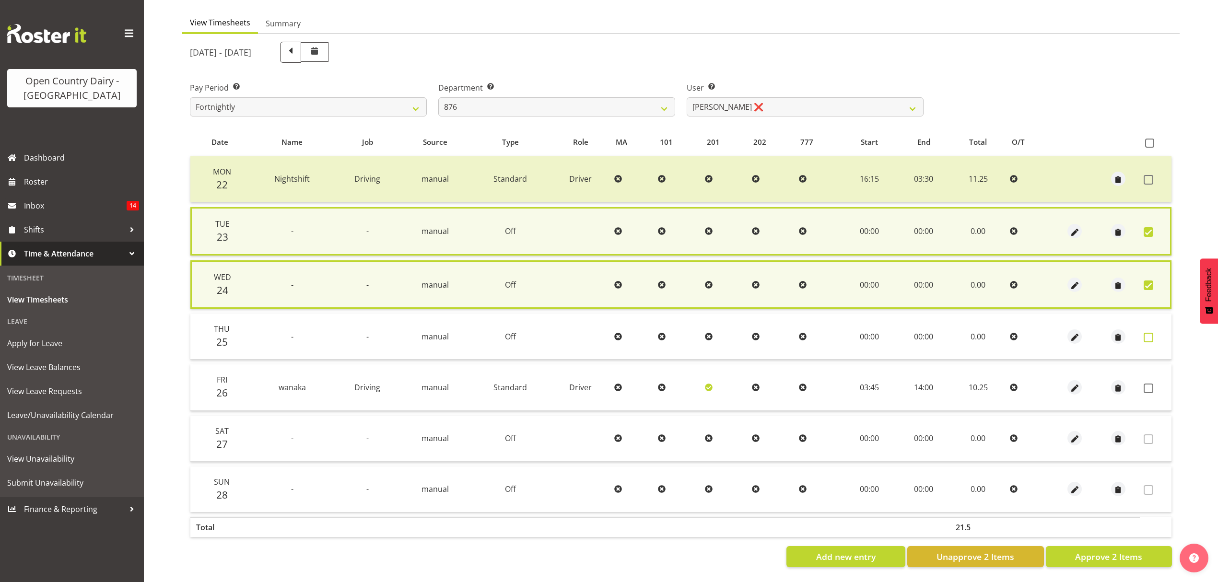
click at [1145, 336] on span at bounding box center [1148, 338] width 10 height 10
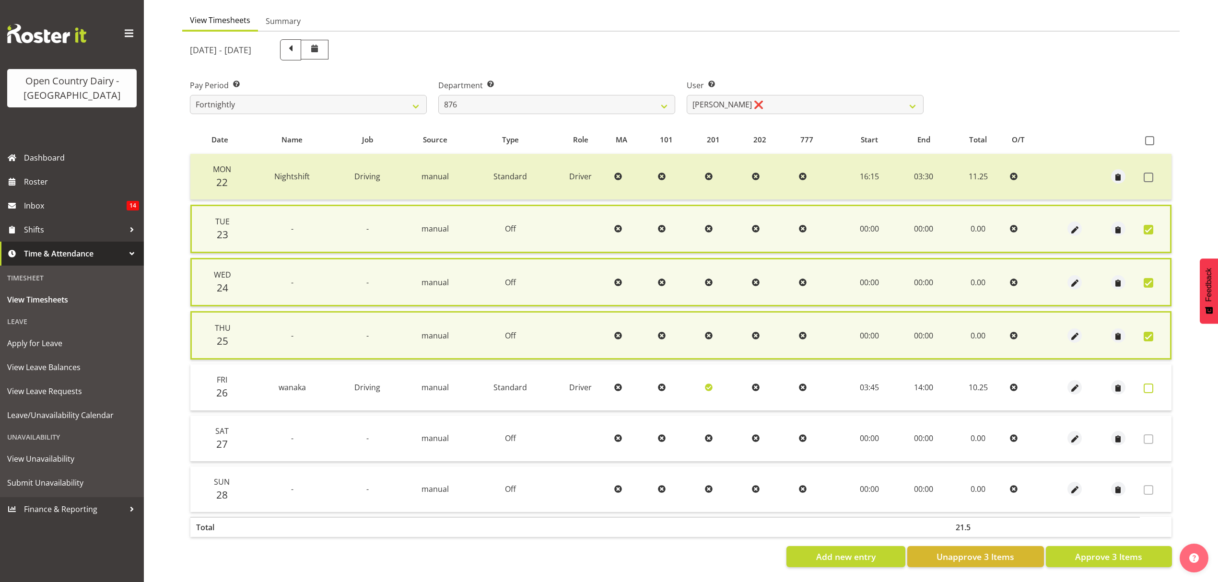
click at [1143, 386] on span at bounding box center [1148, 388] width 10 height 10
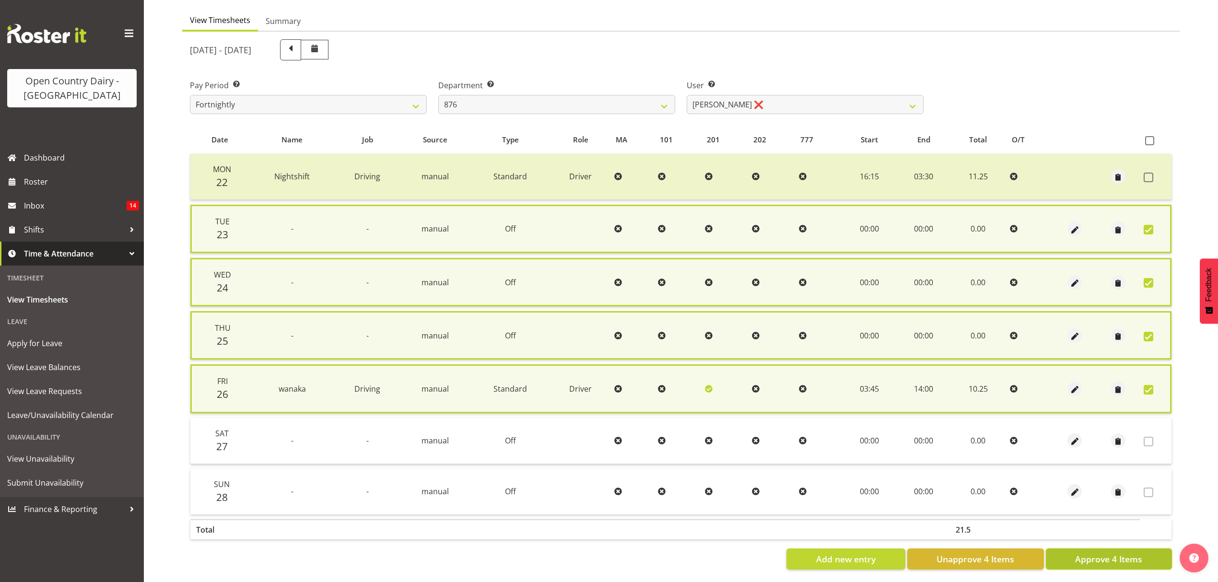
click at [1124, 553] on span "Approve 4 Items" at bounding box center [1108, 559] width 67 height 12
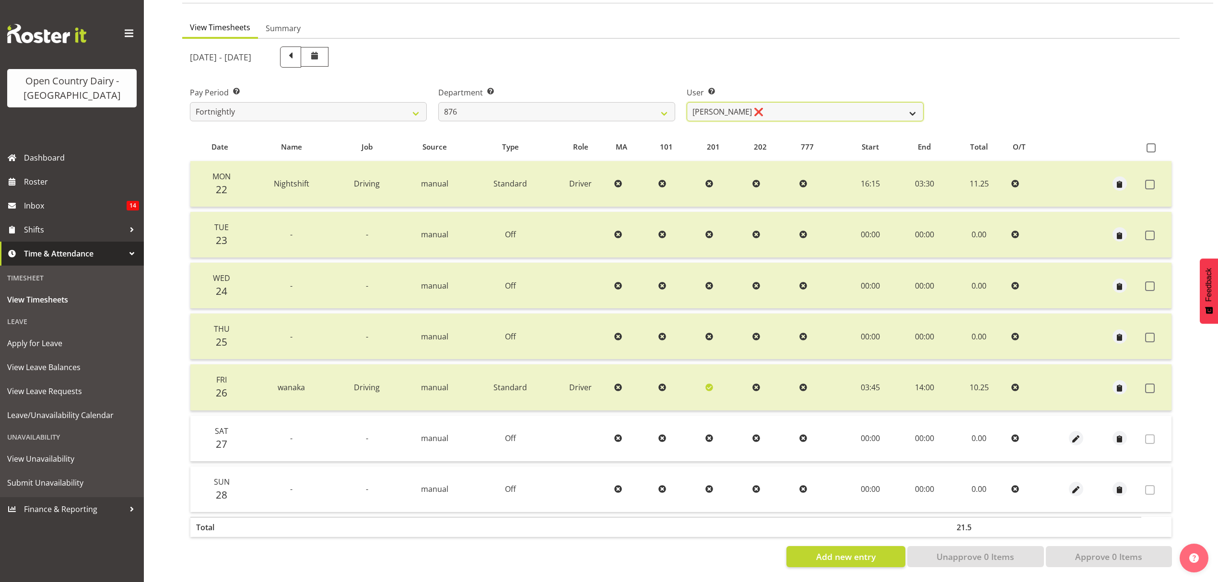
click at [907, 102] on select "Dean Henderson ❌ Ian Barbour ❌ John Graham ❌ Tom Rahl ❌" at bounding box center [804, 111] width 237 height 19
click at [686, 102] on select "Dean Henderson ❌ Ian Barbour ❌ John Graham ❌ Tom Rahl ❌" at bounding box center [804, 111] width 237 height 19
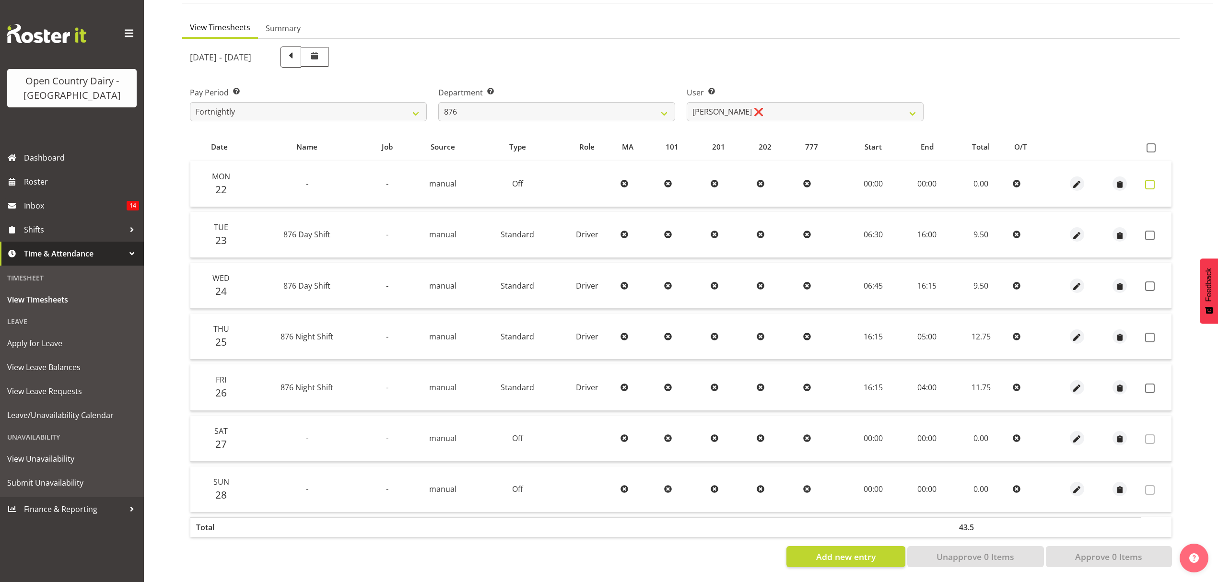
click at [1150, 180] on span at bounding box center [1150, 185] width 10 height 10
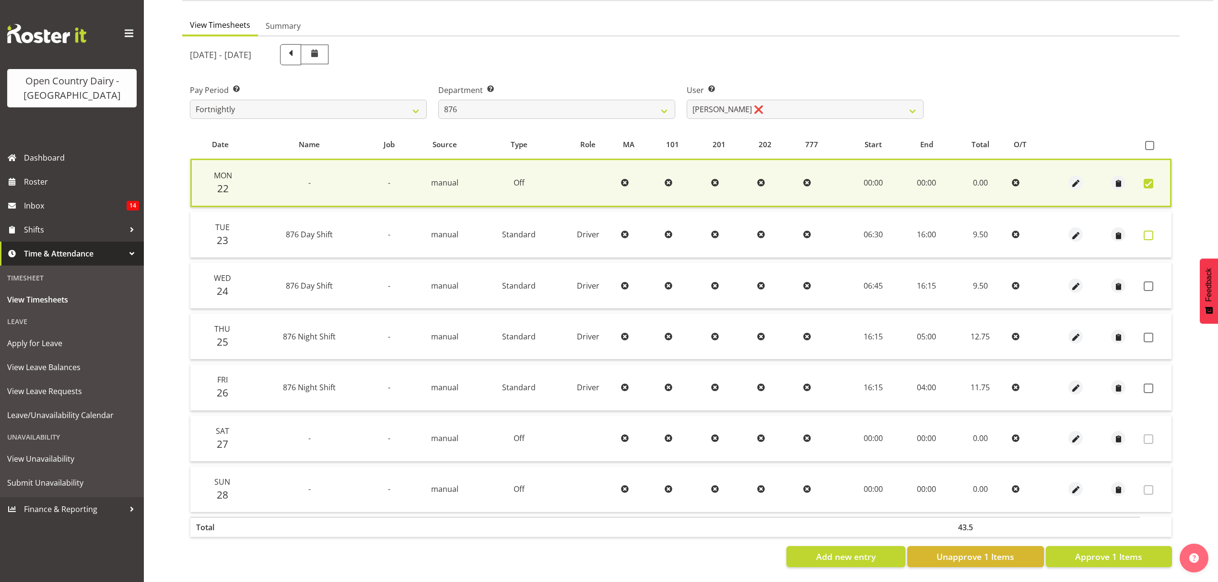
click at [1144, 231] on span at bounding box center [1148, 236] width 10 height 10
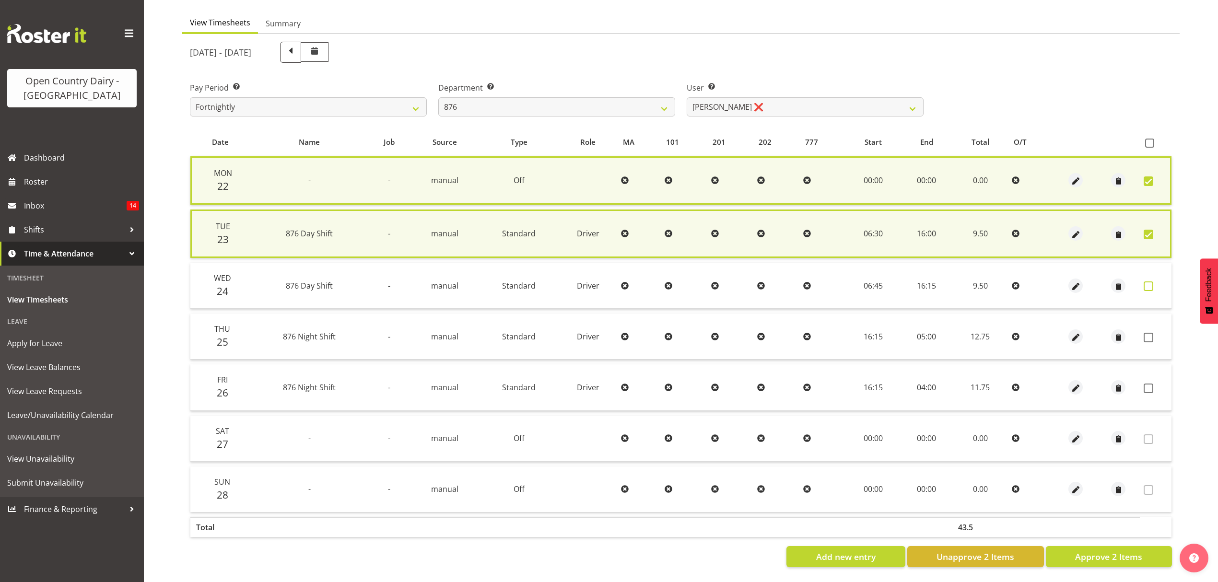
click at [1149, 282] on span at bounding box center [1148, 286] width 10 height 10
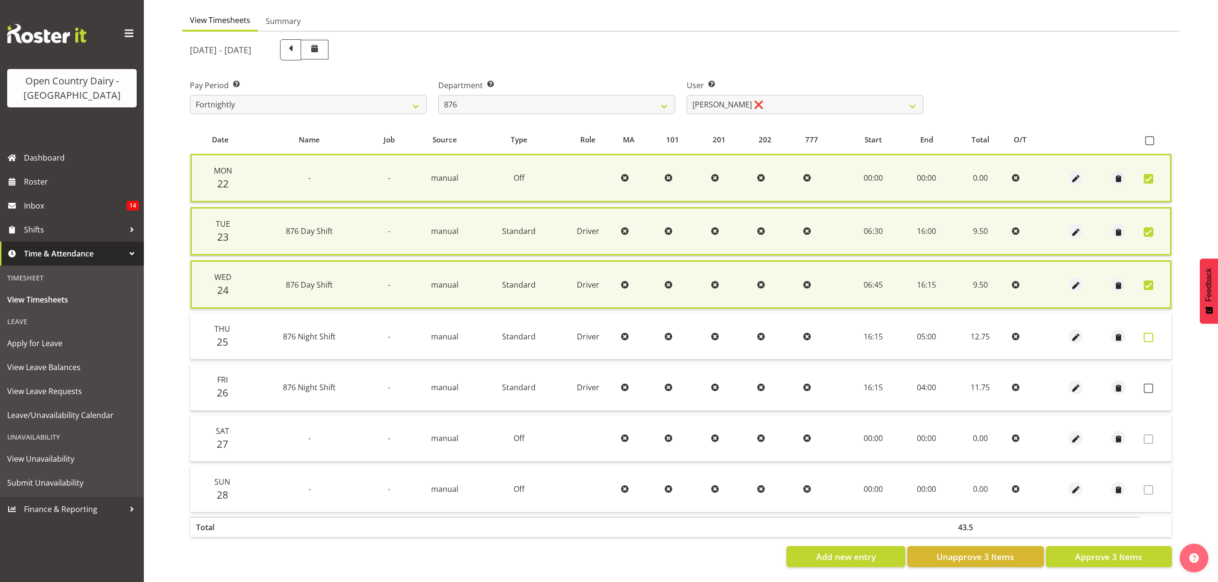
click at [1147, 335] on span at bounding box center [1148, 338] width 10 height 10
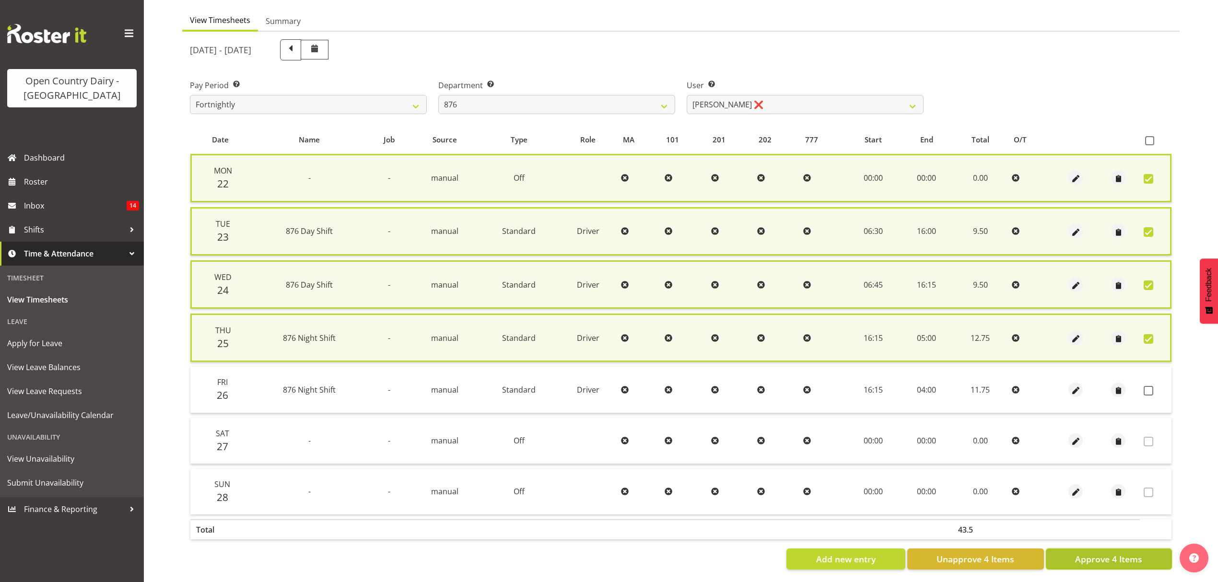
click at [1117, 553] on span "Approve 4 Items" at bounding box center [1108, 559] width 67 height 12
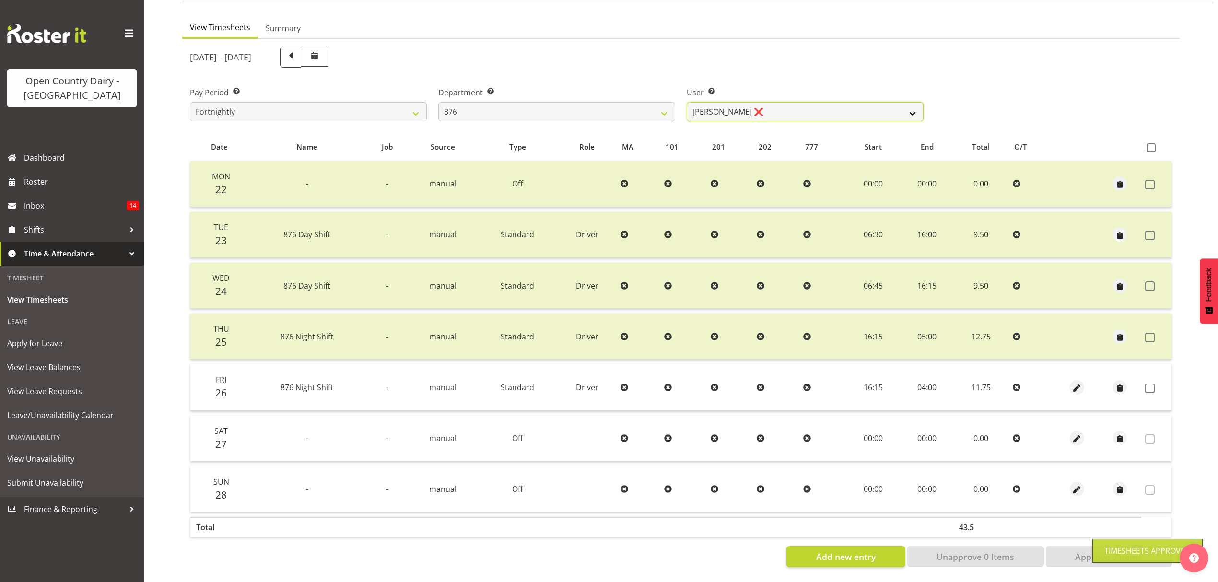
click at [898, 106] on select "Dean Henderson ❌ Ian Barbour ❌ John Graham ❌ Tom Rahl ❌" at bounding box center [804, 111] width 237 height 19
click at [686, 102] on select "Dean Henderson ❌ Ian Barbour ❌ John Graham ❌ Tom Rahl ❌" at bounding box center [804, 111] width 237 height 19
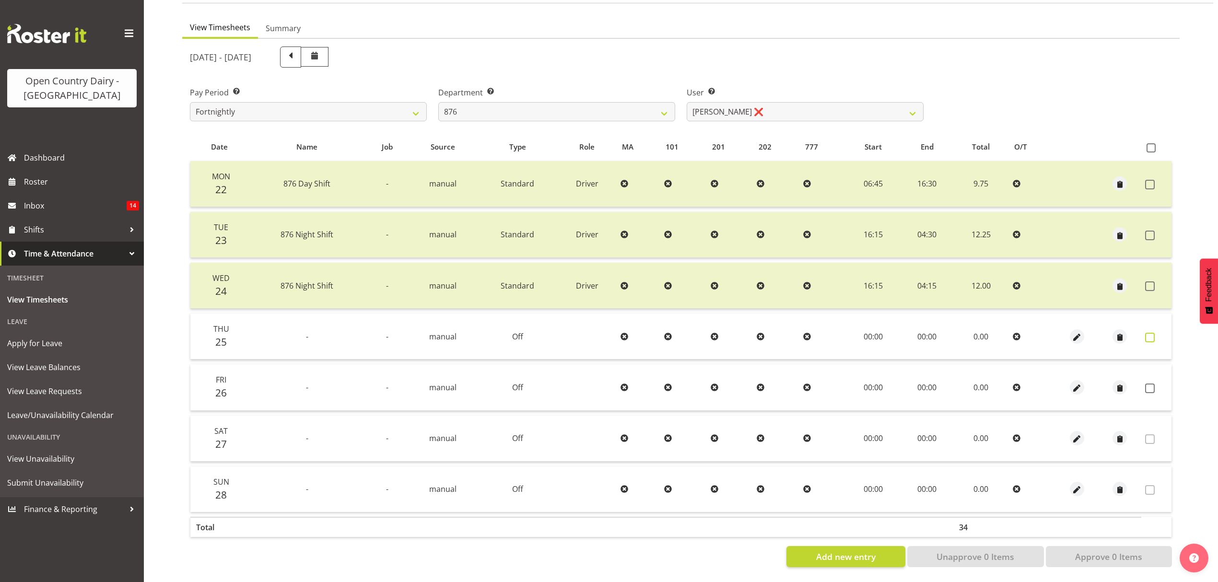
click at [1149, 333] on span at bounding box center [1150, 338] width 10 height 10
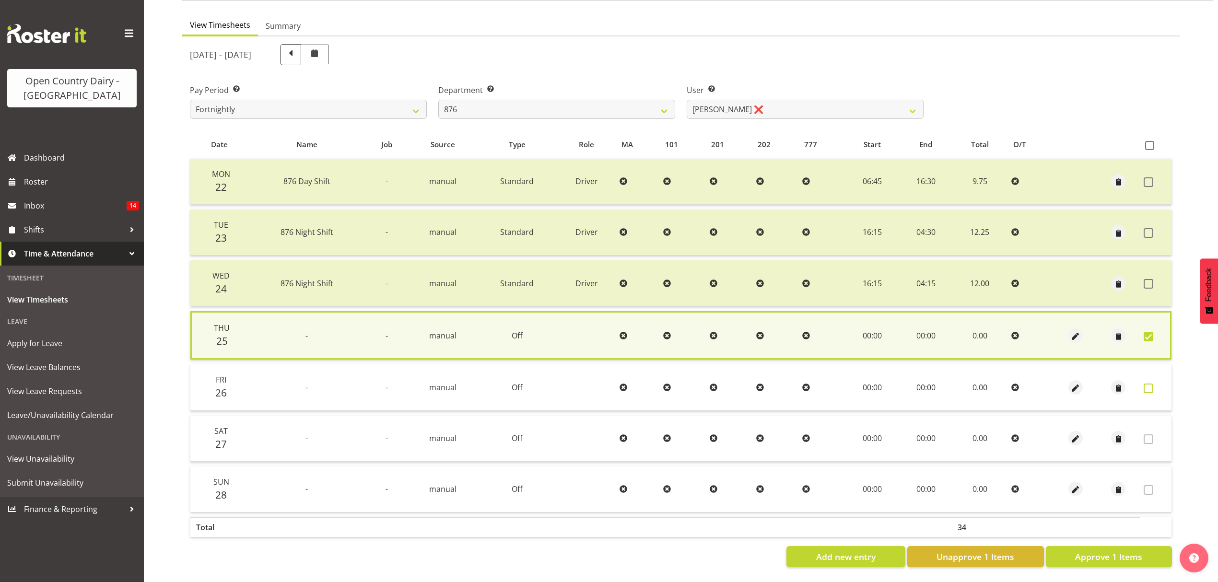
click at [1146, 383] on span at bounding box center [1148, 388] width 10 height 10
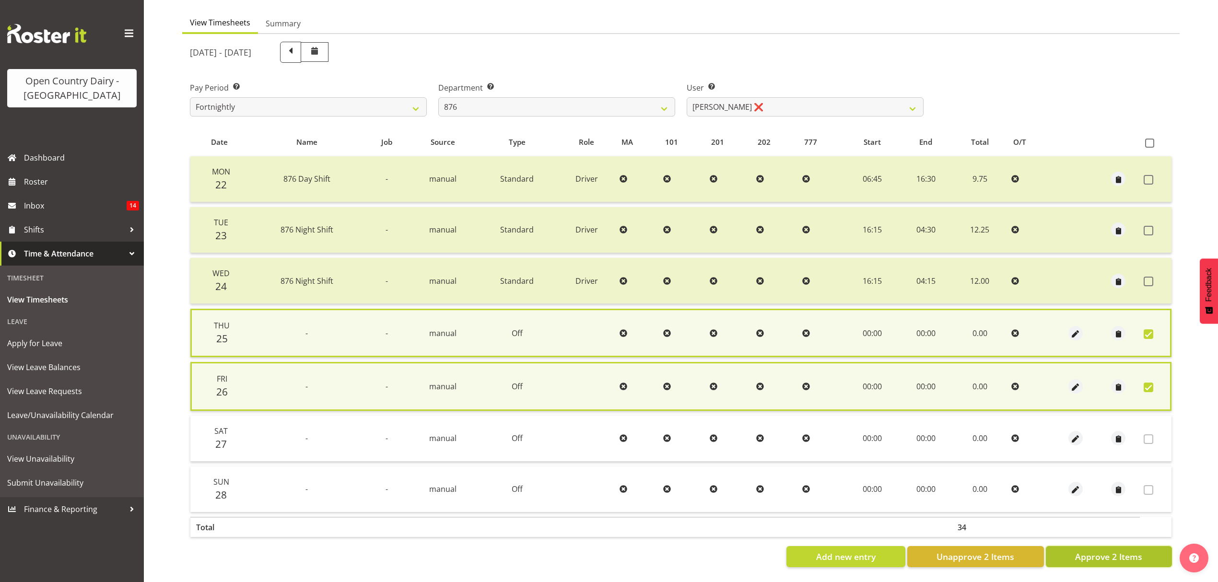
click at [1117, 550] on span "Approve 2 Items" at bounding box center [1108, 556] width 67 height 12
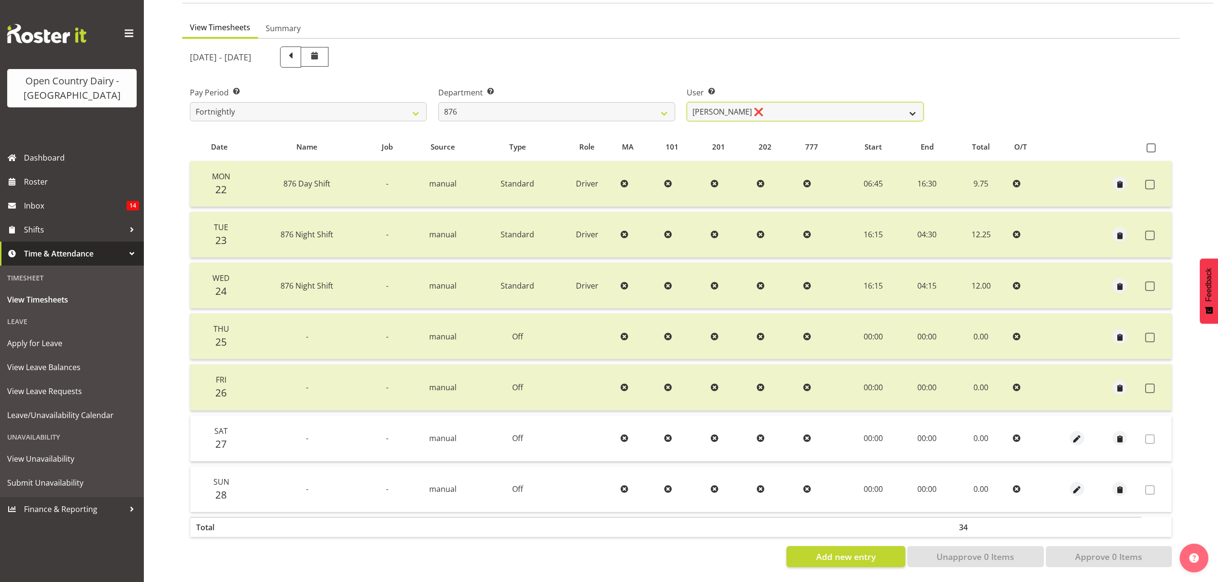
click at [909, 104] on select "Dean Henderson ❌ Ian Barbour ❌ John Graham ❌ Tom Rahl ❌" at bounding box center [804, 111] width 237 height 19
click at [686, 102] on select "Dean Henderson ❌ Ian Barbour ❌ John Graham ❌ Tom Rahl ❌" at bounding box center [804, 111] width 237 height 19
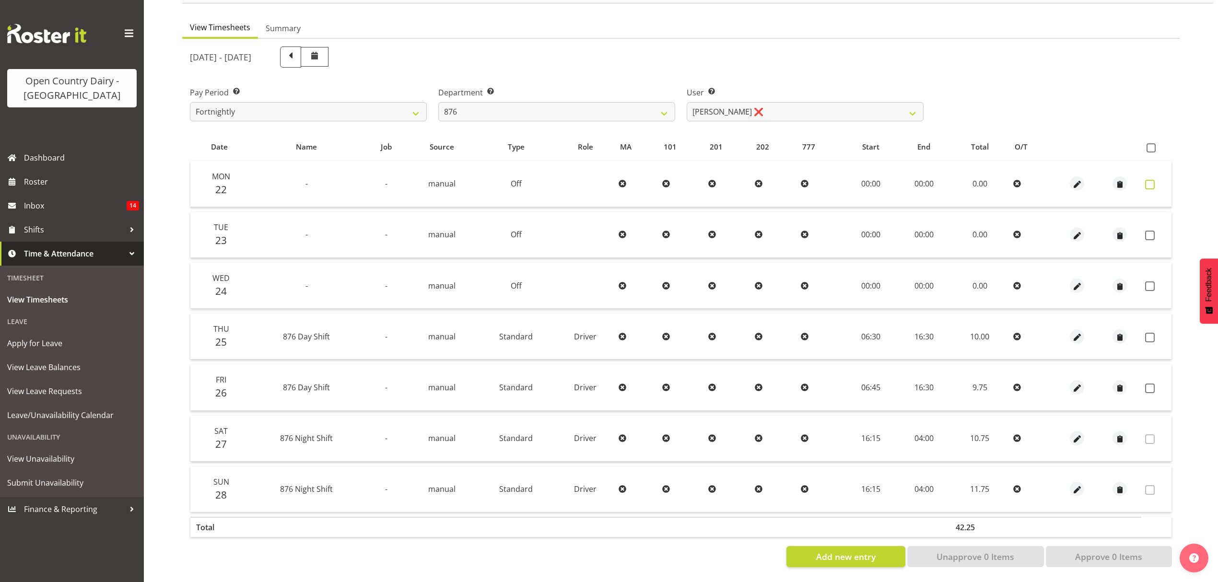
click at [1148, 180] on span at bounding box center [1150, 185] width 10 height 10
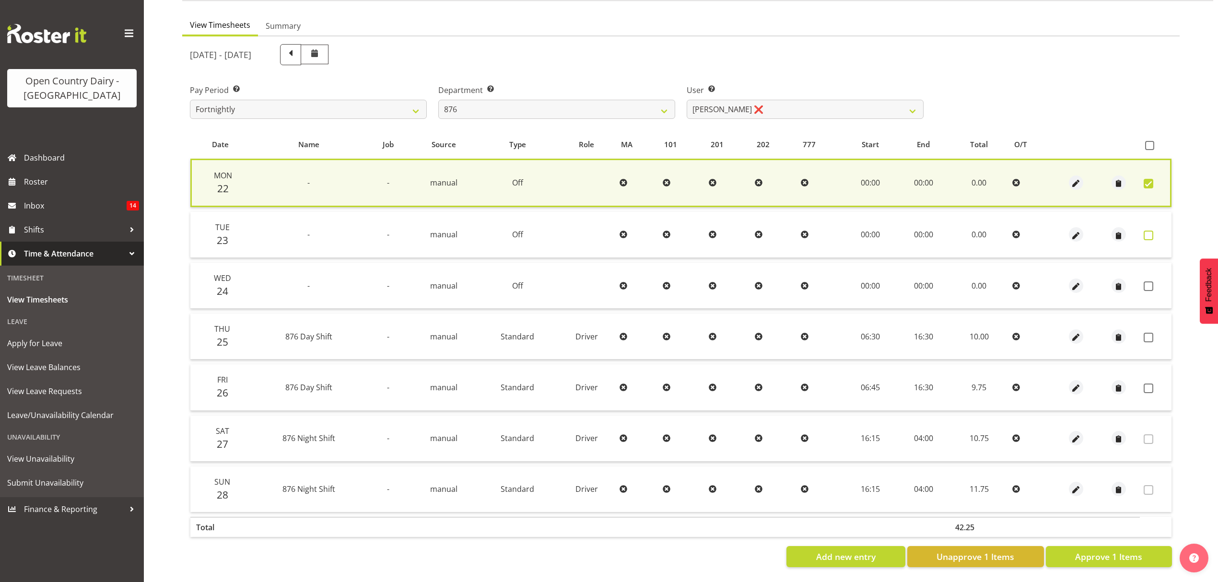
click at [1147, 231] on span at bounding box center [1148, 236] width 10 height 10
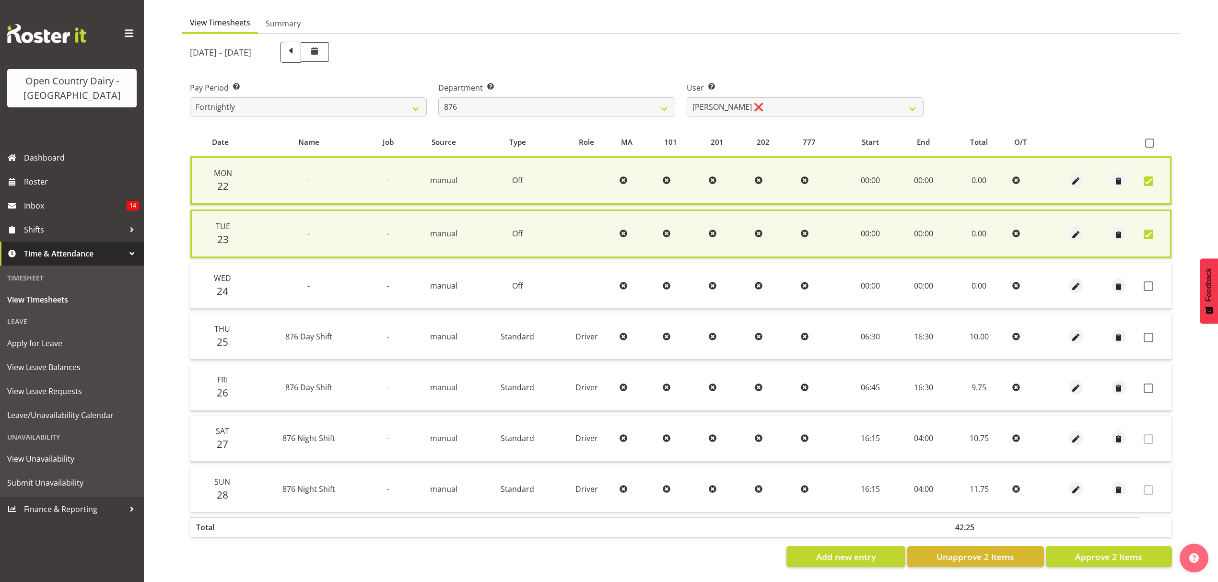
click at [1151, 276] on td at bounding box center [1155, 286] width 32 height 46
click at [1147, 284] on span at bounding box center [1148, 286] width 10 height 10
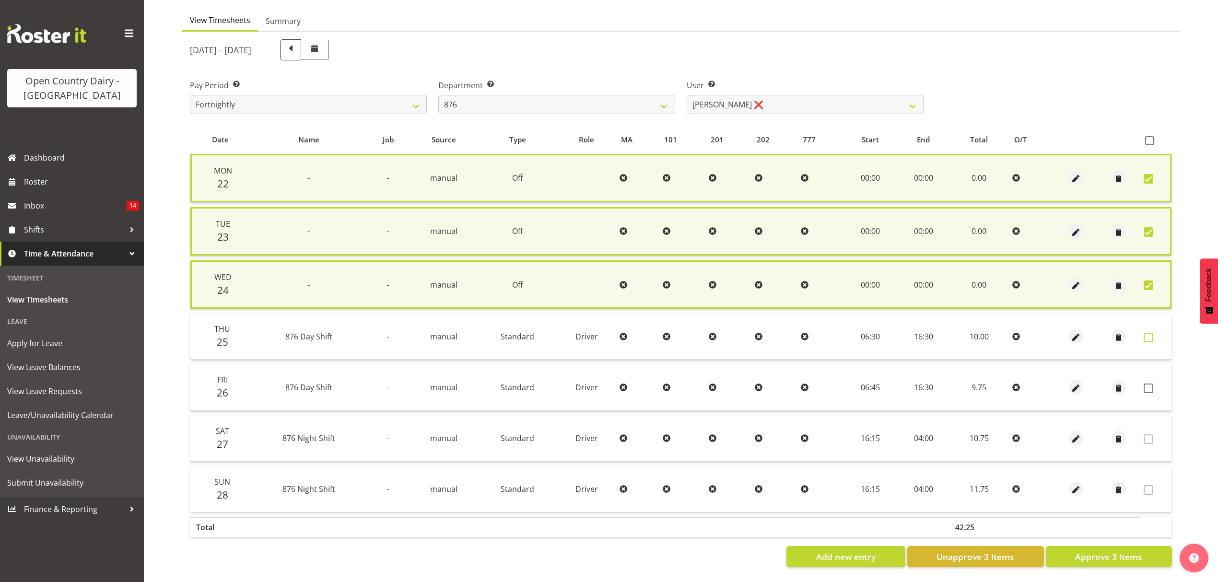
click at [1149, 334] on span at bounding box center [1148, 338] width 10 height 10
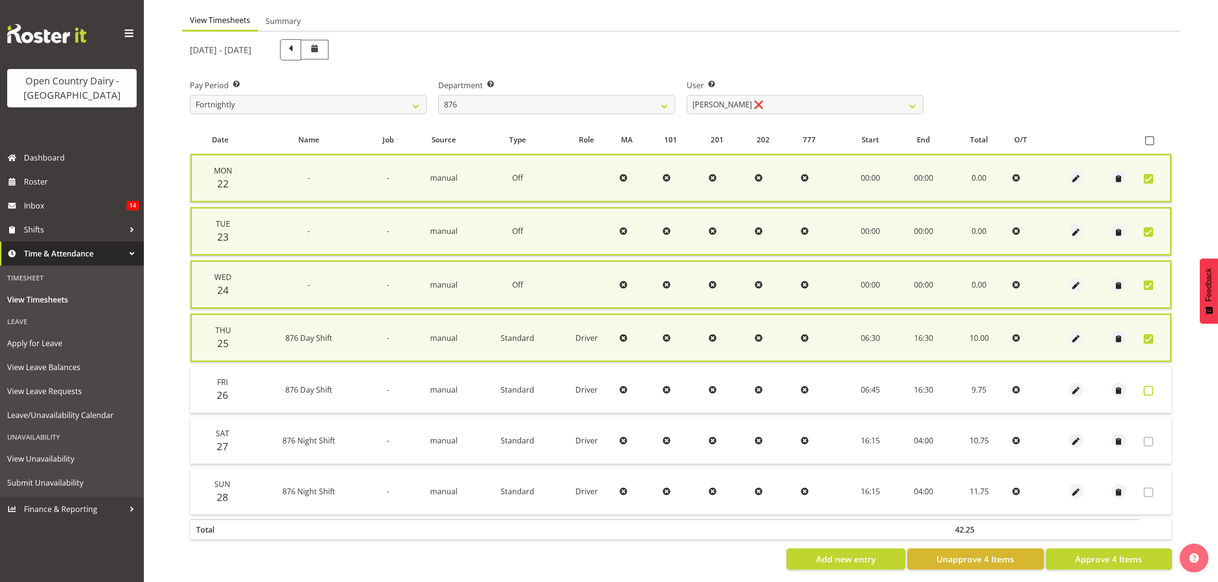
click at [1145, 388] on span at bounding box center [1148, 391] width 10 height 10
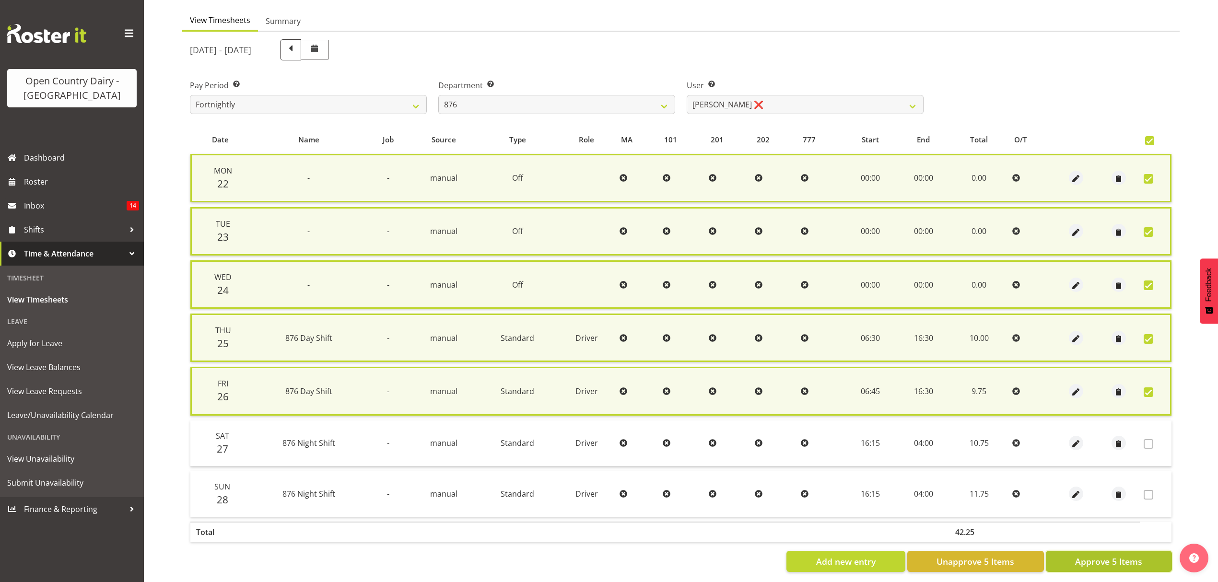
click at [1114, 555] on span "Approve 5 Items" at bounding box center [1108, 561] width 67 height 12
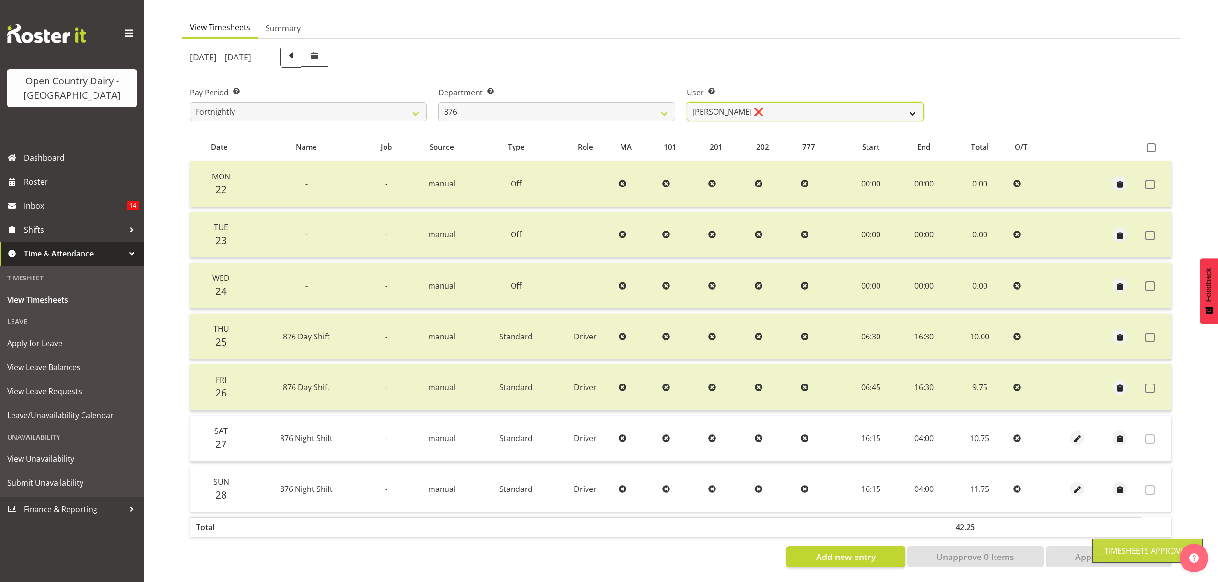
click at [903, 103] on select "Dean Henderson ❌ Ian Barbour ❌ John Graham ❌ Tom Rahl ❌" at bounding box center [804, 111] width 237 height 19
click at [654, 105] on select "734 735 736 737 738 739 851 853 854 855 856 858 861 862 865 867-9032 868 869 87…" at bounding box center [556, 111] width 237 height 19
click at [438, 102] on select "734 735 736 737 738 739 851 853 854 855 856 858 861 862 865 867-9032 868 869 87…" at bounding box center [556, 111] width 237 height 19
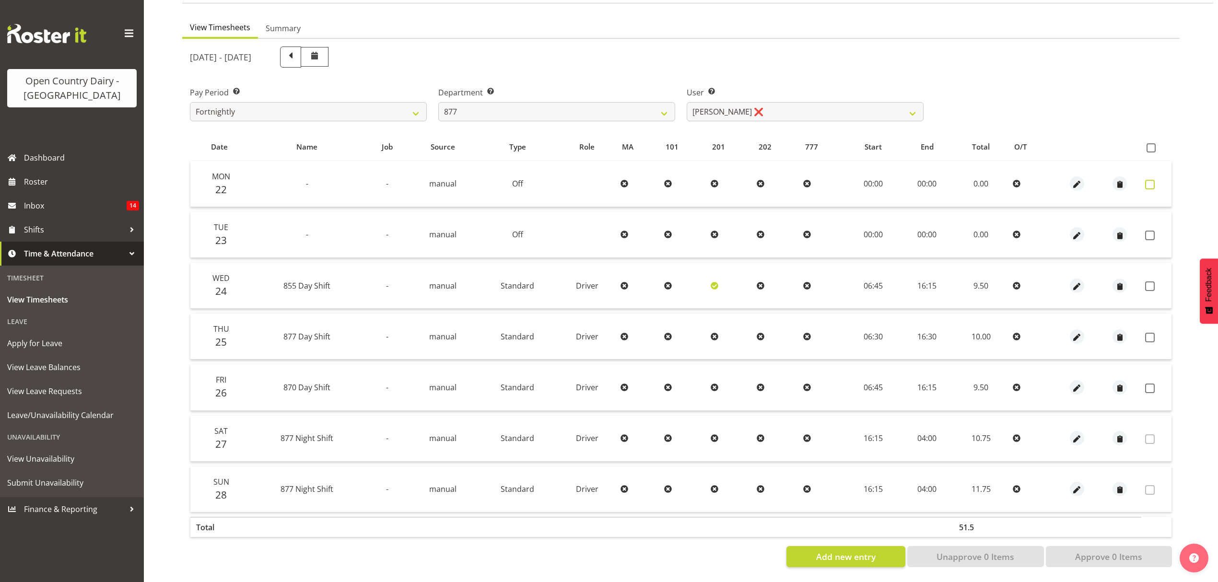
click at [1149, 180] on span at bounding box center [1150, 185] width 10 height 10
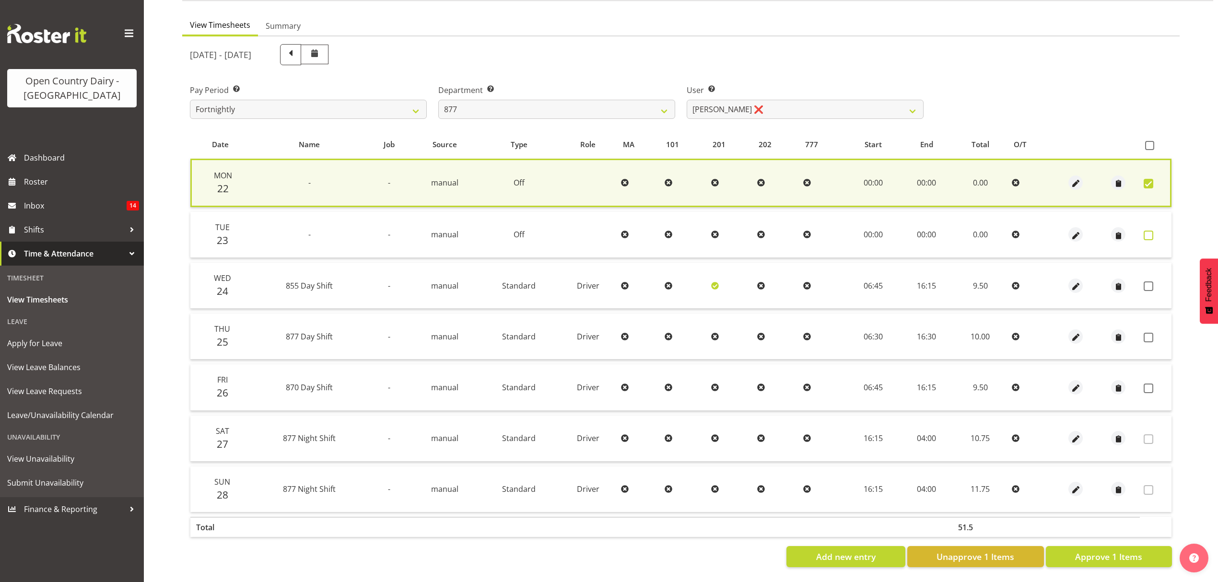
click at [1147, 231] on span at bounding box center [1148, 236] width 10 height 10
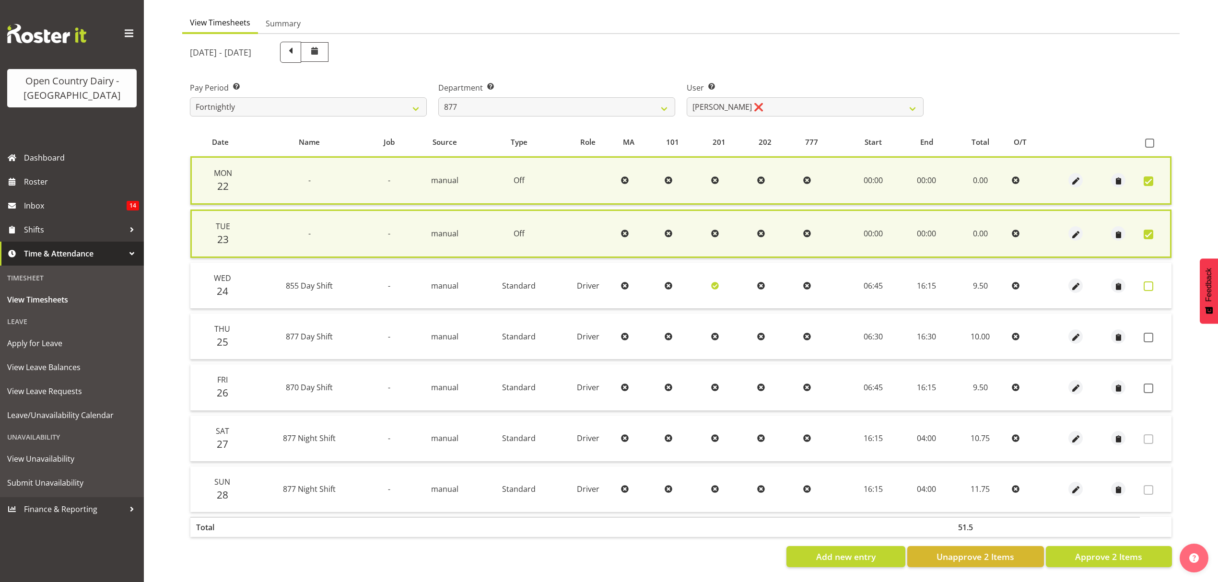
click at [1145, 284] on span at bounding box center [1148, 286] width 10 height 10
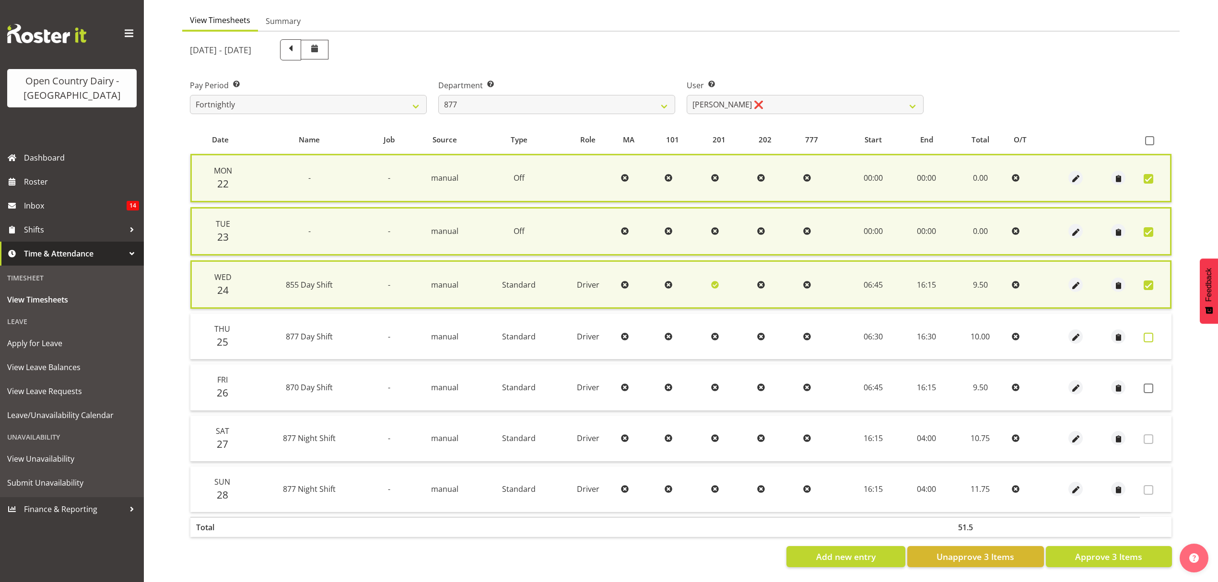
click at [1147, 336] on span at bounding box center [1148, 338] width 10 height 10
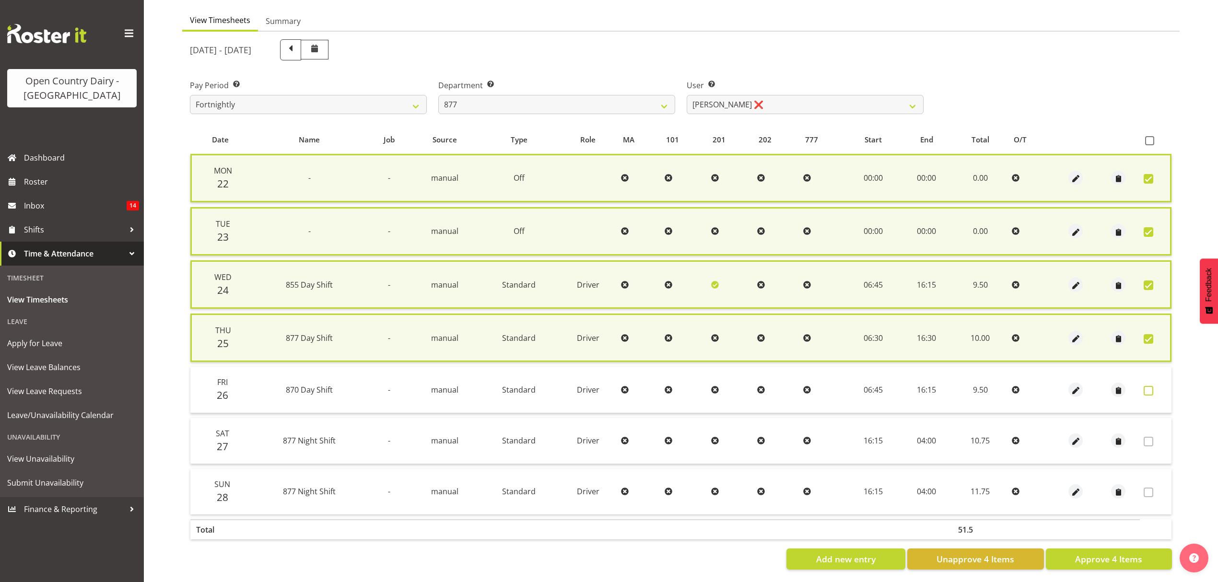
click at [1149, 389] on span at bounding box center [1148, 391] width 10 height 10
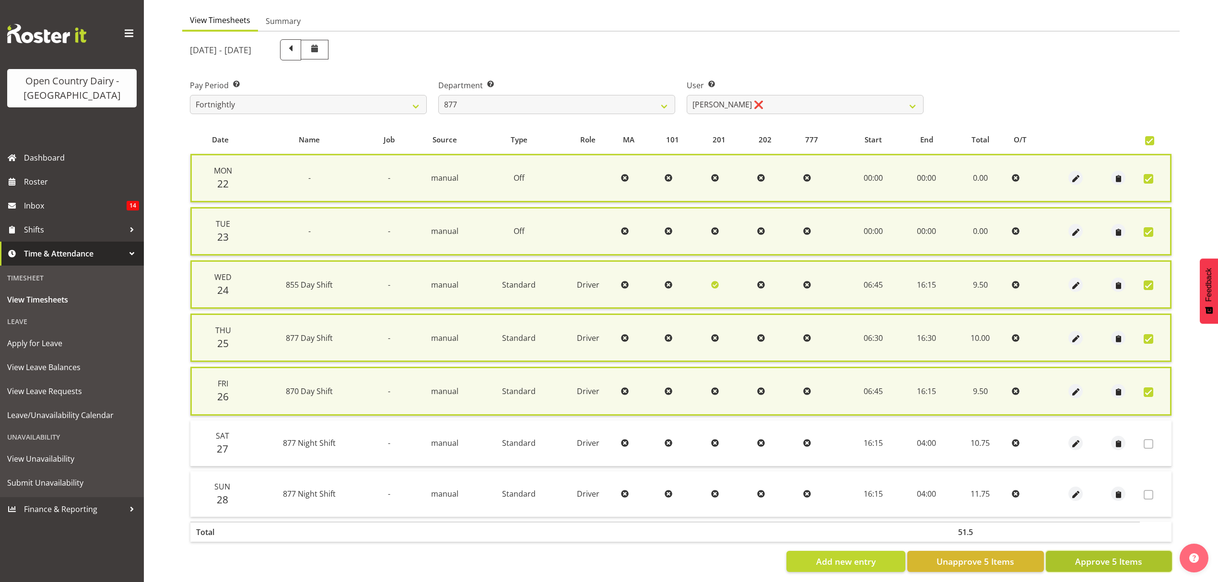
click at [1101, 559] on span "Approve 5 Items" at bounding box center [1108, 561] width 67 height 12
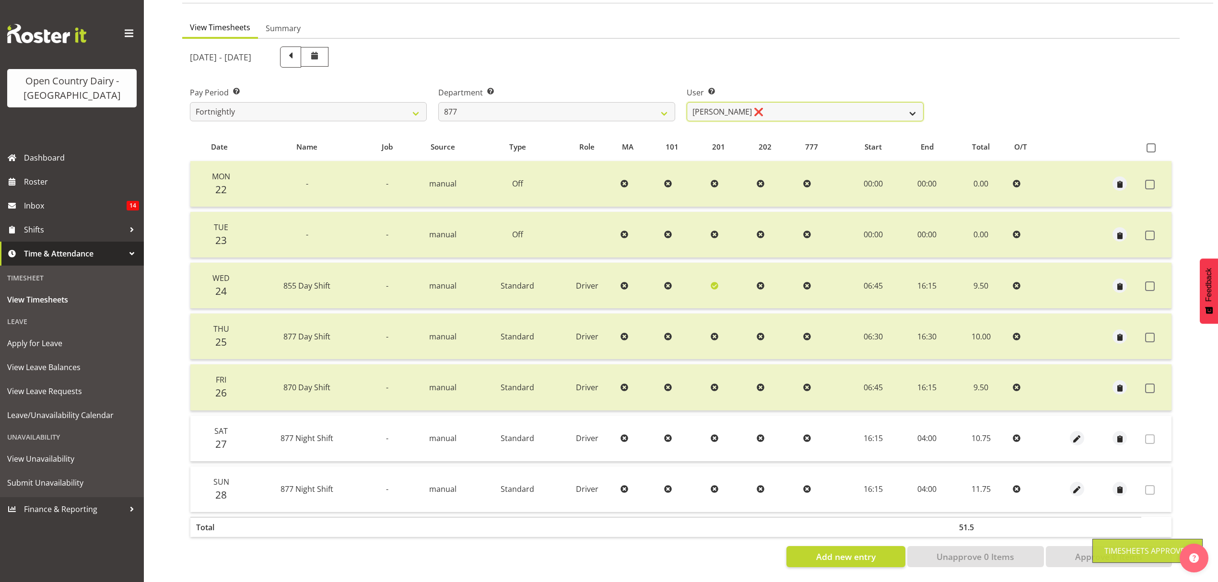
click at [899, 106] on select "Barry Shields ❌ Callum Wells ❌ Helen Bull ❌ Jase Preston ❌" at bounding box center [804, 111] width 237 height 19
click at [686, 102] on select "Barry Shields ❌ Callum Wells ❌ Helen Bull ❌ Jase Preston ❌" at bounding box center [804, 111] width 237 height 19
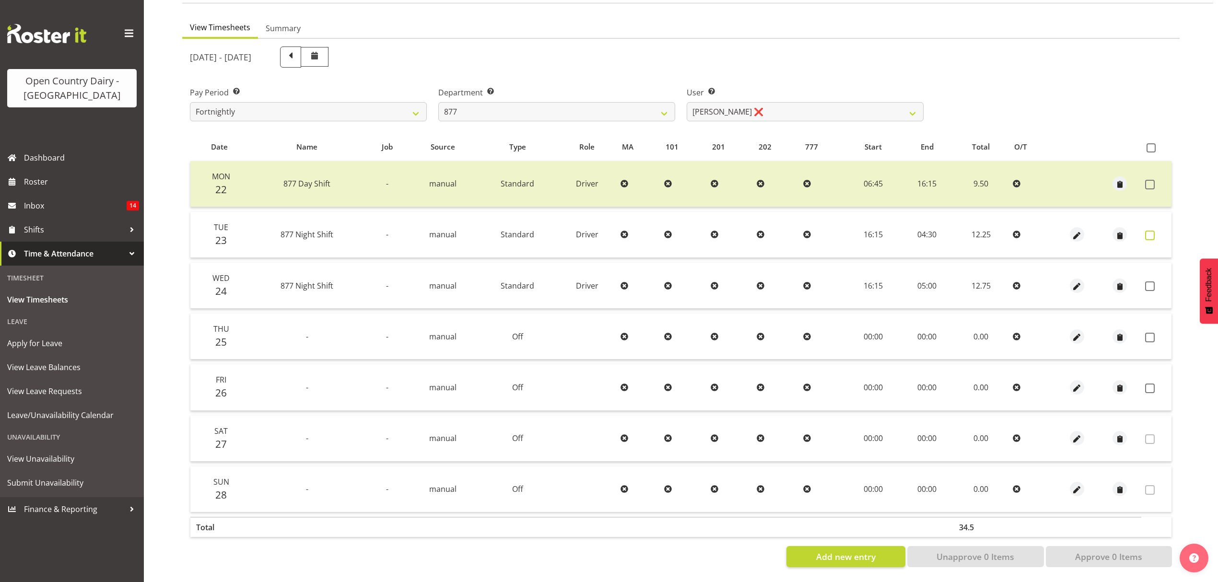
click at [1147, 231] on span at bounding box center [1150, 236] width 10 height 10
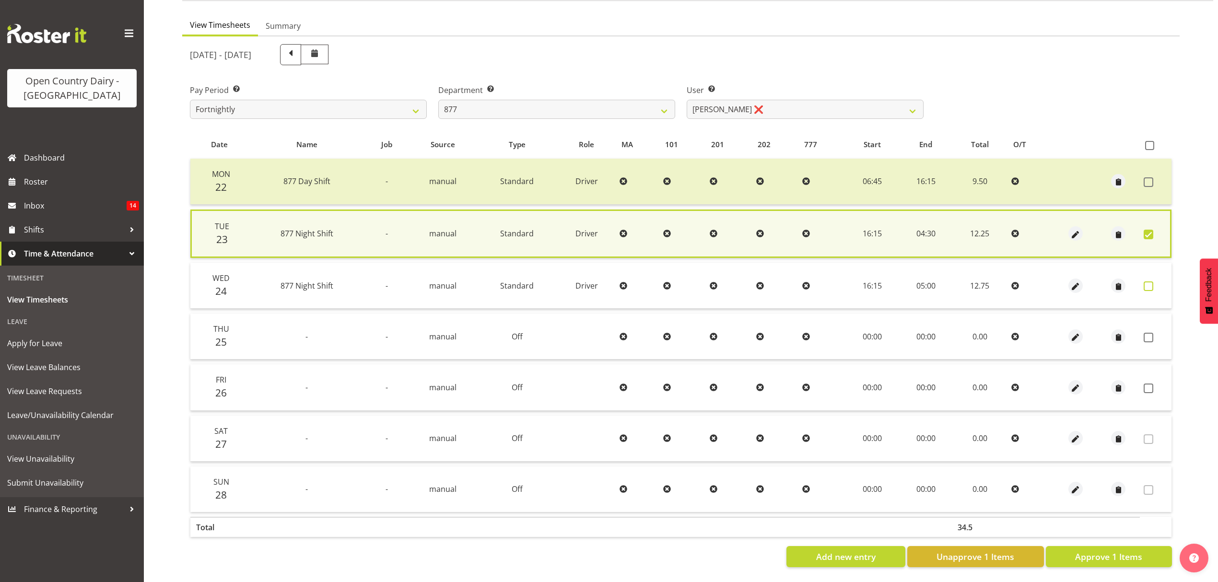
click at [1149, 281] on span at bounding box center [1148, 286] width 10 height 10
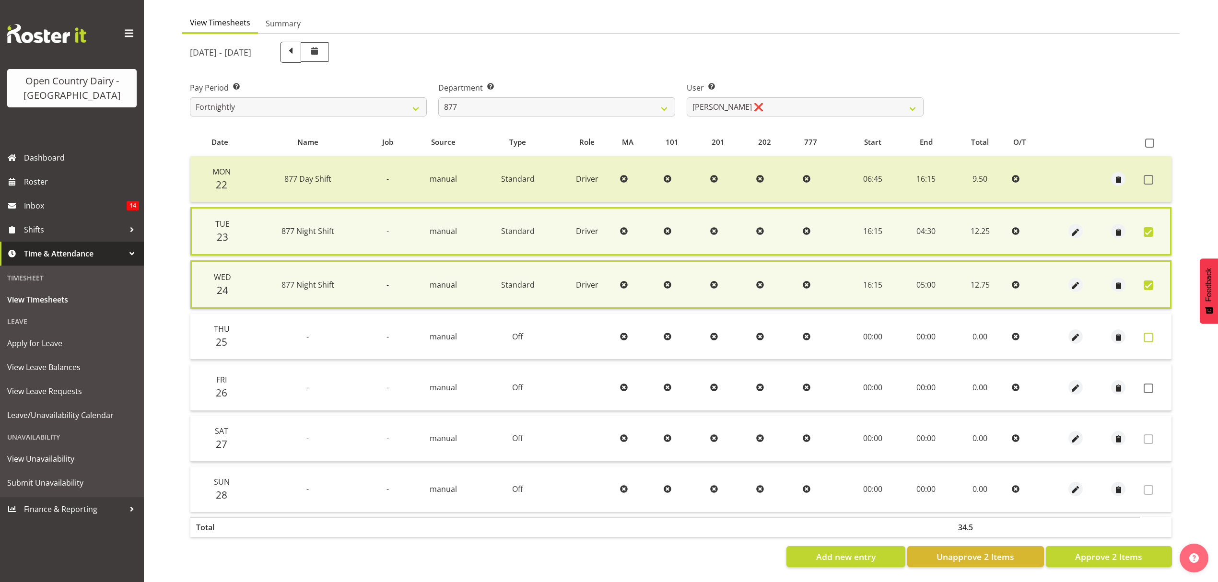
click at [1151, 333] on span at bounding box center [1148, 338] width 10 height 10
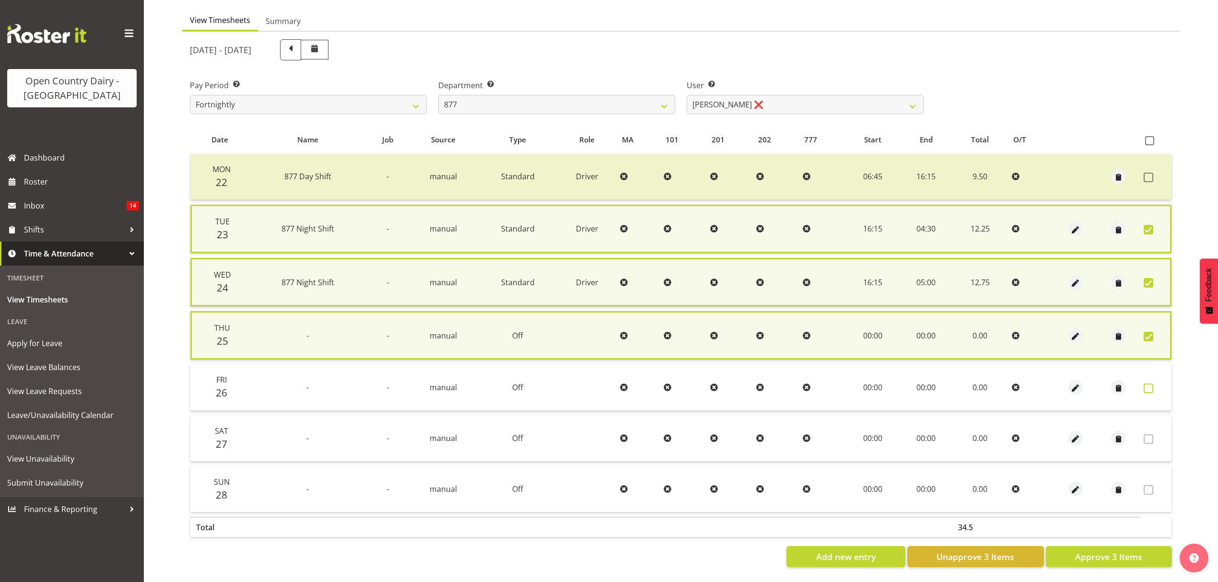
click at [1148, 388] on span at bounding box center [1148, 388] width 10 height 10
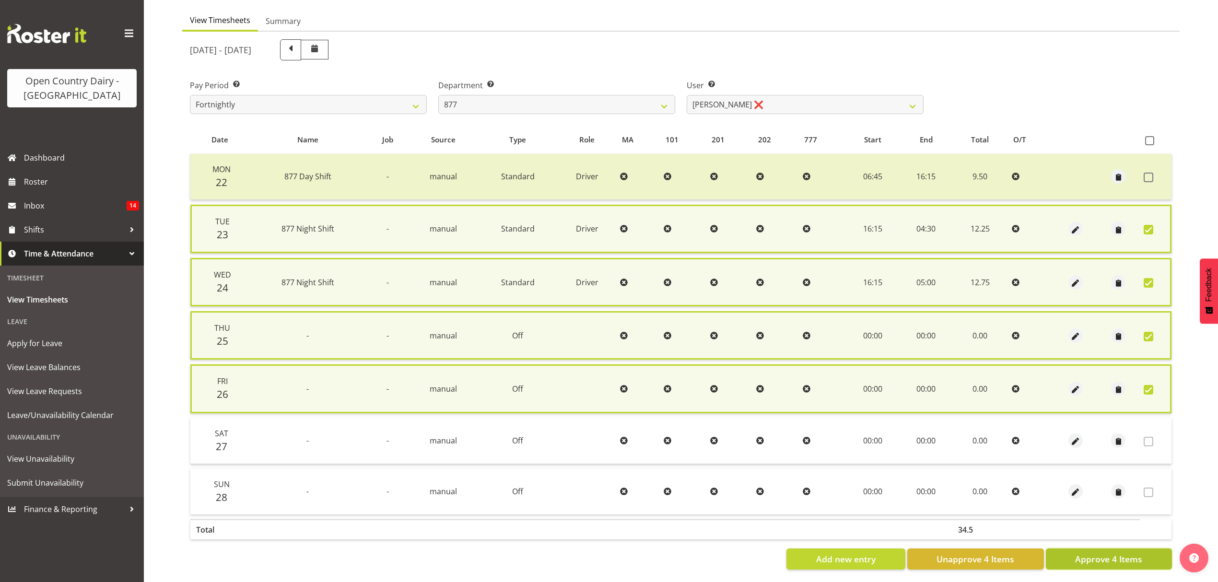
click at [1114, 555] on span "Approve 4 Items" at bounding box center [1108, 559] width 67 height 12
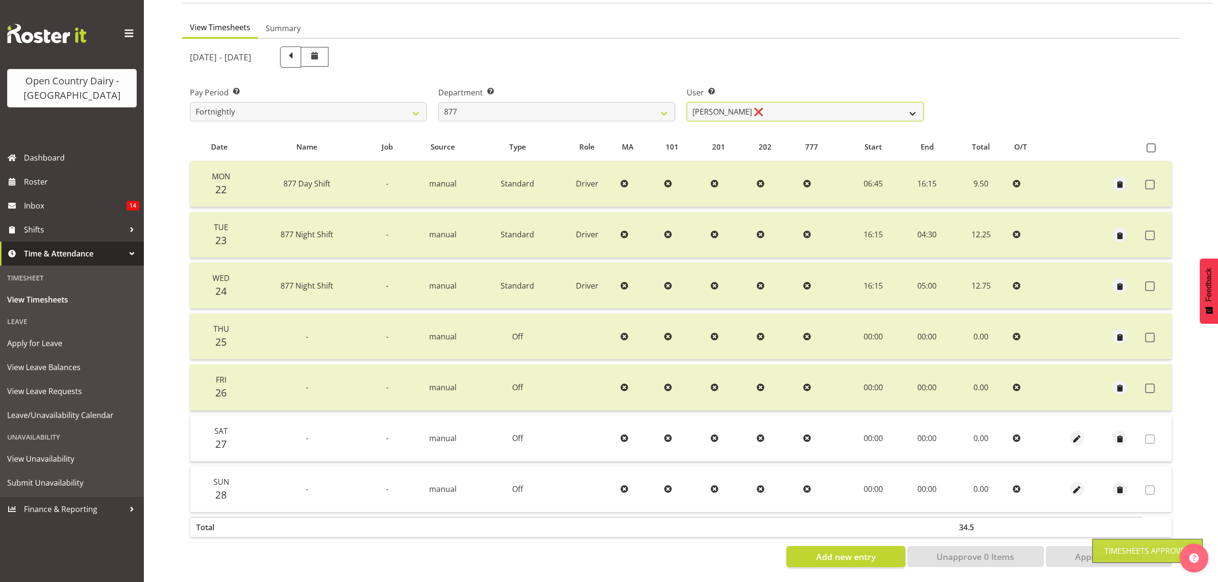
click at [903, 104] on select "Barry Shields ❌ Callum Wells ❌ Helen Bull ❌ Jase Preston ❌" at bounding box center [804, 111] width 237 height 19
click at [686, 102] on select "Barry Shields ❌ Callum Wells ❌ Helen Bull ❌ Jase Preston ❌" at bounding box center [804, 111] width 237 height 19
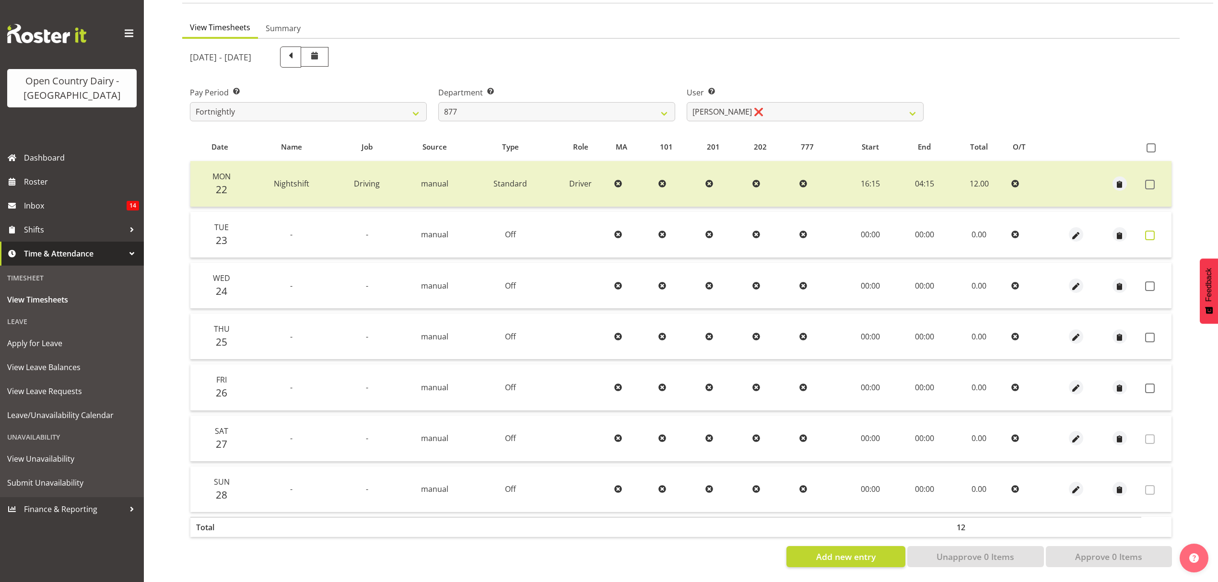
click at [1151, 231] on span at bounding box center [1150, 236] width 10 height 10
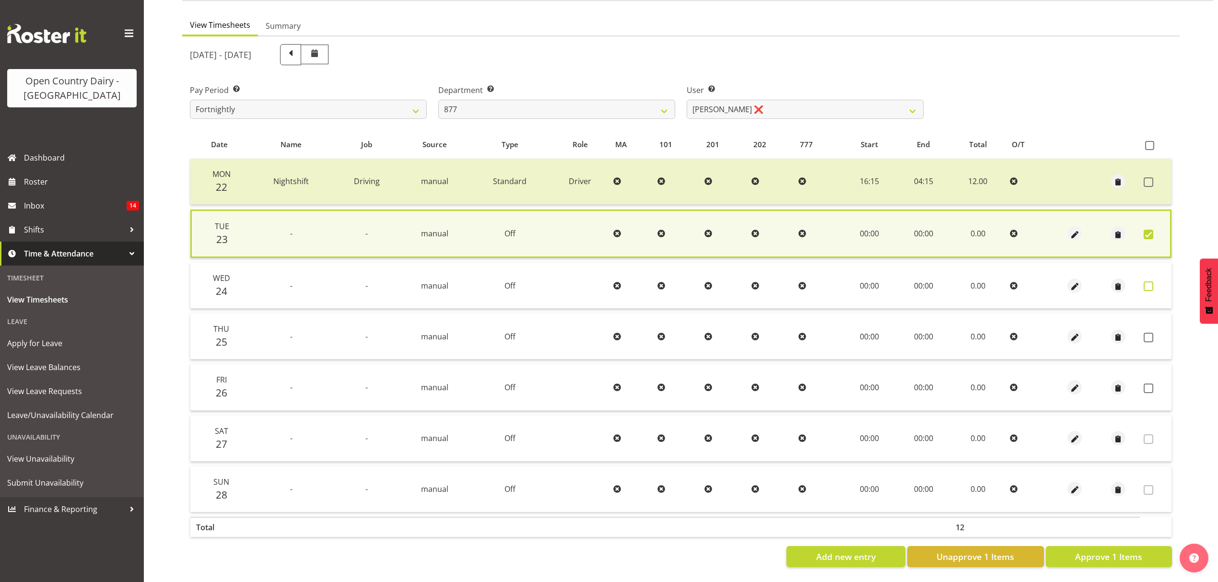
click at [1149, 281] on span at bounding box center [1148, 286] width 10 height 10
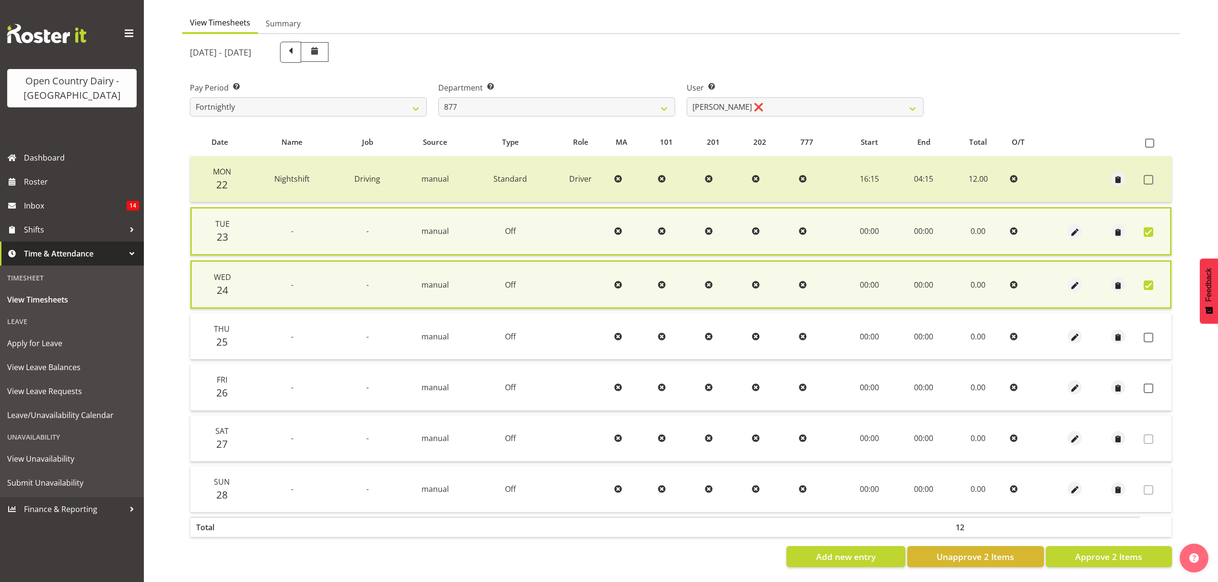
drag, startPoint x: 1148, startPoint y: 330, endPoint x: 1149, endPoint y: 355, distance: 25.0
click at [1148, 335] on span at bounding box center [1148, 338] width 10 height 10
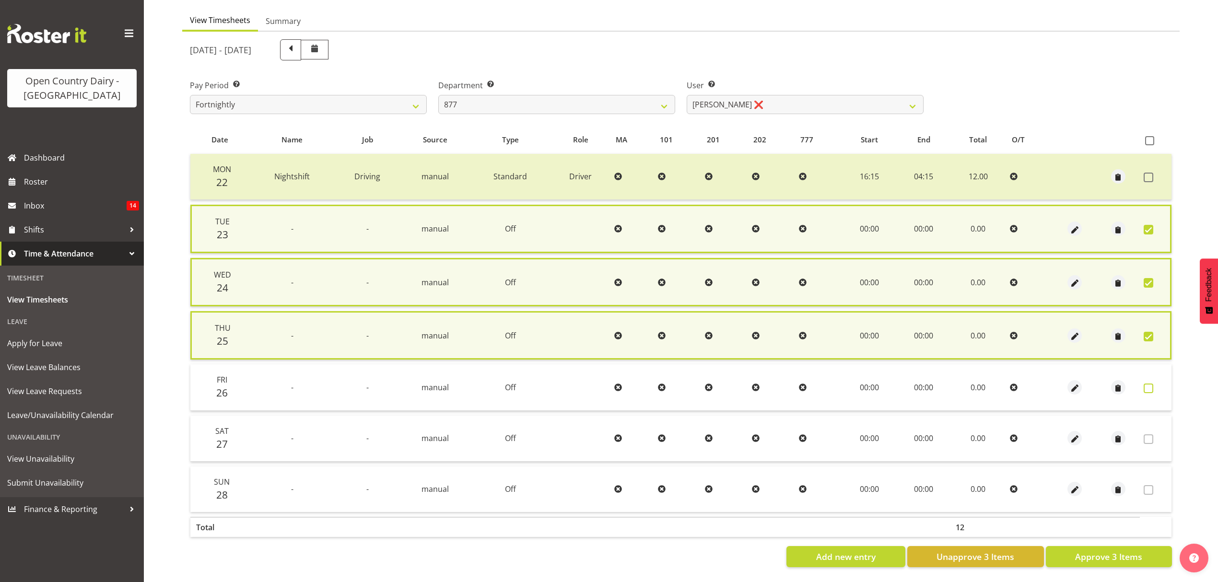
click at [1149, 383] on span at bounding box center [1148, 388] width 10 height 10
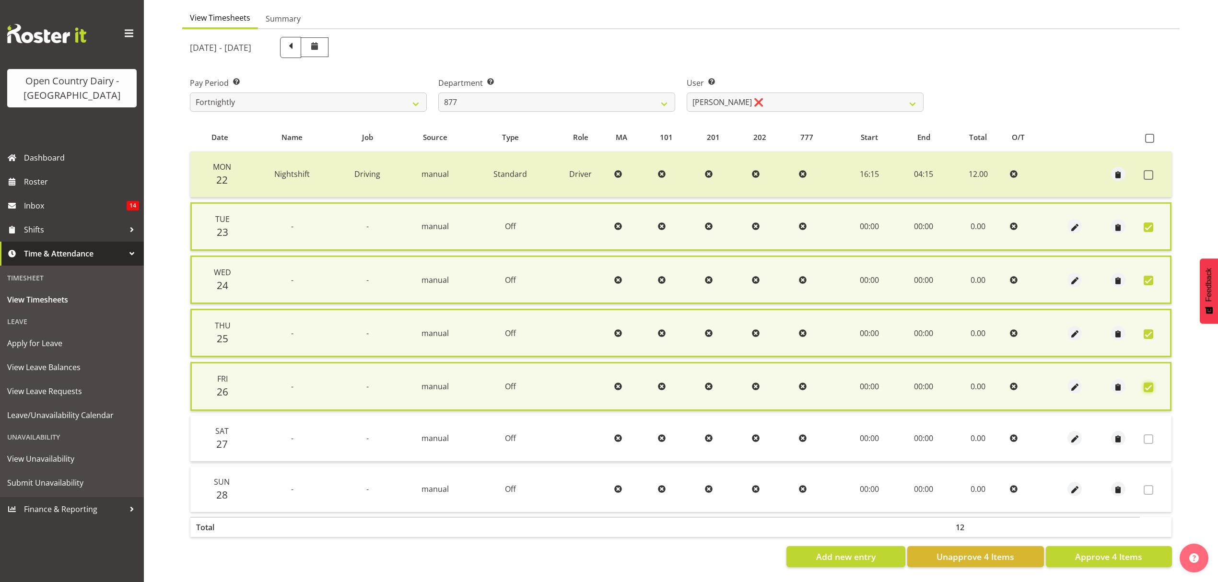
scroll to position [93, 0]
click at [1134, 550] on span "Approve 4 Items" at bounding box center [1108, 556] width 67 height 12
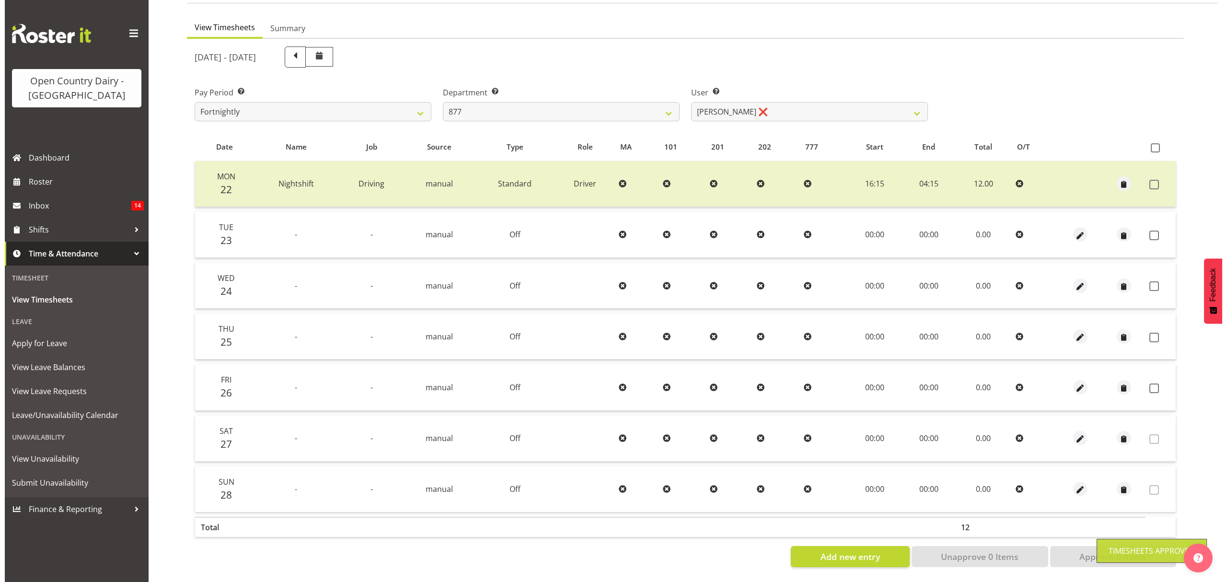
scroll to position [85, 0]
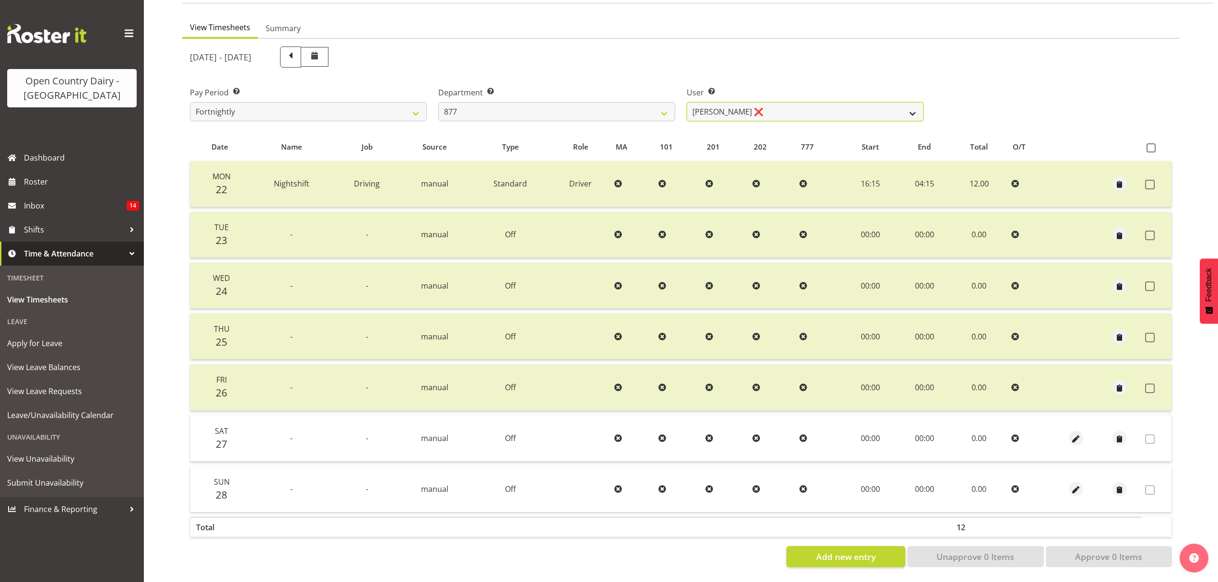
click at [909, 103] on select "Barry Shields ❌ Callum Wells ❌ Helen Bull ❌ Jase Preston ❌" at bounding box center [804, 111] width 237 height 19
click at [686, 102] on select "Barry Shields ❌ Callum Wells ❌ Helen Bull ❌ Jase Preston ❌" at bounding box center [804, 111] width 237 height 19
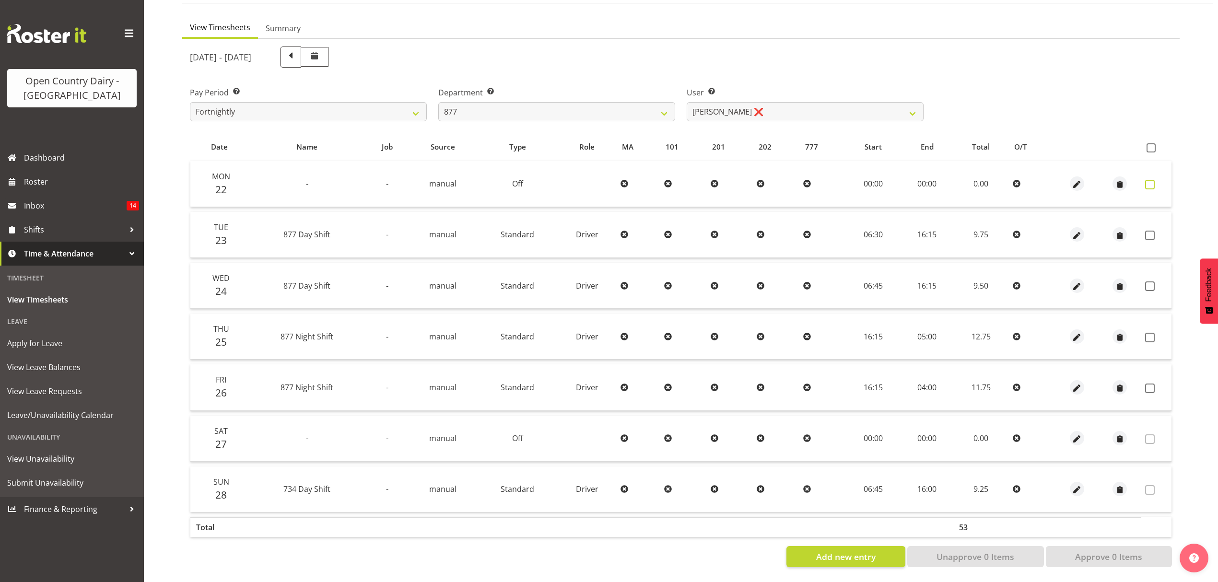
click at [1151, 180] on span at bounding box center [1150, 185] width 10 height 10
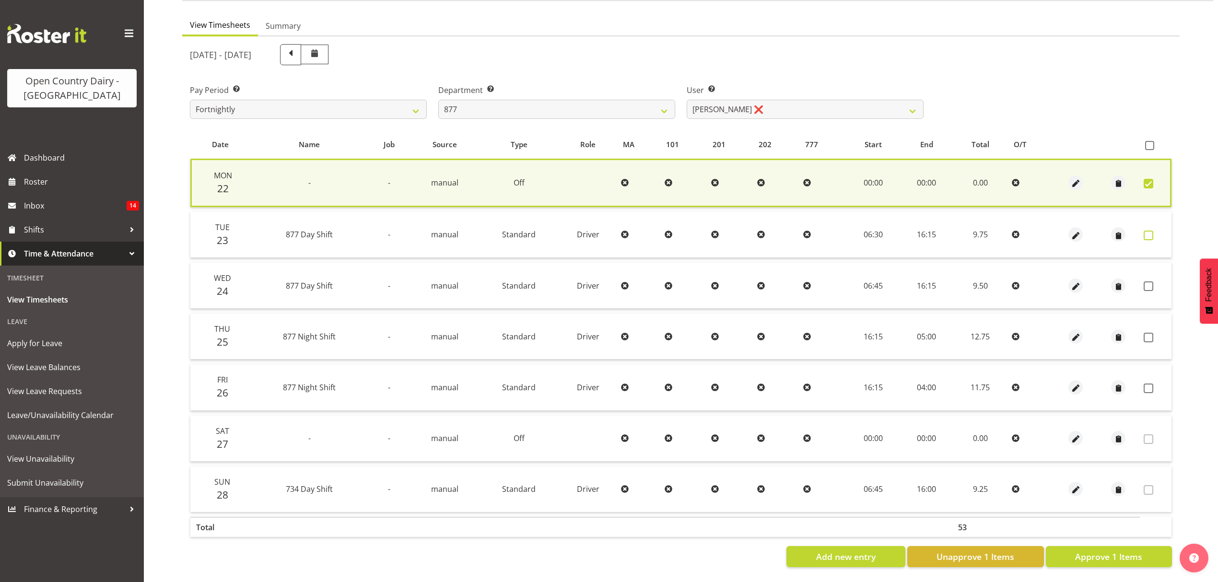
click at [1151, 231] on span at bounding box center [1148, 236] width 10 height 10
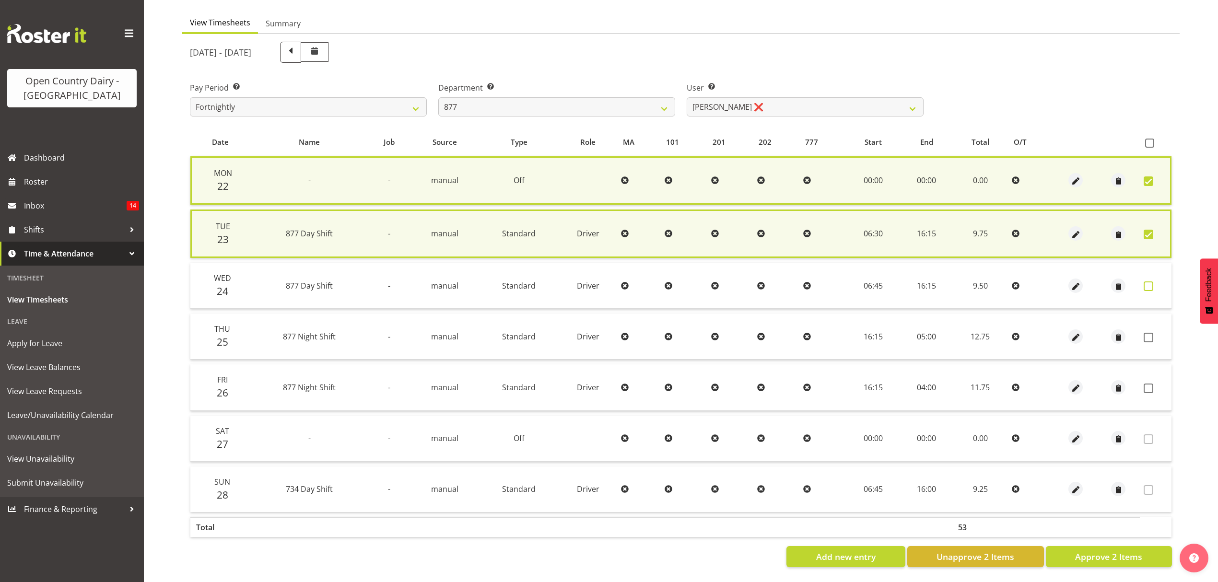
click at [1151, 284] on span at bounding box center [1148, 286] width 10 height 10
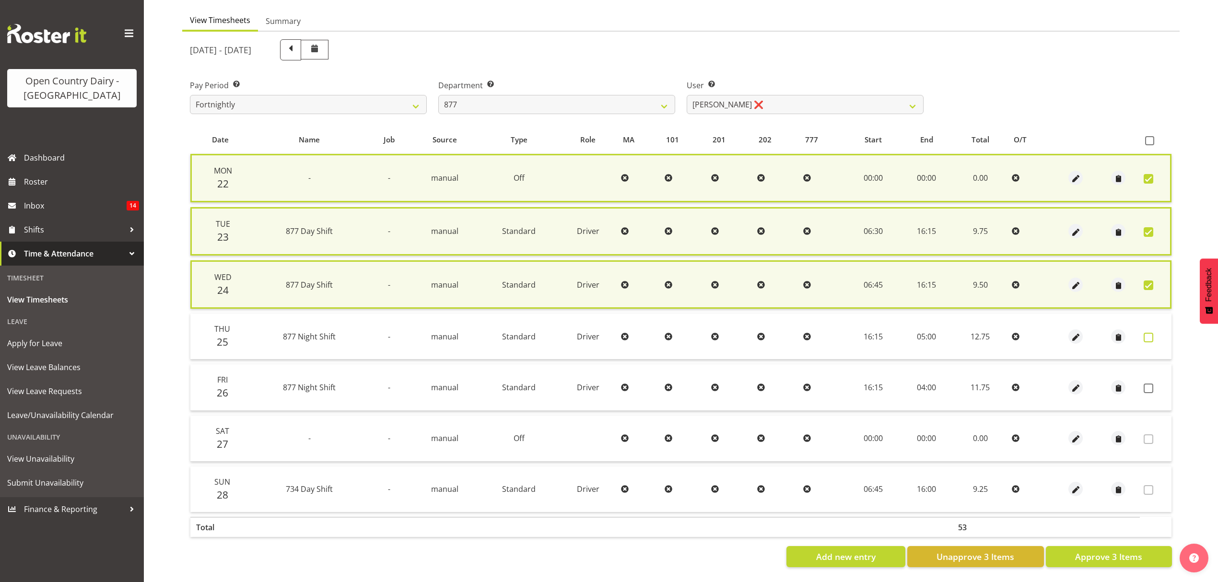
click at [1149, 337] on span at bounding box center [1148, 338] width 10 height 10
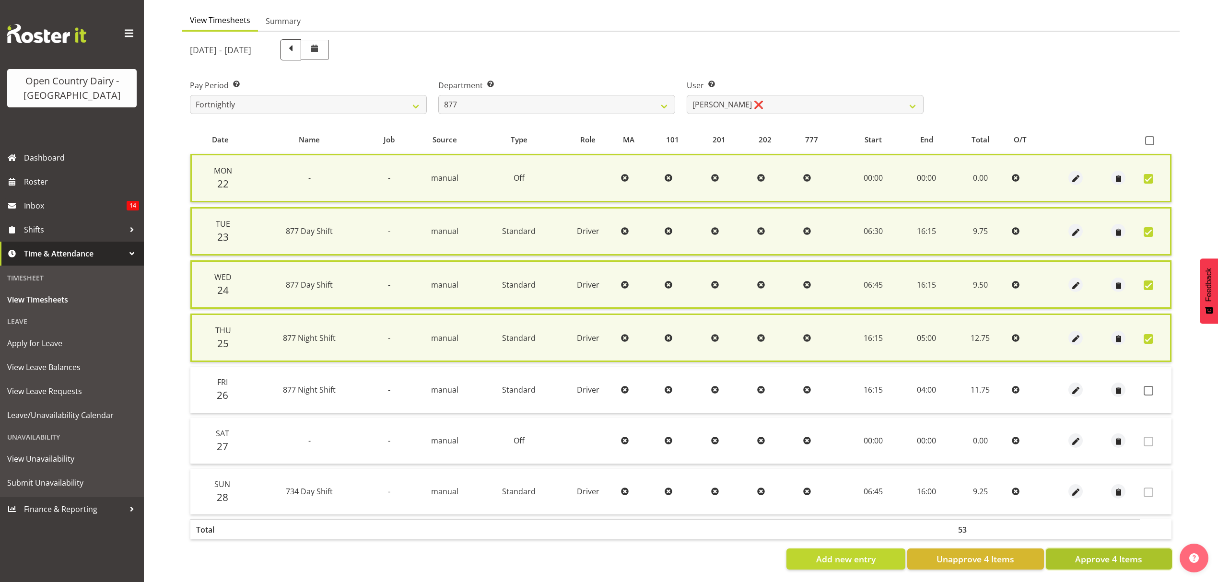
click at [1136, 553] on span "Approve 4 Items" at bounding box center [1108, 559] width 67 height 12
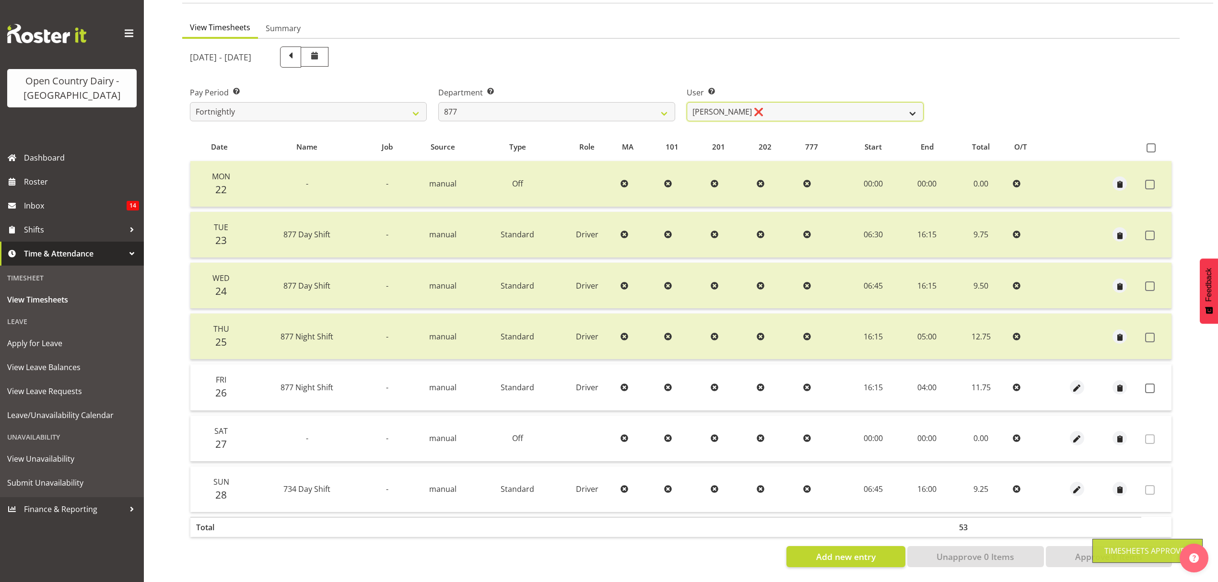
click at [885, 104] on select "Barry Shields ❌ Callum Wells ❌ Helen Bull ❌ Jase Preston ❌" at bounding box center [804, 111] width 237 height 19
click at [666, 107] on select "734 735 736 737 738 739 851 853 854 855 856 858 861 862 865 867-9032 868 869 87…" at bounding box center [556, 111] width 237 height 19
click at [438, 102] on select "734 735 736 737 738 739 851 853 854 855 856 858 861 862 865 867-9032 868 869 87…" at bounding box center [556, 111] width 237 height 19
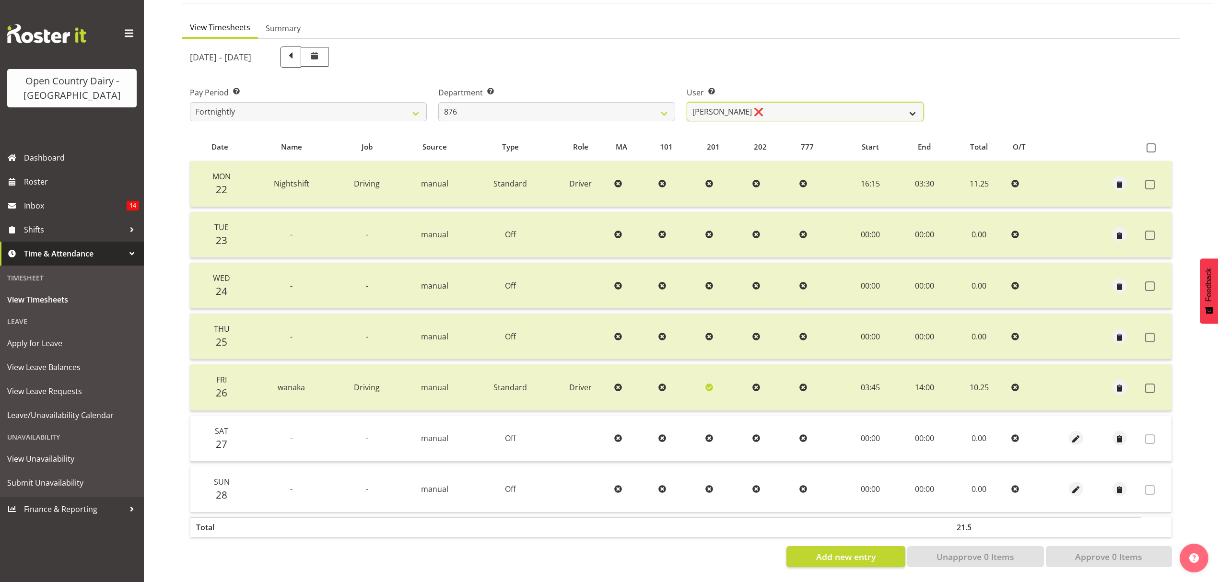
click at [859, 108] on select "Dean Henderson ❌ Ian Barbour ❌ John Graham ❌ Tom Rahl ❌" at bounding box center [804, 111] width 237 height 19
click at [686, 102] on select "Dean Henderson ❌ Ian Barbour ❌ John Graham ❌ Tom Rahl ❌" at bounding box center [804, 111] width 237 height 19
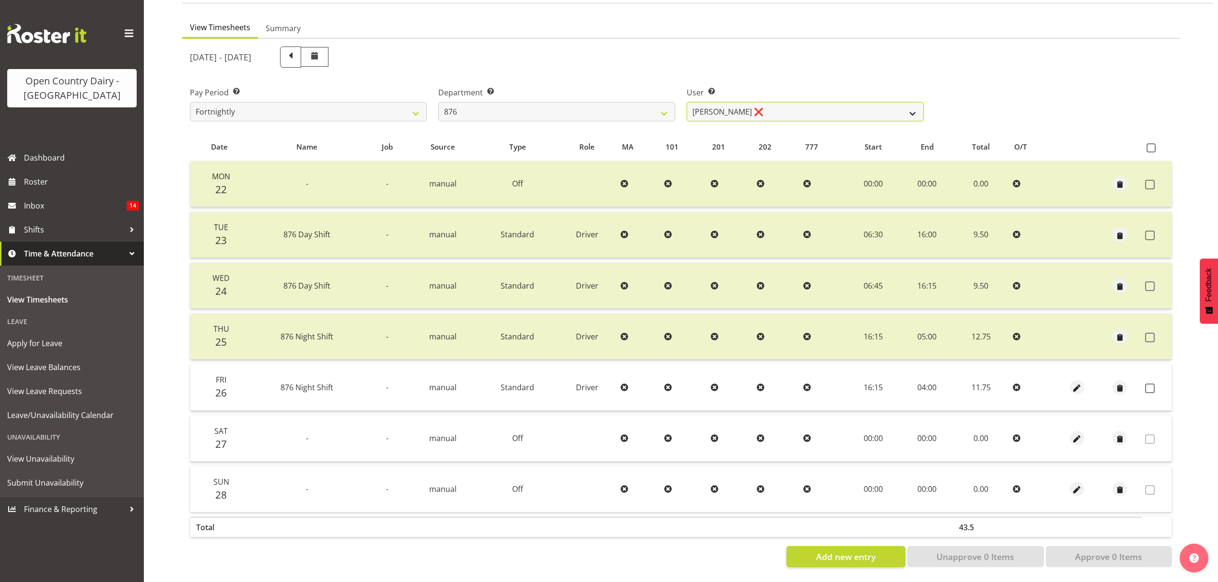
click at [912, 102] on select "Dean Henderson ❌ Ian Barbour ❌ John Graham ❌ Tom Rahl ❌" at bounding box center [804, 111] width 237 height 19
click at [666, 102] on select "734 735 736 737 738 739 851 853 854 855 856 858 861 862 865 867-9032 868 869 87…" at bounding box center [556, 111] width 237 height 19
click at [438, 102] on select "734 735 736 737 738 739 851 853 854 855 856 858 861 862 865 867-9032 868 869 87…" at bounding box center [556, 111] width 237 height 19
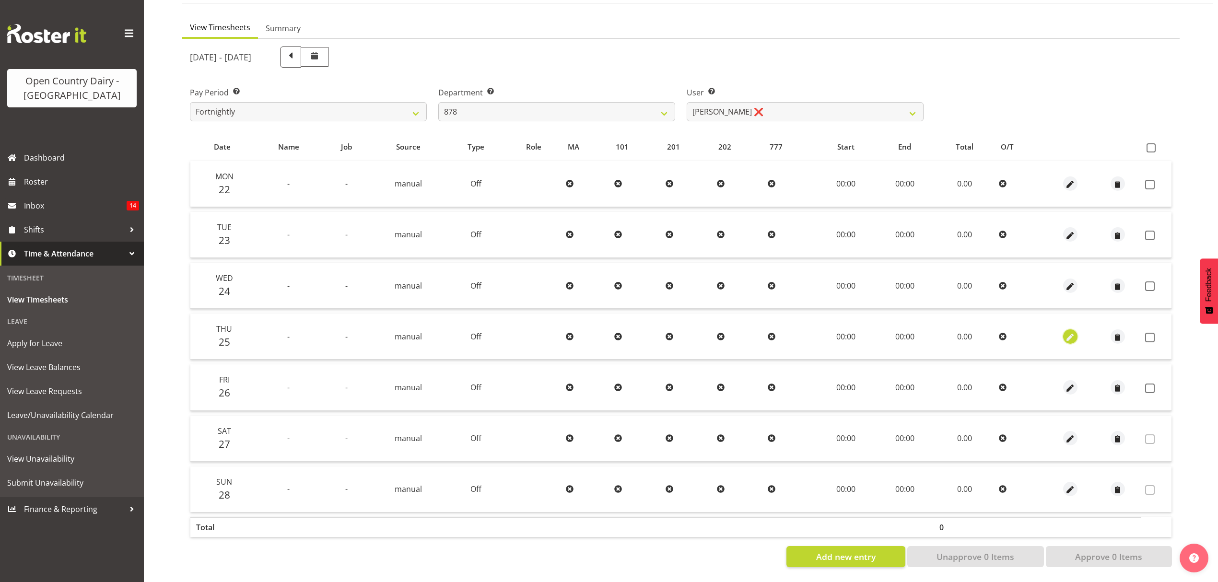
click at [1070, 332] on span "button" at bounding box center [1069, 337] width 11 height 11
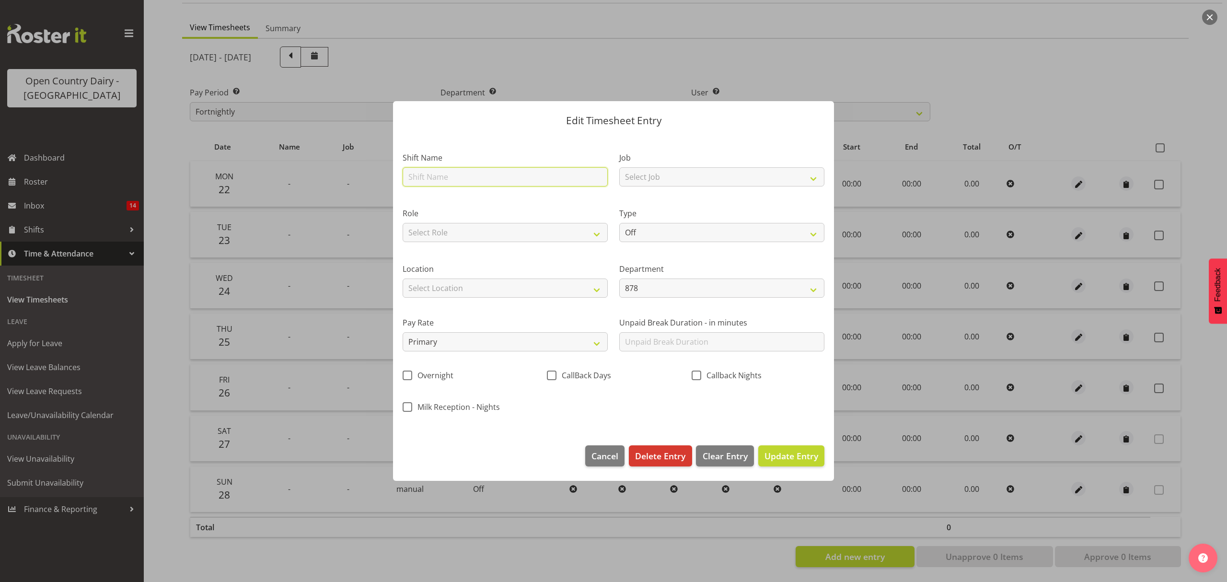
click at [458, 171] on input "text" at bounding box center [505, 176] width 205 height 19
click at [429, 178] on input "text" at bounding box center [505, 176] width 205 height 19
click at [431, 175] on input "le" at bounding box center [505, 176] width 205 height 19
click at [664, 240] on select "Off Standard Public Holiday Public Holiday (Worked) Day In Lieu Annual Leave Si…" at bounding box center [721, 232] width 205 height 19
click at [619, 223] on select "Off Standard Public Holiday Public Holiday (Worked) Day In Lieu Annual Leave Si…" at bounding box center [721, 232] width 205 height 19
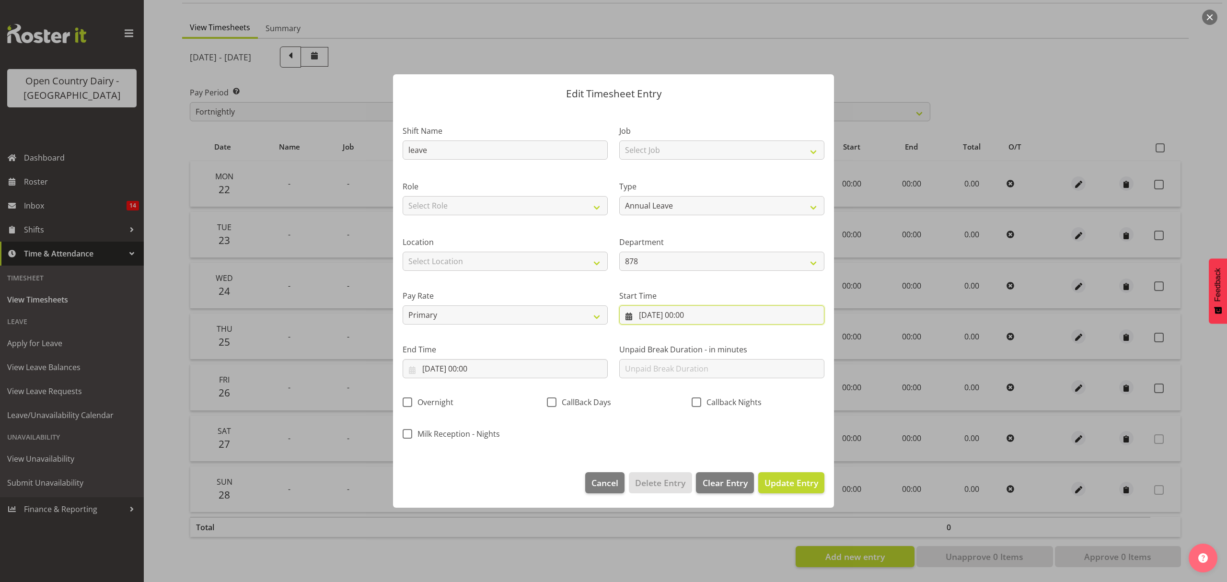
click at [692, 311] on input "25/09/2025, 00:00" at bounding box center [721, 314] width 205 height 19
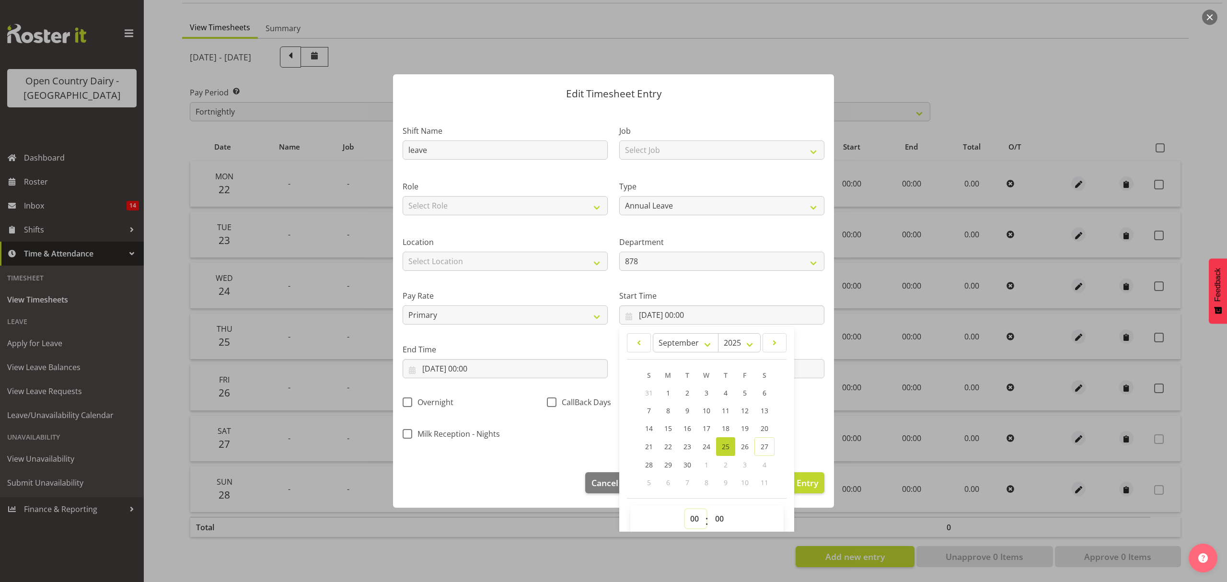
click at [686, 514] on select "00 01 02 03 04 05 06 07 08 09 10 11 12 13 14 15 16 17 18 19 20 21 22 23" at bounding box center [696, 518] width 22 height 19
click at [685, 510] on select "00 01 02 03 04 05 06 07 08 09 10 11 12 13 14 15 16 17 18 19 20 21 22 23" at bounding box center [696, 518] width 22 height 19
click at [717, 522] on select "00 01 02 03 04 05 06 07 08 09 10 11 12 13 14 15 16 17 18 19 20 21 22 23 24 25 2…" at bounding box center [721, 518] width 22 height 19
click at [710, 510] on select "00 01 02 03 04 05 06 07 08 09 10 11 12 13 14 15 16 17 18 19 20 21 22 23 24 25 2…" at bounding box center [721, 518] width 22 height 19
click at [796, 487] on span "Update Entry" at bounding box center [792, 483] width 54 height 12
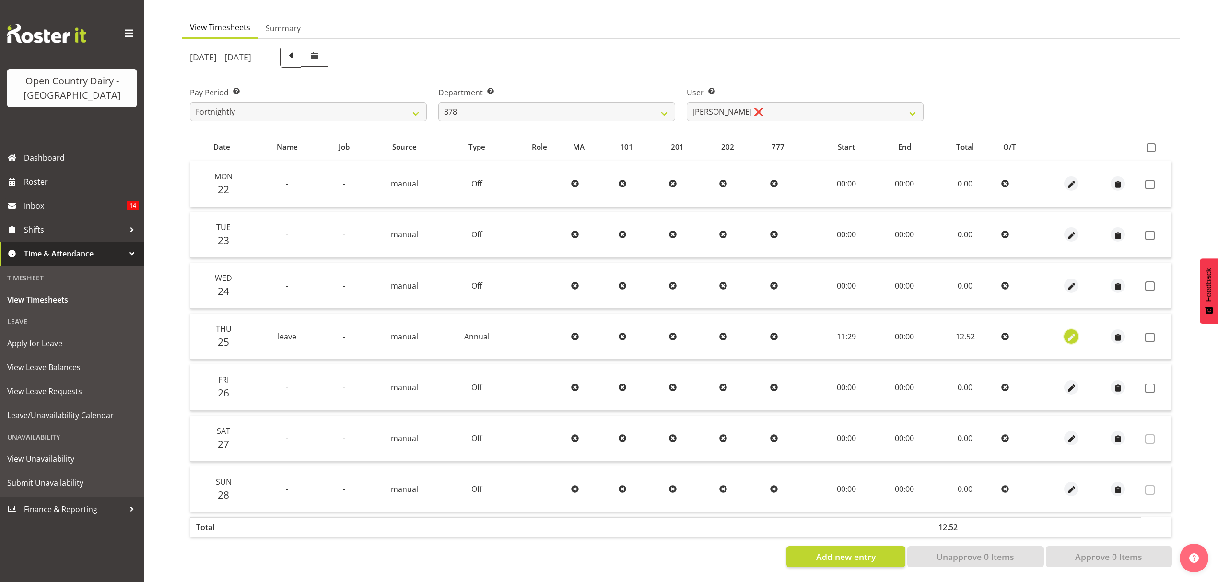
click at [1074, 332] on span "button" at bounding box center [1071, 337] width 11 height 11
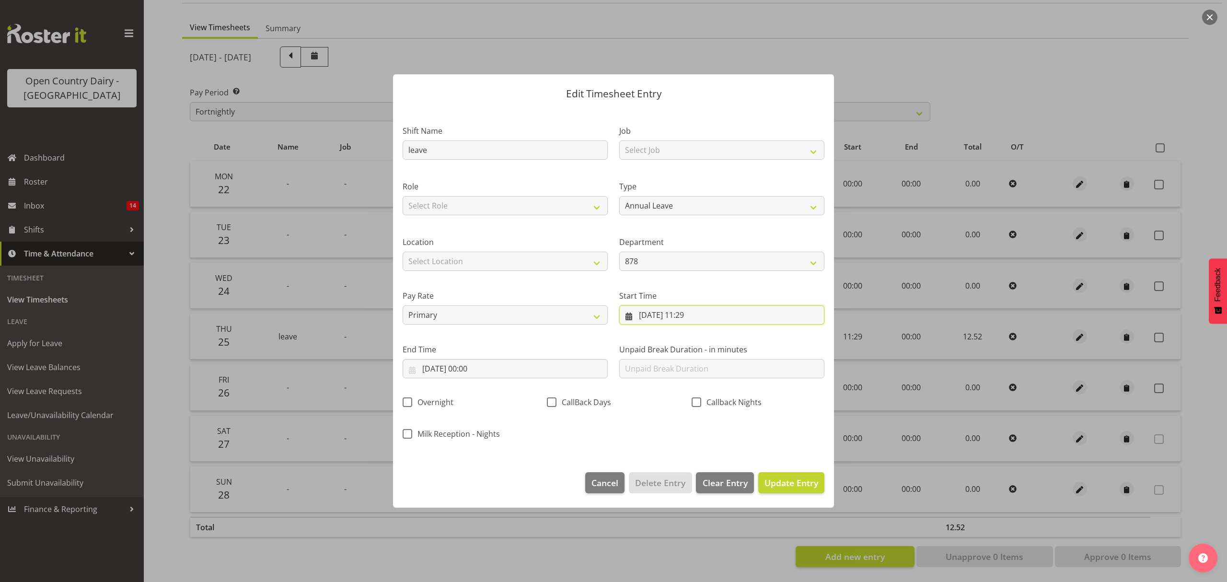
click at [691, 311] on input "25/09/2025, 11:29" at bounding box center [721, 314] width 205 height 19
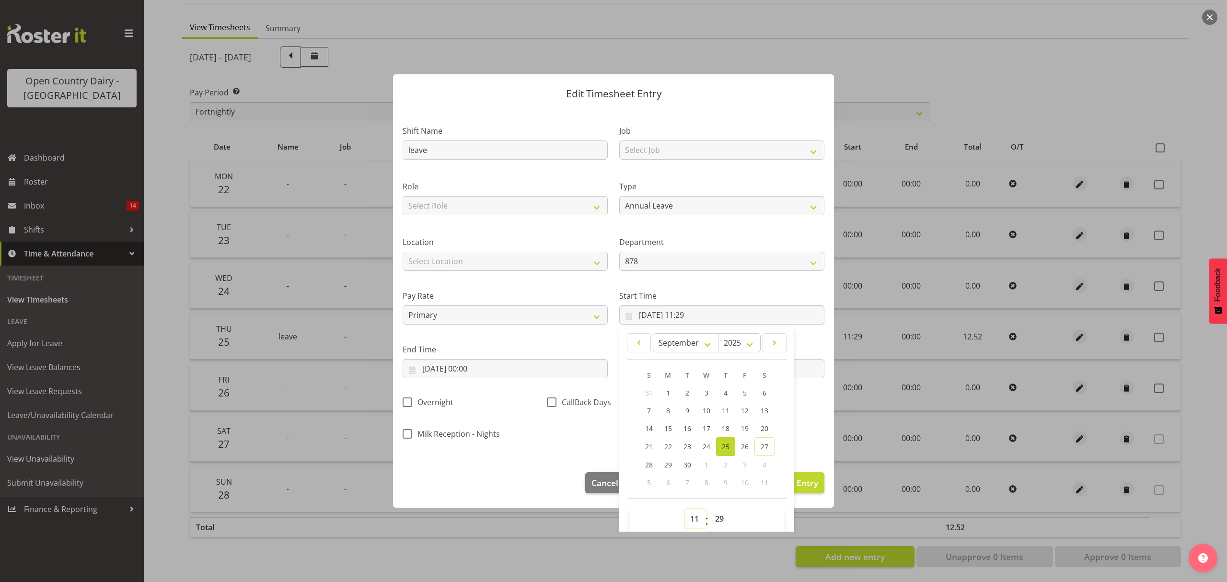
drag, startPoint x: 694, startPoint y: 518, endPoint x: 694, endPoint y: 510, distance: 8.1
click at [694, 516] on select "00 01 02 03 04 05 06 07 08 09 10 11 12 13 14 15 16 17 18 19 20 21 22 23" at bounding box center [696, 518] width 22 height 19
click at [685, 510] on select "00 01 02 03 04 05 06 07 08 09 10 11 12 13 14 15 16 17 18 19 20 21 22 23" at bounding box center [696, 518] width 22 height 19
click at [716, 521] on select "00 01 02 03 04 05 06 07 08 09 10 11 12 13 14 15 16 17 18 19 20 21 22 23 24 25 2…" at bounding box center [721, 518] width 22 height 19
click at [710, 510] on select "00 01 02 03 04 05 06 07 08 09 10 11 12 13 14 15 16 17 18 19 20 21 22 23 24 25 2…" at bounding box center [721, 518] width 22 height 19
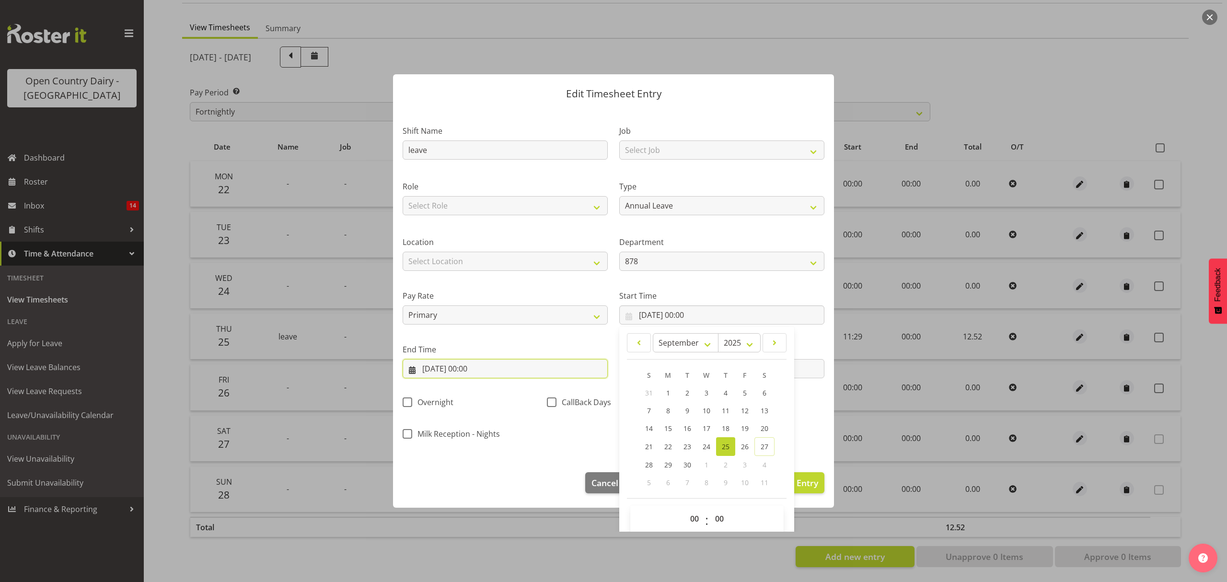
click at [477, 367] on input "26/09/2025, 00:00" at bounding box center [505, 368] width 205 height 19
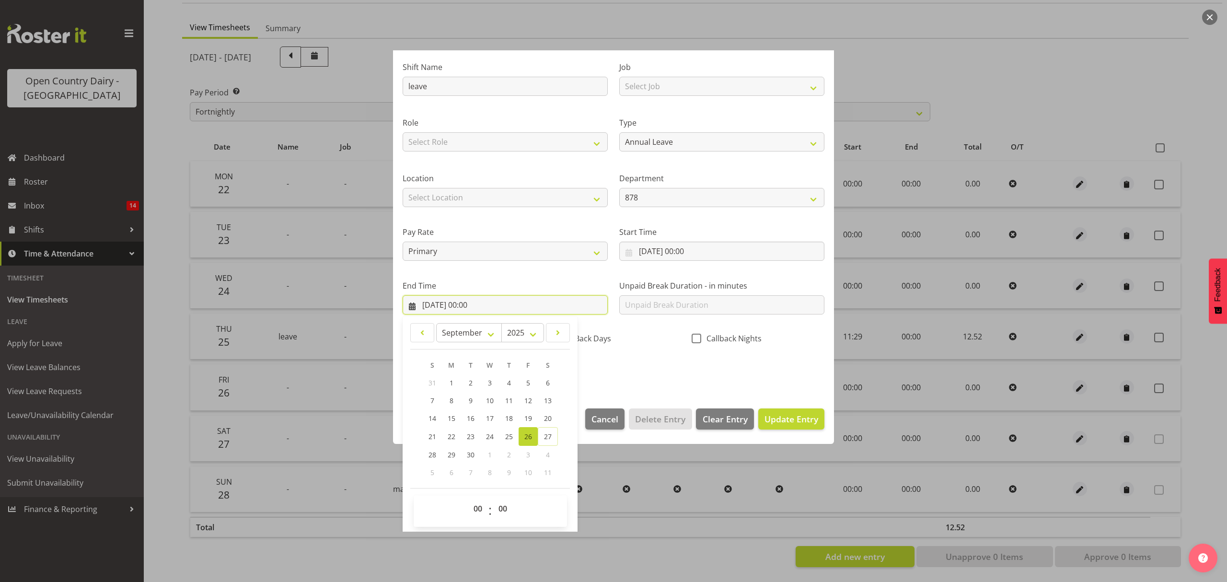
scroll to position [65, 0]
click at [480, 505] on select "00 01 02 03 04 05 06 07 08 09 10 11 12 13 14 15 16 17 18 19 20 21 22 23" at bounding box center [479, 507] width 22 height 19
click at [468, 498] on select "00 01 02 03 04 05 06 07 08 09 10 11 12 13 14 15 16 17 18 19 20 21 22 23" at bounding box center [479, 507] width 22 height 19
drag, startPoint x: 482, startPoint y: 509, endPoint x: 484, endPoint y: 499, distance: 9.9
click at [482, 507] on select "00 01 02 03 04 05 06 07 08 09 10 11 12 13 14 15 16 17 18 19 20 21 22 23" at bounding box center [479, 507] width 22 height 19
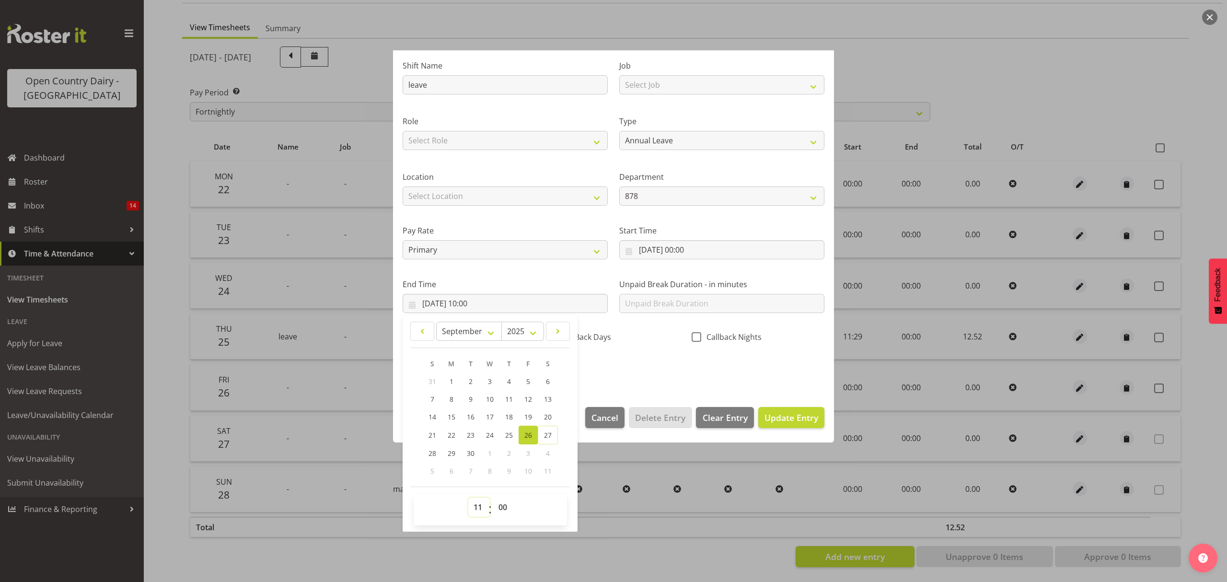
click at [468, 498] on select "00 01 02 03 04 05 06 07 08 09 10 11 12 13 14 15 16 17 18 19 20 21 22 23" at bounding box center [479, 507] width 22 height 19
click at [501, 508] on select "00 01 02 03 04 05 06 07 08 09 10 11 12 13 14 15 16 17 18 19 20 21 22 23 24 25 2…" at bounding box center [504, 507] width 22 height 19
click at [493, 498] on select "00 01 02 03 04 05 06 07 08 09 10 11 12 13 14 15 16 17 18 19 20 21 22 23 24 25 2…" at bounding box center [504, 507] width 22 height 19
click at [767, 420] on span "Update Entry" at bounding box center [792, 418] width 54 height 12
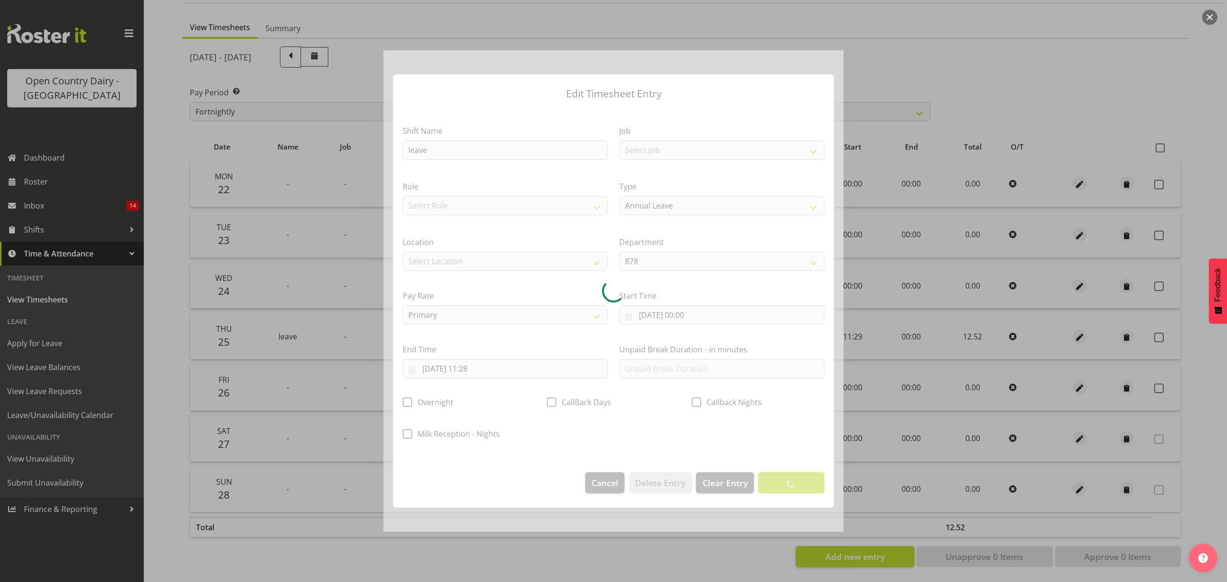
scroll to position [0, 0]
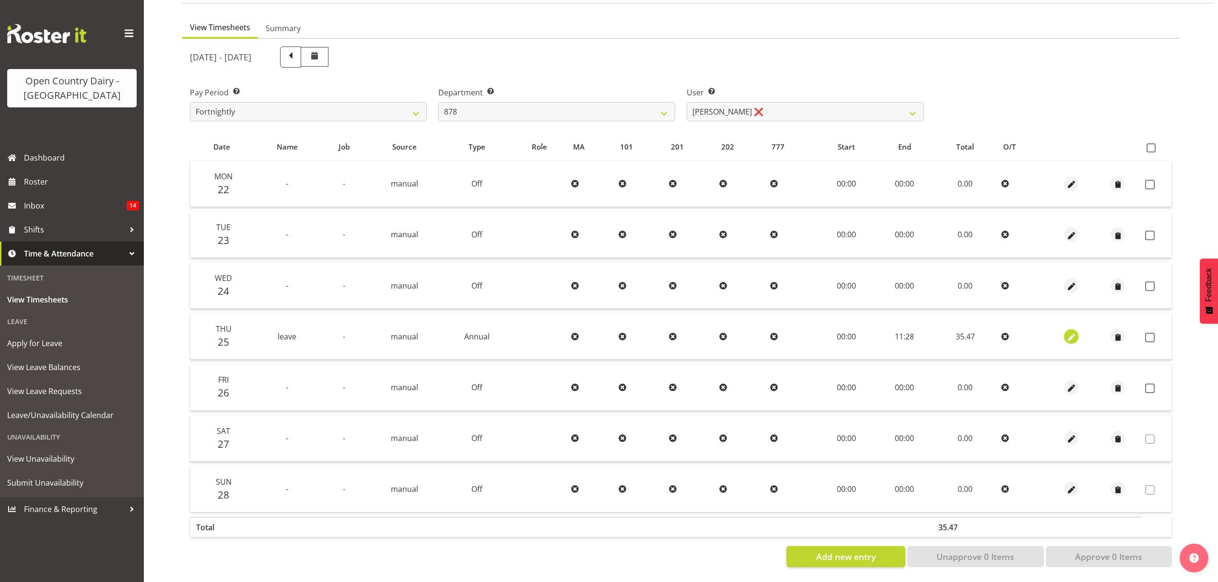
click at [1075, 332] on span "button" at bounding box center [1071, 337] width 11 height 11
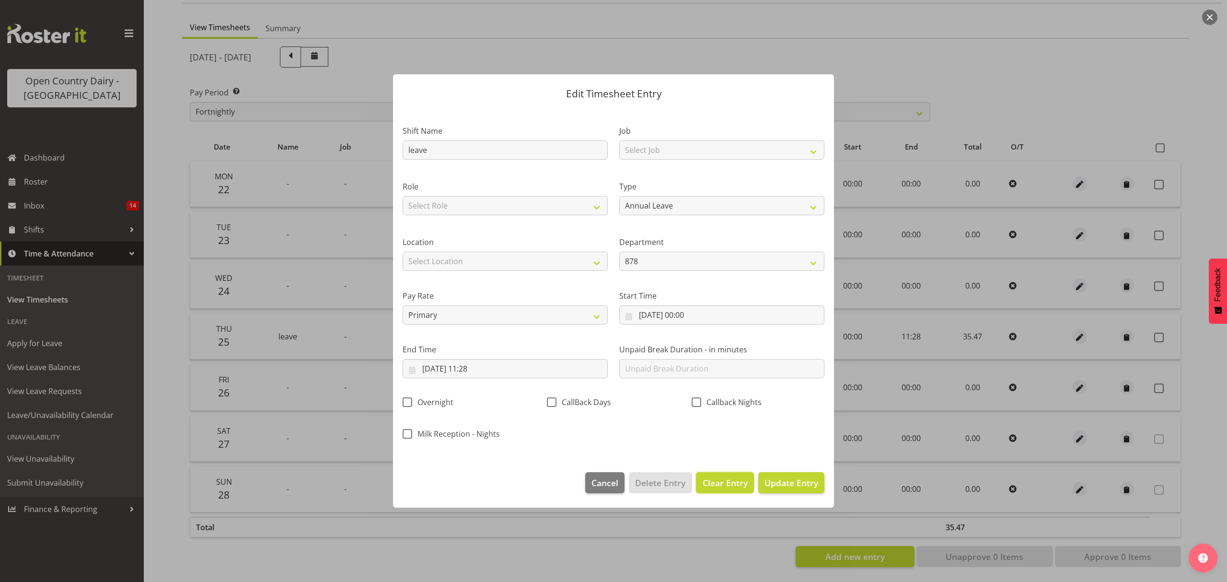
click at [731, 486] on span "Clear Entry" at bounding box center [725, 482] width 45 height 12
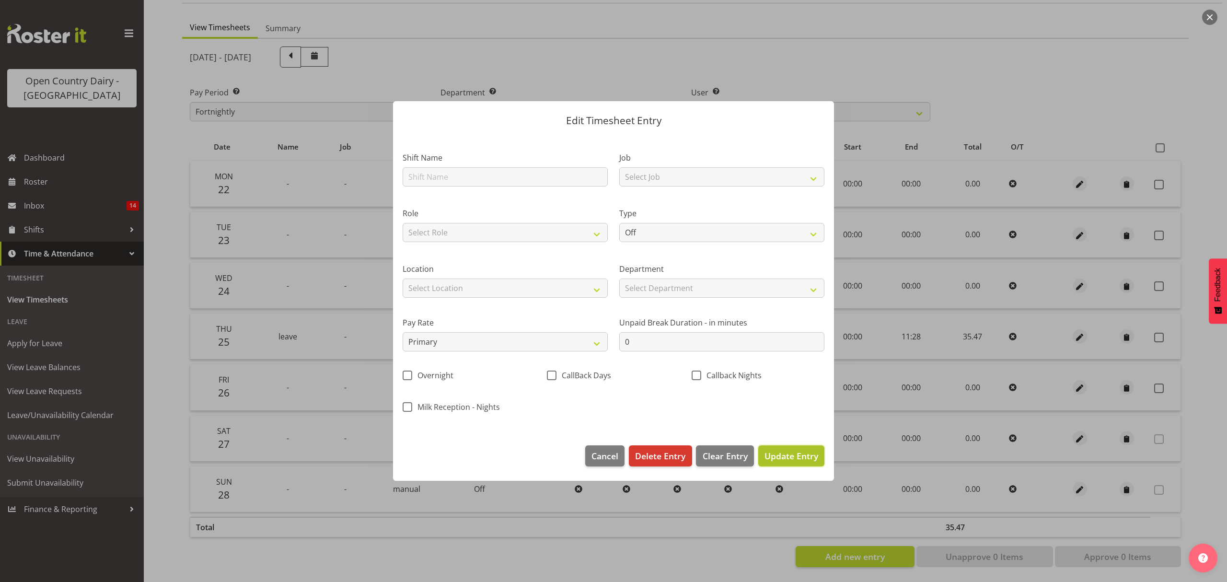
click at [777, 453] on span "Update Entry" at bounding box center [792, 456] width 54 height 12
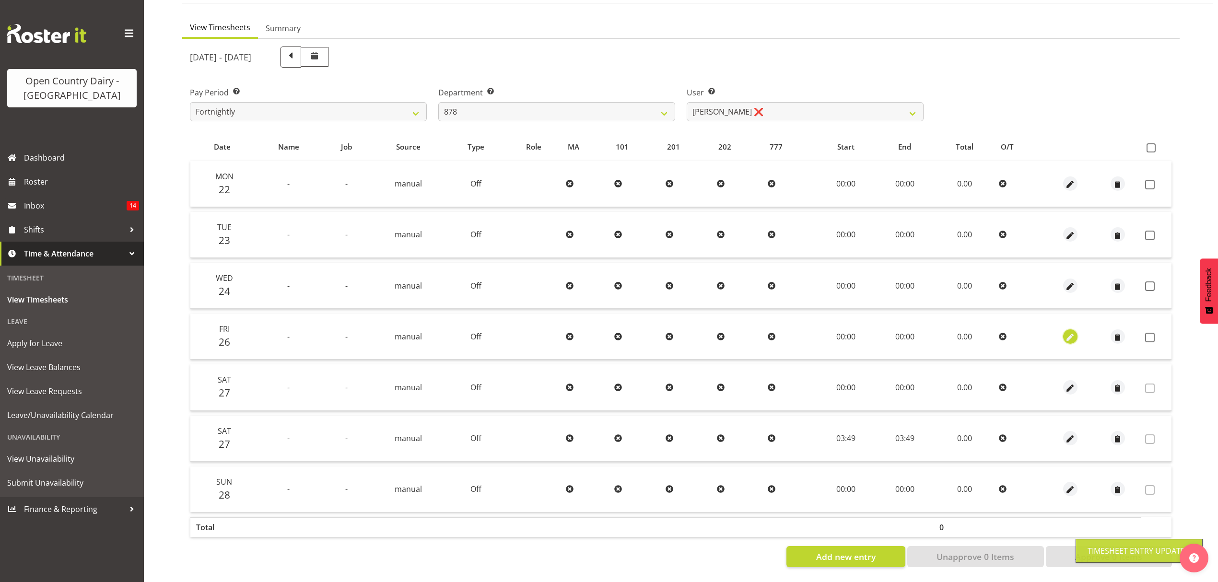
click at [1069, 332] on span "button" at bounding box center [1069, 337] width 11 height 11
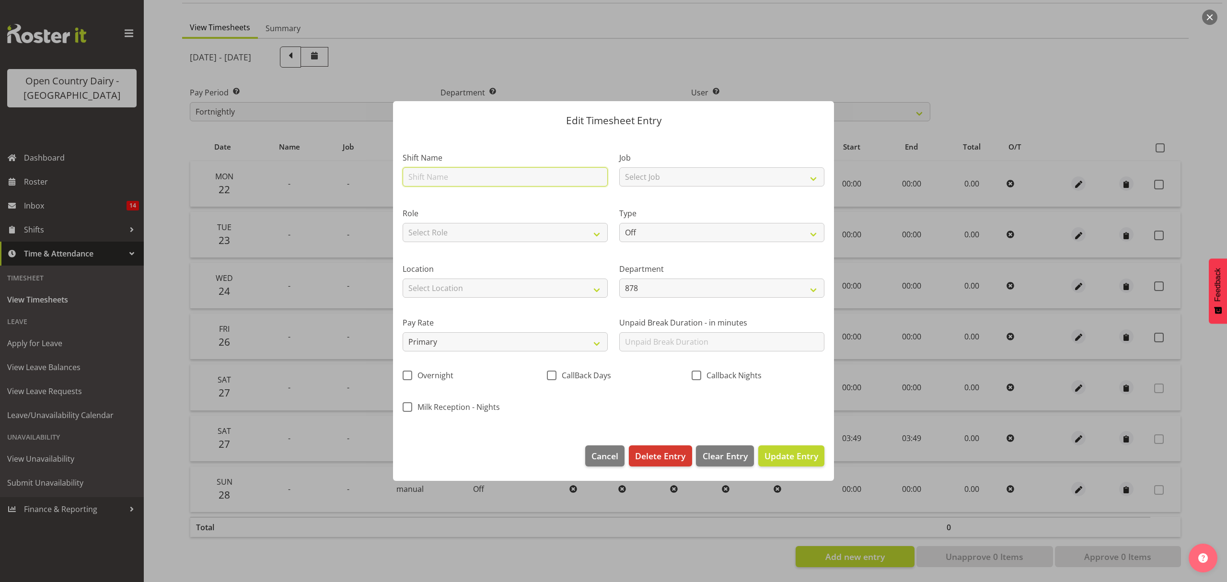
click at [466, 178] on input "text" at bounding box center [505, 176] width 205 height 19
click at [679, 234] on select "Off Standard Public Holiday Public Holiday (Worked) Day In Lieu Annual Leave Si…" at bounding box center [721, 232] width 205 height 19
click at [619, 223] on select "Off Standard Public Holiday Public Holiday (Worked) Day In Lieu Annual Leave Si…" at bounding box center [721, 232] width 205 height 19
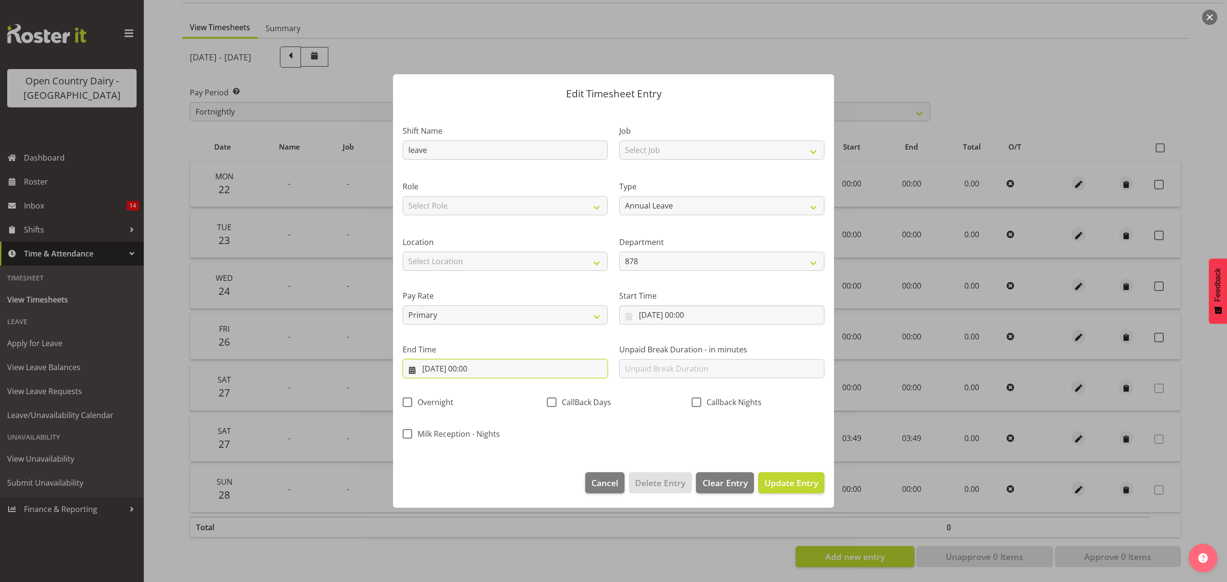
click at [449, 371] on input "26/09/2025, 00:00" at bounding box center [505, 368] width 205 height 19
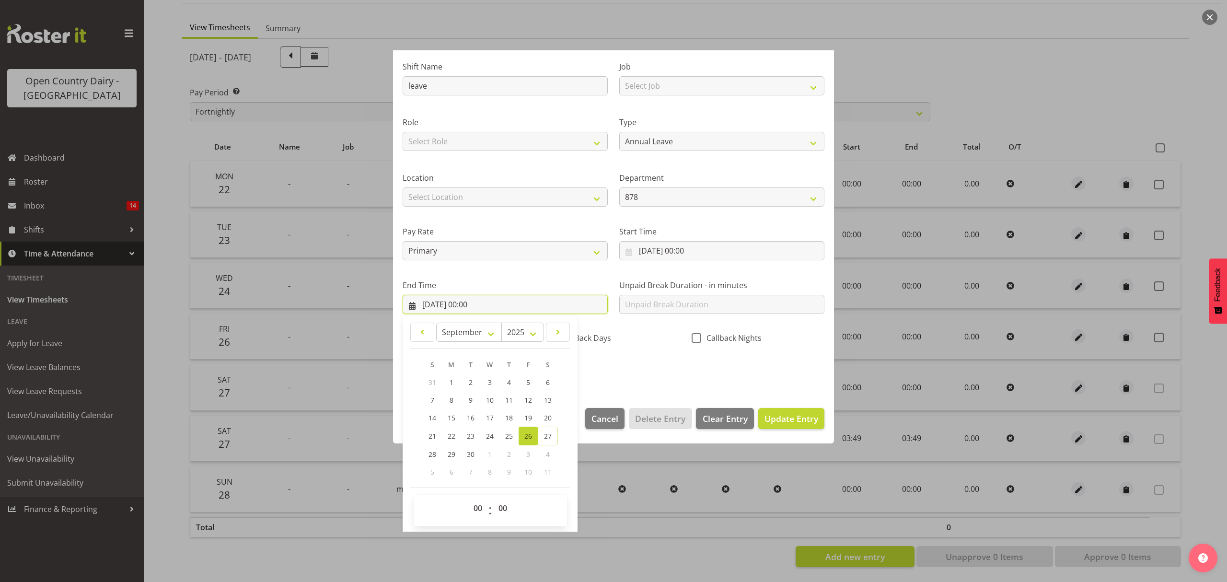
scroll to position [65, 0]
click at [473, 503] on select "00 01 02 03 04 05 06 07 08 09 10 11 12 13 14 15 16 17 18 19 20 21 22 23" at bounding box center [479, 507] width 22 height 19
click at [468, 498] on select "00 01 02 03 04 05 06 07 08 09 10 11 12 13 14 15 16 17 18 19 20 21 22 23" at bounding box center [479, 507] width 22 height 19
click at [502, 512] on select "00 01 02 03 04 05 06 07 08 09 10 11 12 13 14 15 16 17 18 19 20 21 22 23 24 25 2…" at bounding box center [504, 507] width 22 height 19
click at [493, 498] on select "00 01 02 03 04 05 06 07 08 09 10 11 12 13 14 15 16 17 18 19 20 21 22 23 24 25 2…" at bounding box center [504, 507] width 22 height 19
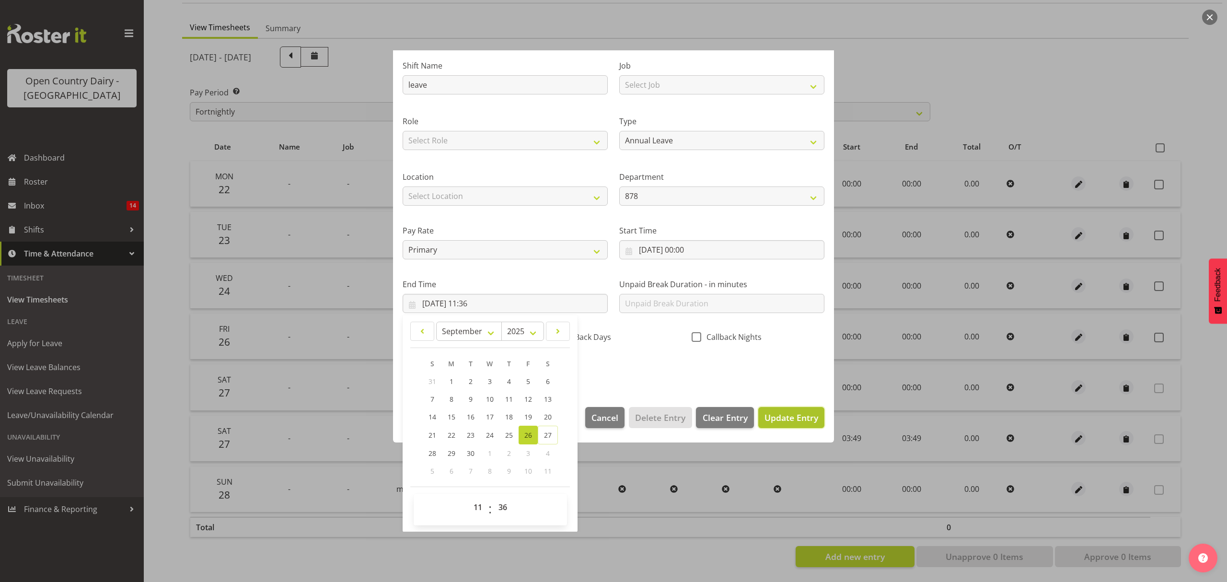
click at [765, 417] on span "Update Entry" at bounding box center [792, 418] width 54 height 12
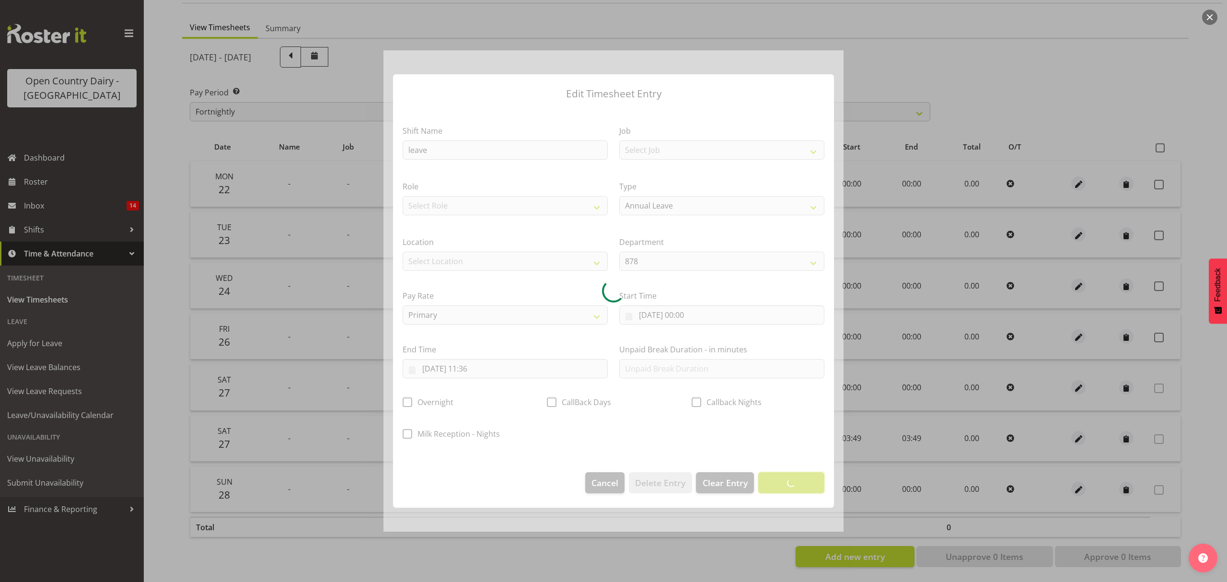
scroll to position [0, 0]
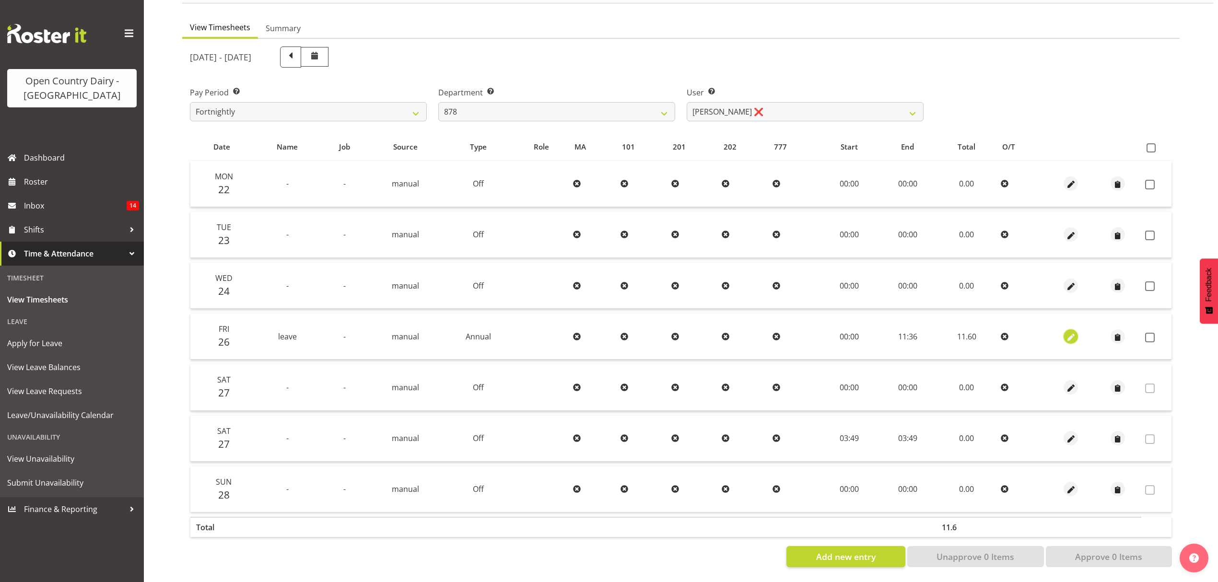
click at [1070, 332] on span "button" at bounding box center [1070, 337] width 11 height 11
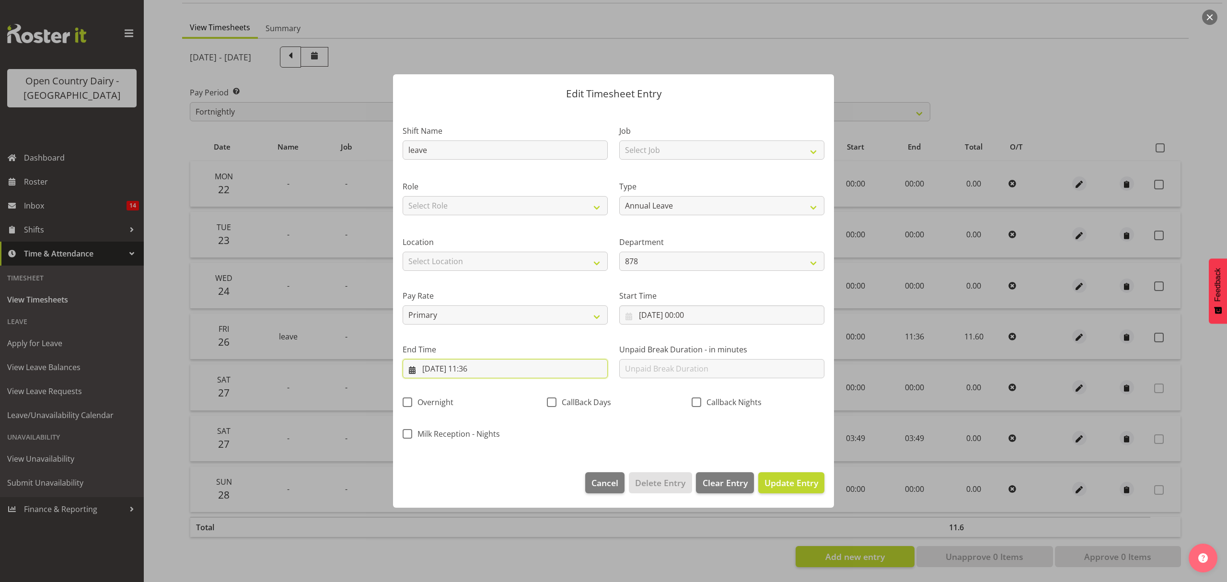
click at [482, 366] on input "26/09/2025, 11:36" at bounding box center [505, 368] width 205 height 19
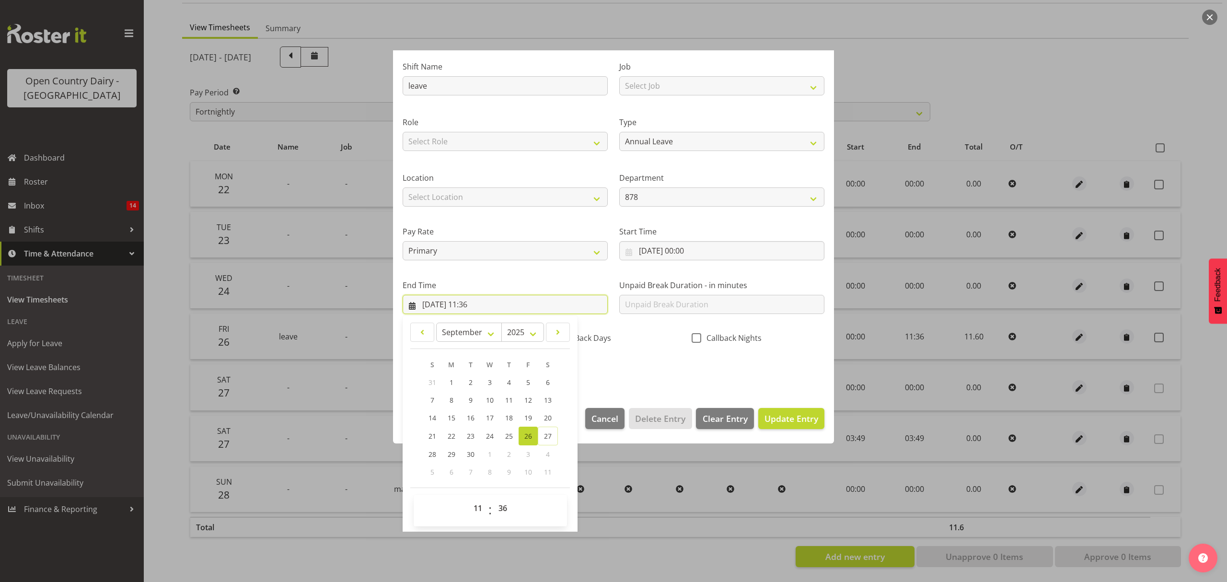
scroll to position [65, 0]
click at [497, 509] on select "00 01 02 03 04 05 06 07 08 09 10 11 12 13 14 15 16 17 18 19 20 21 22 23 24 25 2…" at bounding box center [504, 507] width 22 height 19
click at [493, 498] on select "00 01 02 03 04 05 06 07 08 09 10 11 12 13 14 15 16 17 18 19 20 21 22 23 24 25 2…" at bounding box center [504, 507] width 22 height 19
click at [773, 422] on span "Update Entry" at bounding box center [792, 418] width 54 height 12
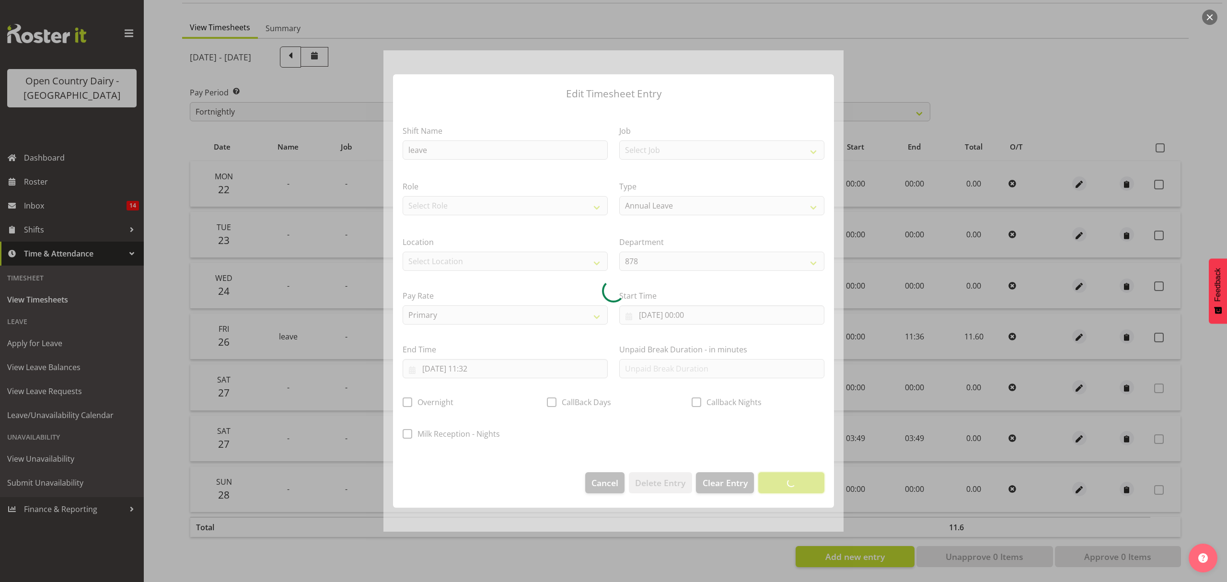
scroll to position [0, 0]
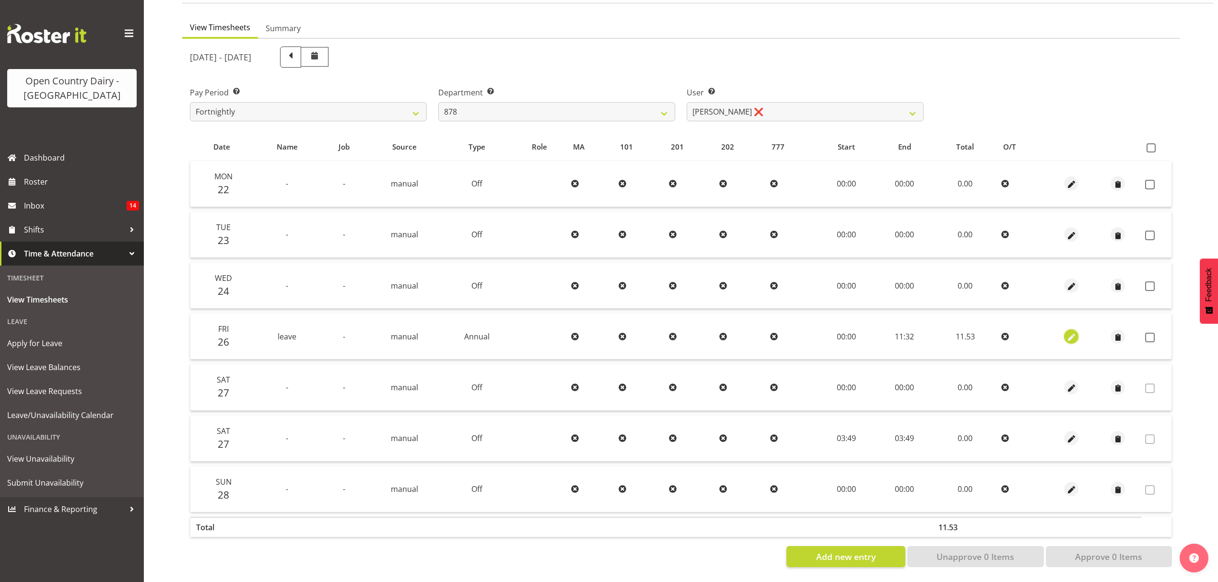
click at [1074, 332] on span "button" at bounding box center [1071, 337] width 11 height 11
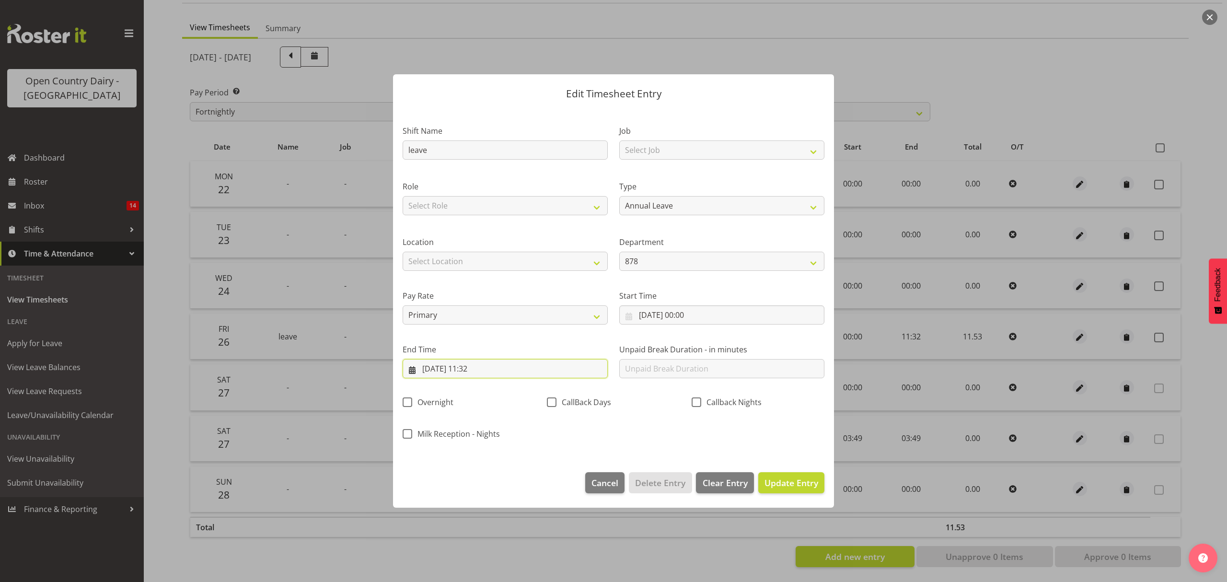
click at [478, 371] on input "26/09/2025, 11:32" at bounding box center [505, 368] width 205 height 19
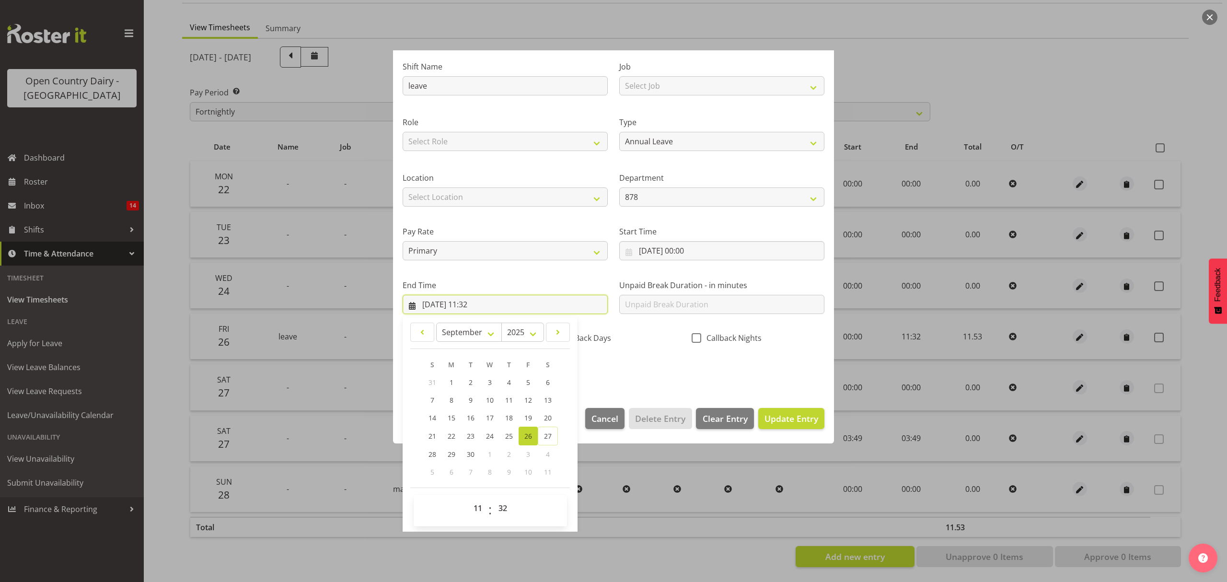
scroll to position [65, 0]
click at [503, 509] on select "00 01 02 03 04 05 06 07 08 09 10 11 12 13 14 15 16 17 18 19 20 21 22 23 24 25 2…" at bounding box center [504, 507] width 22 height 19
click at [493, 498] on select "00 01 02 03 04 05 06 07 08 09 10 11 12 13 14 15 16 17 18 19 20 21 22 23 24 25 2…" at bounding box center [504, 507] width 22 height 19
click at [779, 416] on span "Update Entry" at bounding box center [792, 418] width 54 height 12
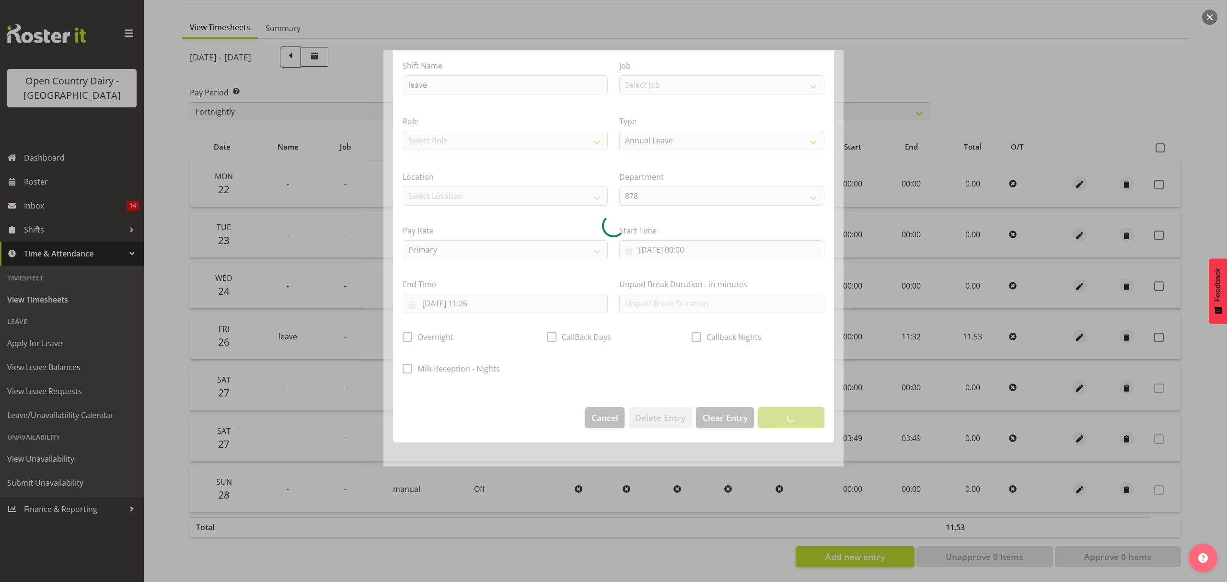
scroll to position [0, 0]
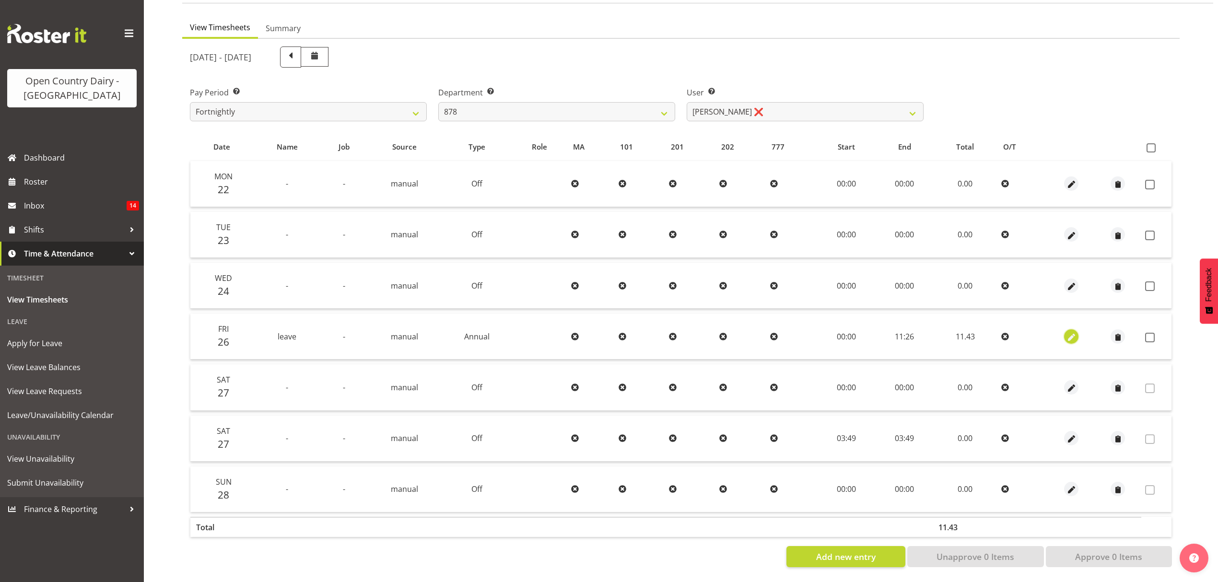
click at [1072, 332] on span "button" at bounding box center [1071, 337] width 11 height 11
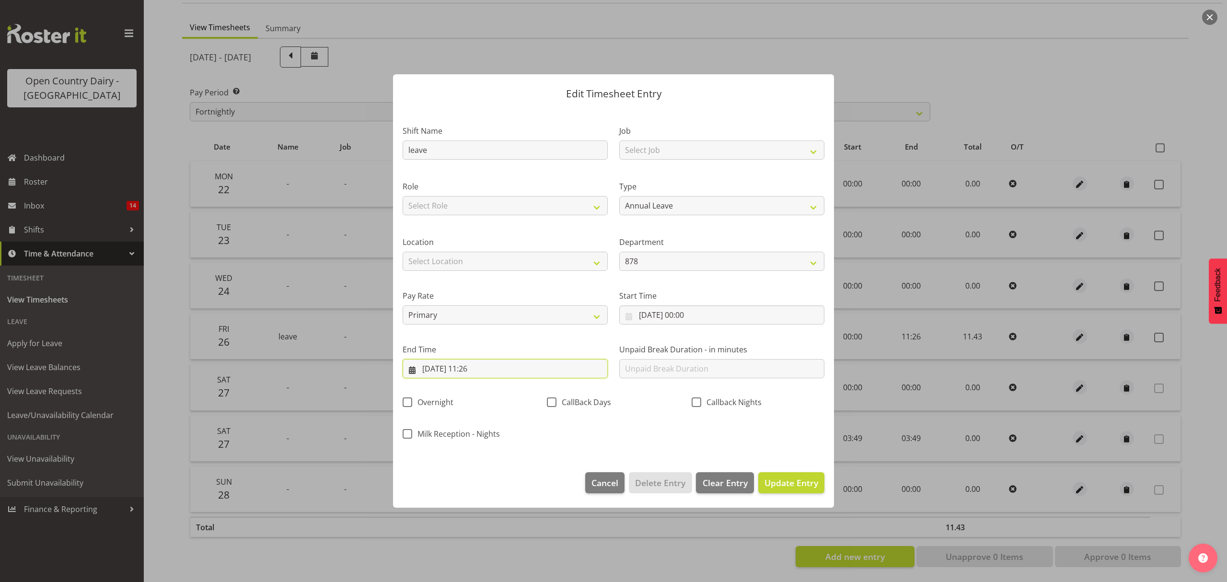
click at [478, 369] on input "26/09/2025, 11:26" at bounding box center [505, 368] width 205 height 19
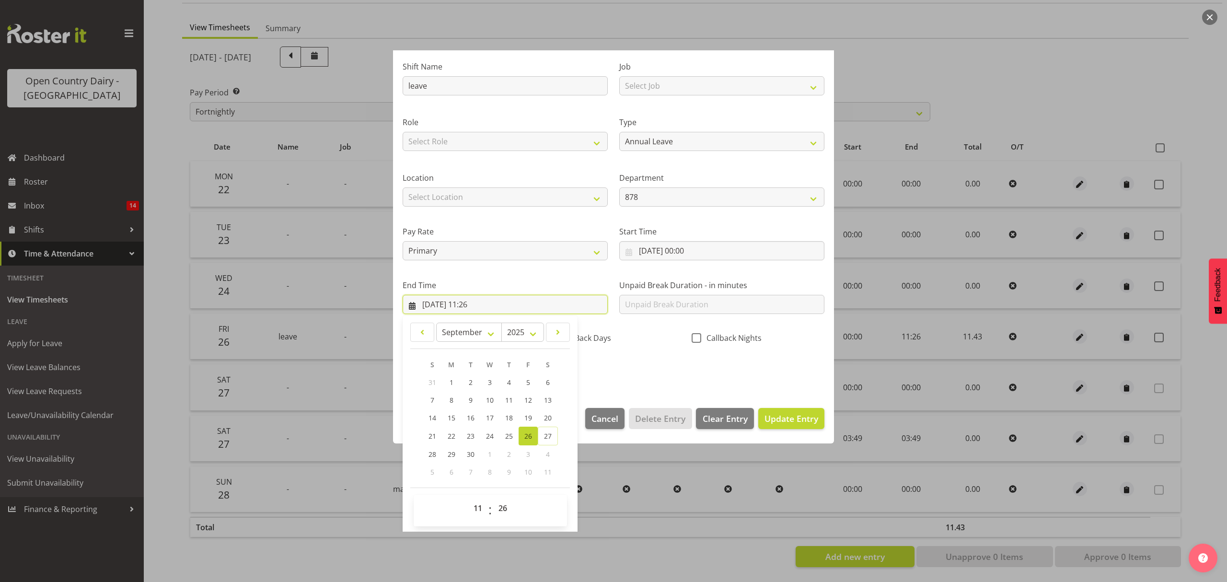
scroll to position [65, 0]
click at [503, 512] on select "00 01 02 03 04 05 06 07 08 09 10 11 12 13 14 15 16 17 18 19 20 21 22 23 24 25 2…" at bounding box center [504, 507] width 22 height 19
click at [493, 498] on select "00 01 02 03 04 05 06 07 08 09 10 11 12 13 14 15 16 17 18 19 20 21 22 23 24 25 2…" at bounding box center [504, 507] width 22 height 19
click at [783, 422] on span "Update Entry" at bounding box center [792, 418] width 54 height 12
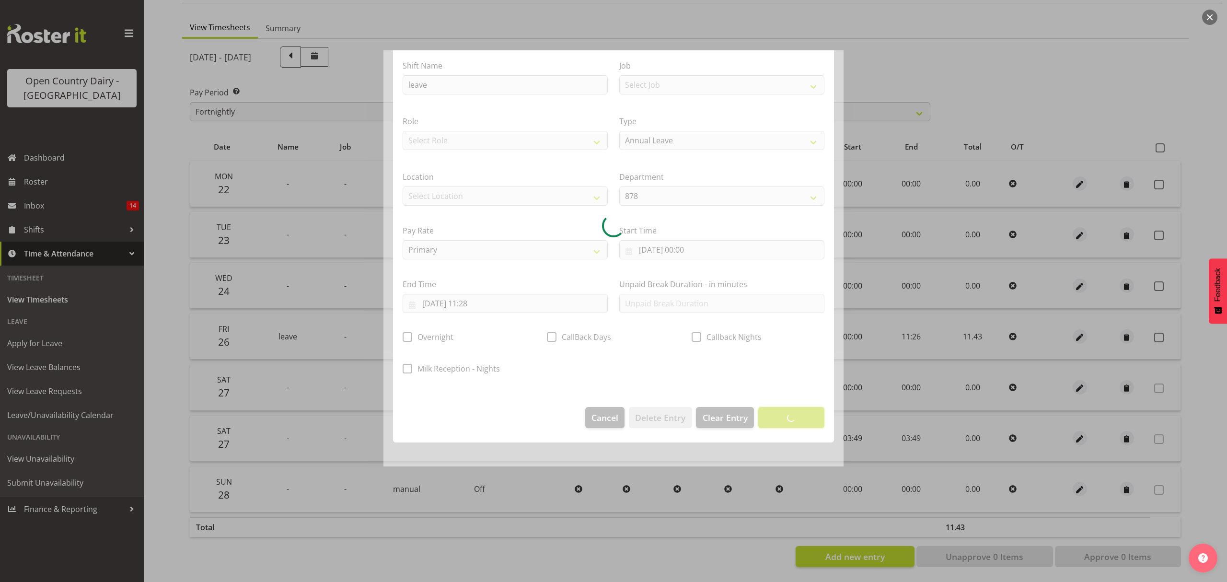
scroll to position [0, 0]
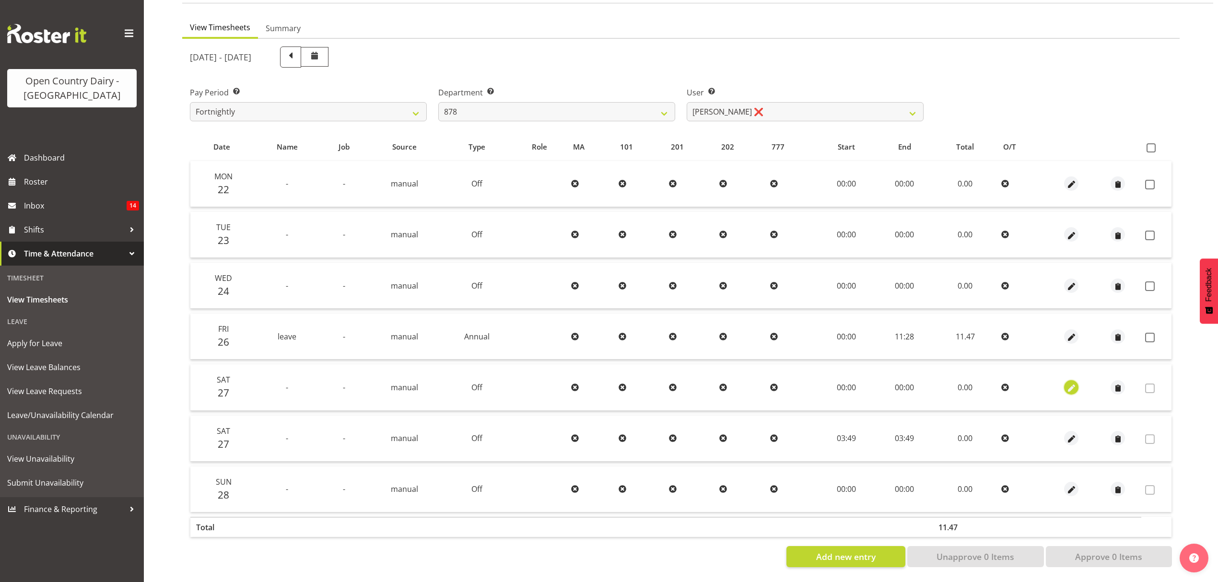
click at [1070, 383] on span "button" at bounding box center [1071, 388] width 11 height 11
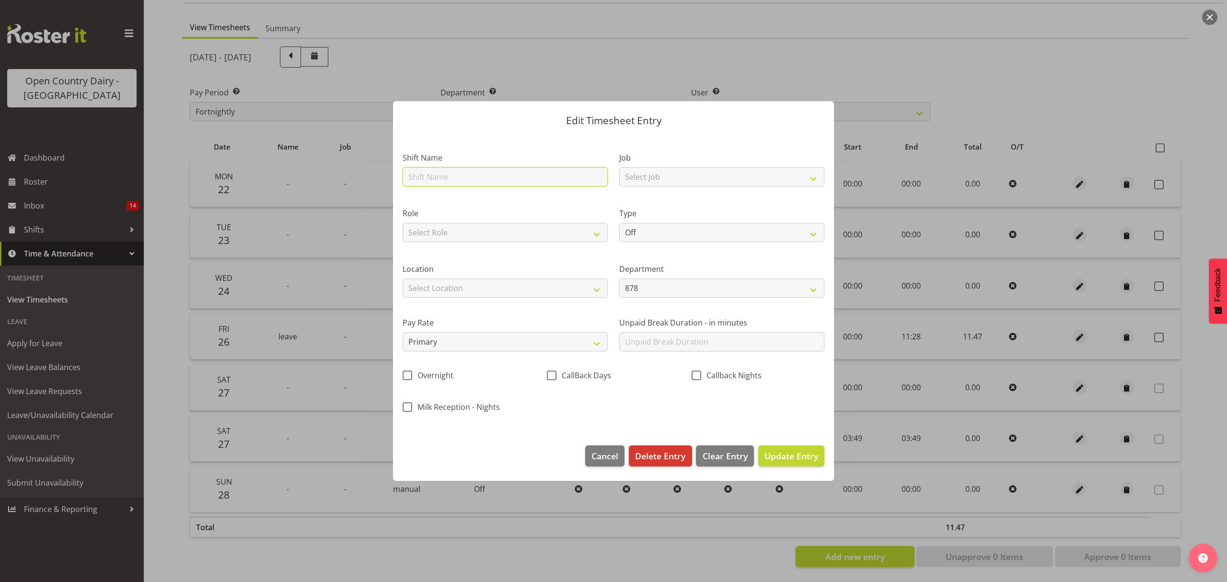
click at [470, 179] on input "text" at bounding box center [505, 176] width 205 height 19
click at [630, 227] on select "Off Standard Public Holiday Public Holiday (Worked) Day In Lieu Annual Leave Si…" at bounding box center [721, 232] width 205 height 19
click at [619, 223] on select "Off Standard Public Holiday Public Holiday (Worked) Day In Lieu Annual Leave Si…" at bounding box center [721, 232] width 205 height 19
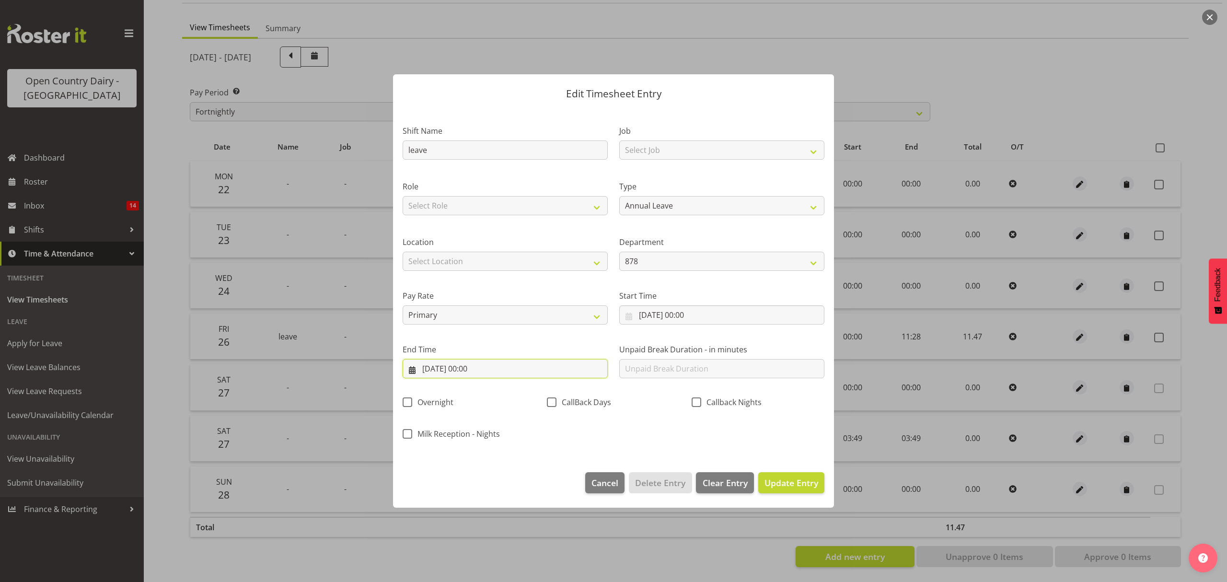
click at [477, 371] on input "27/09/2025, 00:00" at bounding box center [505, 368] width 205 height 19
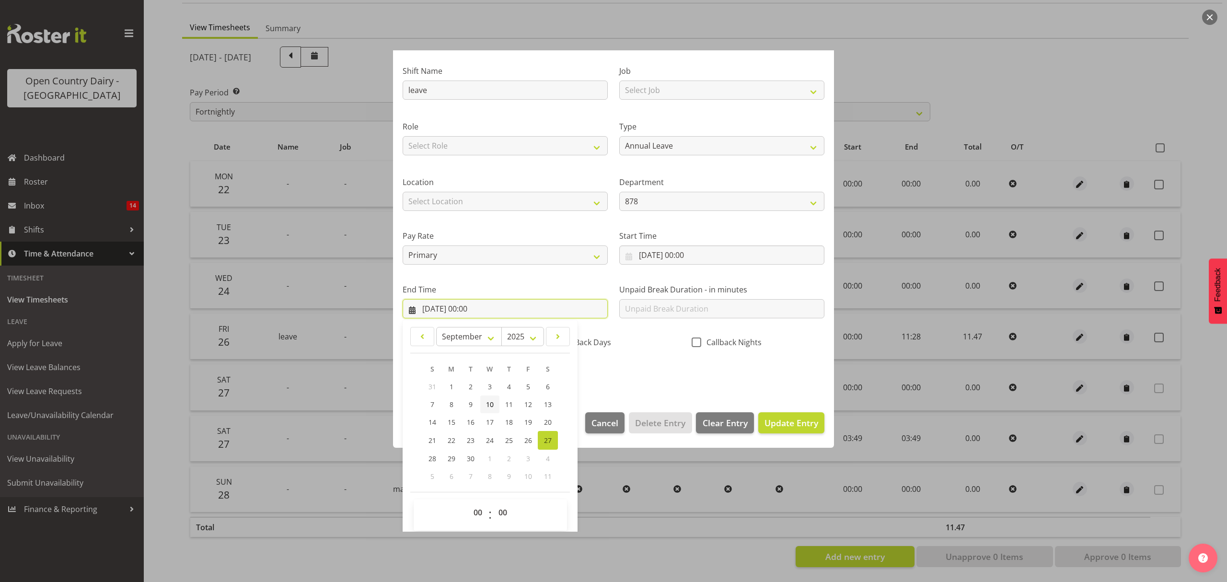
scroll to position [65, 0]
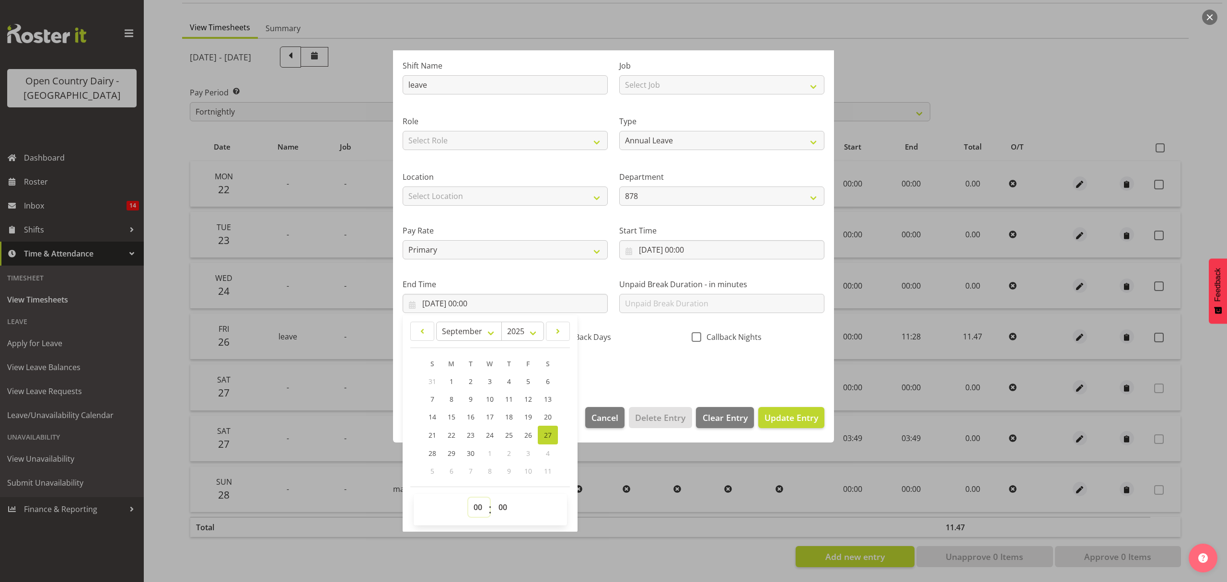
click at [477, 513] on select "00 01 02 03 04 05 06 07 08 09 10 11 12 13 14 15 16 17 18 19 20 21 22 23" at bounding box center [479, 507] width 22 height 19
click at [468, 498] on select "00 01 02 03 04 05 06 07 08 09 10 11 12 13 14 15 16 17 18 19 20 21 22 23" at bounding box center [479, 507] width 22 height 19
click at [505, 512] on select "00 01 02 03 04 05 06 07 08 09 10 11 12 13 14 15 16 17 18 19 20 21 22 23 24 25 2…" at bounding box center [504, 507] width 22 height 19
click at [493, 498] on select "00 01 02 03 04 05 06 07 08 09 10 11 12 13 14 15 16 17 18 19 20 21 22 23 24 25 2…" at bounding box center [504, 507] width 22 height 19
click at [780, 412] on span "Update Entry" at bounding box center [792, 418] width 54 height 12
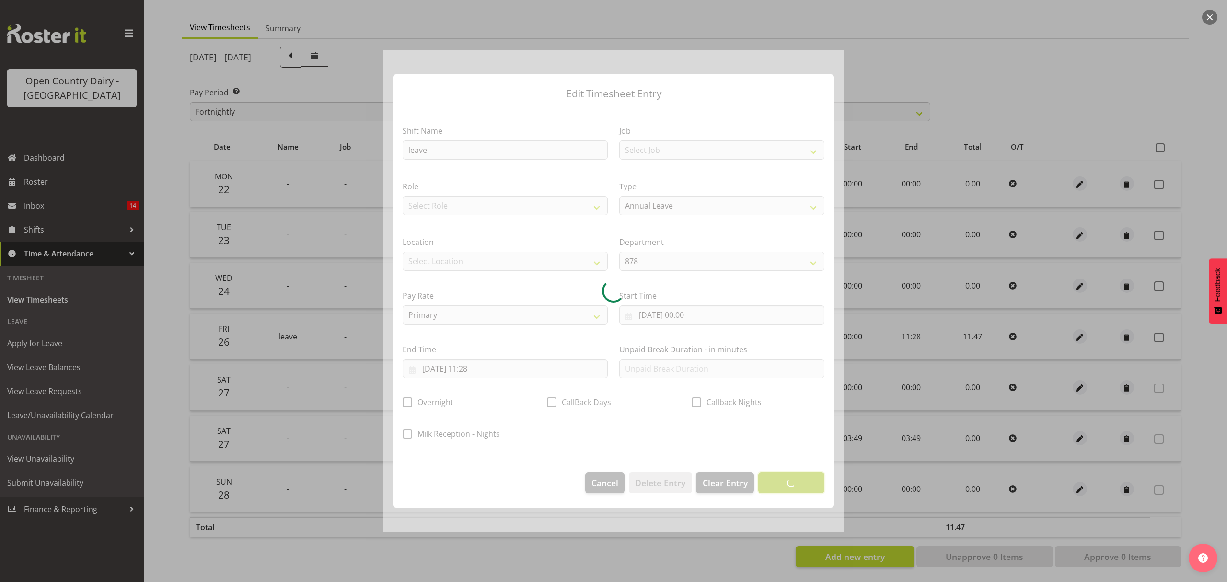
scroll to position [0, 0]
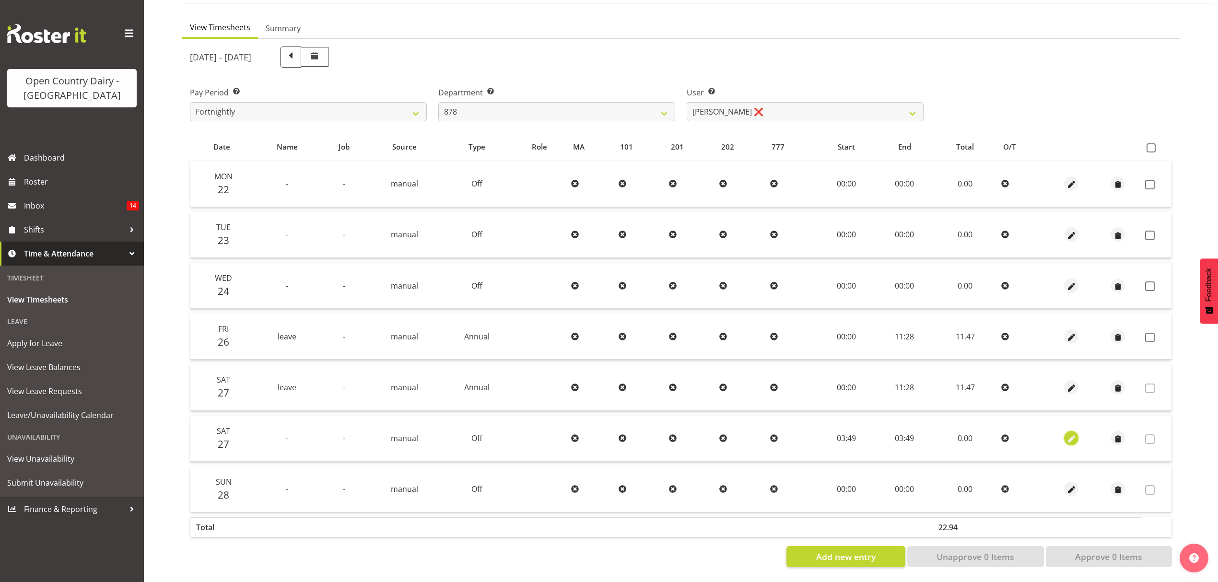
click at [1070, 434] on span "button" at bounding box center [1071, 439] width 11 height 11
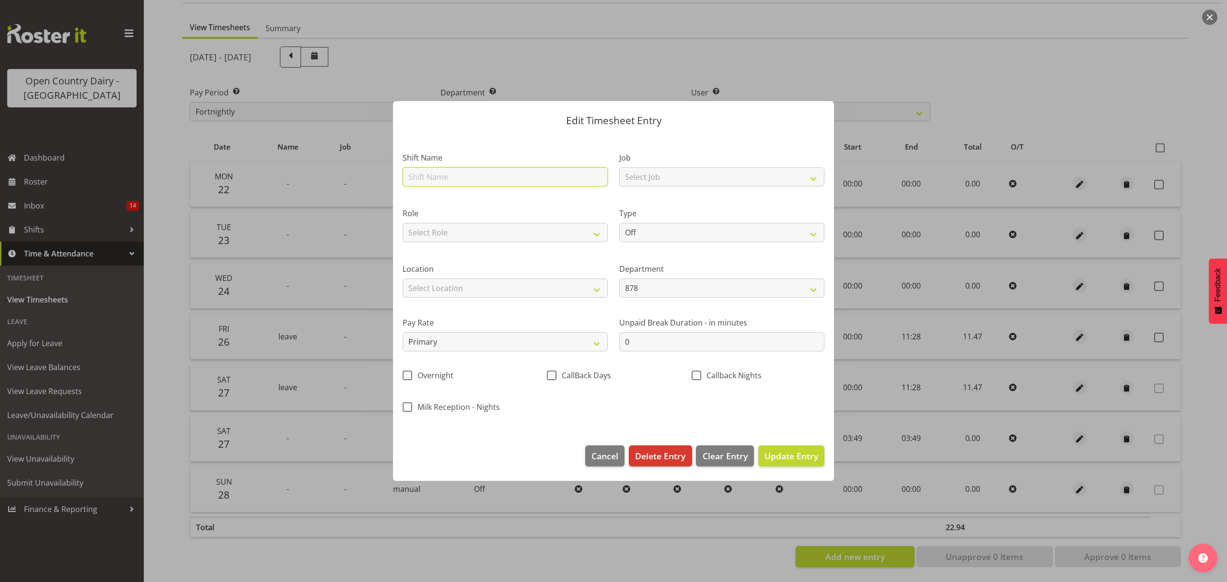
click at [473, 173] on input "text" at bounding box center [505, 176] width 205 height 19
click at [653, 236] on select "Off Standard Public Holiday Public Holiday (Worked) Day In Lieu Annual Leave Si…" at bounding box center [721, 232] width 205 height 19
click at [619, 223] on select "Off Standard Public Holiday Public Holiday (Worked) Day In Lieu Annual Leave Si…" at bounding box center [721, 232] width 205 height 19
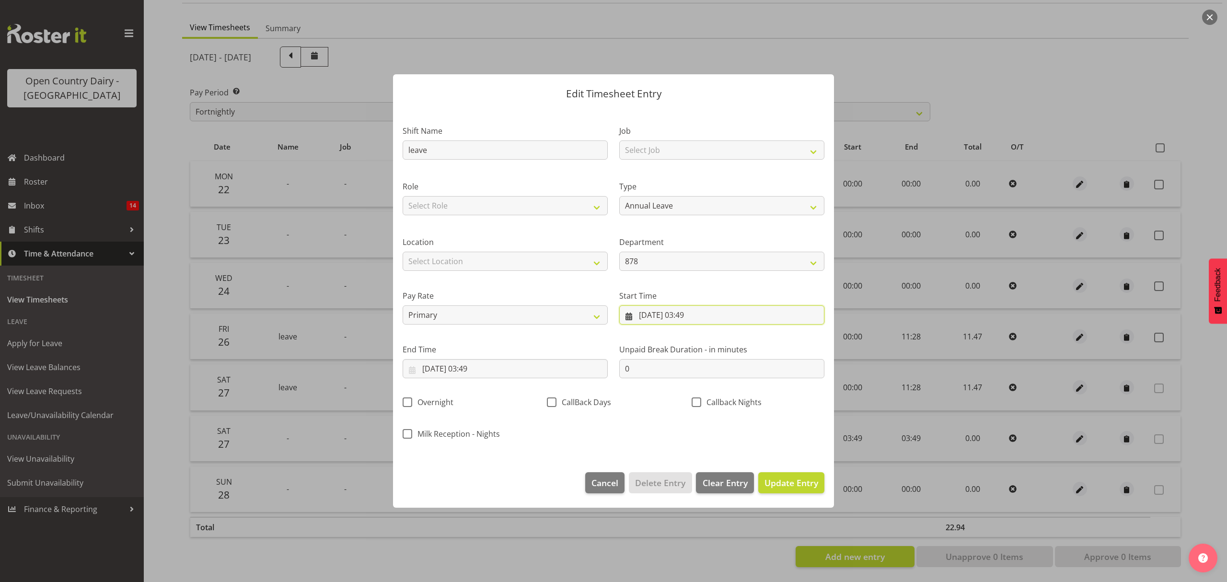
click at [696, 315] on input "27/09/2025, 03:49" at bounding box center [721, 314] width 205 height 19
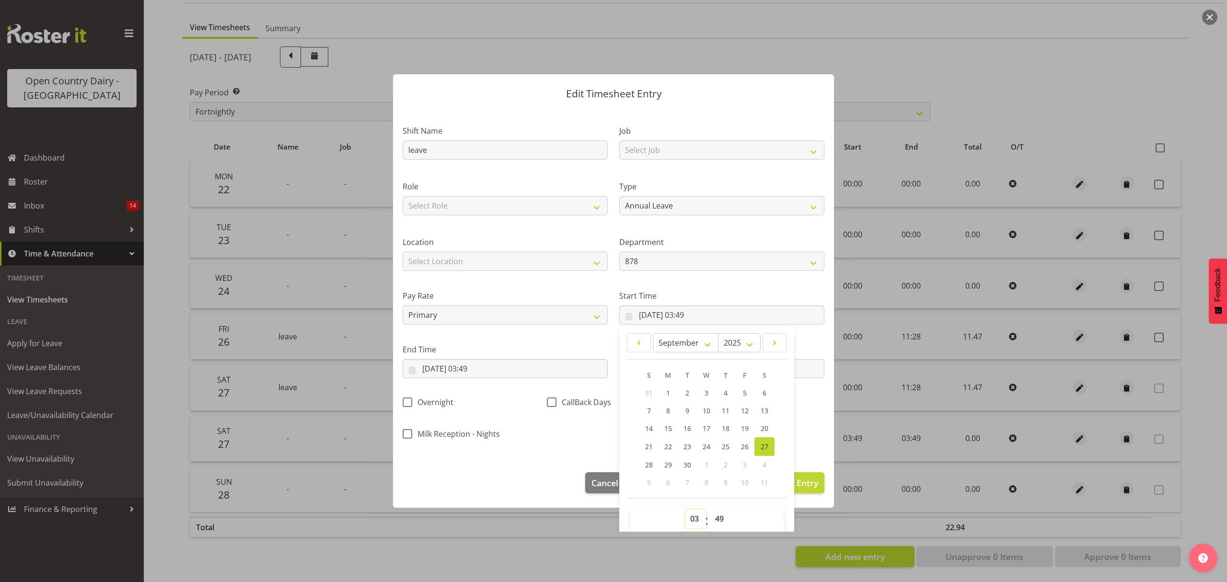
drag, startPoint x: 689, startPoint y: 520, endPoint x: 690, endPoint y: 512, distance: 7.8
click at [689, 520] on select "00 01 02 03 04 05 06 07 08 09 10 11 12 13 14 15 16 17 18 19 20 21 22 23" at bounding box center [696, 518] width 22 height 19
click at [685, 510] on select "00 01 02 03 04 05 06 07 08 09 10 11 12 13 14 15 16 17 18 19 20 21 22 23" at bounding box center [696, 518] width 22 height 19
click at [710, 518] on select "00 01 02 03 04 05 06 07 08 09 10 11 12 13 14 15 16 17 18 19 20 21 22 23 24 25 2…" at bounding box center [721, 518] width 22 height 19
click at [710, 510] on select "00 01 02 03 04 05 06 07 08 09 10 11 12 13 14 15 16 17 18 19 20 21 22 23 24 25 2…" at bounding box center [721, 518] width 22 height 19
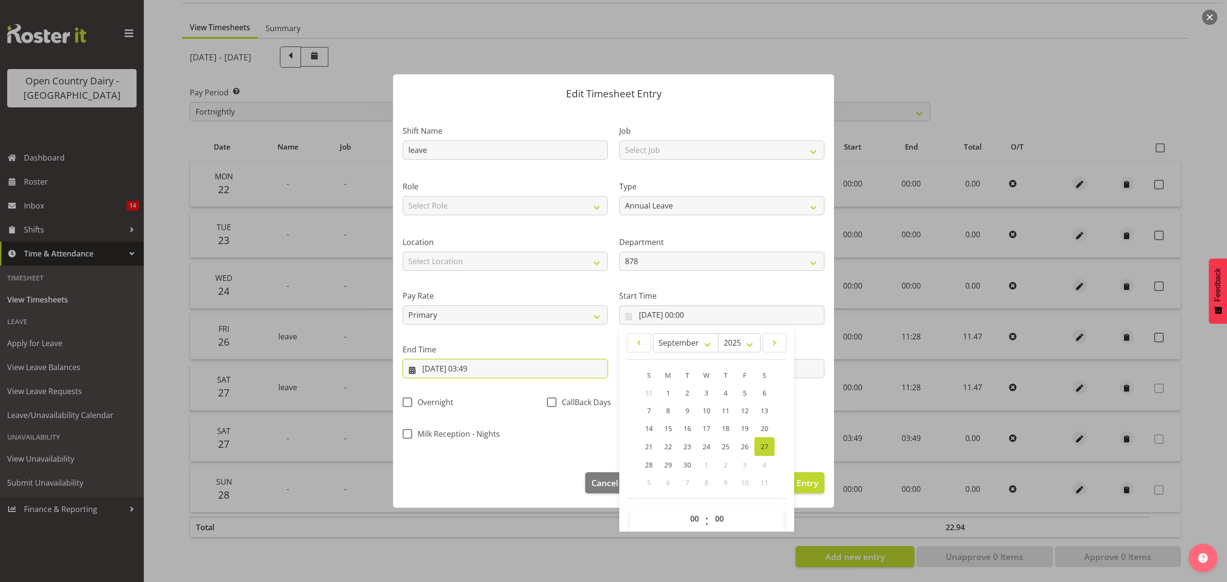
click at [486, 369] on input "27/09/2025, 03:49" at bounding box center [505, 368] width 205 height 19
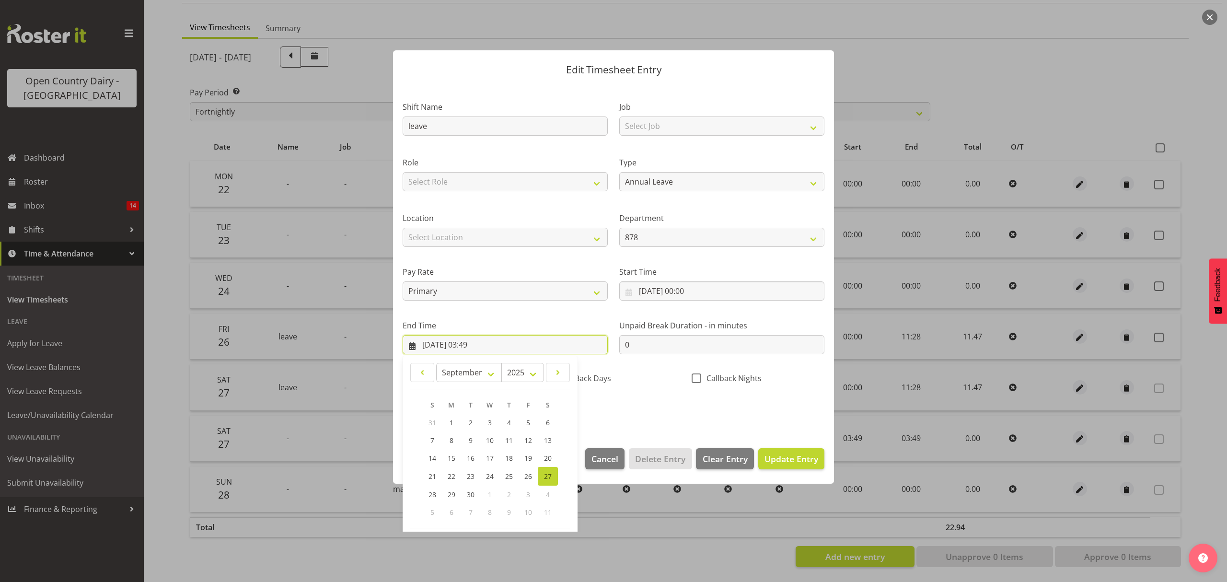
scroll to position [65, 0]
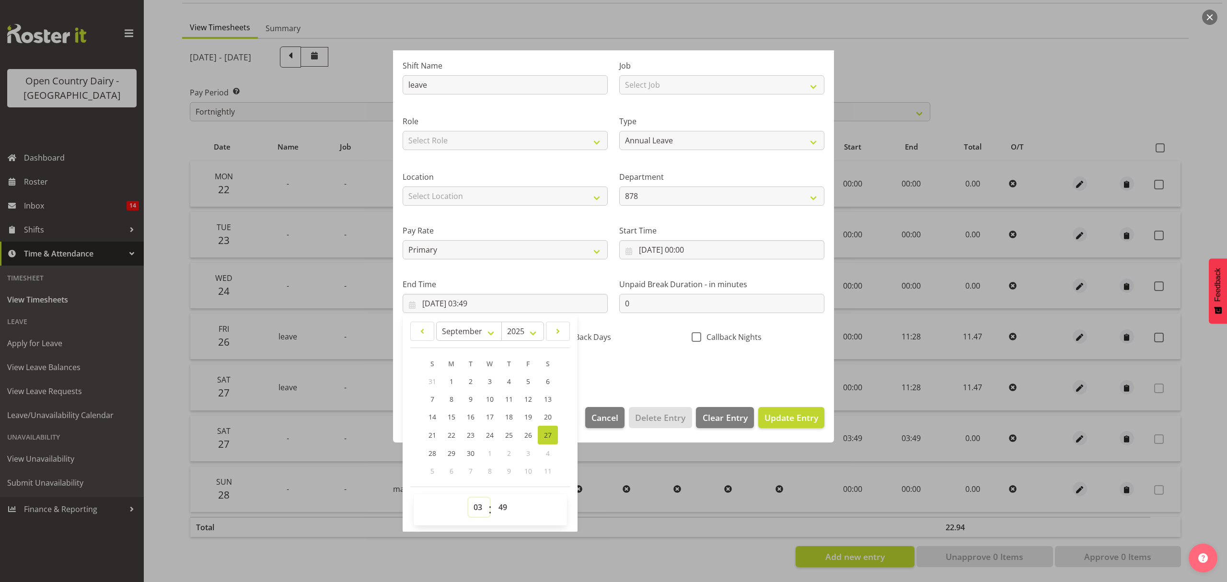
click at [476, 505] on select "00 01 02 03 04 05 06 07 08 09 10 11 12 13 14 15 16 17 18 19 20 21 22 23" at bounding box center [479, 507] width 22 height 19
click at [468, 498] on select "00 01 02 03 04 05 06 07 08 09 10 11 12 13 14 15 16 17 18 19 20 21 22 23" at bounding box center [479, 507] width 22 height 19
click at [501, 507] on select "00 01 02 03 04 05 06 07 08 09 10 11 12 13 14 15 16 17 18 19 20 21 22 23 24 25 2…" at bounding box center [504, 507] width 22 height 19
click at [493, 498] on select "00 01 02 03 04 05 06 07 08 09 10 11 12 13 14 15 16 17 18 19 20 21 22 23 24 25 2…" at bounding box center [504, 507] width 22 height 19
click at [768, 420] on span "Update Entry" at bounding box center [792, 418] width 54 height 12
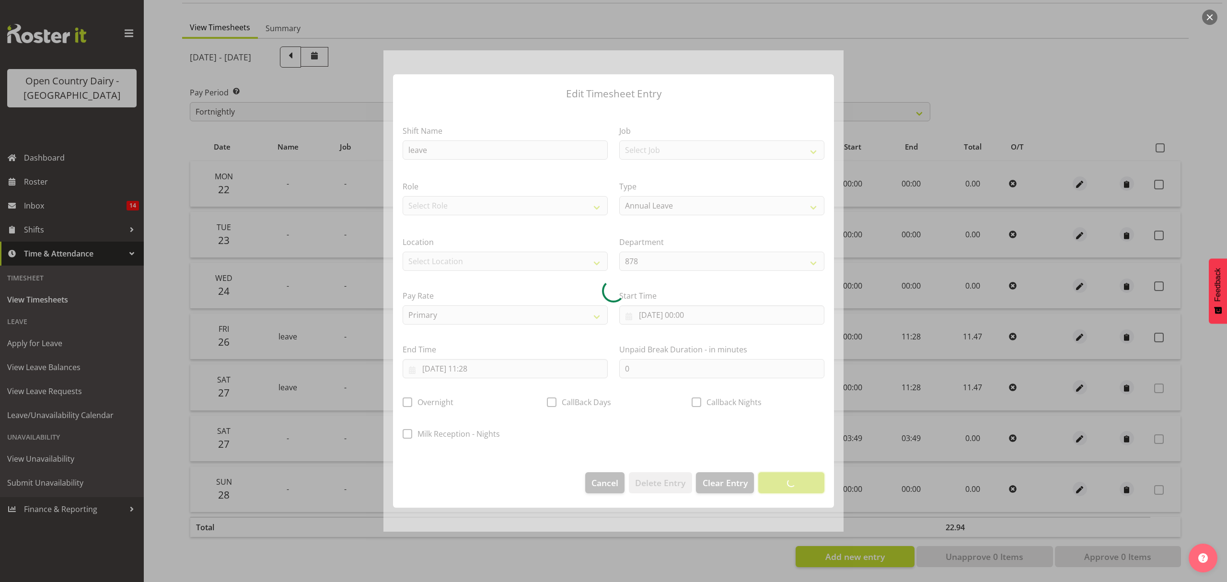
scroll to position [0, 0]
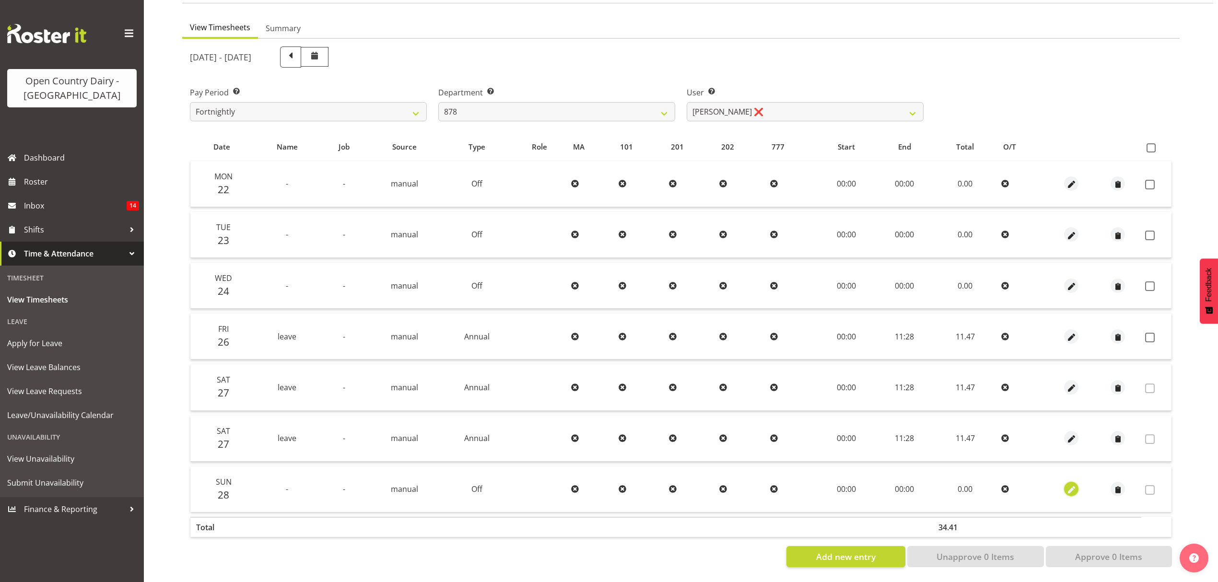
click at [1071, 485] on span "button" at bounding box center [1071, 490] width 11 height 11
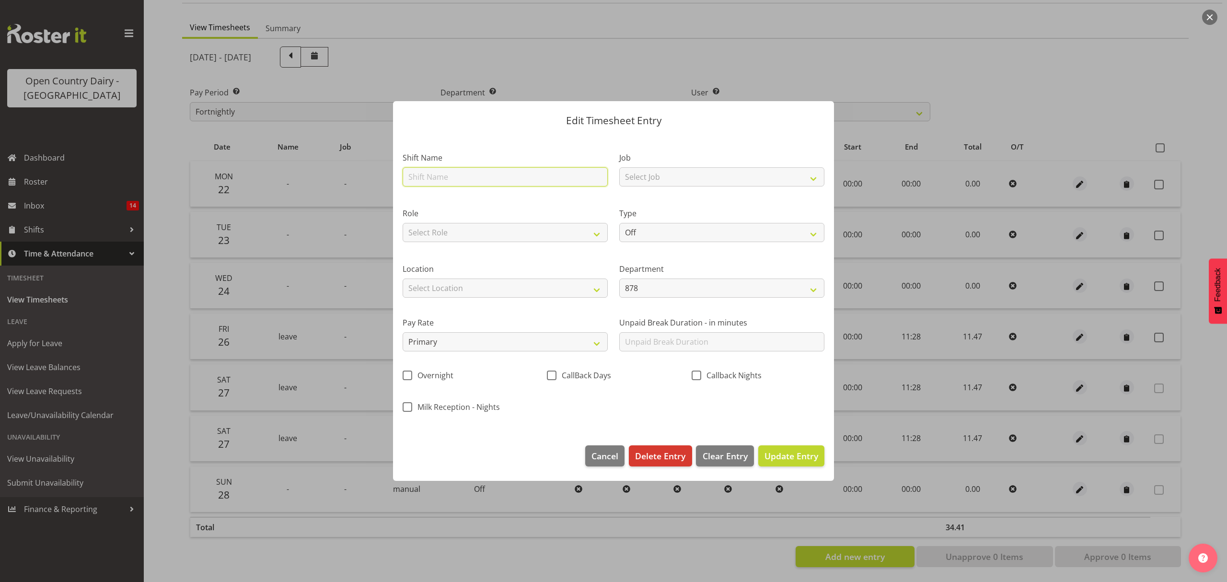
click at [455, 178] on input "text" at bounding box center [505, 176] width 205 height 19
click at [666, 237] on select "Off Standard Public Holiday Public Holiday (Worked) Day In Lieu Annual Leave Si…" at bounding box center [721, 232] width 205 height 19
click at [619, 223] on select "Off Standard Public Holiday Public Holiday (Worked) Day In Lieu Annual Leave Si…" at bounding box center [721, 232] width 205 height 19
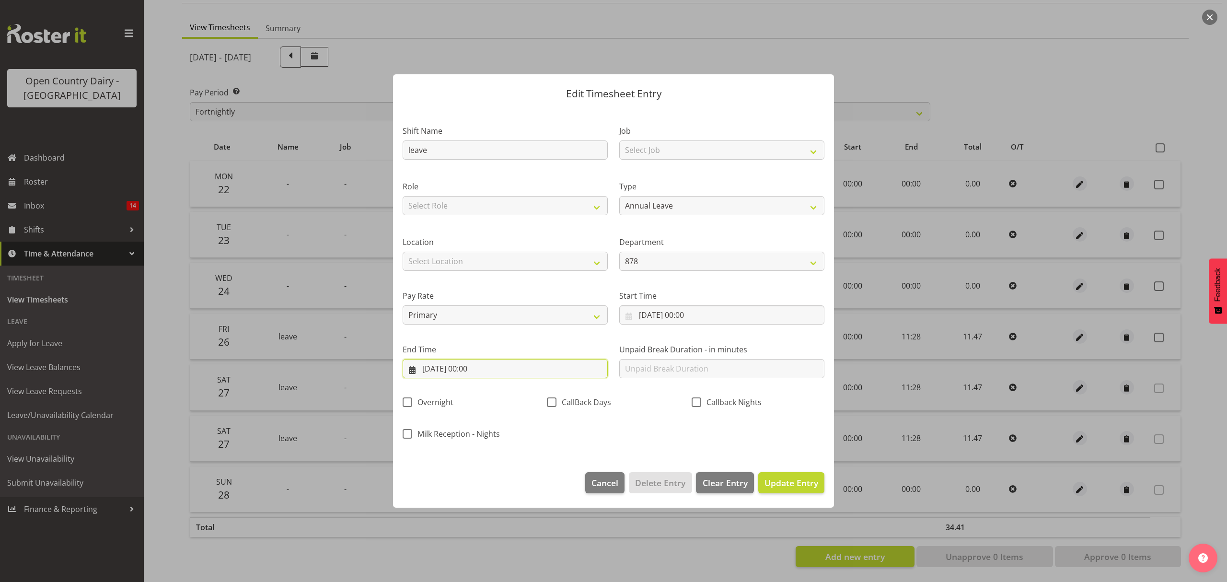
click at [483, 369] on input "28/09/2025, 00:00" at bounding box center [505, 368] width 205 height 19
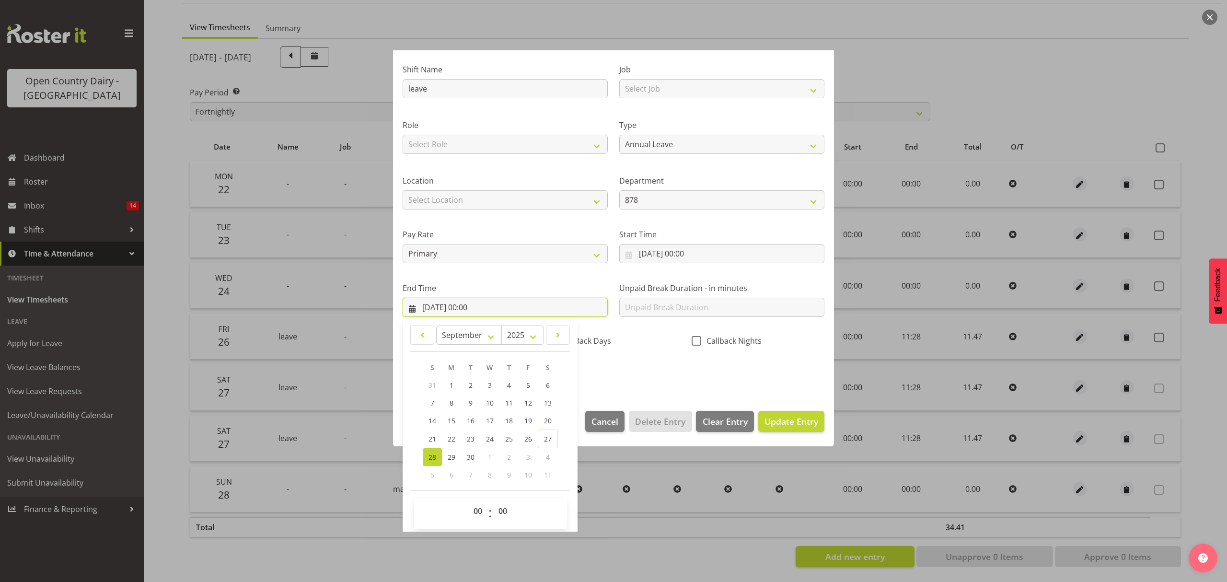
scroll to position [65, 0]
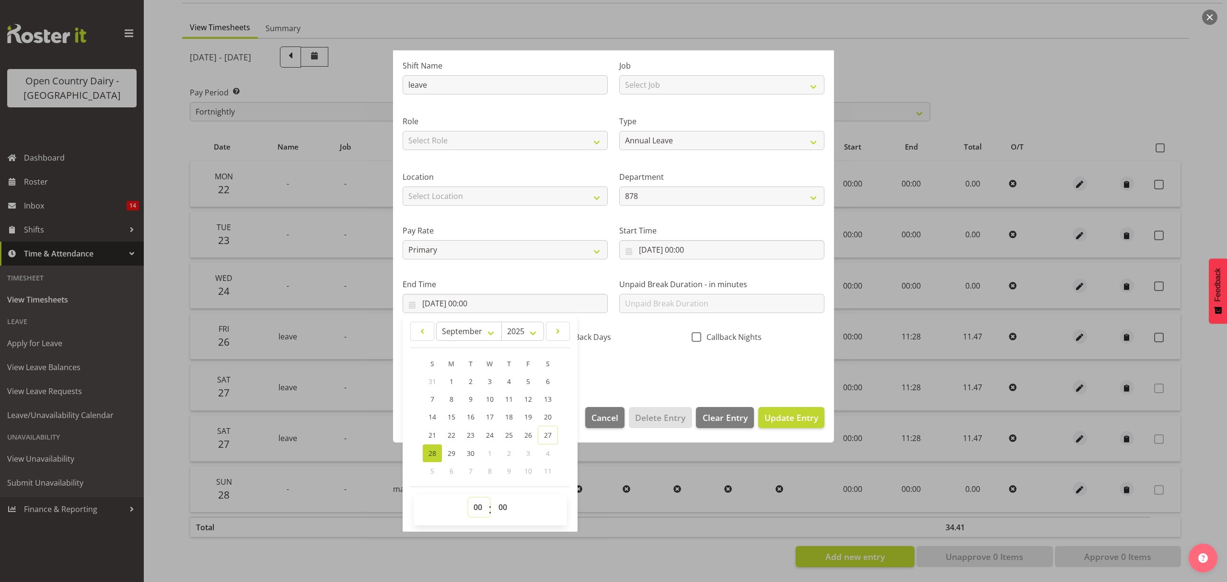
click at [478, 503] on select "00 01 02 03 04 05 06 07 08 09 10 11 12 13 14 15 16 17 18 19 20 21 22 23" at bounding box center [479, 507] width 22 height 19
click at [468, 498] on select "00 01 02 03 04 05 06 07 08 09 10 11 12 13 14 15 16 17 18 19 20 21 22 23" at bounding box center [479, 507] width 22 height 19
click at [498, 512] on select "00 01 02 03 04 05 06 07 08 09 10 11 12 13 14 15 16 17 18 19 20 21 22 23 24 25 2…" at bounding box center [504, 507] width 22 height 19
click at [493, 498] on select "00 01 02 03 04 05 06 07 08 09 10 11 12 13 14 15 16 17 18 19 20 21 22 23 24 25 2…" at bounding box center [504, 507] width 22 height 19
click at [783, 422] on span "Update Entry" at bounding box center [792, 418] width 54 height 12
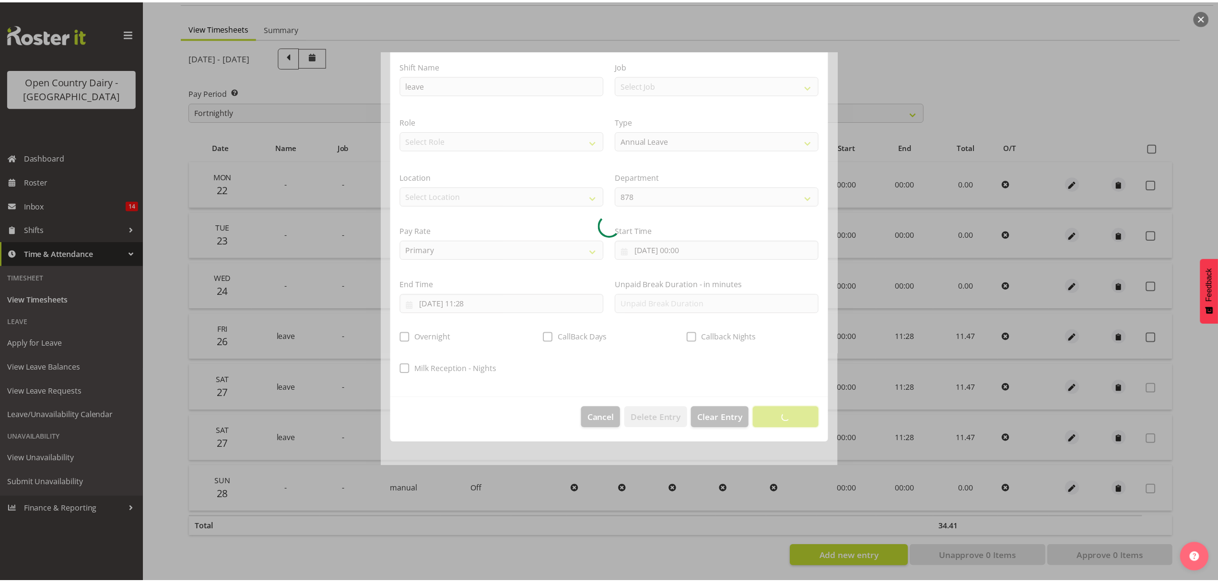
scroll to position [0, 0]
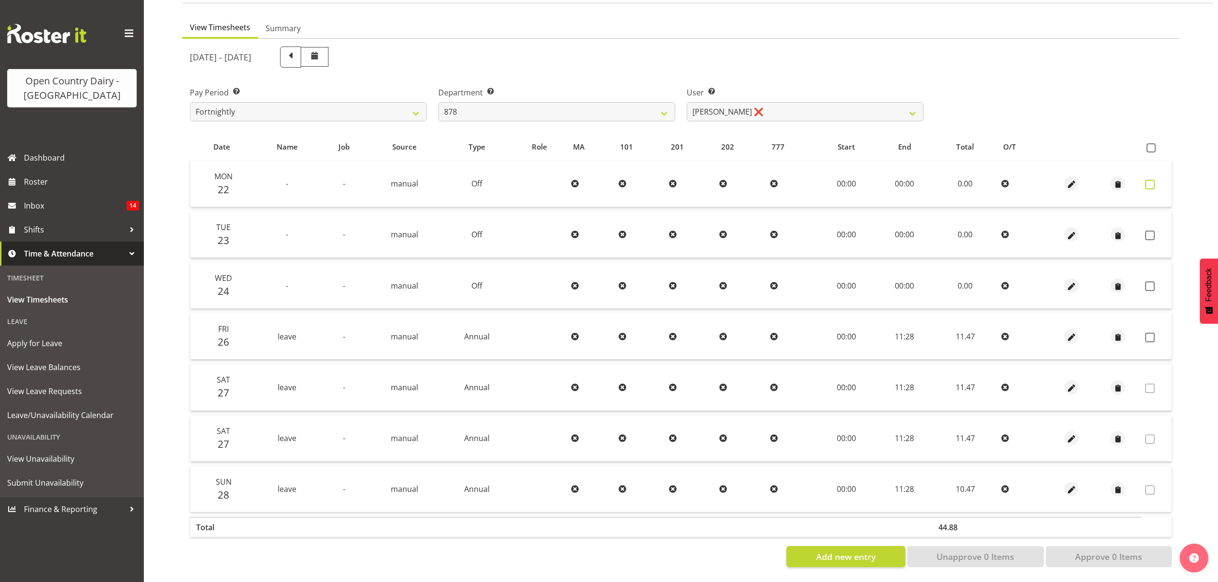
click at [1149, 180] on span at bounding box center [1150, 185] width 10 height 10
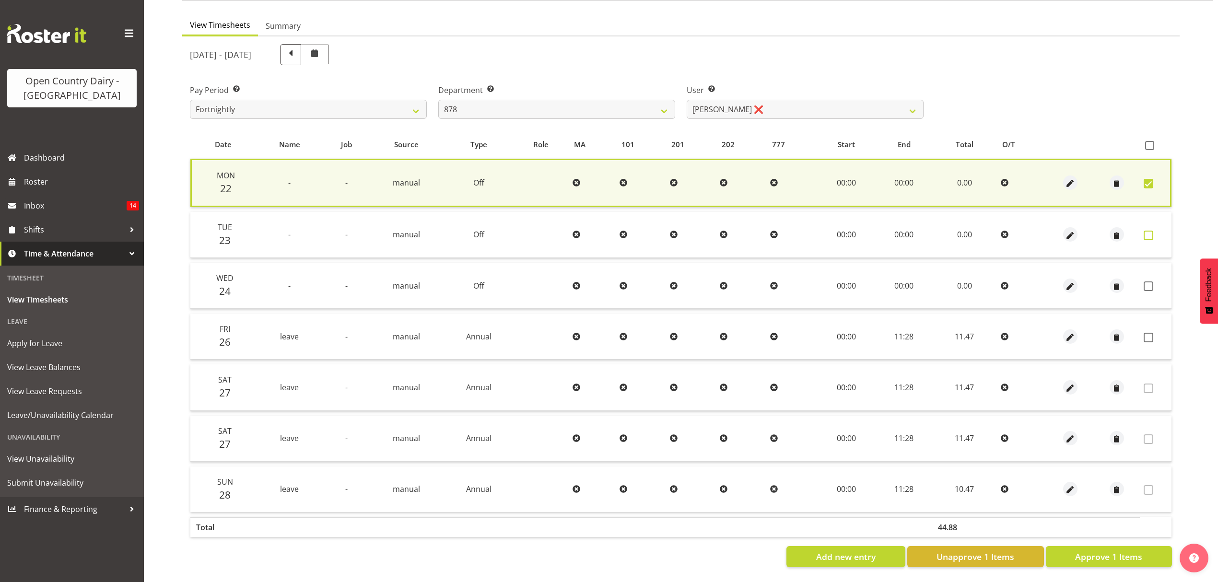
click at [1145, 231] on span at bounding box center [1148, 236] width 10 height 10
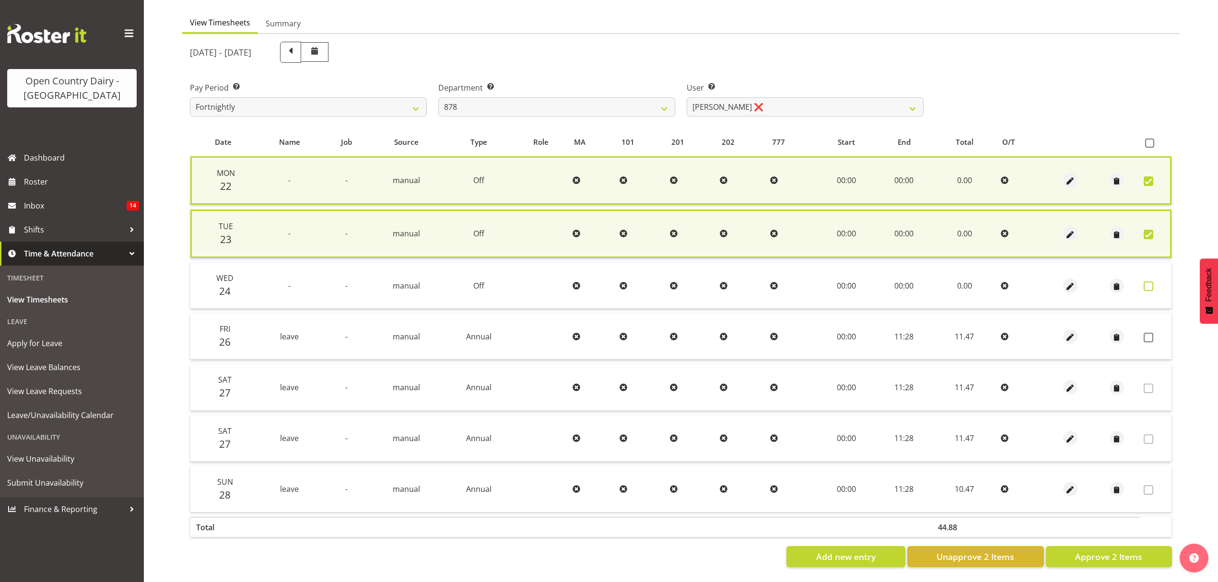
click at [1147, 282] on span at bounding box center [1148, 286] width 10 height 10
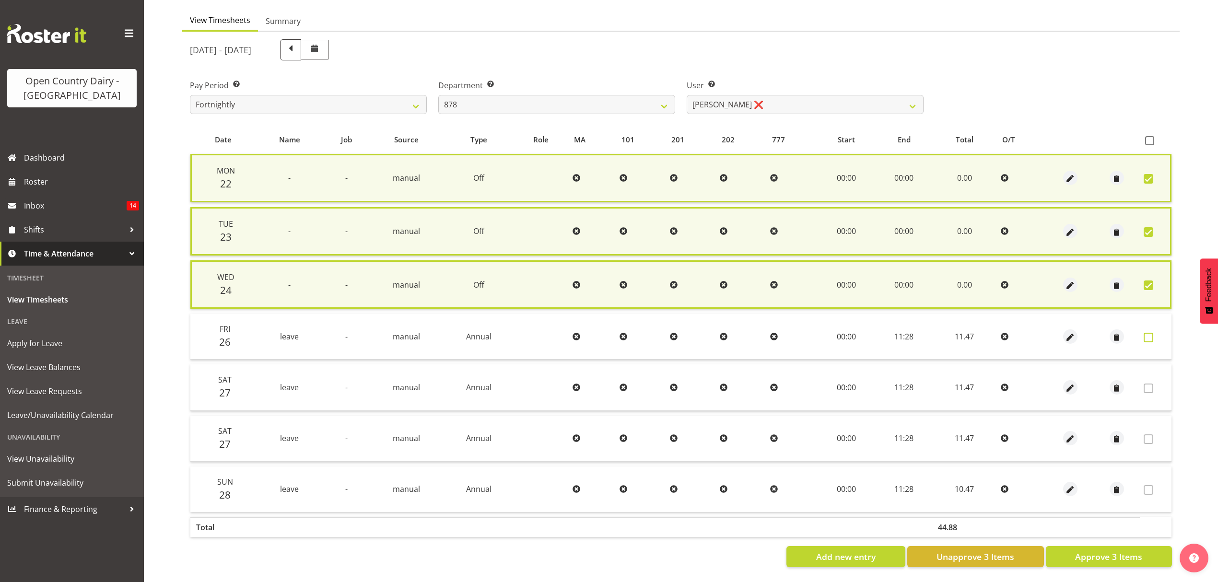
click at [1146, 337] on span at bounding box center [1148, 338] width 10 height 10
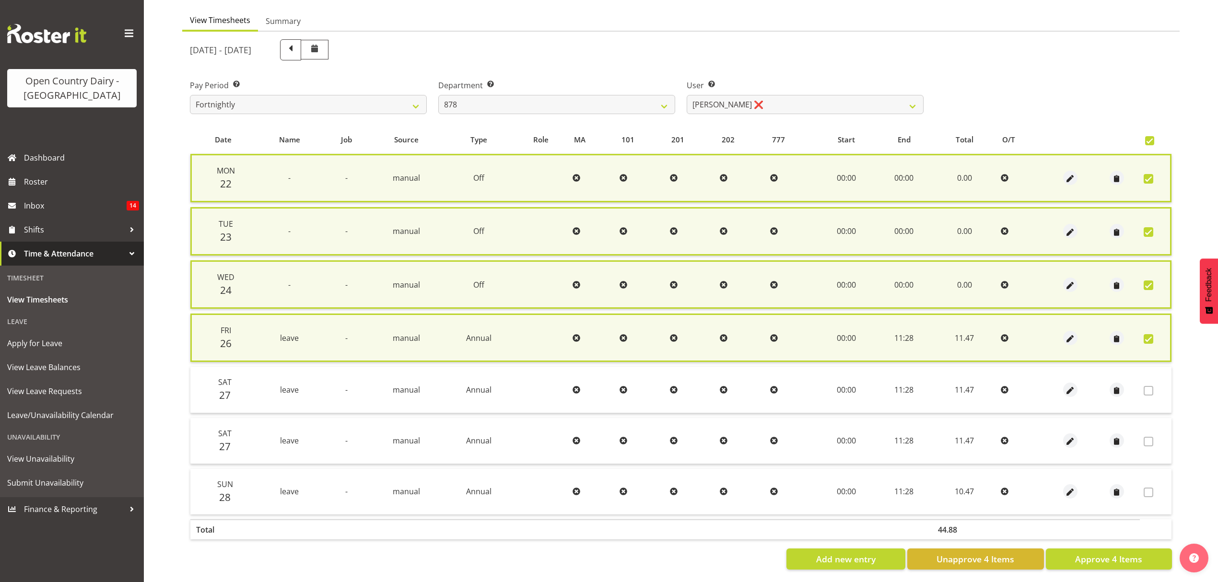
click at [1151, 389] on span at bounding box center [1148, 391] width 10 height 10
click at [1110, 553] on span "Approve 4 Items" at bounding box center [1108, 559] width 67 height 12
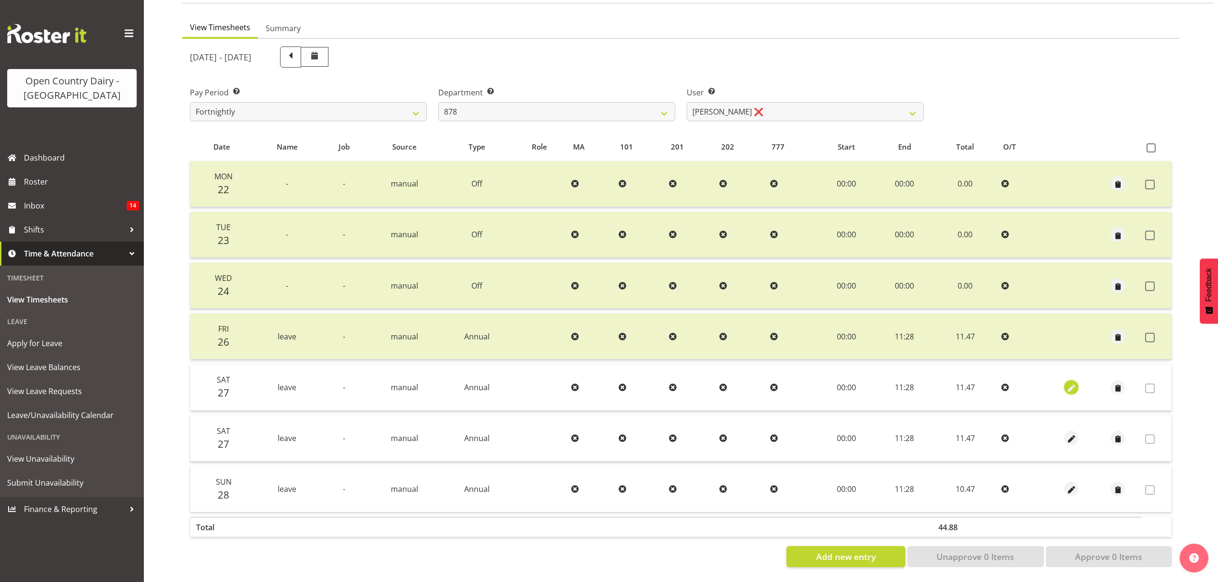
click at [1070, 383] on span "button" at bounding box center [1071, 388] width 11 height 11
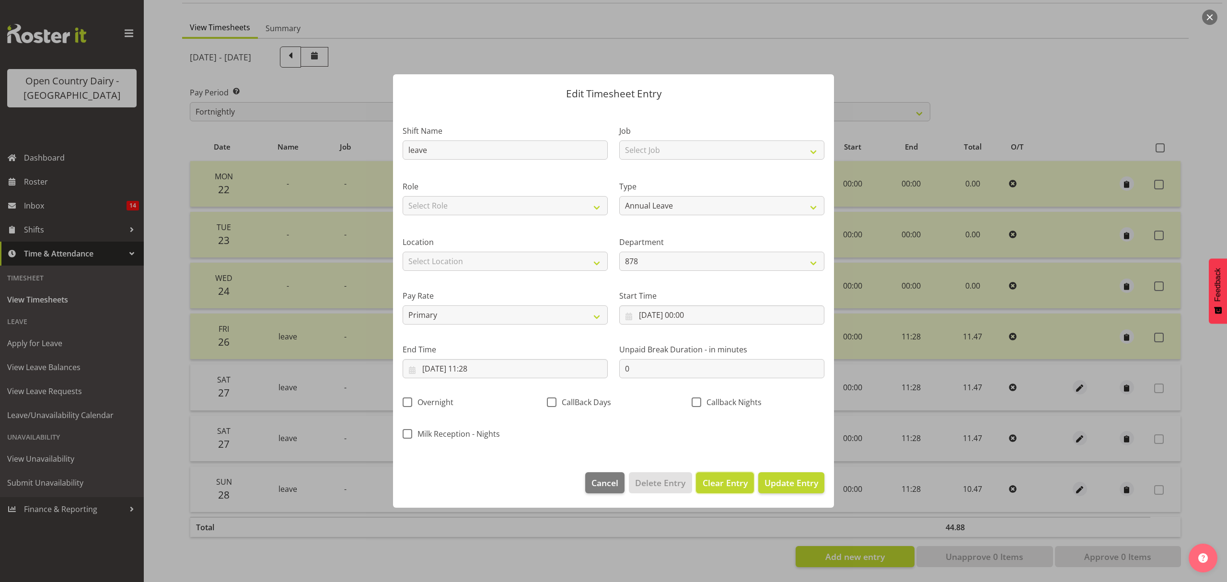
click at [719, 484] on span "Clear Entry" at bounding box center [725, 482] width 45 height 12
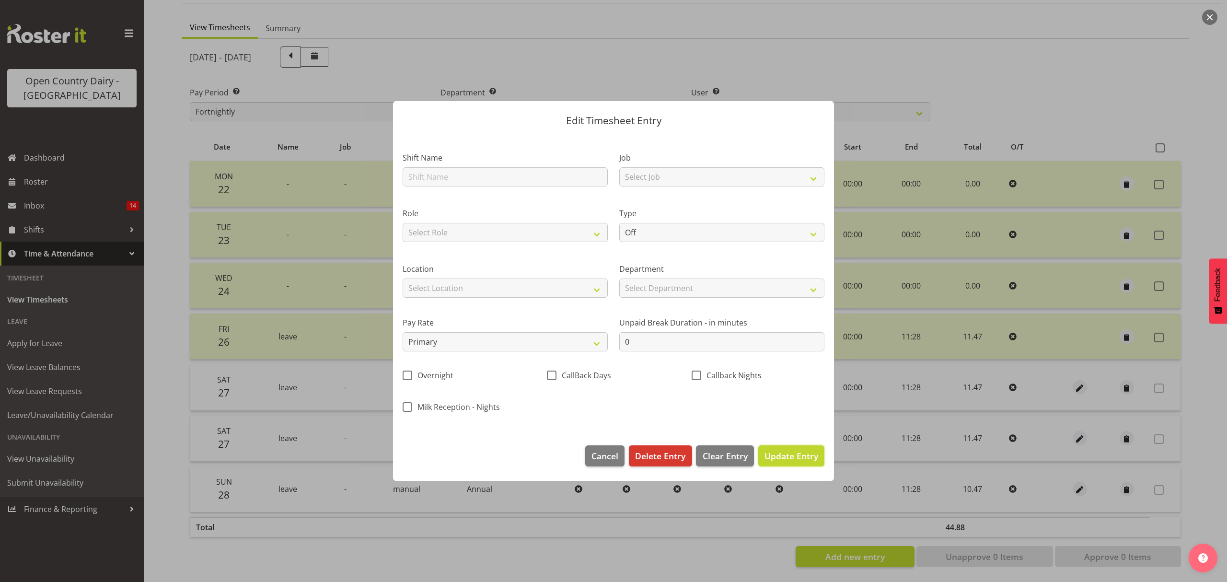
click at [782, 461] on span "Update Entry" at bounding box center [792, 456] width 54 height 12
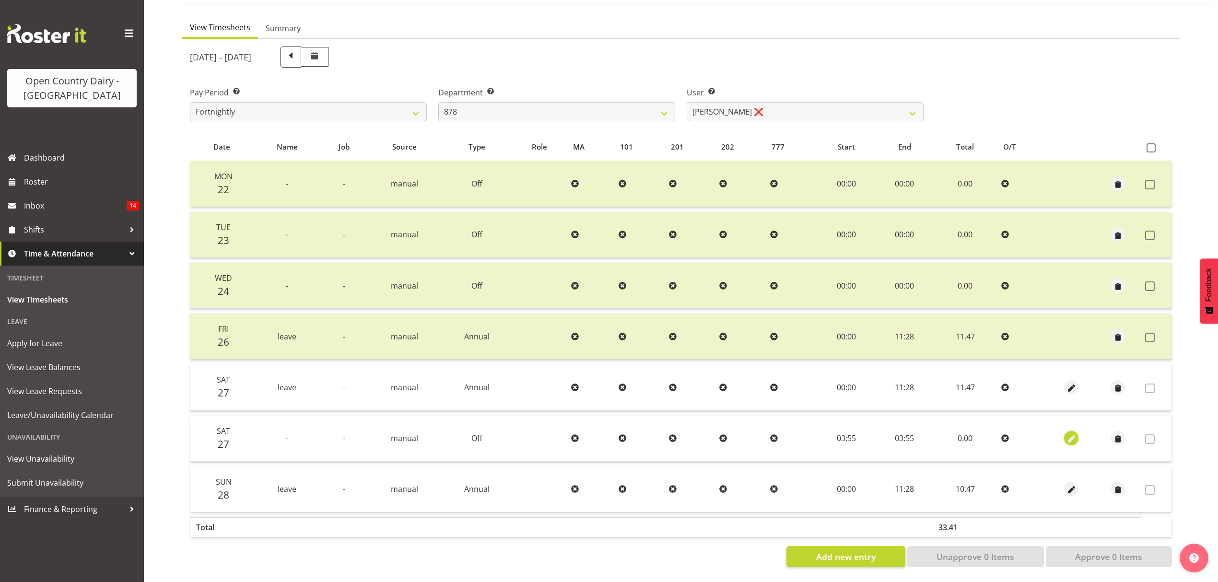
click at [1074, 434] on span "button" at bounding box center [1071, 439] width 11 height 11
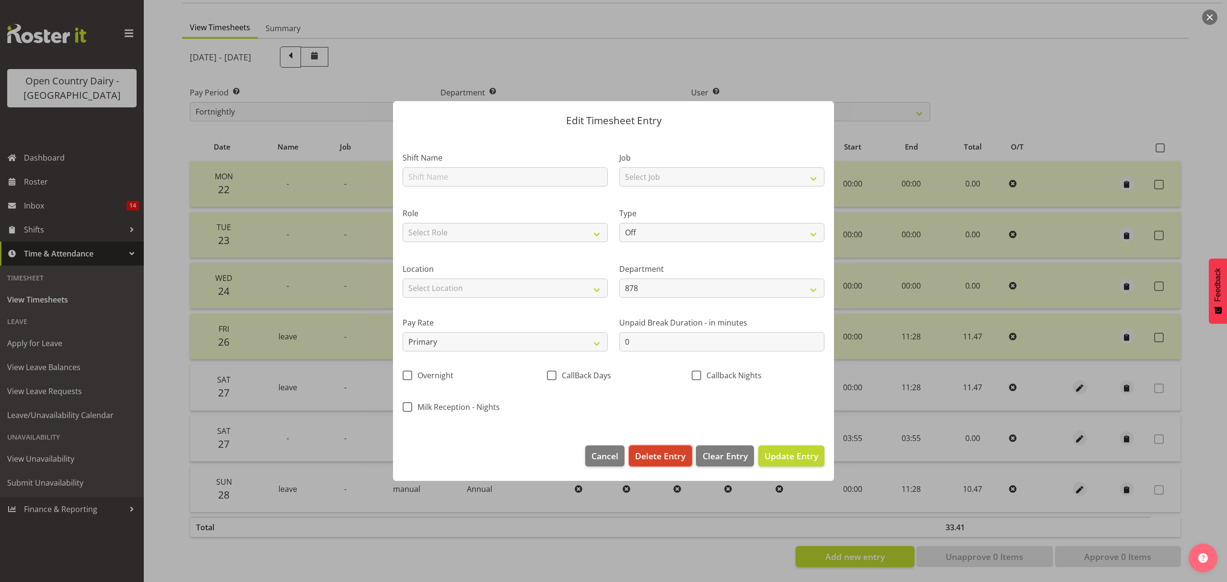
click at [646, 456] on span "Delete Entry" at bounding box center [660, 456] width 50 height 12
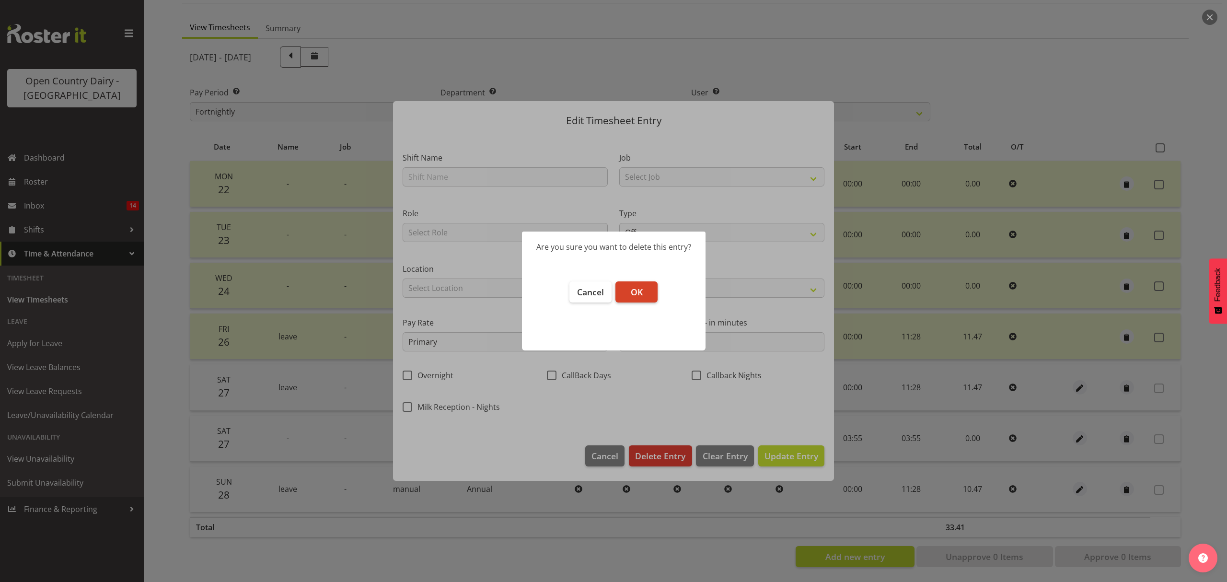
click at [635, 292] on span "OK" at bounding box center [637, 292] width 12 height 12
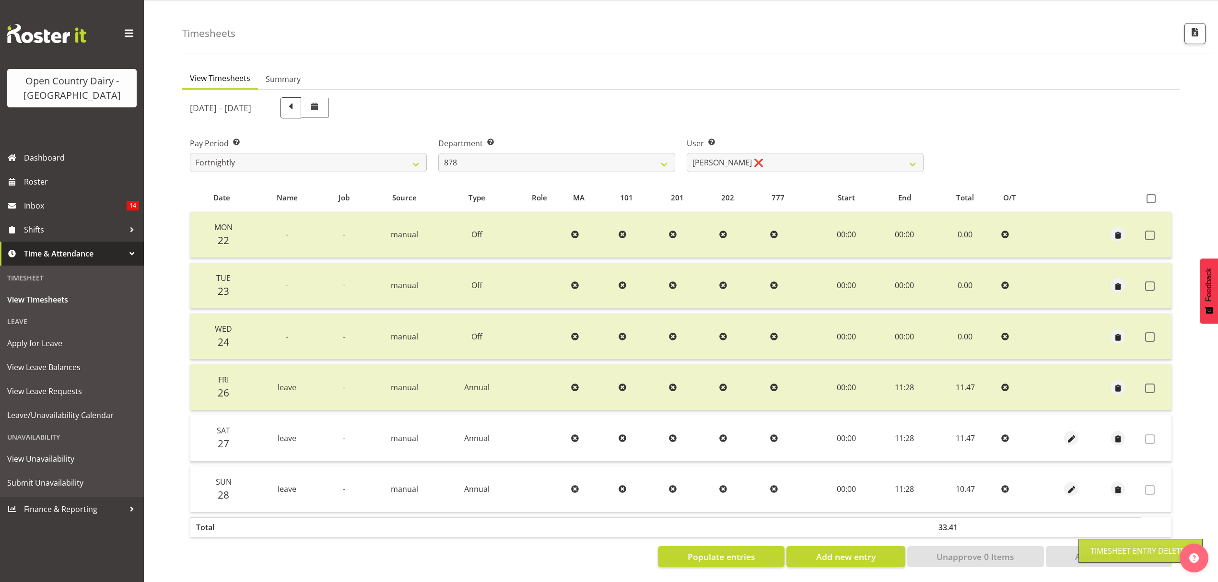
scroll to position [34, 0]
click at [744, 550] on span "Populate entries" at bounding box center [721, 556] width 68 height 12
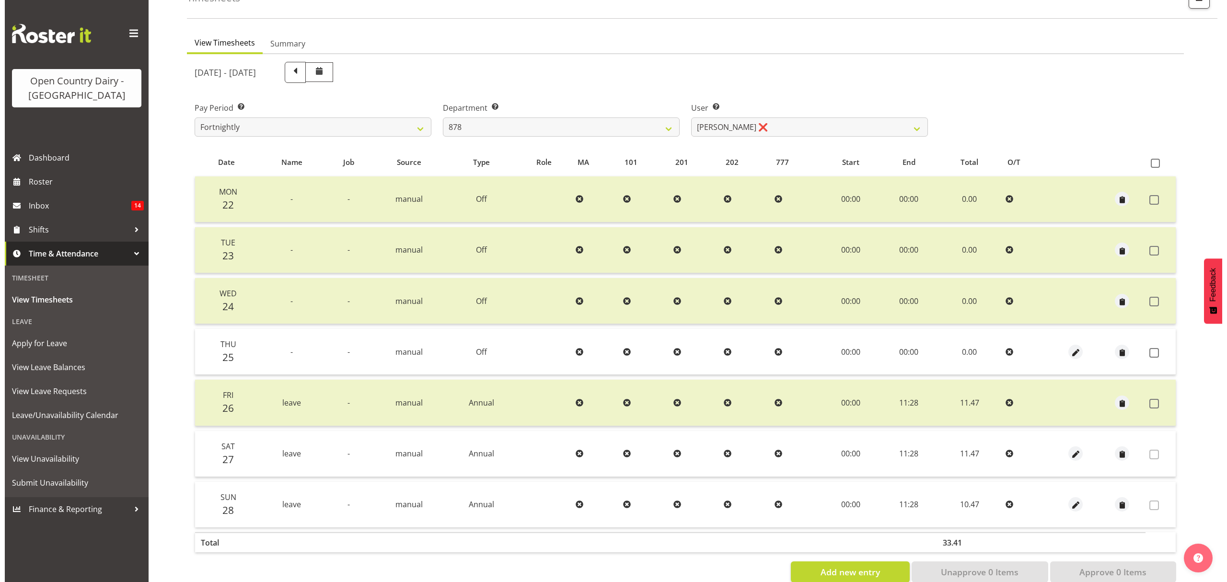
scroll to position [85, 0]
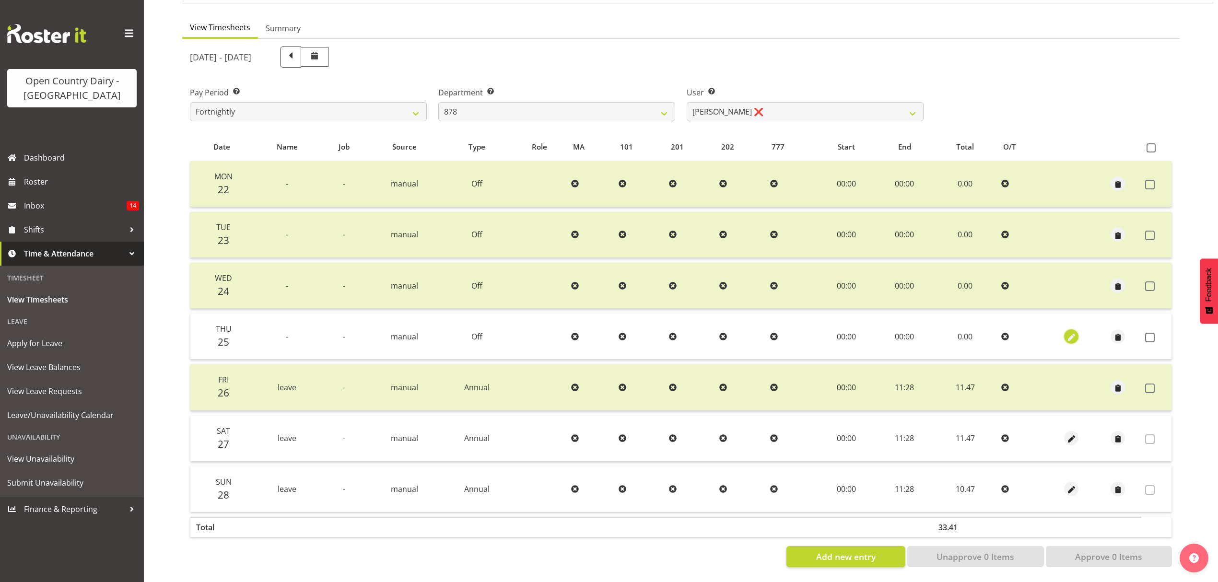
click at [1072, 332] on span "button" at bounding box center [1071, 337] width 11 height 11
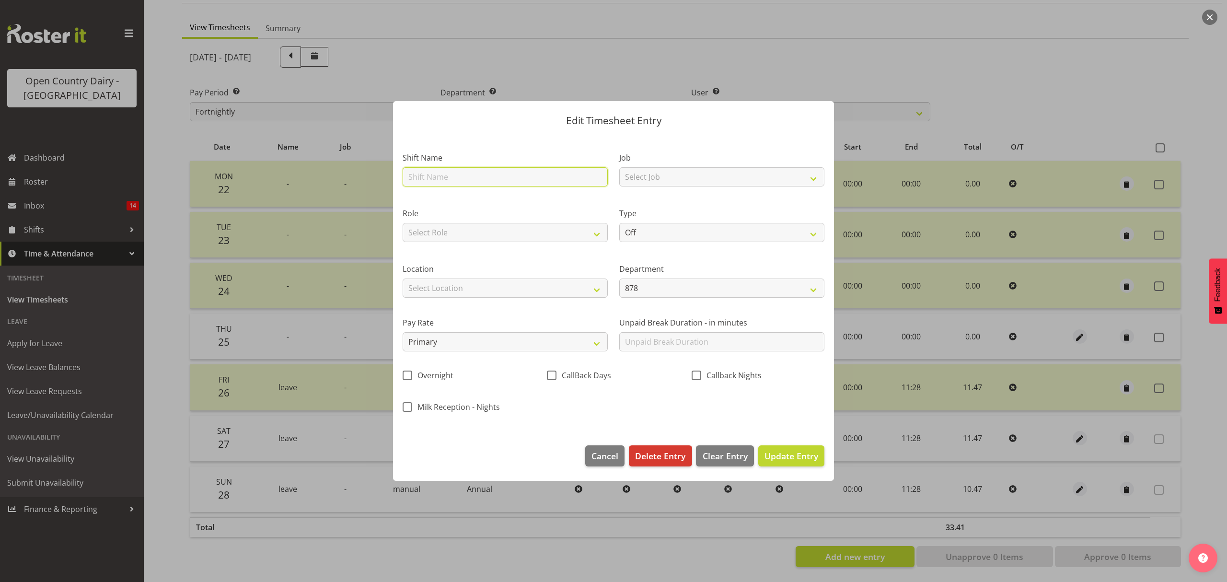
click at [490, 179] on input "text" at bounding box center [505, 176] width 205 height 19
click at [637, 234] on select "Off Standard Public Holiday Public Holiday (Worked) Day In Lieu Annual Leave Si…" at bounding box center [721, 232] width 205 height 19
click at [619, 223] on select "Off Standard Public Holiday Public Holiday (Worked) Day In Lieu Annual Leave Si…" at bounding box center [721, 232] width 205 height 19
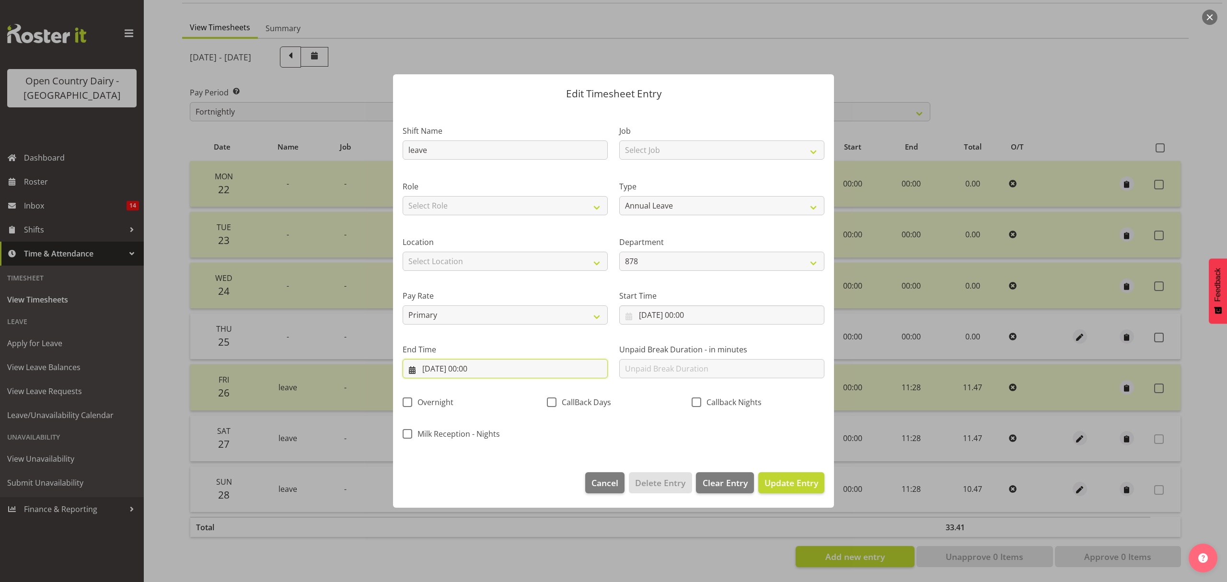
click at [478, 368] on input "25/09/2025, 00:00" at bounding box center [505, 368] width 205 height 19
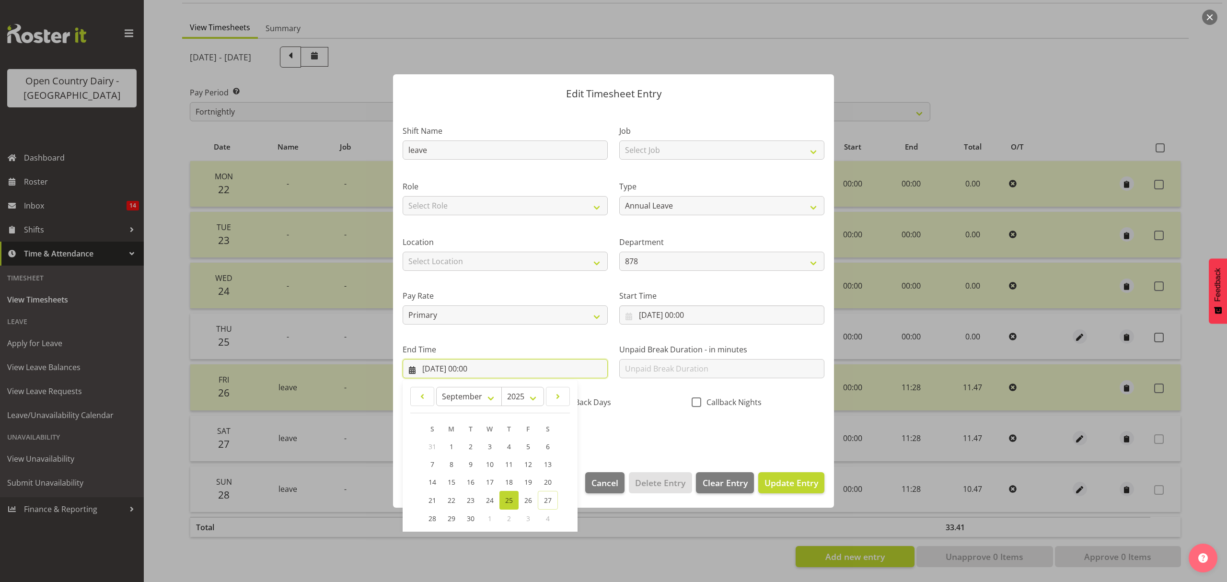
scroll to position [65, 0]
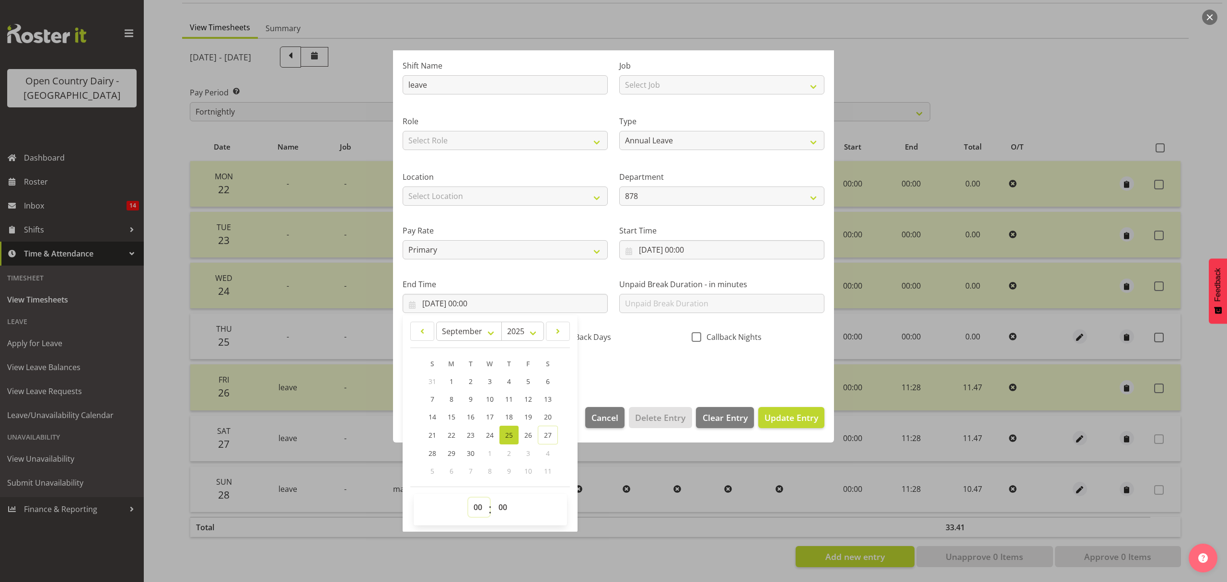
click at [482, 508] on select "00 01 02 03 04 05 06 07 08 09 10 11 12 13 14 15 16 17 18 19 20 21 22 23" at bounding box center [479, 507] width 22 height 19
click at [468, 498] on select "00 01 02 03 04 05 06 07 08 09 10 11 12 13 14 15 16 17 18 19 20 21 22 23" at bounding box center [479, 507] width 22 height 19
click at [506, 511] on select "00 01 02 03 04 05 06 07 08 09 10 11 12 13 14 15 16 17 18 19 20 21 22 23 24 25 2…" at bounding box center [504, 507] width 22 height 19
click at [493, 498] on select "00 01 02 03 04 05 06 07 08 09 10 11 12 13 14 15 16 17 18 19 20 21 22 23 24 25 2…" at bounding box center [504, 507] width 22 height 19
click at [773, 418] on span "Update Entry" at bounding box center [792, 418] width 54 height 12
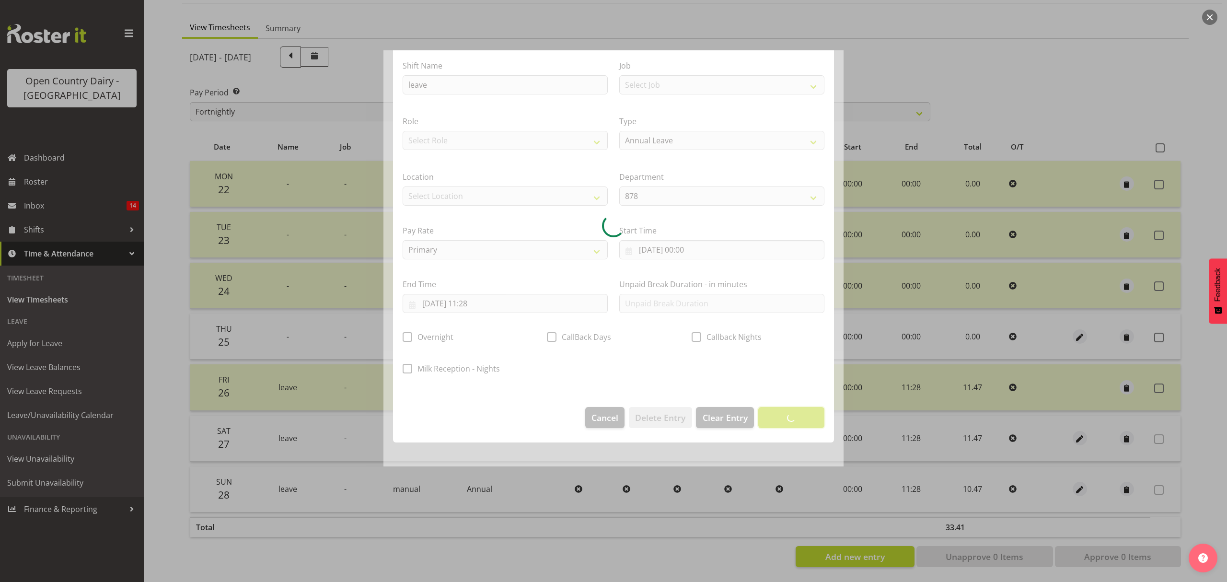
scroll to position [0, 0]
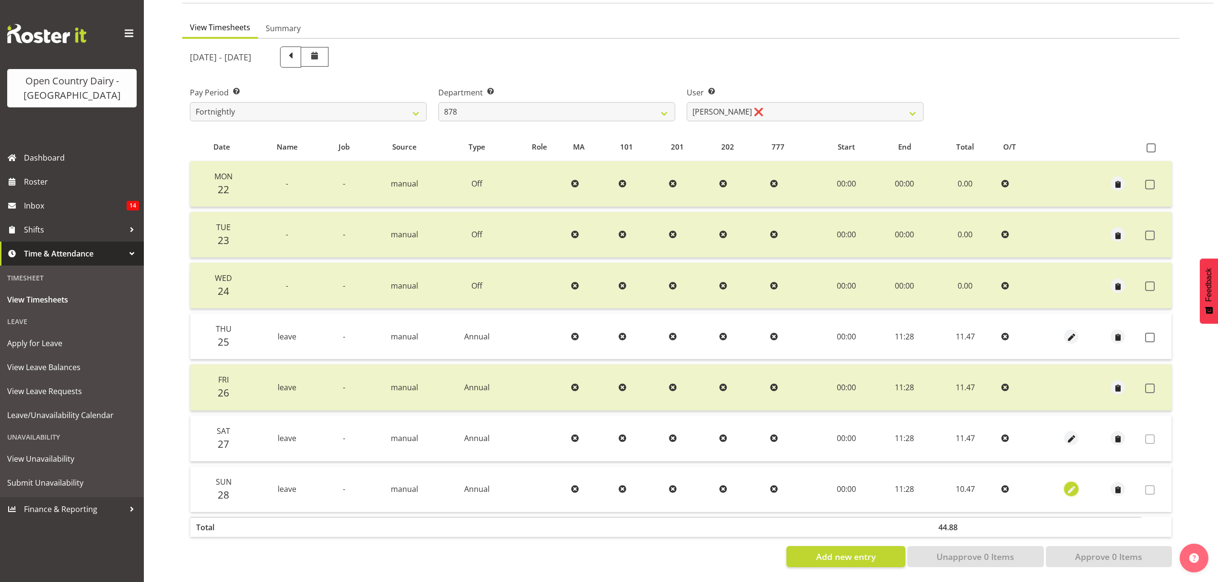
click at [1068, 485] on span "button" at bounding box center [1071, 490] width 11 height 11
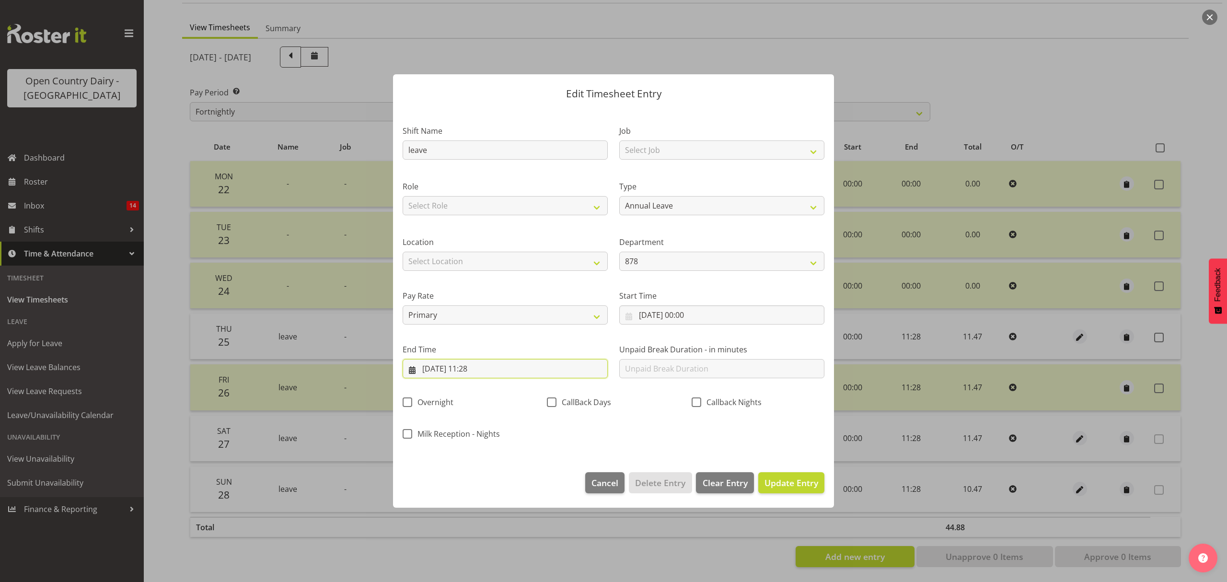
click at [476, 369] on input "28/09/2025, 11:28" at bounding box center [505, 368] width 205 height 19
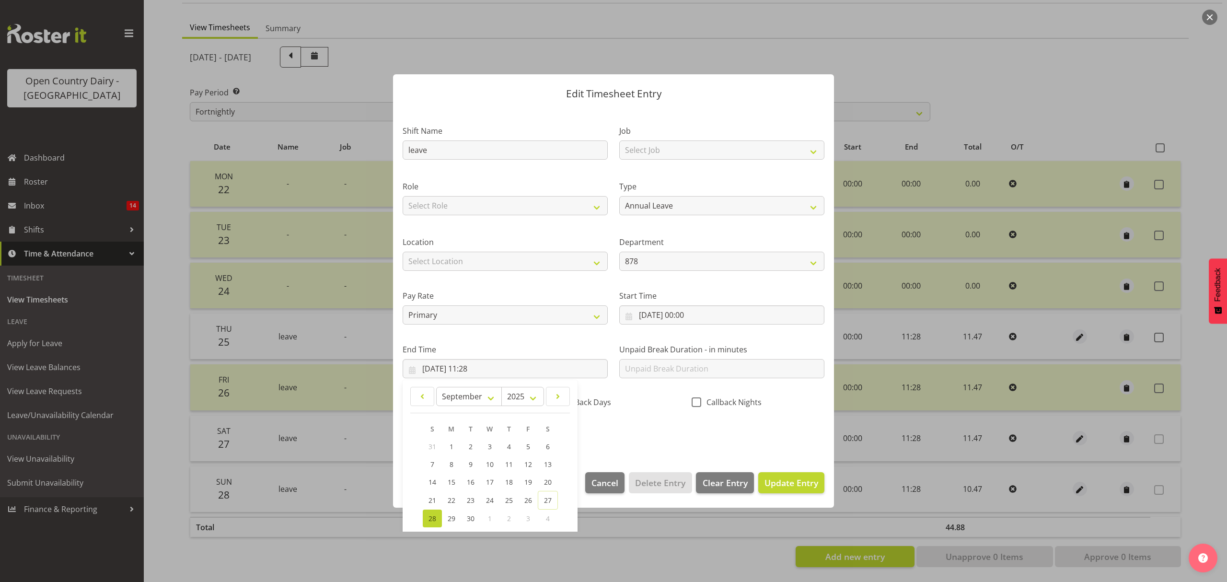
click at [544, 342] on div "End Time 28/09/2025, 11:28 January February March April May June July August Se…" at bounding box center [505, 357] width 217 height 54
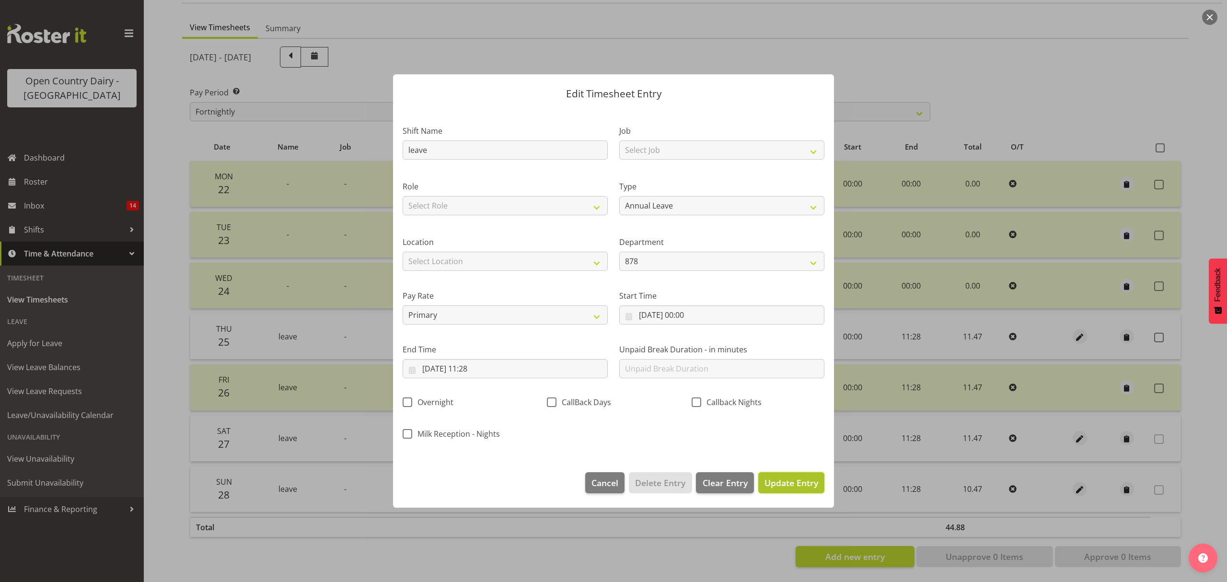
click at [779, 479] on span "Update Entry" at bounding box center [792, 483] width 54 height 12
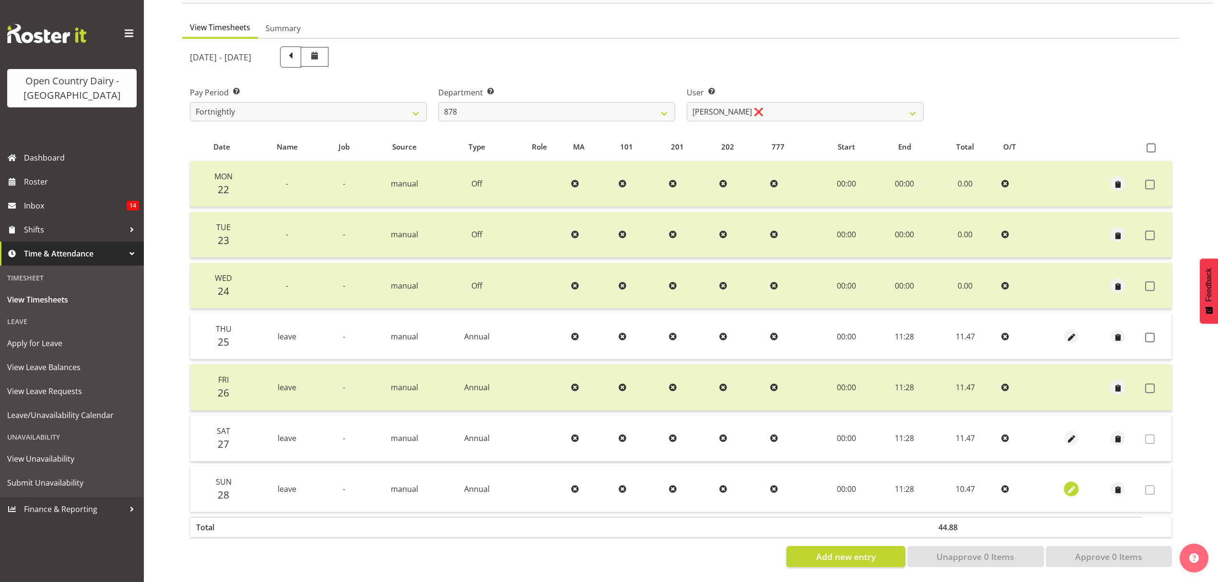
click at [1072, 485] on span "button" at bounding box center [1071, 490] width 11 height 11
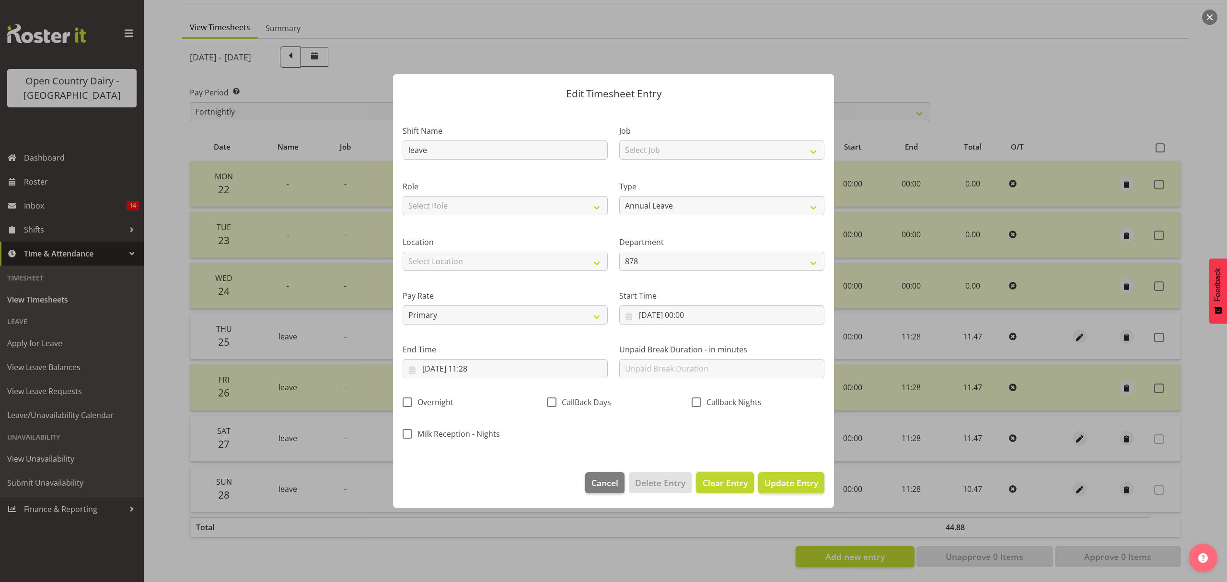
click at [729, 486] on span "Clear Entry" at bounding box center [725, 482] width 45 height 12
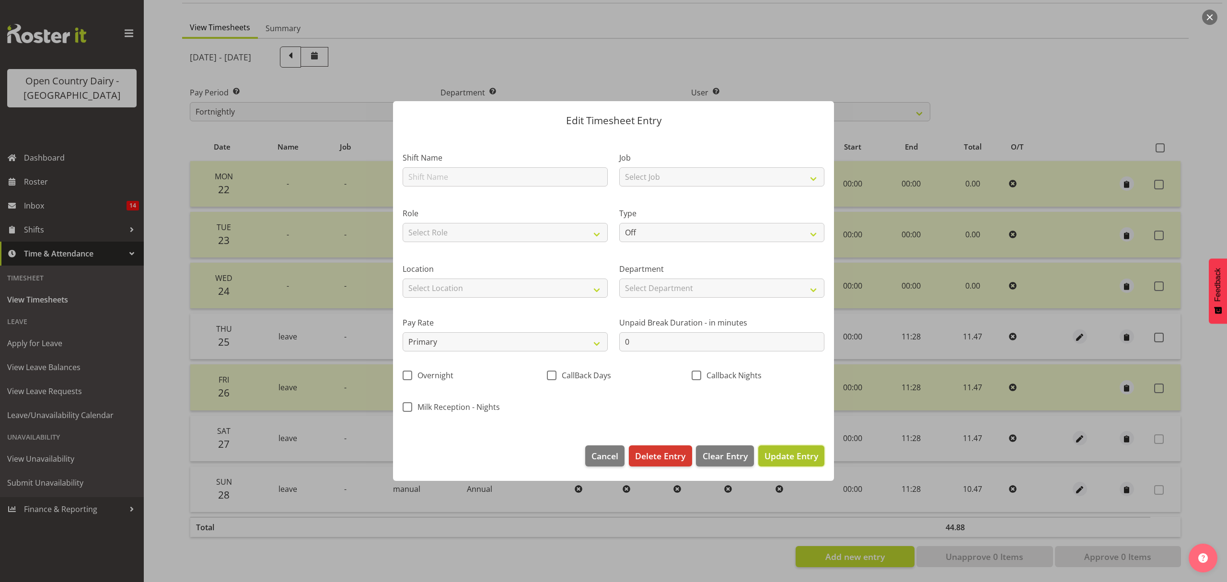
click at [788, 463] on button "Update Entry" at bounding box center [791, 455] width 66 height 21
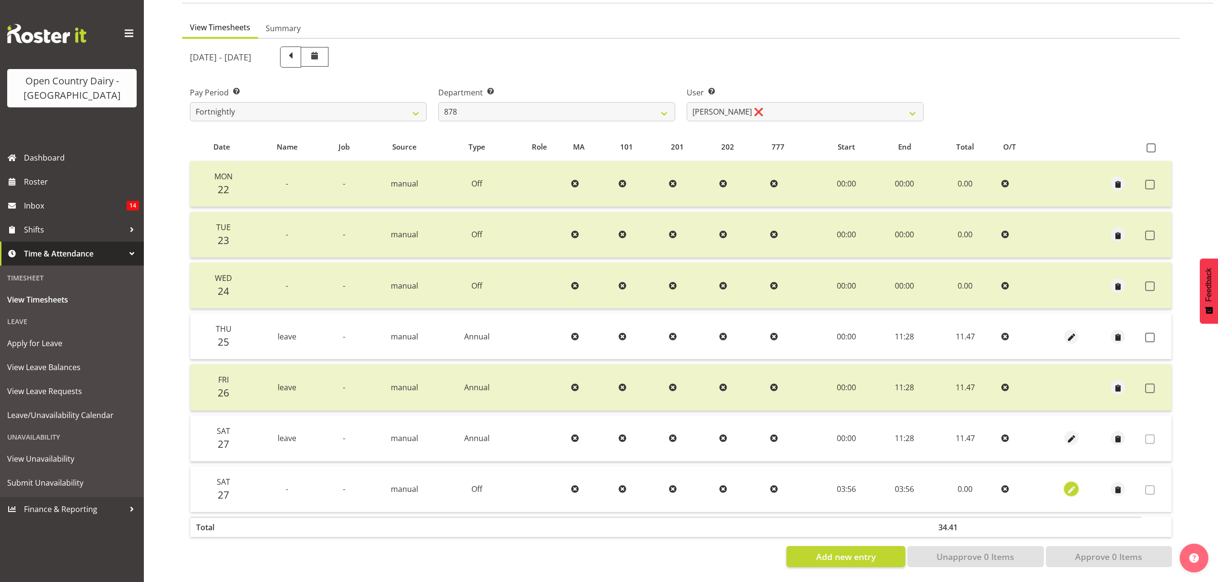
click at [1069, 485] on span "button" at bounding box center [1071, 490] width 11 height 11
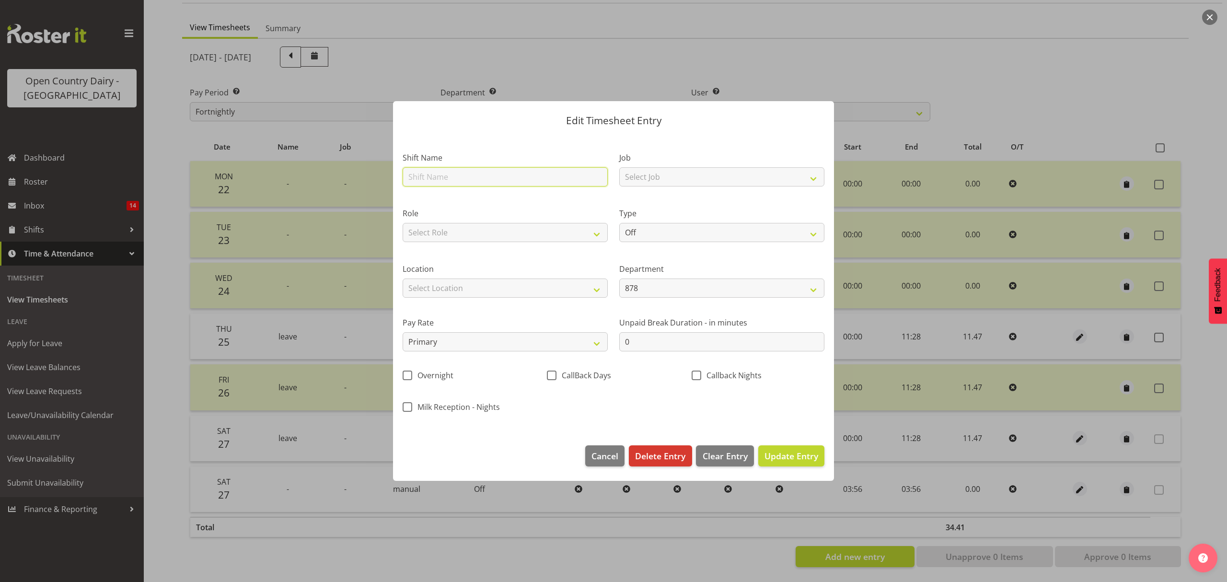
click at [448, 175] on input "text" at bounding box center [505, 176] width 205 height 19
click at [660, 236] on select "Off Standard Public Holiday Public Holiday (Worked) Day In Lieu Annual Leave Si…" at bounding box center [721, 232] width 205 height 19
click at [619, 223] on select "Off Standard Public Holiday Public Holiday (Worked) Day In Lieu Annual Leave Si…" at bounding box center [721, 232] width 205 height 19
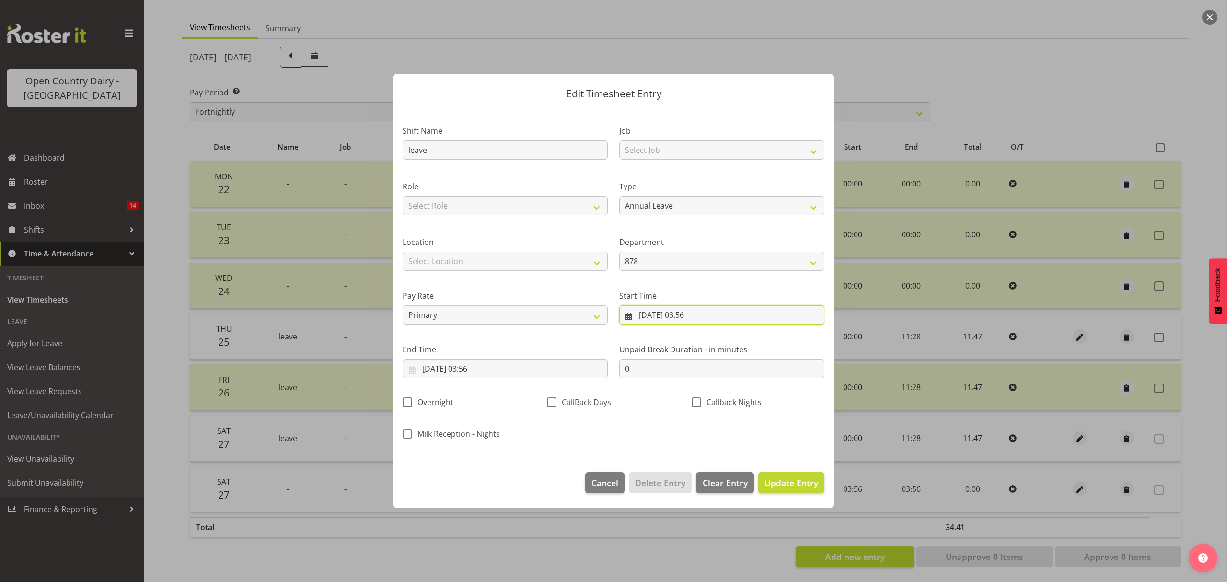
click at [692, 318] on input "27/09/2025, 03:56" at bounding box center [721, 314] width 205 height 19
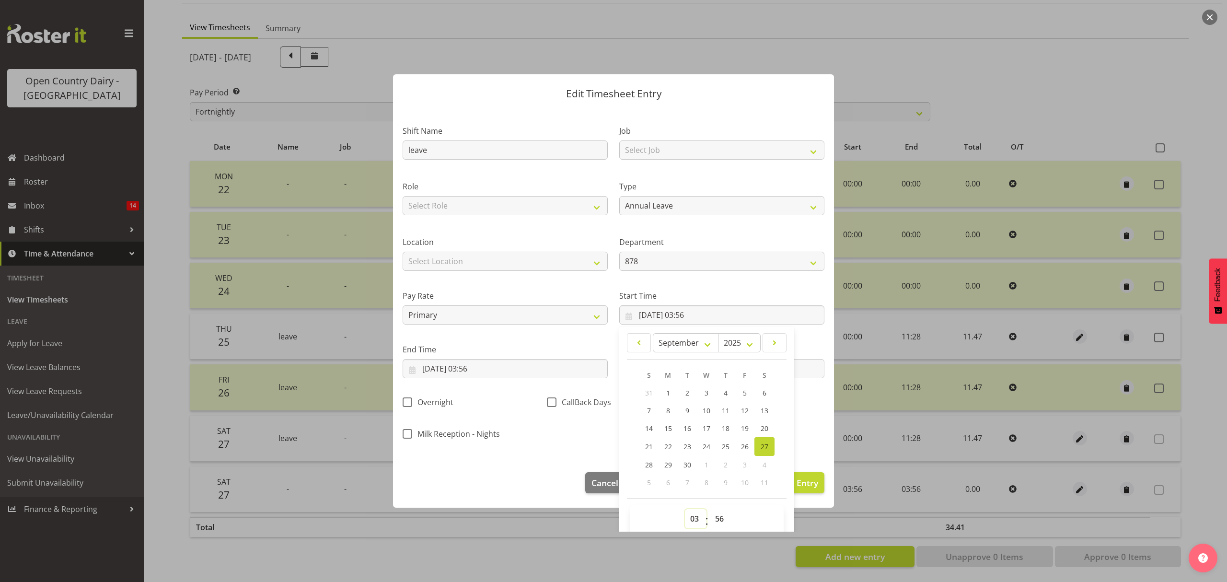
click at [686, 521] on select "00 01 02 03 04 05 06 07 08 09 10 11 12 13 14 15 16 17 18 19 20 21 22 23" at bounding box center [696, 518] width 22 height 19
click at [685, 510] on select "00 01 02 03 04 05 06 07 08 09 10 11 12 13 14 15 16 17 18 19 20 21 22 23" at bounding box center [696, 518] width 22 height 19
click at [719, 522] on select "00 01 02 03 04 05 06 07 08 09 10 11 12 13 14 15 16 17 18 19 20 21 22 23 24 25 2…" at bounding box center [721, 518] width 22 height 19
click at [710, 510] on select "00 01 02 03 04 05 06 07 08 09 10 11 12 13 14 15 16 17 18 19 20 21 22 23 24 25 2…" at bounding box center [721, 518] width 22 height 19
click at [484, 367] on input "27/09/2025, 03:56" at bounding box center [505, 368] width 205 height 19
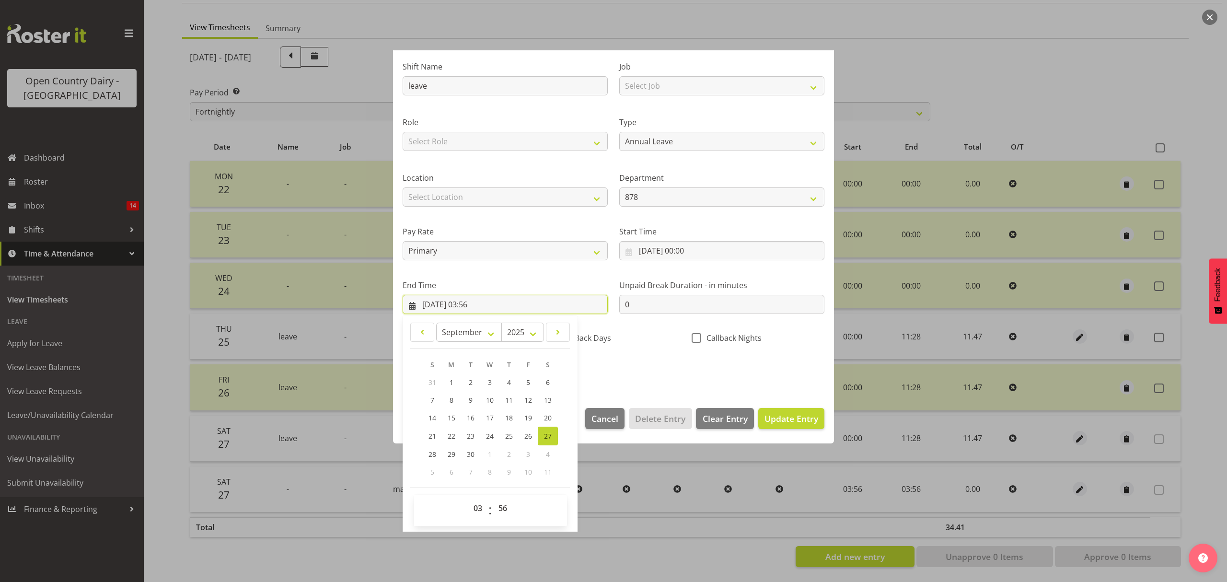
scroll to position [65, 0]
click at [480, 510] on select "00 01 02 03 04 05 06 07 08 09 10 11 12 13 14 15 16 17 18 19 20 21 22 23" at bounding box center [479, 507] width 22 height 19
click at [468, 498] on select "00 01 02 03 04 05 06 07 08 09 10 11 12 13 14 15 16 17 18 19 20 21 22 23" at bounding box center [479, 507] width 22 height 19
click at [500, 507] on select "00 01 02 03 04 05 06 07 08 09 10 11 12 13 14 15 16 17 18 19 20 21 22 23 24 25 2…" at bounding box center [504, 507] width 22 height 19
click at [493, 498] on select "00 01 02 03 04 05 06 07 08 09 10 11 12 13 14 15 16 17 18 19 20 21 22 23 24 25 2…" at bounding box center [504, 507] width 22 height 19
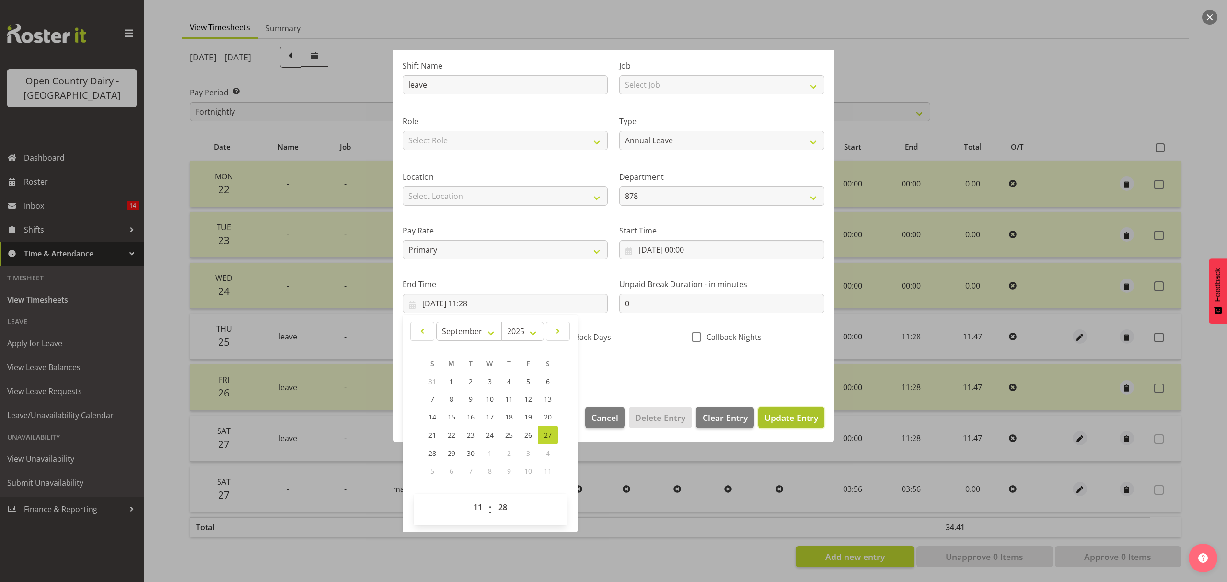
click at [783, 417] on span "Update Entry" at bounding box center [792, 418] width 54 height 12
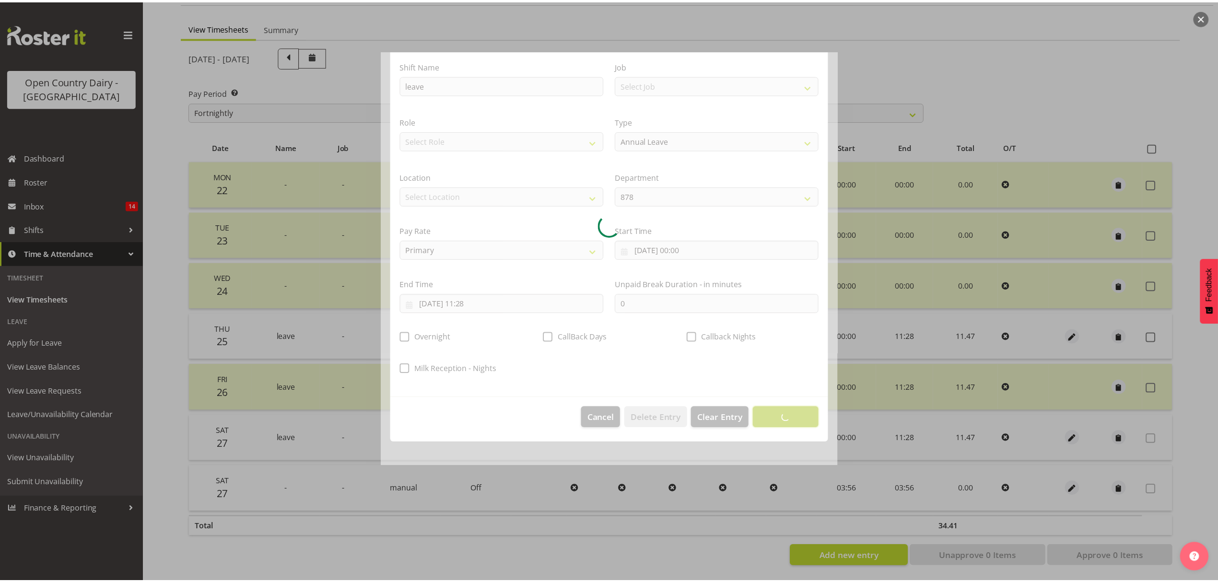
scroll to position [0, 0]
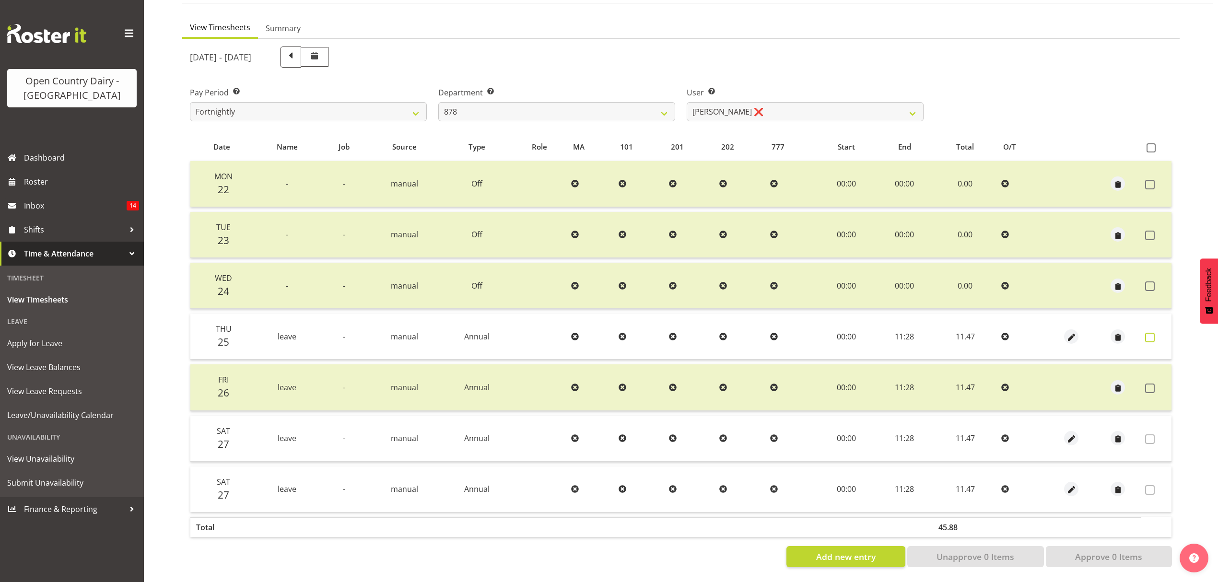
click at [1150, 333] on span at bounding box center [1150, 338] width 10 height 10
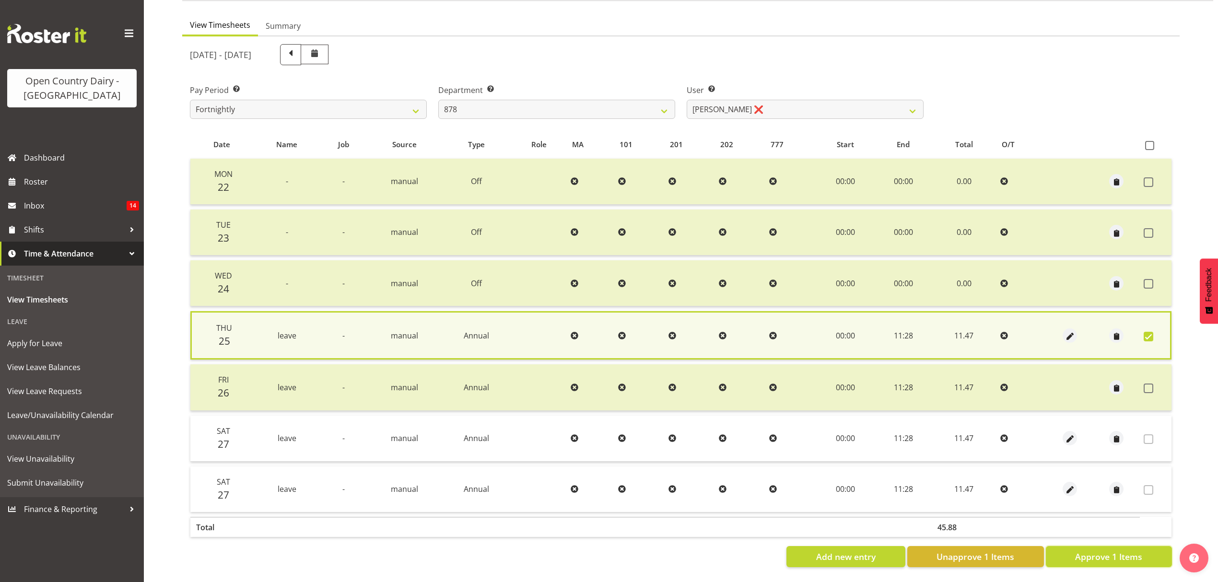
click at [1104, 550] on span "Approve 1 Items" at bounding box center [1108, 556] width 67 height 12
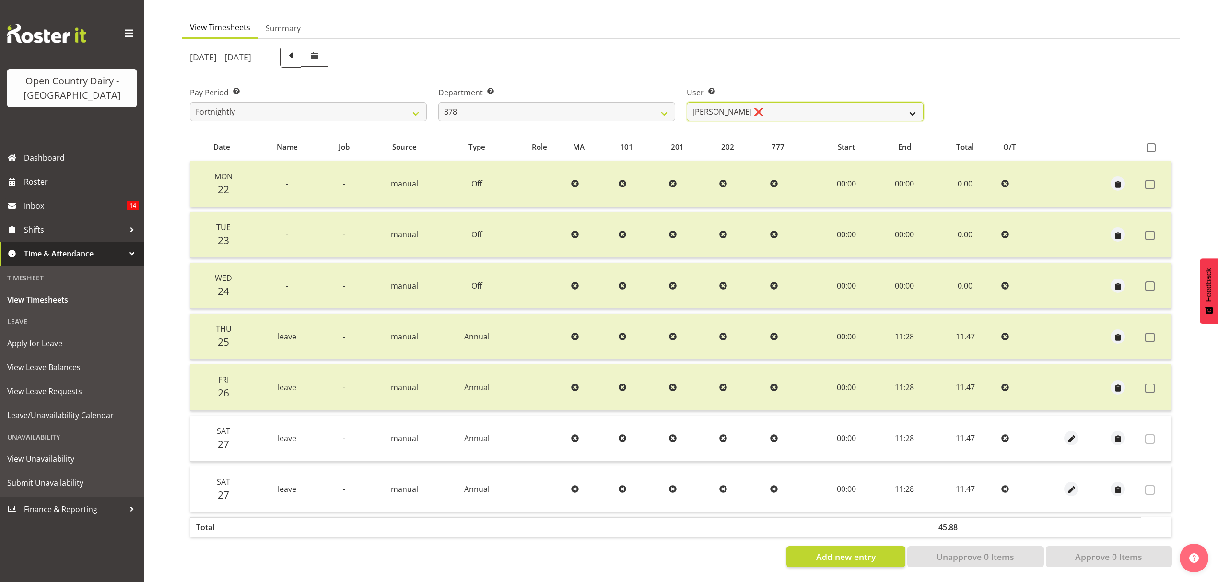
click at [905, 104] on select "Athol Warnock ❌ Dean Tither ❌ Joshua Treymane ❌ Vinkie Botha ❌" at bounding box center [804, 111] width 237 height 19
click at [686, 102] on select "Athol Warnock ❌ Dean Tither ❌ Joshua Treymane ❌ Vinkie Botha ❌" at bounding box center [804, 111] width 237 height 19
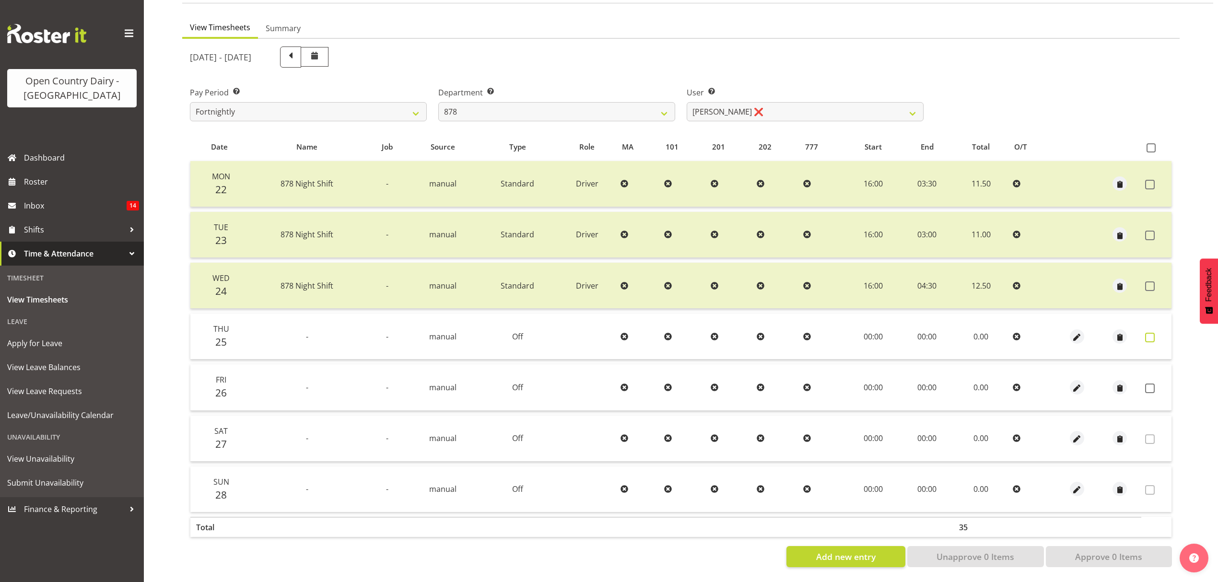
click at [1150, 333] on span at bounding box center [1150, 338] width 10 height 10
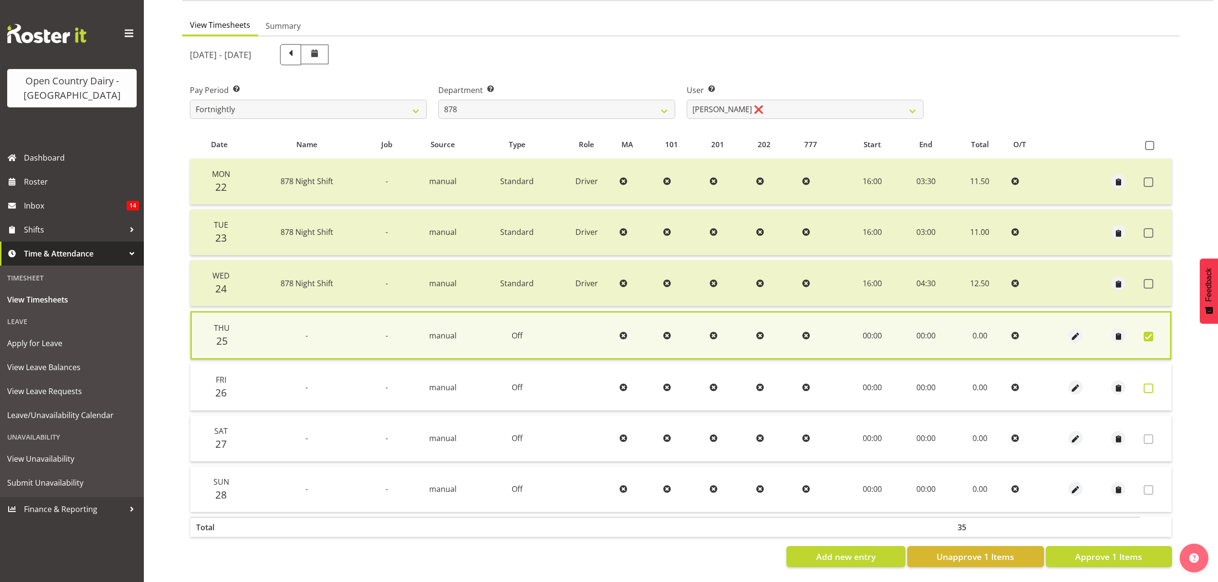
click at [1149, 383] on span at bounding box center [1148, 388] width 10 height 10
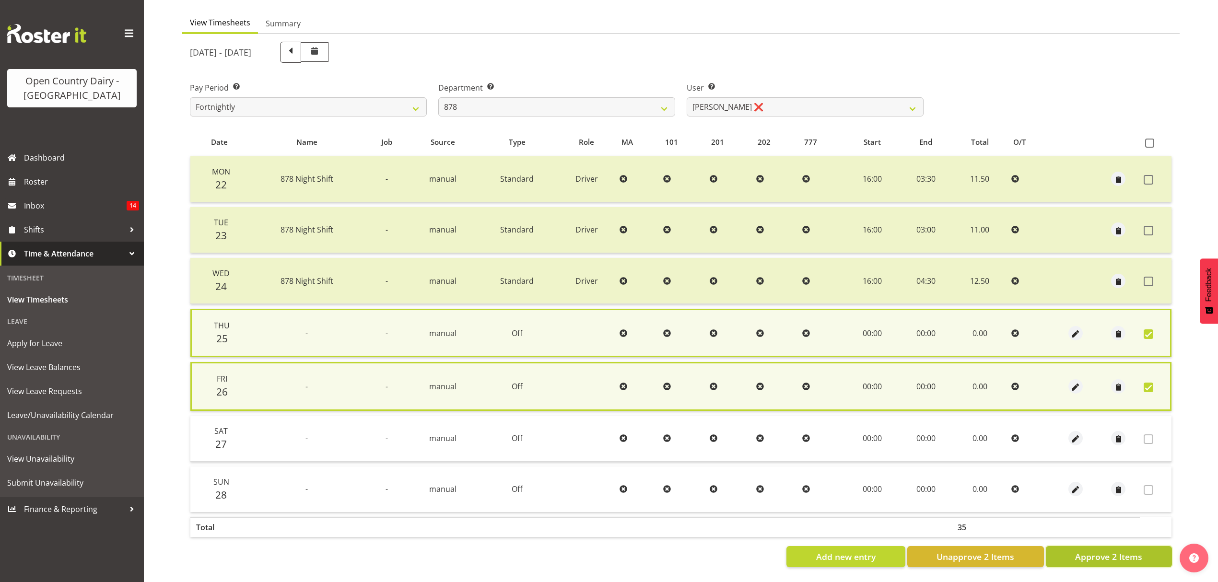
click at [1134, 554] on span "Approve 2 Items" at bounding box center [1108, 556] width 67 height 12
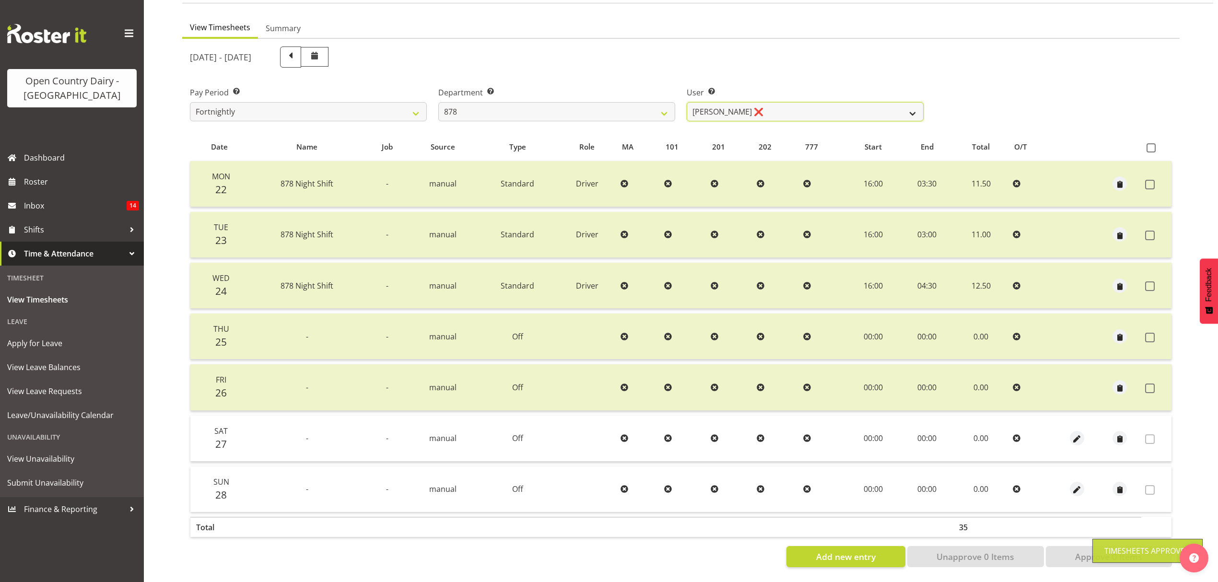
click at [904, 102] on select "Athol Warnock ❌ Dean Tither ❌ Joshua Treymane ❌ Vinkie Botha ❌" at bounding box center [804, 111] width 237 height 19
click at [686, 102] on select "Athol Warnock ❌ Dean Tither ❌ Joshua Treymane ❌ Vinkie Botha ❌" at bounding box center [804, 111] width 237 height 19
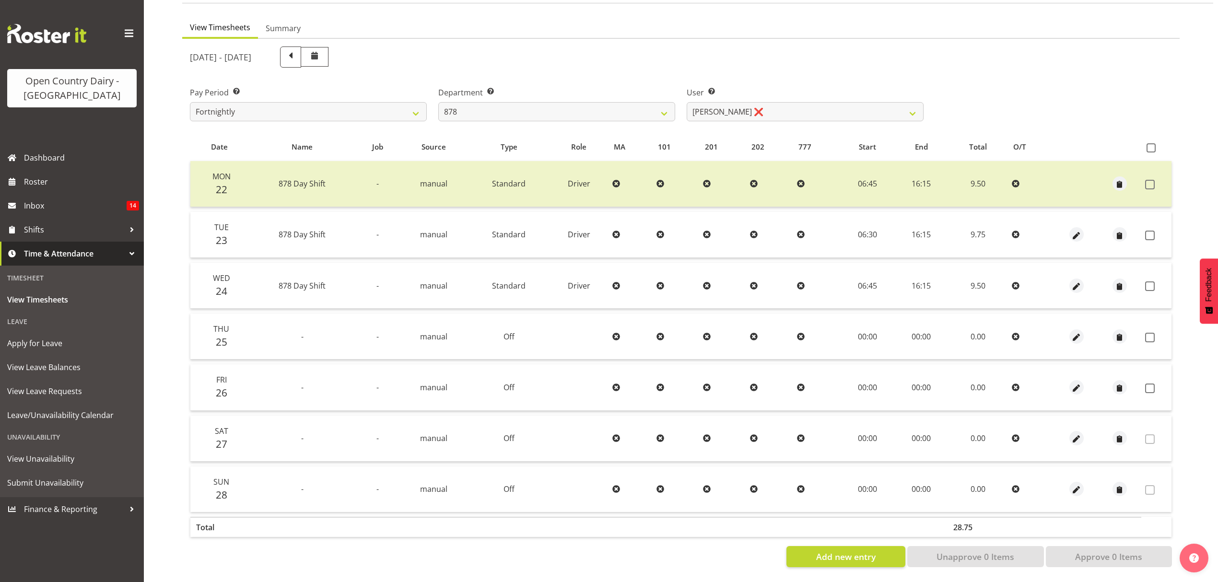
click at [1153, 233] on td at bounding box center [1156, 235] width 30 height 46
click at [1151, 231] on span at bounding box center [1150, 236] width 10 height 10
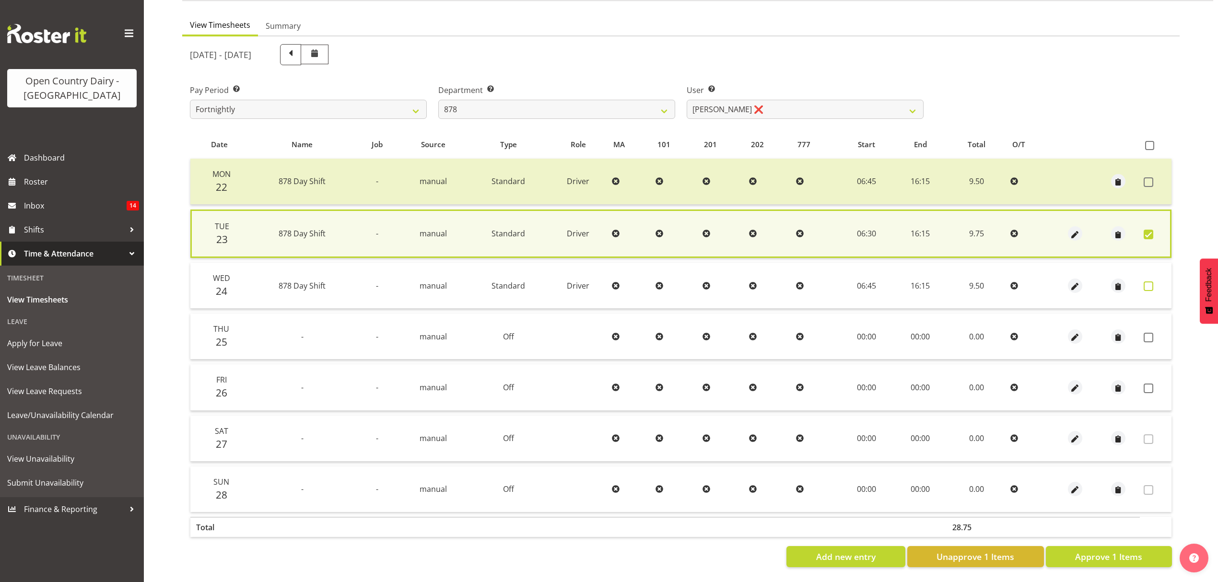
click at [1151, 281] on span at bounding box center [1148, 286] width 10 height 10
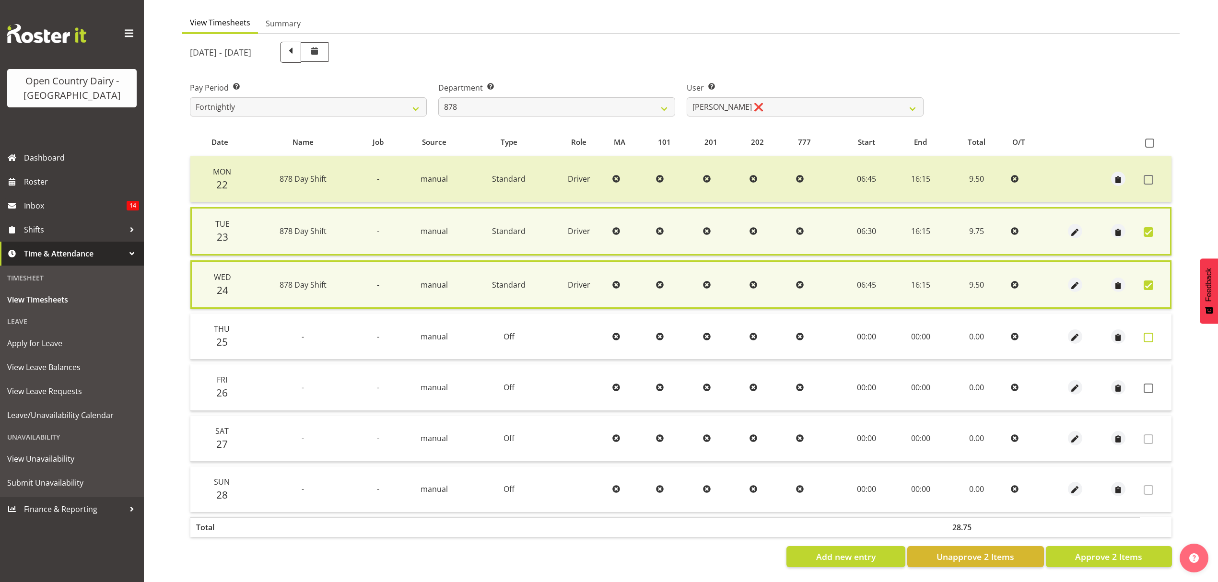
click at [1148, 335] on span at bounding box center [1148, 338] width 10 height 10
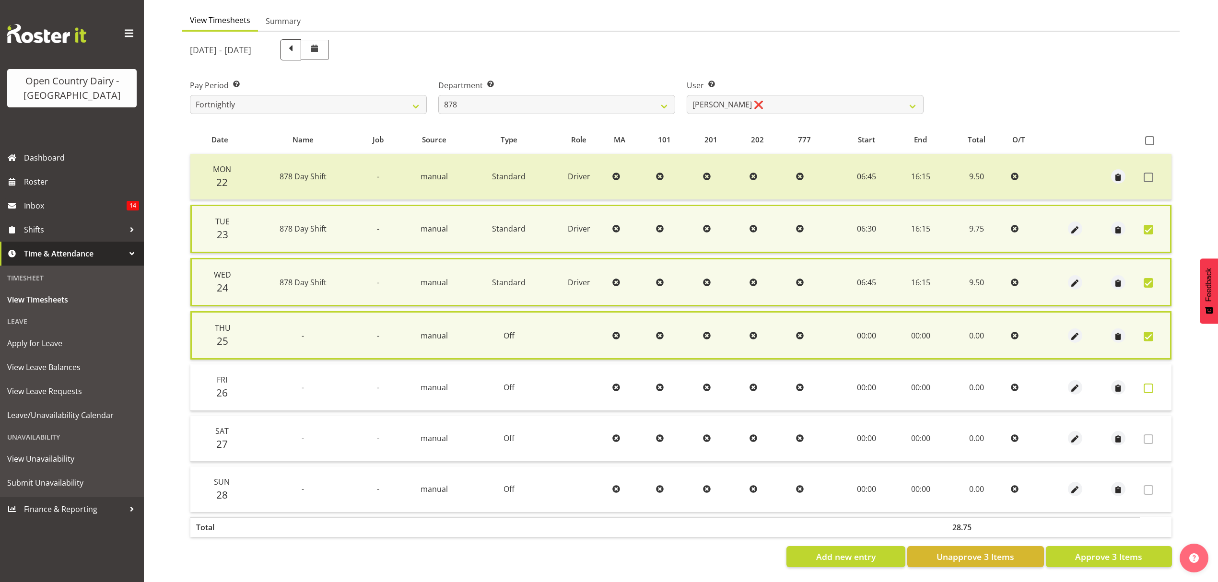
click at [1149, 383] on span at bounding box center [1148, 388] width 10 height 10
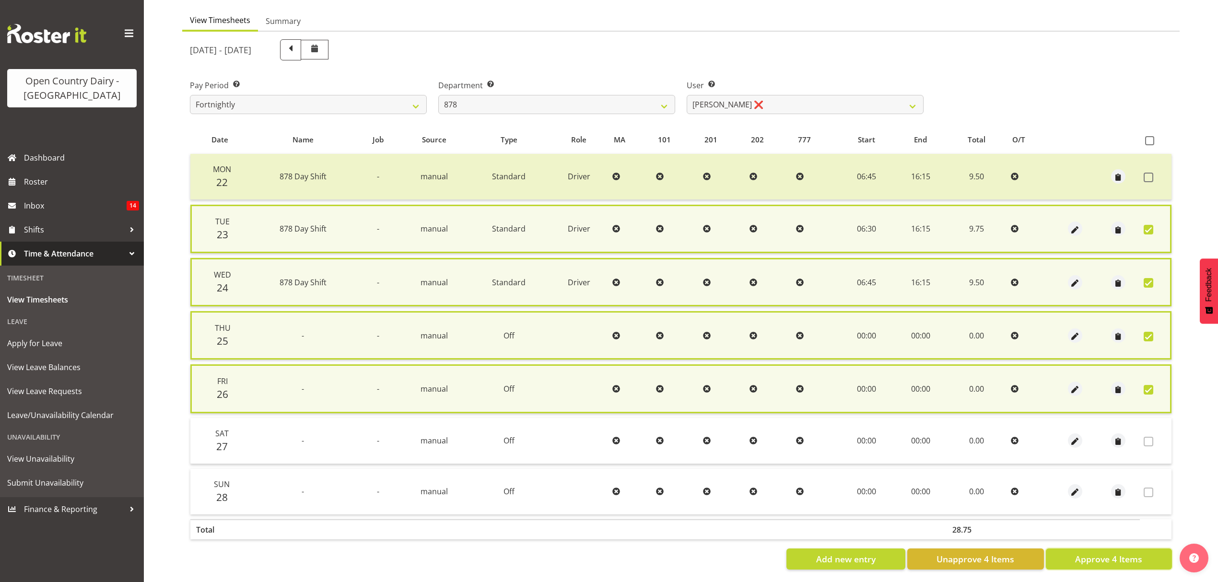
click at [1126, 554] on span "Approve 4 Items" at bounding box center [1108, 559] width 67 height 12
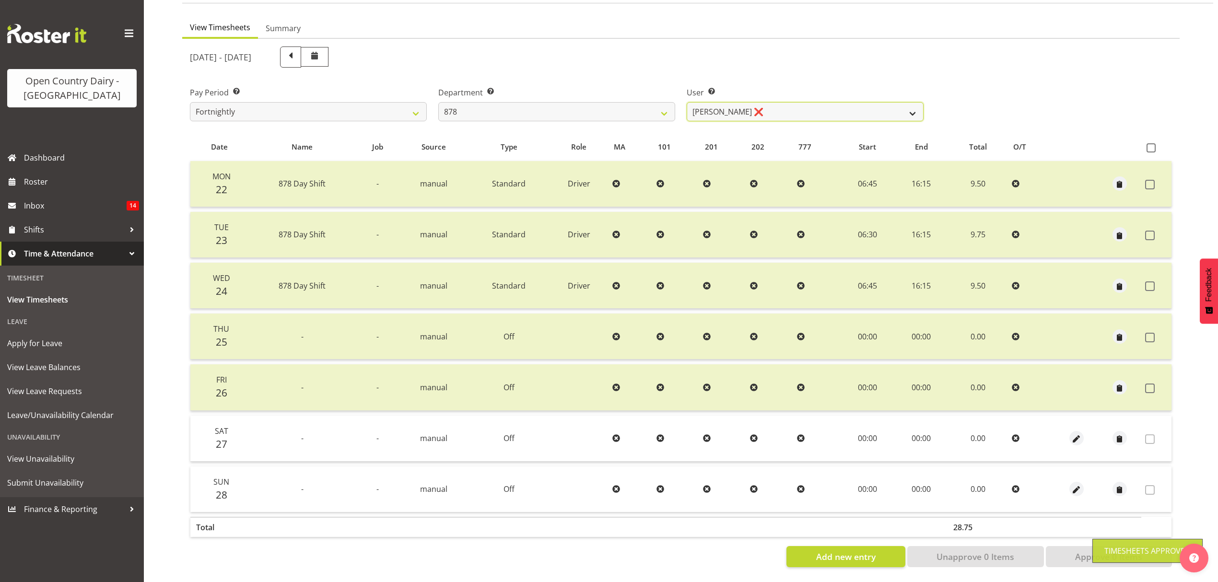
click at [859, 106] on select "Athol Warnock ❌ Dean Tither ❌ Joshua Treymane ❌ Vinkie Botha ❌" at bounding box center [804, 111] width 237 height 19
click at [686, 102] on select "Athol Warnock ❌ Dean Tither ❌ Joshua Treymane ❌ Vinkie Botha ❌" at bounding box center [804, 111] width 237 height 19
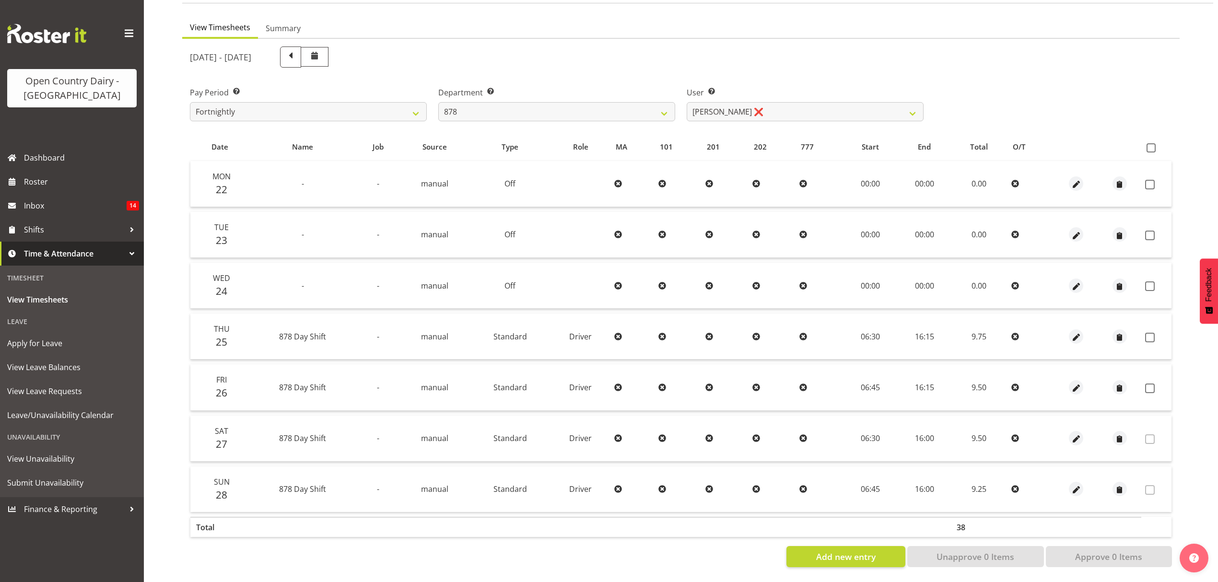
drag, startPoint x: 1152, startPoint y: 175, endPoint x: 1154, endPoint y: 198, distance: 23.1
click at [1152, 180] on span at bounding box center [1150, 185] width 10 height 10
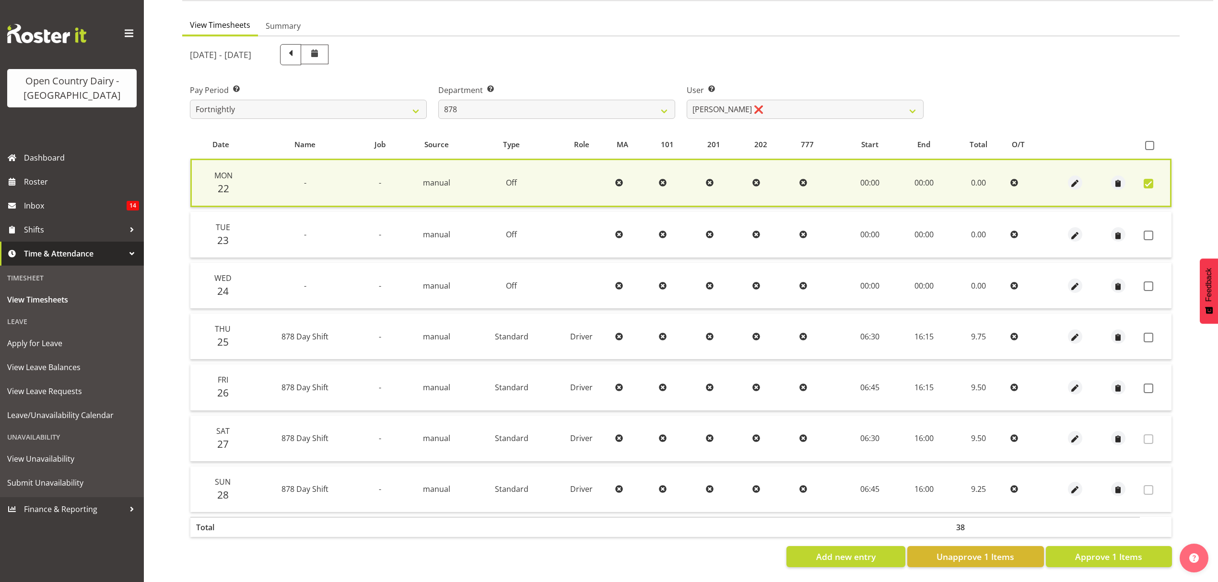
drag, startPoint x: 1151, startPoint y: 227, endPoint x: 1147, endPoint y: 257, distance: 30.6
click at [1151, 231] on span at bounding box center [1148, 236] width 10 height 10
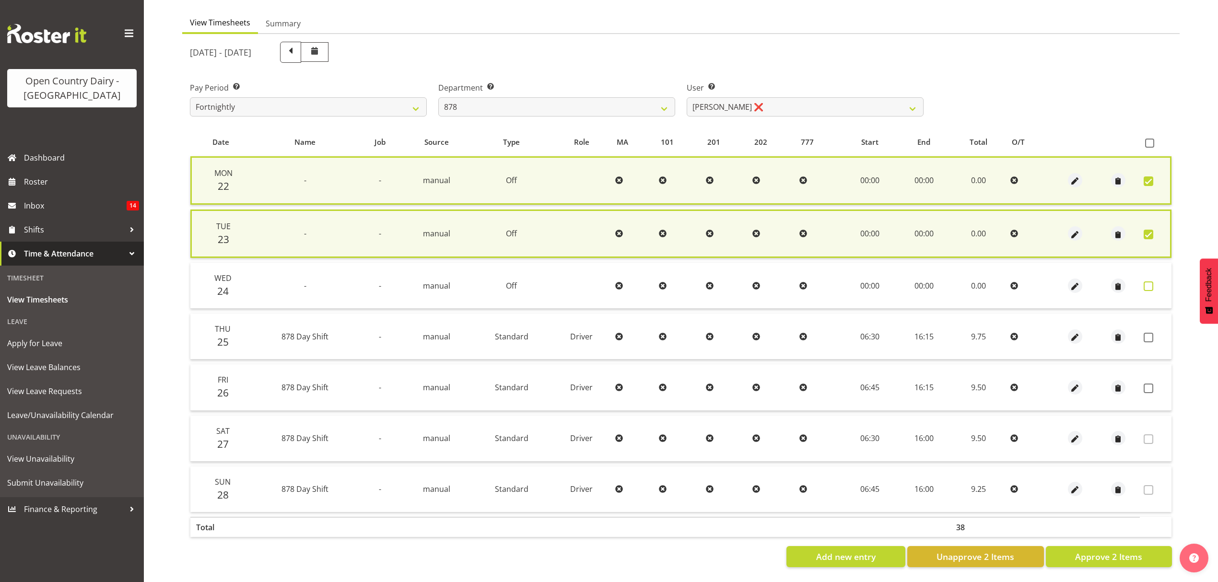
click at [1152, 284] on span at bounding box center [1148, 286] width 10 height 10
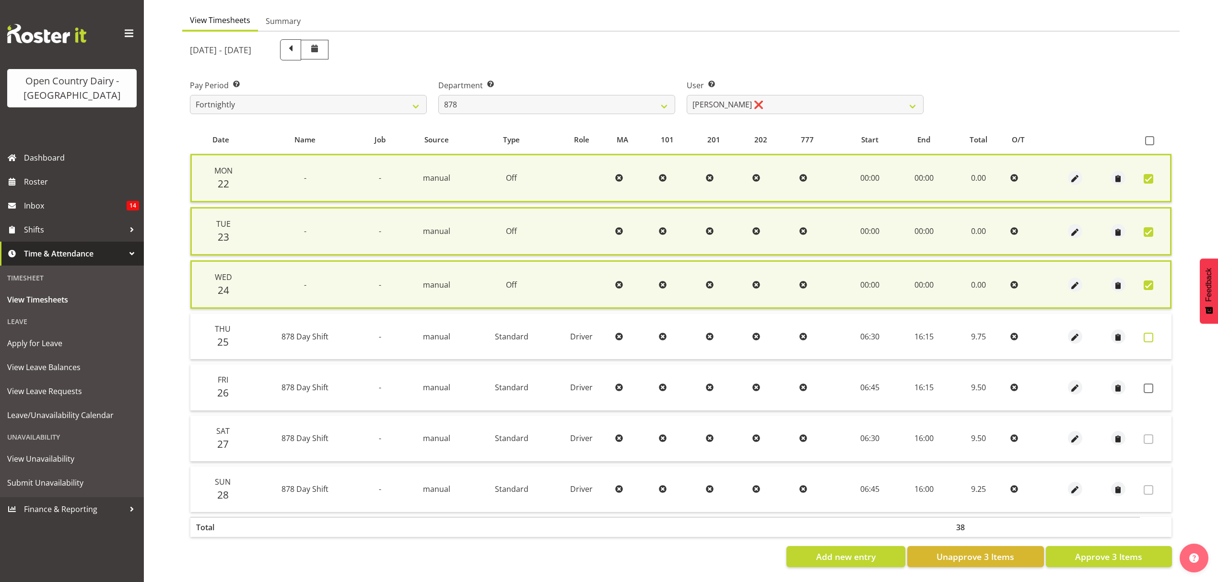
click at [1154, 336] on label at bounding box center [1150, 338] width 15 height 10
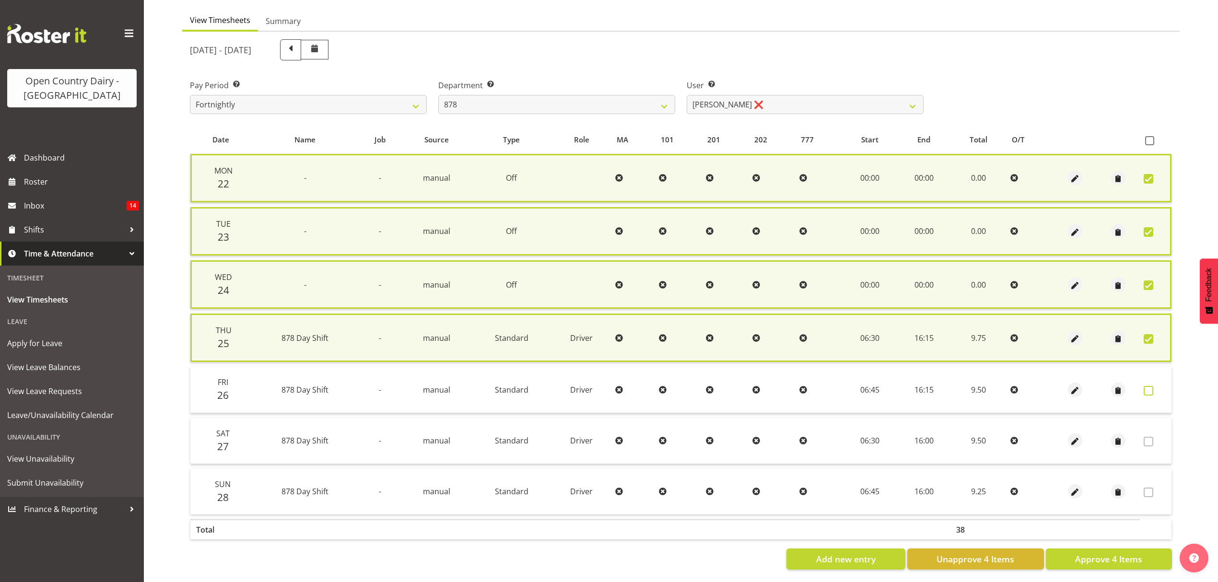
click at [1147, 388] on span at bounding box center [1148, 391] width 10 height 10
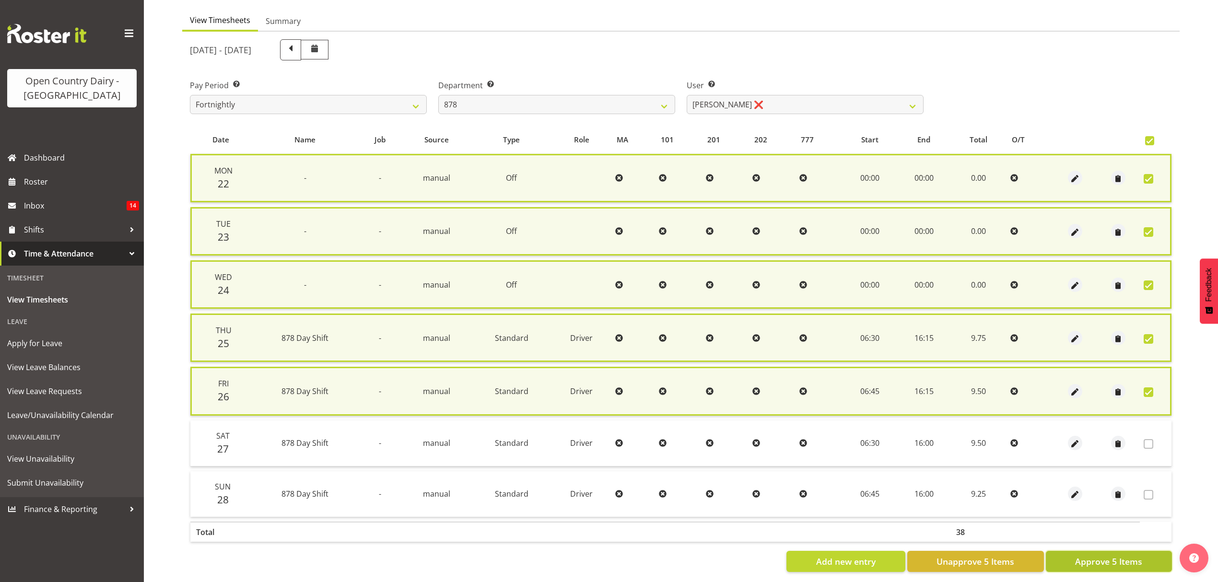
click at [1112, 555] on span "Approve 5 Items" at bounding box center [1108, 561] width 67 height 12
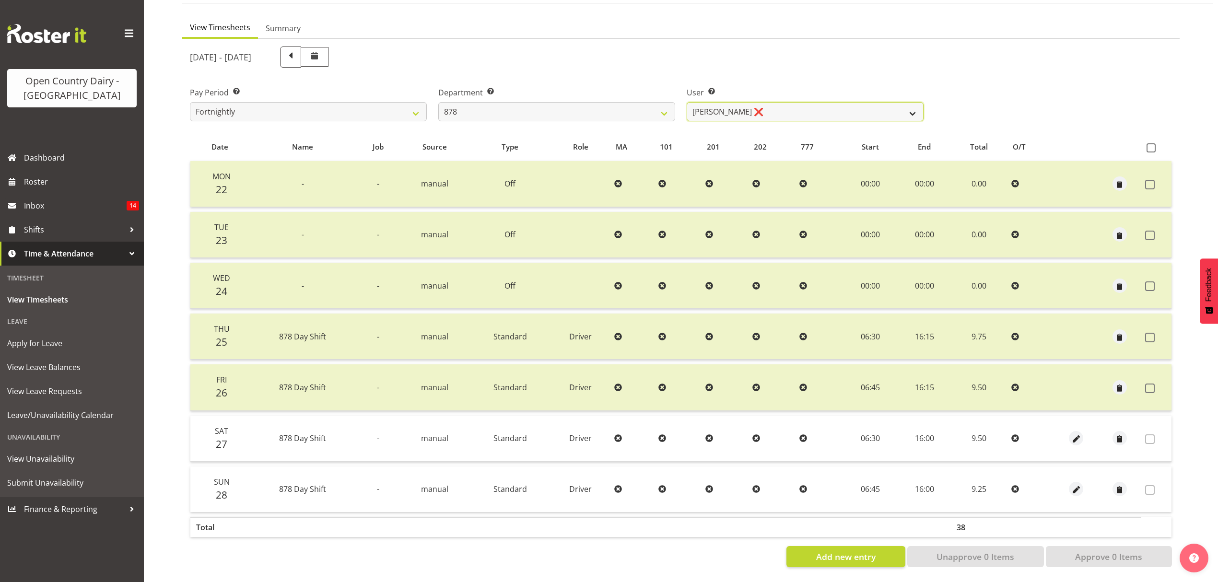
click at [908, 102] on select "Athol Warnock ❌ Dean Tither ❌ Joshua Treymane ❌ Vinkie Botha ❌" at bounding box center [804, 111] width 237 height 19
click at [647, 102] on select "734 735 736 737 738 739 851 853 854 855 856 858 861 862 865 867-9032 868 869 87…" at bounding box center [556, 111] width 237 height 19
click at [438, 102] on select "734 735 736 737 738 739 851 853 854 855 856 858 861 862 865 867-9032 868 869 87…" at bounding box center [556, 111] width 237 height 19
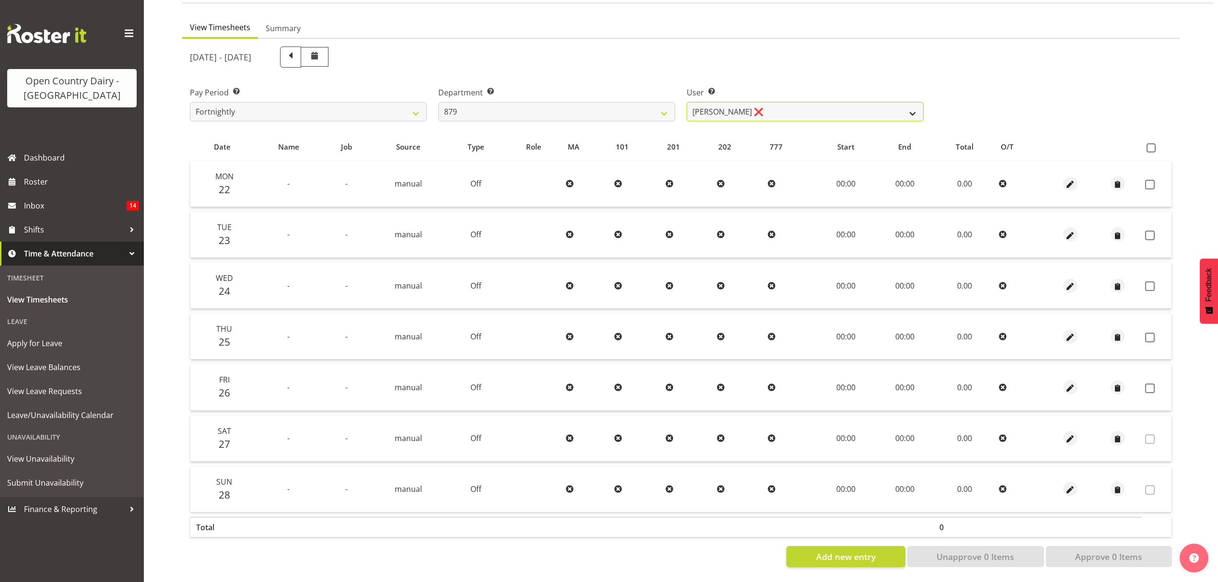
click at [909, 102] on select "Bryan Windle ❌ John Dalton ❌ Rodney Hamilton ❌ Tony Corr ❌" at bounding box center [804, 111] width 237 height 19
click at [686, 102] on select "Bryan Windle ❌ John Dalton ❌ Rodney Hamilton ❌ Tony Corr ❌" at bounding box center [804, 111] width 237 height 19
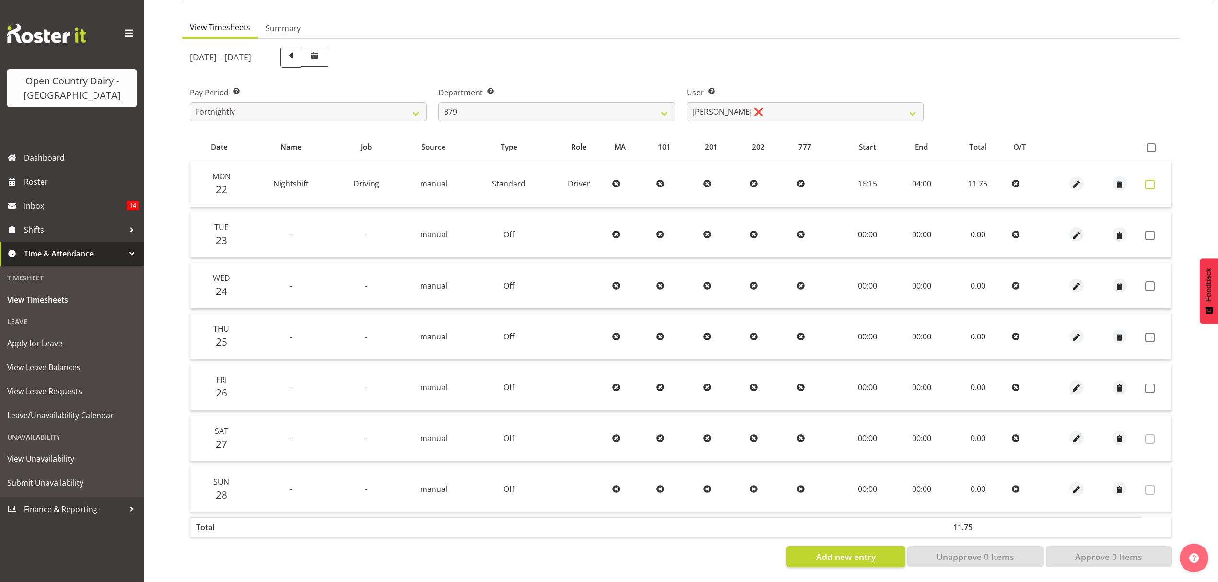
click at [1147, 180] on span at bounding box center [1150, 185] width 10 height 10
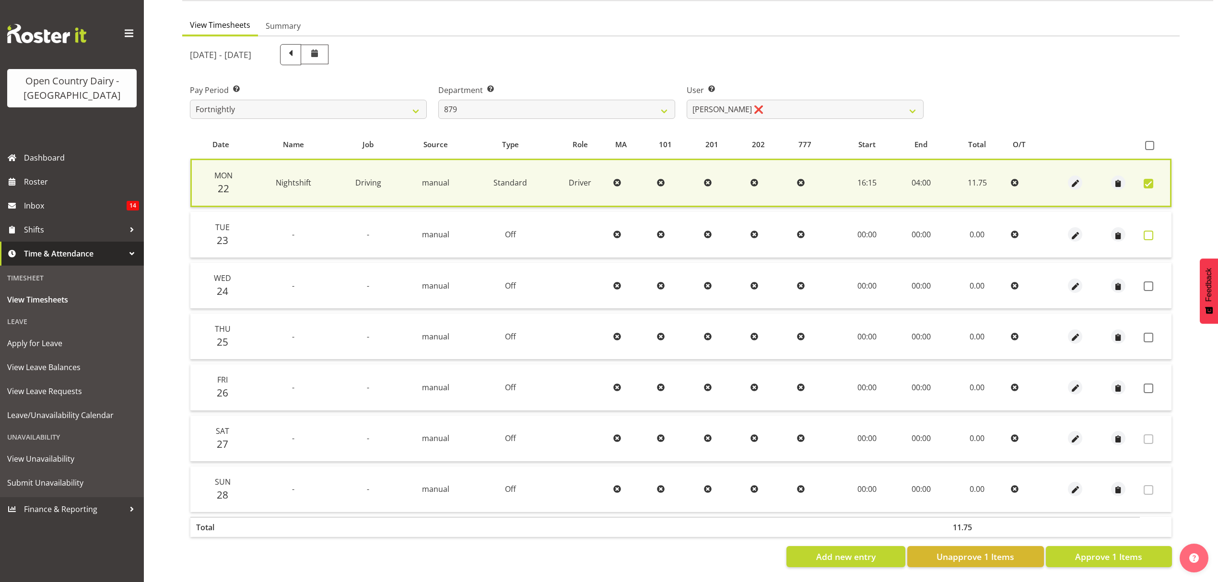
click at [1149, 231] on span at bounding box center [1148, 236] width 10 height 10
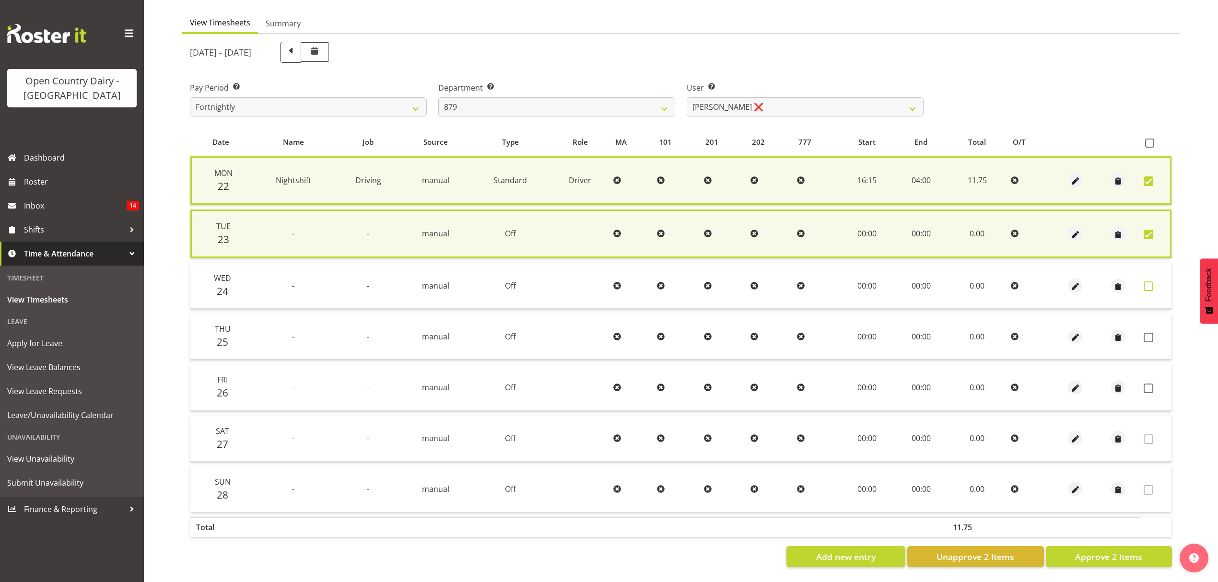
click at [1149, 281] on span at bounding box center [1148, 286] width 10 height 10
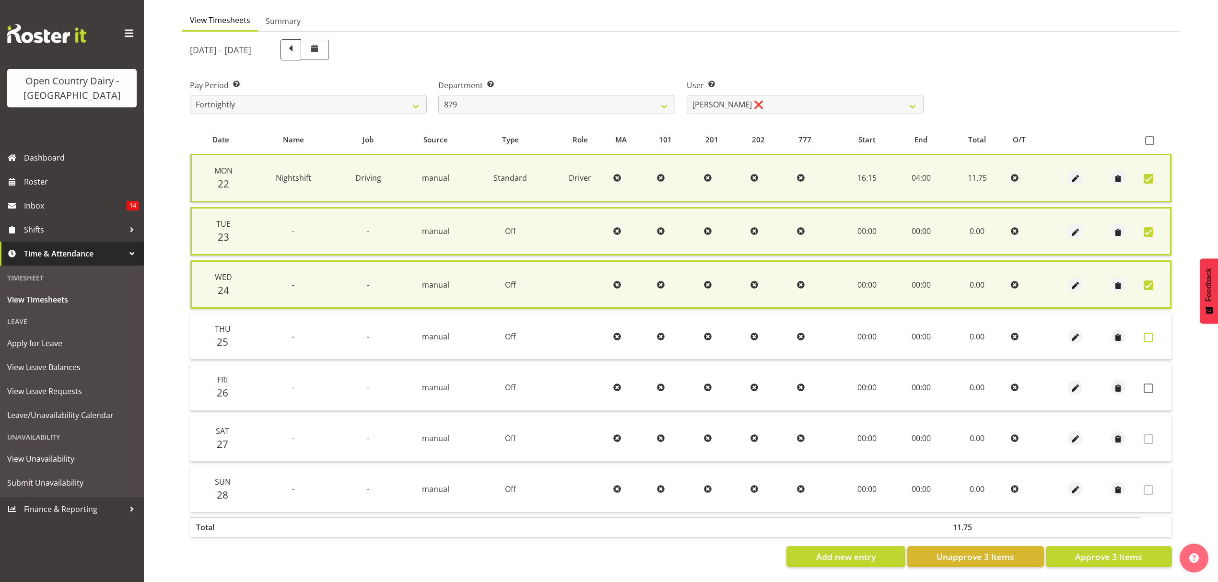
click at [1149, 334] on span at bounding box center [1148, 338] width 10 height 10
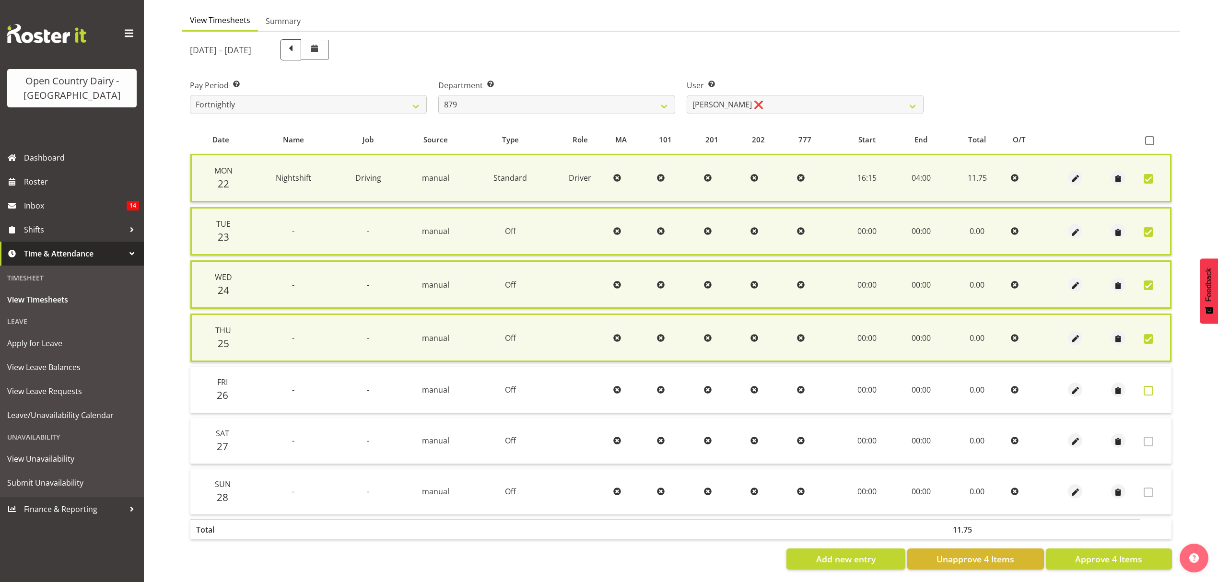
click at [1149, 389] on span at bounding box center [1148, 391] width 10 height 10
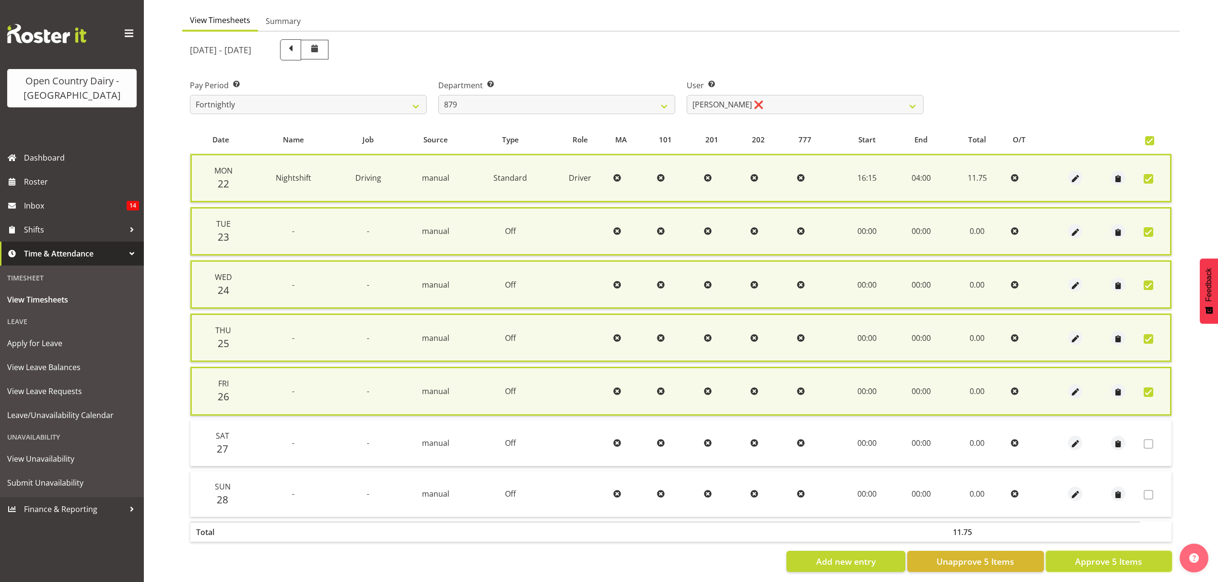
click at [1123, 555] on span "Approve 5 Items" at bounding box center [1108, 561] width 67 height 12
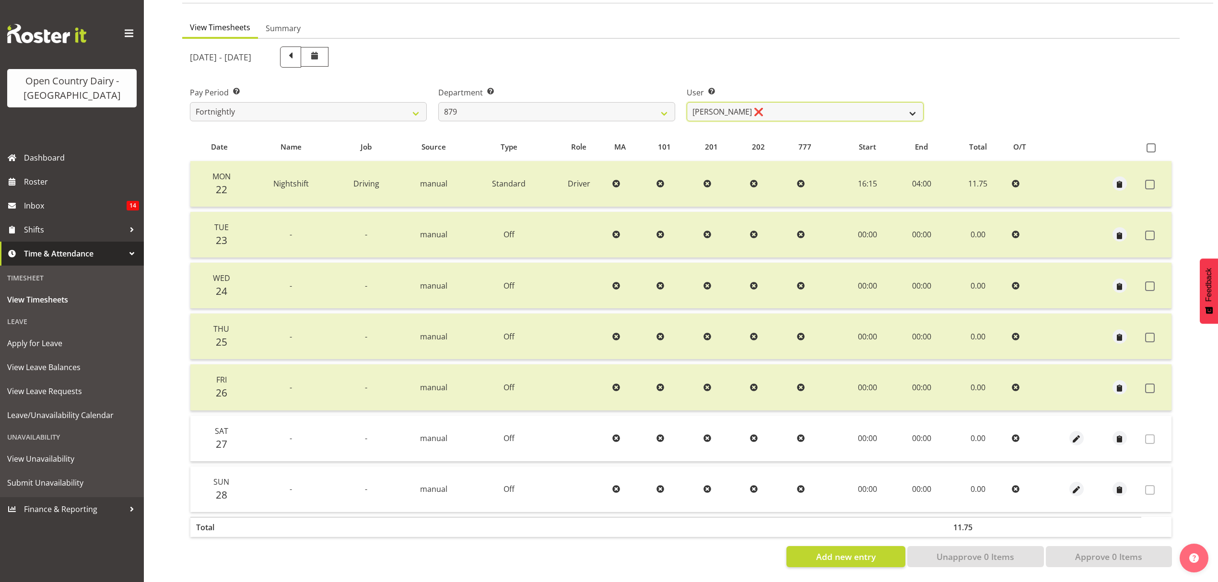
click at [914, 104] on select "Bryan Windle ❌ John Dalton ❌ Rodney Hamilton ❌ Tony Corr ❌" at bounding box center [804, 111] width 237 height 19
click at [686, 102] on select "Bryan Windle ❌ John Dalton ❌ Rodney Hamilton ❌ Tony Corr ❌" at bounding box center [804, 111] width 237 height 19
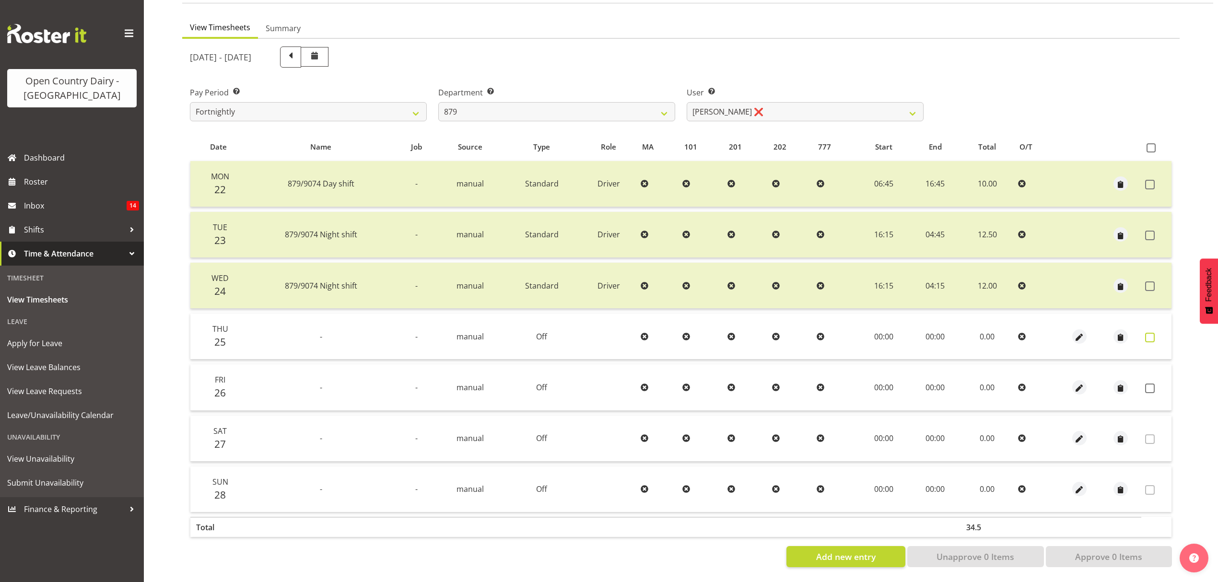
click at [1149, 333] on span at bounding box center [1150, 338] width 10 height 10
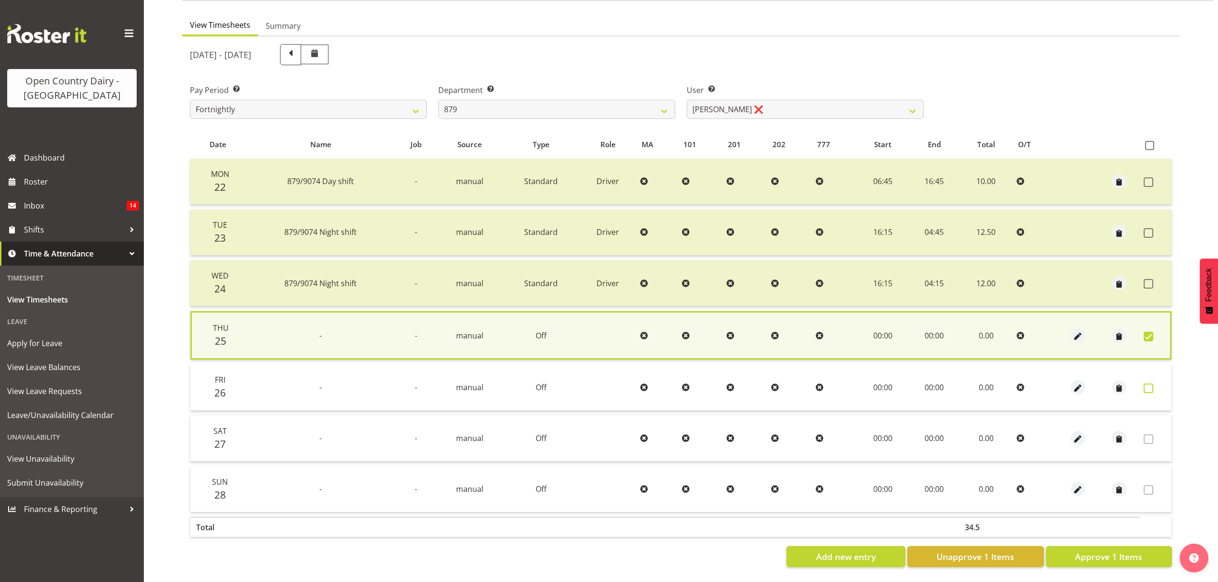
click at [1147, 383] on span at bounding box center [1148, 388] width 10 height 10
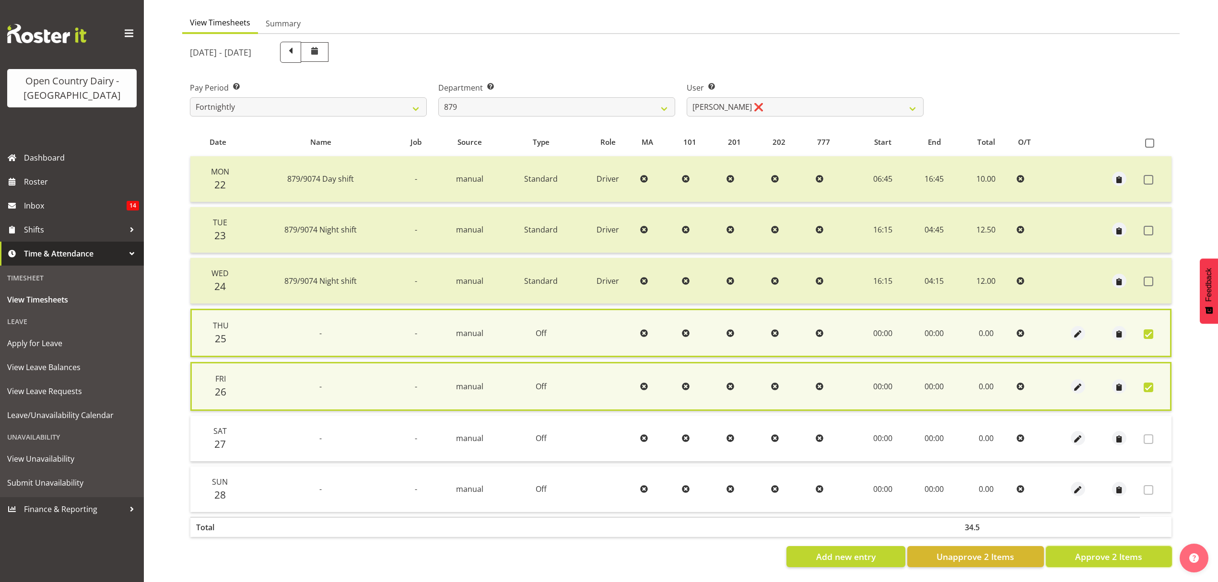
click at [1115, 550] on span "Approve 2 Items" at bounding box center [1108, 556] width 67 height 12
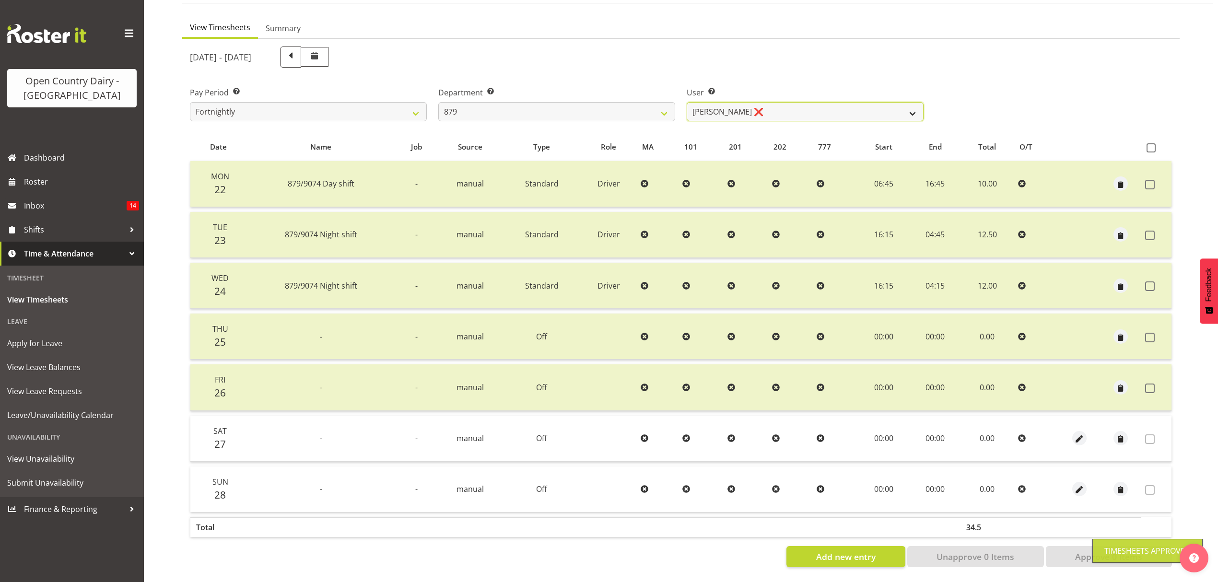
click at [917, 104] on select "Bryan Windle ❌ John Dalton ❌ Rodney Hamilton ❌ Tony Corr ❌" at bounding box center [804, 111] width 237 height 19
click at [686, 102] on select "Bryan Windle ❌ John Dalton ❌ Rodney Hamilton ❌ Tony Corr ❌" at bounding box center [804, 111] width 237 height 19
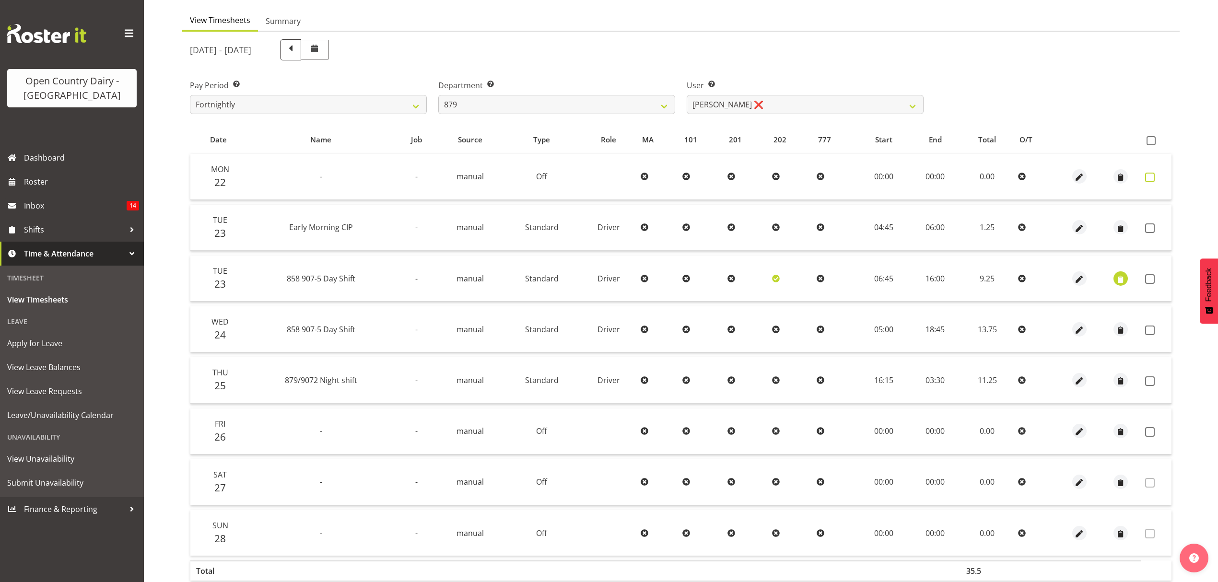
click at [1156, 177] on label at bounding box center [1152, 178] width 15 height 10
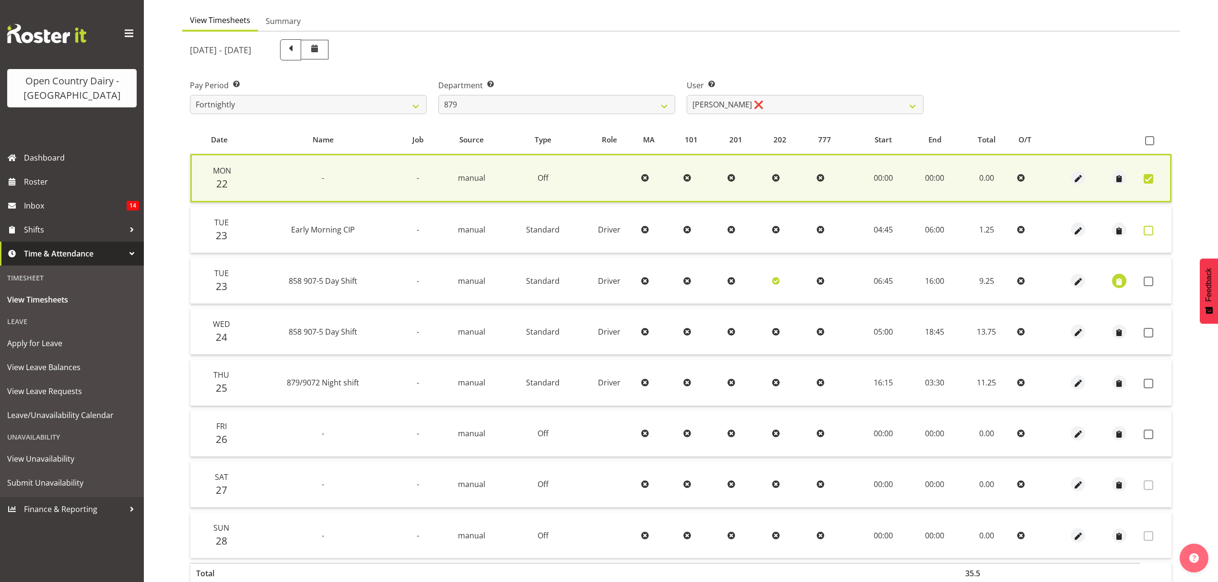
click at [1150, 228] on span at bounding box center [1148, 231] width 10 height 10
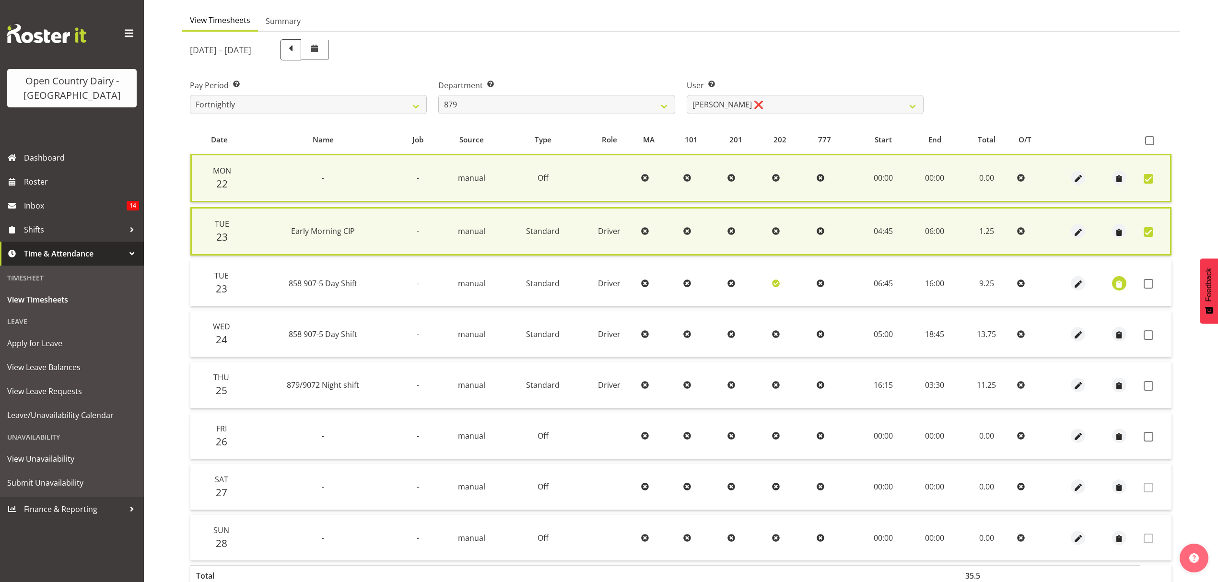
click at [1150, 228] on span at bounding box center [1148, 232] width 10 height 10
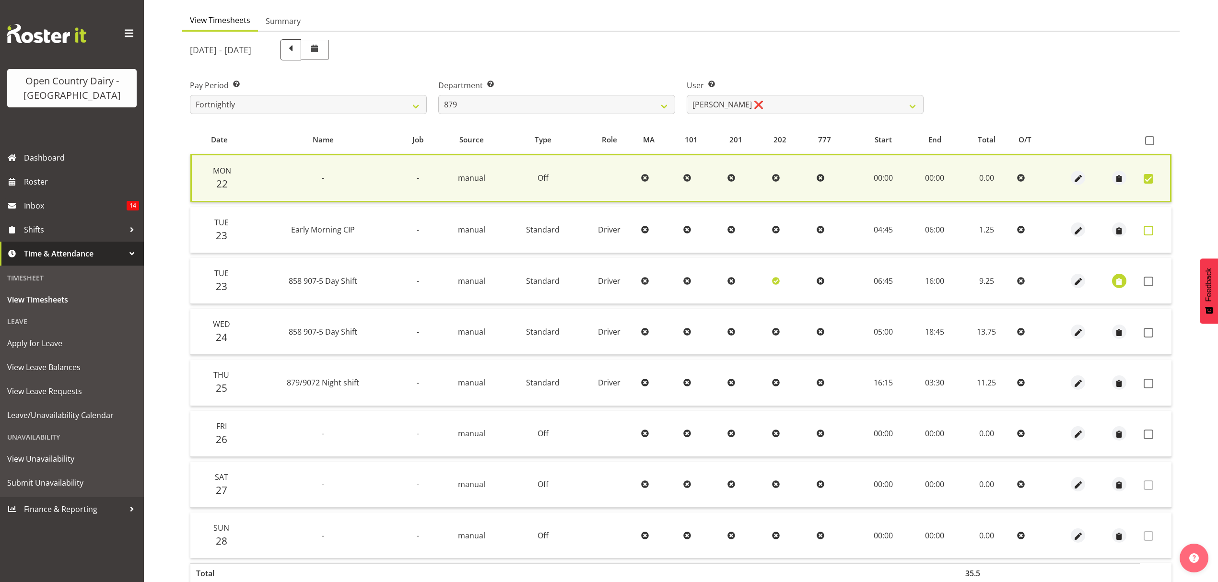
click at [1148, 228] on span at bounding box center [1148, 231] width 10 height 10
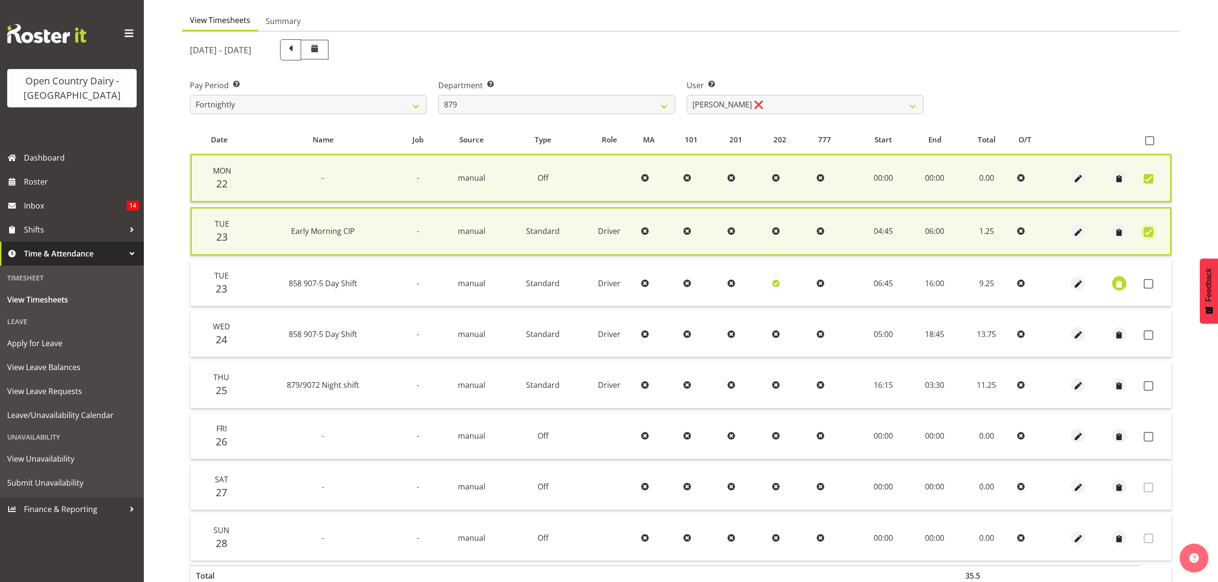
scroll to position [139, 0]
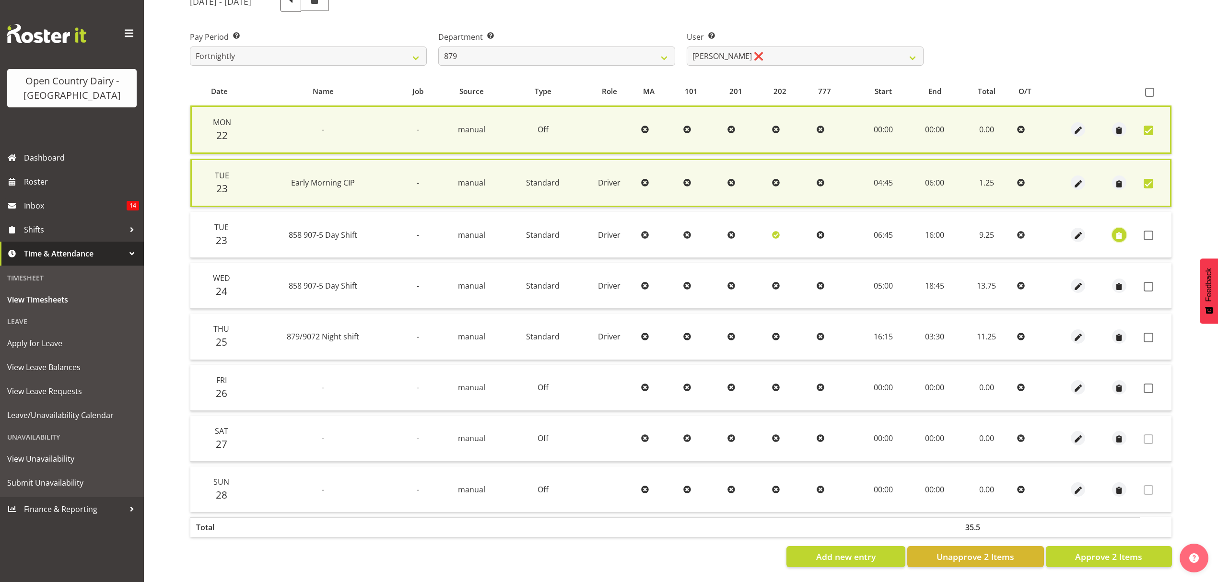
click at [1120, 230] on span "button" at bounding box center [1119, 235] width 11 height 11
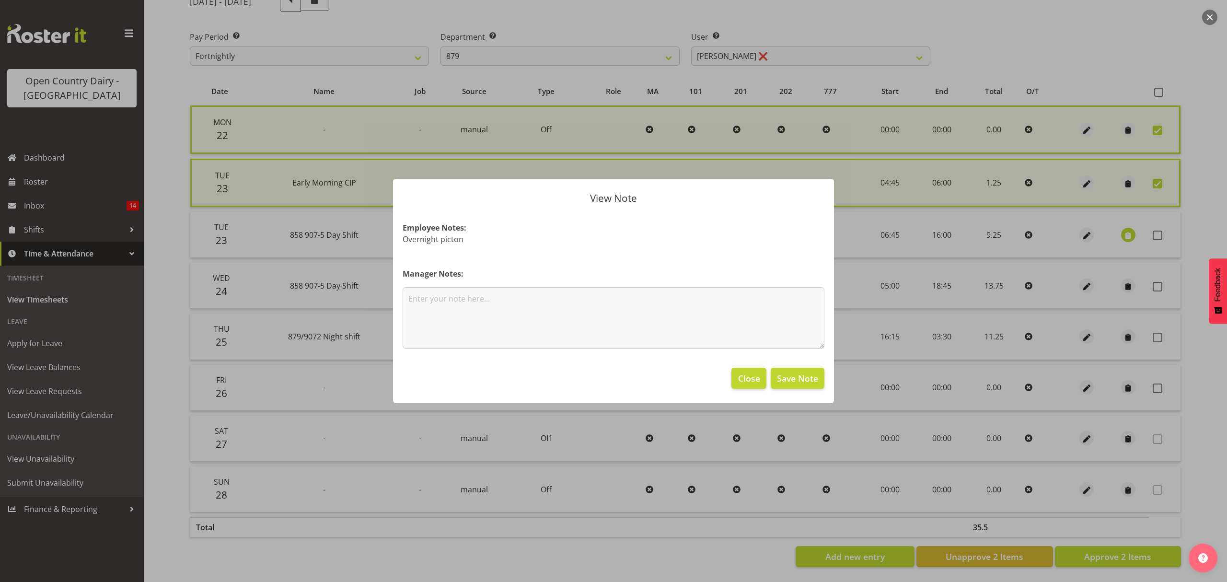
click at [1195, 228] on div at bounding box center [613, 291] width 1227 height 582
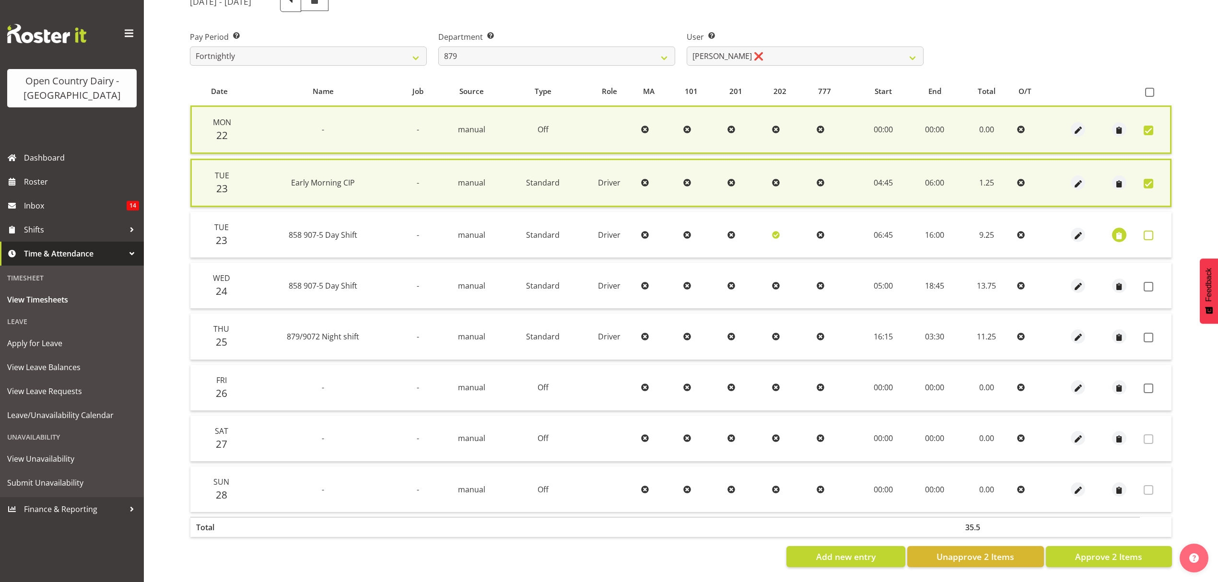
click at [1149, 231] on span at bounding box center [1148, 236] width 10 height 10
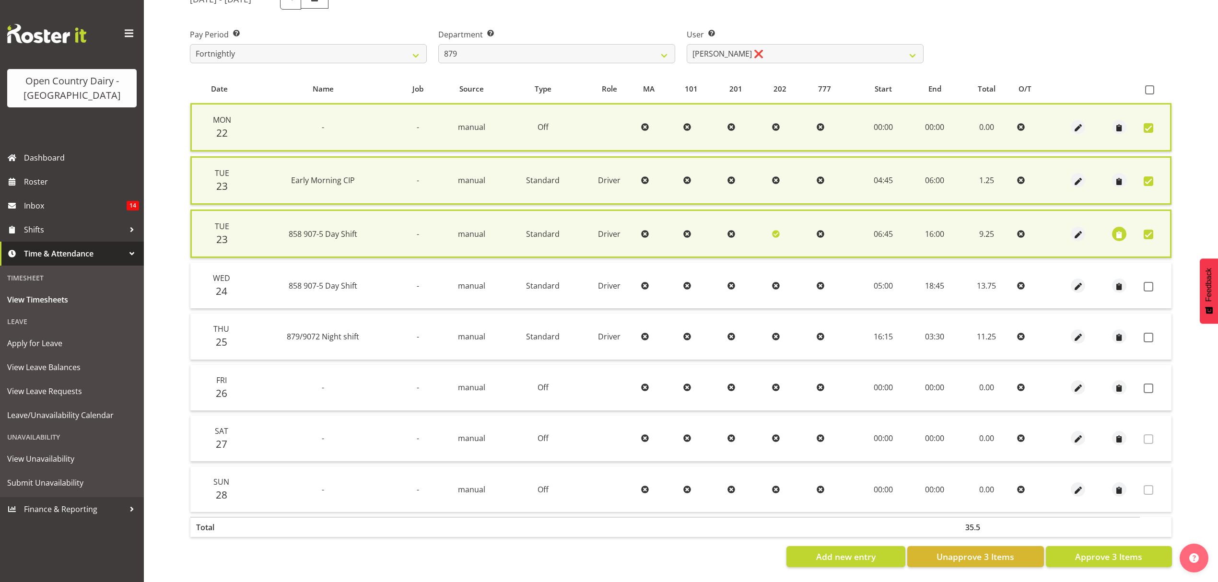
click at [1145, 274] on td at bounding box center [1155, 286] width 32 height 46
click at [1145, 282] on span at bounding box center [1148, 287] width 10 height 10
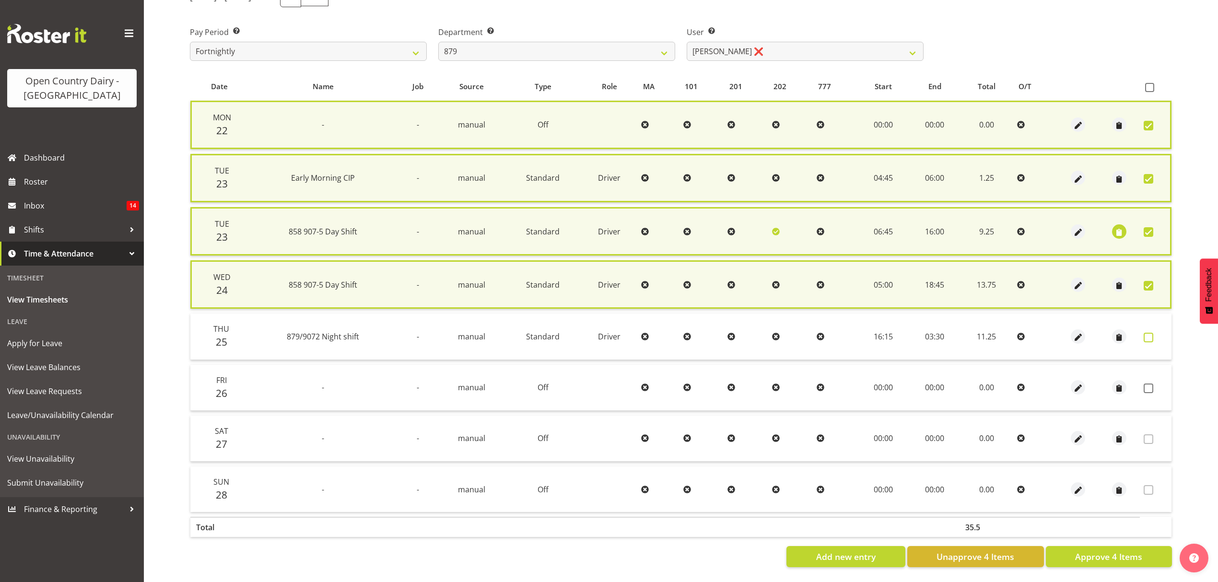
click at [1147, 333] on span at bounding box center [1148, 338] width 10 height 10
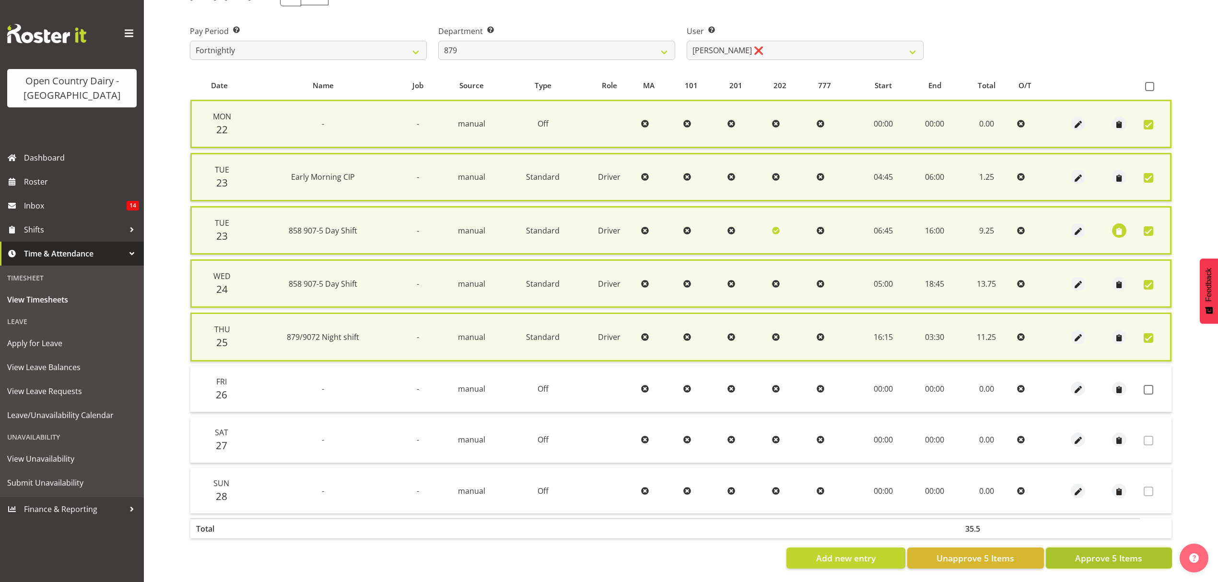
click at [1091, 552] on span "Approve 5 Items" at bounding box center [1108, 558] width 67 height 12
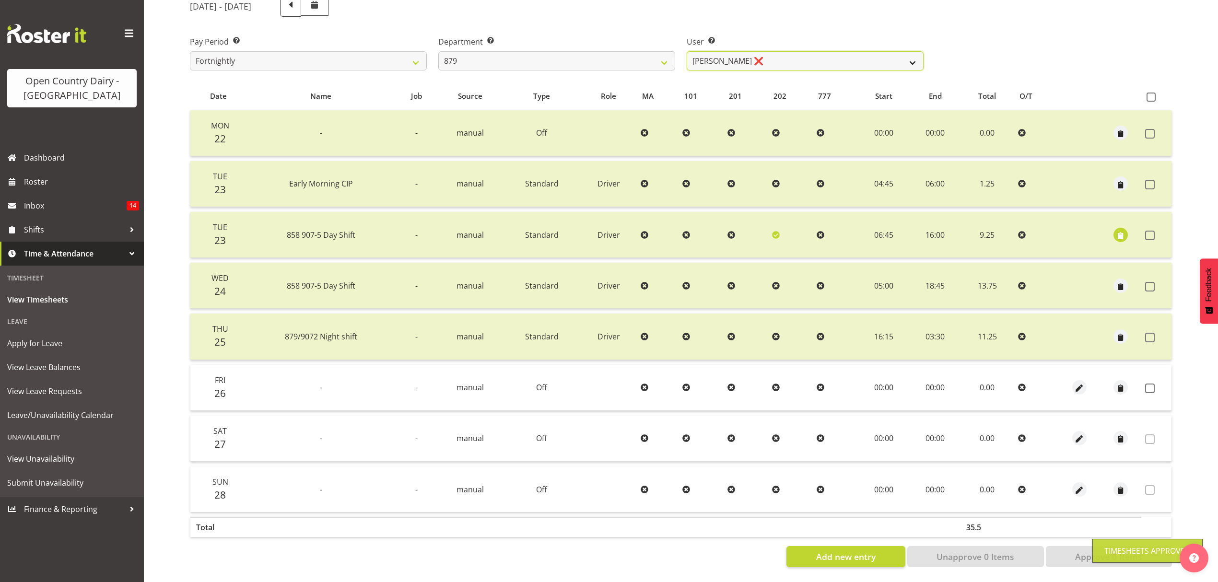
click at [905, 51] on select "Bryan Windle ❌ John Dalton ❌ Rodney Hamilton ❌ Tony Corr ❌" at bounding box center [804, 60] width 237 height 19
click at [660, 53] on select "734 735 736 737 738 739 851 853 854 855 856 858 861 862 865 867-9032 868 869 87…" at bounding box center [556, 60] width 237 height 19
click at [905, 51] on select "Bryan Windle ❌ John Dalton ❌ Rodney Hamilton ❌ Tony Corr ❌" at bounding box center [804, 60] width 237 height 19
click at [663, 56] on select "734 735 736 737 738 739 851 853 854 855 856 858 861 862 865 867-9032 868 869 87…" at bounding box center [556, 60] width 237 height 19
click at [438, 51] on select "734 735 736 737 738 739 851 853 854 855 856 858 861 862 865 867-9032 868 869 87…" at bounding box center [556, 60] width 237 height 19
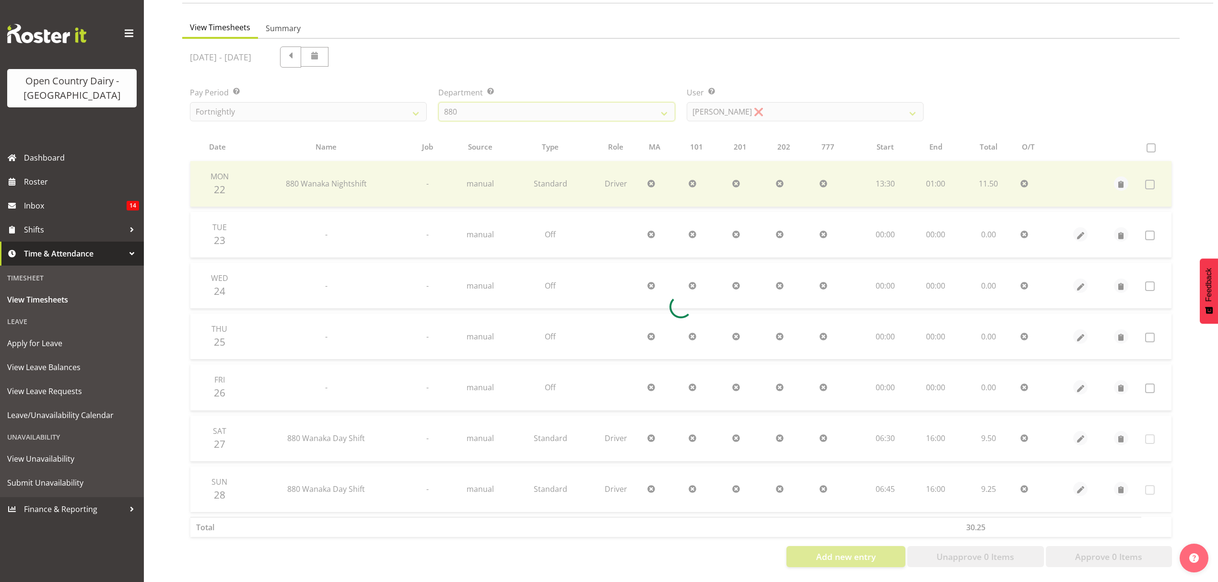
scroll to position [85, 0]
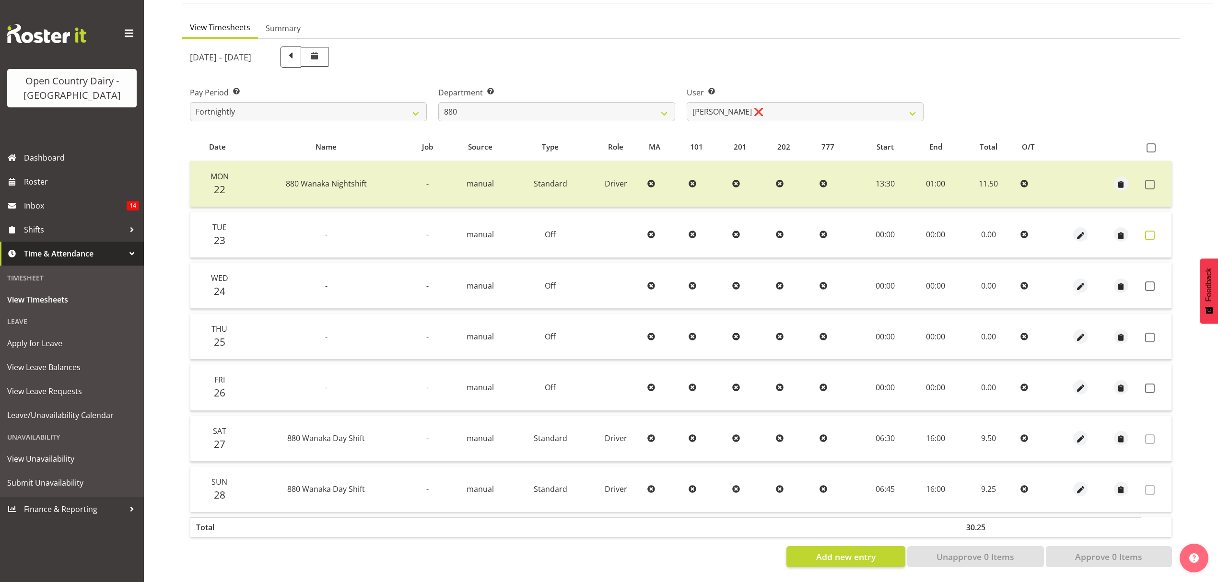
click at [1155, 231] on label at bounding box center [1152, 236] width 15 height 10
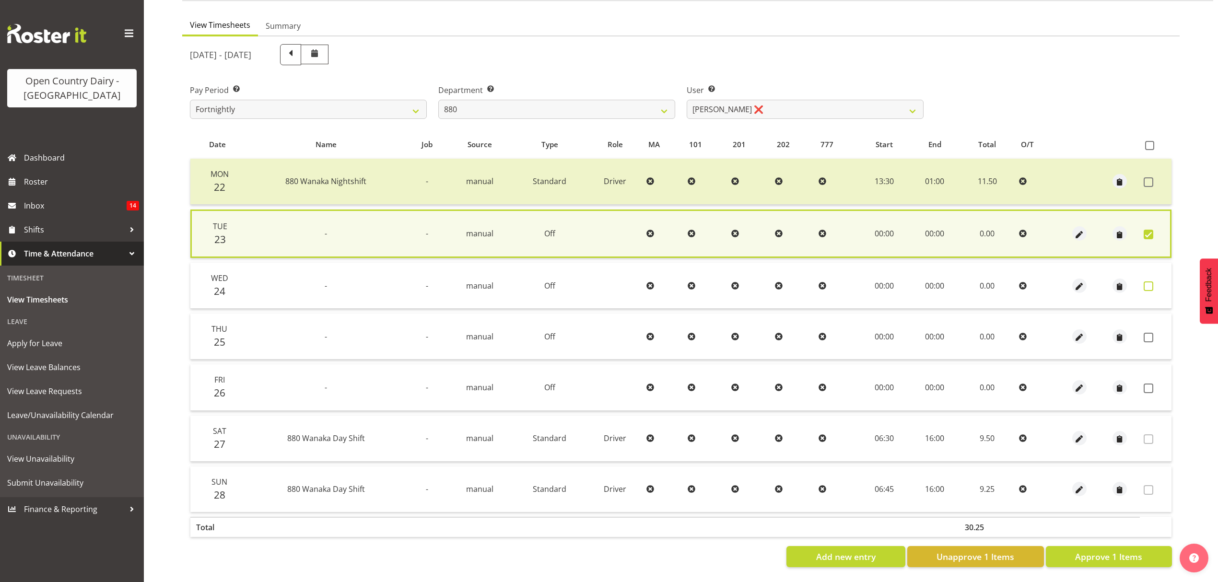
click at [1150, 282] on span at bounding box center [1148, 286] width 10 height 10
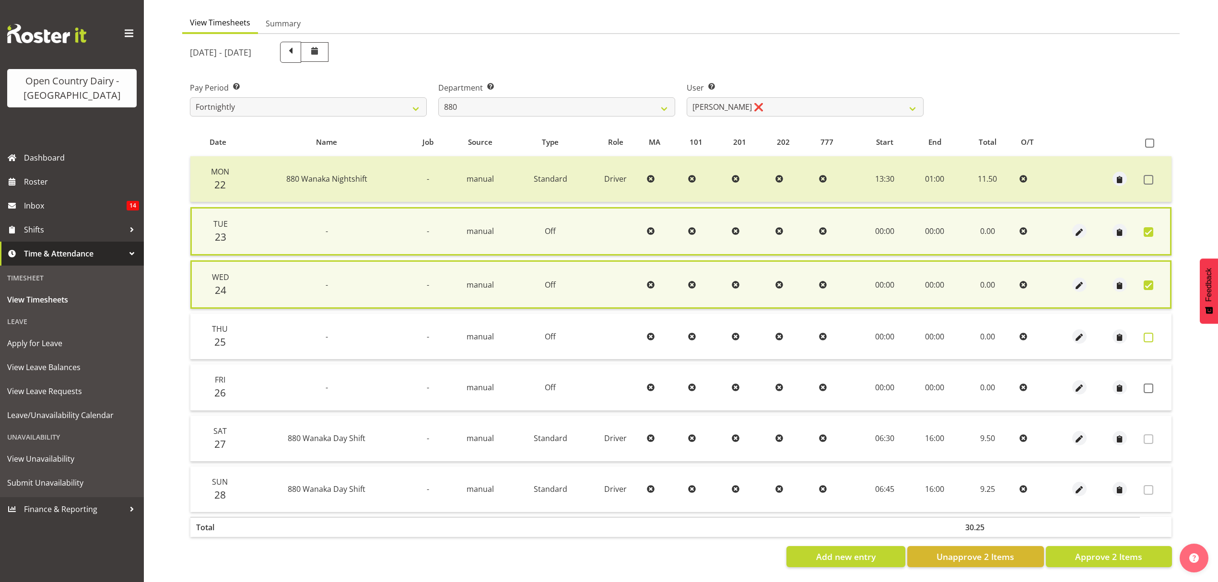
click at [1147, 334] on span at bounding box center [1148, 338] width 10 height 10
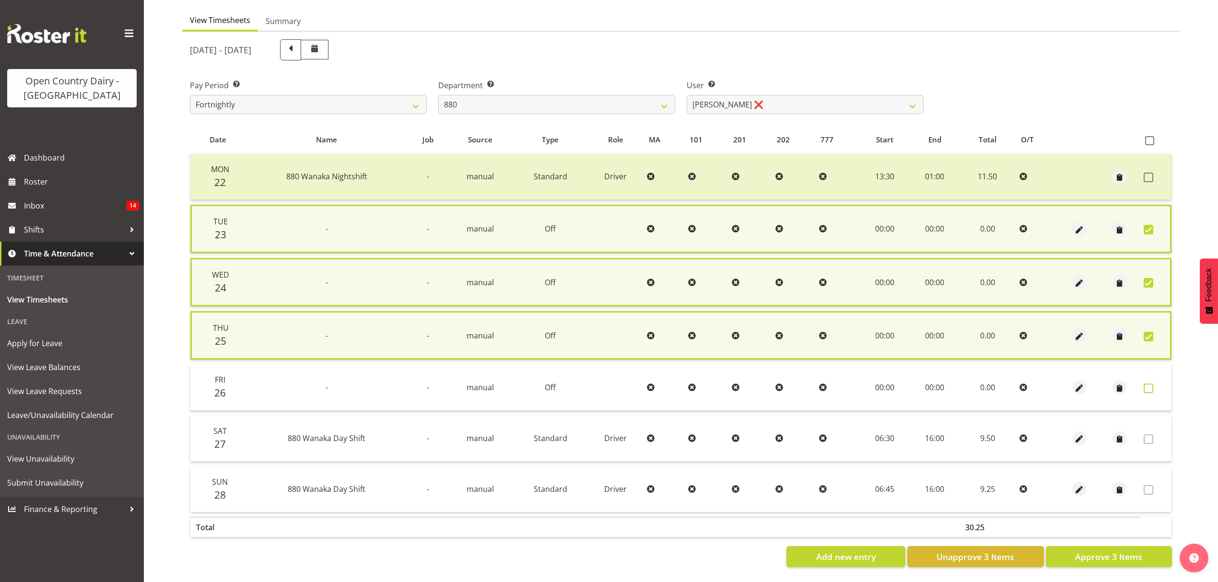
click at [1149, 383] on span at bounding box center [1148, 388] width 10 height 10
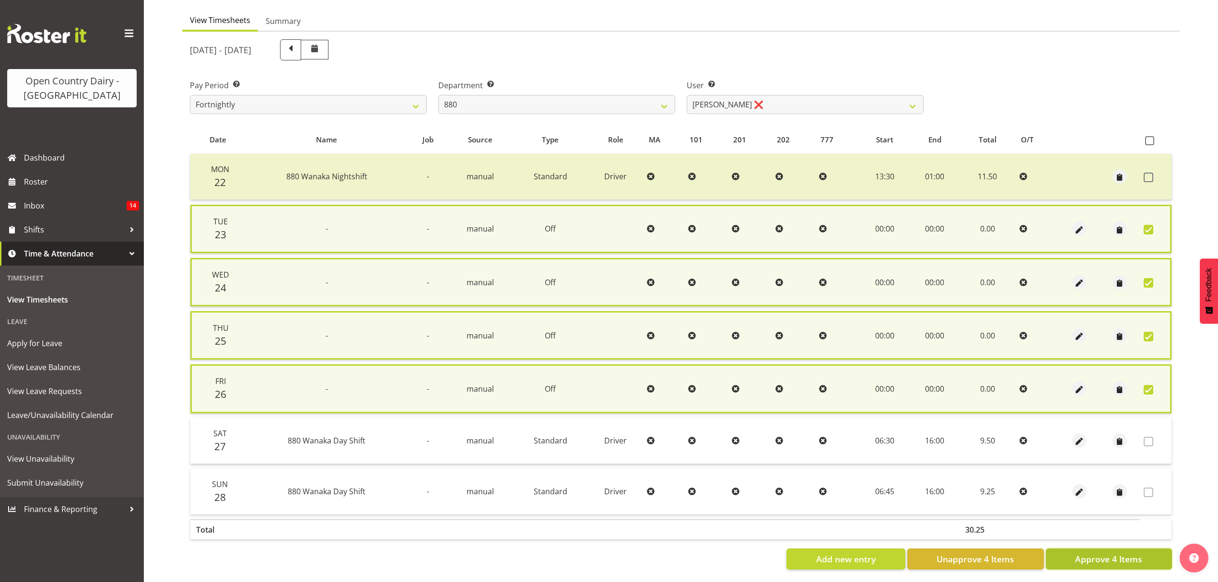
click at [1137, 557] on span "Approve 4 Items" at bounding box center [1108, 559] width 67 height 12
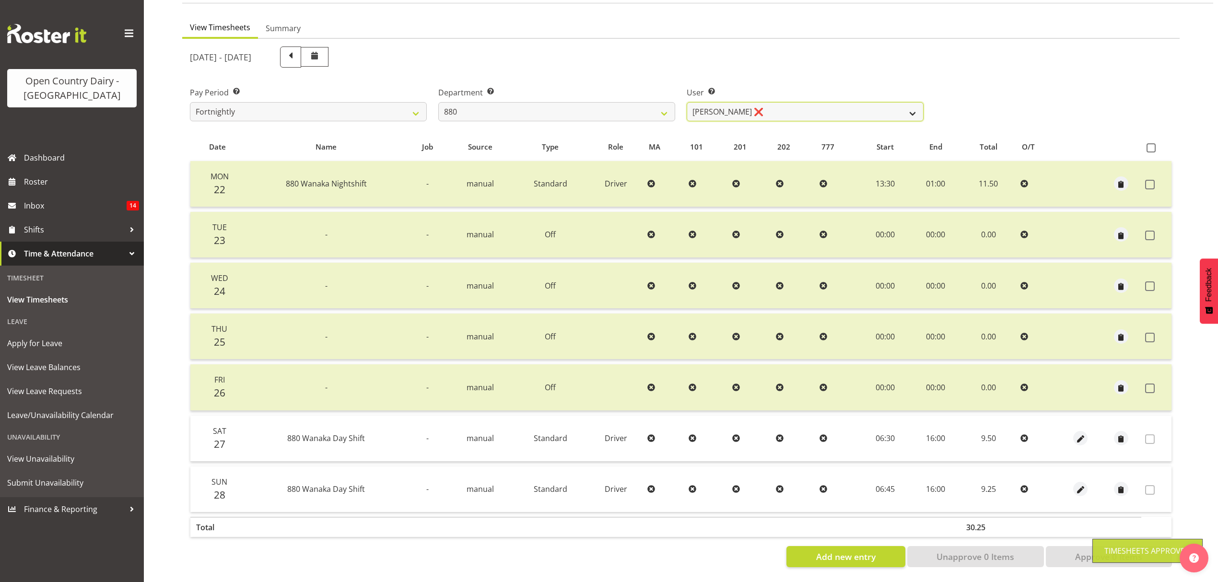
click at [888, 107] on select "Andrew Poole ❌ Philip Shanks ❌ Shaun McNaught ❌ Tania Unahi ❌" at bounding box center [804, 111] width 237 height 19
click at [686, 102] on select "Andrew Poole ❌ Philip Shanks ❌ Shaun McNaught ❌ Tania Unahi ❌" at bounding box center [804, 111] width 237 height 19
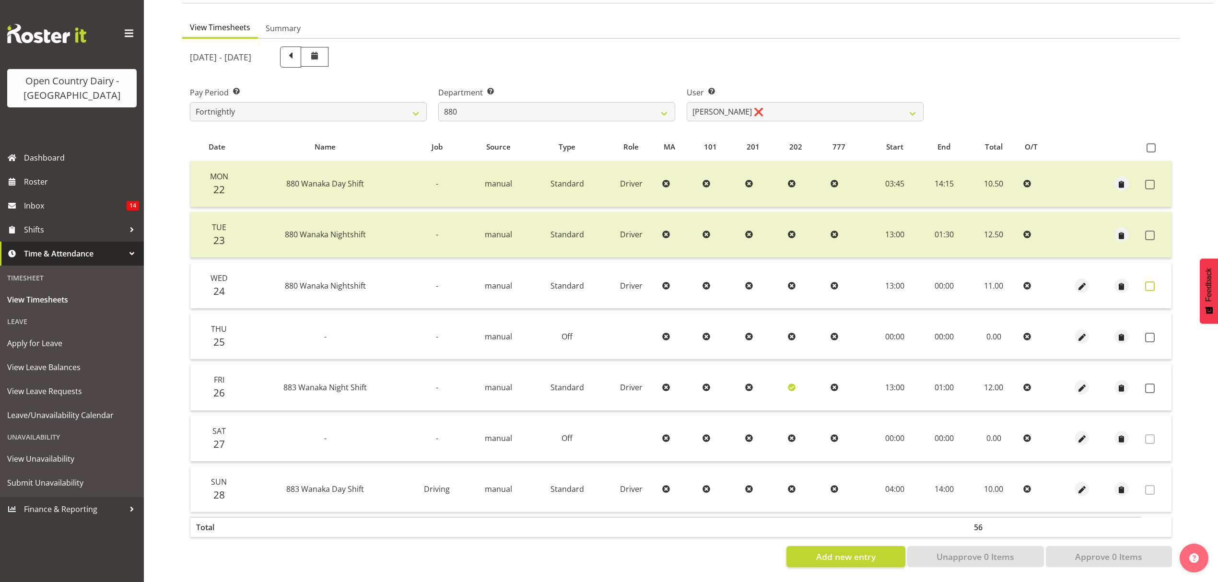
click at [1149, 281] on span at bounding box center [1150, 286] width 10 height 10
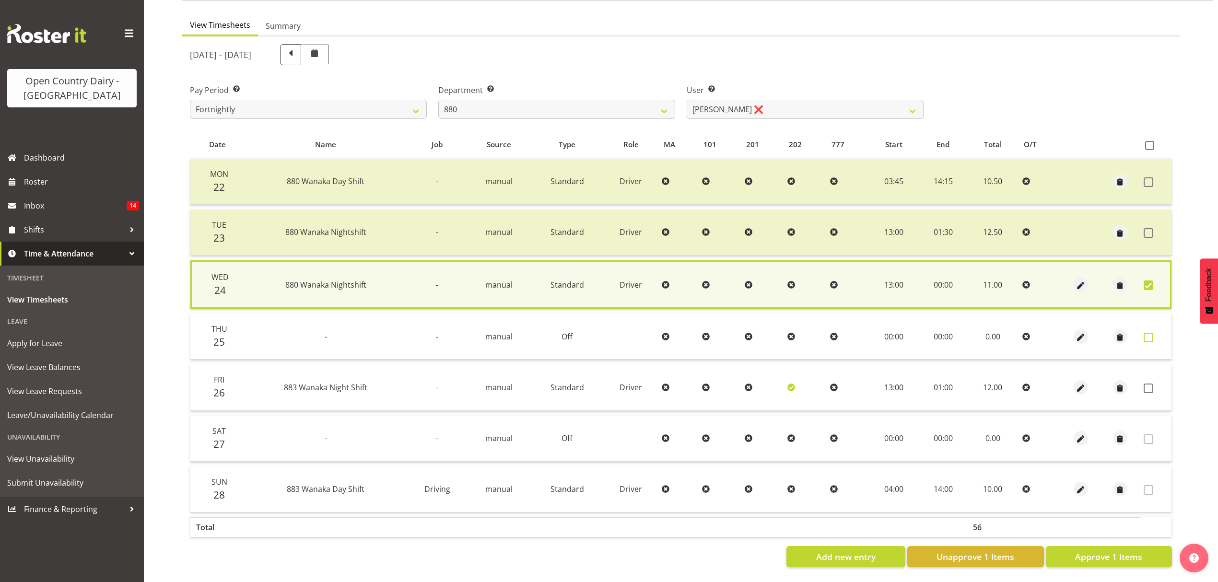
click at [1150, 334] on span at bounding box center [1148, 338] width 10 height 10
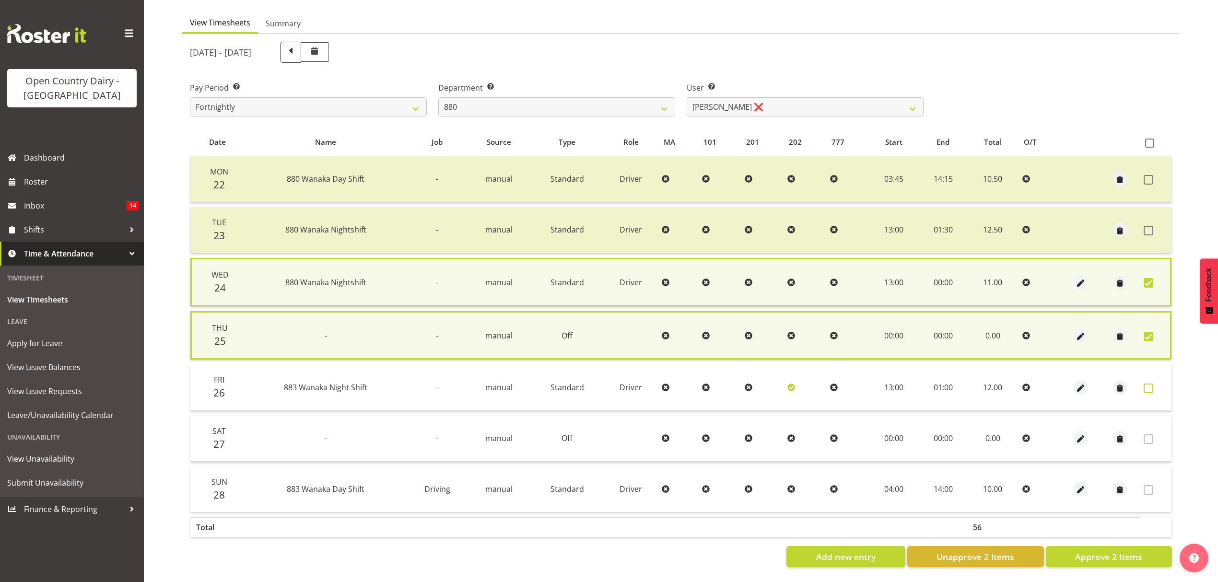
click at [1145, 384] on span at bounding box center [1148, 388] width 10 height 10
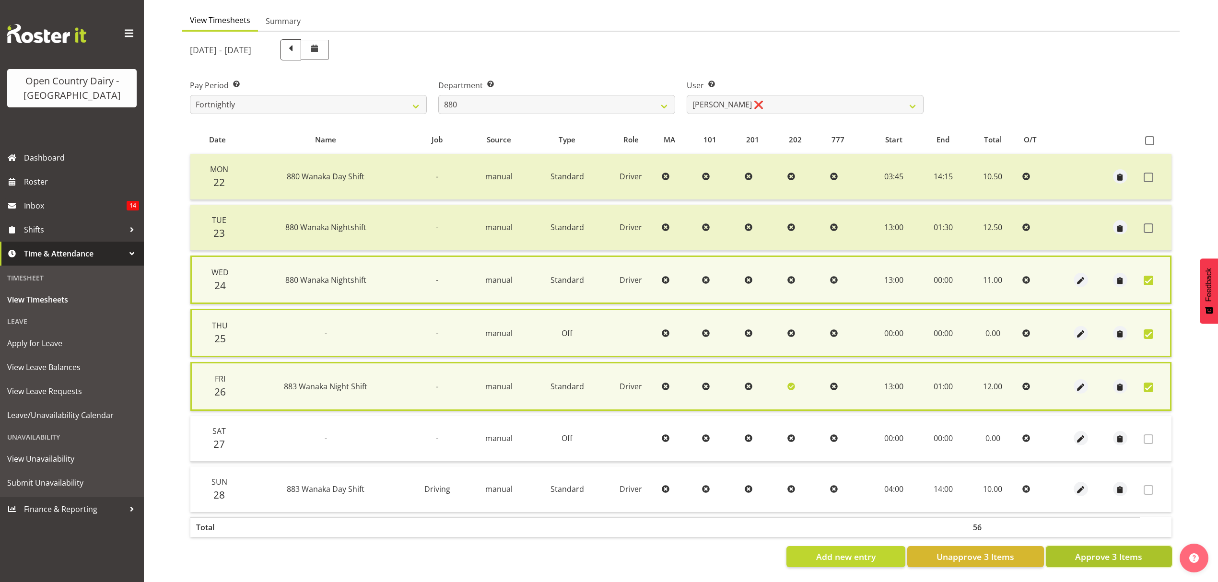
click at [1107, 553] on span "Approve 3 Items" at bounding box center [1108, 556] width 67 height 12
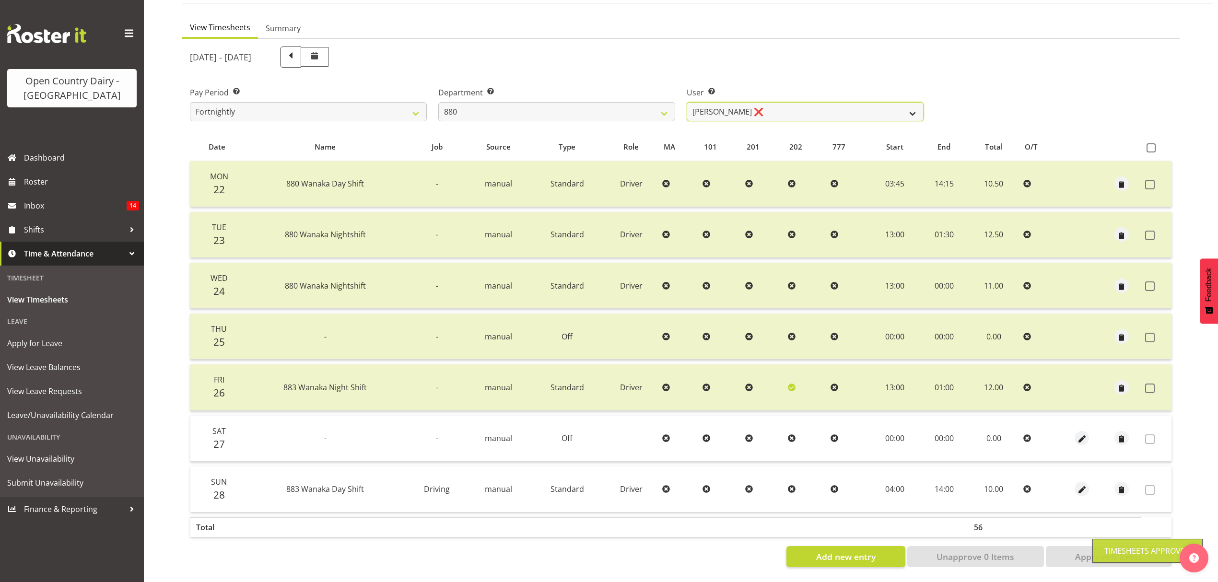
click at [911, 104] on select "Andrew Poole ❌ Philip Shanks ❌ Shaun McNaught ❌ Tania Unahi ❌" at bounding box center [804, 111] width 237 height 19
click at [686, 102] on select "Andrew Poole ❌ Philip Shanks ❌ Shaun McNaught ❌ Tania Unahi ❌" at bounding box center [804, 111] width 237 height 19
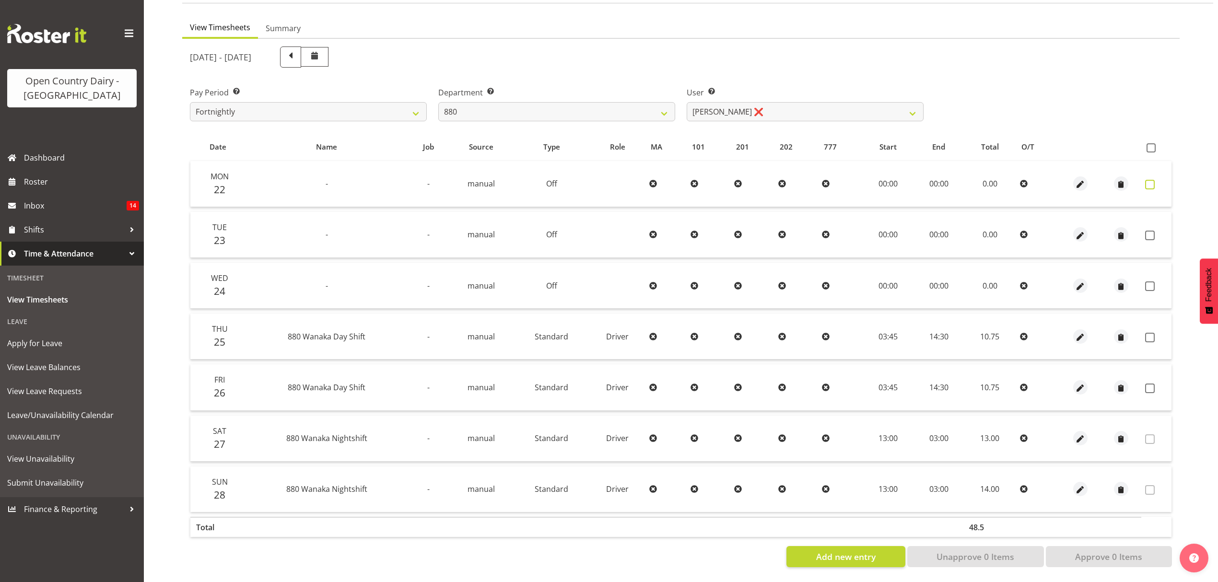
click at [1149, 180] on span at bounding box center [1150, 185] width 10 height 10
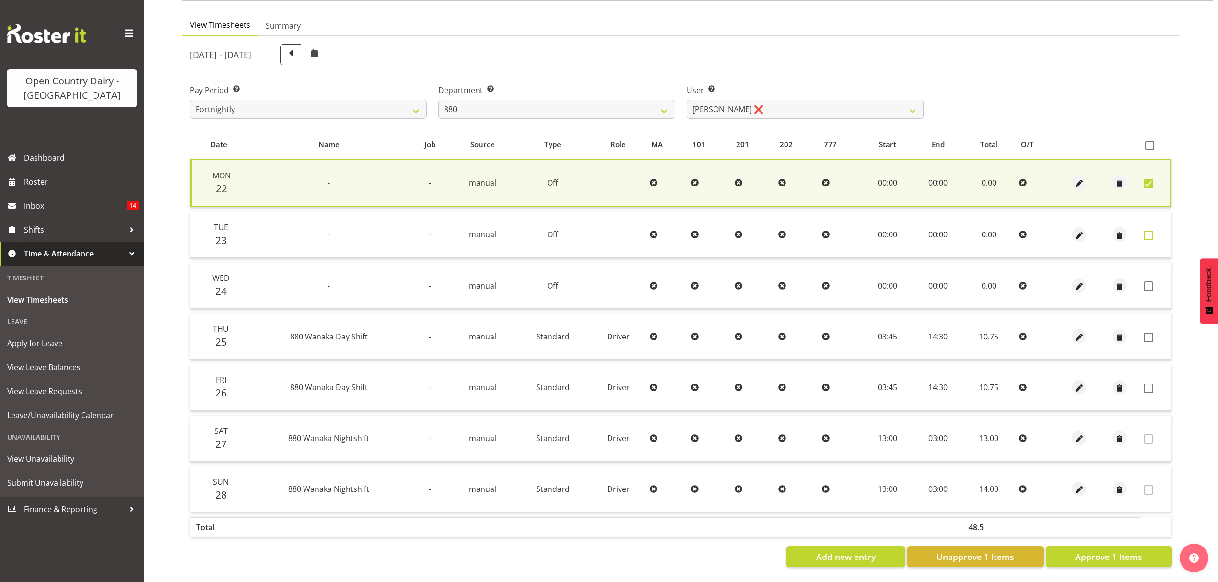
click at [1146, 231] on span at bounding box center [1148, 236] width 10 height 10
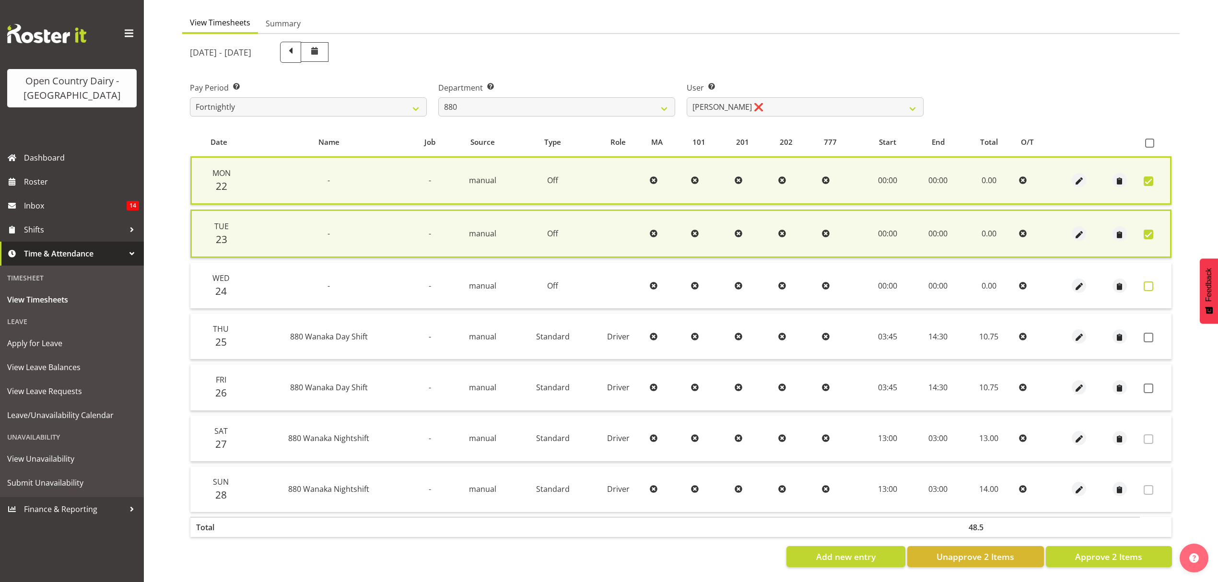
click at [1151, 281] on span at bounding box center [1148, 286] width 10 height 10
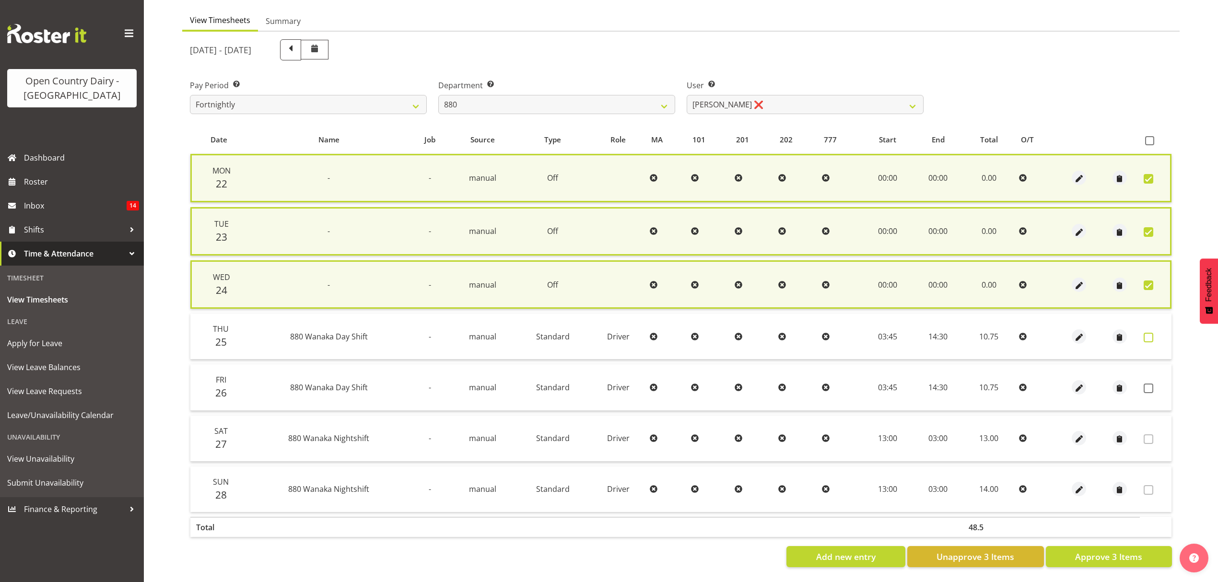
click at [1153, 333] on label at bounding box center [1150, 338] width 15 height 10
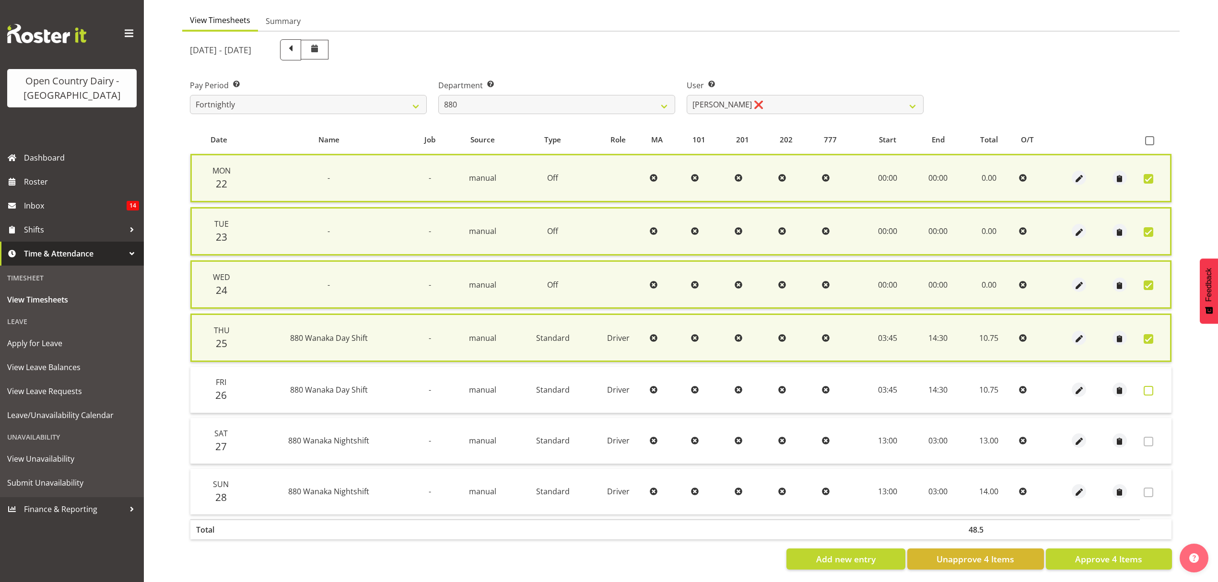
click at [1149, 388] on span at bounding box center [1148, 391] width 10 height 10
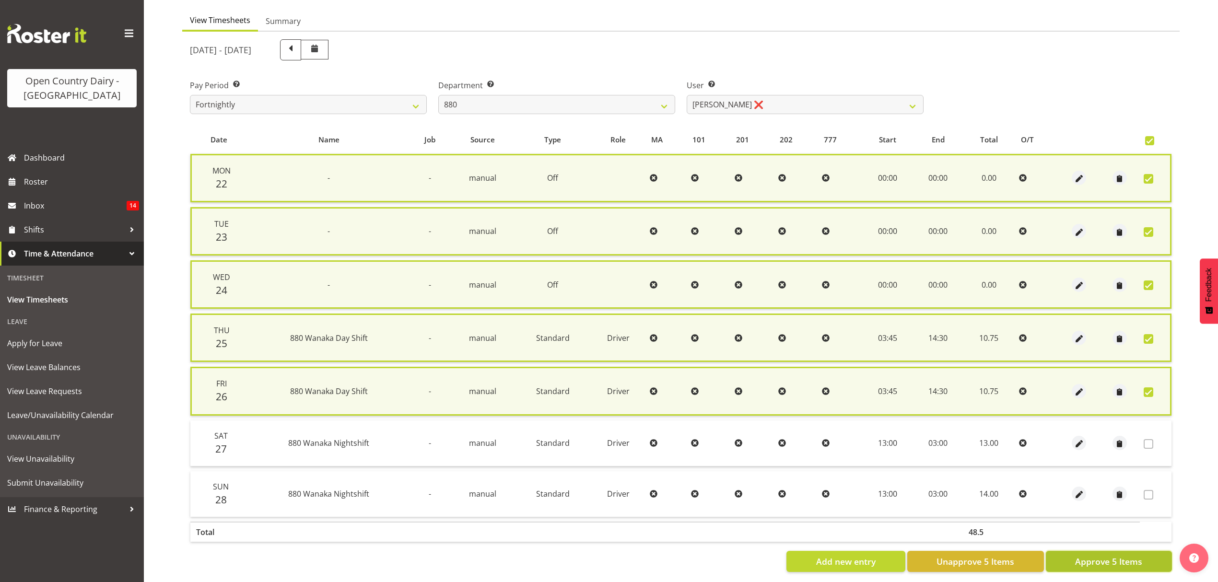
click at [1111, 555] on span "Approve 5 Items" at bounding box center [1108, 561] width 67 height 12
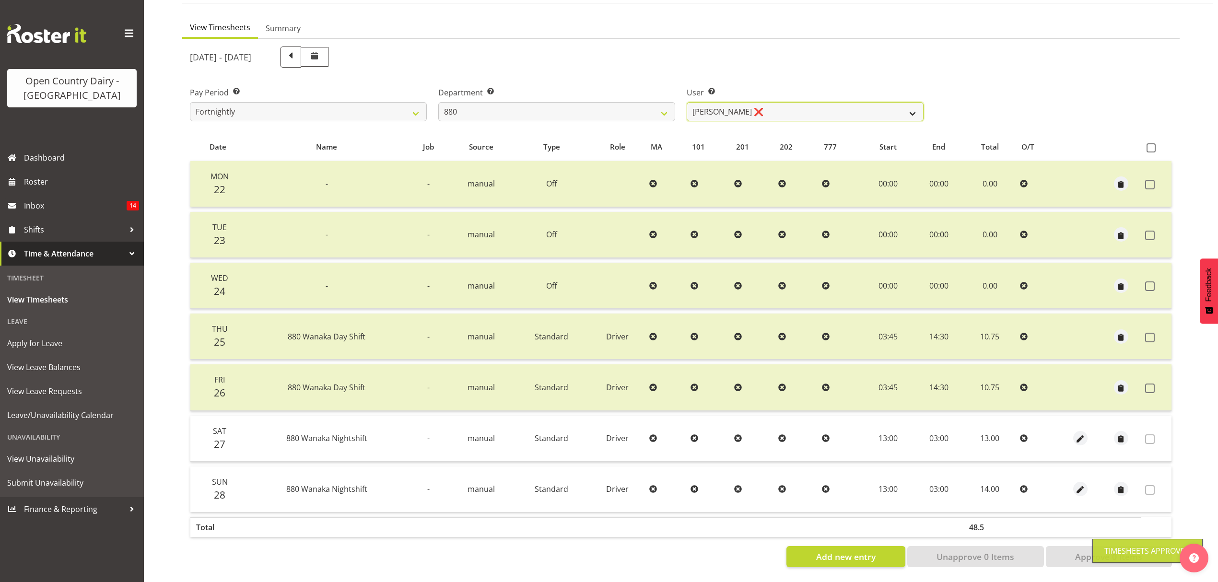
click at [905, 108] on select "Andrew Poole ❌ Philip Shanks ❌ Shaun McNaught ❌ Tania Unahi ❌" at bounding box center [804, 111] width 237 height 19
click at [686, 102] on select "Andrew Poole ❌ Philip Shanks ❌ Shaun McNaught ❌ Tania Unahi ❌" at bounding box center [804, 111] width 237 height 19
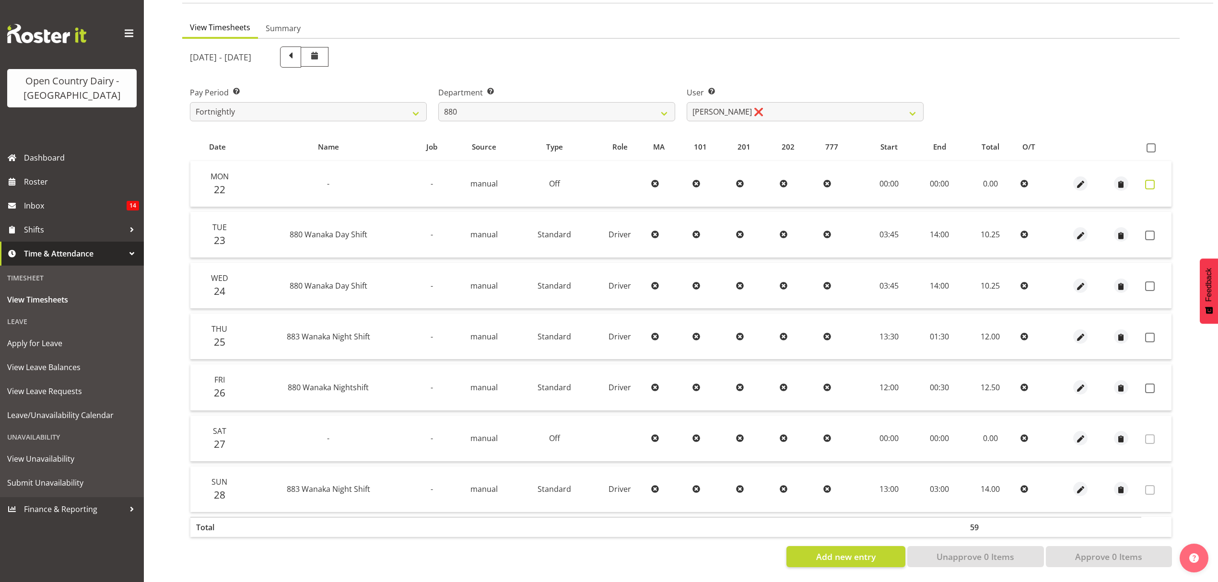
click at [1150, 180] on span at bounding box center [1150, 185] width 10 height 10
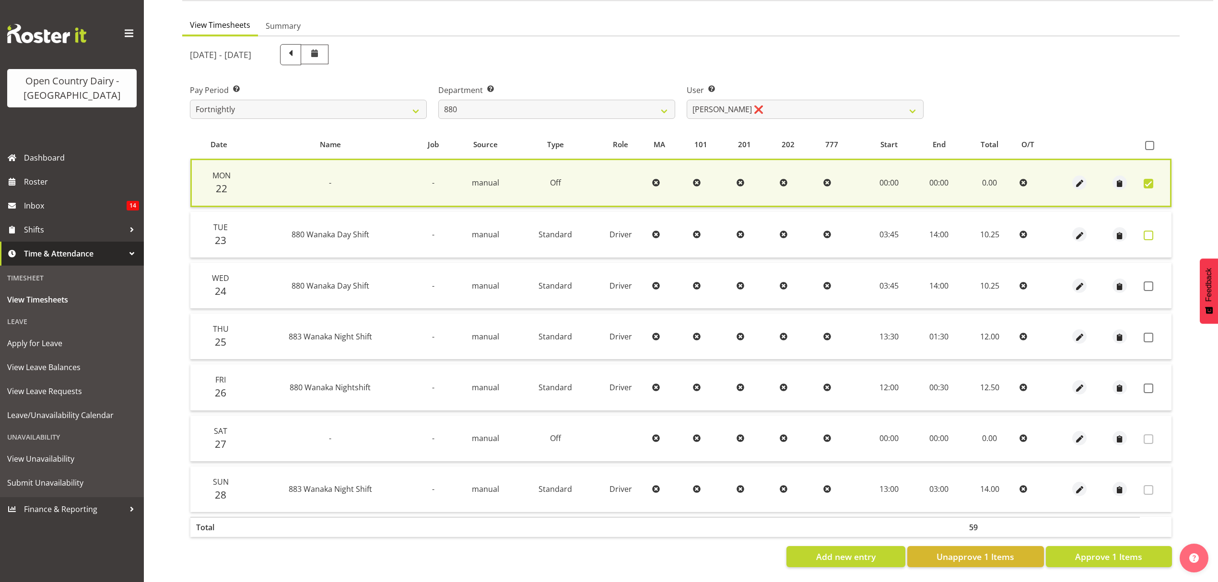
click at [1149, 234] on span at bounding box center [1148, 236] width 10 height 10
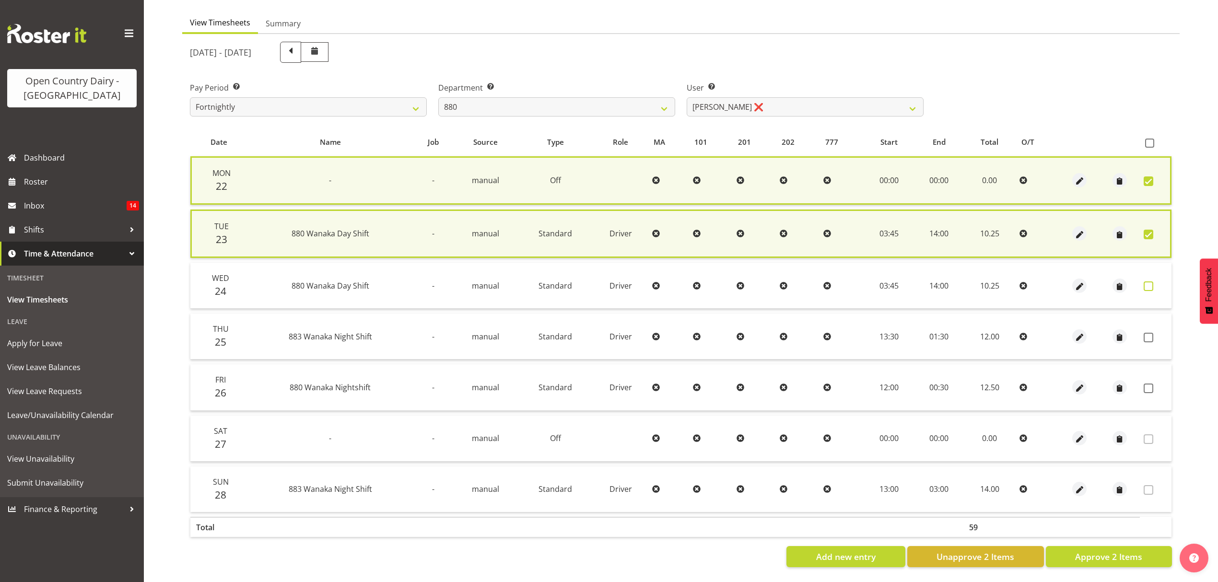
click at [1147, 282] on span at bounding box center [1148, 286] width 10 height 10
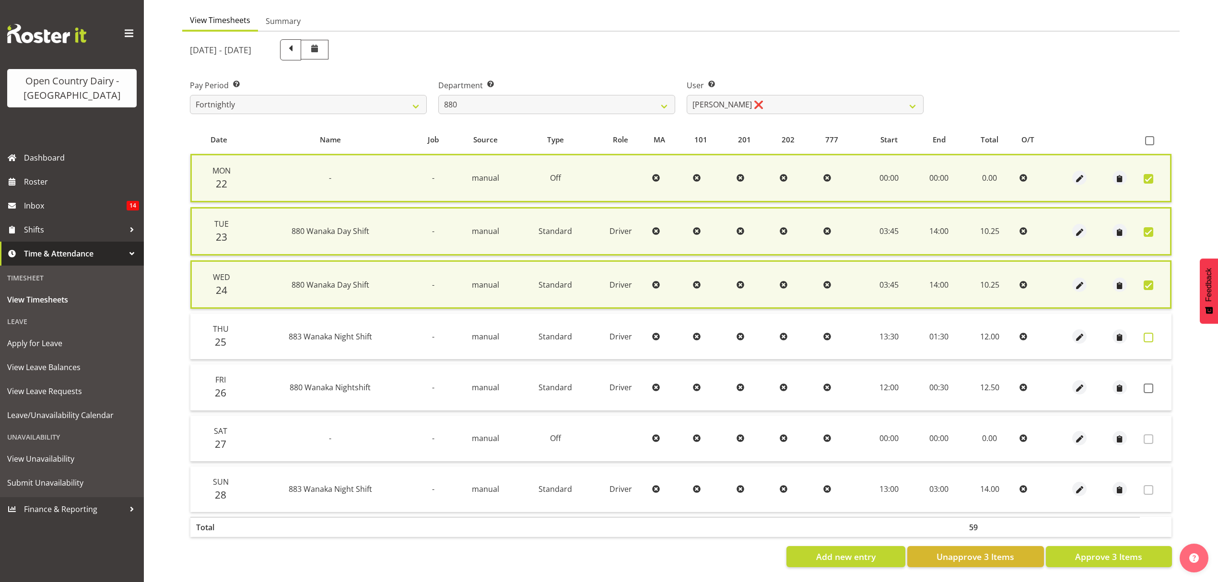
click at [1150, 336] on span at bounding box center [1148, 338] width 10 height 10
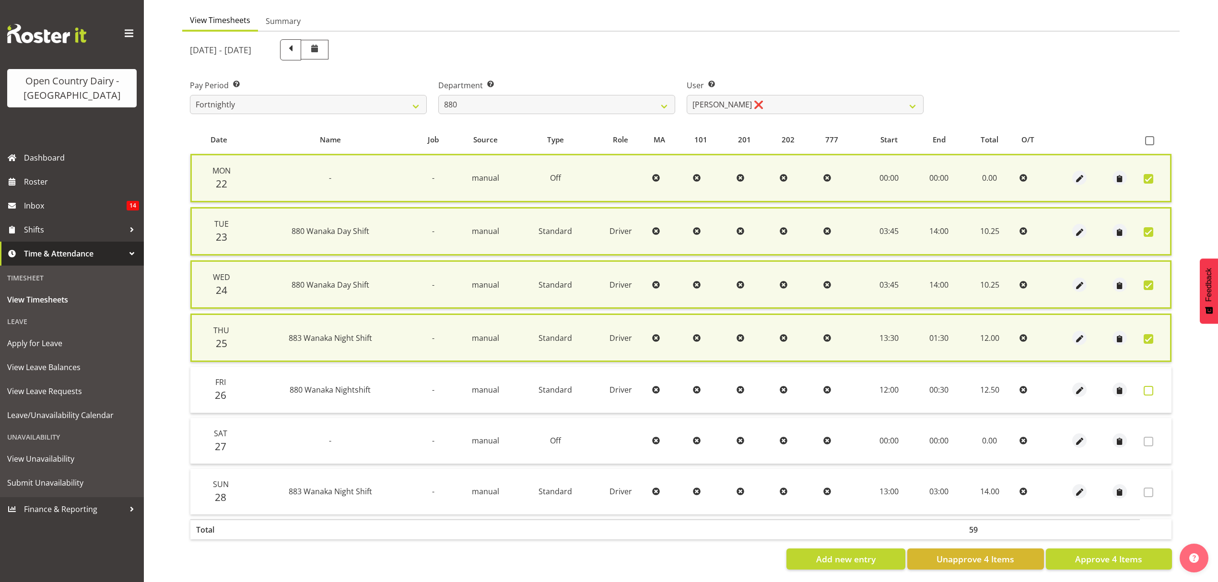
click at [1146, 386] on span at bounding box center [1148, 391] width 10 height 10
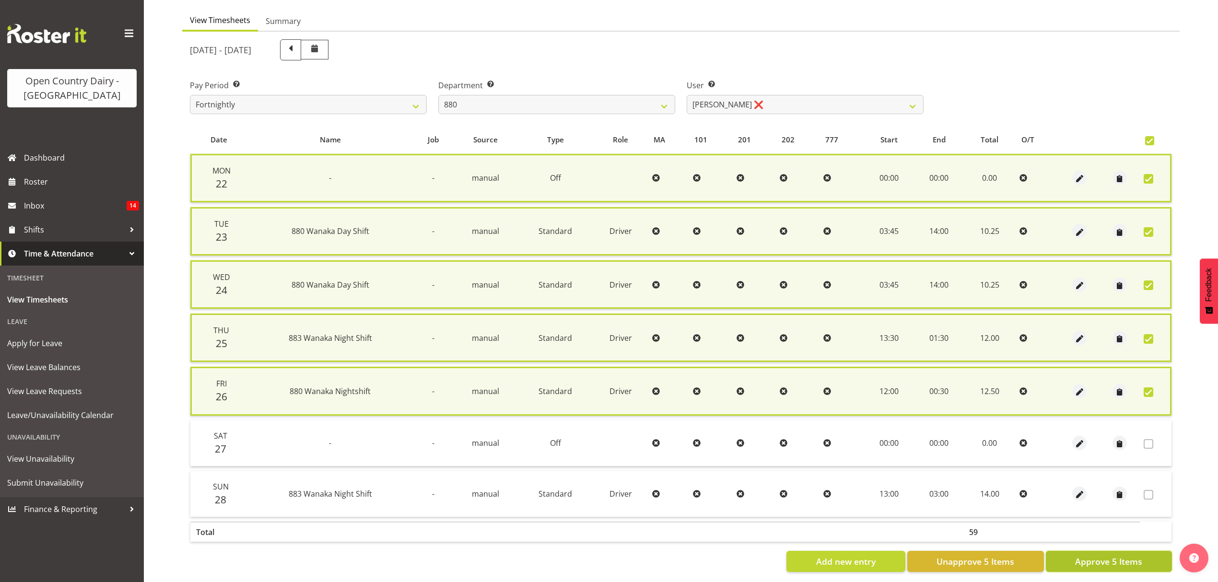
click at [1114, 559] on span "Approve 5 Items" at bounding box center [1108, 561] width 67 height 12
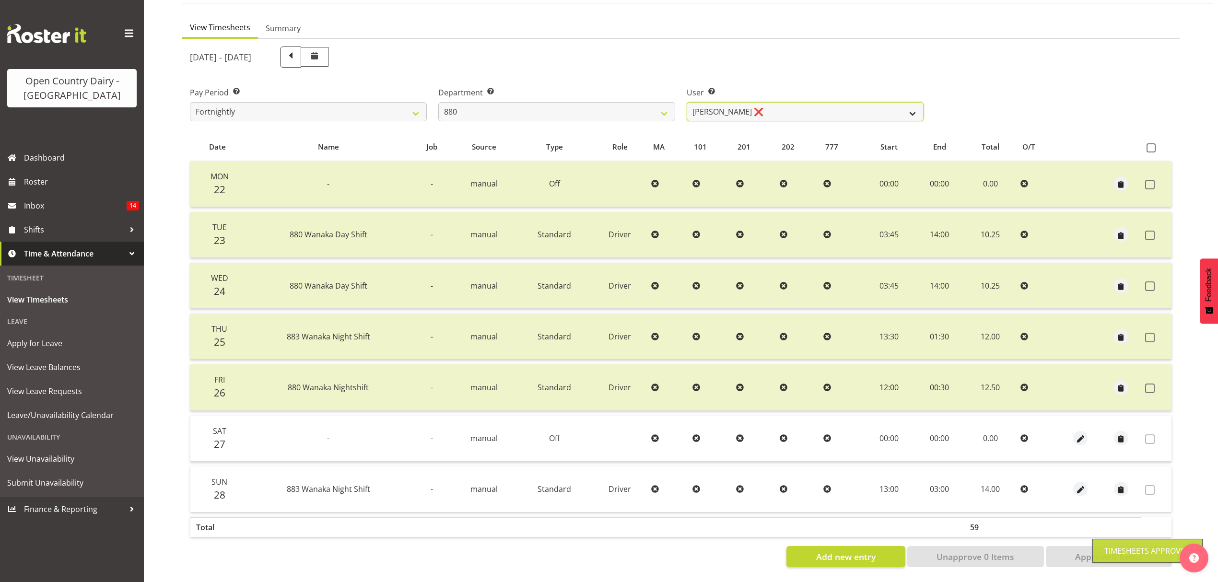
click at [910, 105] on select "Andrew Poole ❌ Philip Shanks ❌ Shaun McNaught ❌ Tania Unahi ❌" at bounding box center [804, 111] width 237 height 19
click at [655, 107] on select "734 735 736 737 738 739 851 853 854 855 856 858 861 862 865 867-9032 868 869 87…" at bounding box center [556, 111] width 237 height 19
click at [438, 102] on select "734 735 736 737 738 739 851 853 854 855 856 858 861 862 865 867-9032 868 869 87…" at bounding box center [556, 111] width 237 height 19
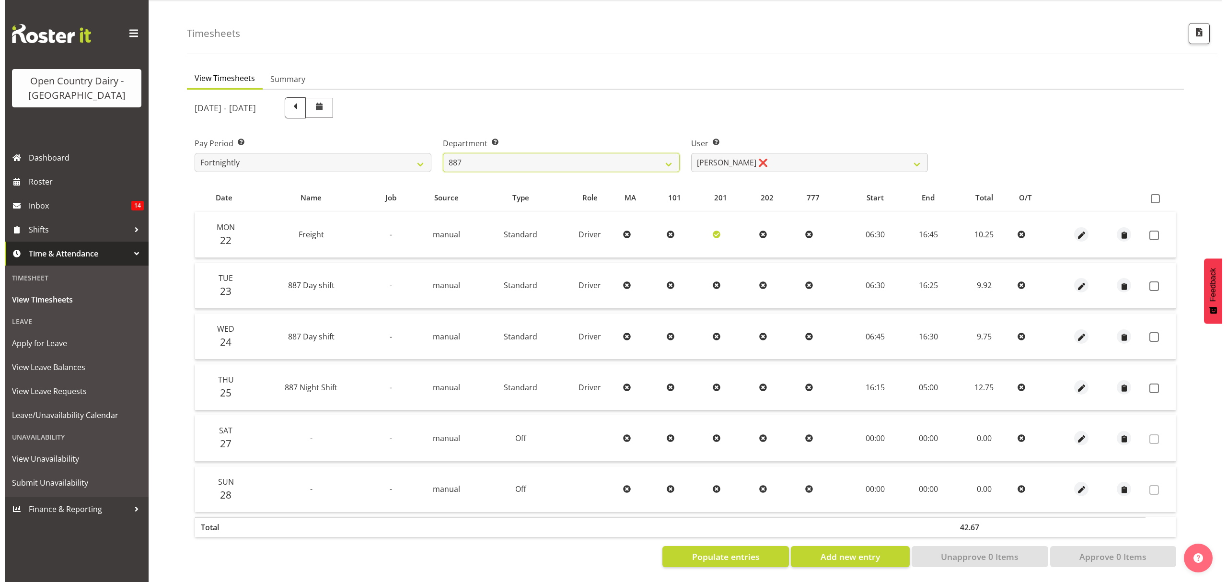
scroll to position [34, 0]
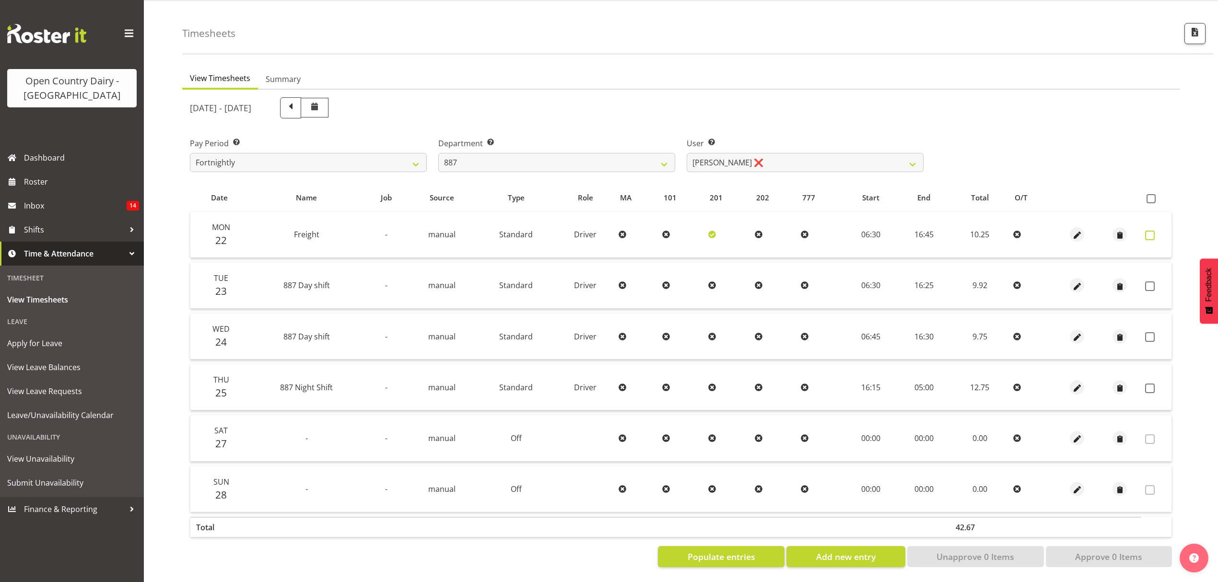
click at [1150, 231] on span at bounding box center [1150, 236] width 10 height 10
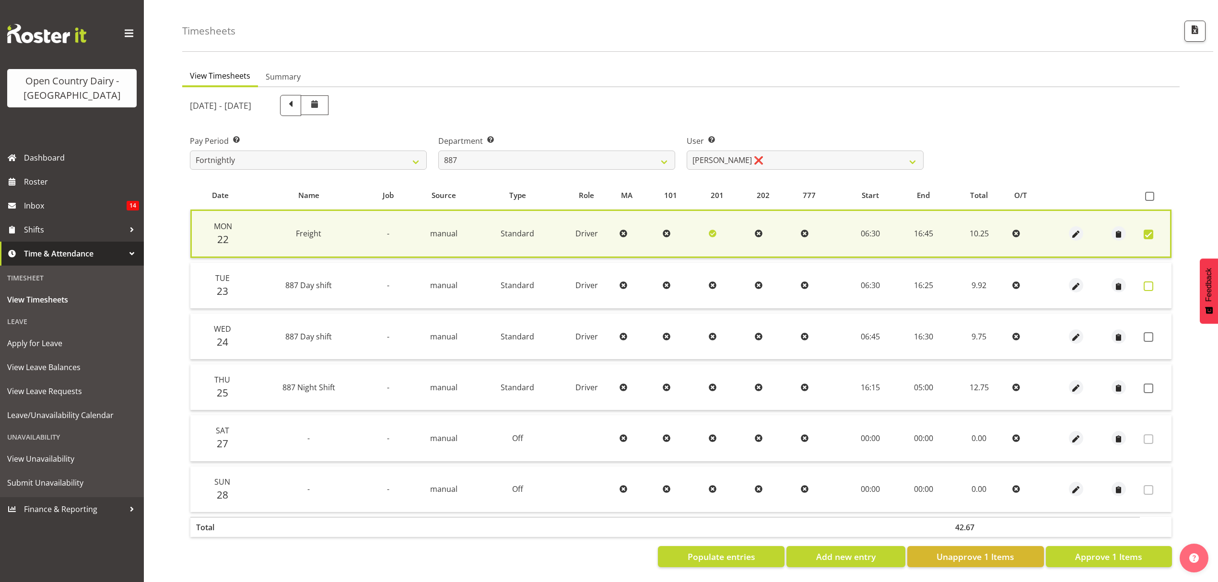
click at [1147, 281] on span at bounding box center [1148, 286] width 10 height 10
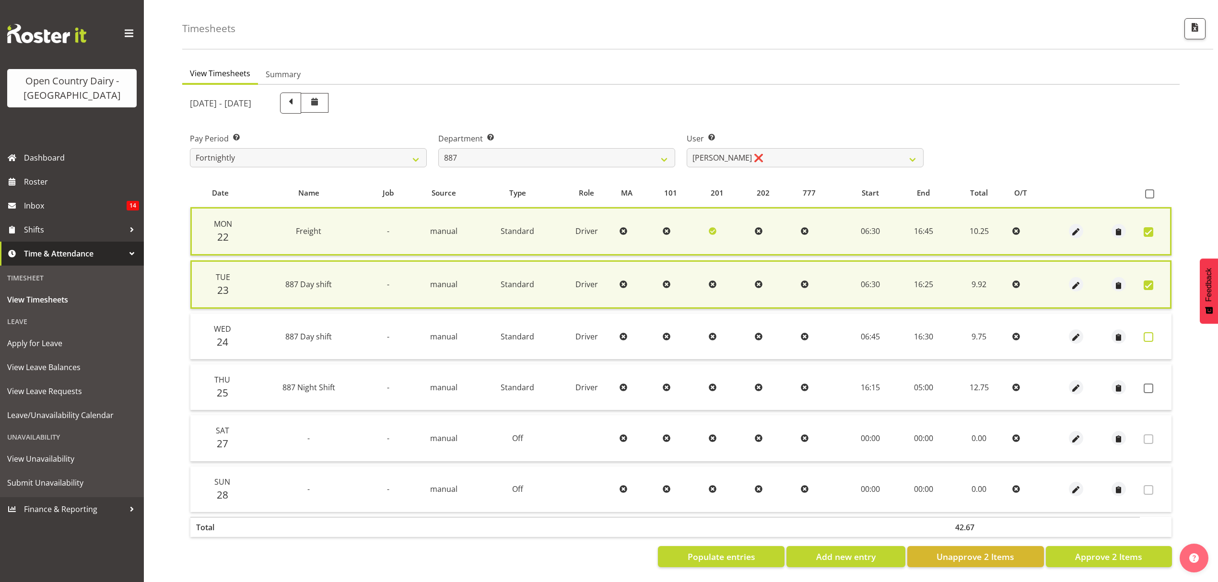
click at [1148, 334] on span at bounding box center [1148, 337] width 10 height 10
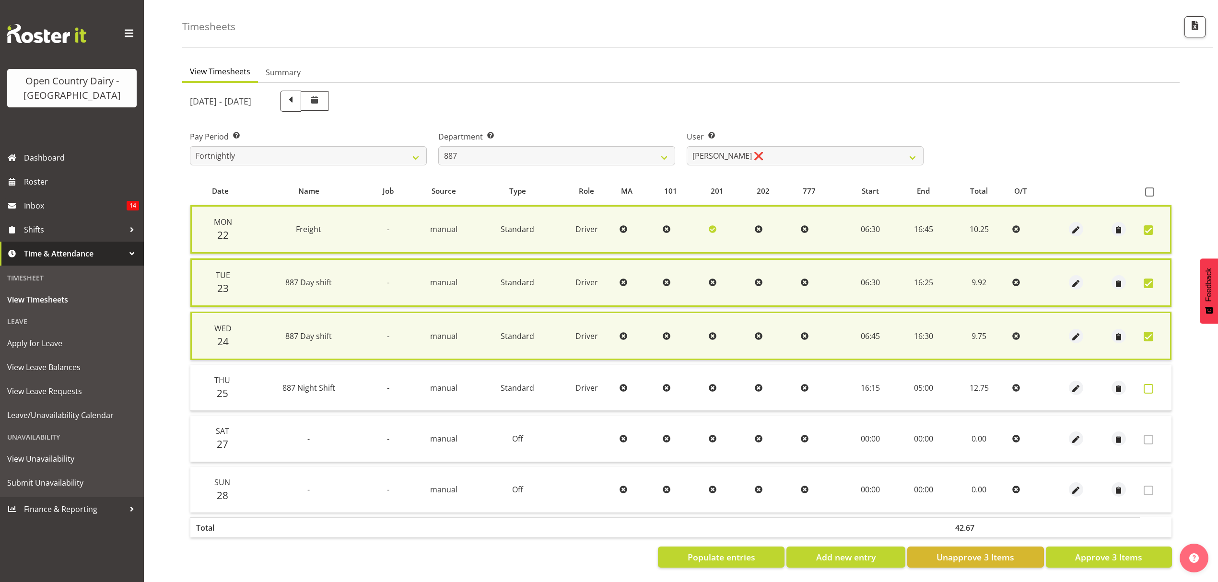
click at [1147, 384] on span at bounding box center [1148, 389] width 10 height 10
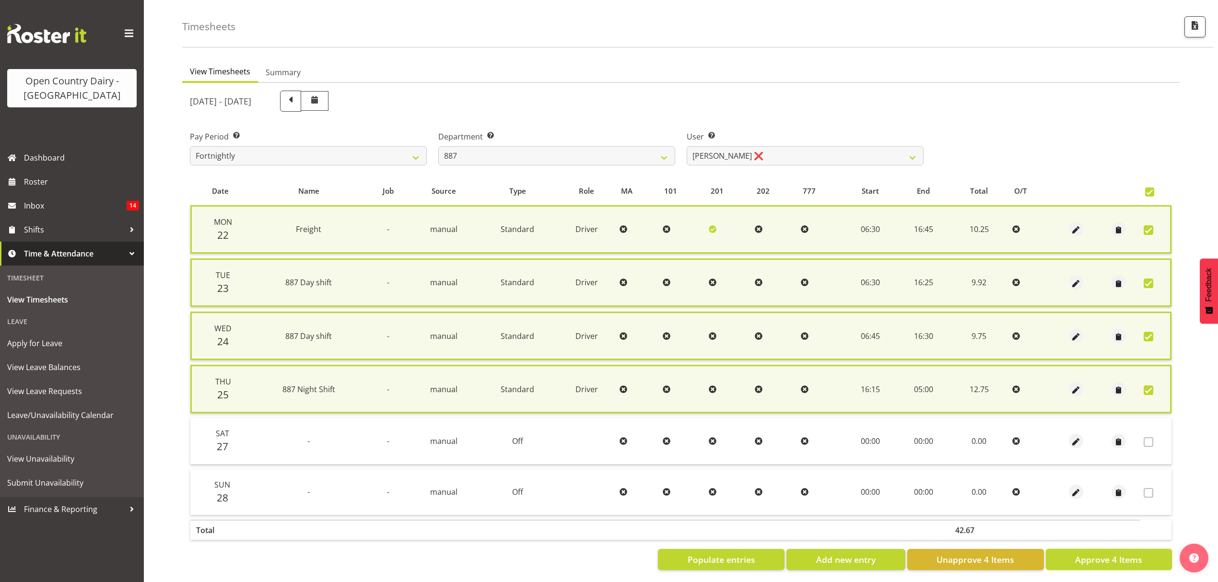
click at [1109, 556] on span "Approve 4 Items" at bounding box center [1108, 559] width 67 height 12
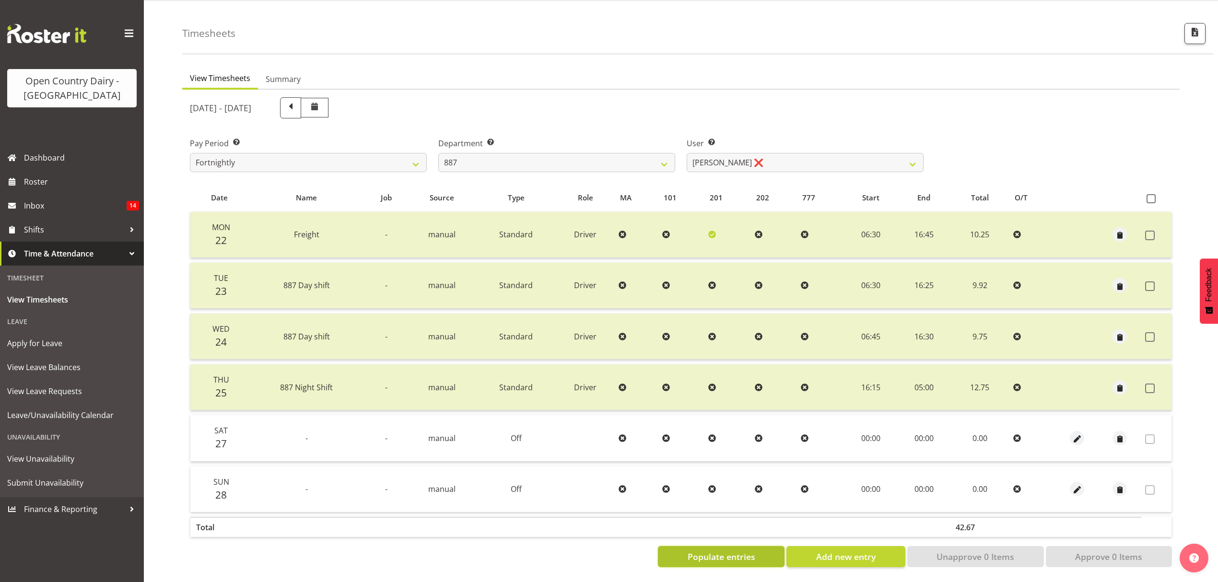
click at [735, 550] on span "Populate entries" at bounding box center [721, 556] width 68 height 12
click at [1079, 433] on span "button" at bounding box center [1076, 438] width 11 height 11
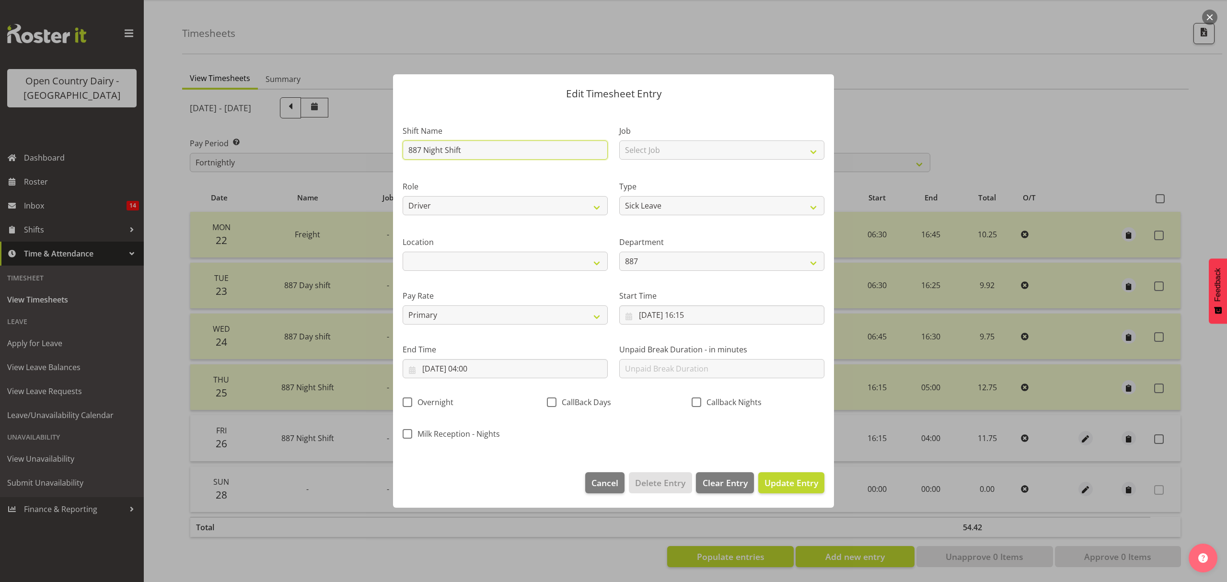
click at [466, 152] on input "887 Night Shift" at bounding box center [505, 149] width 205 height 19
drag, startPoint x: 409, startPoint y: 148, endPoint x: 487, endPoint y: 158, distance: 78.2
click at [487, 158] on input "887 Night Shift" at bounding box center [505, 149] width 205 height 19
click at [438, 368] on input "27/09/2025, 04:00" at bounding box center [505, 368] width 205 height 19
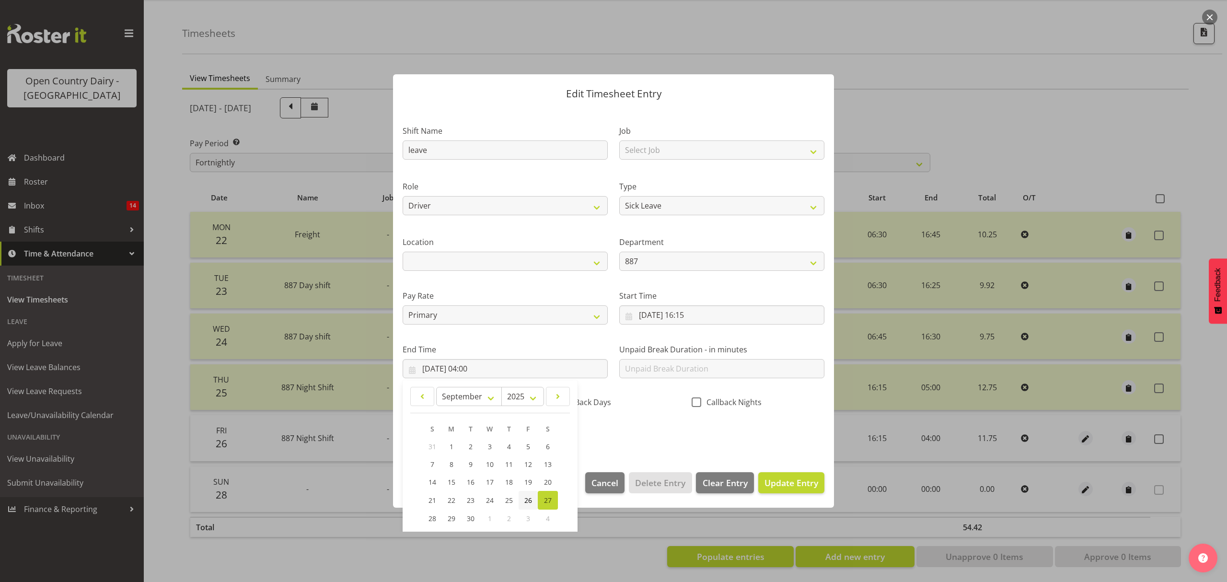
click at [524, 500] on span "26" at bounding box center [528, 500] width 8 height 9
click at [698, 314] on input "26/09/2025, 16:15" at bounding box center [721, 314] width 205 height 19
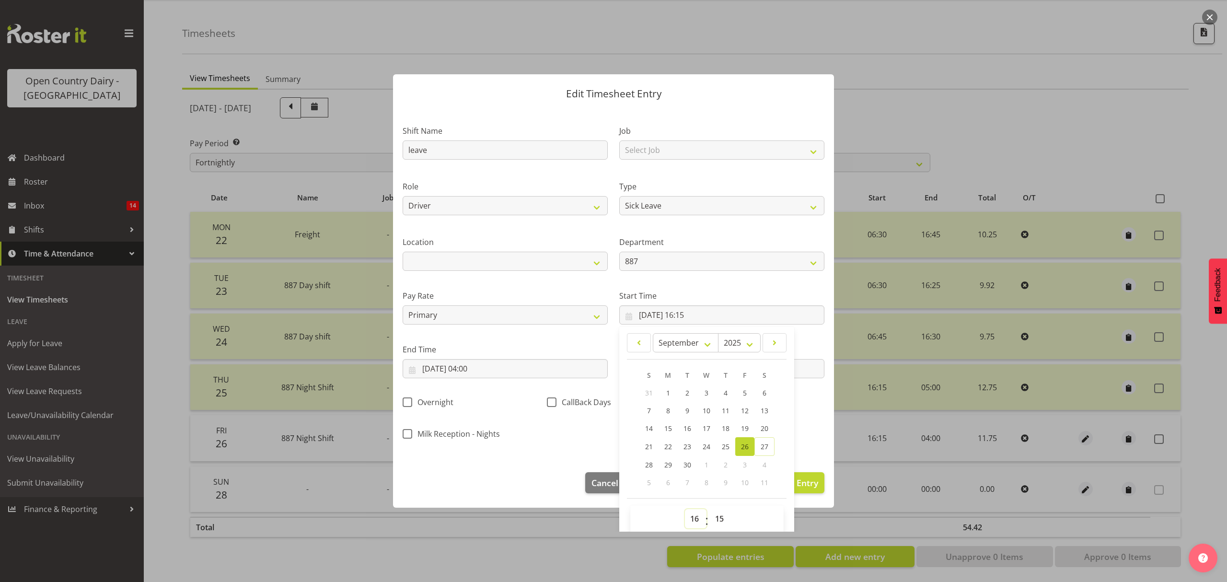
click at [687, 523] on select "00 01 02 03 04 05 06 07 08 09 10 11 12 13 14 15 16 17 18 19 20 21 22 23" at bounding box center [696, 518] width 22 height 19
click at [685, 510] on select "00 01 02 03 04 05 06 07 08 09 10 11 12 13 14 15 16 17 18 19 20 21 22 23" at bounding box center [696, 518] width 22 height 19
click at [719, 513] on select "00 01 02 03 04 05 06 07 08 09 10 11 12 13 14 15 16 17 18 19 20 21 22 23 24 25 2…" at bounding box center [721, 518] width 22 height 19
click at [710, 510] on select "00 01 02 03 04 05 06 07 08 09 10 11 12 13 14 15 16 17 18 19 20 21 22 23 24 25 2…" at bounding box center [721, 518] width 22 height 19
click at [487, 372] on input "26/09/2025, 04:00" at bounding box center [505, 368] width 205 height 19
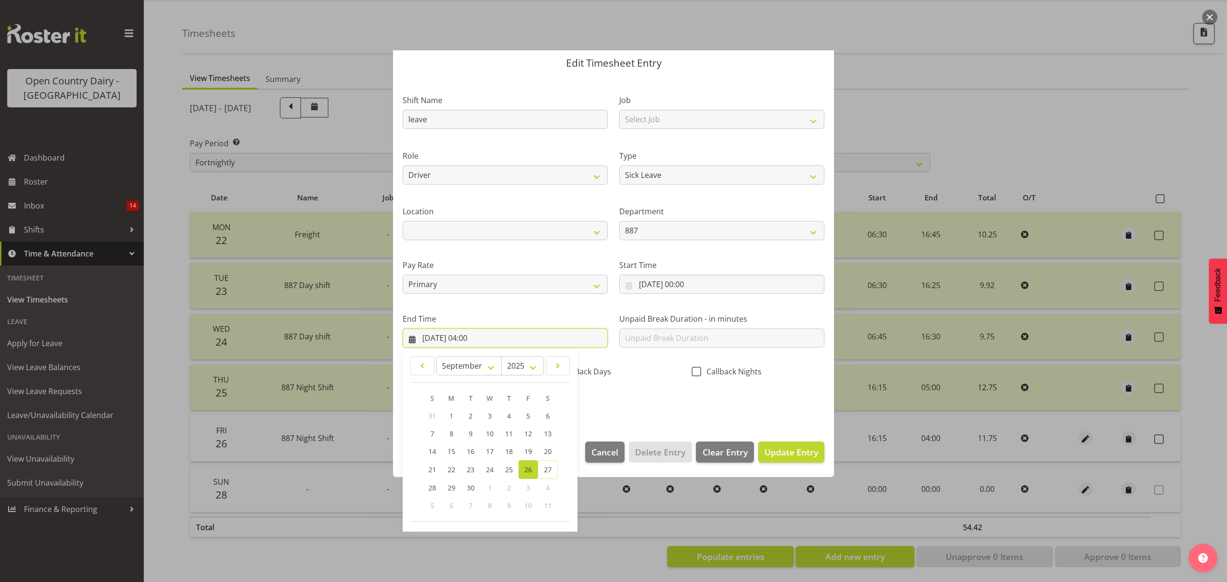
scroll to position [65, 0]
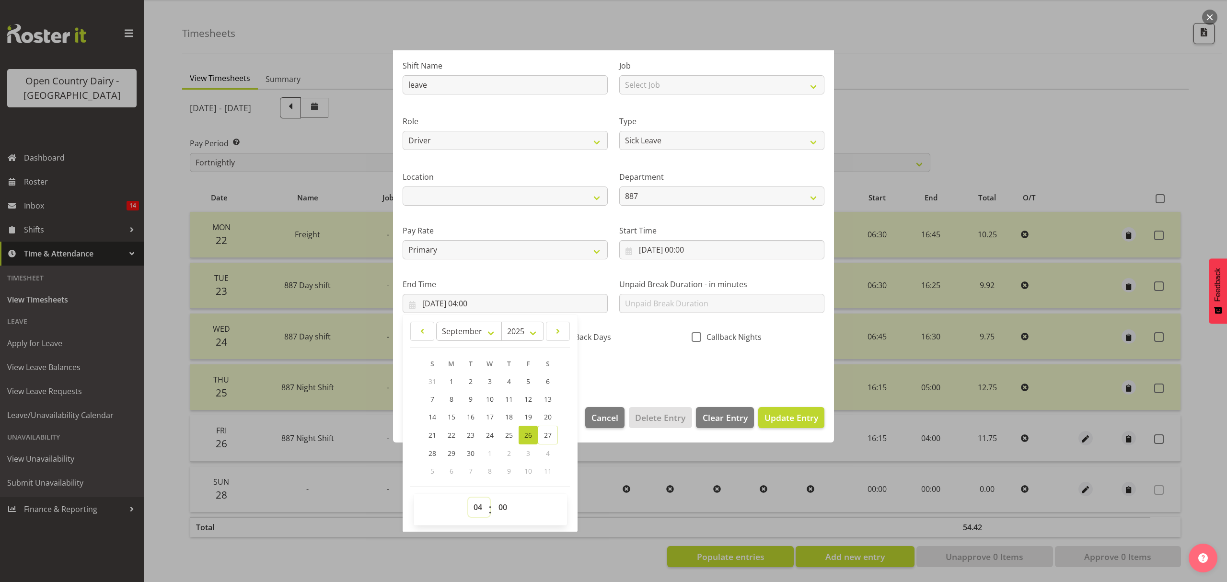
click at [476, 513] on select "00 01 02 03 04 05 06 07 08 09 10 11 12 13 14 15 16 17 18 19 20 21 22 23" at bounding box center [479, 507] width 22 height 19
click at [468, 498] on select "00 01 02 03 04 05 06 07 08 09 10 11 12 13 14 15 16 17 18 19 20 21 22 23" at bounding box center [479, 507] width 22 height 19
click at [501, 509] on select "00 01 02 03 04 05 06 07 08 09 10 11 12 13 14 15 16 17 18 19 20 21 22 23 24 25 2…" at bounding box center [504, 507] width 22 height 19
click at [493, 498] on select "00 01 02 03 04 05 06 07 08 09 10 11 12 13 14 15 16 17 18 19 20 21 22 23 24 25 2…" at bounding box center [504, 507] width 22 height 19
click at [785, 419] on span "Update Entry" at bounding box center [792, 418] width 54 height 12
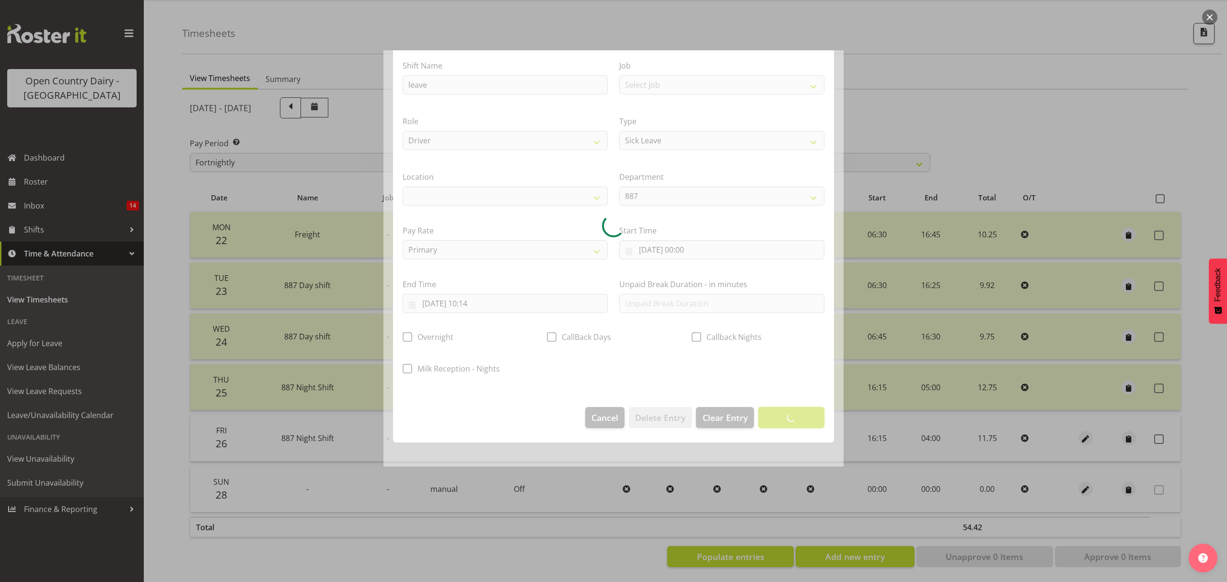
scroll to position [0, 0]
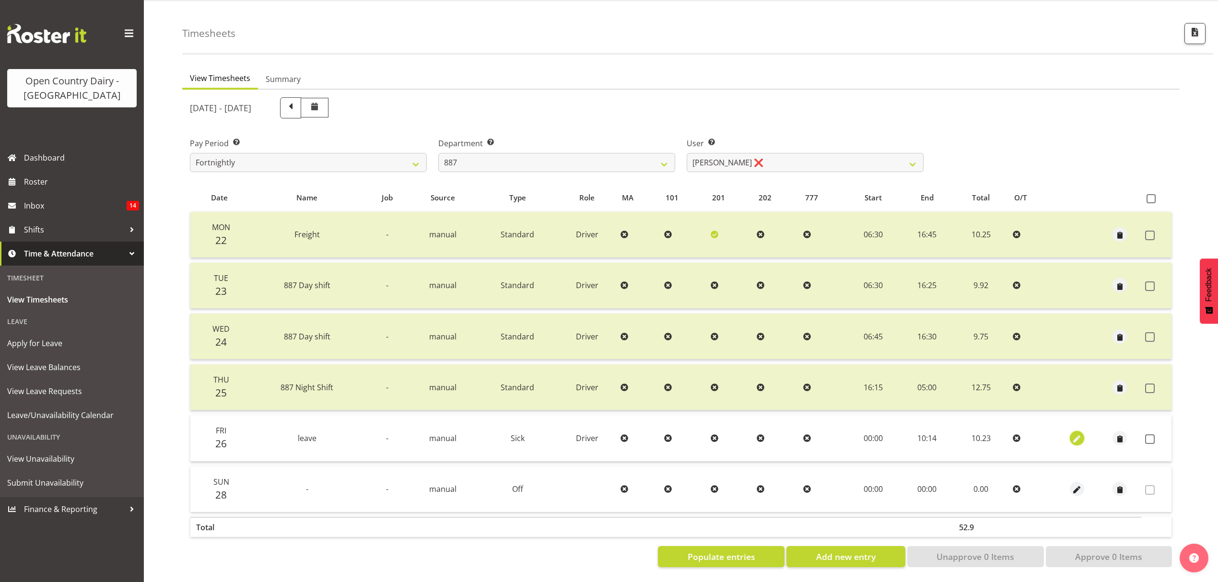
click at [1079, 433] on span "button" at bounding box center [1076, 438] width 11 height 11
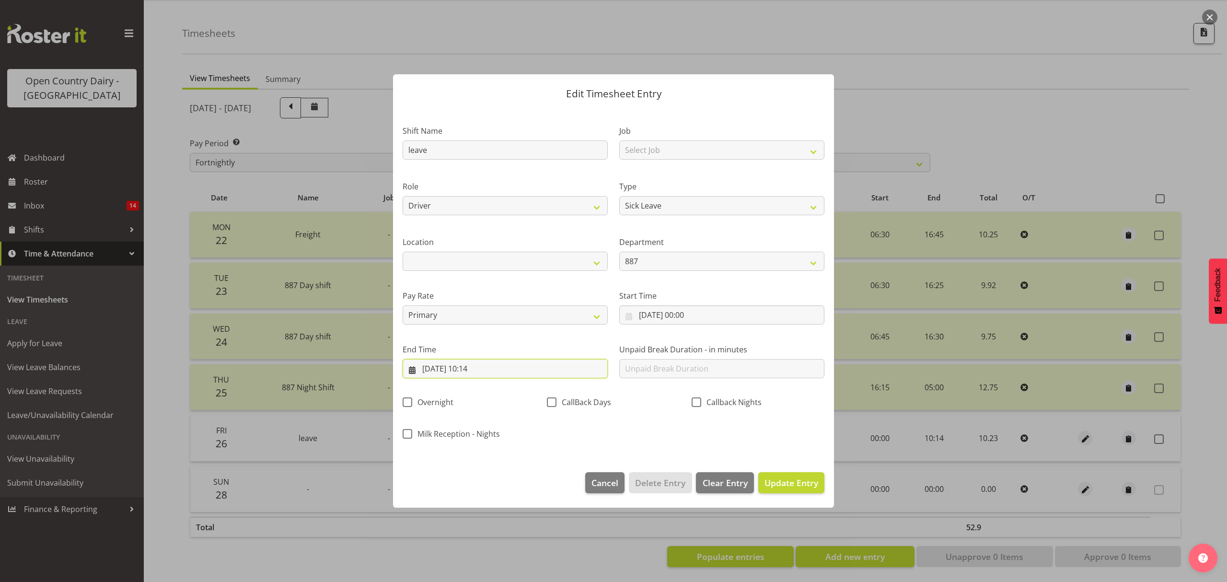
click at [476, 367] on input "26/09/2025, 10:14" at bounding box center [505, 368] width 205 height 19
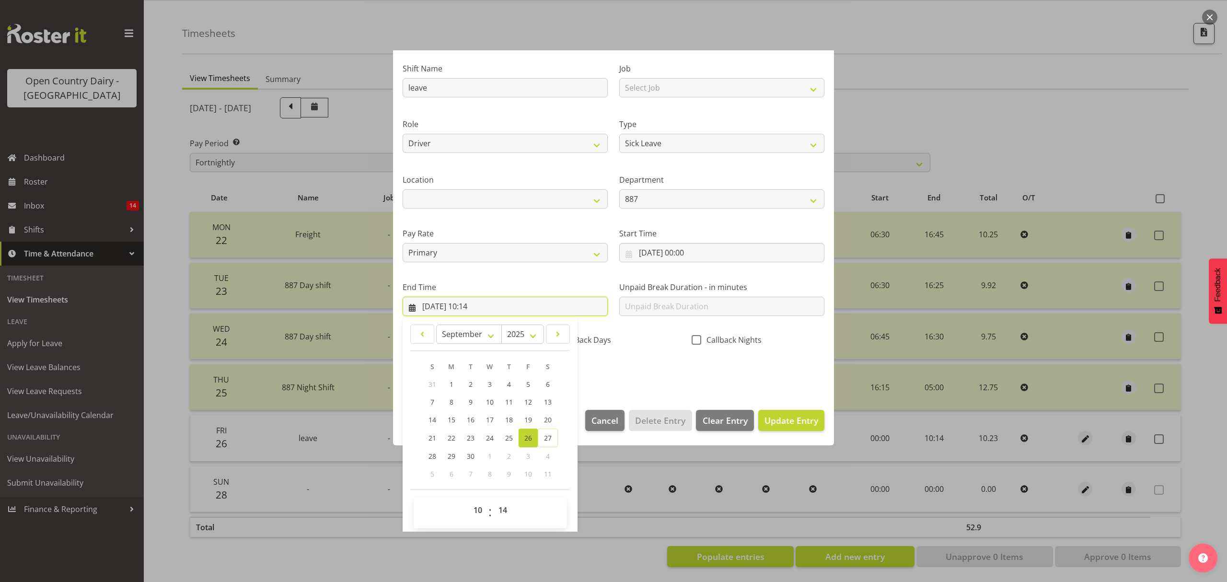
scroll to position [65, 0]
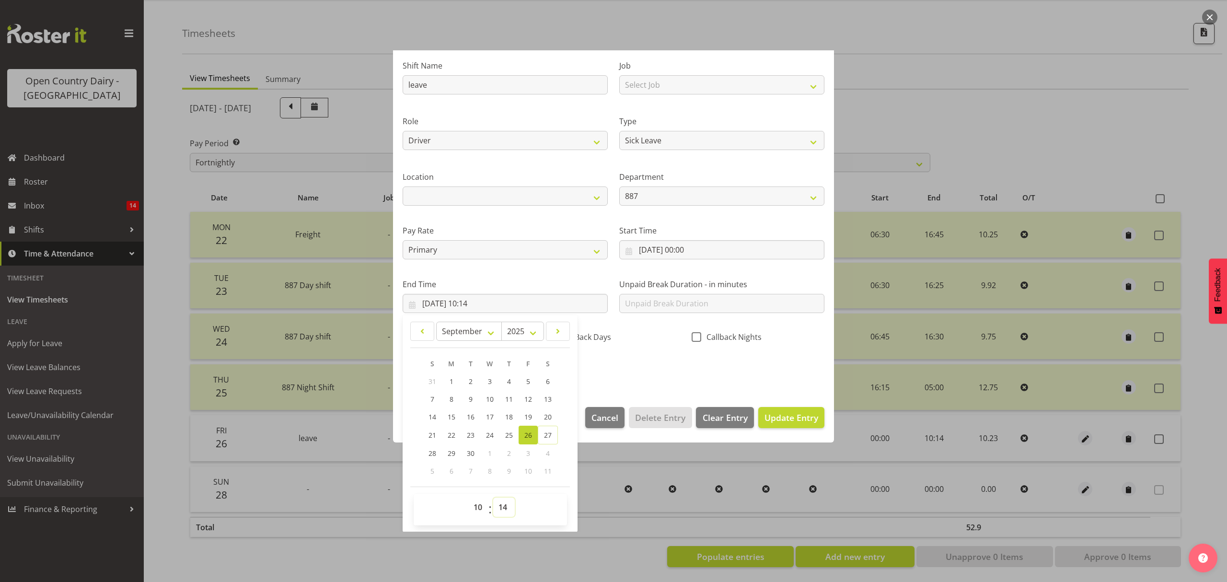
click at [510, 503] on select "00 01 02 03 04 05 06 07 08 09 10 11 12 13 14 15 16 17 18 19 20 21 22 23 24 25 2…" at bounding box center [504, 507] width 22 height 19
click at [493, 498] on select "00 01 02 03 04 05 06 07 08 09 10 11 12 13 14 15 16 17 18 19 20 21 22 23 24 25 2…" at bounding box center [504, 507] width 22 height 19
click at [773, 415] on span "Update Entry" at bounding box center [792, 418] width 54 height 12
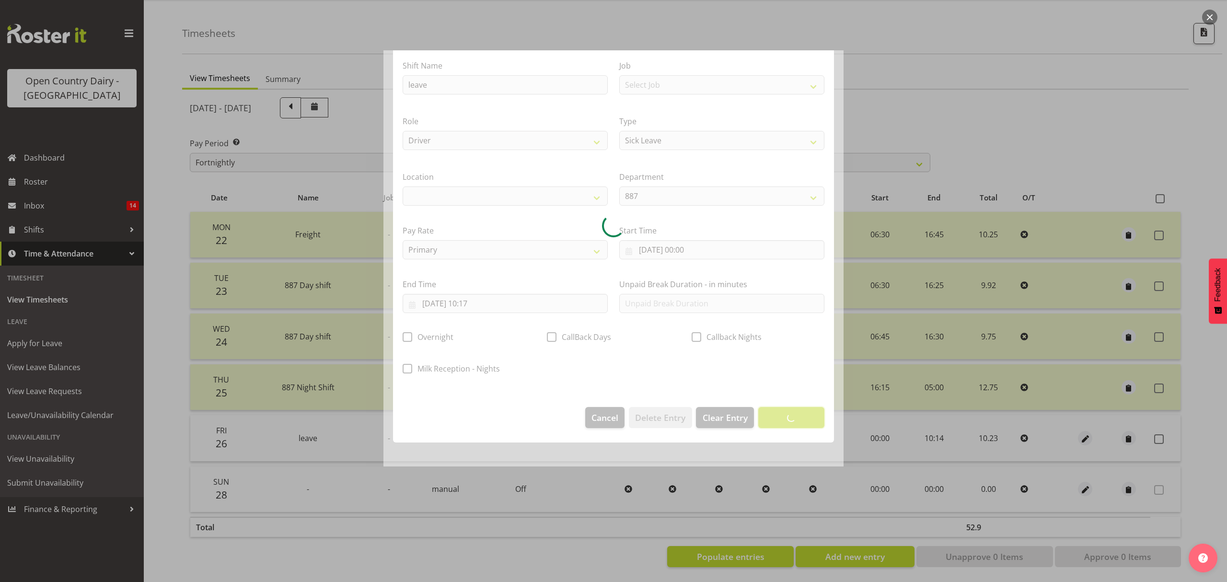
scroll to position [0, 0]
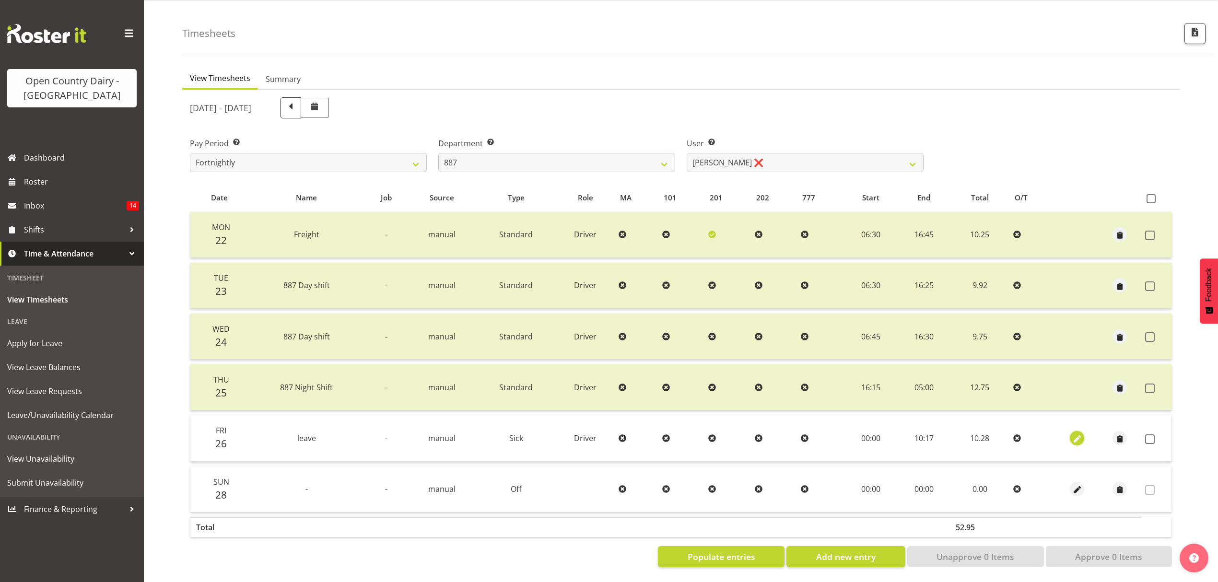
click at [1076, 433] on span "button" at bounding box center [1076, 438] width 11 height 11
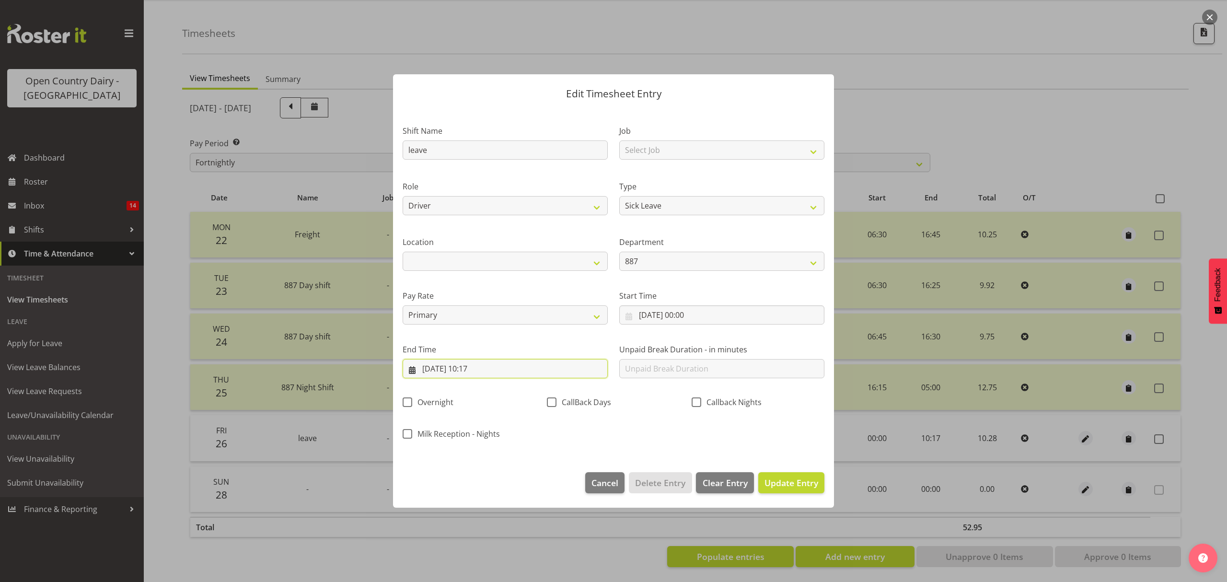
click at [476, 369] on input "26/09/2025, 10:17" at bounding box center [505, 368] width 205 height 19
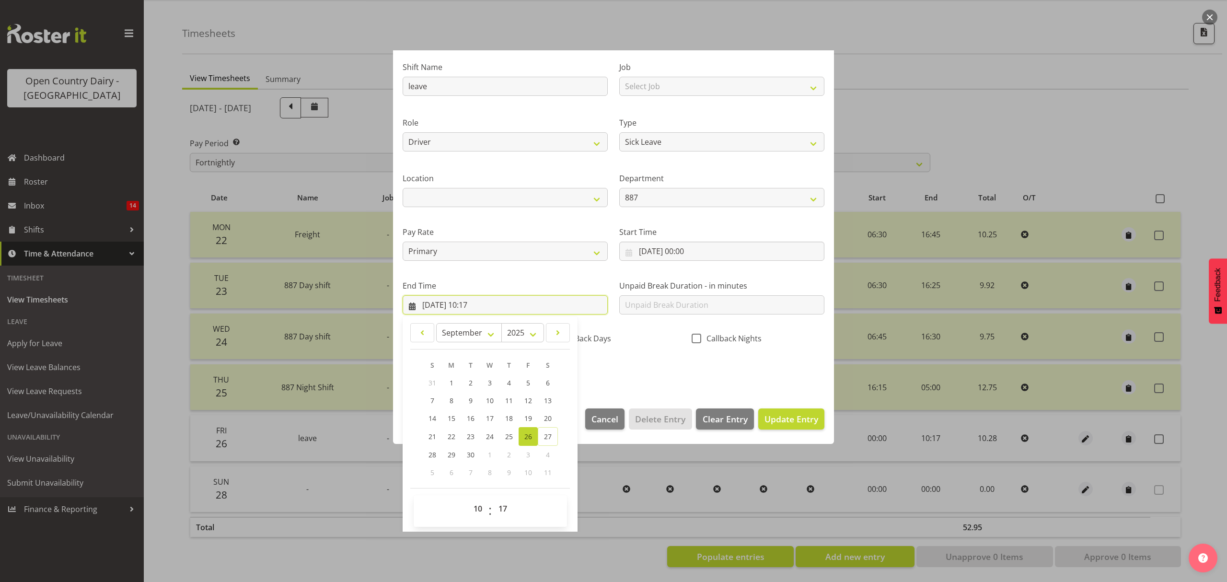
scroll to position [65, 0]
click at [502, 503] on select "00 01 02 03 04 05 06 07 08 09 10 11 12 13 14 15 16 17 18 19 20 21 22 23 24 25 2…" at bounding box center [504, 507] width 22 height 19
click at [493, 498] on select "00 01 02 03 04 05 06 07 08 09 10 11 12 13 14 15 16 17 18 19 20 21 22 23 24 25 2…" at bounding box center [504, 507] width 22 height 19
click at [768, 415] on span "Update Entry" at bounding box center [792, 418] width 54 height 12
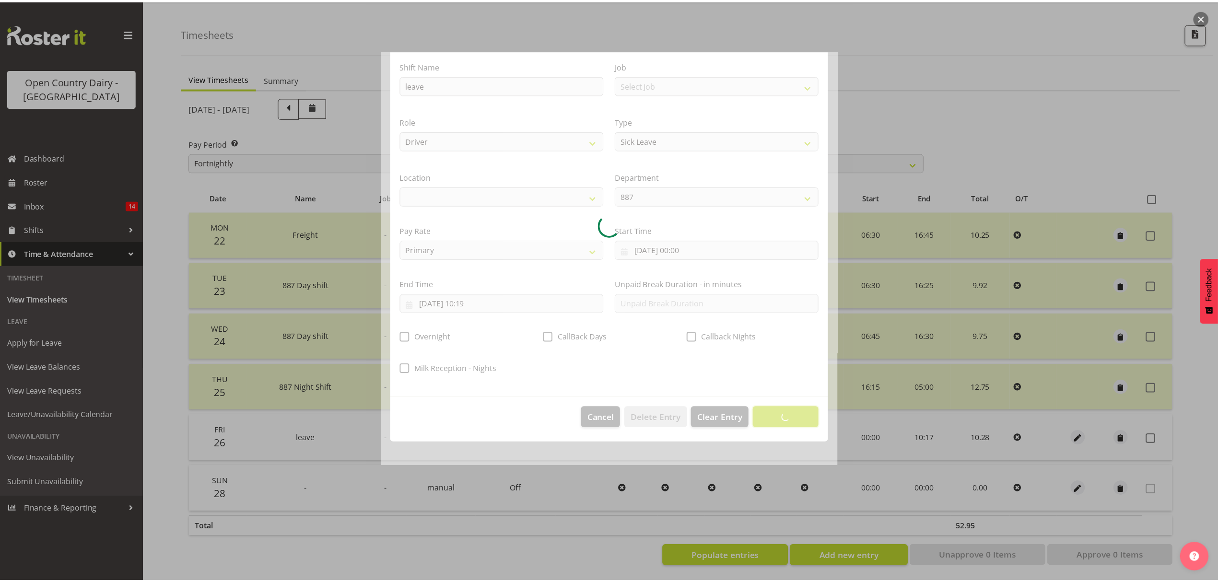
scroll to position [0, 0]
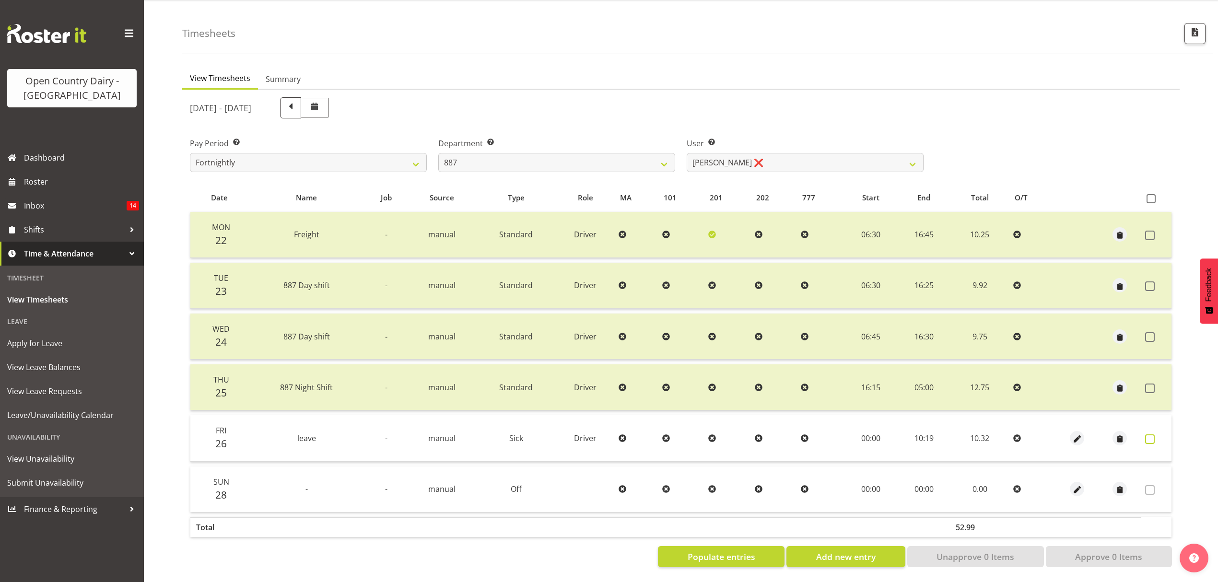
click at [1151, 434] on span at bounding box center [1150, 439] width 10 height 10
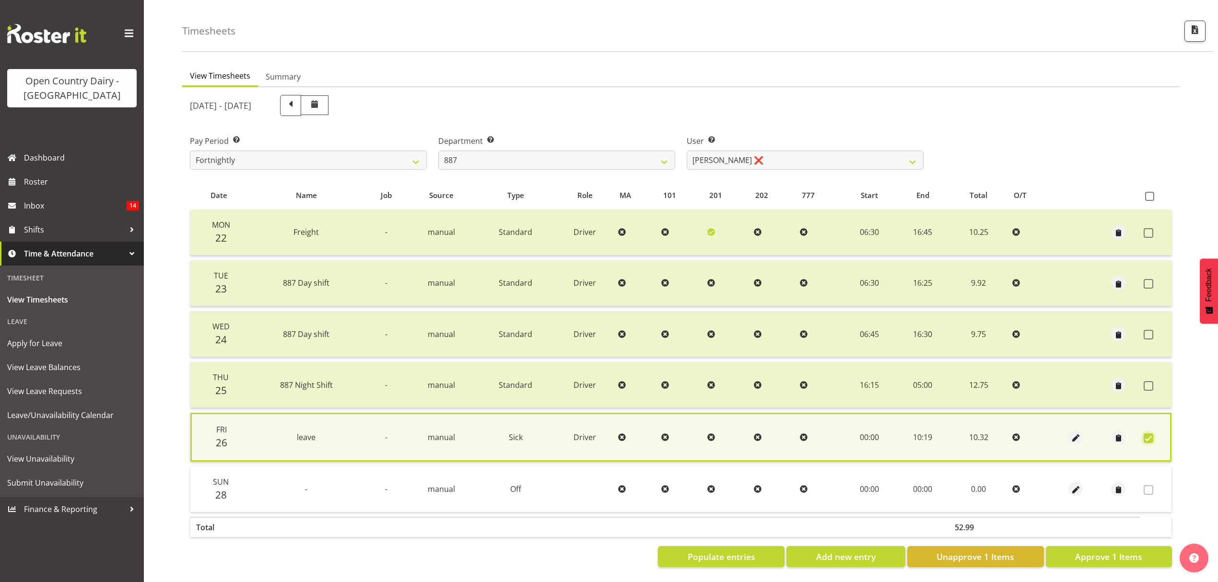
scroll to position [35, 0]
drag, startPoint x: 1098, startPoint y: 548, endPoint x: 1097, endPoint y: 543, distance: 5.4
click at [1099, 550] on span "Approve 1 Items" at bounding box center [1108, 556] width 67 height 12
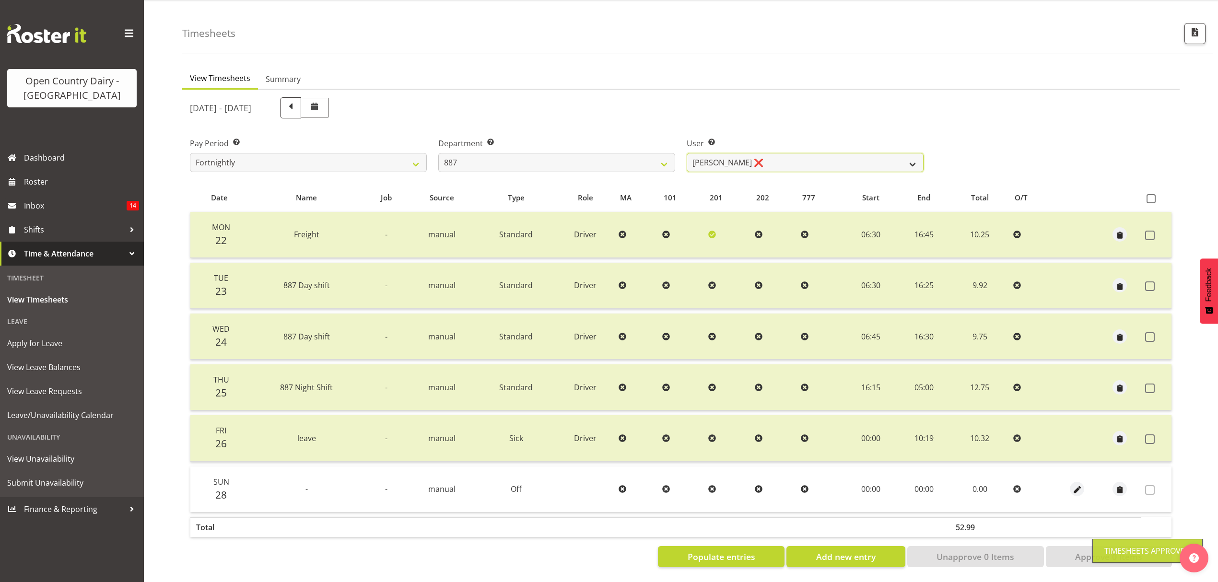
click at [889, 162] on select "Andrew Muir ❌ Bruce Spencer ❌ Neville Hoatten ❌ Warren Tempelman ❌" at bounding box center [804, 162] width 237 height 19
click at [884, 153] on select "Andrew Muir ❌ Bruce Spencer ❌ Neville Hoatten ❌ Warren Tempelman ❌" at bounding box center [804, 162] width 237 height 19
click at [686, 153] on select "Andrew Muir ❌ Bruce Spencer ❌ Neville Hoatten ❌ Warren Tempelman ❌" at bounding box center [804, 162] width 237 height 19
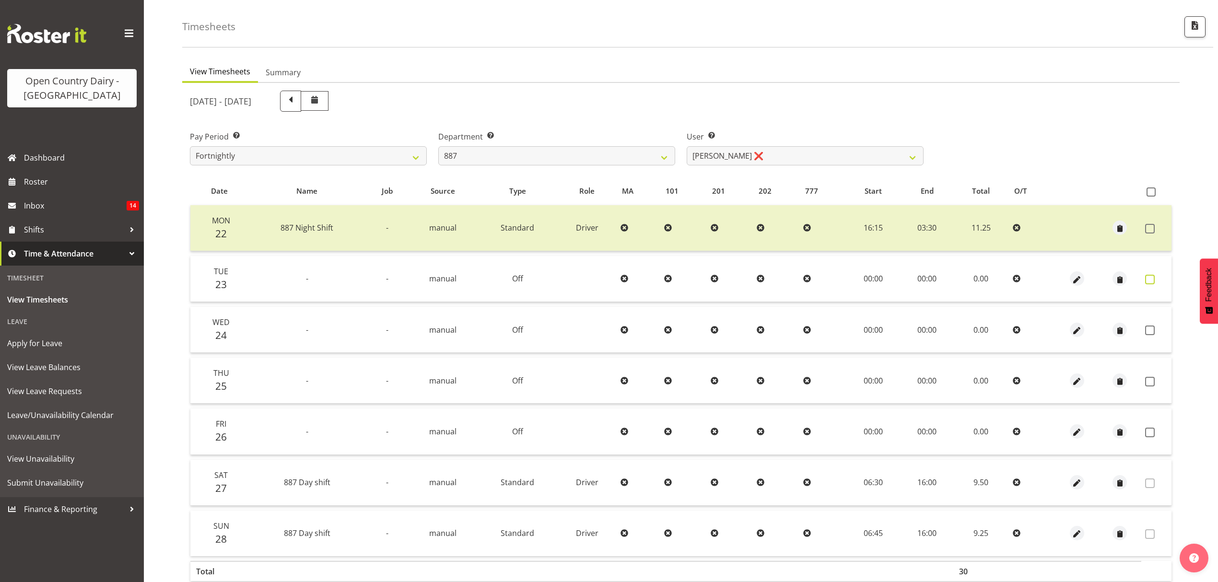
click at [1152, 276] on span at bounding box center [1150, 280] width 10 height 10
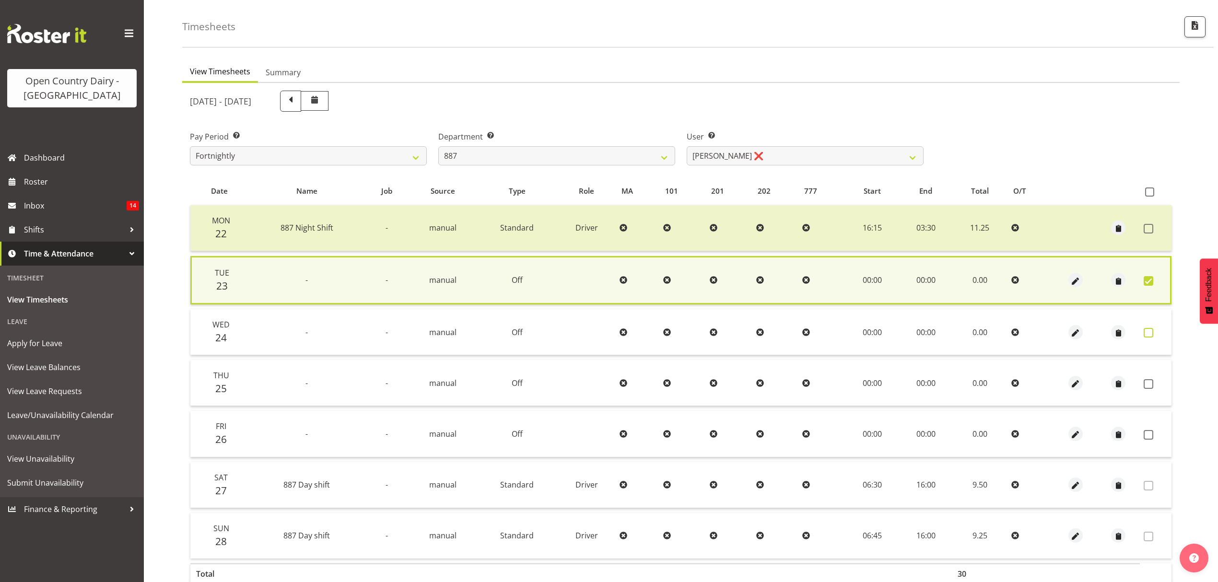
click at [1148, 328] on span at bounding box center [1148, 333] width 10 height 10
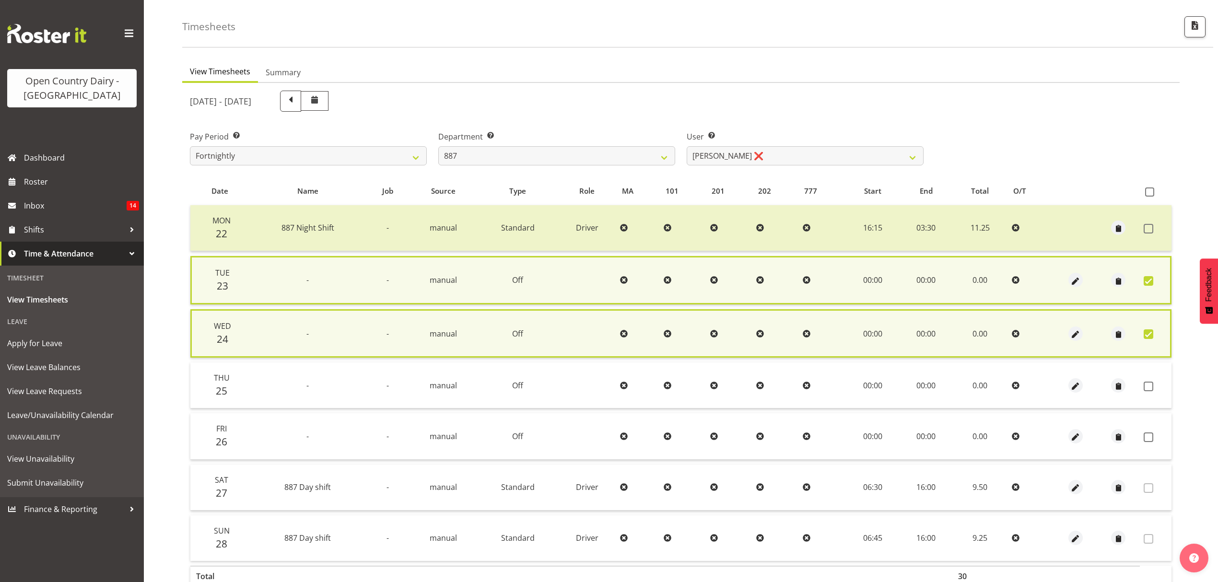
drag, startPoint x: 1147, startPoint y: 383, endPoint x: 1147, endPoint y: 409, distance: 25.9
click at [1147, 384] on span at bounding box center [1148, 387] width 10 height 10
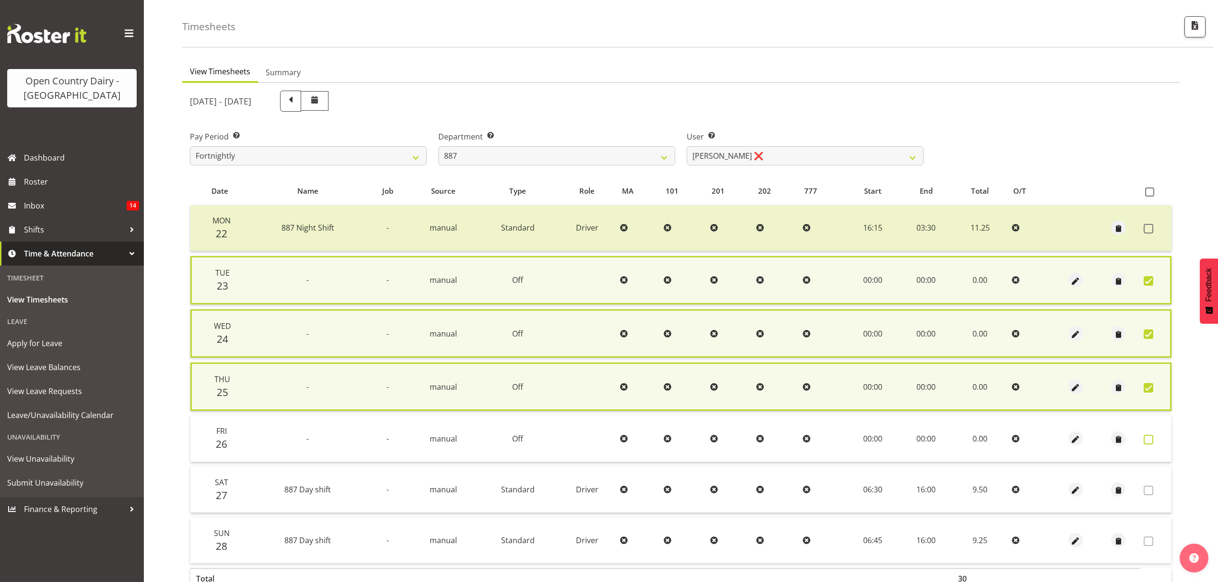
click at [1146, 435] on span at bounding box center [1148, 440] width 10 height 10
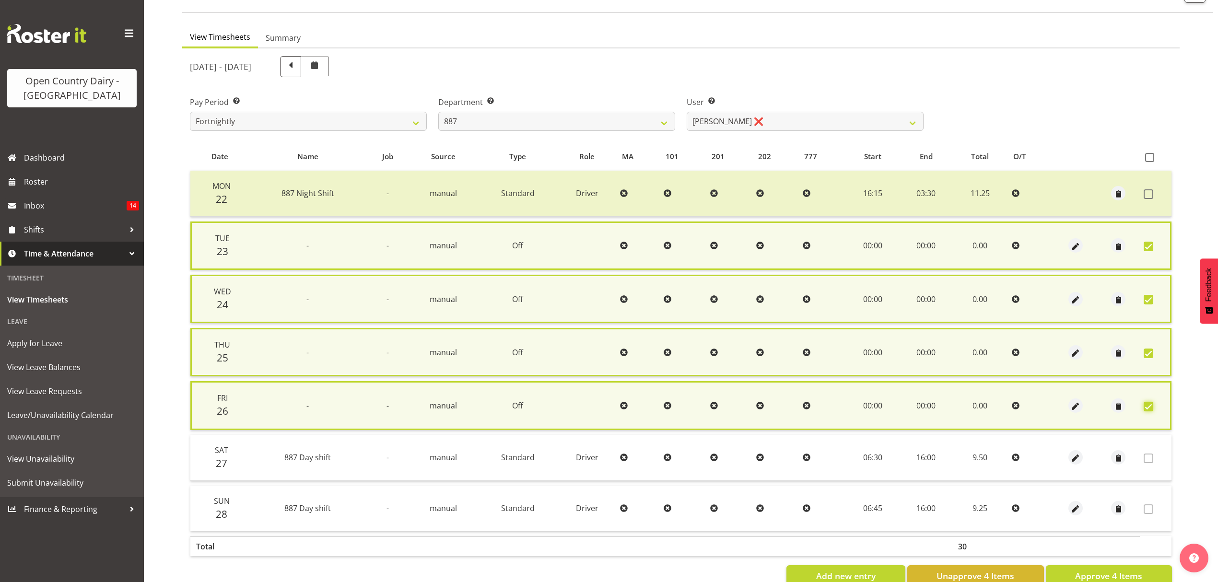
scroll to position [93, 0]
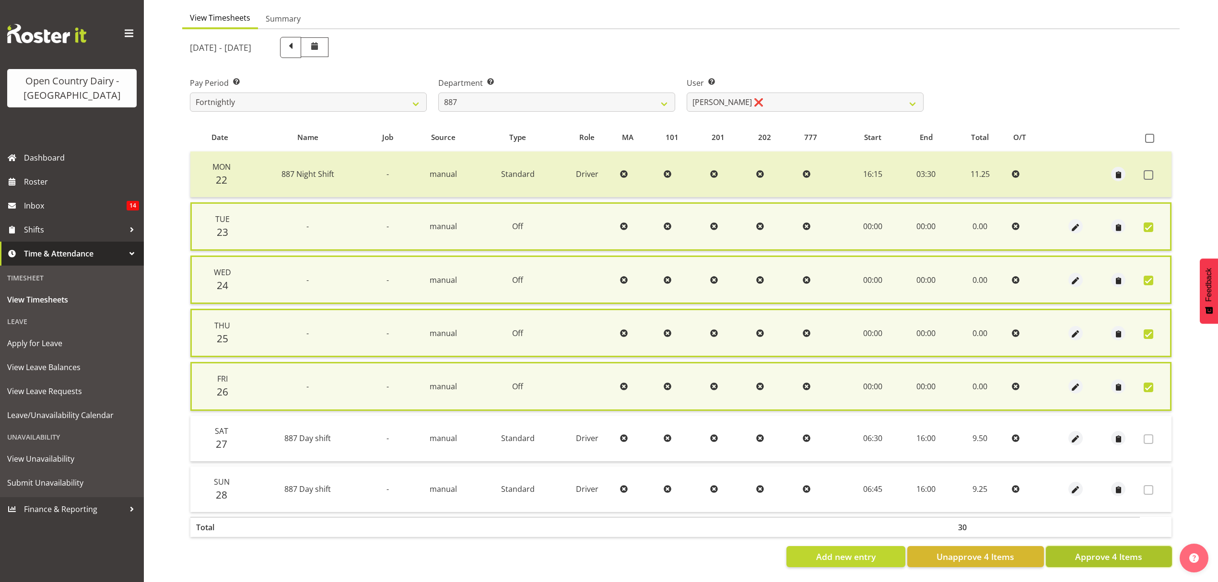
click at [1089, 550] on span "Approve 4 Items" at bounding box center [1108, 556] width 67 height 12
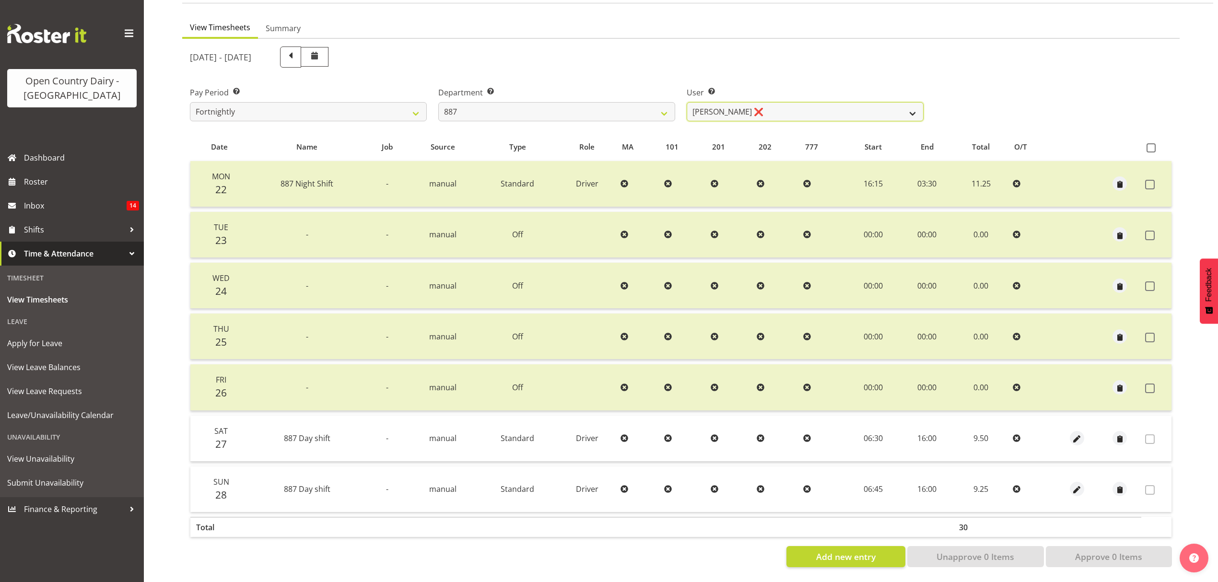
click at [908, 104] on select "Andrew Muir ❌ Bruce Spencer ❌ Neville Hoatten ❌ Warren Tempelman ❌" at bounding box center [804, 111] width 237 height 19
click at [686, 102] on select "Andrew Muir ❌ Bruce Spencer ❌ Neville Hoatten ❌ Warren Tempelman ❌" at bounding box center [804, 111] width 237 height 19
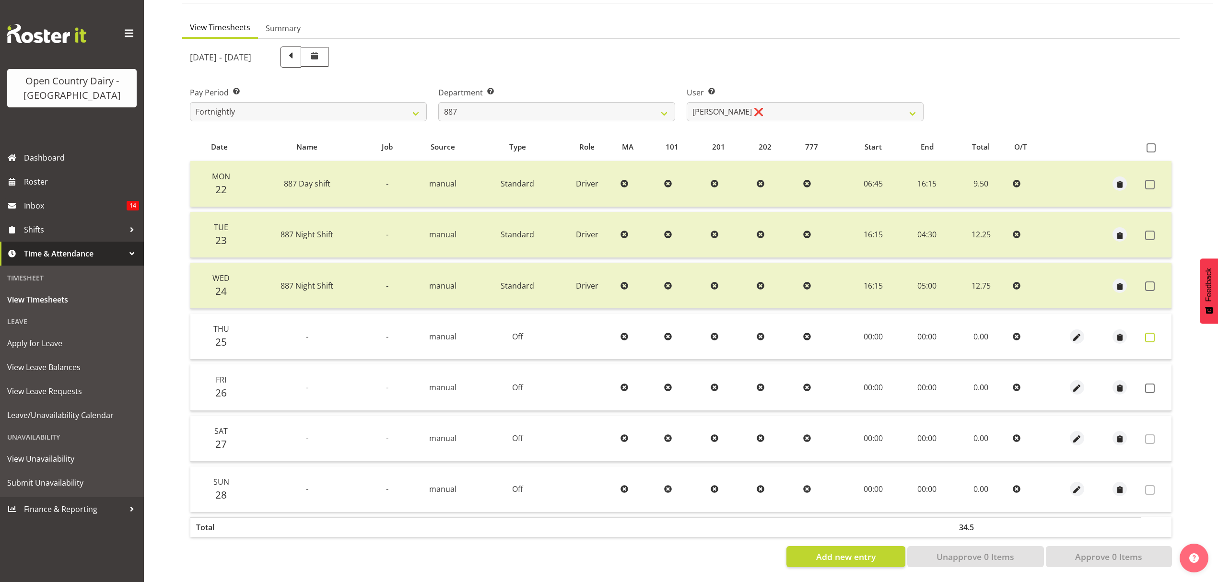
click at [1148, 333] on span at bounding box center [1150, 338] width 10 height 10
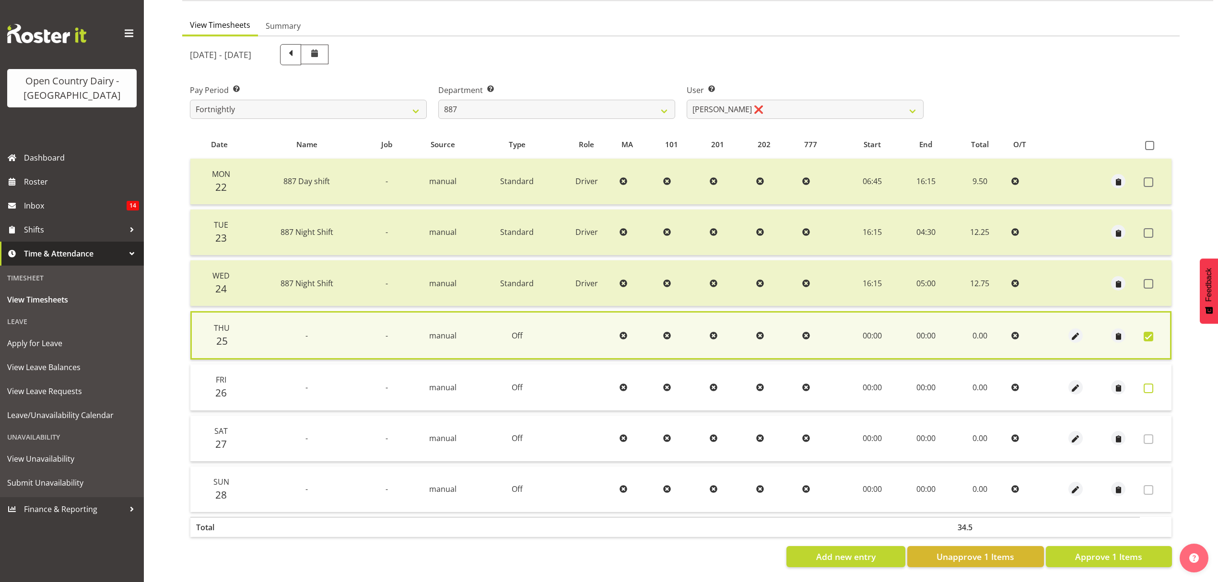
click at [1149, 383] on span at bounding box center [1148, 388] width 10 height 10
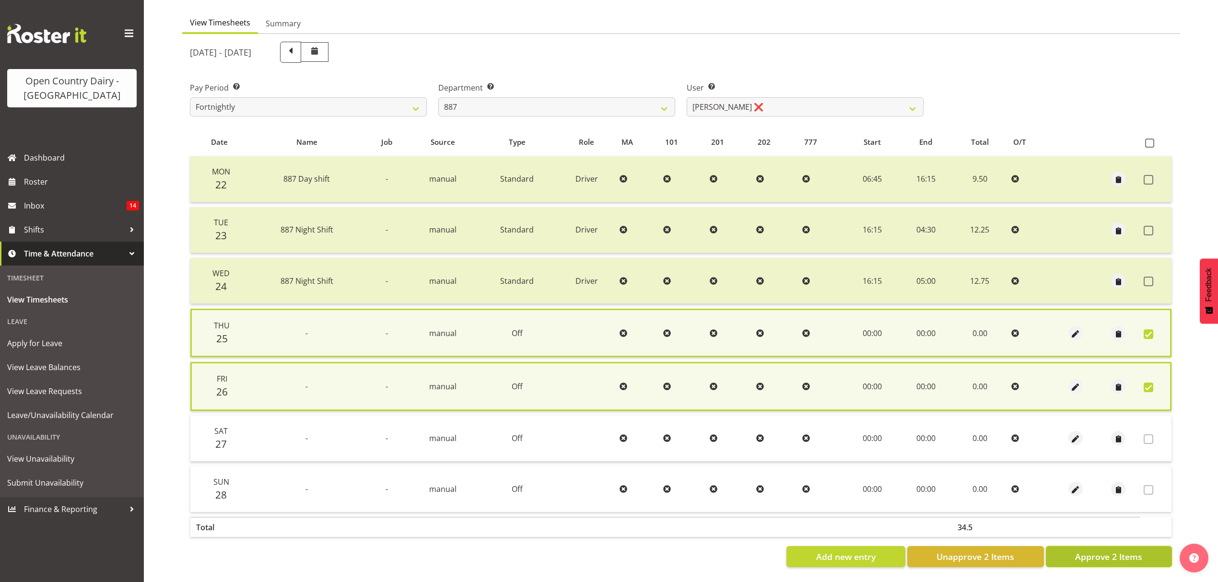
click at [1114, 550] on span "Approve 2 Items" at bounding box center [1108, 556] width 67 height 12
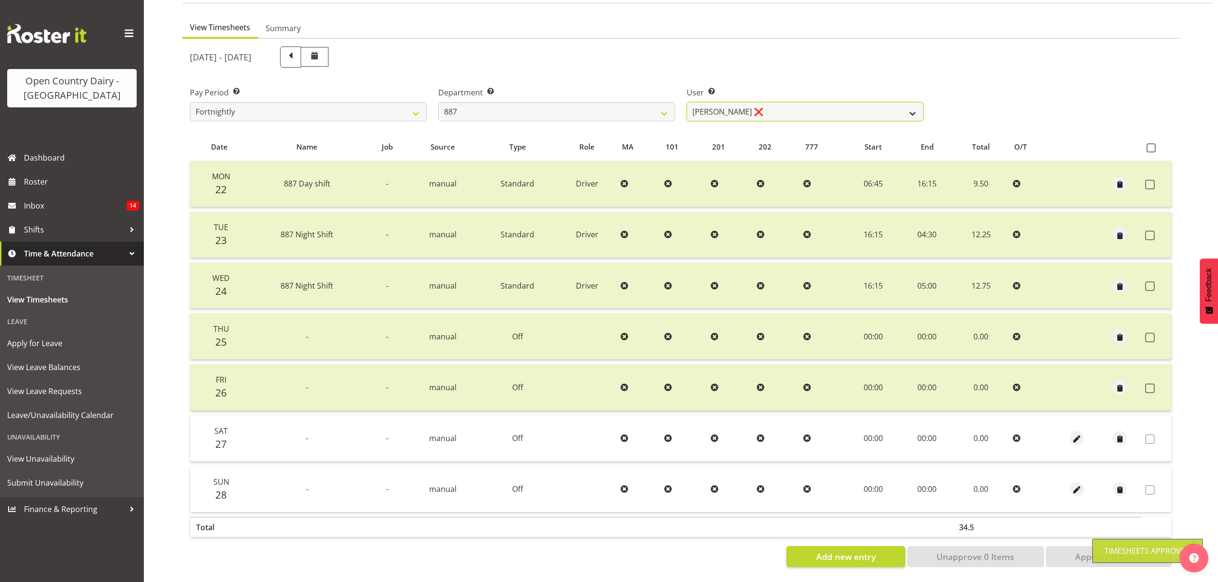
click at [920, 102] on select "Andrew Muir ❌ Bruce Spencer ❌ Neville Hoatten ❌ Warren Tempelman ❌" at bounding box center [804, 111] width 237 height 19
click at [686, 102] on select "Andrew Muir ❌ Bruce Spencer ❌ Neville Hoatten ❌ Warren Tempelman ❌" at bounding box center [804, 111] width 237 height 19
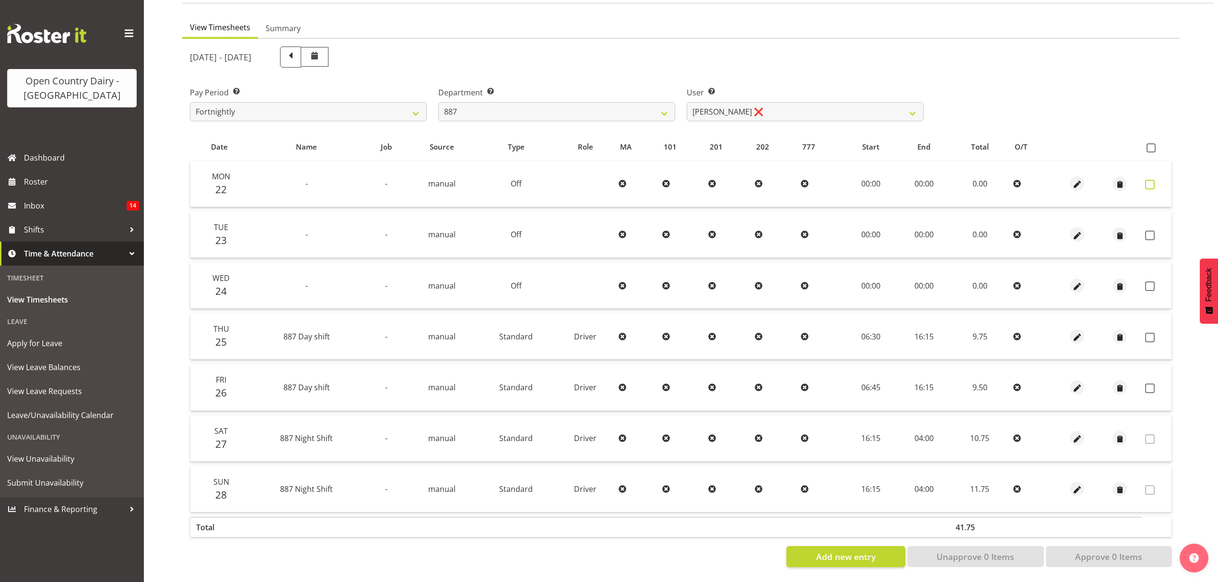
click at [1153, 180] on span at bounding box center [1150, 185] width 10 height 10
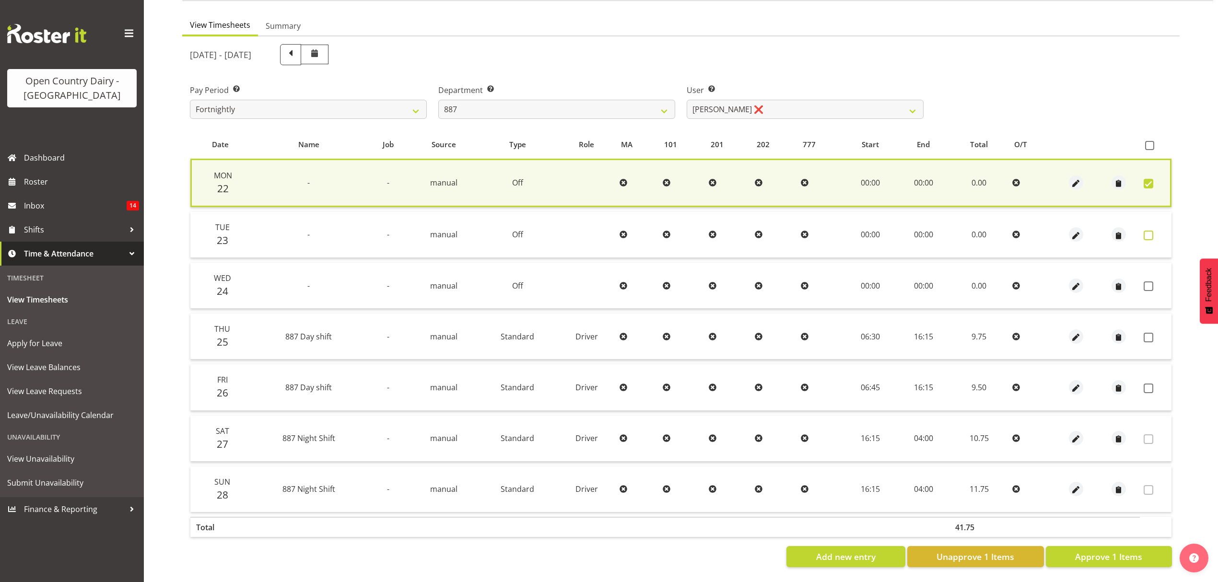
drag, startPoint x: 1145, startPoint y: 223, endPoint x: 1149, endPoint y: 246, distance: 23.3
click at [1147, 227] on td at bounding box center [1155, 235] width 32 height 46
click at [1150, 231] on span at bounding box center [1148, 236] width 10 height 10
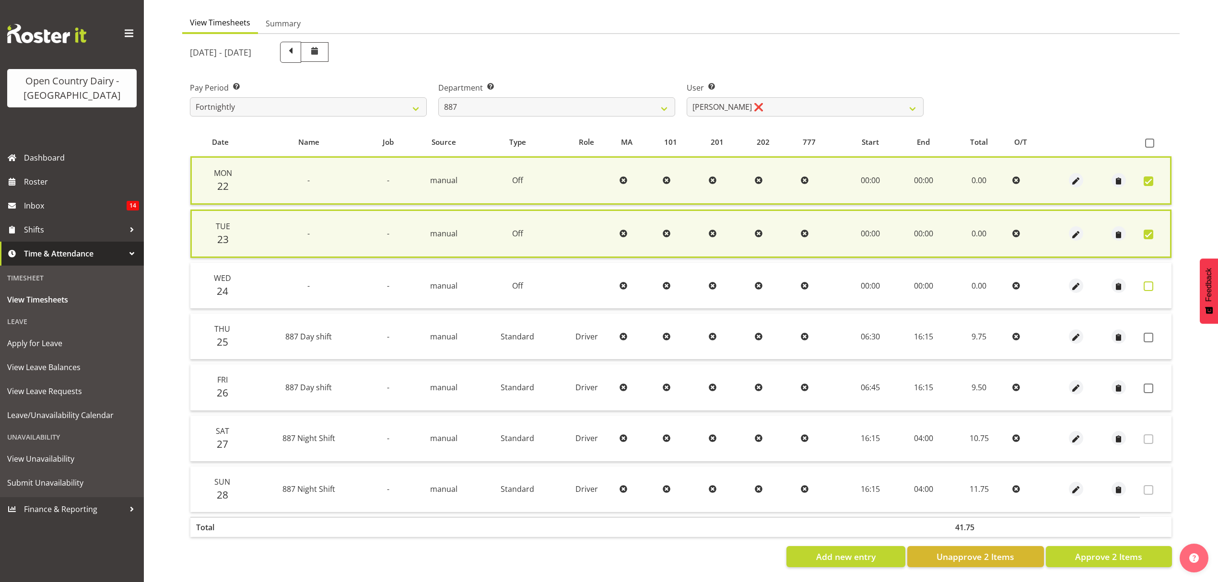
click at [1147, 282] on span at bounding box center [1148, 286] width 10 height 10
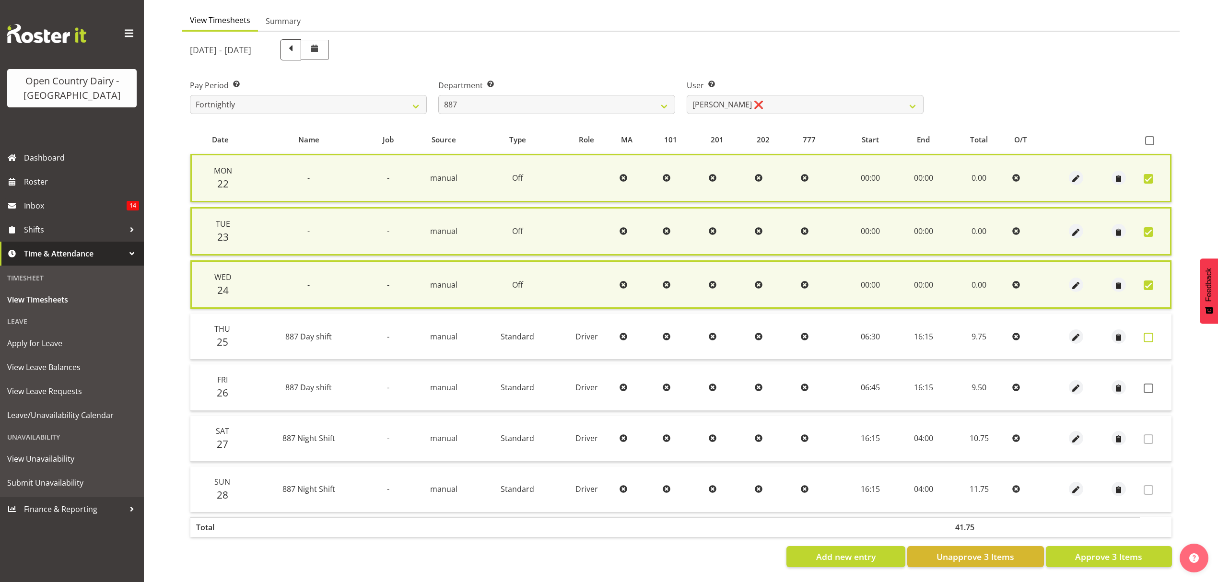
click at [1150, 337] on span at bounding box center [1148, 338] width 10 height 10
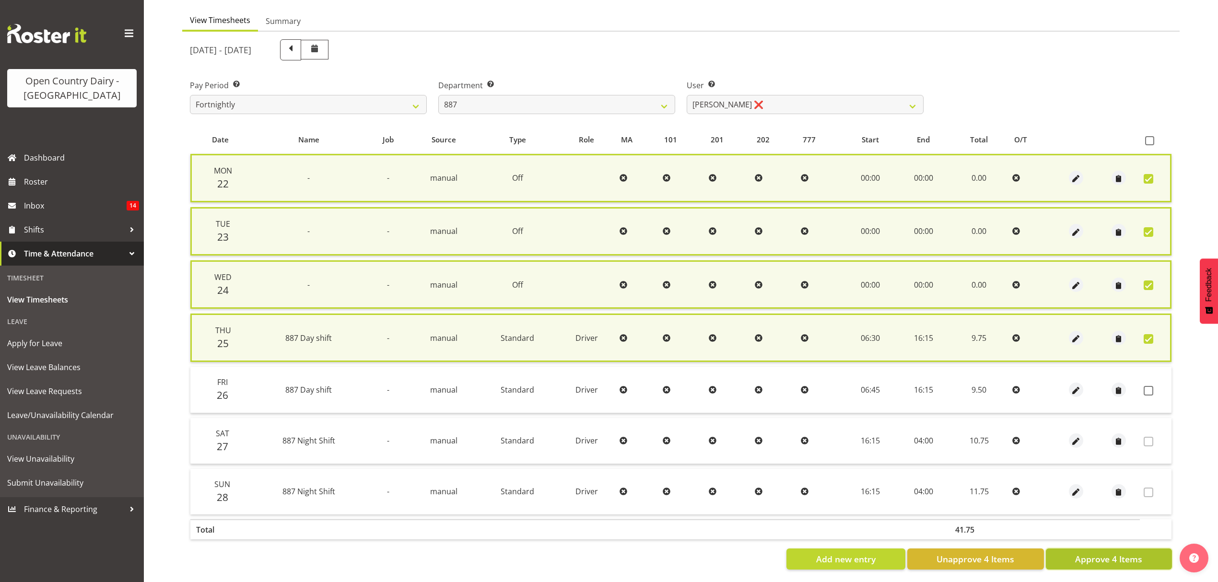
click at [1105, 553] on span "Approve 4 Items" at bounding box center [1108, 559] width 67 height 12
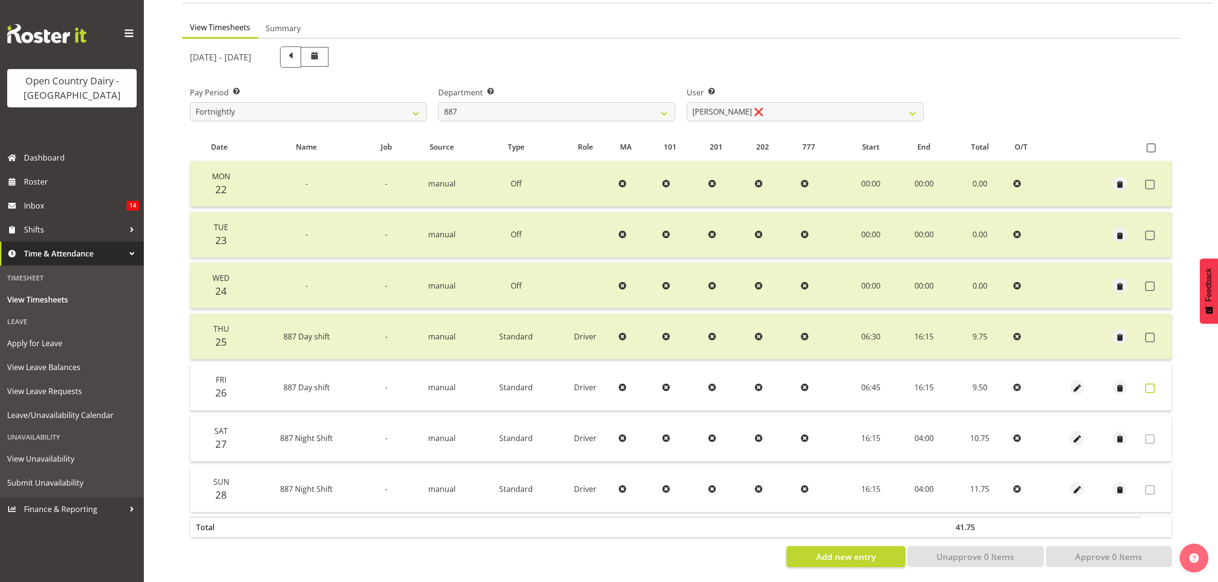
click at [1150, 383] on span at bounding box center [1150, 388] width 10 height 10
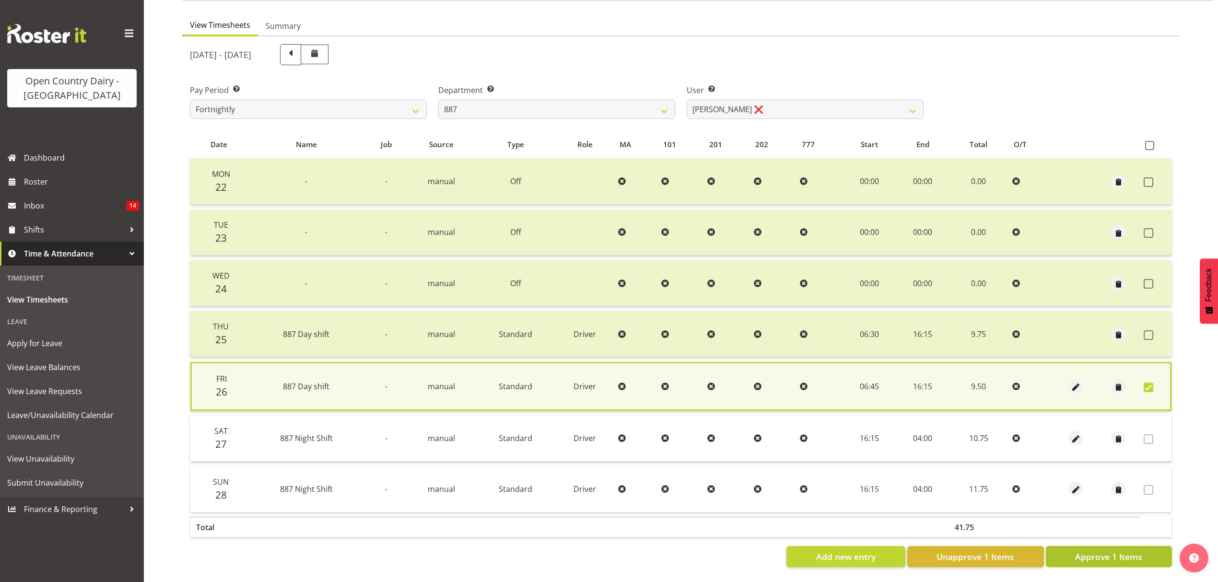
click at [1130, 551] on span "Approve 1 Items" at bounding box center [1108, 556] width 67 height 12
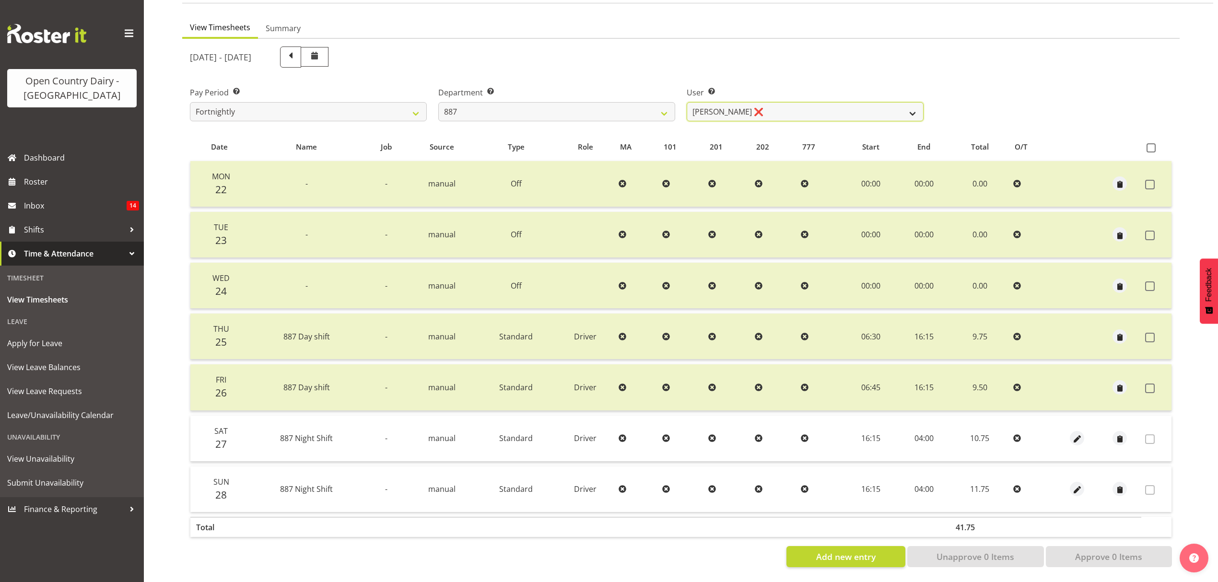
click at [915, 102] on select "Andrew Muir ❌ Bruce Spencer ❌ Neville Hoatten ❌ Warren Tempelman ❌" at bounding box center [804, 111] width 237 height 19
click at [660, 105] on select "734 735 736 737 738 739 851 853 854 855 856 858 861 862 865 867-9032 868 869 87…" at bounding box center [556, 111] width 237 height 19
click at [438, 102] on select "734 735 736 737 738 739 851 853 854 855 856 858 861 862 865 867-9032 868 869 87…" at bounding box center [556, 111] width 237 height 19
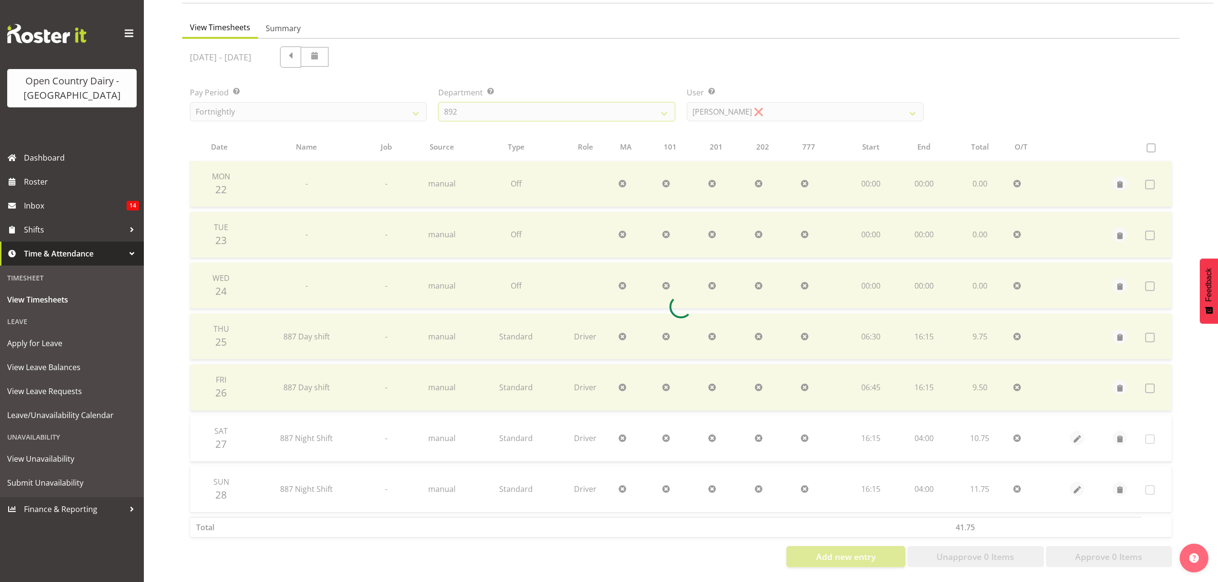
scroll to position [0, 0]
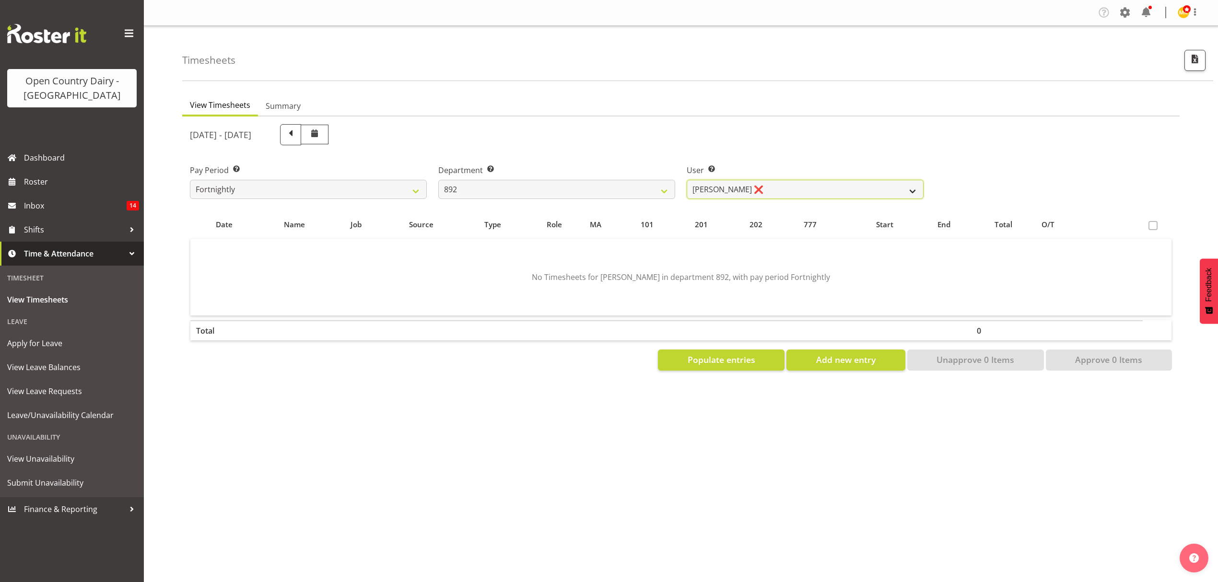
click at [887, 189] on select "Brittany Willis ❌ Danny Davies ❌ David McKenzie ❌ Josh Winship ❌ Reece Calvert ❌" at bounding box center [804, 189] width 237 height 19
click at [686, 180] on select "Brittany Willis ❌ Danny Davies ❌ David McKenzie ❌ Josh Winship ❌ Reece Calvert ❌" at bounding box center [804, 189] width 237 height 19
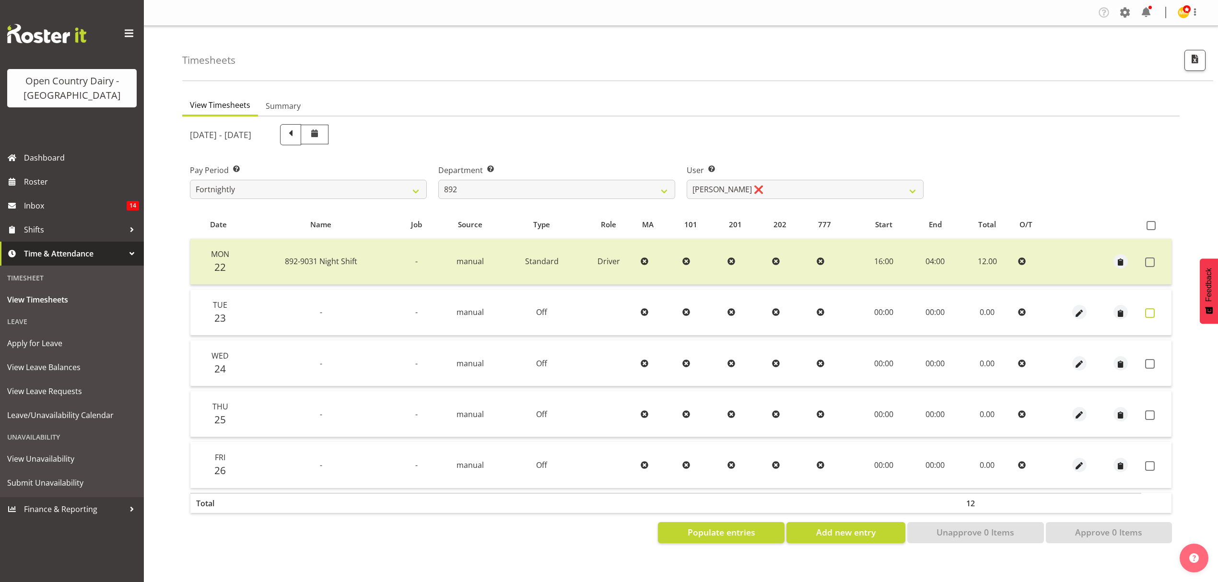
click at [1146, 313] on span at bounding box center [1150, 313] width 10 height 10
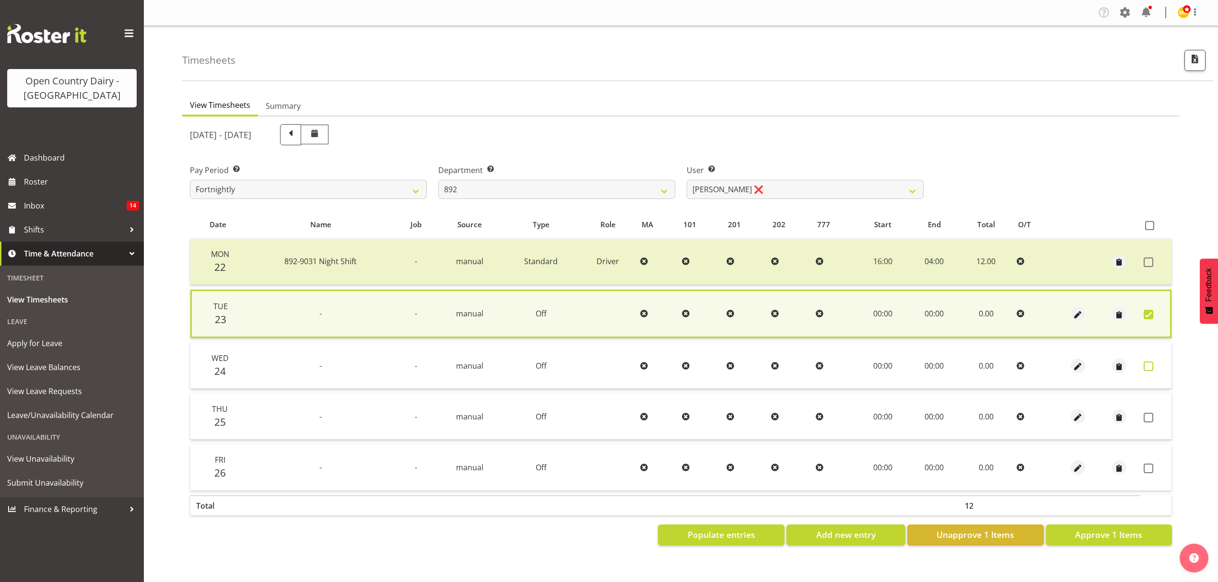
click at [1151, 365] on span at bounding box center [1148, 366] width 10 height 10
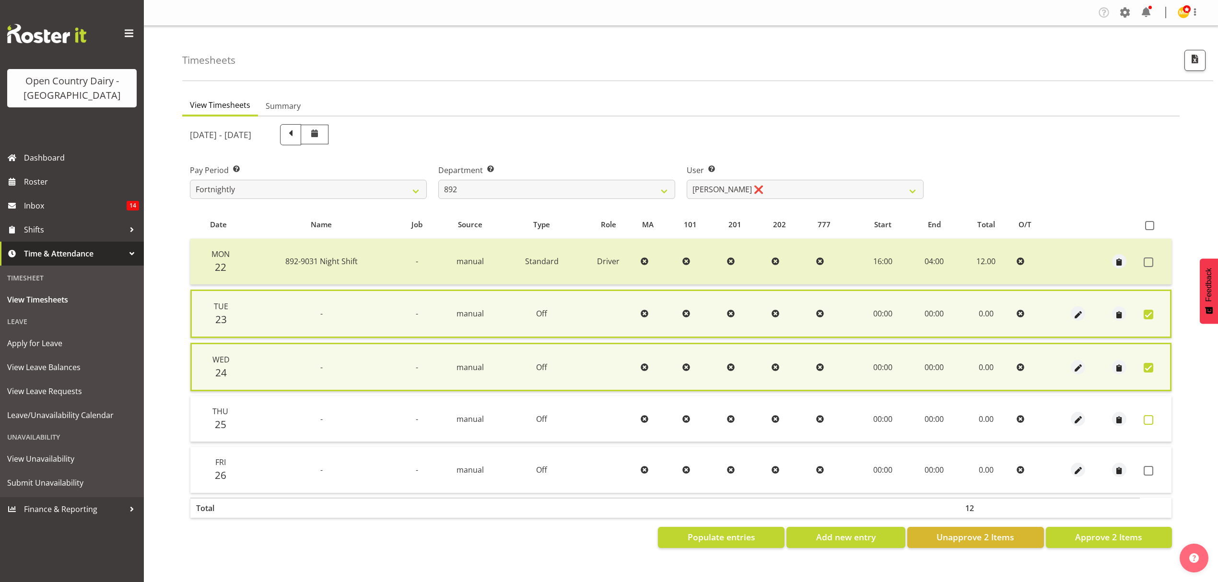
click at [1149, 419] on span at bounding box center [1148, 420] width 10 height 10
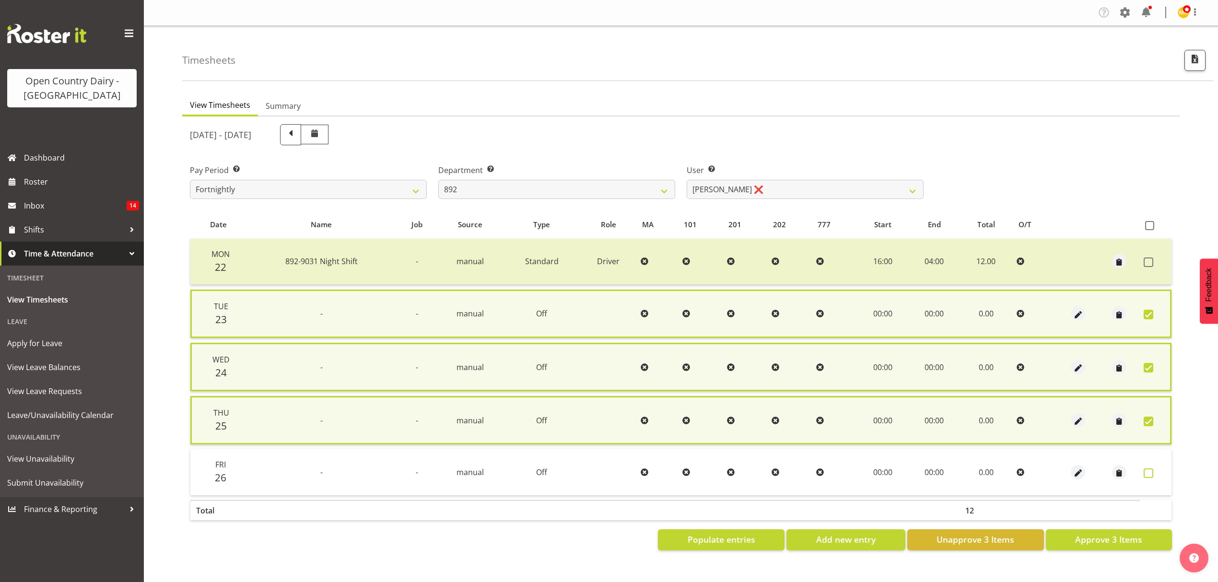
click at [1148, 469] on span at bounding box center [1148, 473] width 10 height 10
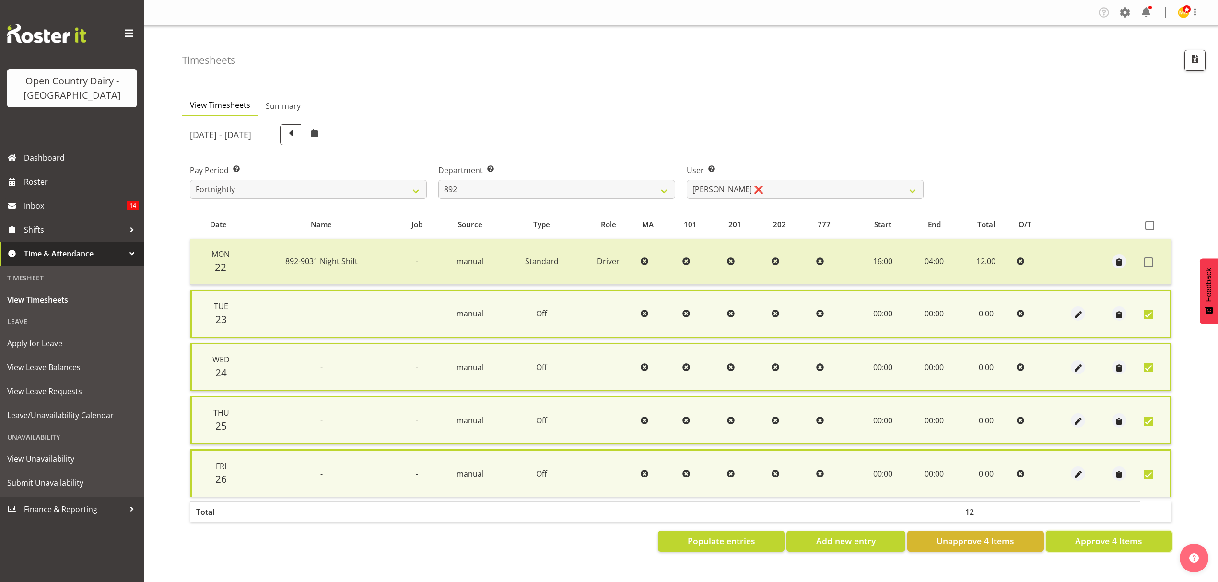
click at [1126, 540] on span "Approve 4 Items" at bounding box center [1108, 540] width 67 height 12
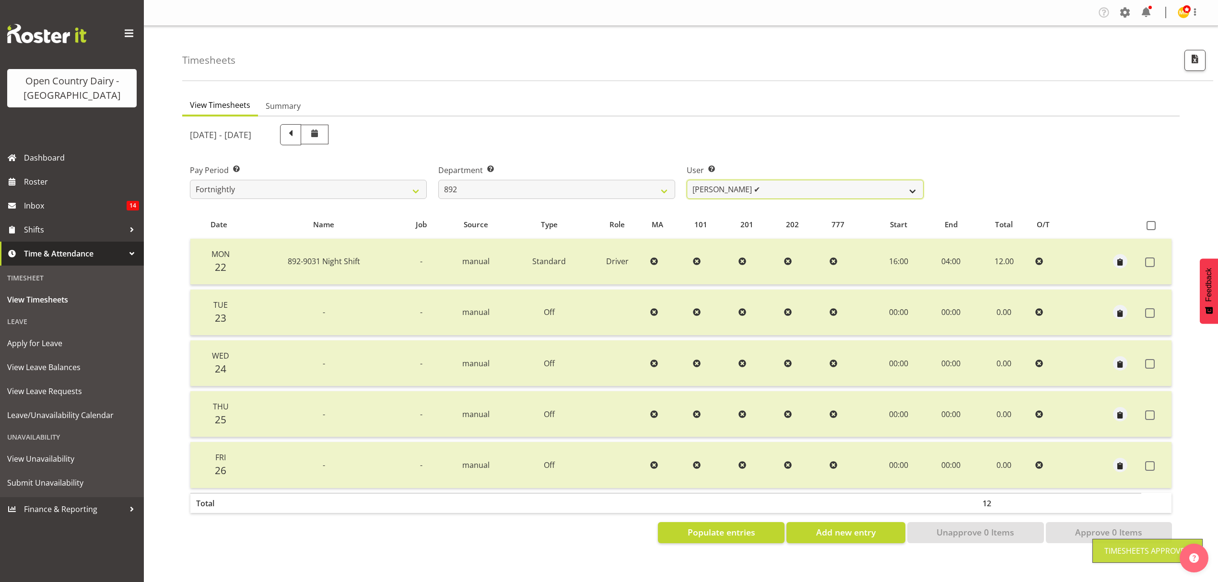
click at [907, 187] on select "Brittany Willis ❌ Danny Davies ✔ David McKenzie ❌ Josh Winship ❌ Reece Calvert ❌" at bounding box center [804, 189] width 237 height 19
click at [686, 180] on select "Brittany Willis ❌ Danny Davies ✔ David McKenzie ❌ Josh Winship ❌ Reece Calvert ❌" at bounding box center [804, 189] width 237 height 19
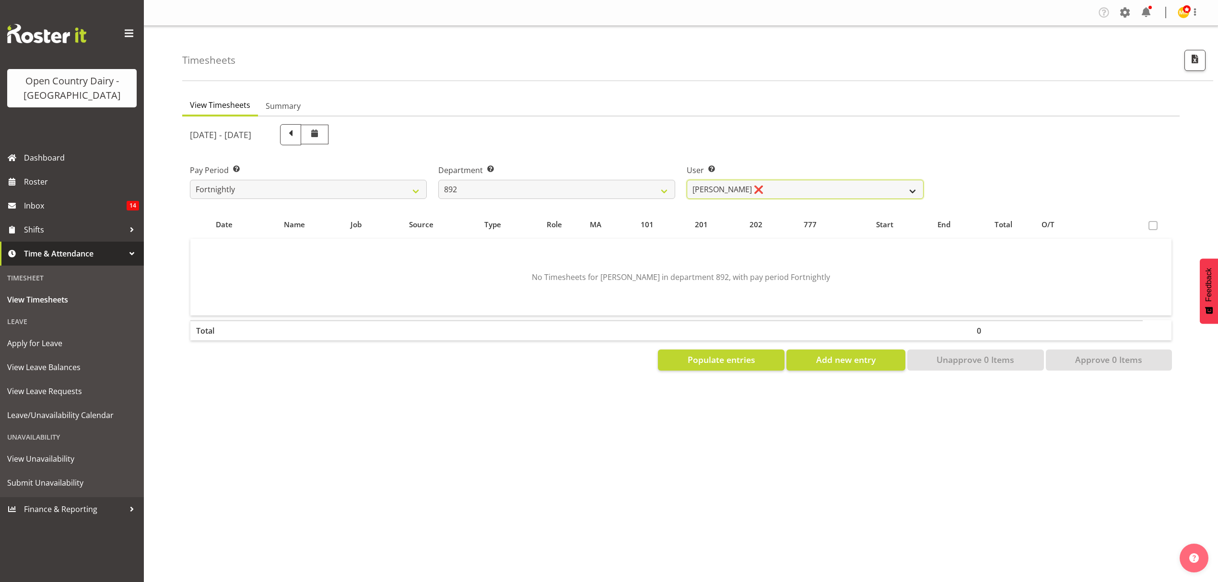
click at [901, 189] on select "Brittany Willis ❌ Danny Davies ✔ David McKenzie ❌ Josh Winship ❌ Reece Calvert ❌" at bounding box center [804, 189] width 237 height 19
click at [686, 180] on select "Brittany Willis ❌ Danny Davies ✔ David McKenzie ❌ Josh Winship ❌ Reece Calvert ❌" at bounding box center [804, 189] width 237 height 19
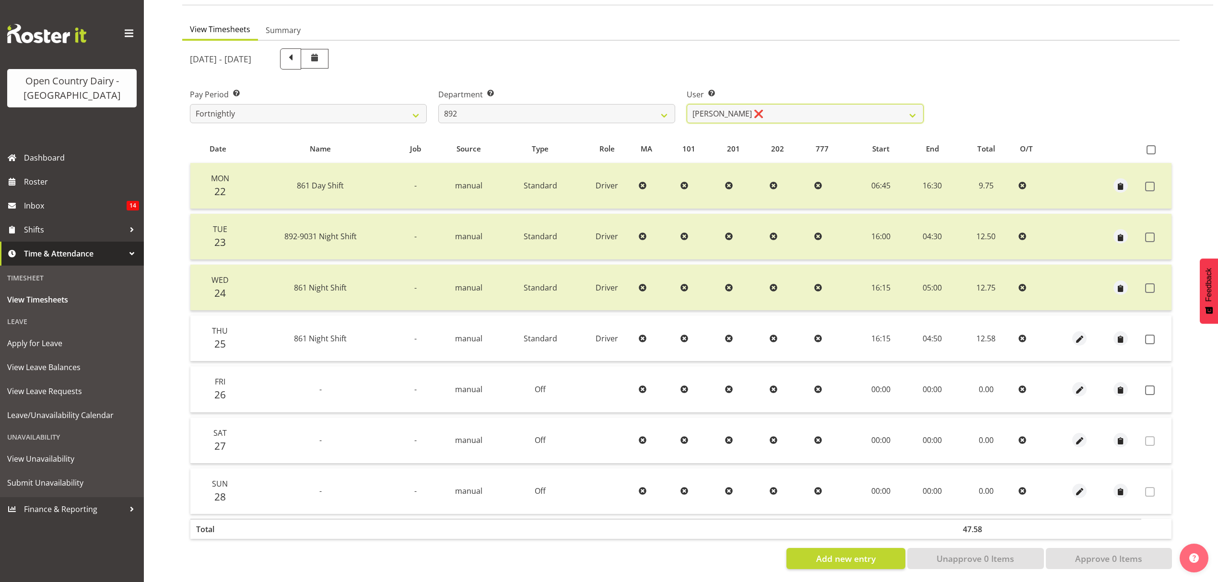
scroll to position [85, 0]
click at [919, 104] on select "Brittany Willis ❌ Danny Davies ✔ David McKenzie ❌ Josh Winship ❌ Reece Calvert ❌" at bounding box center [804, 111] width 237 height 19
click at [686, 102] on select "Brittany Willis ❌ Danny Davies ✔ David McKenzie ❌ Josh Winship ❌ Reece Calvert ❌" at bounding box center [804, 111] width 237 height 19
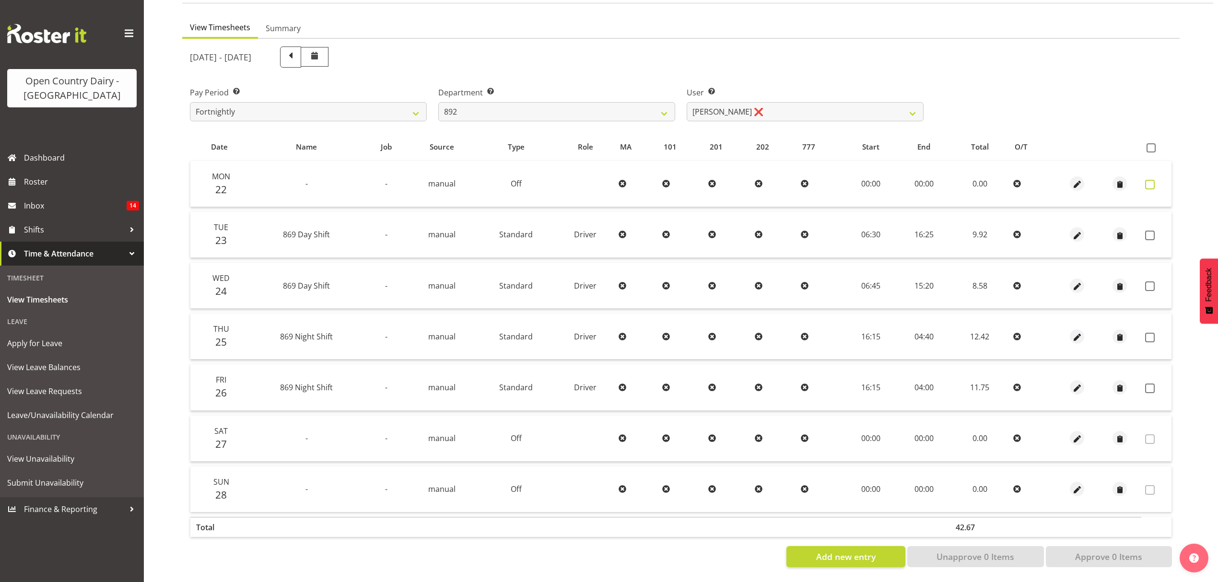
click at [1151, 180] on span at bounding box center [1150, 185] width 10 height 10
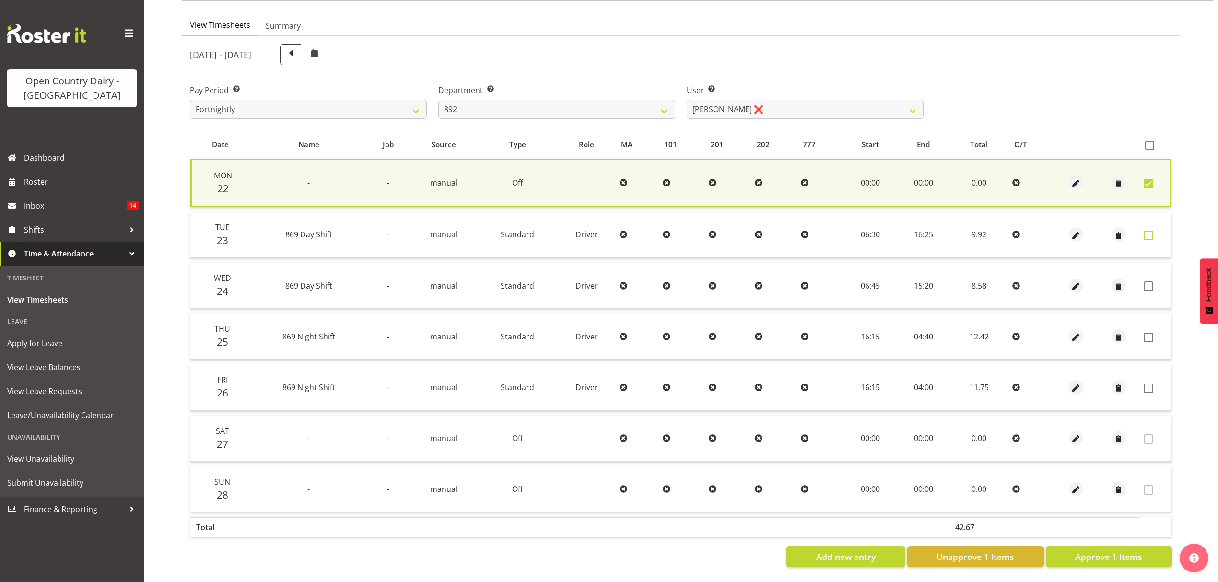
click at [1146, 231] on span at bounding box center [1148, 236] width 10 height 10
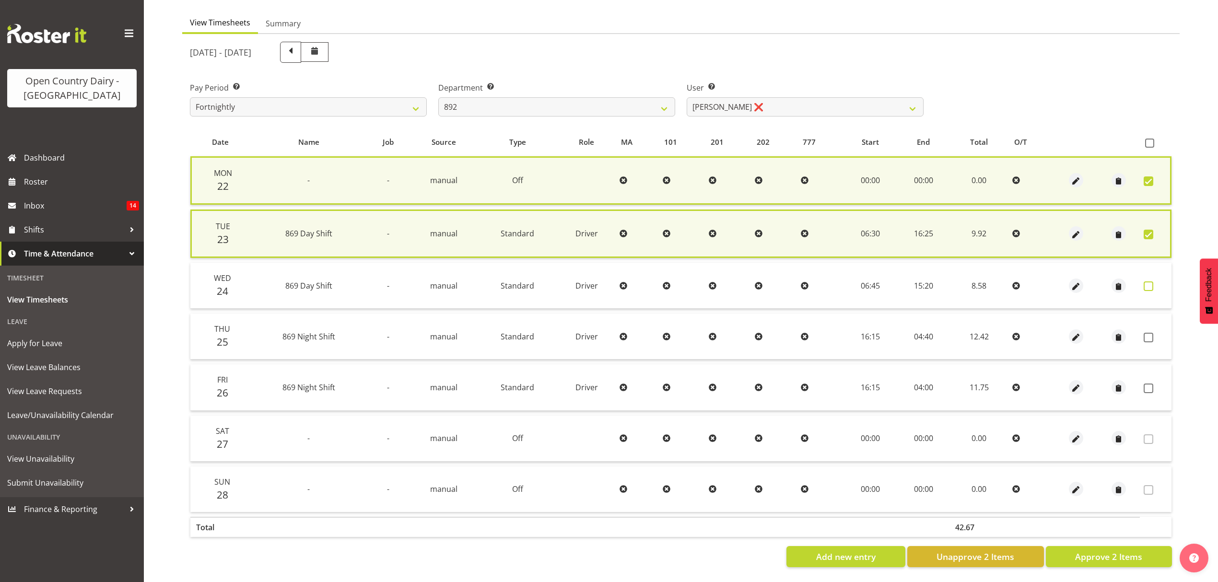
click at [1145, 281] on span at bounding box center [1148, 286] width 10 height 10
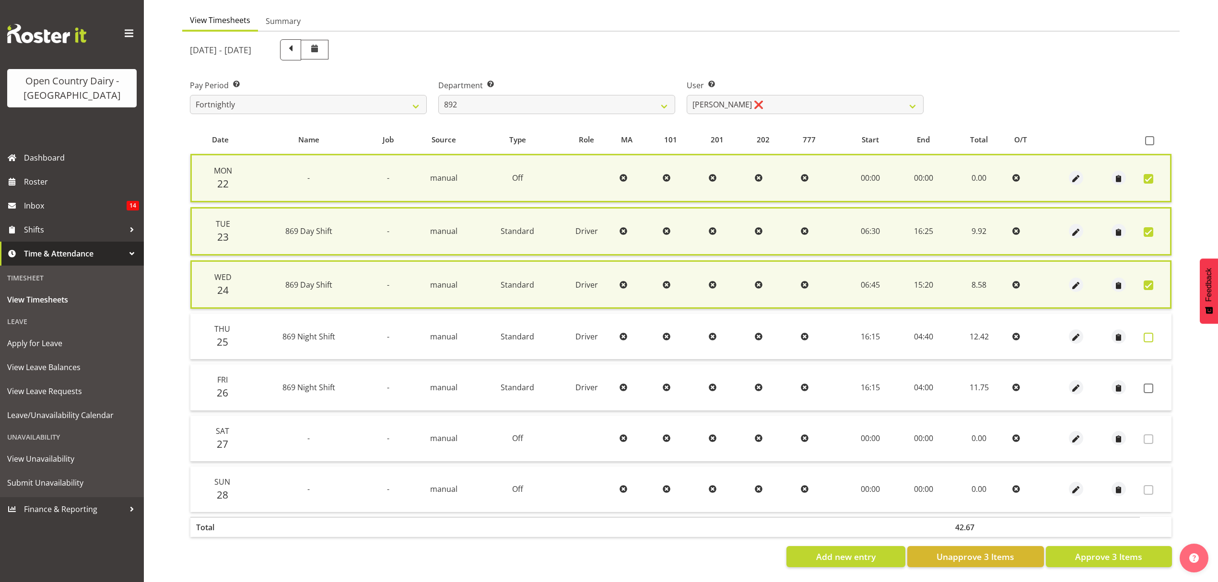
click at [1150, 336] on span at bounding box center [1148, 338] width 10 height 10
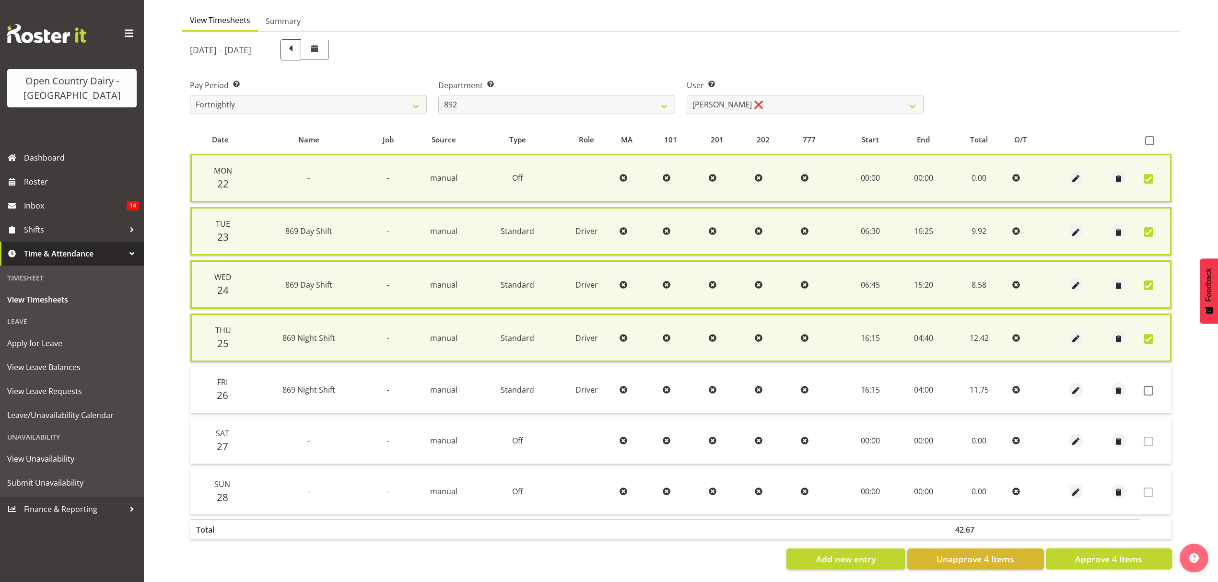
click at [1115, 554] on span "Approve 4 Items" at bounding box center [1108, 559] width 67 height 12
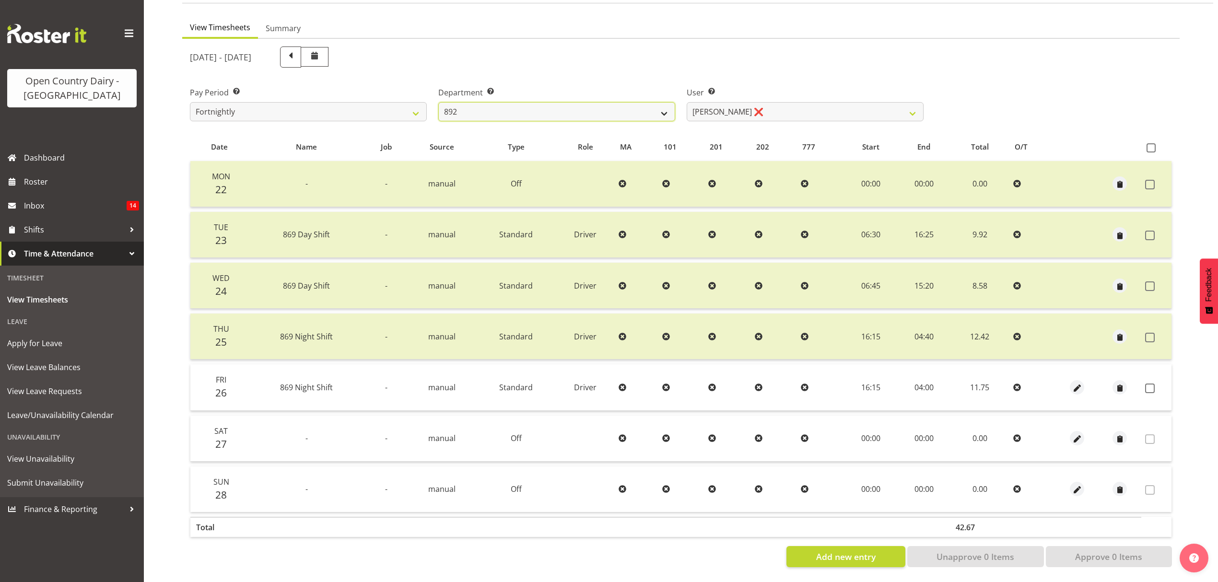
click at [661, 106] on select "734 735 736 737 738 739 851 853 854 855 856 858 861 862 865 867-9032 868 869 87…" at bounding box center [556, 111] width 237 height 19
click at [438, 102] on select "734 735 736 737 738 739 851 853 854 855 856 858 861 862 865 867-9032 868 869 87…" at bounding box center [556, 111] width 237 height 19
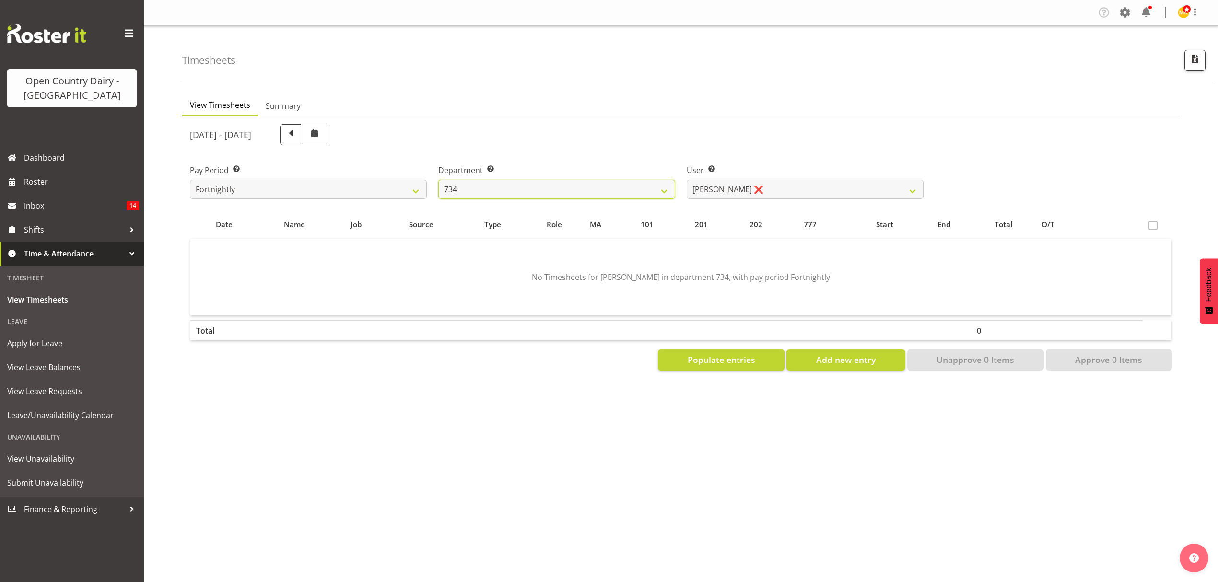
scroll to position [0, 0]
click at [806, 188] on select "Justin Spicer ❌ Ryan Thompson ❌ Tracey Chittock ❌ Zachary Shanks ❌" at bounding box center [804, 189] width 237 height 19
click at [686, 180] on select "Justin Spicer ❌ Ryan Thompson ❌ Tracey Chittock ❌ Zachary Shanks ❌" at bounding box center [804, 189] width 237 height 19
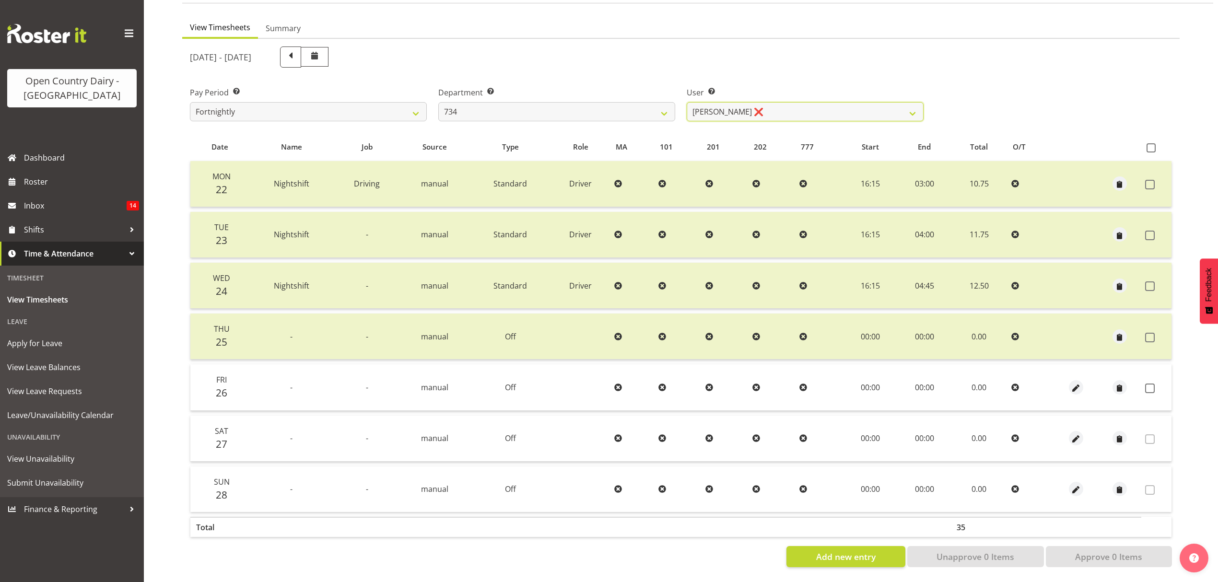
scroll to position [85, 0]
click at [1155, 180] on label at bounding box center [1152, 185] width 15 height 10
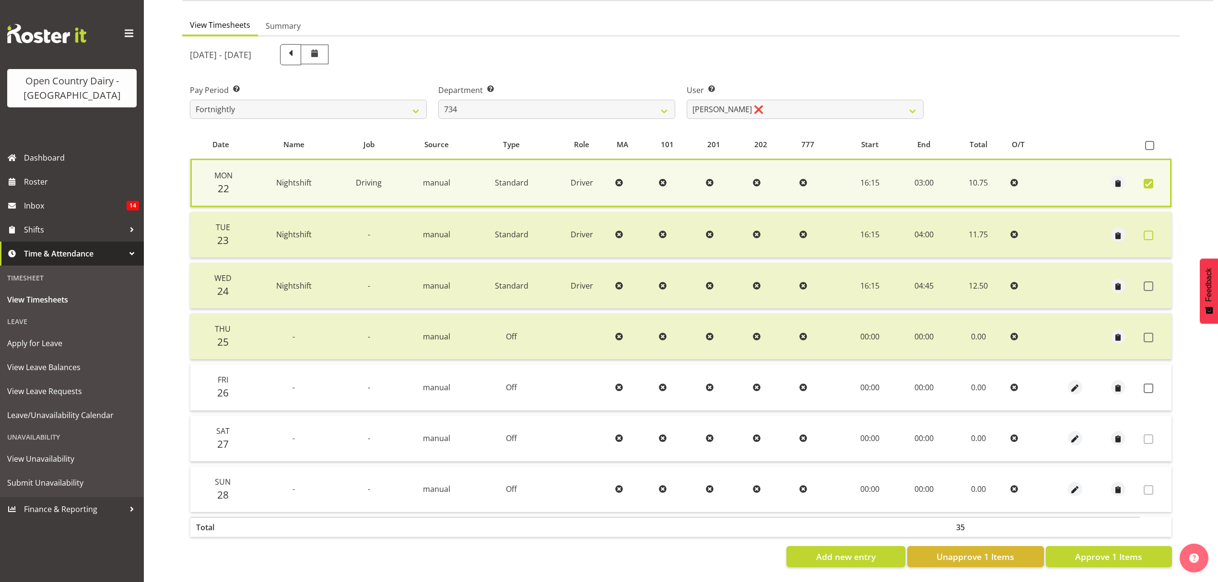
click at [1150, 231] on span at bounding box center [1148, 236] width 10 height 10
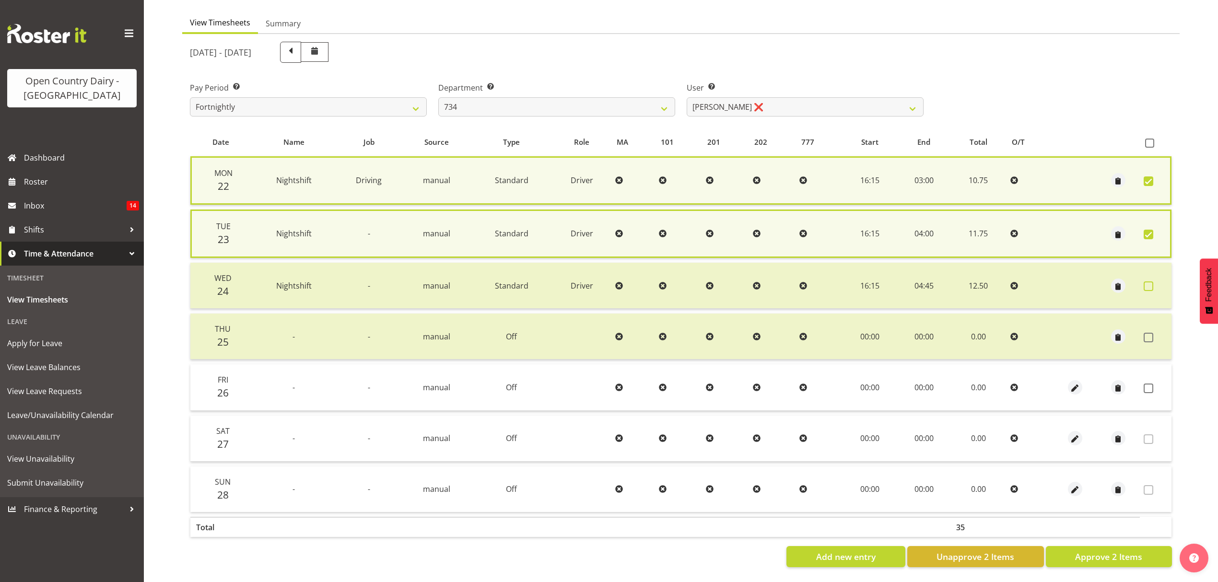
click at [1150, 282] on span at bounding box center [1148, 286] width 10 height 10
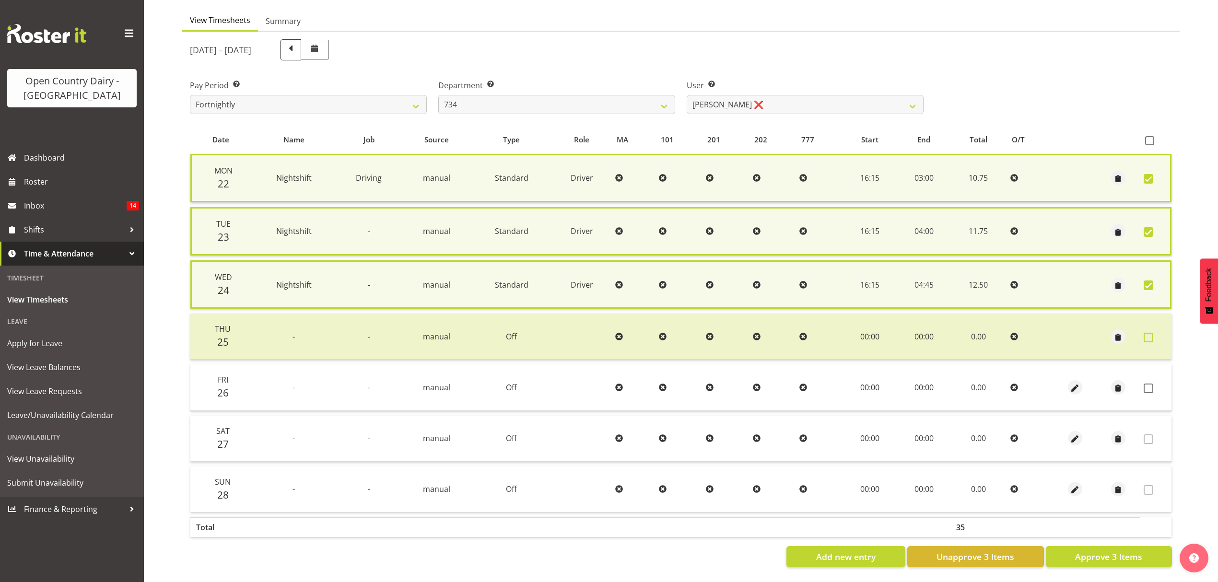
click at [1149, 333] on span at bounding box center [1148, 338] width 10 height 10
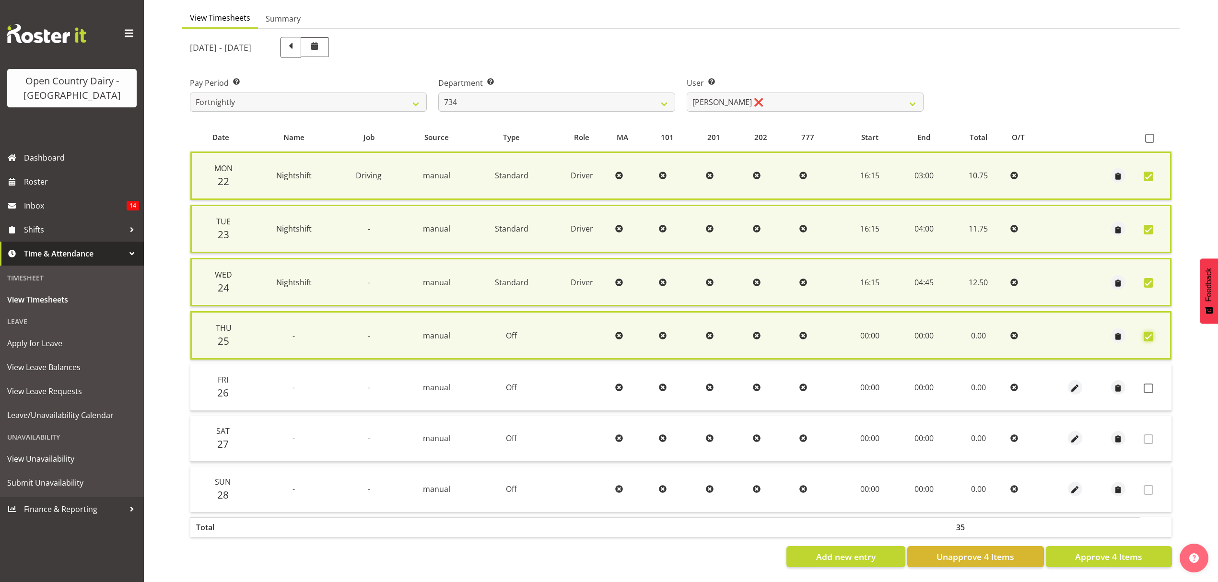
scroll to position [93, 0]
click at [975, 550] on span "Unapprove 4 Items" at bounding box center [975, 556] width 78 height 12
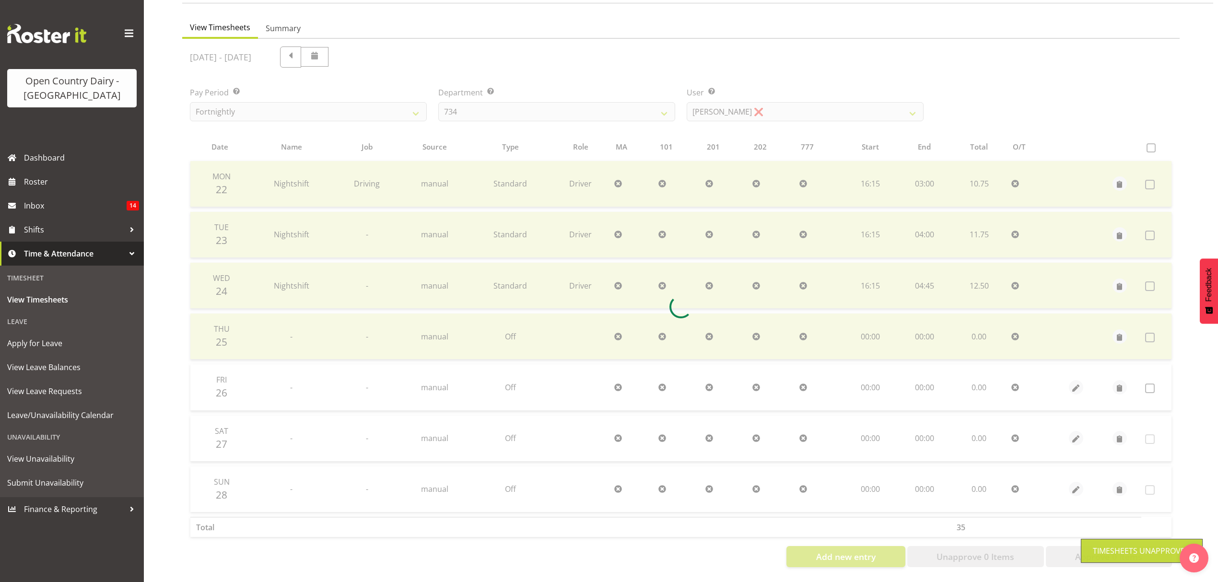
scroll to position [85, 0]
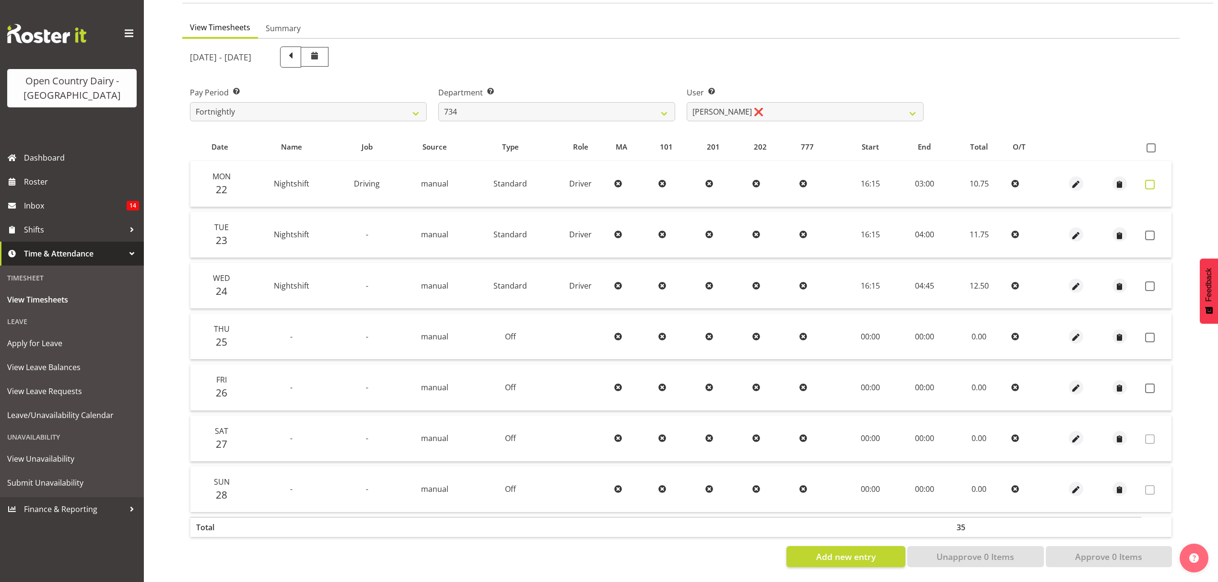
click at [1148, 180] on span at bounding box center [1150, 185] width 10 height 10
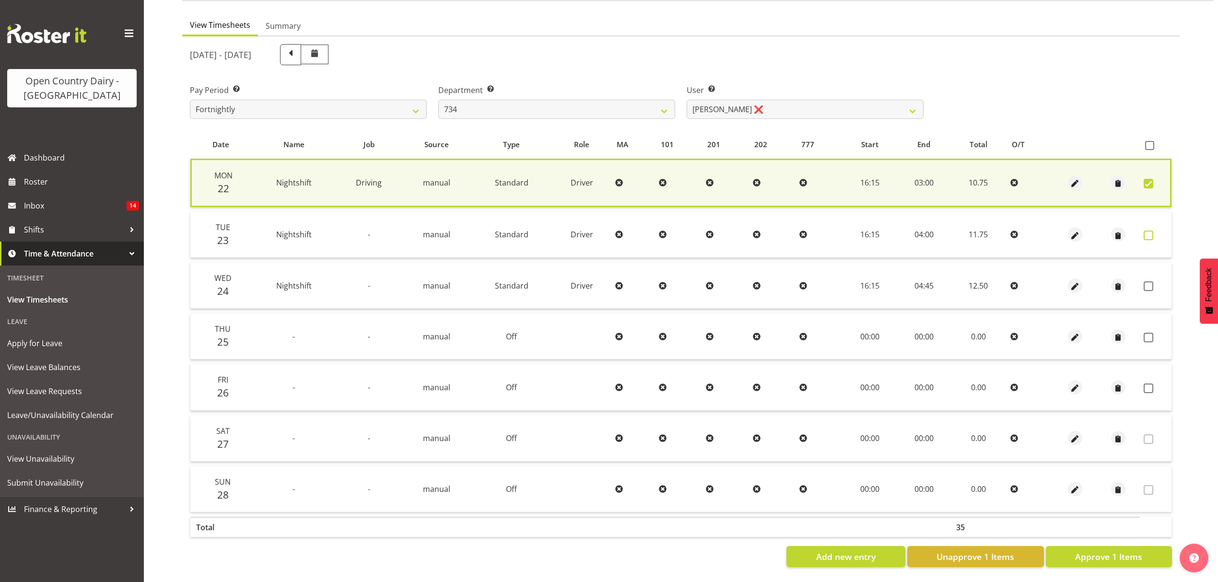
click at [1145, 231] on span at bounding box center [1148, 236] width 10 height 10
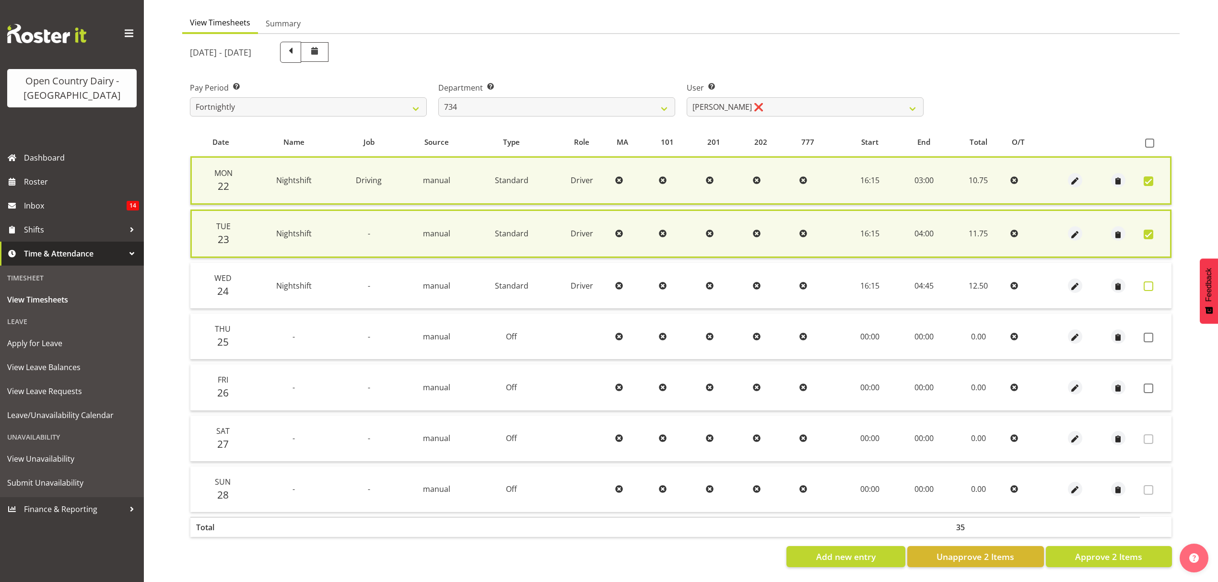
click at [1146, 281] on span at bounding box center [1148, 286] width 10 height 10
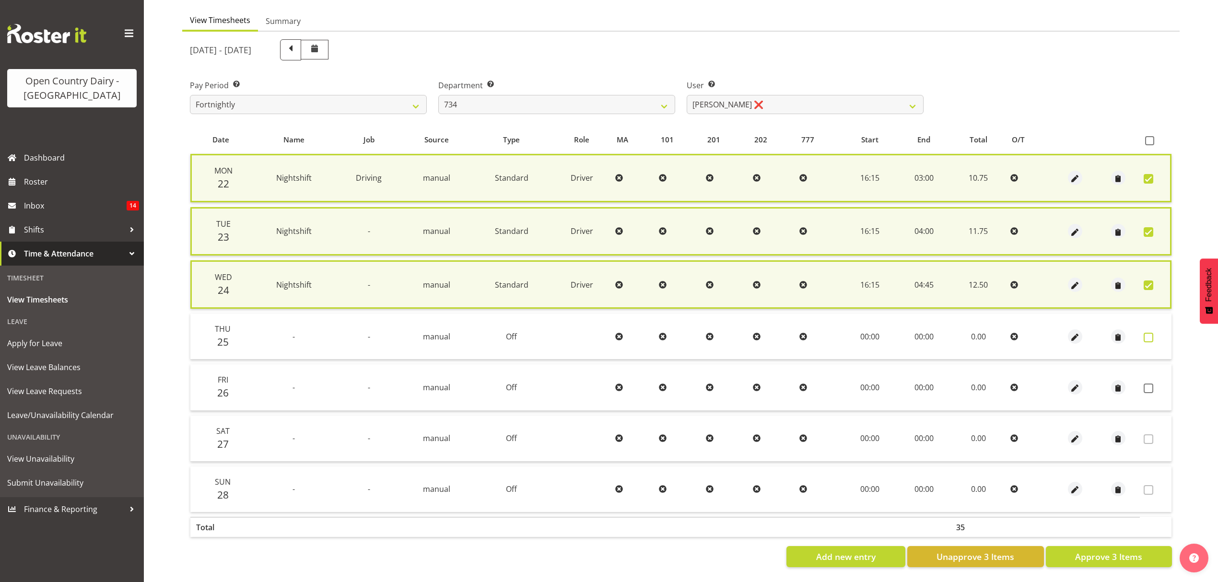
click at [1147, 333] on span at bounding box center [1148, 338] width 10 height 10
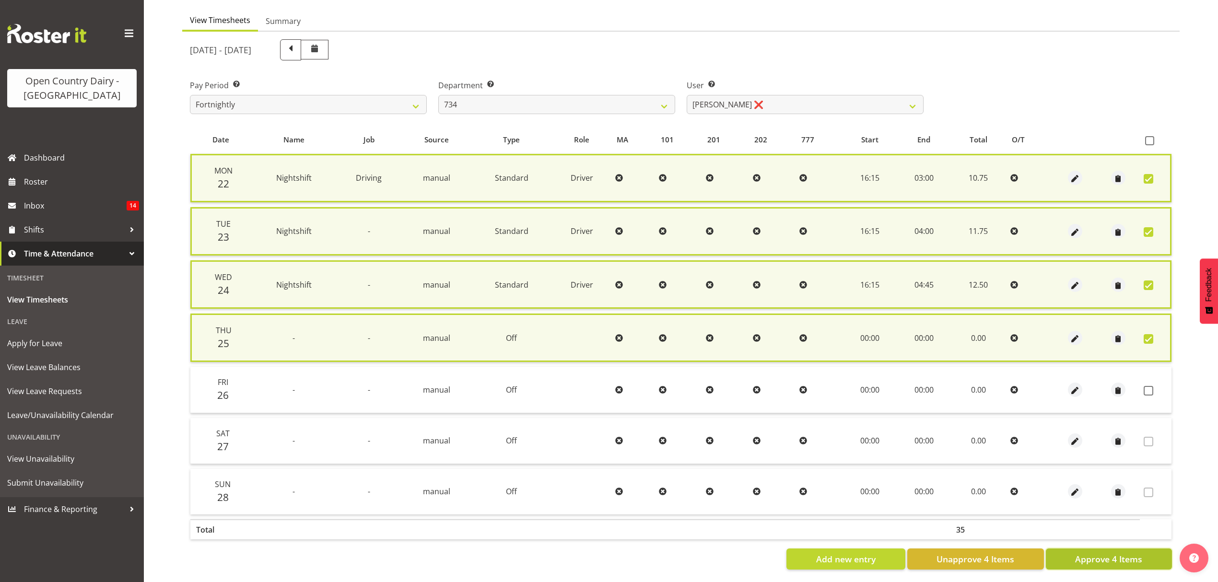
click at [1088, 556] on span "Approve 4 Items" at bounding box center [1108, 559] width 67 height 12
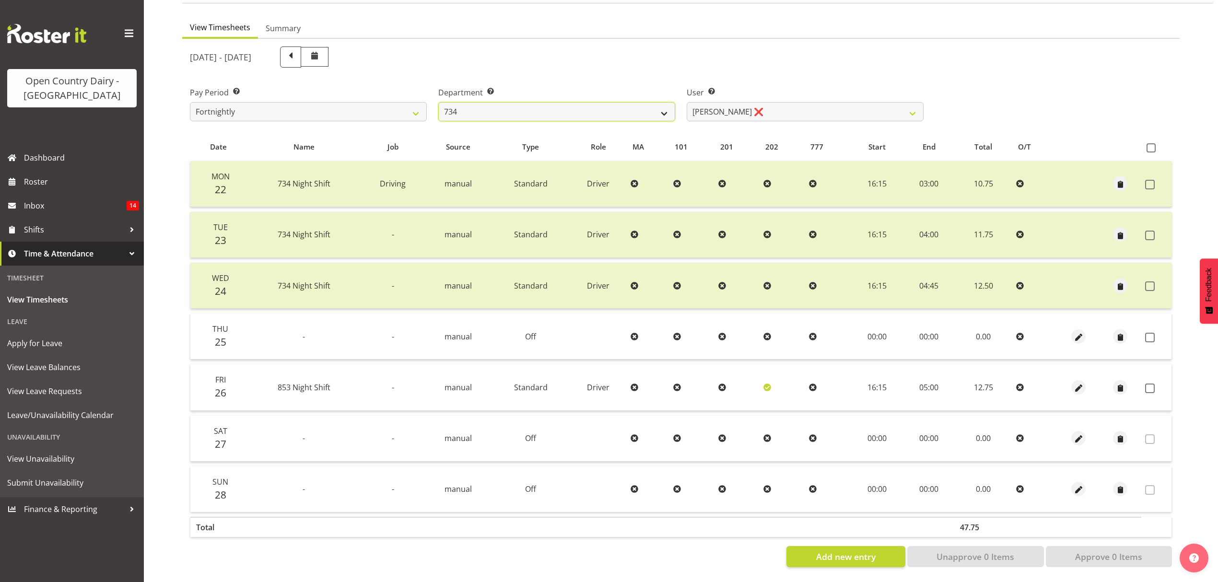
click at [670, 104] on select "734 735 736 737 738 739 851 853 854 855 856 858 861 862 865 867-9032 868 869 87…" at bounding box center [556, 111] width 237 height 19
click at [438, 102] on select "734 735 736 737 738 739 851 853 854 855 856 858 861 862 865 867-9032 868 869 87…" at bounding box center [556, 111] width 237 height 19
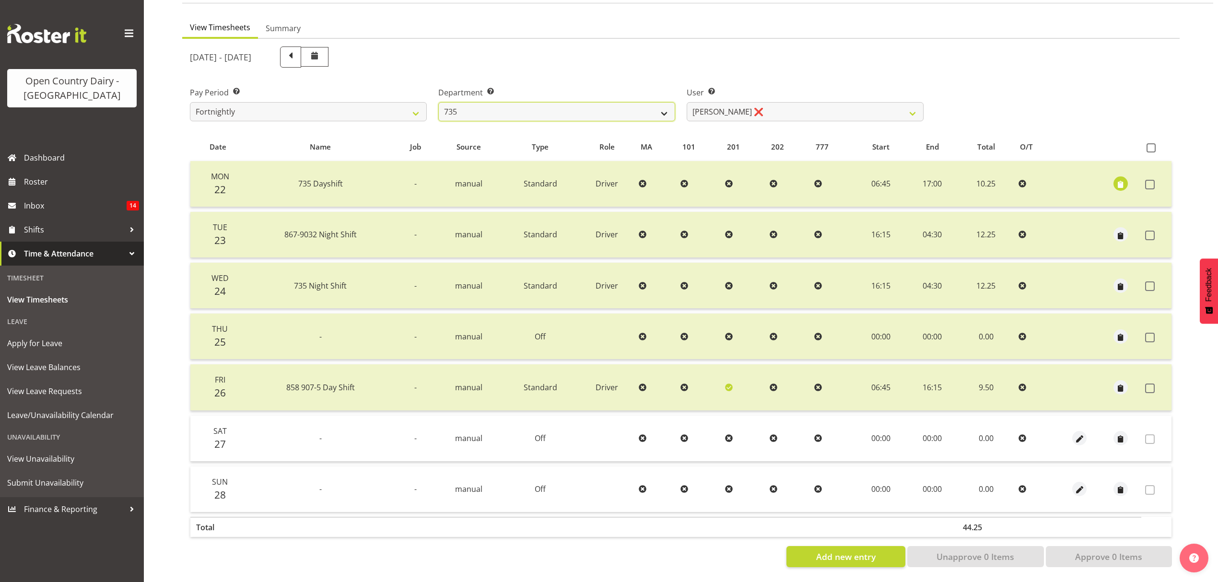
click at [663, 106] on select "734 735 736 737 738 739 851 853 854 855 856 858 861 862 865 867-9032 868 869 87…" at bounding box center [556, 111] width 237 height 19
click at [438, 102] on select "734 735 736 737 738 739 851 853 854 855 856 858 861 862 865 867-9032 868 869 87…" at bounding box center [556, 111] width 237 height 19
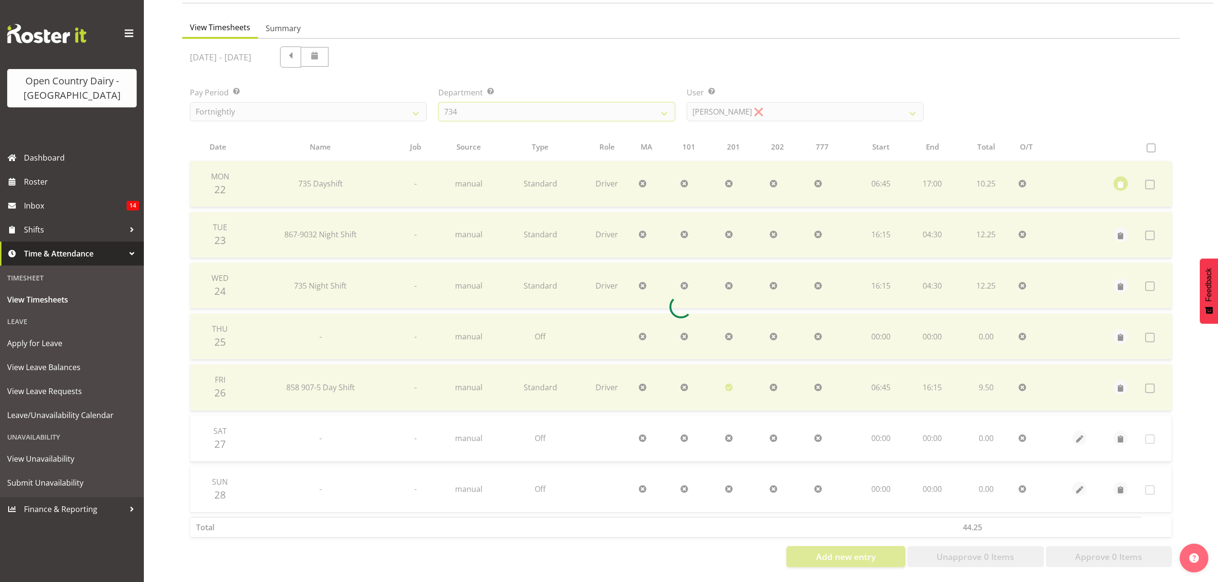
scroll to position [0, 0]
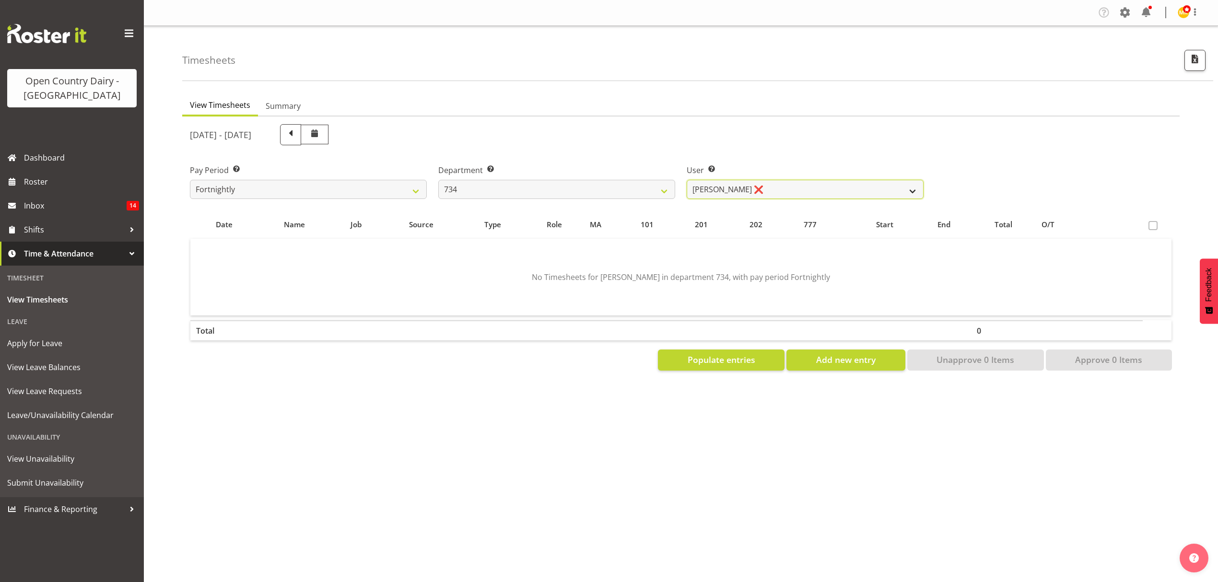
click at [894, 192] on select "Justin Spicer ❌ Ryan Thompson ❌ Tracey Chittock ❌ Zachary Shanks ❌" at bounding box center [804, 189] width 237 height 19
click at [686, 180] on select "Justin Spicer ❌ Ryan Thompson ❌ Tracey Chittock ❌ Zachary Shanks ❌" at bounding box center [804, 189] width 237 height 19
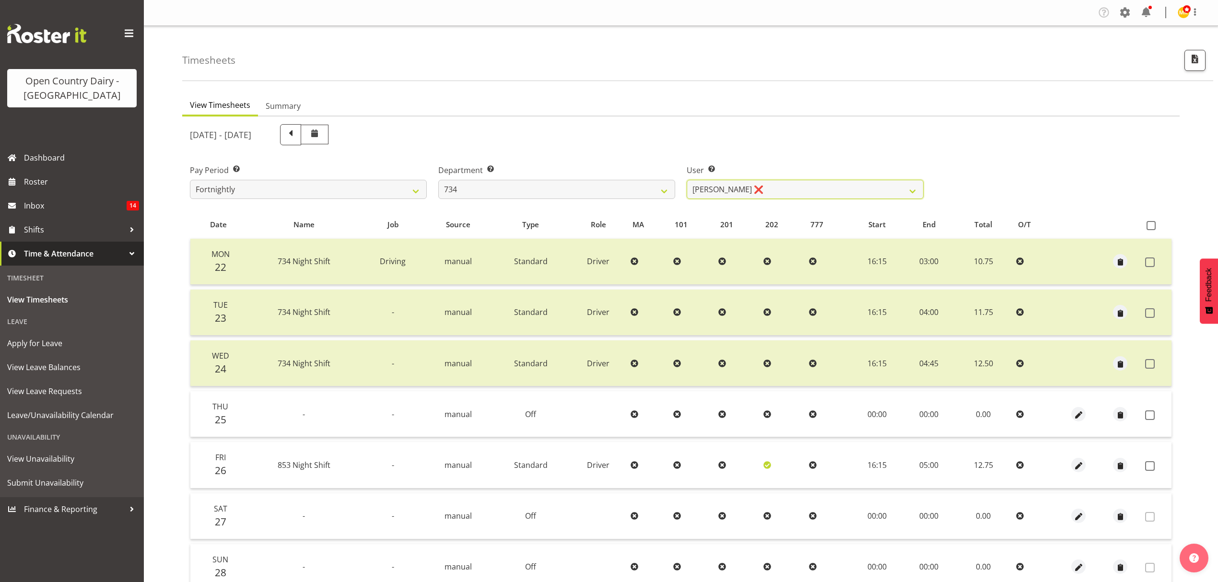
scroll to position [85, 0]
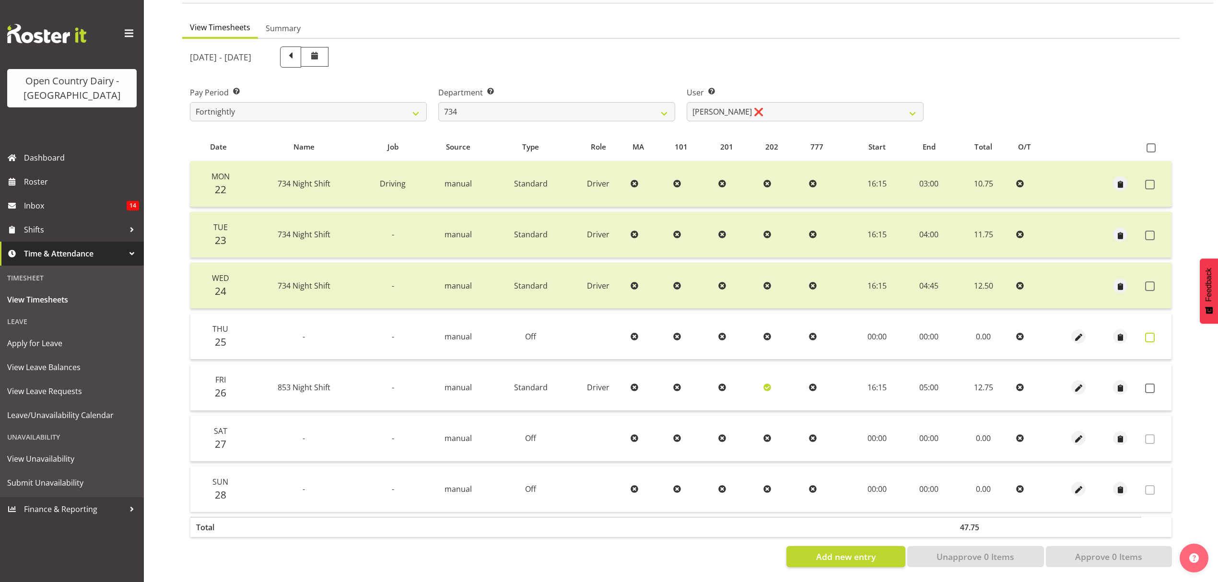
click at [1146, 333] on span at bounding box center [1150, 338] width 10 height 10
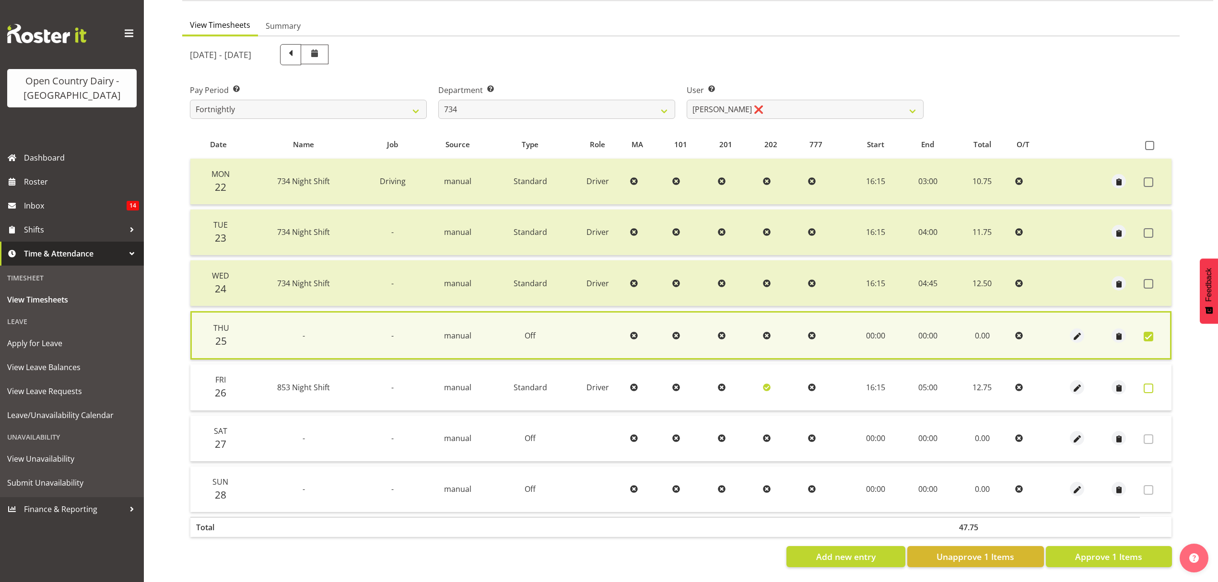
click at [1147, 383] on span at bounding box center [1148, 388] width 10 height 10
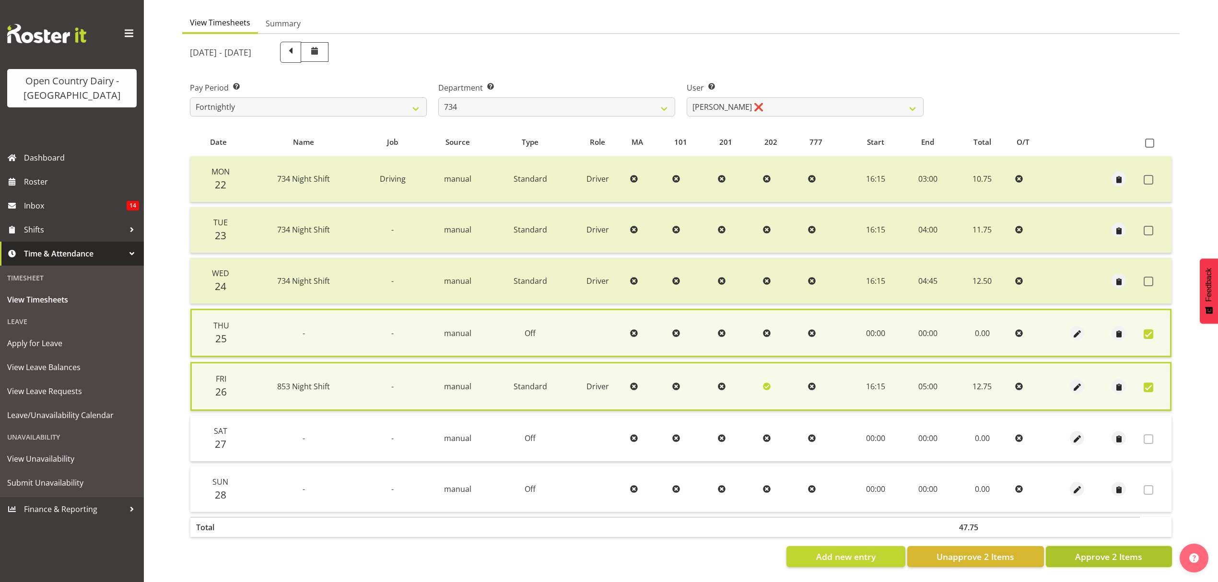
click at [1111, 554] on span "Approve 2 Items" at bounding box center [1108, 556] width 67 height 12
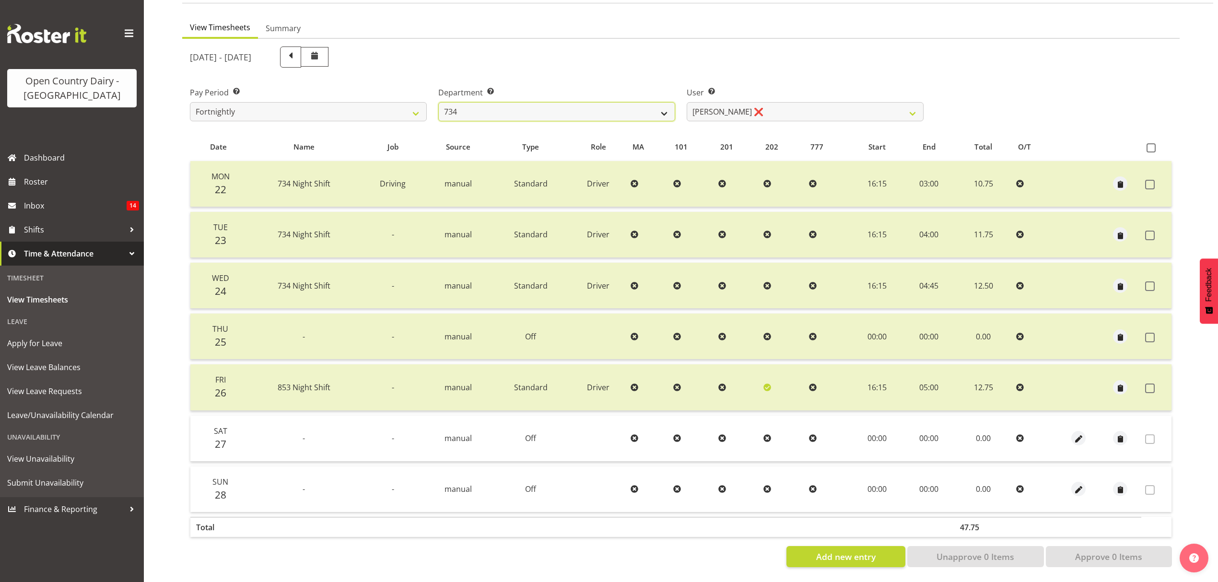
click at [662, 108] on select "734 735 736 737 738 739 851 853 854 855 856 858 861 862 865 867-9032 868 869 87…" at bounding box center [556, 111] width 237 height 19
click at [438, 102] on select "734 735 736 737 738 739 851 853 854 855 856 858 861 862 865 867-9032 868 869 87…" at bounding box center [556, 111] width 237 height 19
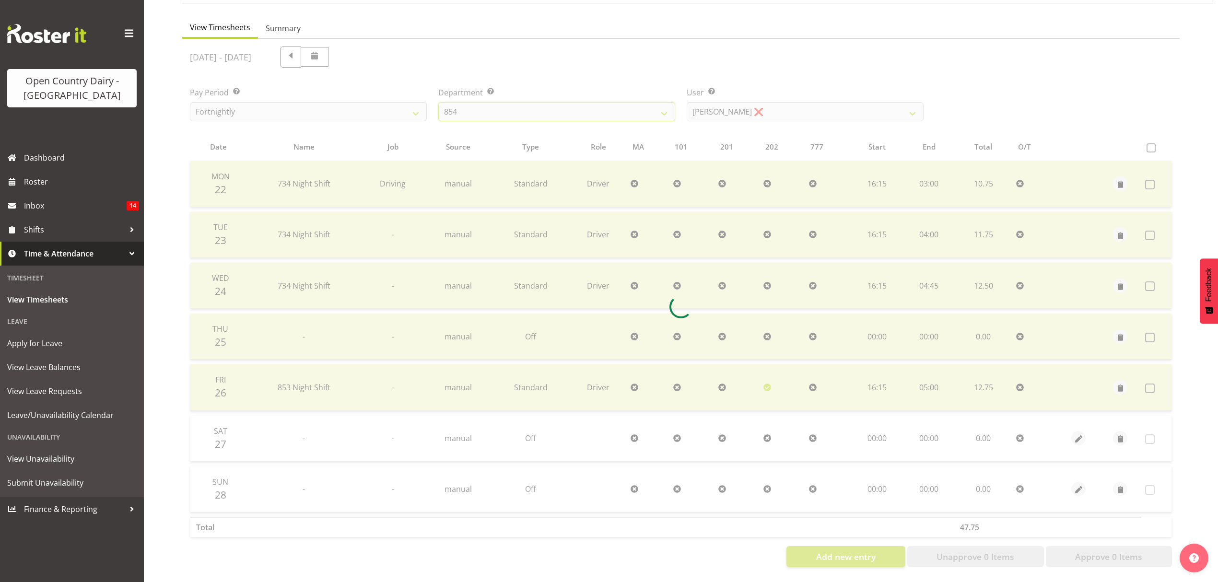
scroll to position [34, 0]
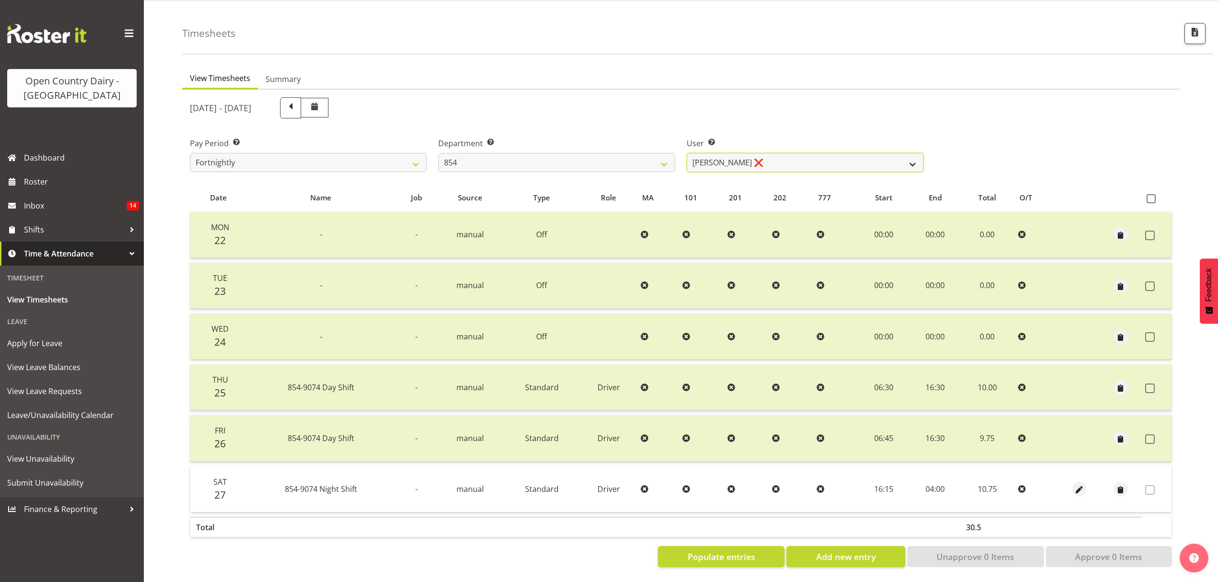
click at [883, 153] on select "Carl Johnstone ❌ John Rook ❌ Karl Nicol ❌ Raymond George ❌" at bounding box center [804, 162] width 237 height 19
click at [686, 153] on select "Carl Johnstone ❌ John Rook ❌ Karl Nicol ❌ Raymond George ❌" at bounding box center [804, 162] width 237 height 19
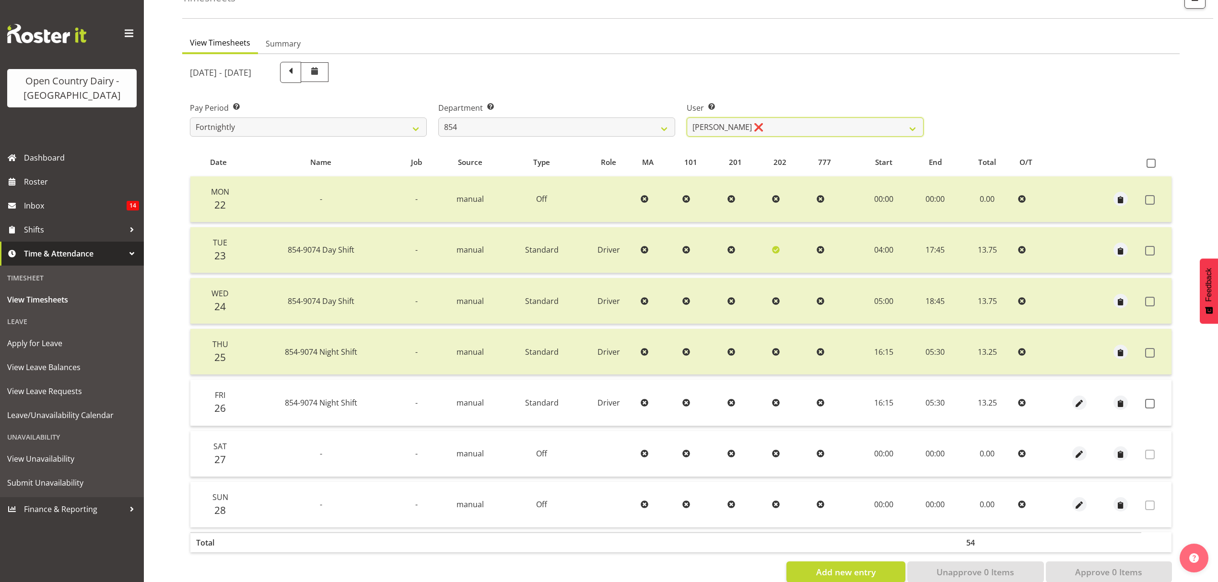
scroll to position [85, 0]
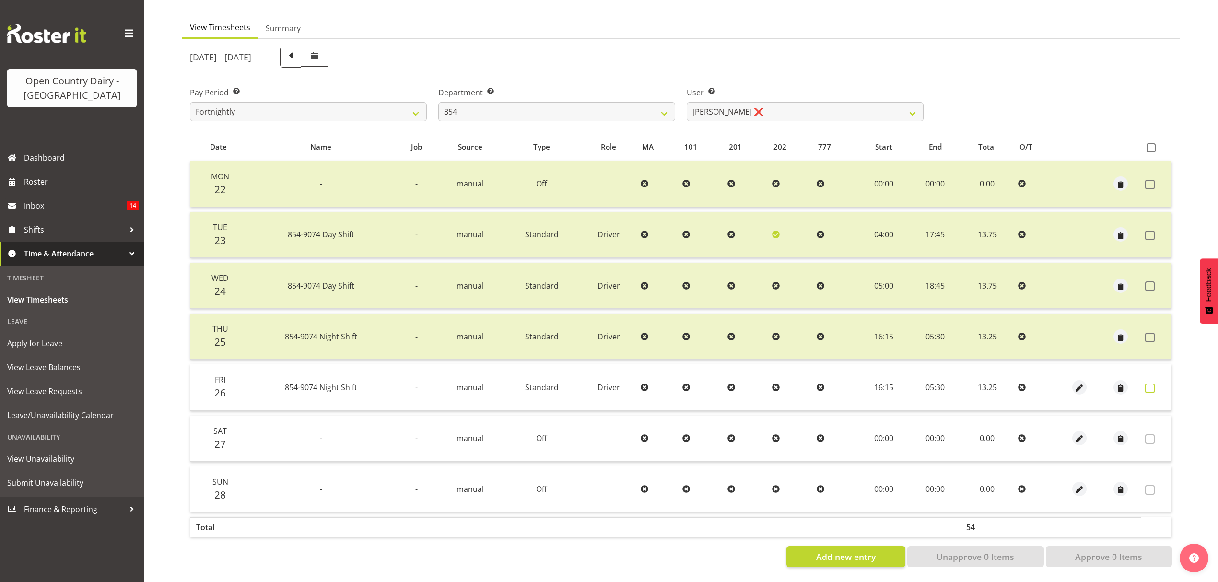
click at [1149, 383] on span at bounding box center [1150, 388] width 10 height 10
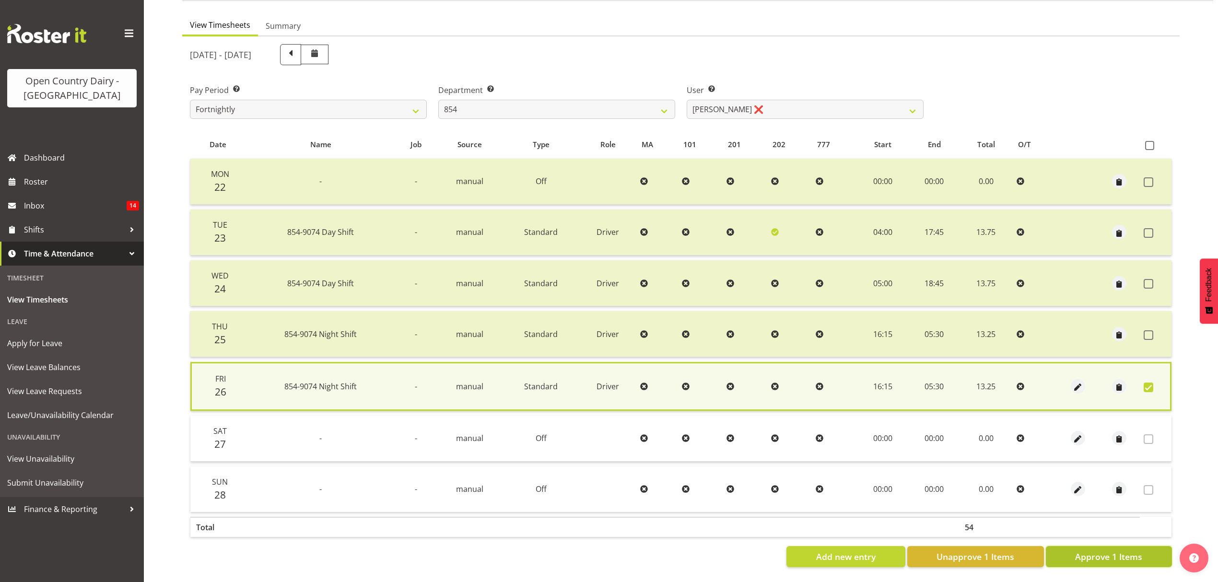
click at [1111, 550] on span "Approve 1 Items" at bounding box center [1108, 556] width 67 height 12
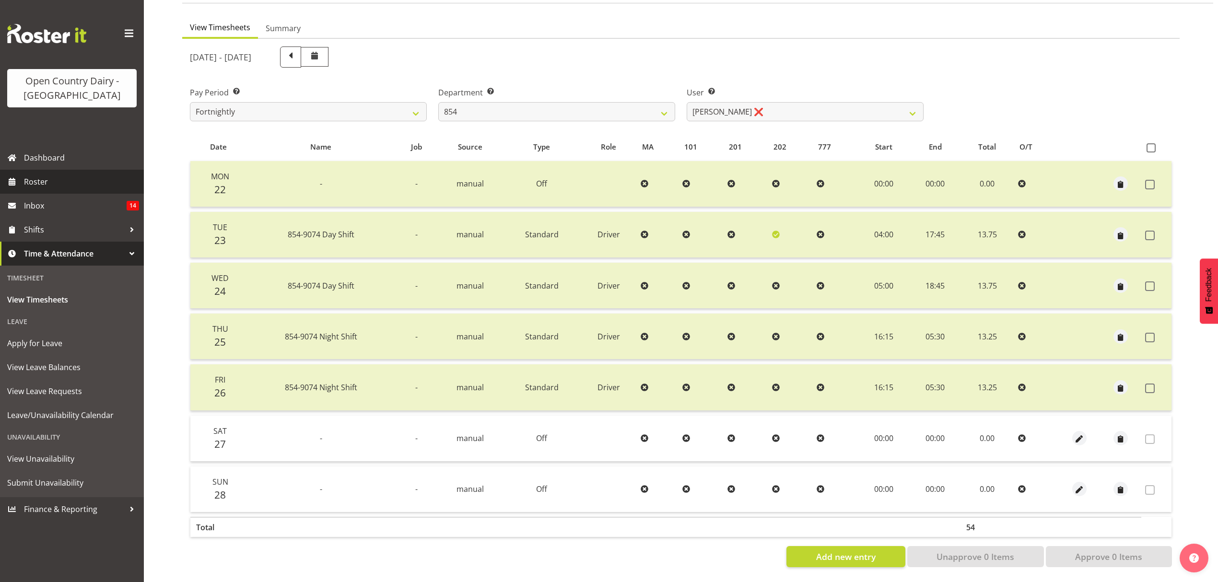
click at [34, 182] on span "Roster" at bounding box center [81, 181] width 115 height 14
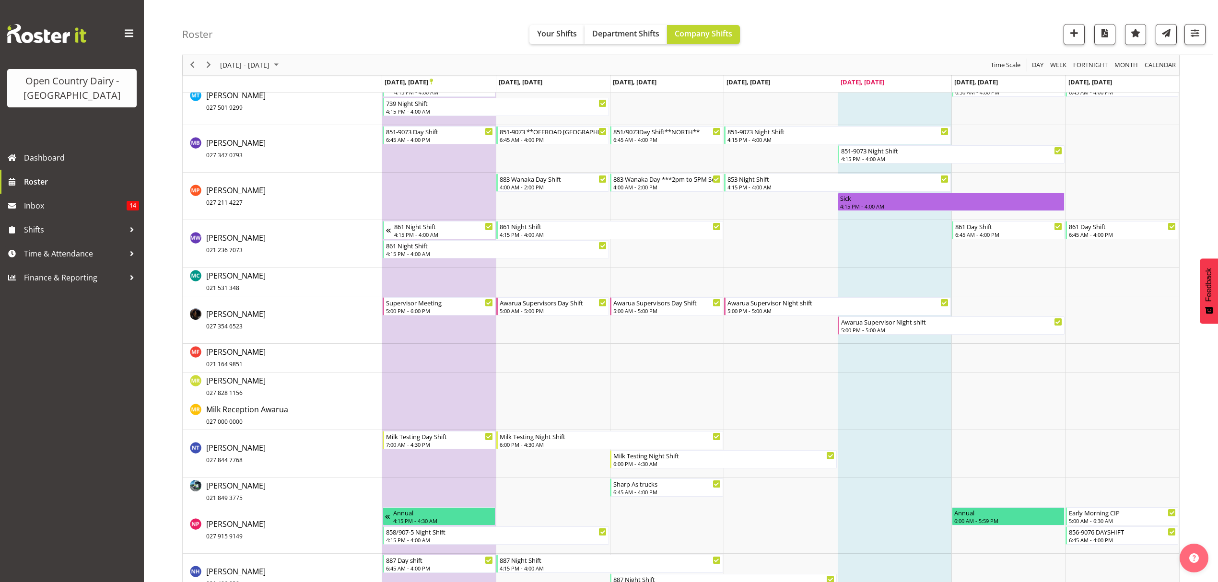
scroll to position [3962, 0]
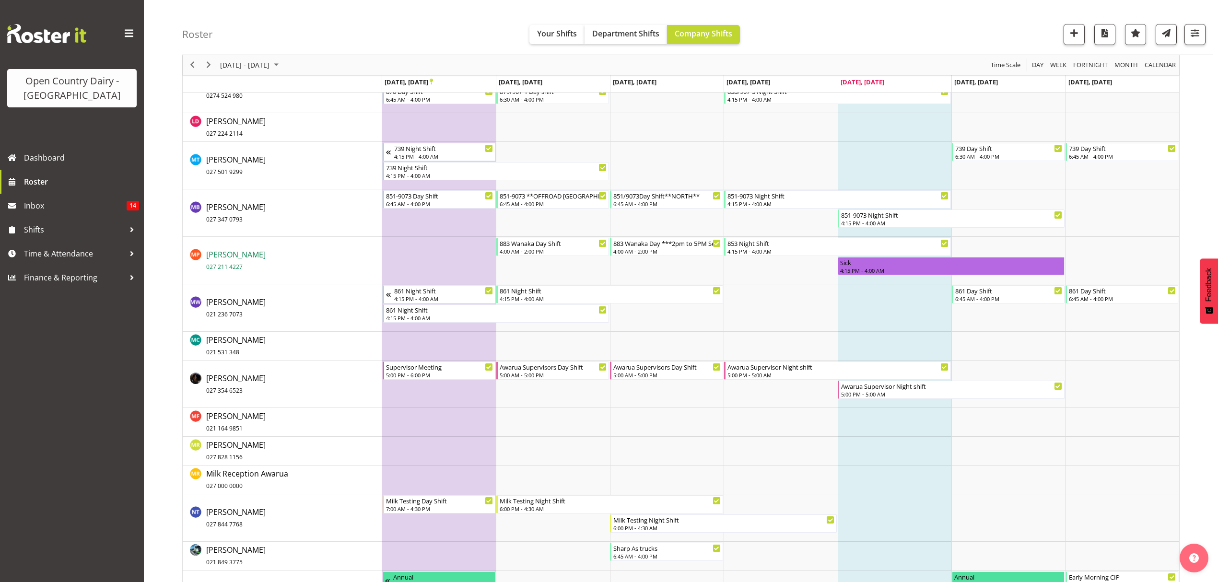
click at [231, 258] on span "Marty Powell 027 211 4227" at bounding box center [235, 260] width 59 height 22
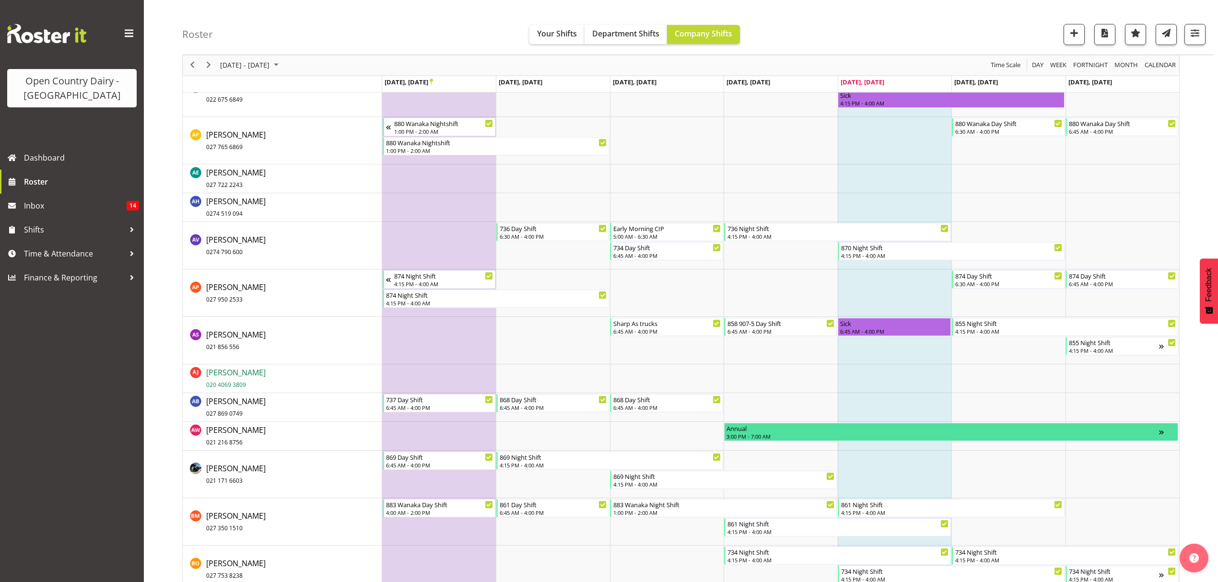
scroll to position [639, 0]
click at [235, 336] on span "[PERSON_NAME] 021 856 556" at bounding box center [235, 340] width 59 height 22
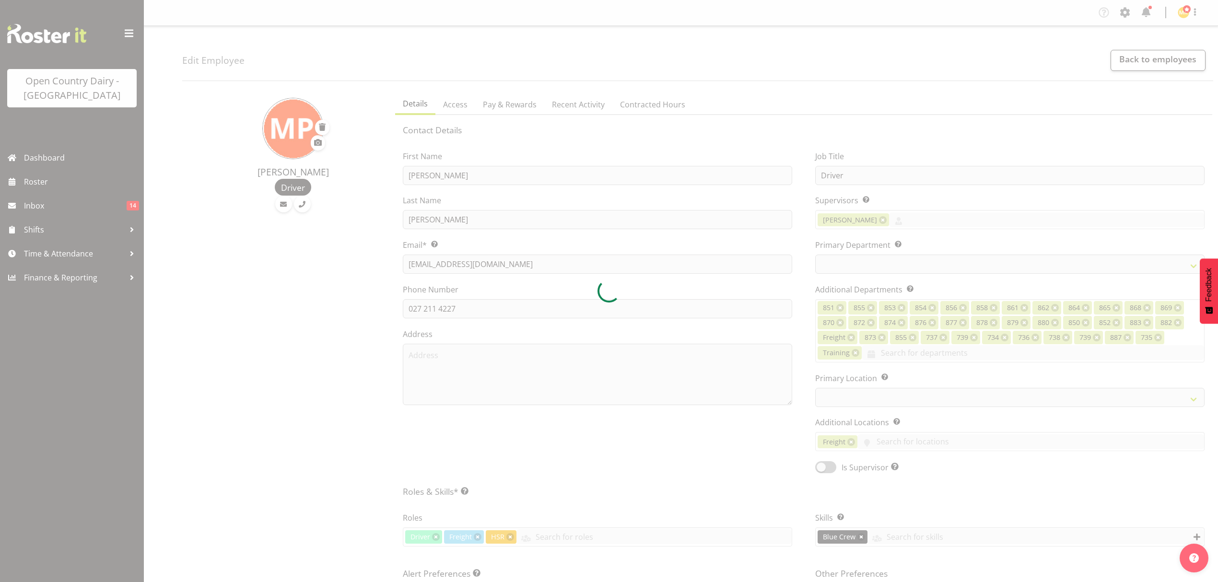
select select "TimelineWeek"
select select
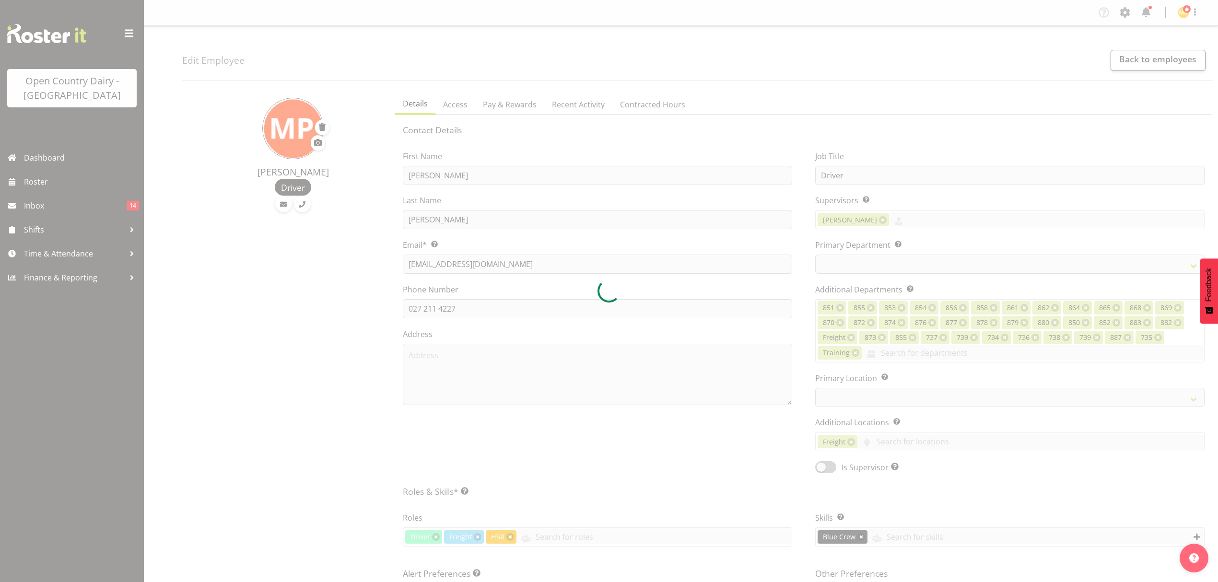
select select "669"
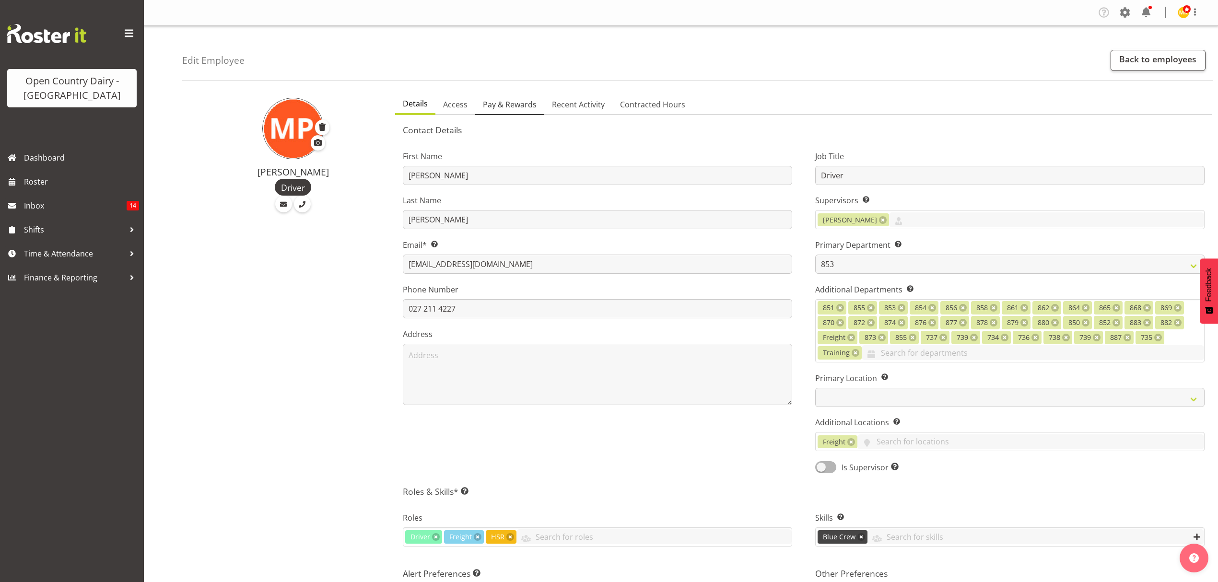
click at [518, 104] on span "Pay & Rewards" at bounding box center [510, 105] width 54 height 12
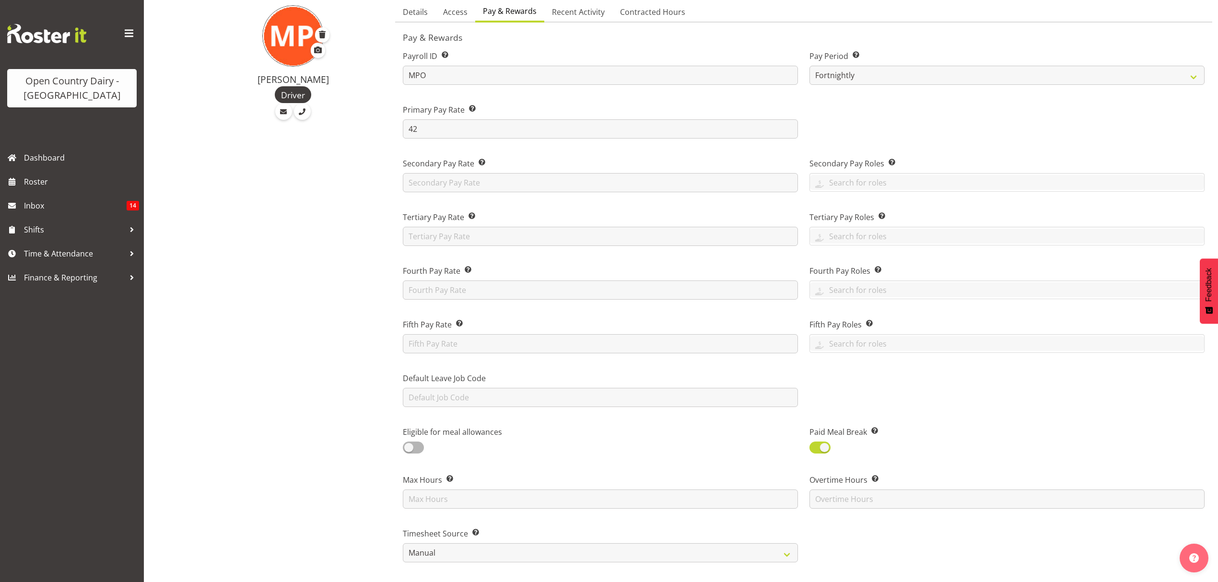
scroll to position [319, 0]
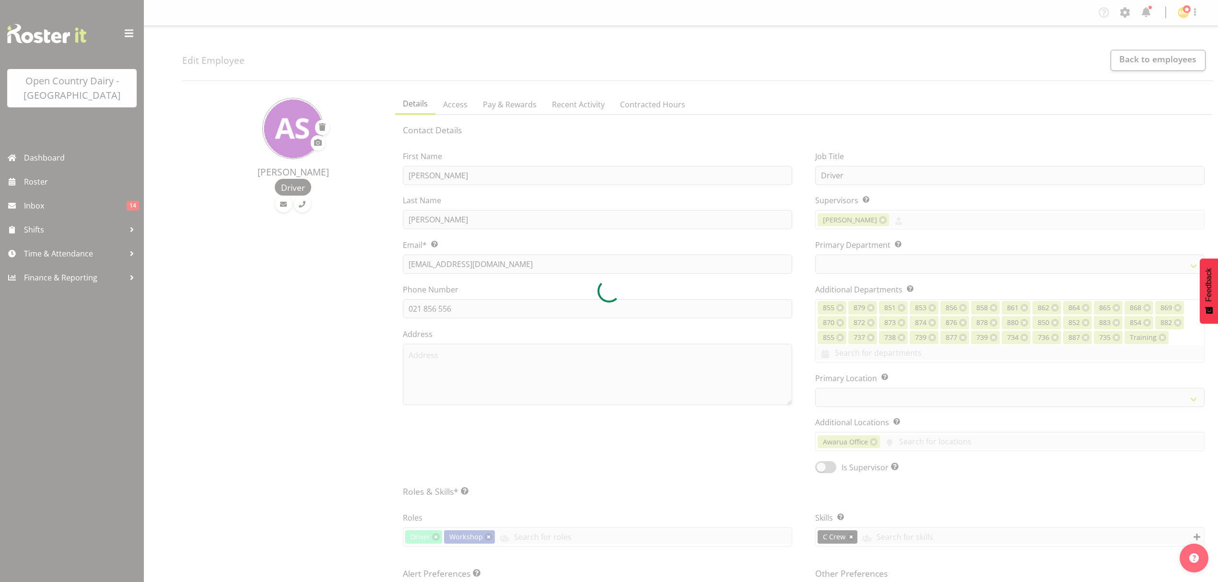
select select "TimelineWeek"
select select
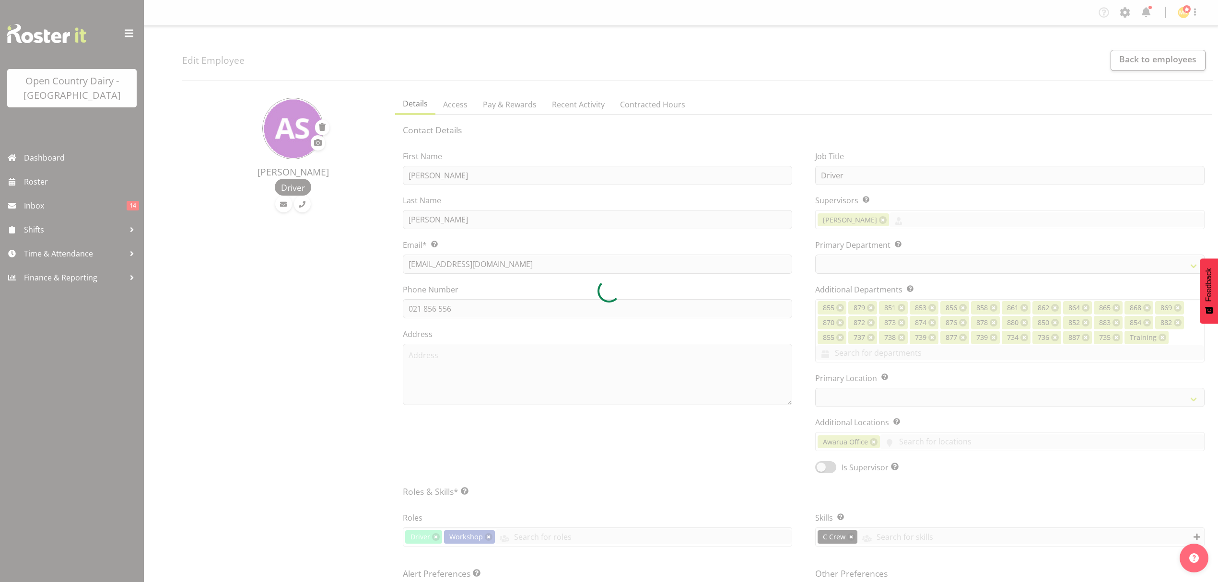
select select "783"
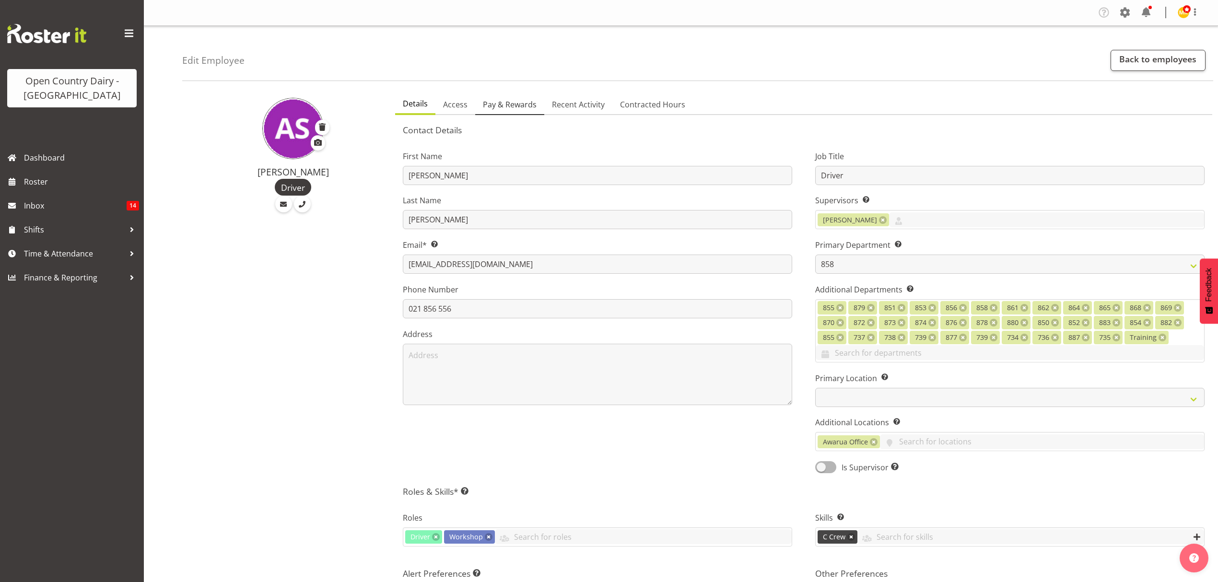
click at [506, 104] on span "Pay & Rewards" at bounding box center [510, 105] width 54 height 12
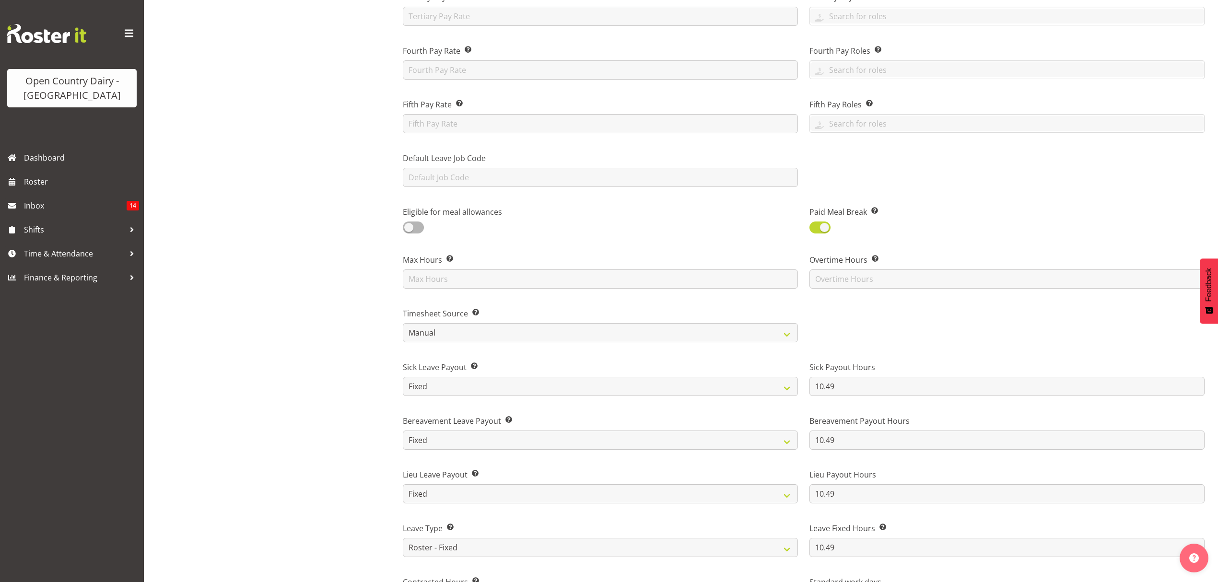
scroll to position [319, 0]
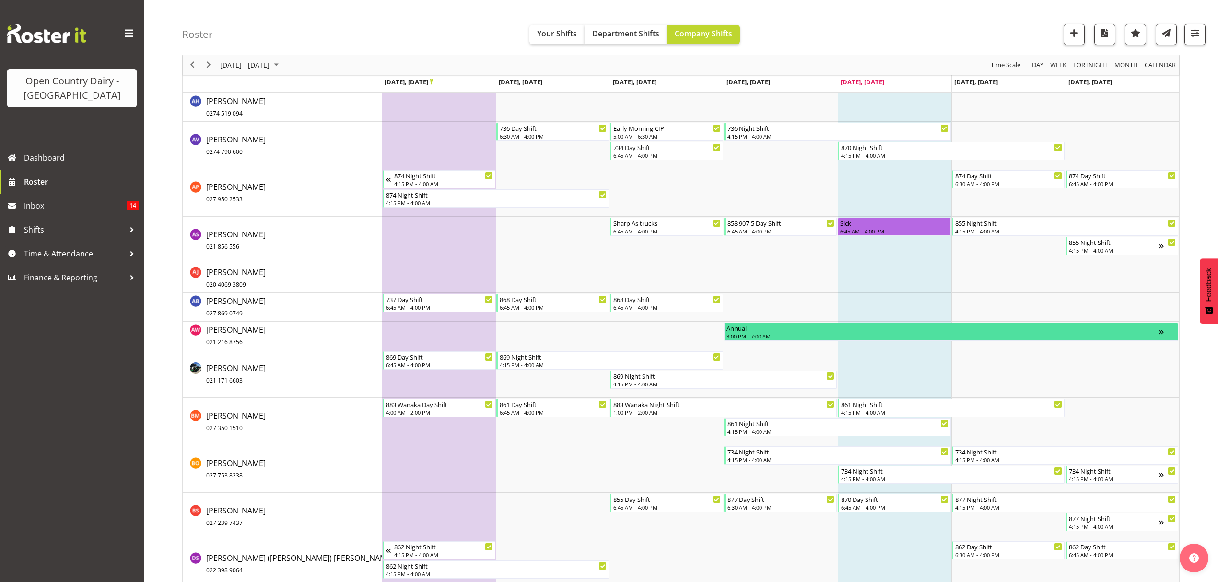
scroll to position [767, 0]
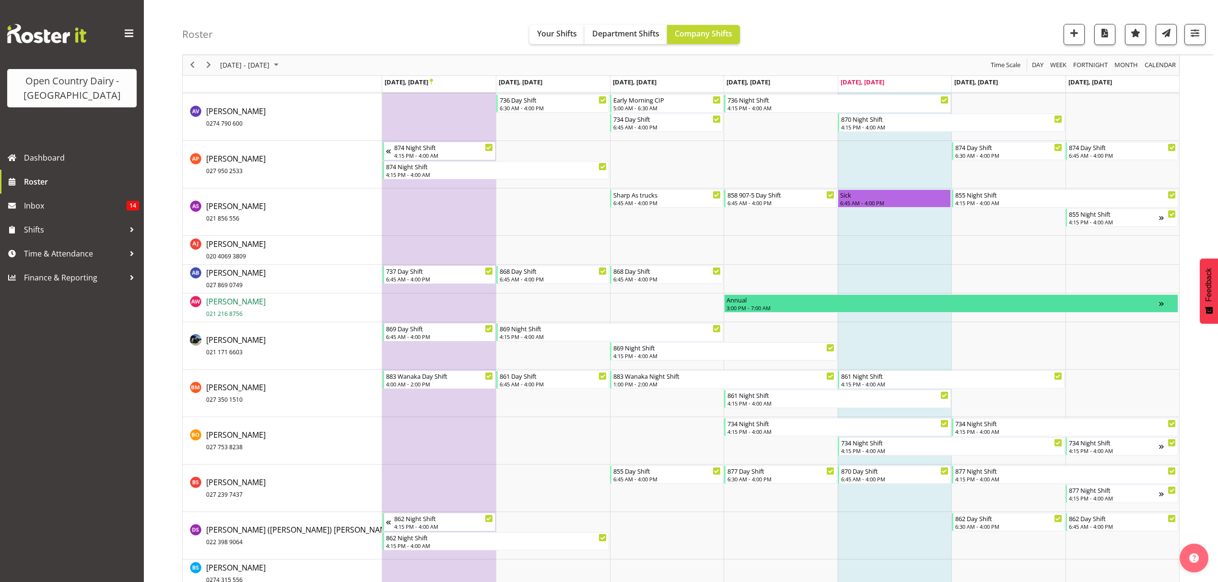
click at [213, 307] on span "[PERSON_NAME] 021 216 8756" at bounding box center [235, 307] width 59 height 22
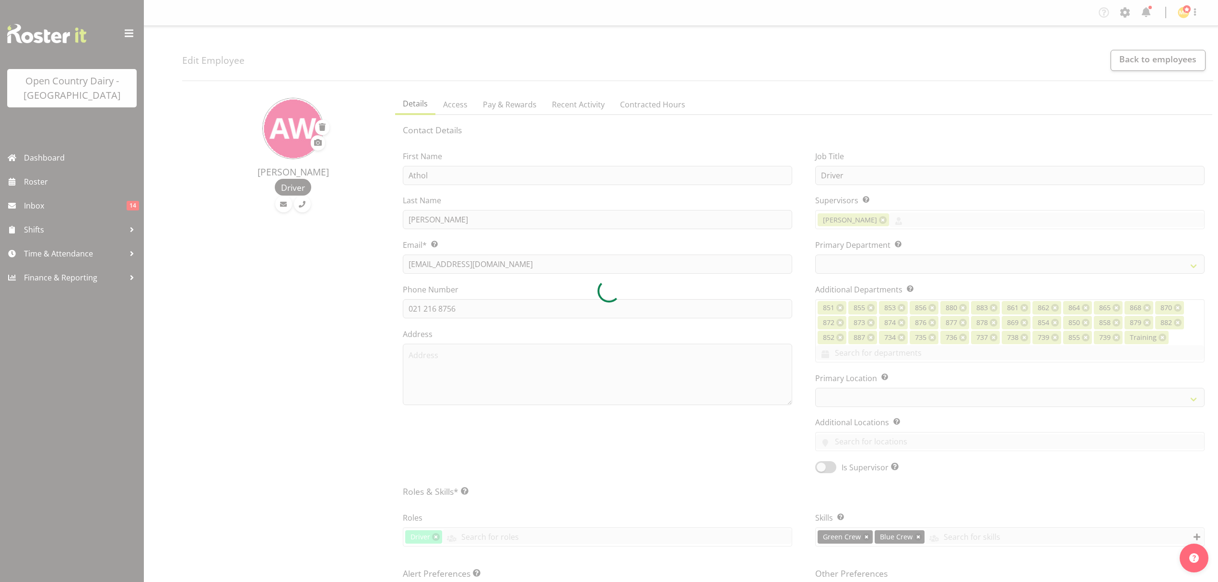
select select "TimelineWeek"
select select
select select "691"
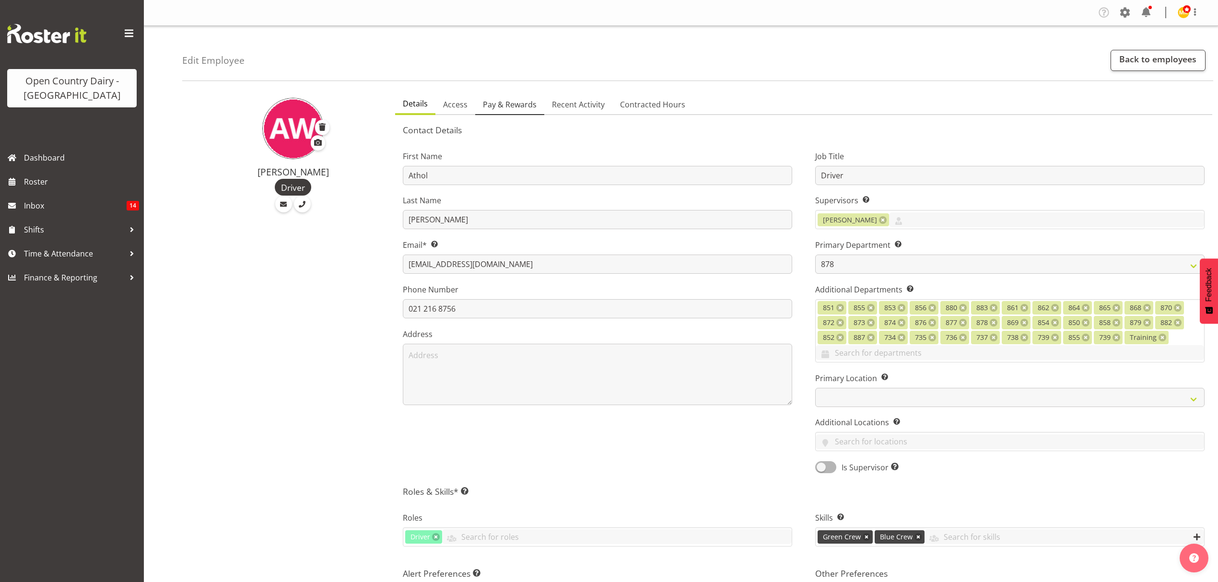
click at [510, 108] on span "Pay & Rewards" at bounding box center [510, 105] width 54 height 12
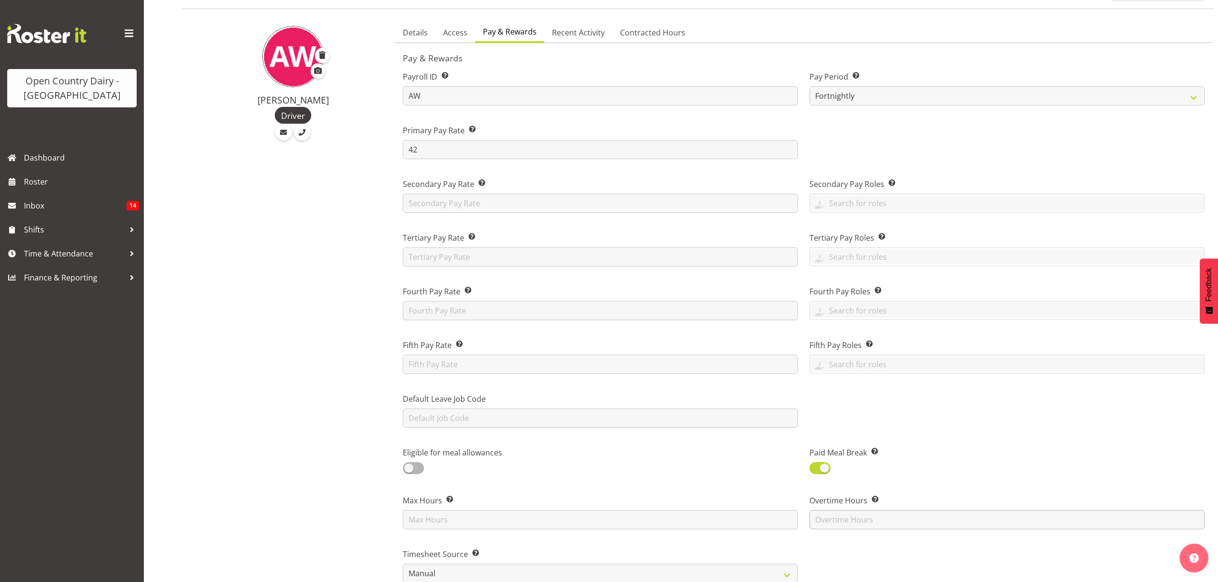
scroll to position [255, 0]
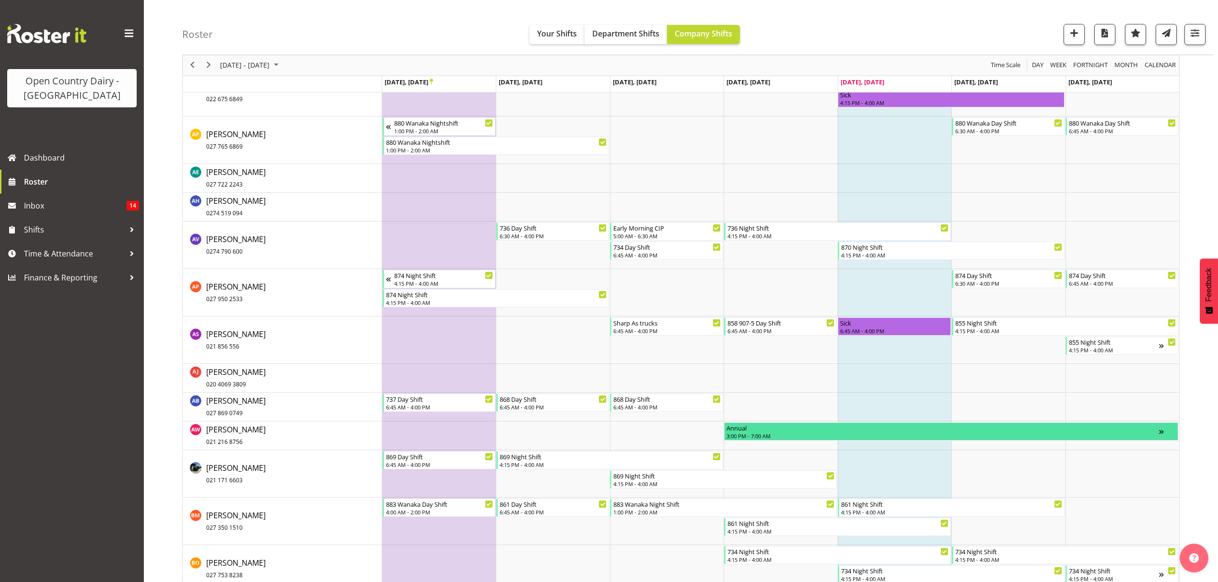
scroll to position [575, 0]
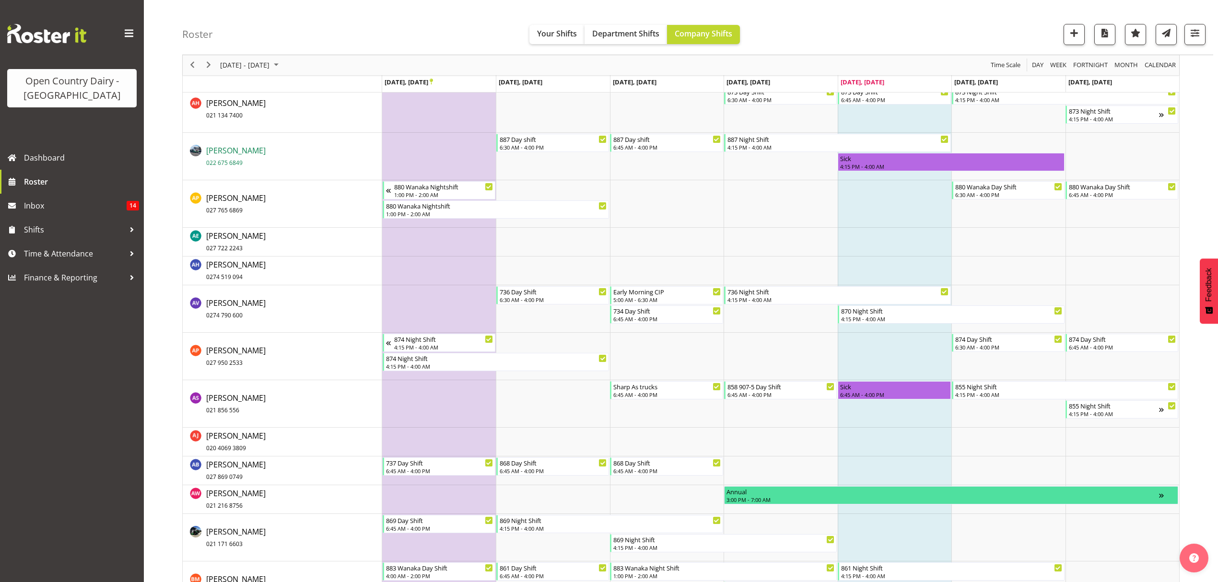
click at [206, 150] on link "Andrew Muir 022 675 6849" at bounding box center [235, 156] width 59 height 23
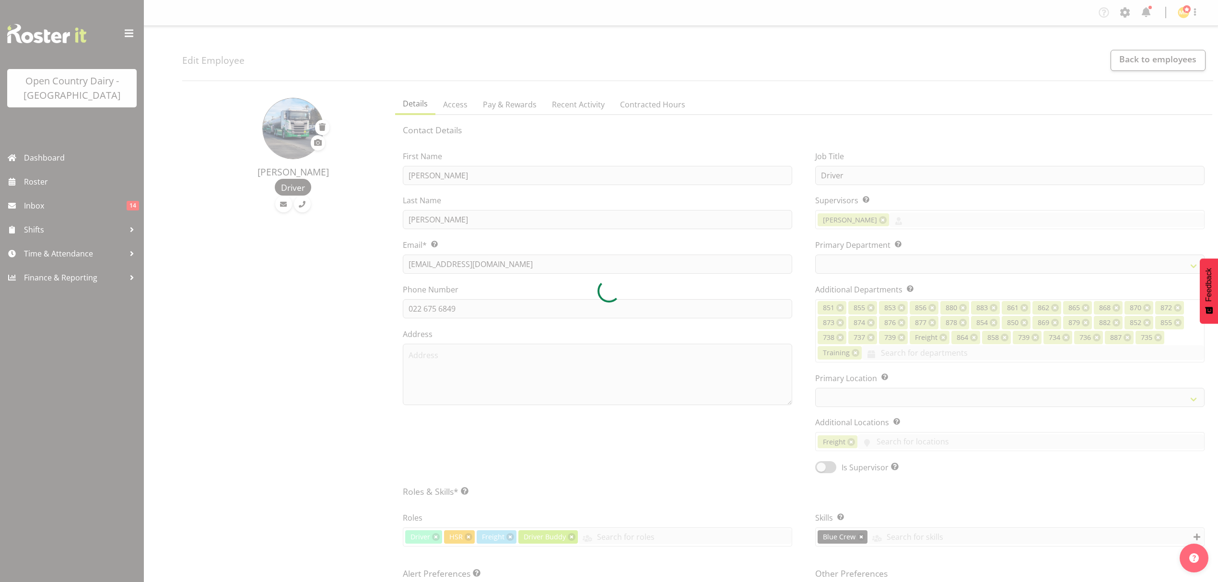
select select "TimelineWeek"
select select
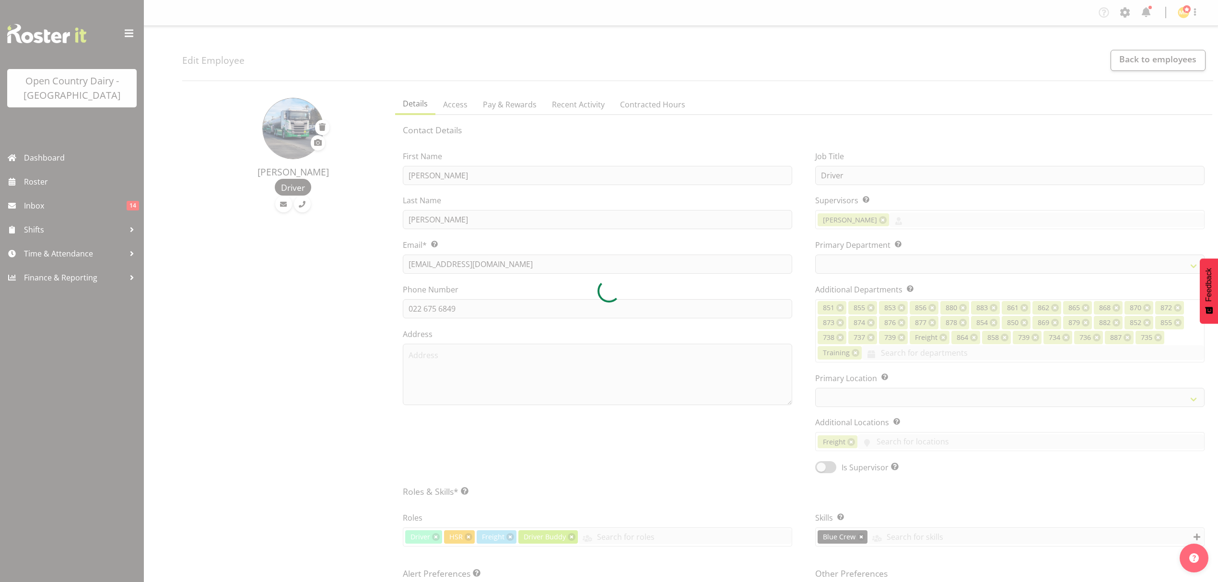
select select "908"
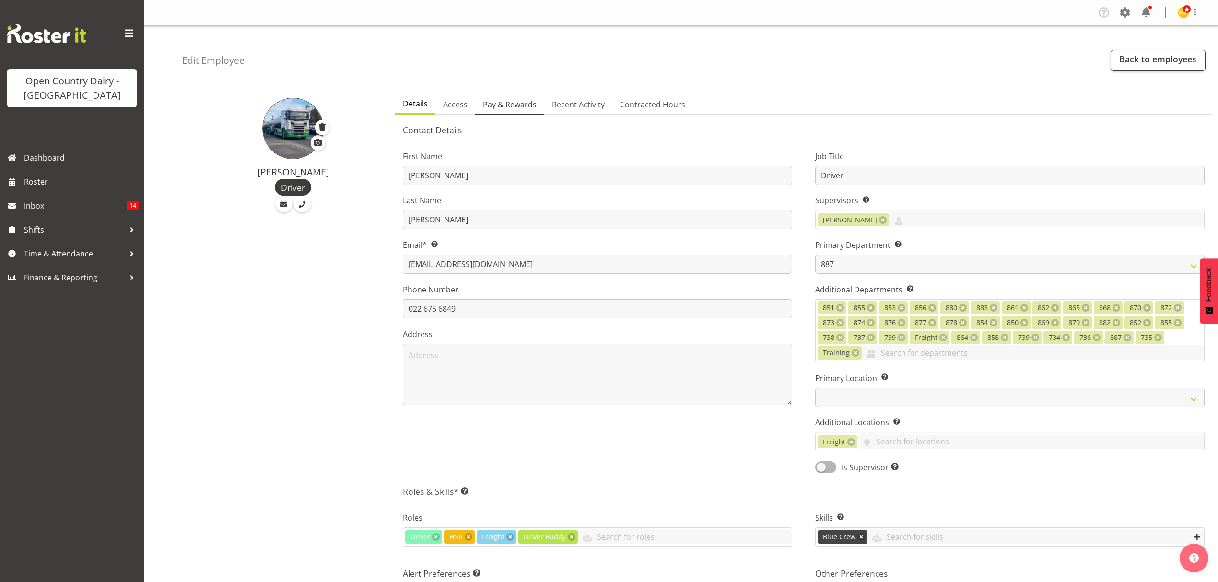
click at [514, 106] on span "Pay & Rewards" at bounding box center [510, 105] width 54 height 12
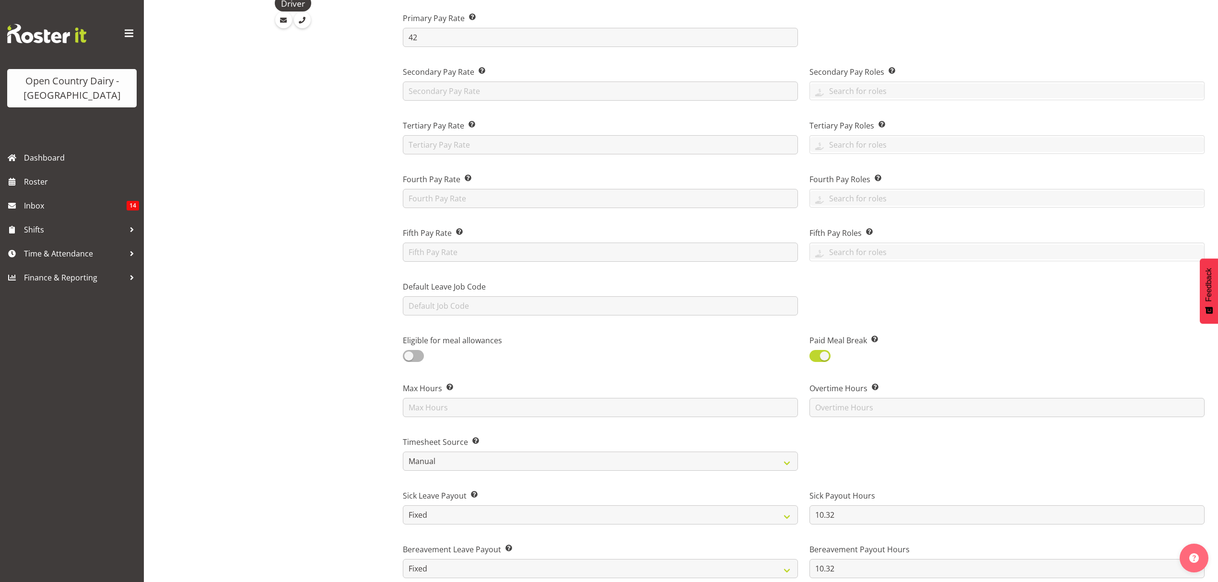
scroll to position [319, 0]
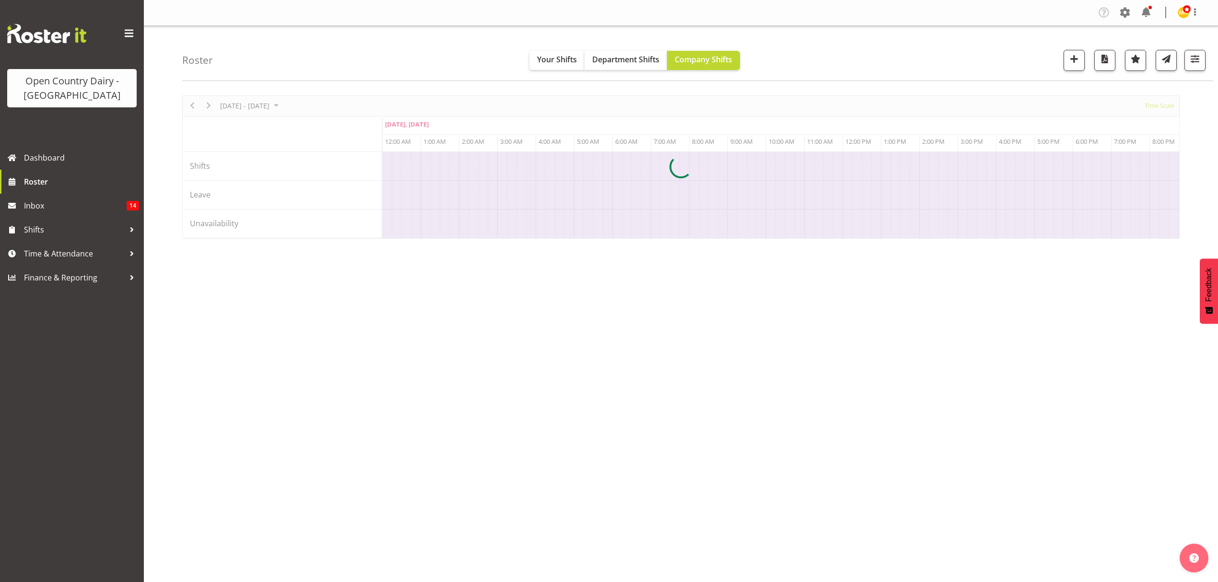
scroll to position [0, 4602]
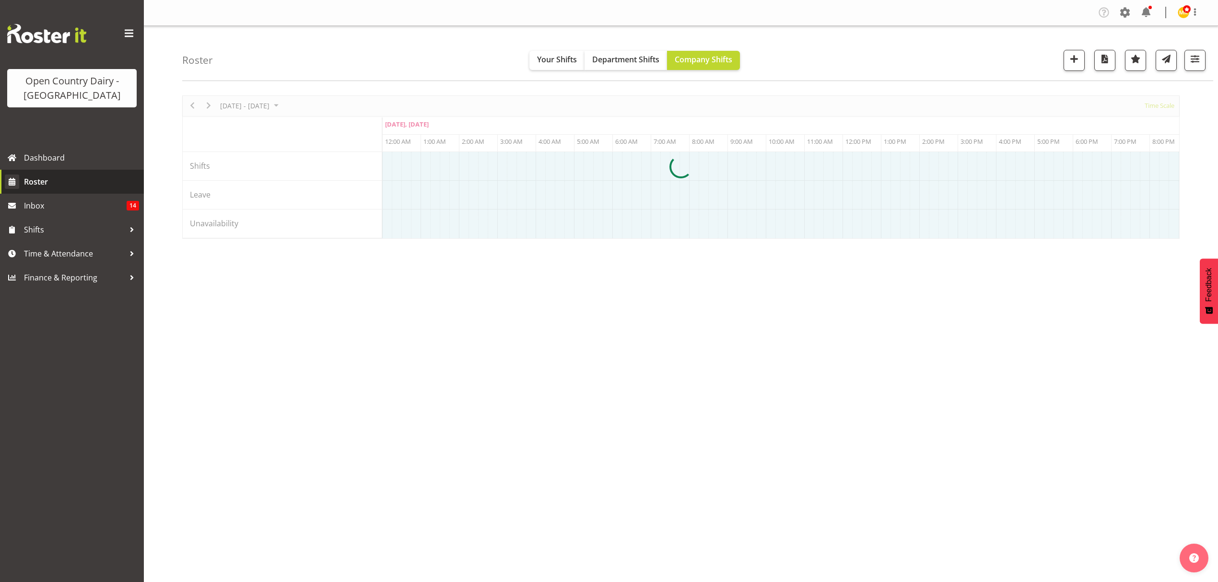
click at [37, 185] on span "Roster" at bounding box center [81, 181] width 115 height 14
click at [29, 181] on span "Roster" at bounding box center [81, 181] width 115 height 14
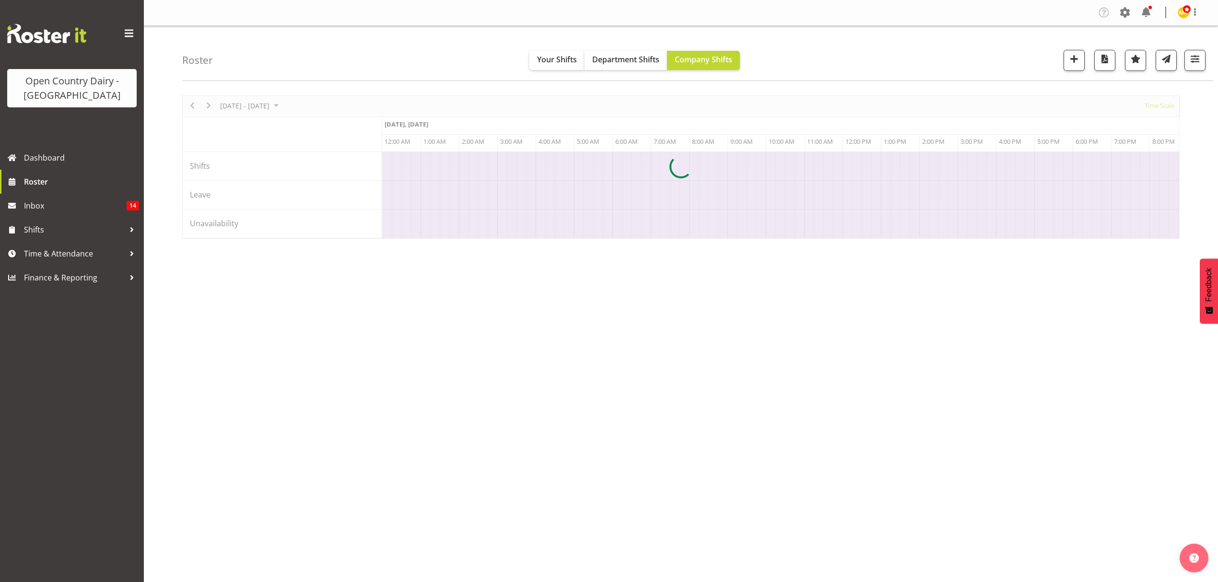
scroll to position [0, 4602]
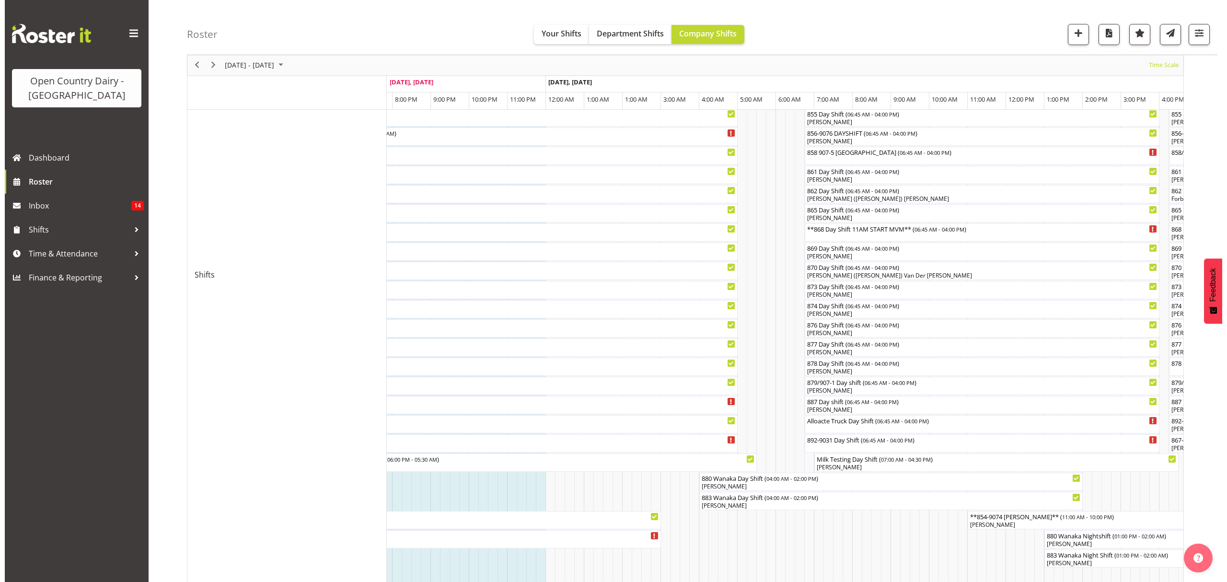
scroll to position [319, 0]
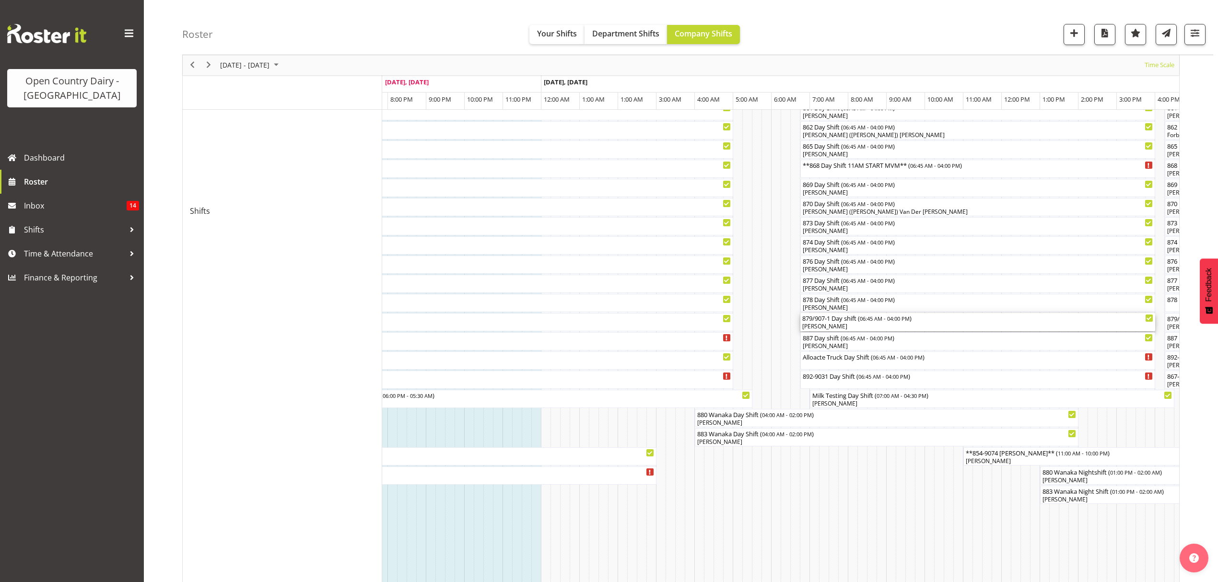
click at [831, 324] on div "[PERSON_NAME]" at bounding box center [977, 326] width 351 height 9
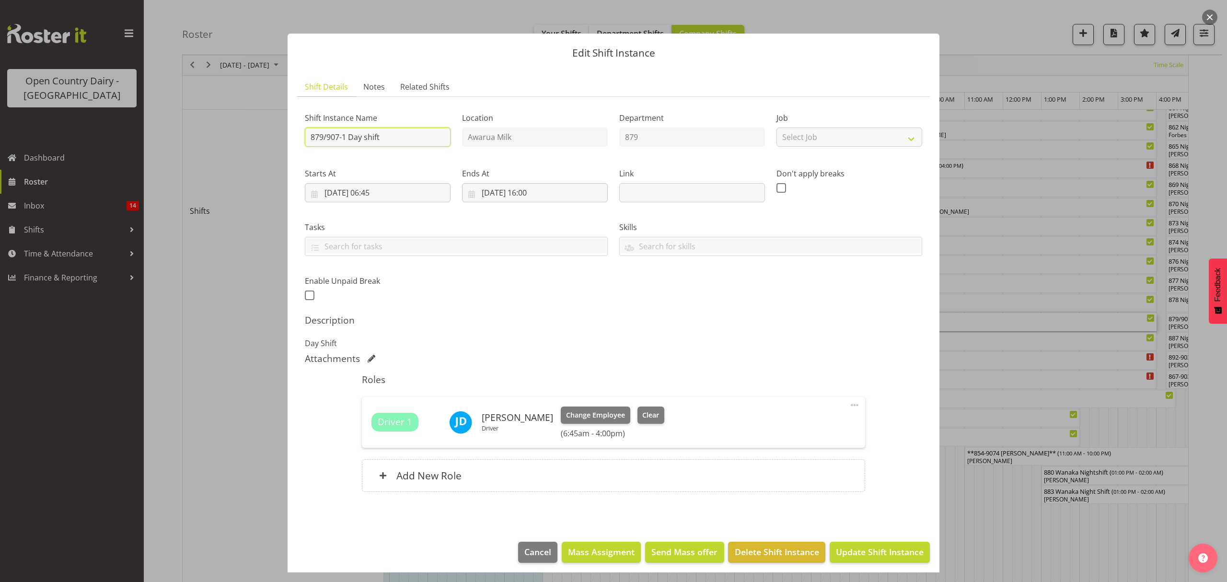
click at [390, 137] on input "879/907-1 Day shift" at bounding box center [378, 137] width 146 height 19
type input "879/907-1 Day shift ** CREAM **"
click at [376, 190] on input "[DATE] 06:45" at bounding box center [378, 192] width 146 height 19
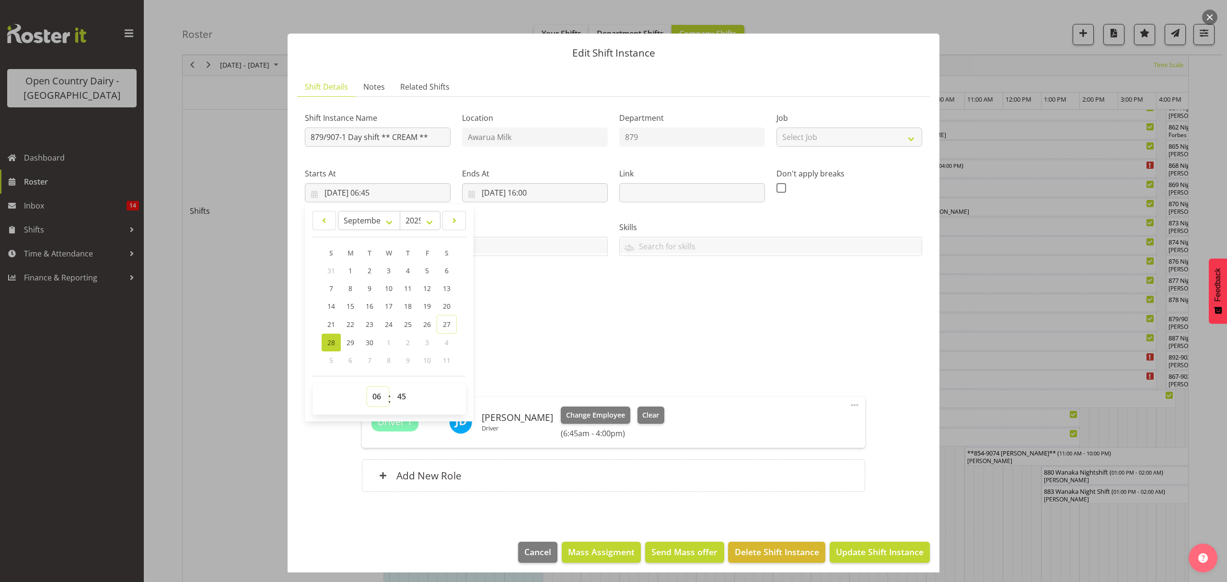
click at [378, 401] on select "00 01 02 03 04 05 06 07 08 09 10 11 12 13 14 15 16 17 18 19 20 21 22 23" at bounding box center [378, 396] width 22 height 19
select select "5"
click at [367, 387] on select "00 01 02 03 04 05 06 07 08 09 10 11 12 13 14 15 16 17 18 19 20 21 22 23" at bounding box center [378, 396] width 22 height 19
type input "[DATE] 05:45"
click at [405, 395] on select "00 01 02 03 04 05 06 07 08 09 10 11 12 13 14 15 16 17 18 19 20 21 22 23 24 25 2…" at bounding box center [403, 396] width 22 height 19
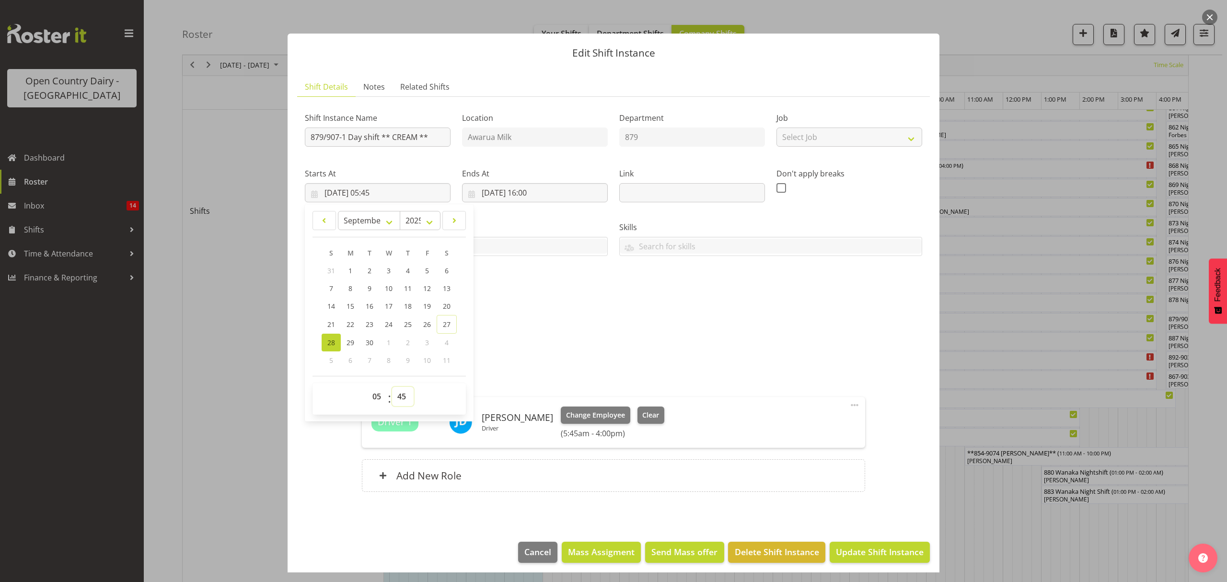
click at [400, 400] on select "00 01 02 03 04 05 06 07 08 09 10 11 12 13 14 15 16 17 18 19 20 21 22 23 24 25 2…" at bounding box center [403, 396] width 22 height 19
select select "0"
click at [392, 387] on select "00 01 02 03 04 05 06 07 08 09 10 11 12 13 14 15 16 17 18 19 20 21 22 23 24 25 2…" at bounding box center [403, 396] width 22 height 19
type input "[DATE] 05:00"
click at [856, 553] on span "Update Shift Instance" at bounding box center [880, 552] width 88 height 12
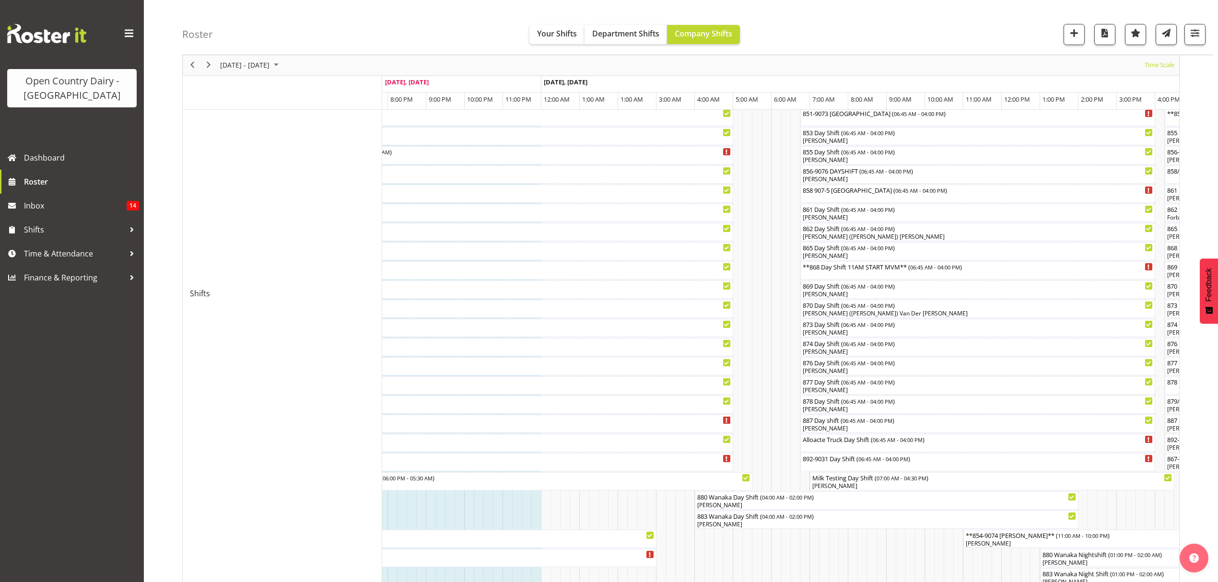
scroll to position [255, 0]
